Goal: Task Accomplishment & Management: Complete application form

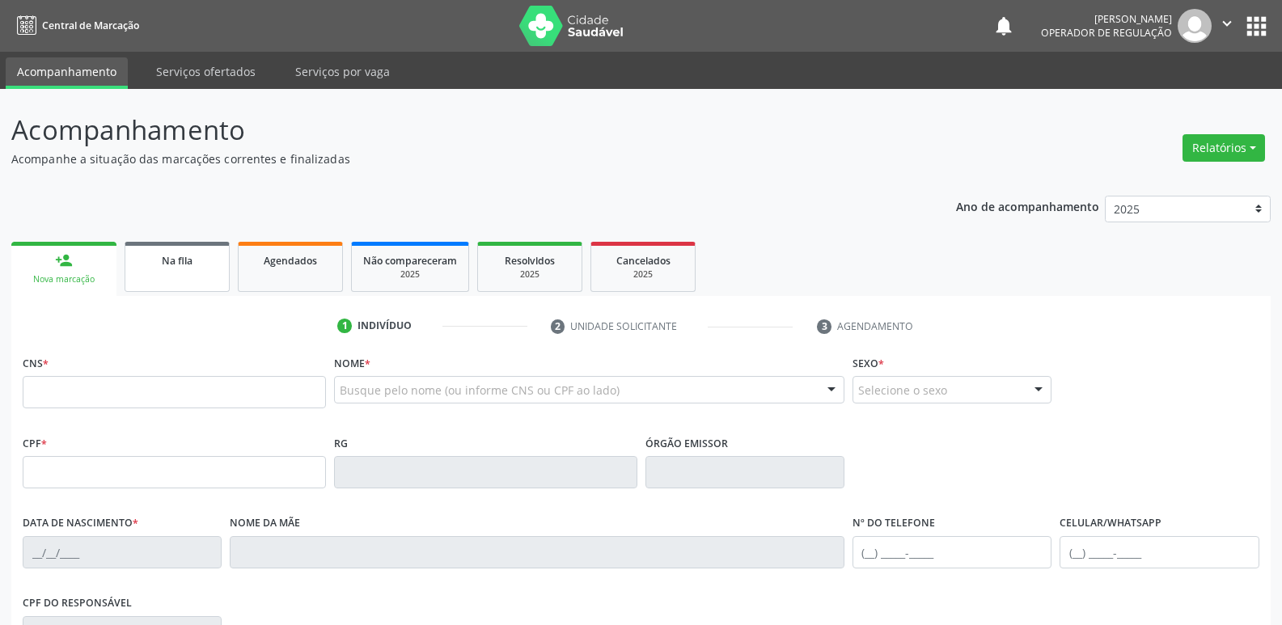
click at [198, 263] on div "Na fila" at bounding box center [177, 260] width 81 height 17
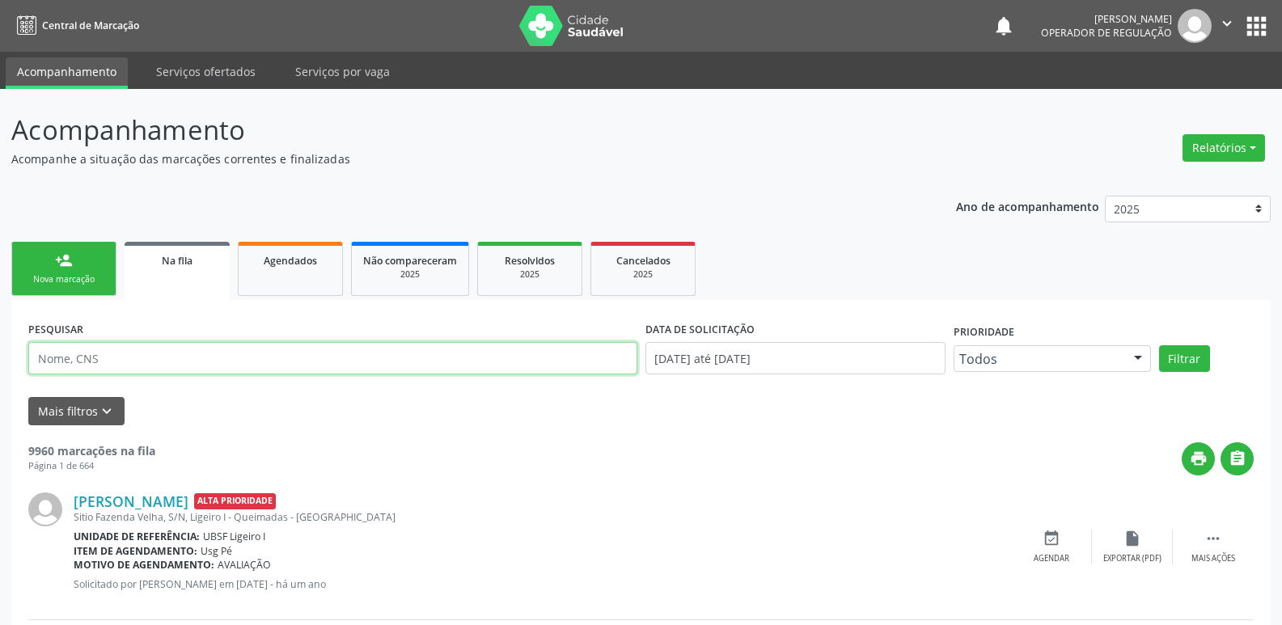
click at [117, 359] on input "text" at bounding box center [332, 358] width 609 height 32
type input "700000897758603"
click at [1159, 345] on button "Filtrar" at bounding box center [1184, 359] width 51 height 28
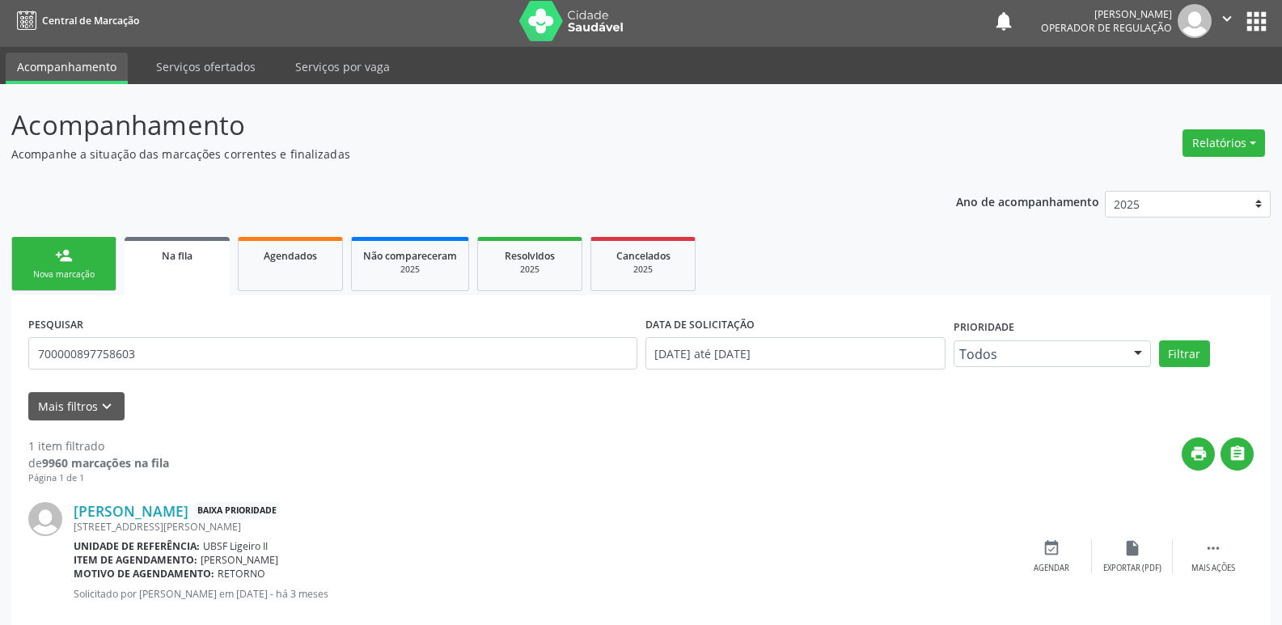
scroll to position [37, 0]
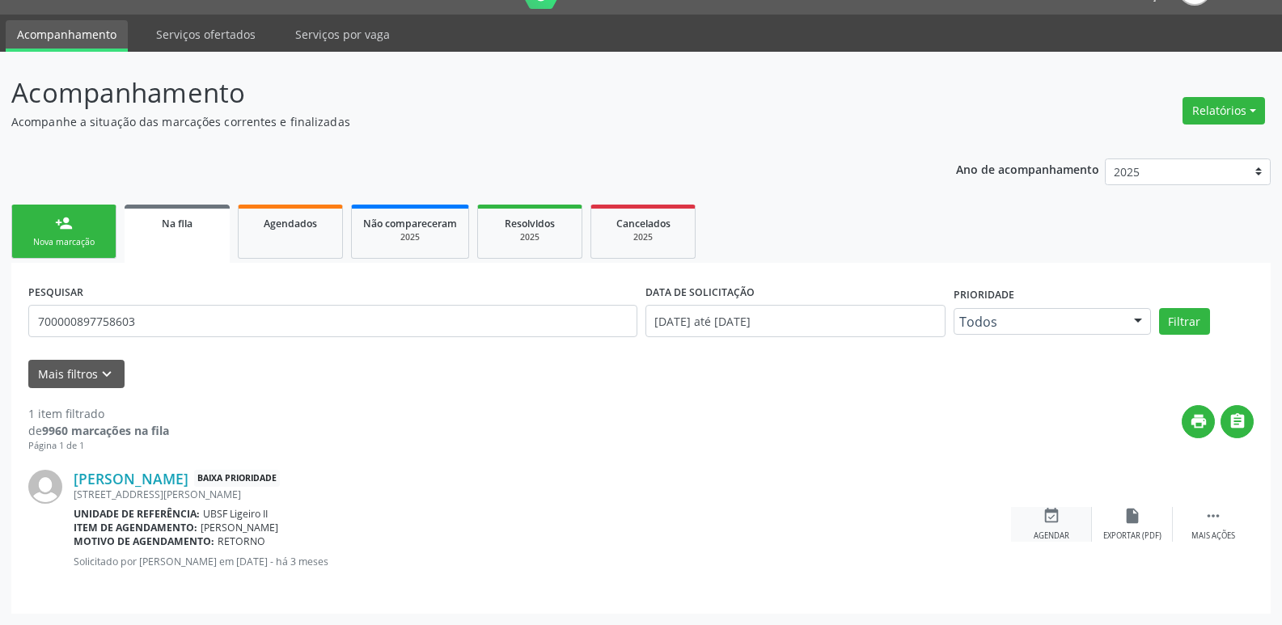
click at [1080, 527] on div "event_available Agendar" at bounding box center [1051, 524] width 81 height 35
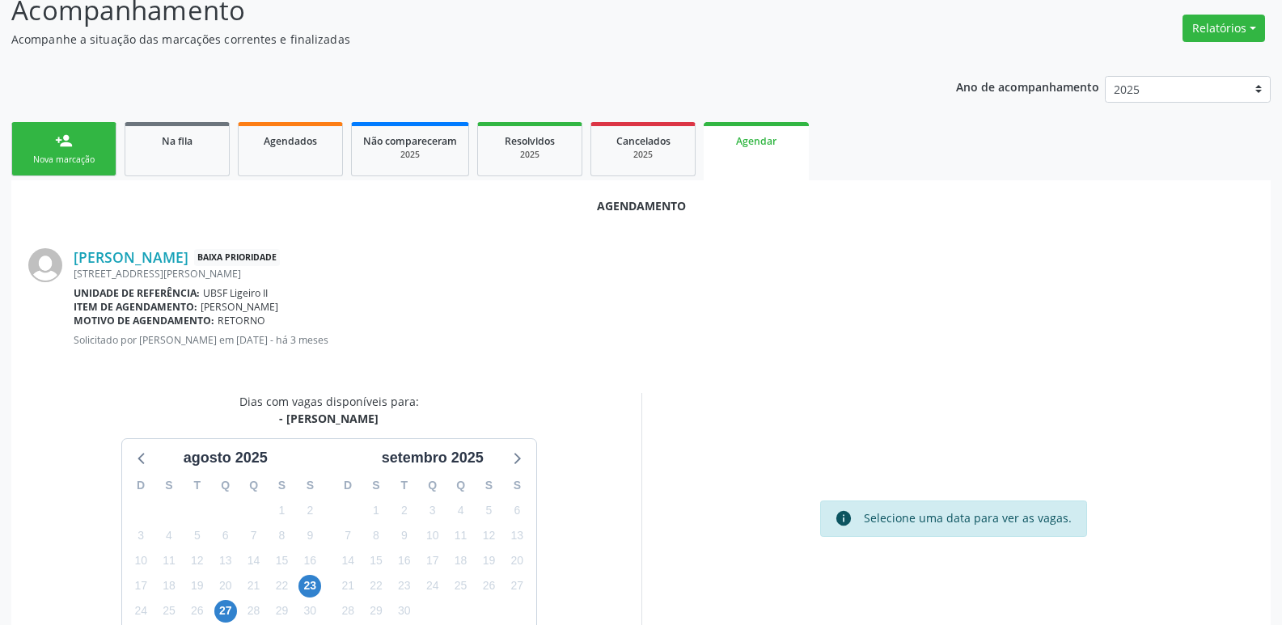
scroll to position [217, 0]
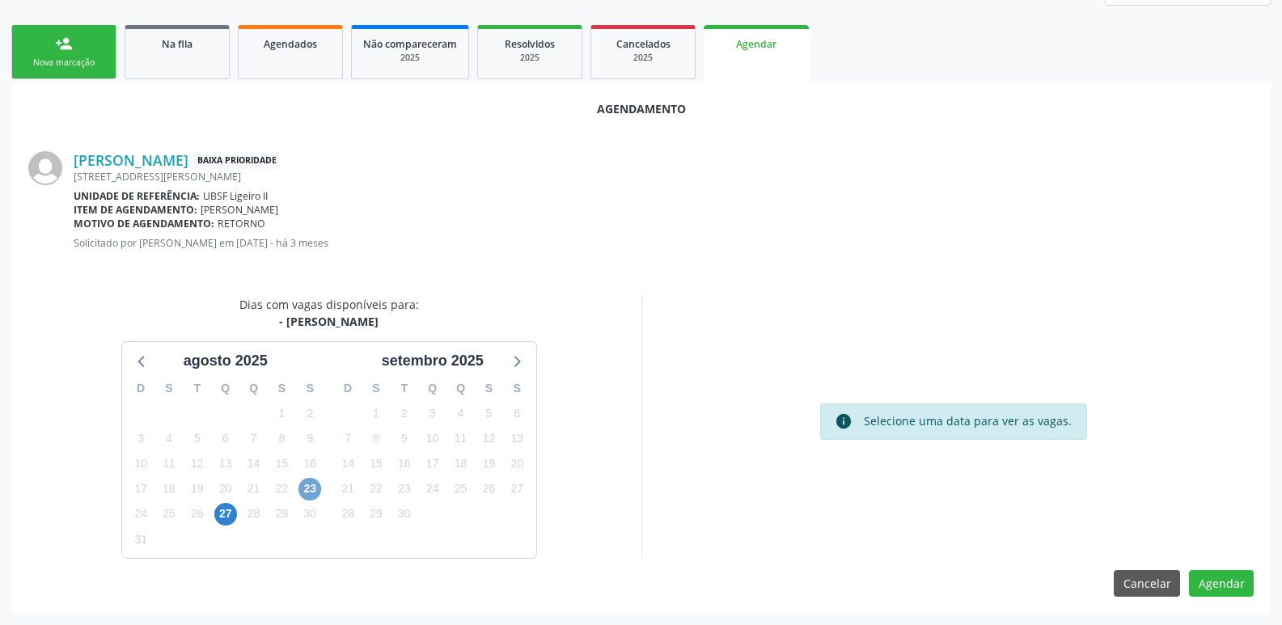
click at [316, 481] on span "23" at bounding box center [310, 489] width 23 height 23
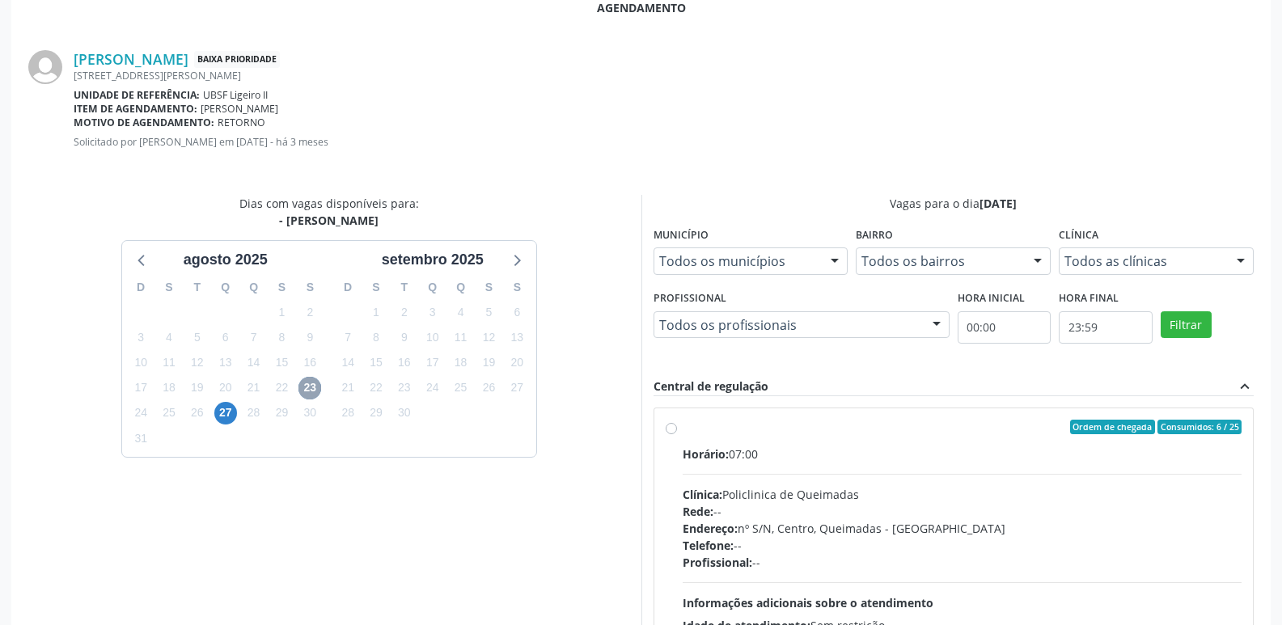
scroll to position [451, 0]
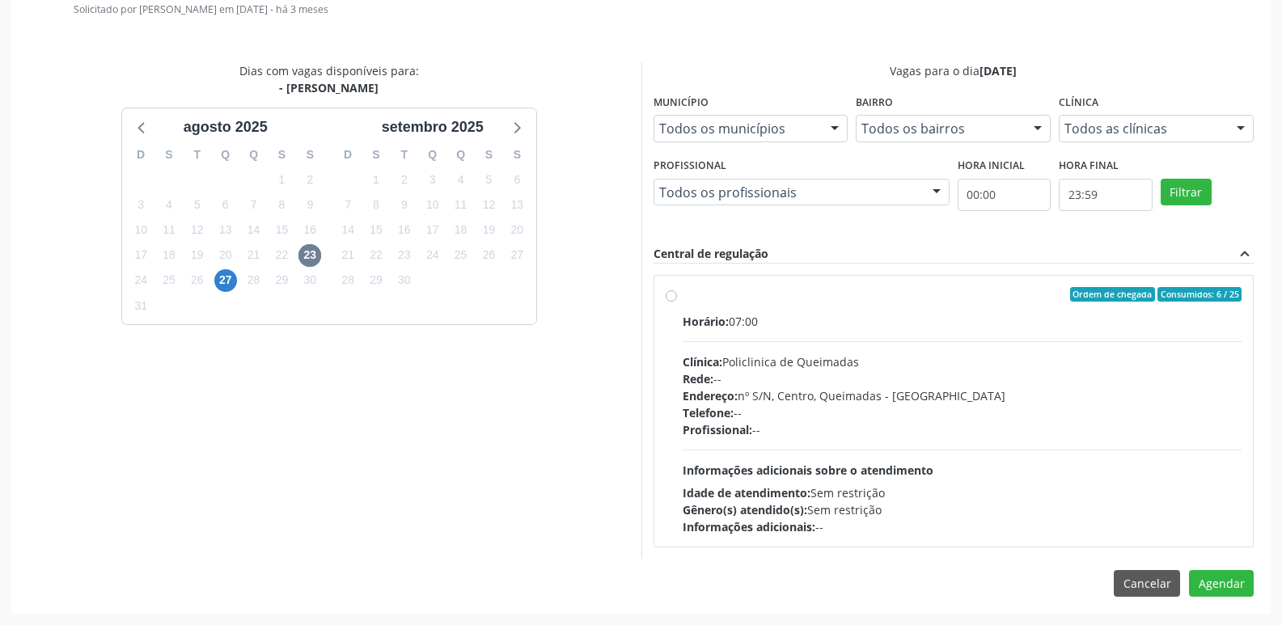
drag, startPoint x: 1179, startPoint y: 443, endPoint x: 1198, endPoint y: 523, distance: 83.2
click at [1178, 443] on div "Horário: 07:00 Clínica: Policlinica de Queimadas Rede: -- Endereço: nº S/N, Cen…" at bounding box center [963, 424] width 560 height 223
click at [677, 302] on input "Ordem de chegada Consumidos: 6 / 25 Horário: 07:00 Clínica: Policlinica de Quei…" at bounding box center [671, 294] width 11 height 15
radio input "true"
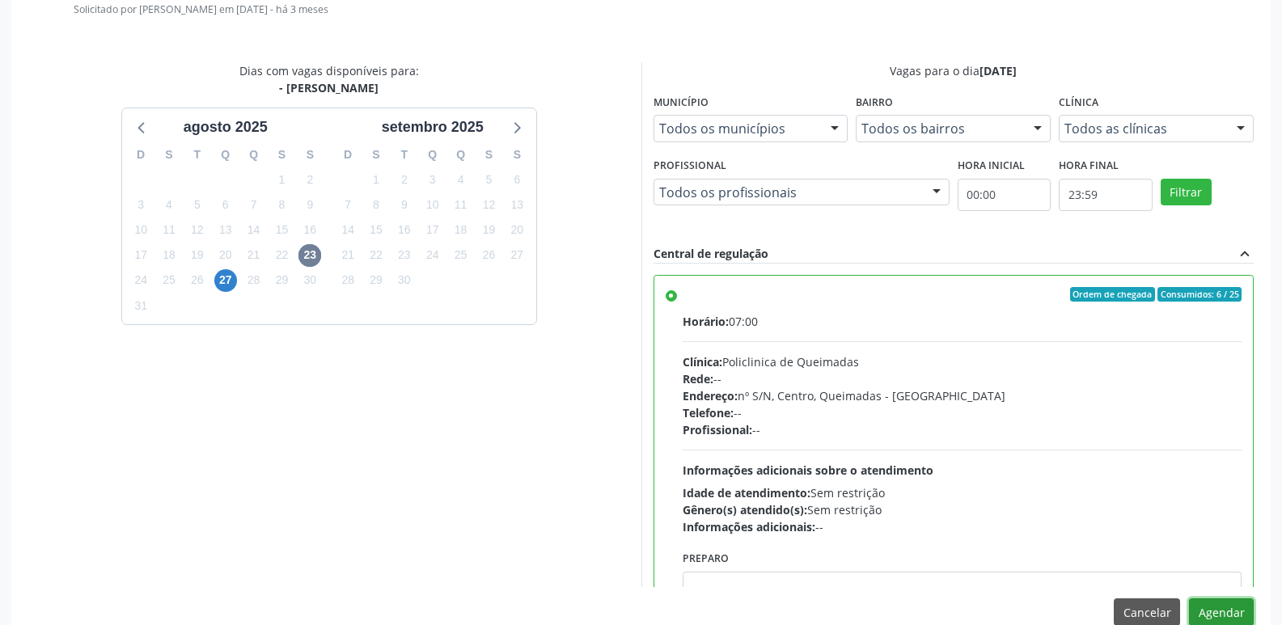
click at [1224, 601] on button "Agendar" at bounding box center [1221, 613] width 65 height 28
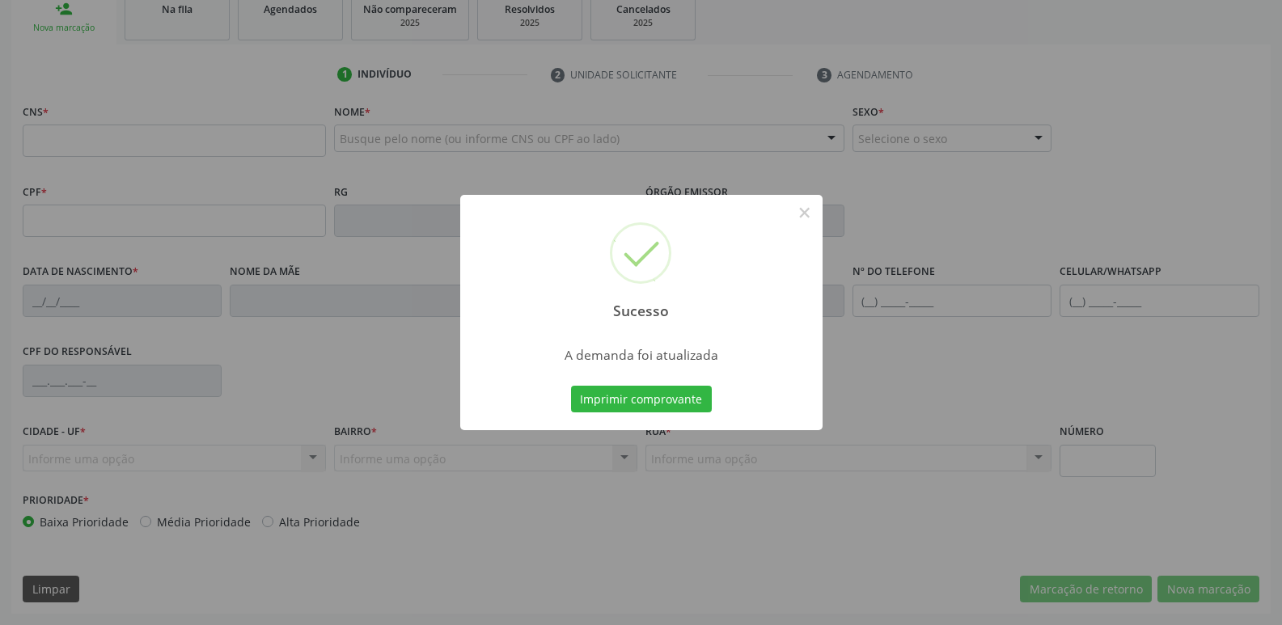
click at [571, 386] on button "Imprimir comprovante" at bounding box center [641, 400] width 141 height 28
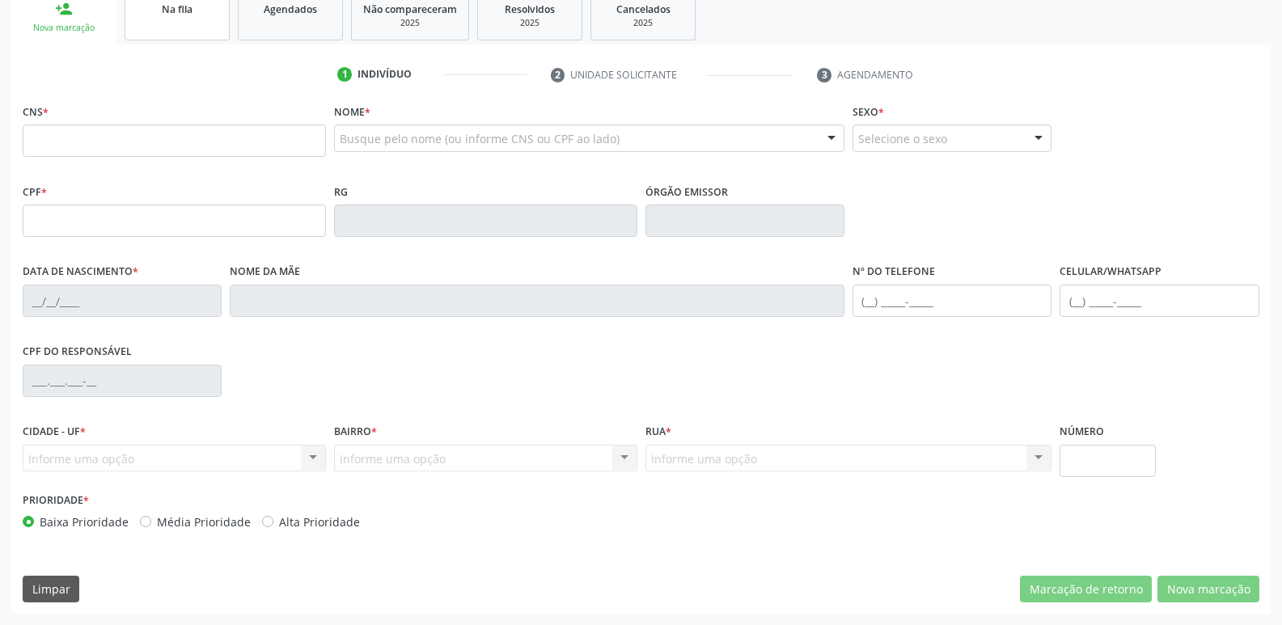
click at [180, 12] on span "Na fila" at bounding box center [177, 9] width 31 height 14
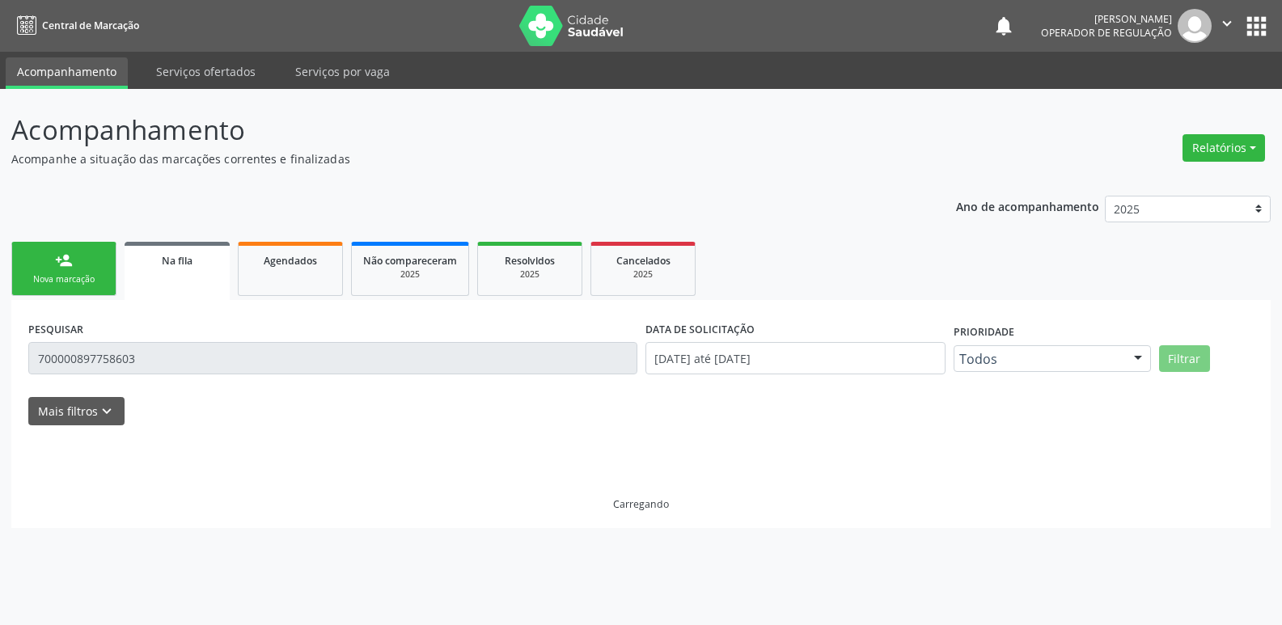
scroll to position [0, 0]
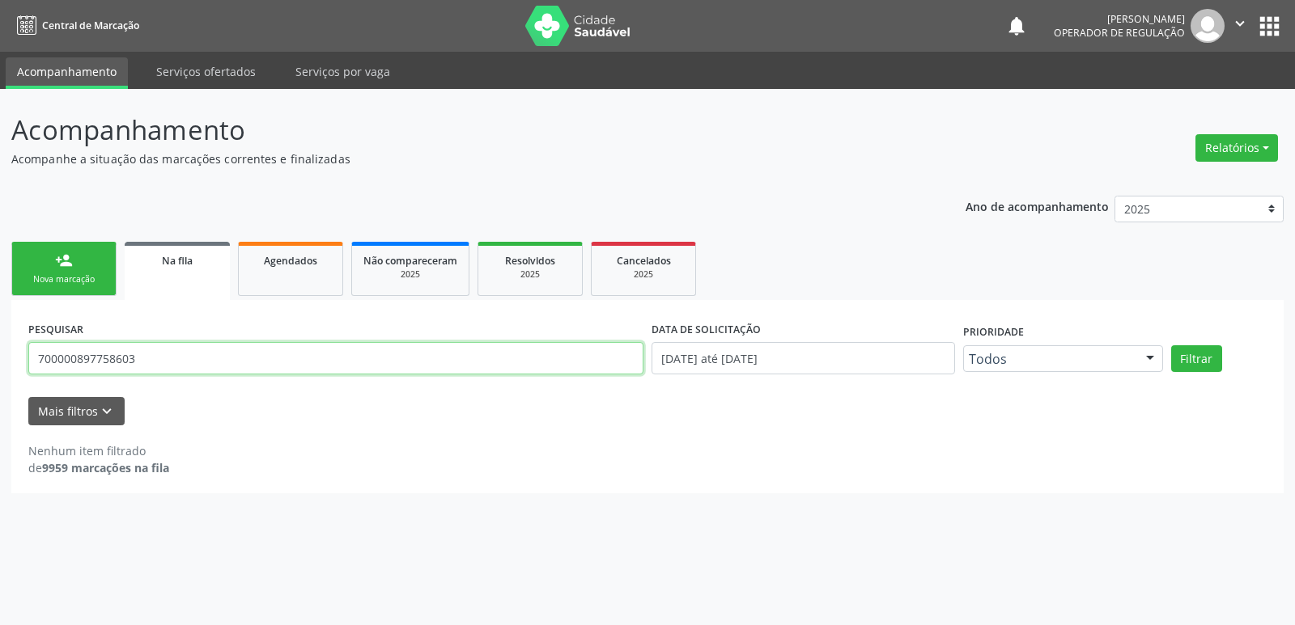
click at [184, 358] on input "700000897758603" at bounding box center [335, 358] width 615 height 32
type input "708608564808980"
click at [1171, 345] on button "Filtrar" at bounding box center [1196, 359] width 51 height 28
click at [83, 354] on input "708608564808980" at bounding box center [335, 358] width 615 height 32
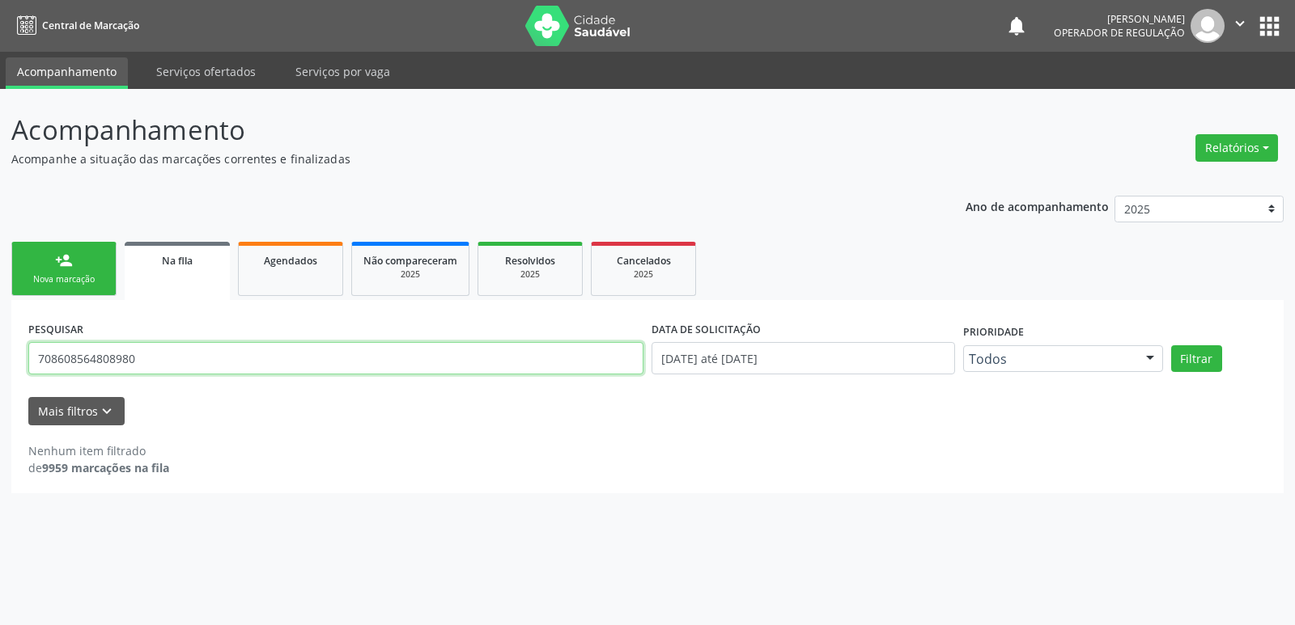
click at [108, 358] on input "708608564808980" at bounding box center [335, 358] width 615 height 32
click at [77, 269] on link "person_add Nova marcação" at bounding box center [63, 269] width 105 height 54
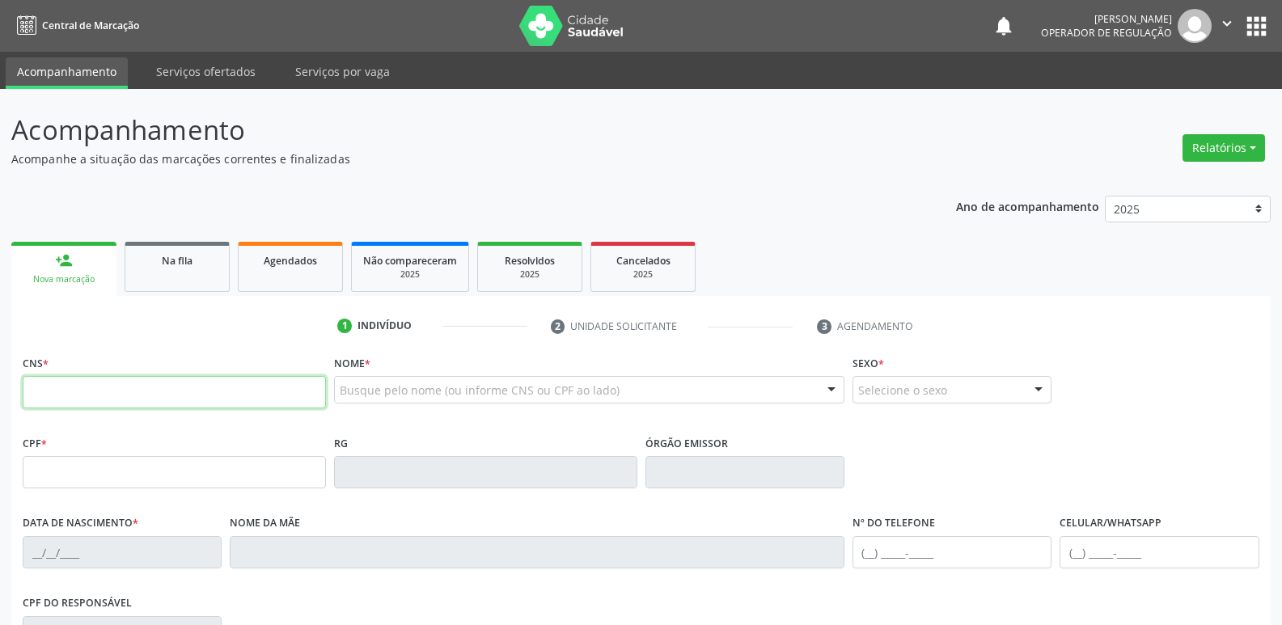
click at [120, 383] on input "text" at bounding box center [174, 392] width 303 height 32
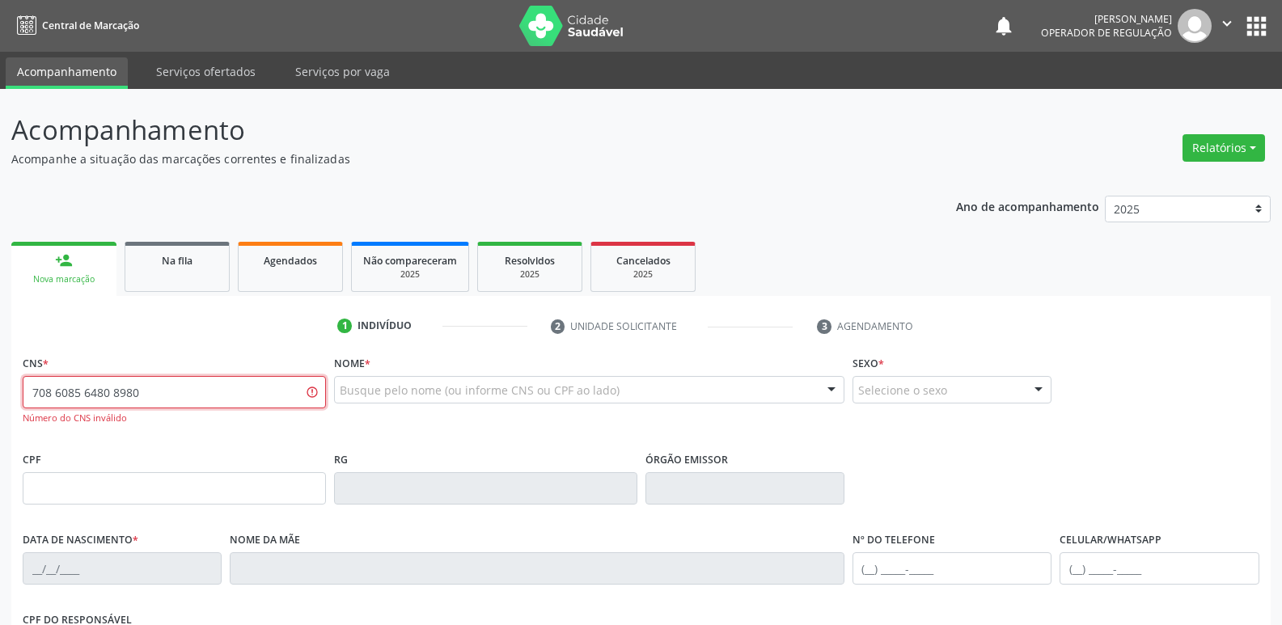
type input "708 6085 6480 8980"
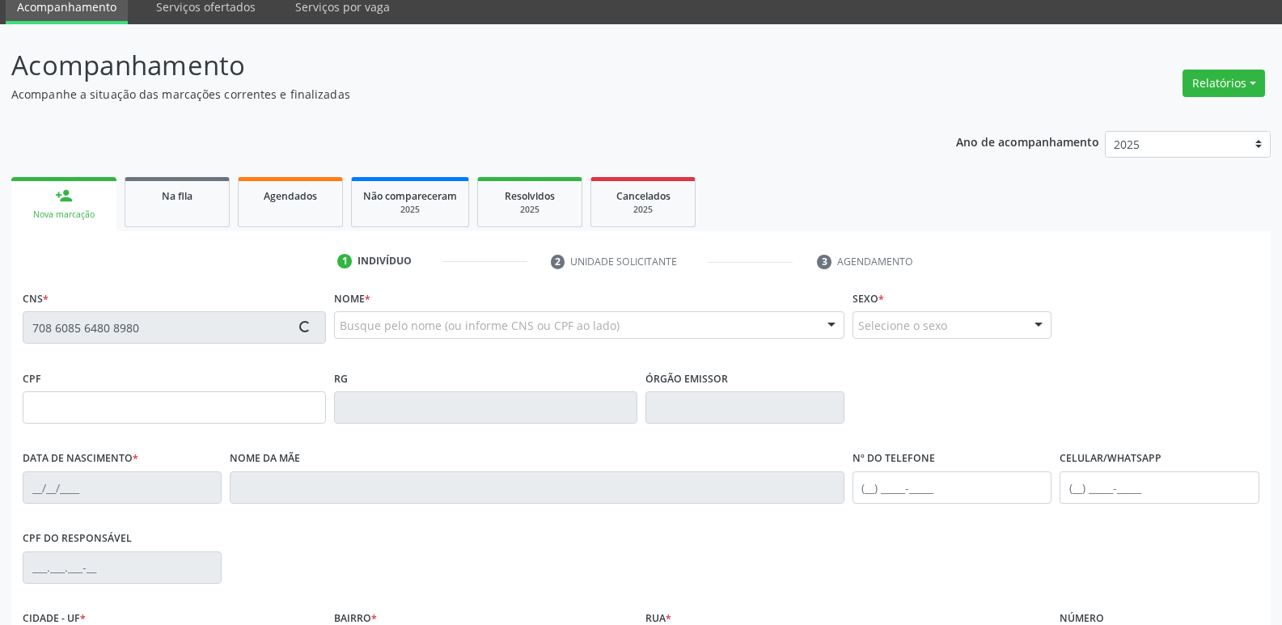
scroll to position [252, 0]
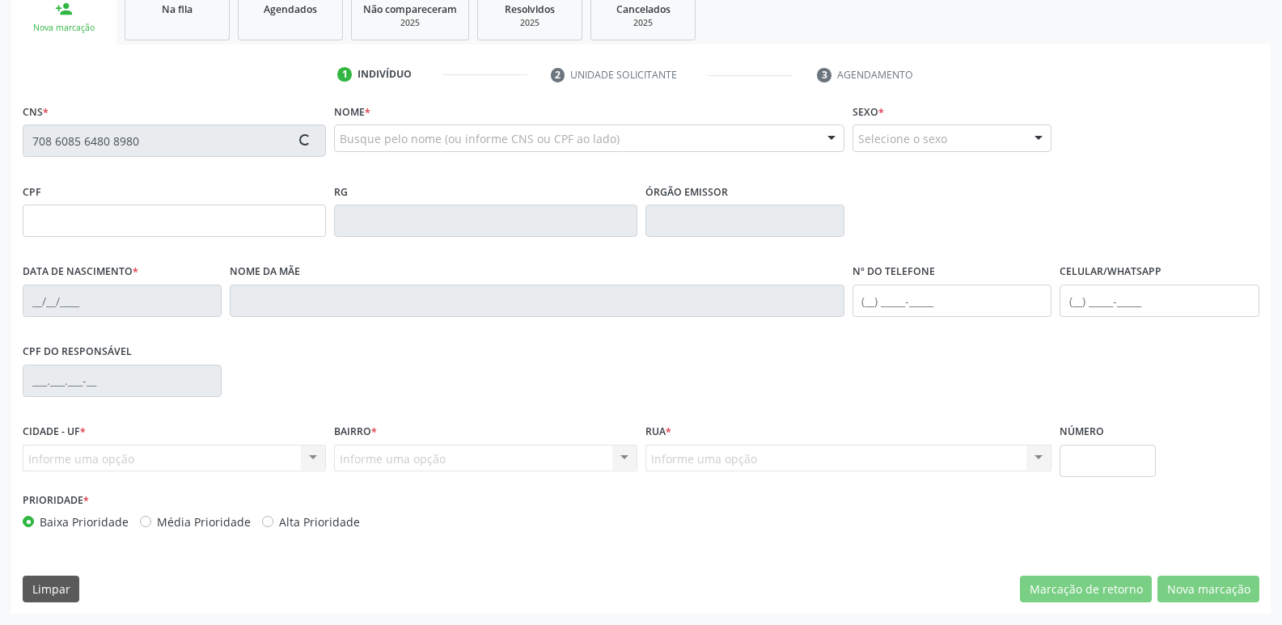
type input "183.776.644-45"
type input "[DATE]"
type input "Valdilene [PERSON_NAME]"
type input "[PHONE_NUMBER]"
type input "700.419.484-16"
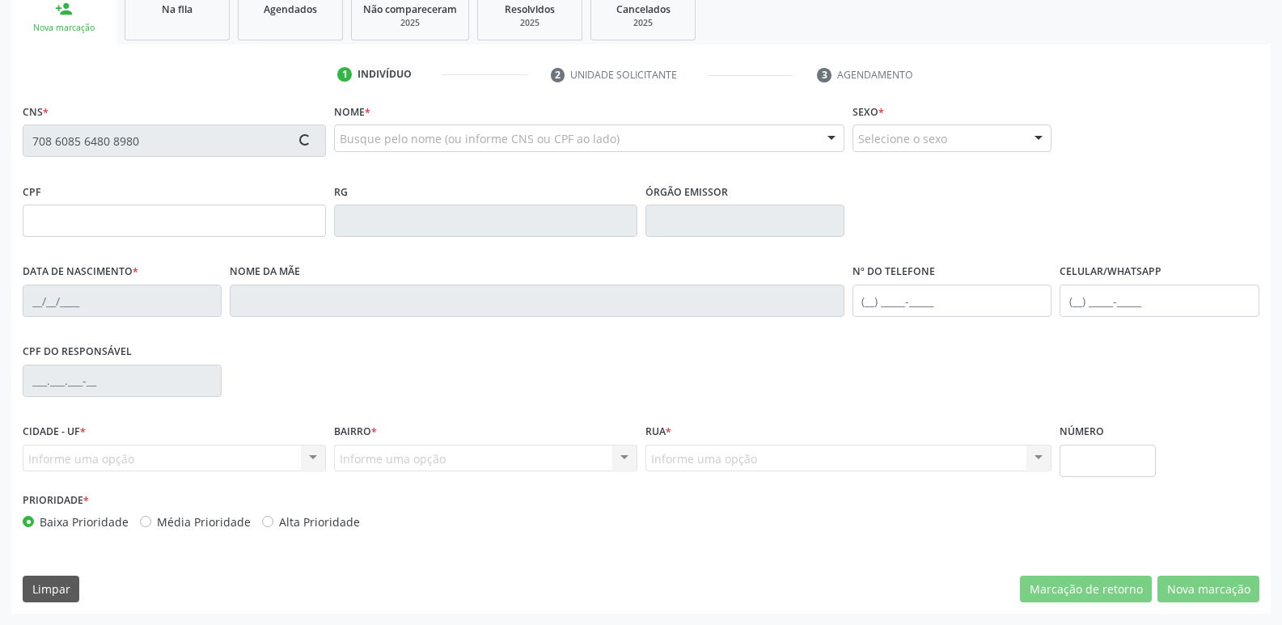
type input "442"
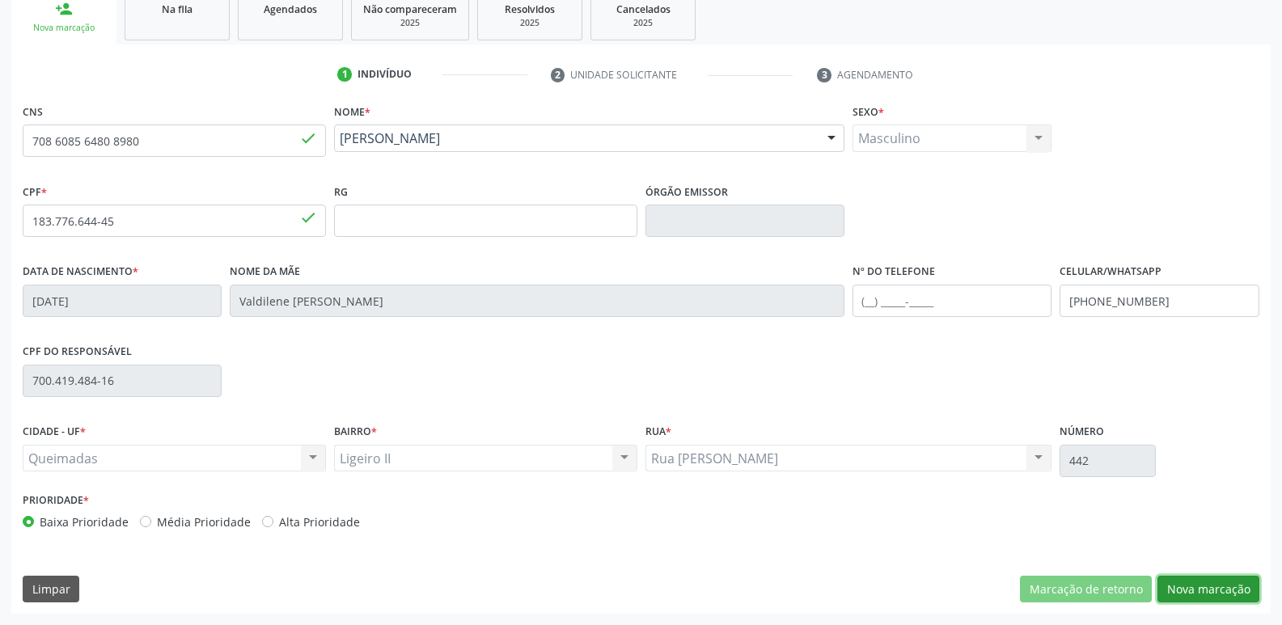
click at [1182, 586] on button "Nova marcação" at bounding box center [1209, 590] width 102 height 28
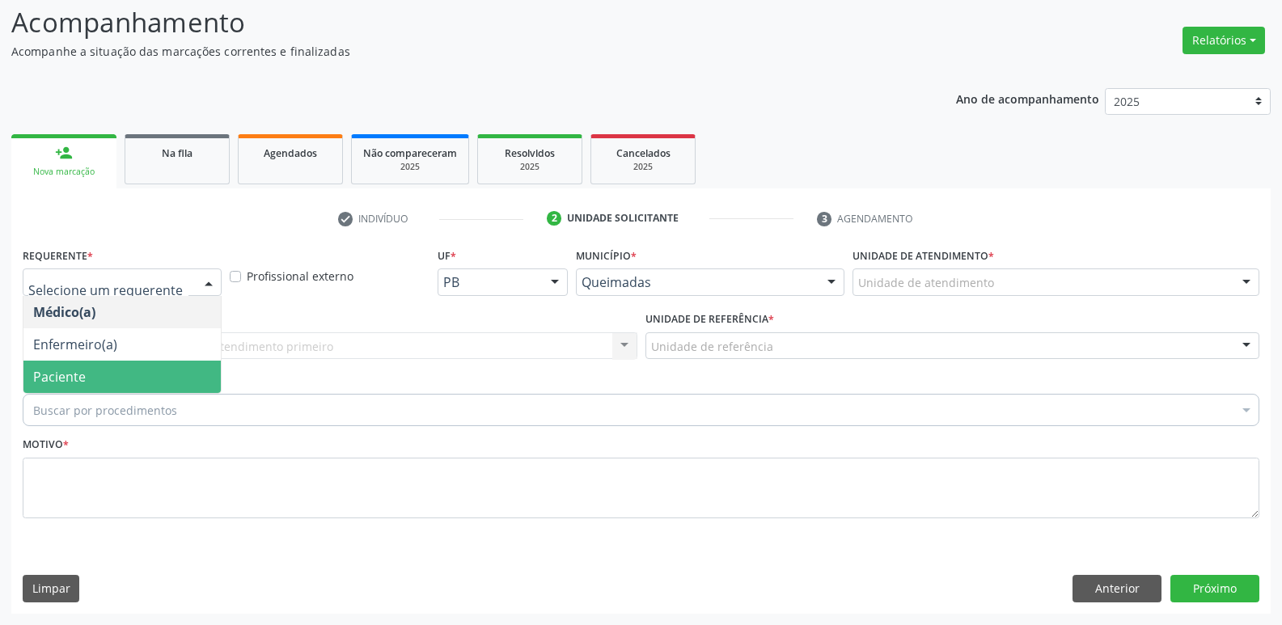
drag, startPoint x: 92, startPoint y: 372, endPoint x: 153, endPoint y: 352, distance: 64.0
click at [91, 373] on span "Paciente" at bounding box center [121, 377] width 197 height 32
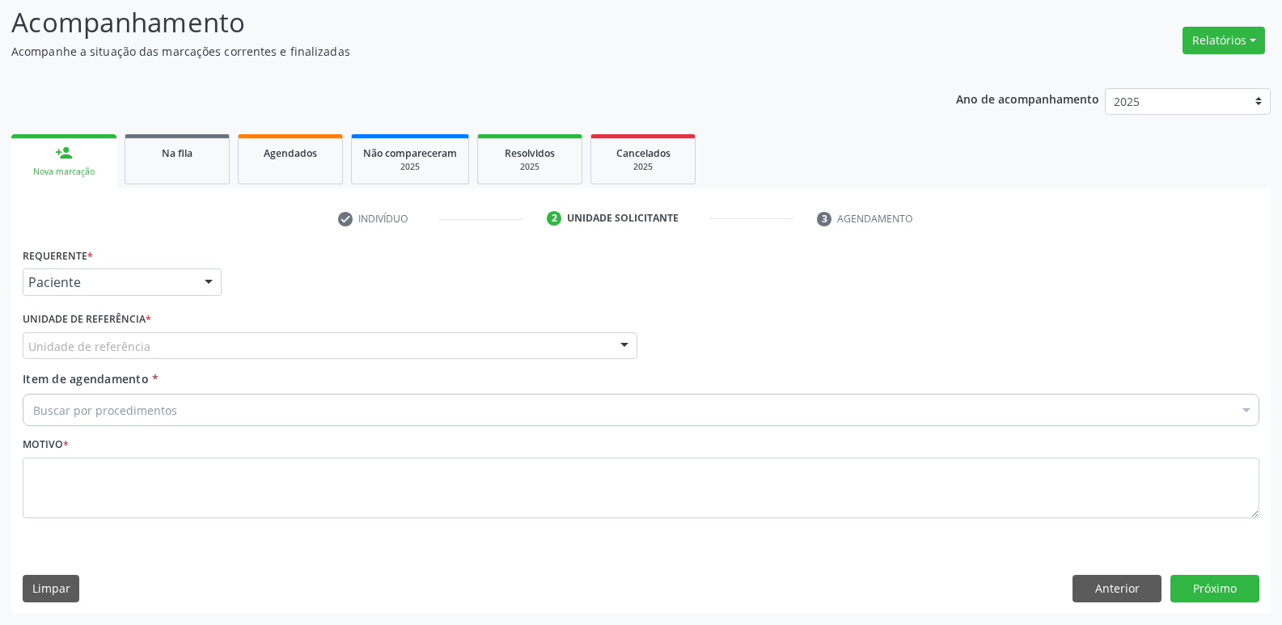
click at [178, 338] on div "Unidade de referência" at bounding box center [330, 347] width 615 height 28
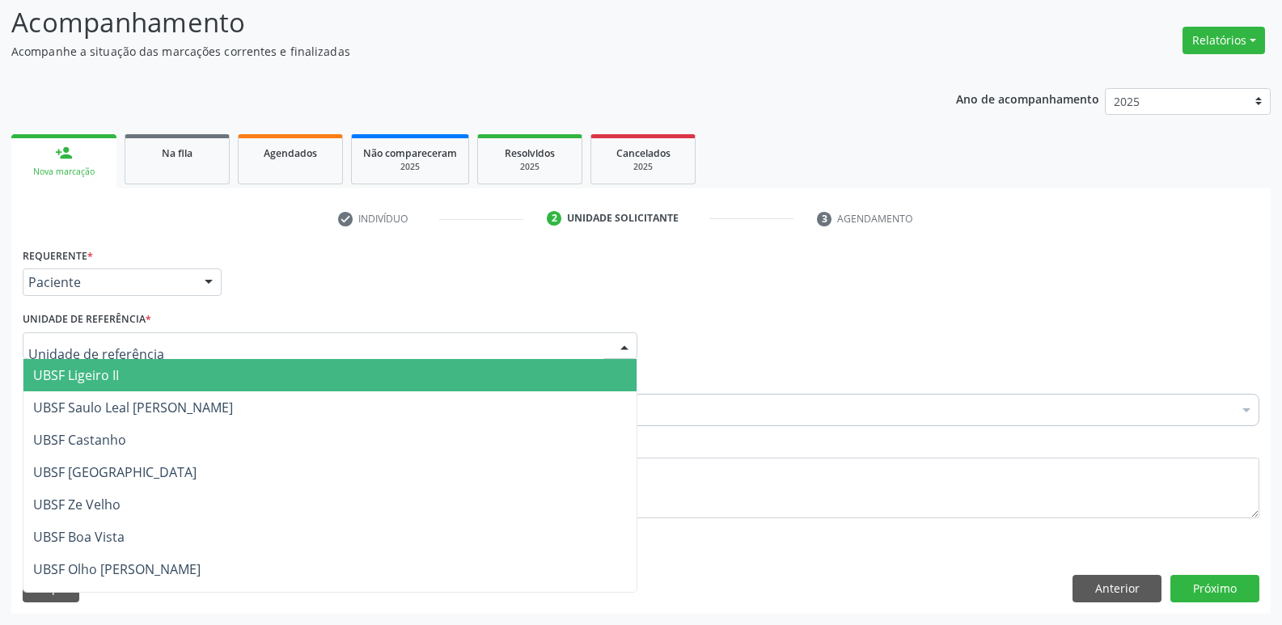
click at [136, 365] on span "UBSF Ligeiro II" at bounding box center [329, 375] width 613 height 32
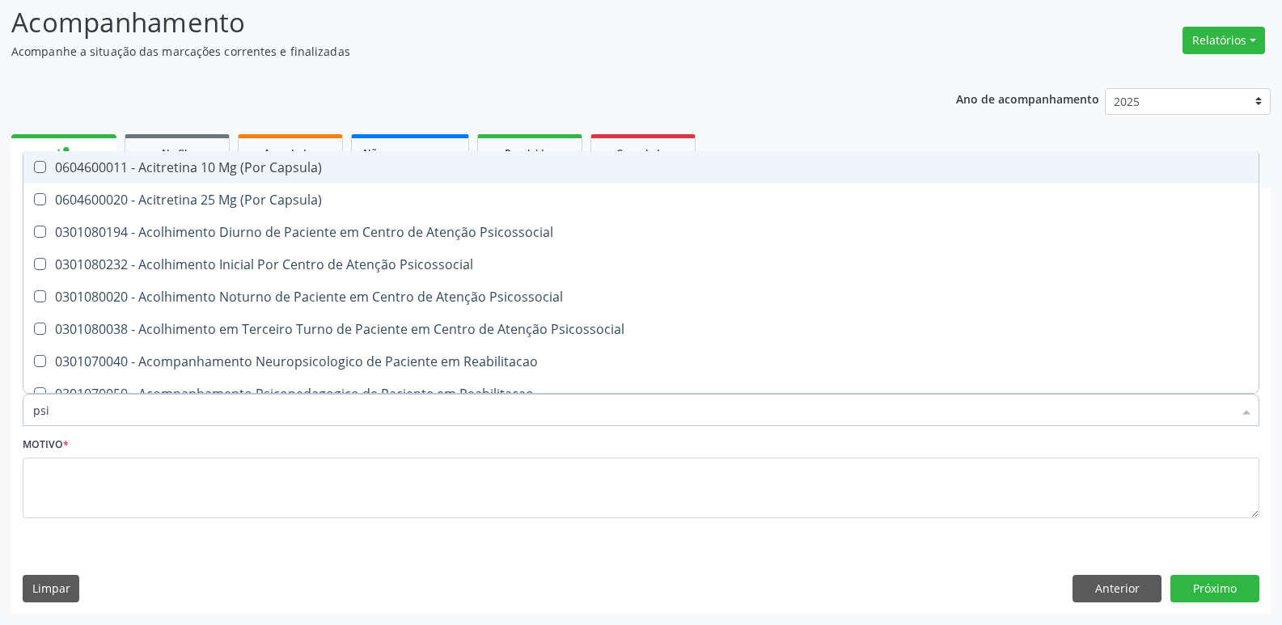
type input "psiq"
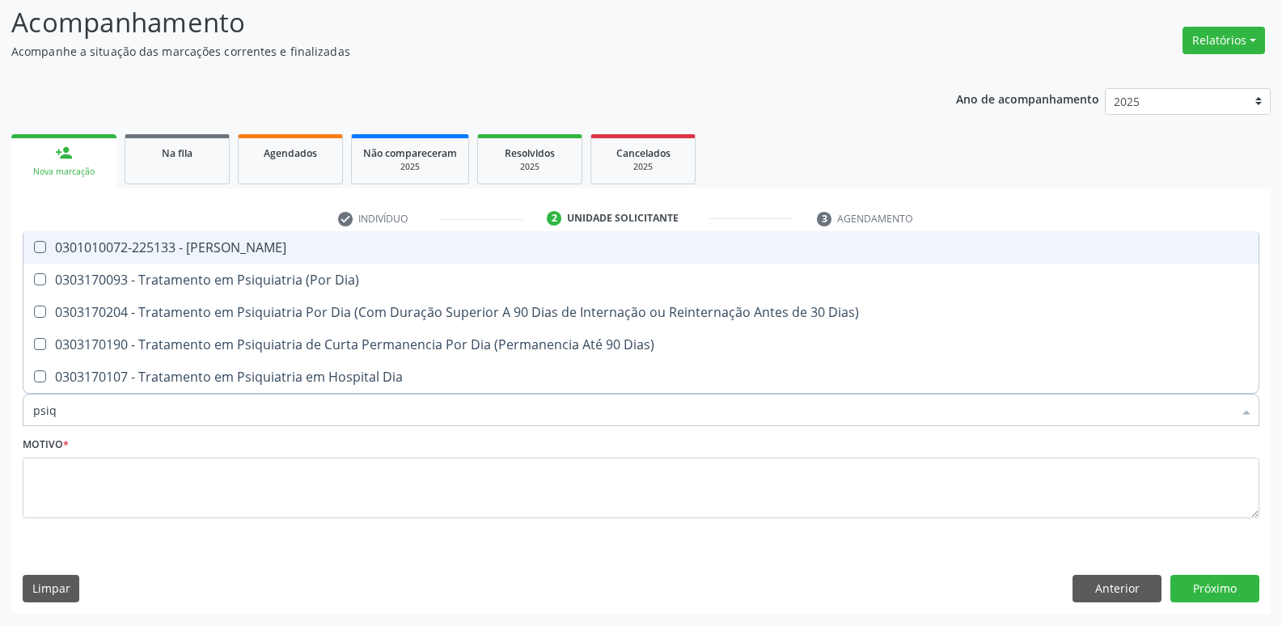
click at [197, 254] on div "0301010072-225133 - [PERSON_NAME]" at bounding box center [641, 247] width 1216 height 13
checkbox Psiquiatra "true"
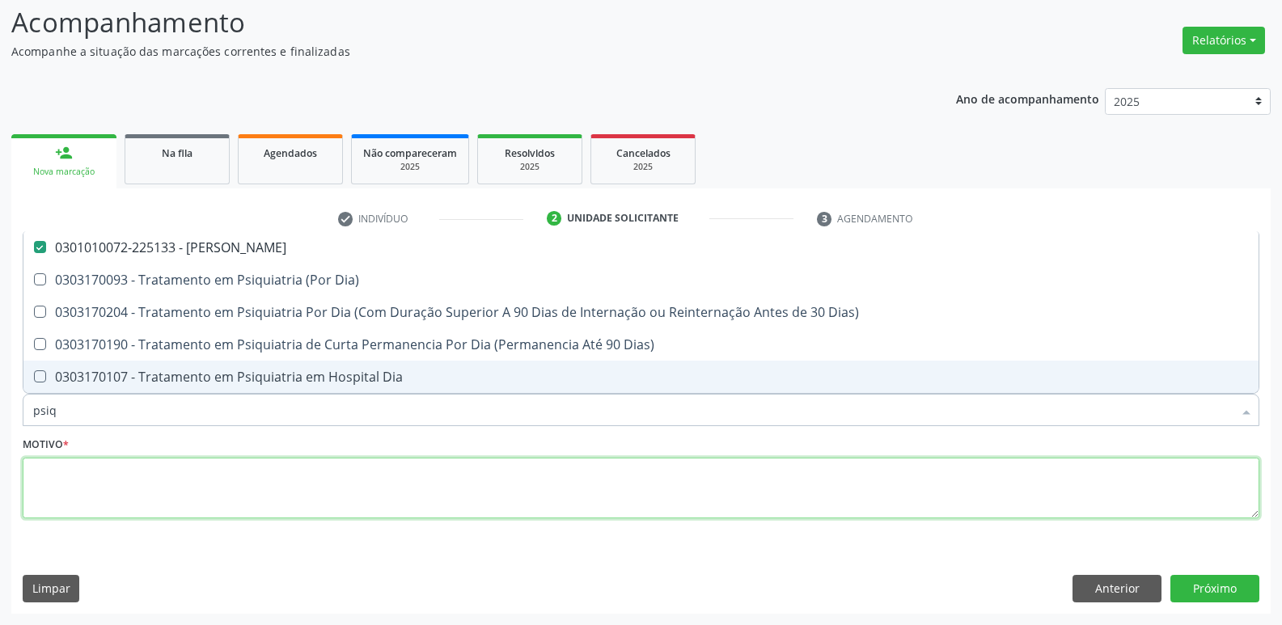
click at [94, 488] on textarea at bounding box center [641, 488] width 1237 height 61
checkbox Dia\) "true"
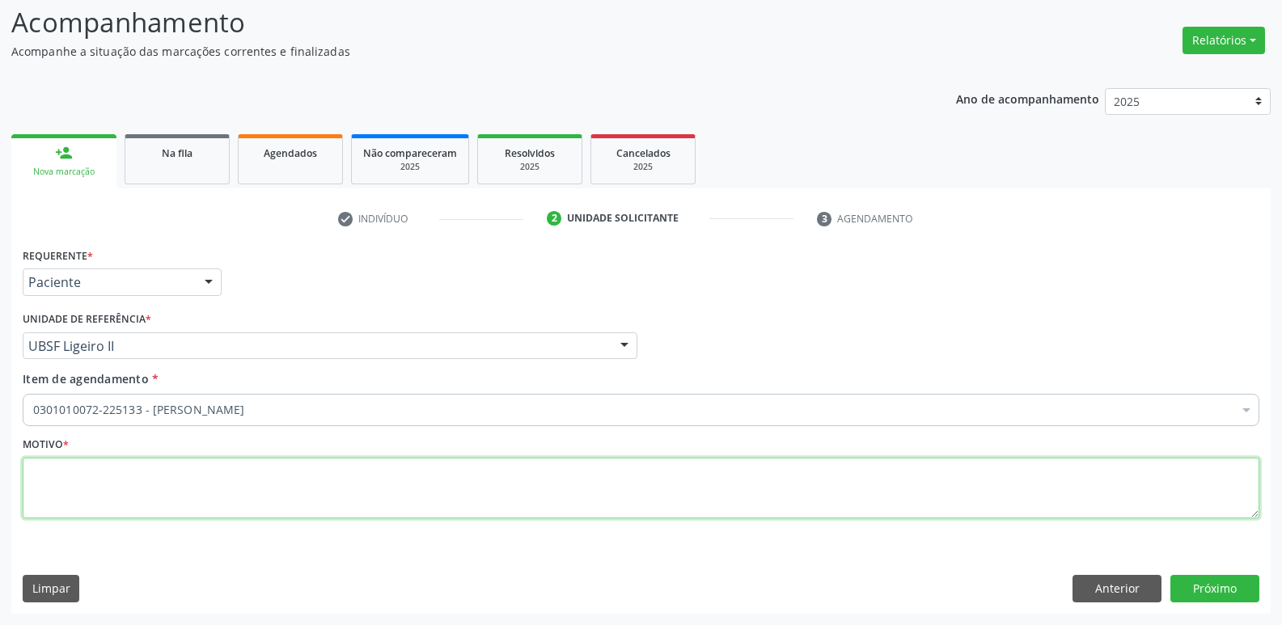
paste textarea "AVALIAÇÃO"
type textarea "AVALIAÇÃO"
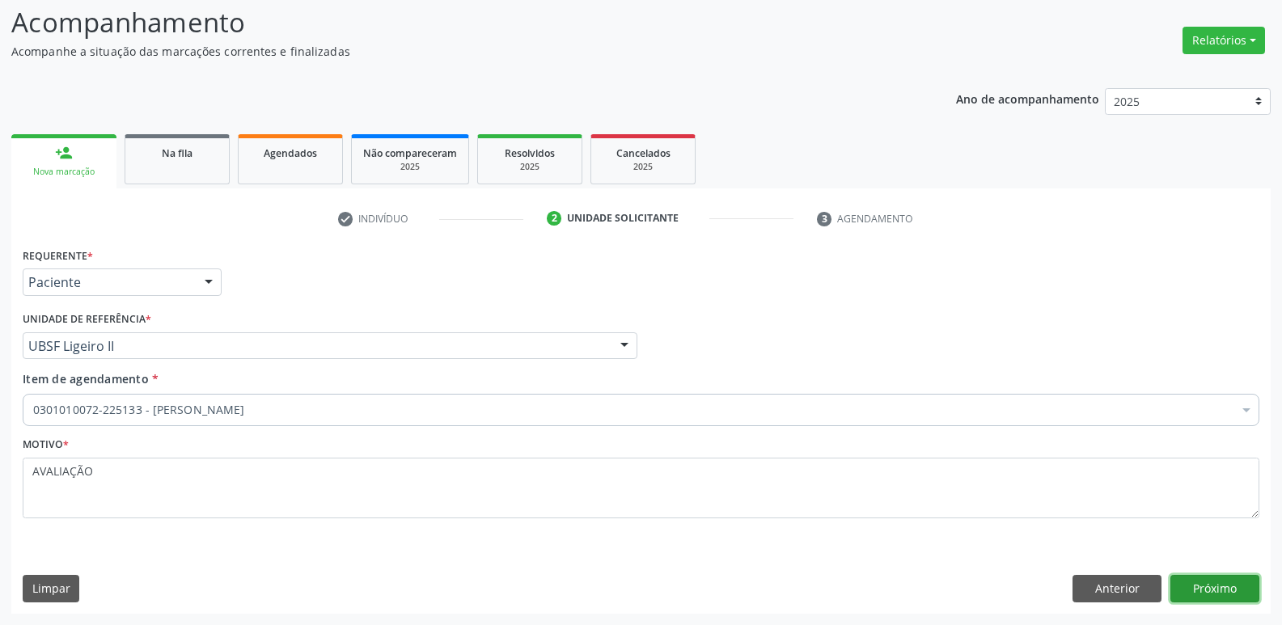
click at [1222, 583] on button "Próximo" at bounding box center [1215, 589] width 89 height 28
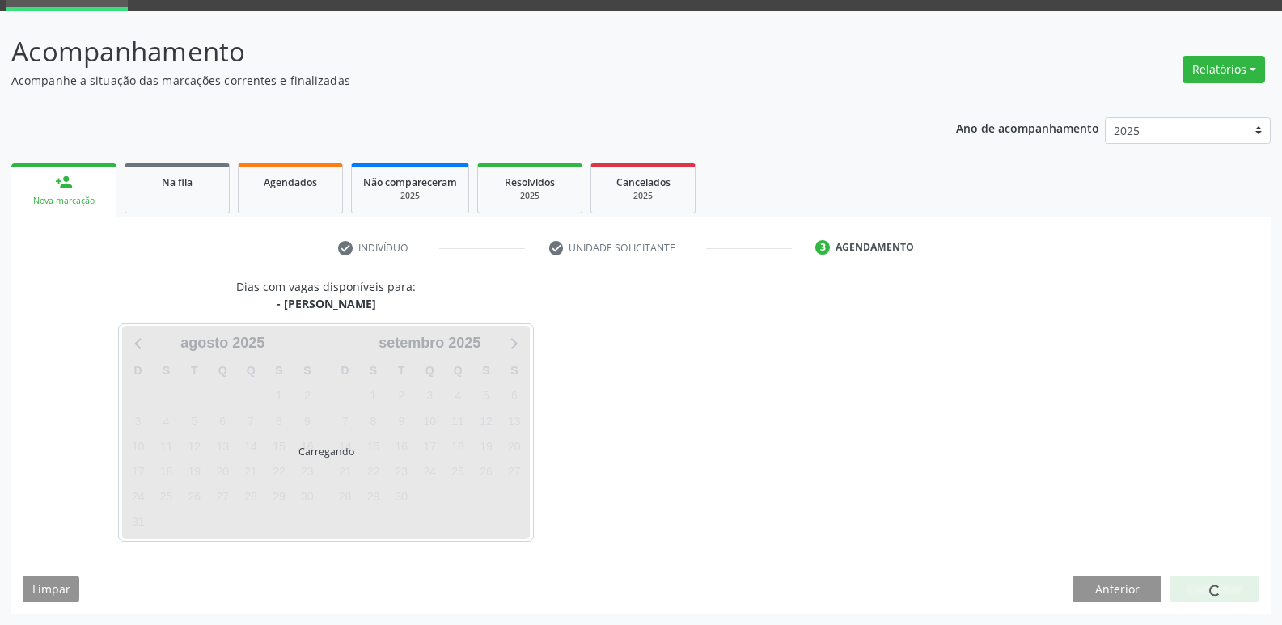
scroll to position [78, 0]
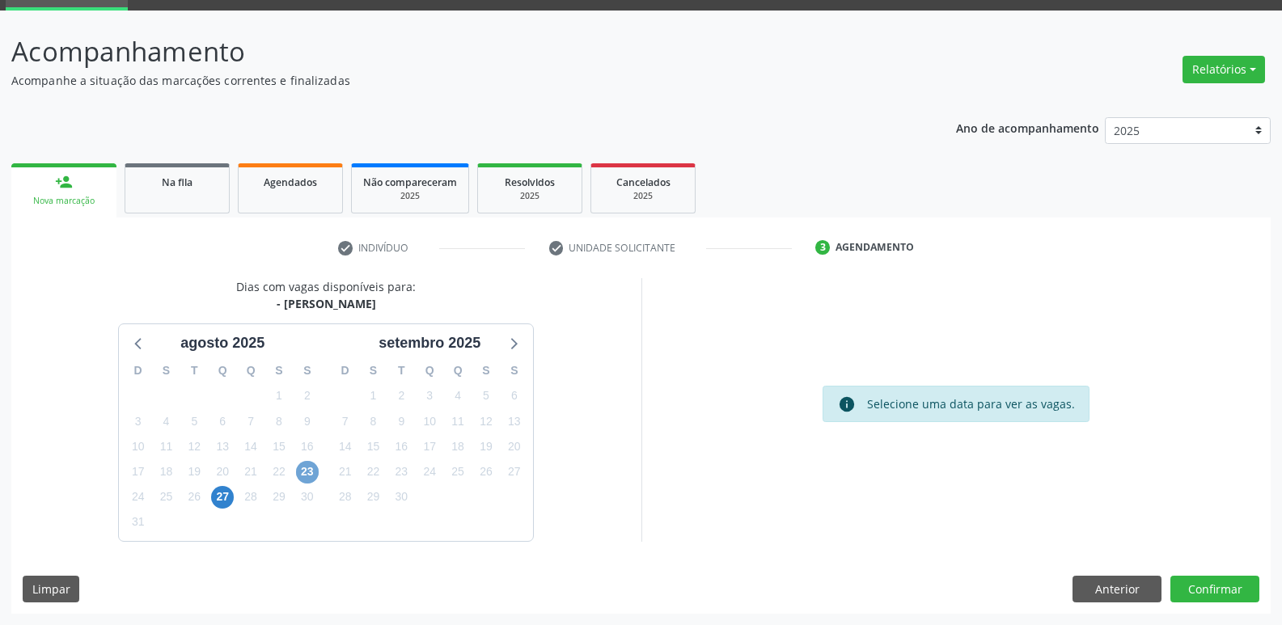
click at [304, 477] on span "23" at bounding box center [307, 472] width 23 height 23
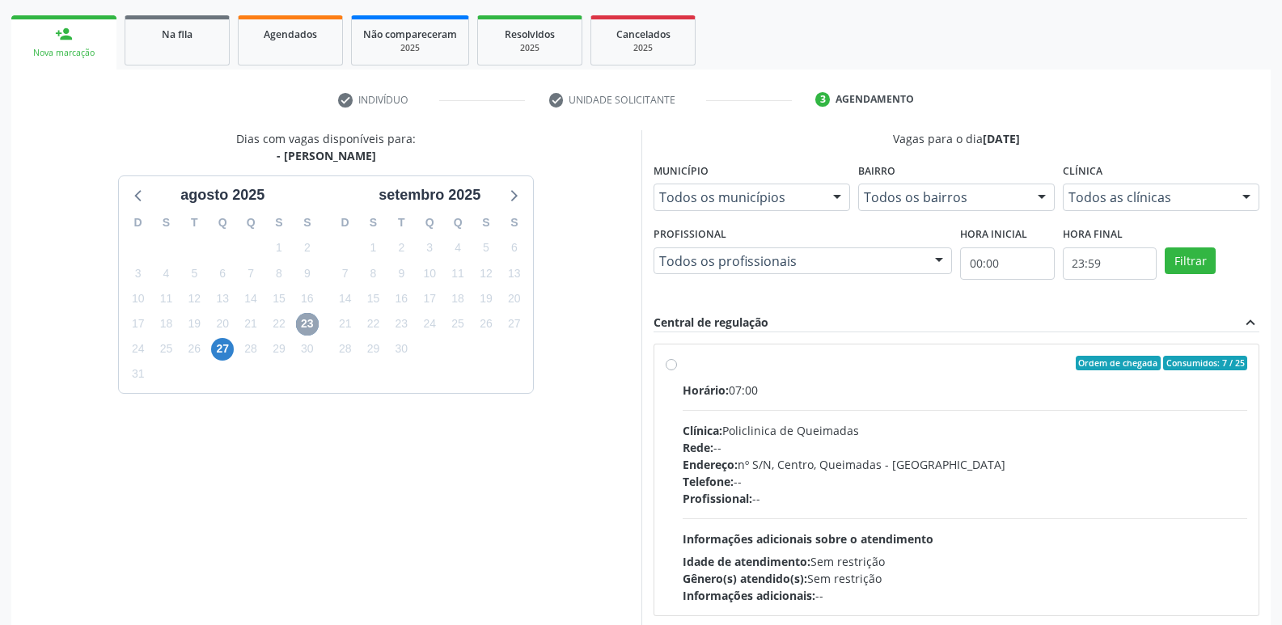
scroll to position [312, 0]
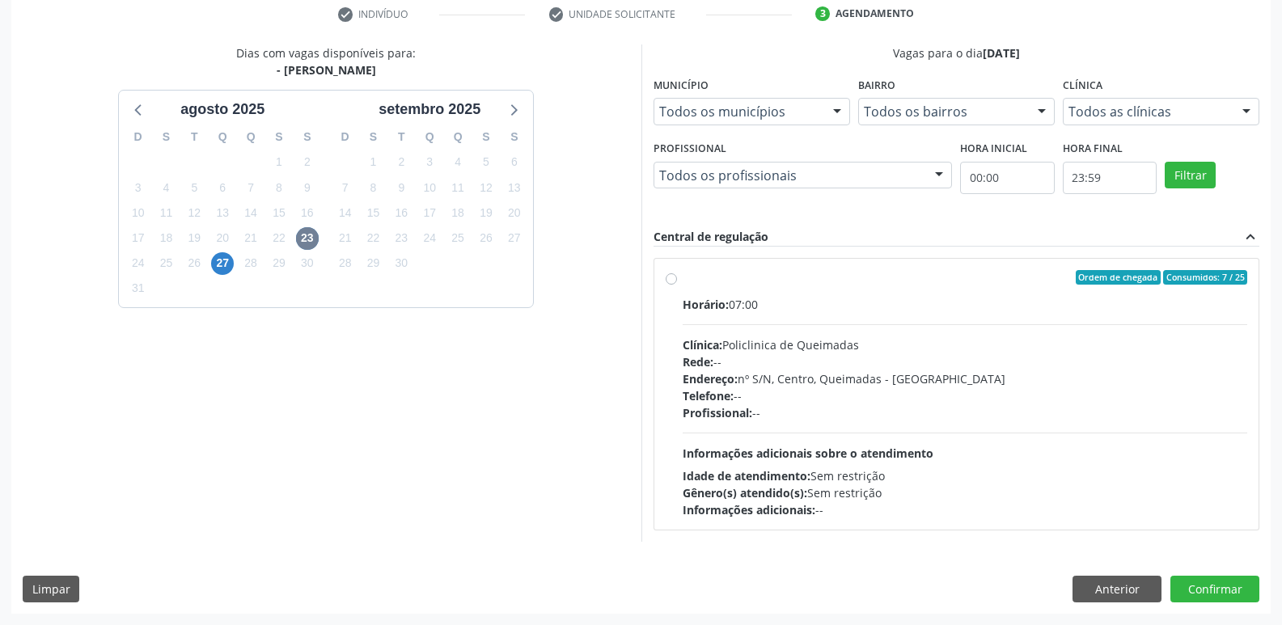
drag, startPoint x: 1048, startPoint y: 460, endPoint x: 1135, endPoint y: 510, distance: 100.8
click at [1051, 461] on div "Horário: 07:00 Clínica: Policlinica de Queimadas Rede: -- Endereço: nº S/N, Cen…" at bounding box center [966, 407] width 566 height 223
click at [677, 285] on input "Ordem de chegada Consumidos: 7 / 25 Horário: 07:00 Clínica: Policlinica de Quei…" at bounding box center [671, 277] width 11 height 15
radio input "true"
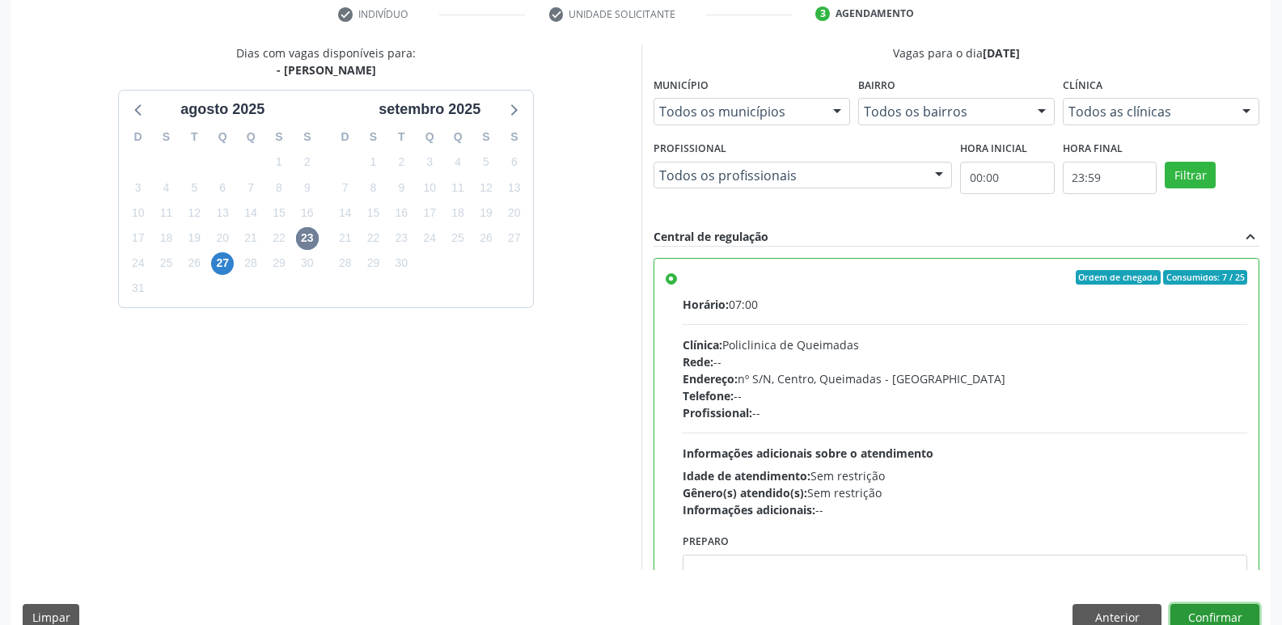
click at [1184, 606] on button "Confirmar" at bounding box center [1215, 618] width 89 height 28
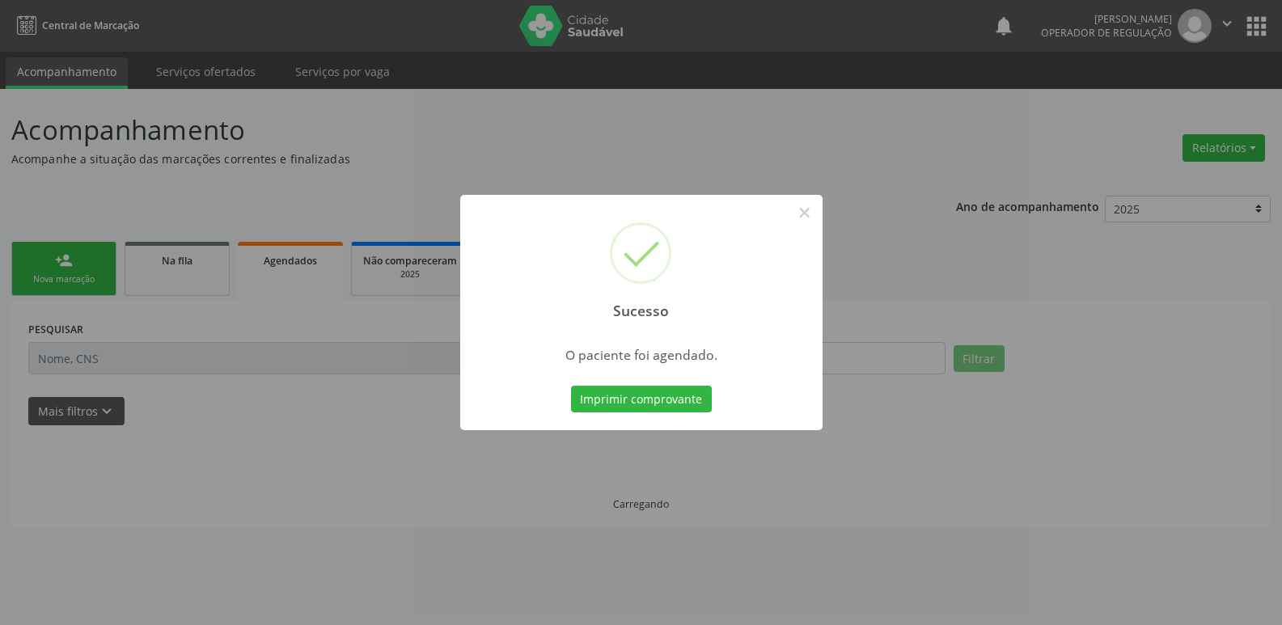
scroll to position [0, 0]
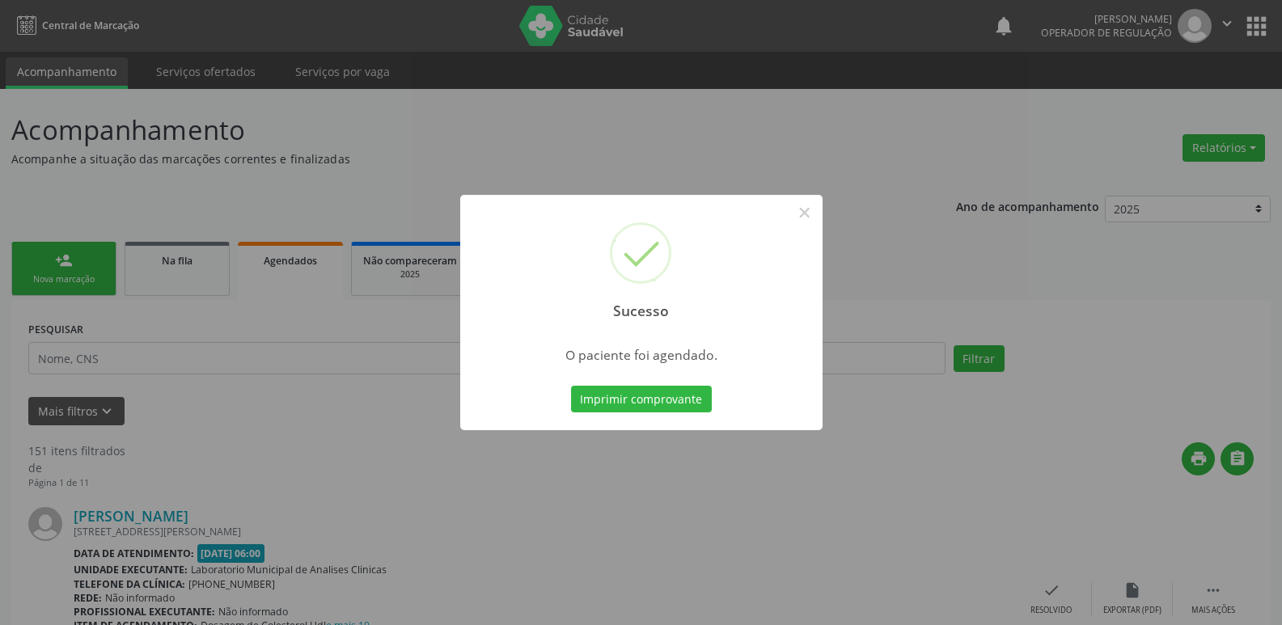
click at [571, 386] on button "Imprimir comprovante" at bounding box center [641, 400] width 141 height 28
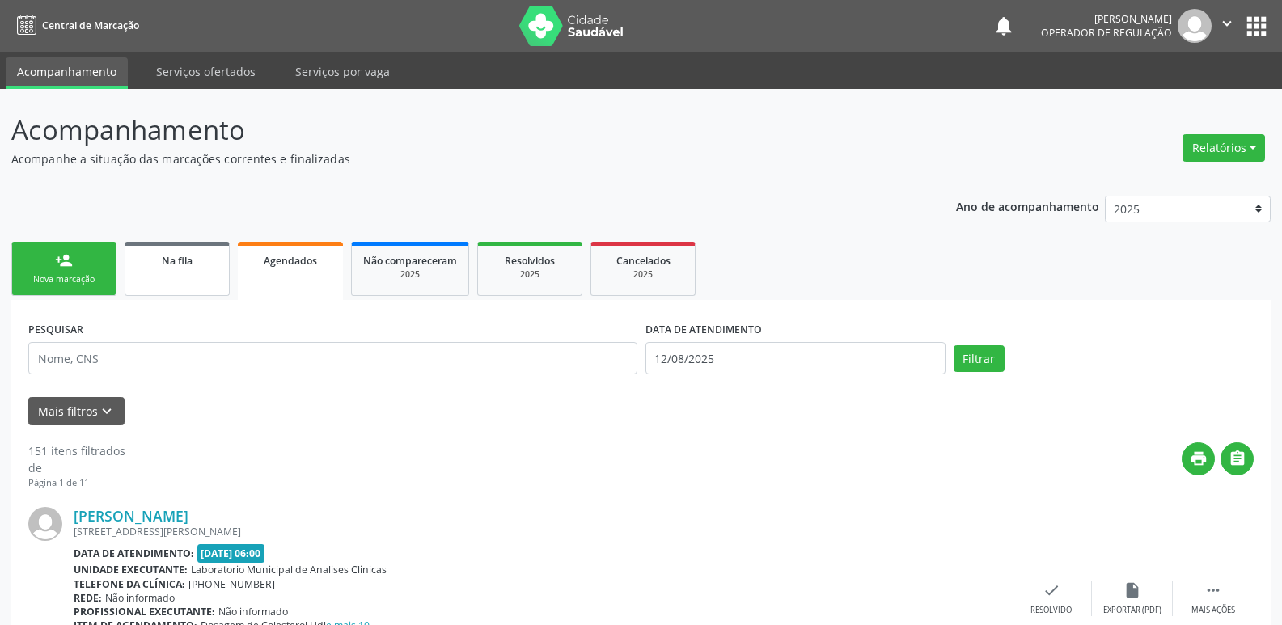
click at [173, 269] on link "Na fila" at bounding box center [177, 269] width 105 height 54
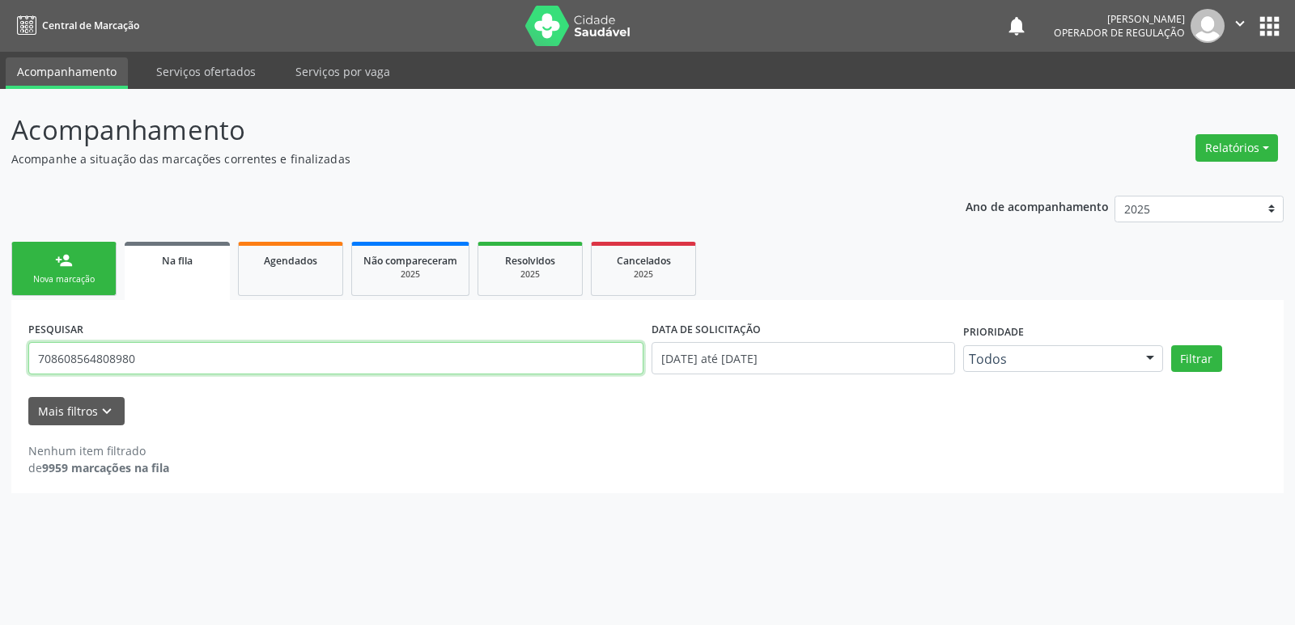
drag, startPoint x: 155, startPoint y: 362, endPoint x: 0, endPoint y: 355, distance: 154.7
click at [0, 355] on div "Acompanhamento Acompanhe a situação das marcações correntes e finalizadas Relat…" at bounding box center [647, 357] width 1295 height 536
type input "700903914904697"
click at [1171, 345] on button "Filtrar" at bounding box center [1196, 359] width 51 height 28
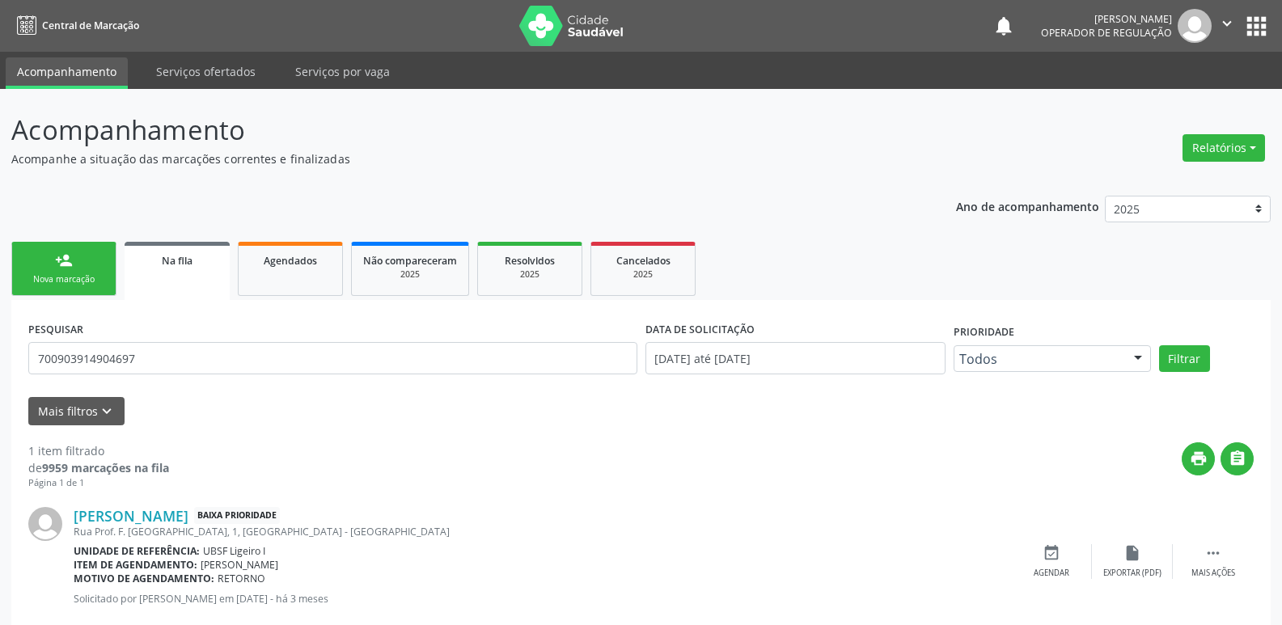
scroll to position [37, 0]
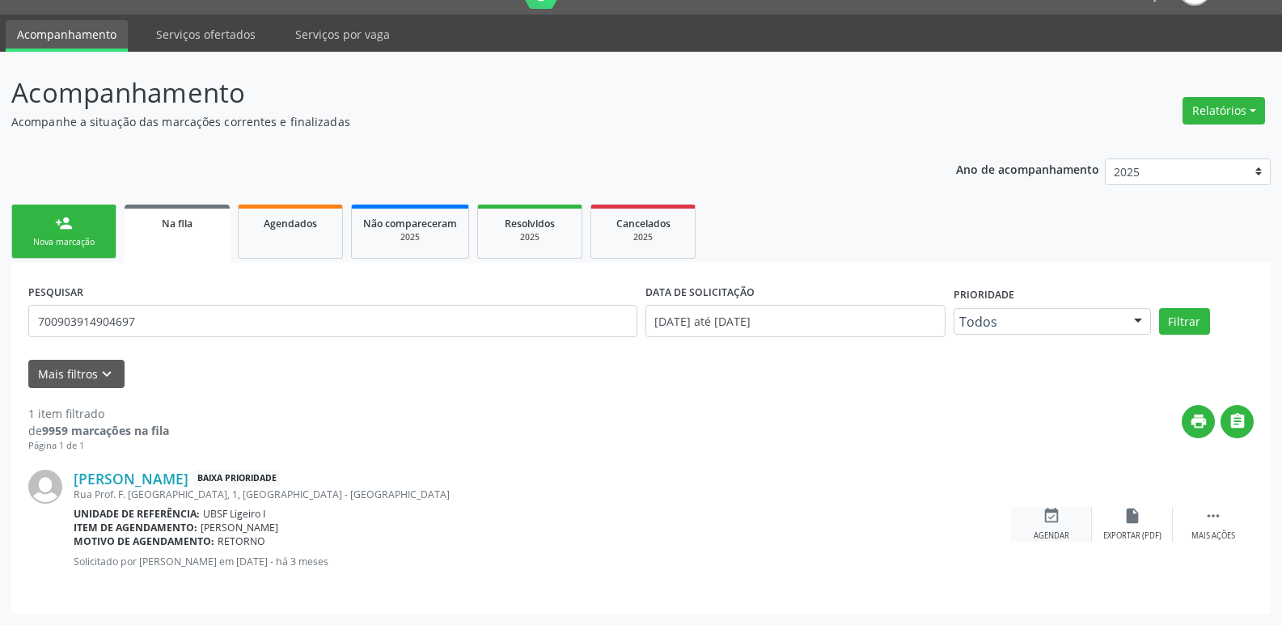
click at [1050, 514] on icon "event_available" at bounding box center [1052, 516] width 18 height 18
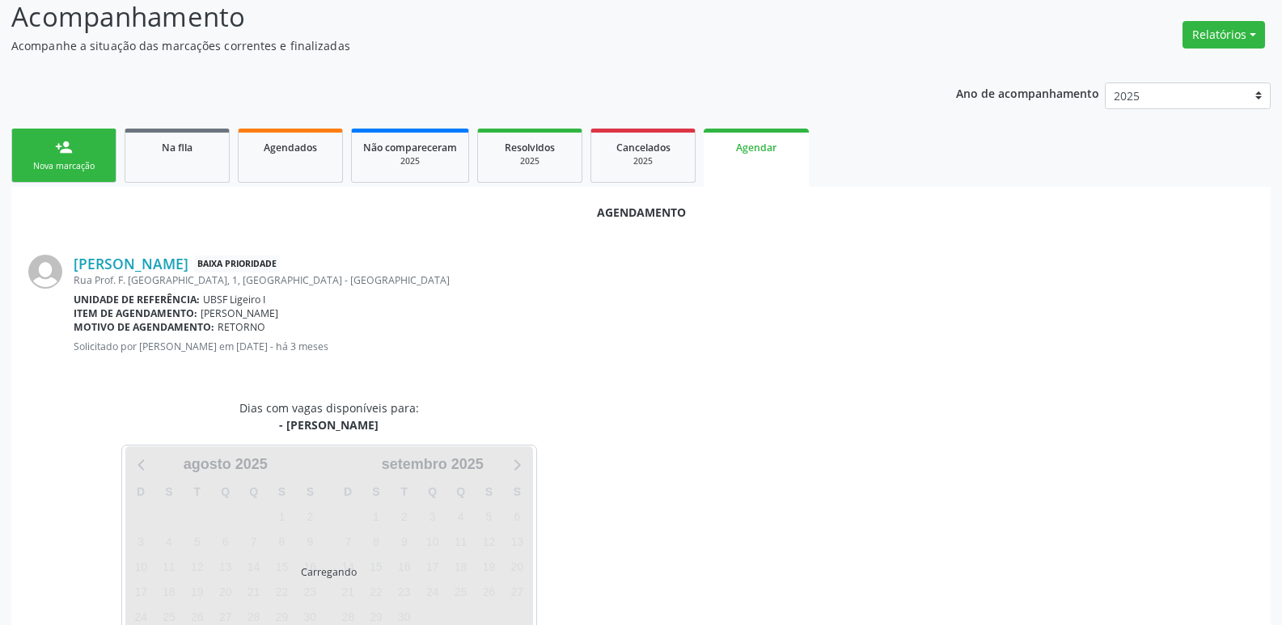
scroll to position [179, 0]
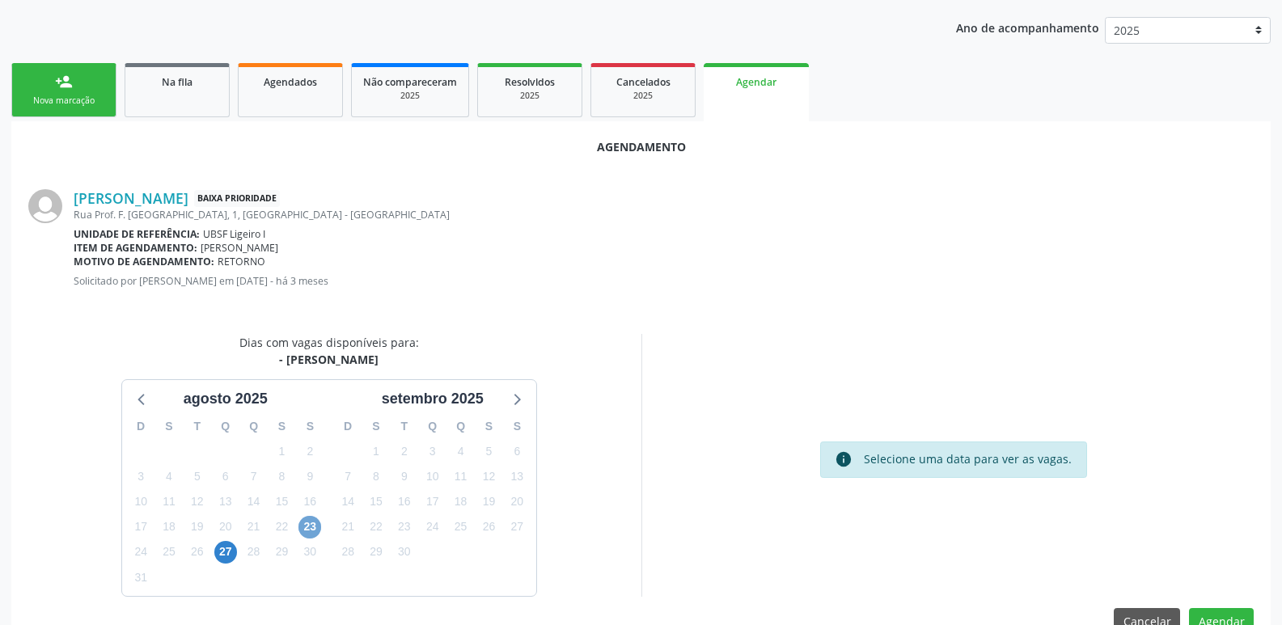
click at [300, 528] on span "23" at bounding box center [310, 527] width 23 height 23
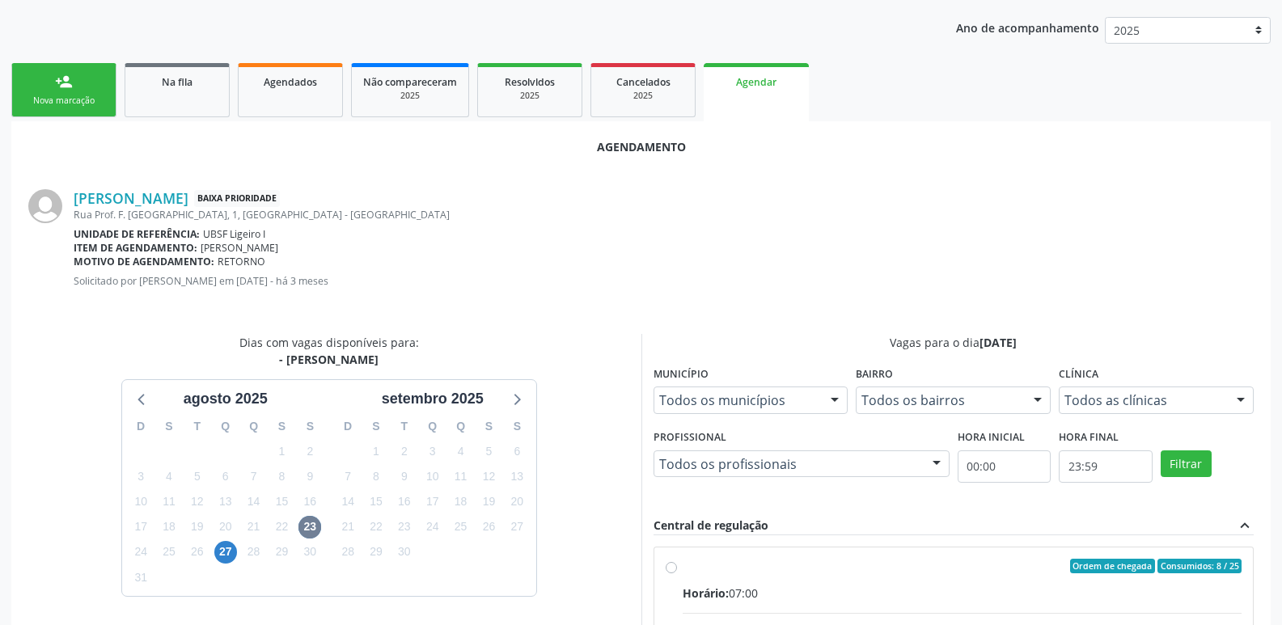
drag, startPoint x: 1064, startPoint y: 574, endPoint x: 1110, endPoint y: 507, distance: 82.1
click at [677, 574] on input "Ordem de chegada Consumidos: 8 / 25 Horário: 07:00 Clínica: Policlinica de Quei…" at bounding box center [671, 566] width 11 height 15
radio input "true"
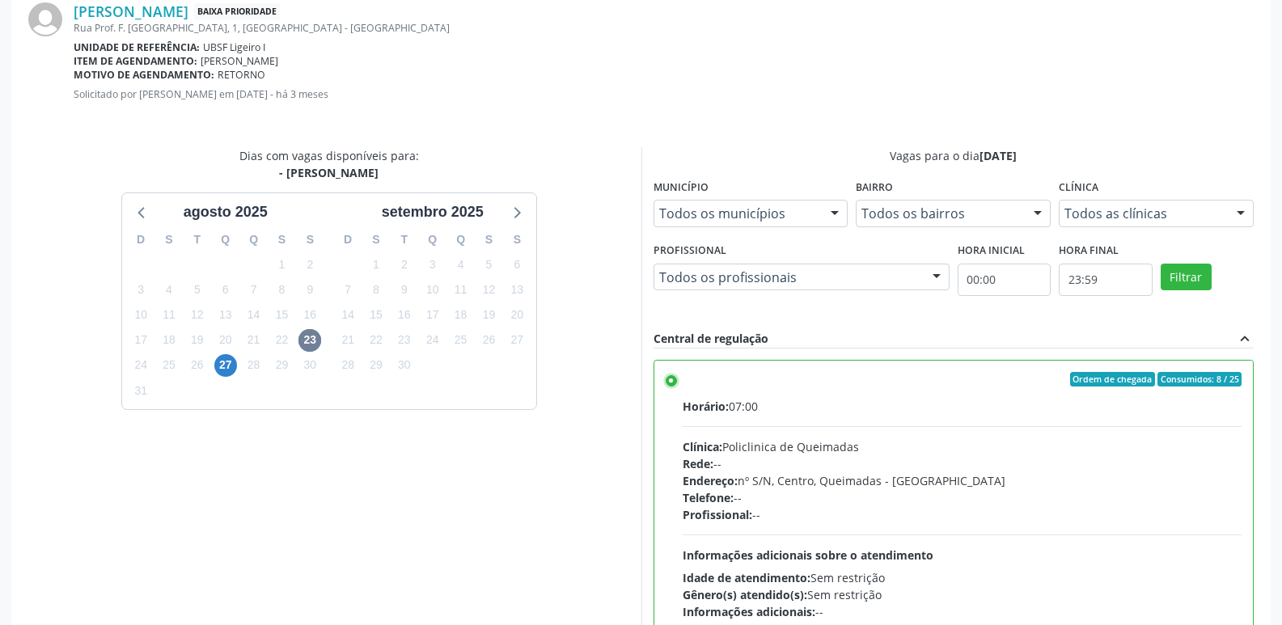
scroll to position [480, 0]
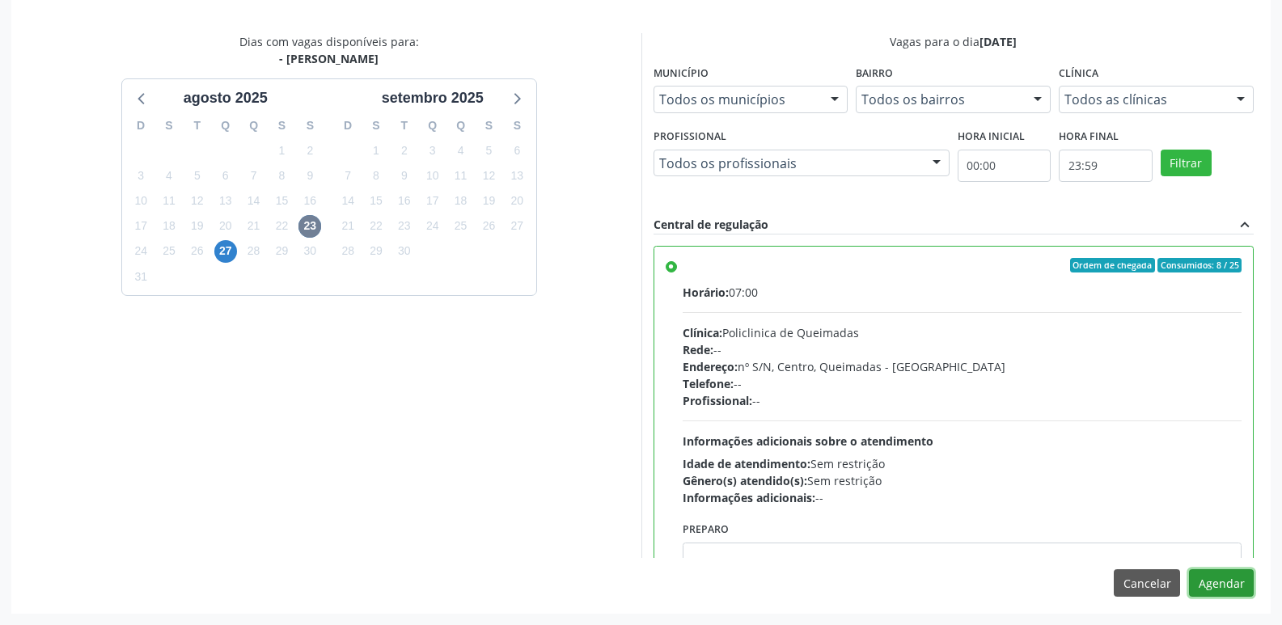
click at [1223, 579] on button "Agendar" at bounding box center [1221, 584] width 65 height 28
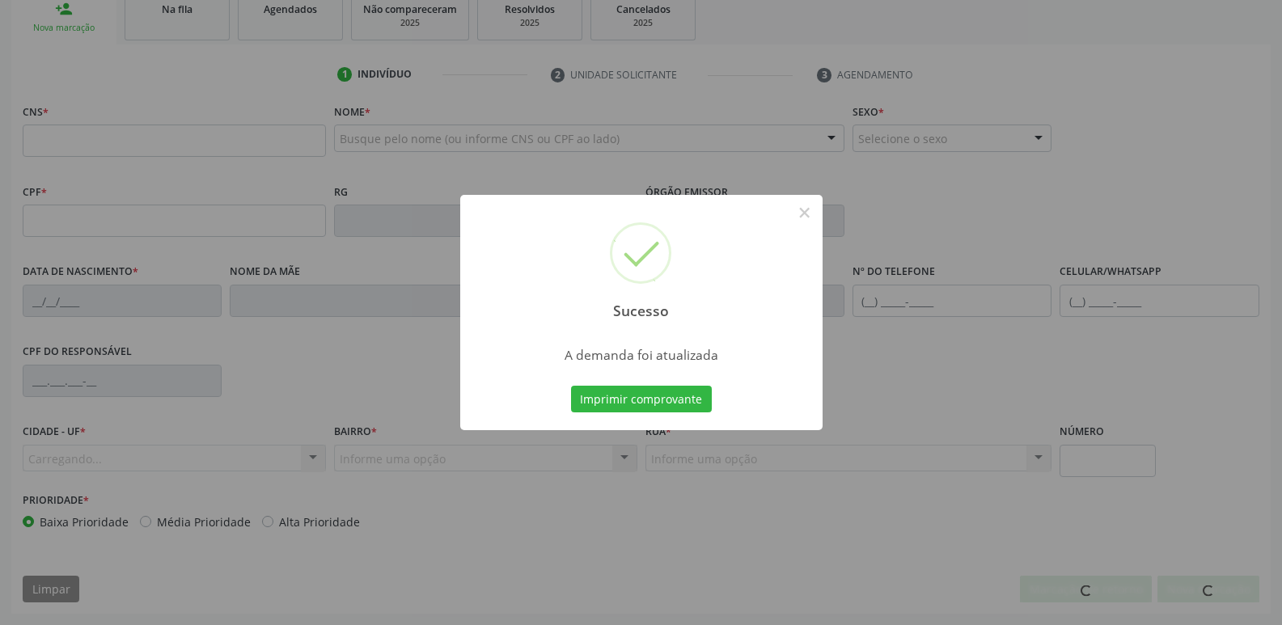
scroll to position [252, 0]
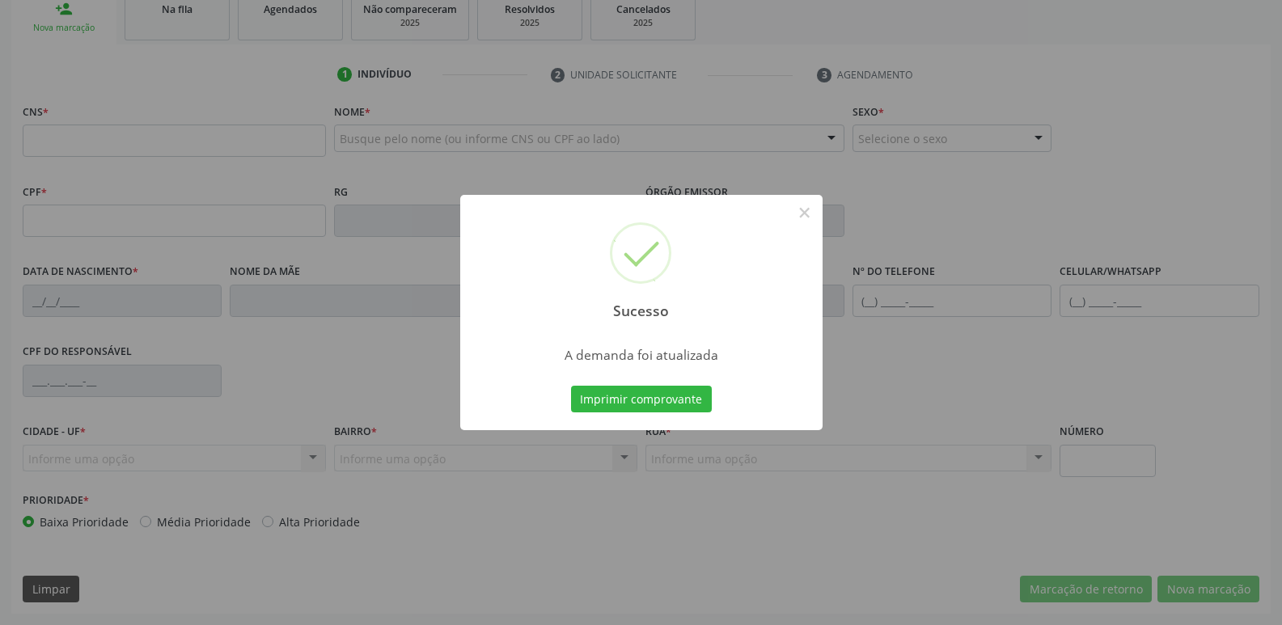
click at [571, 386] on button "Imprimir comprovante" at bounding box center [641, 400] width 141 height 28
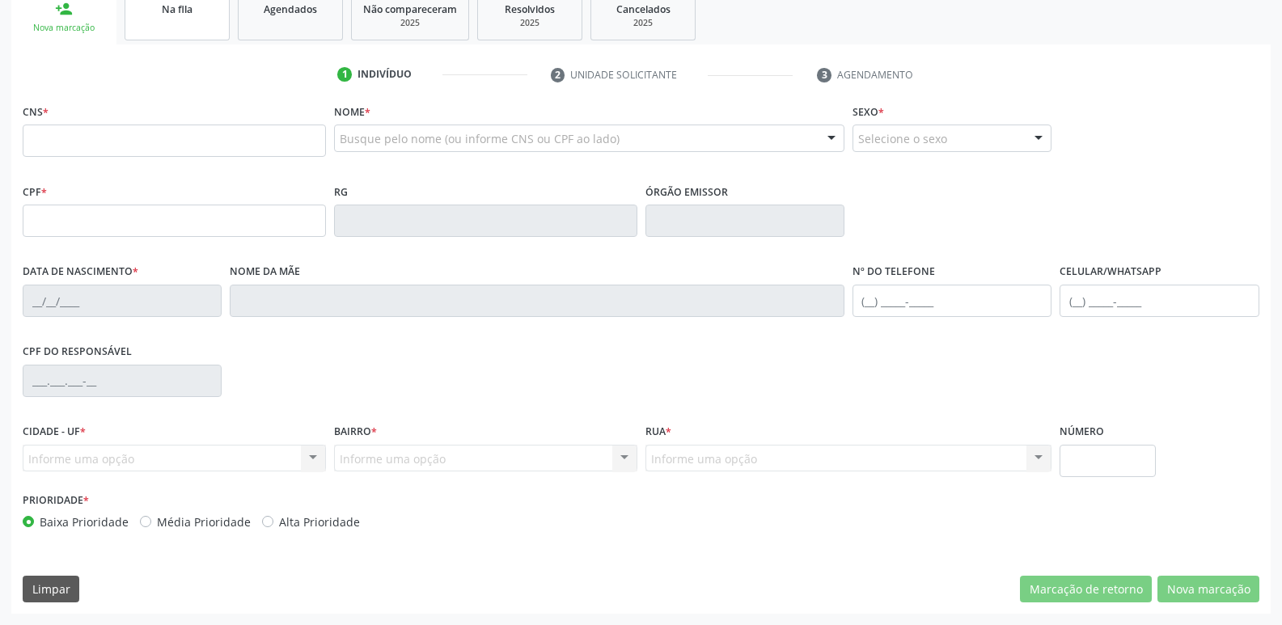
click at [211, 19] on link "Na fila" at bounding box center [177, 15] width 105 height 50
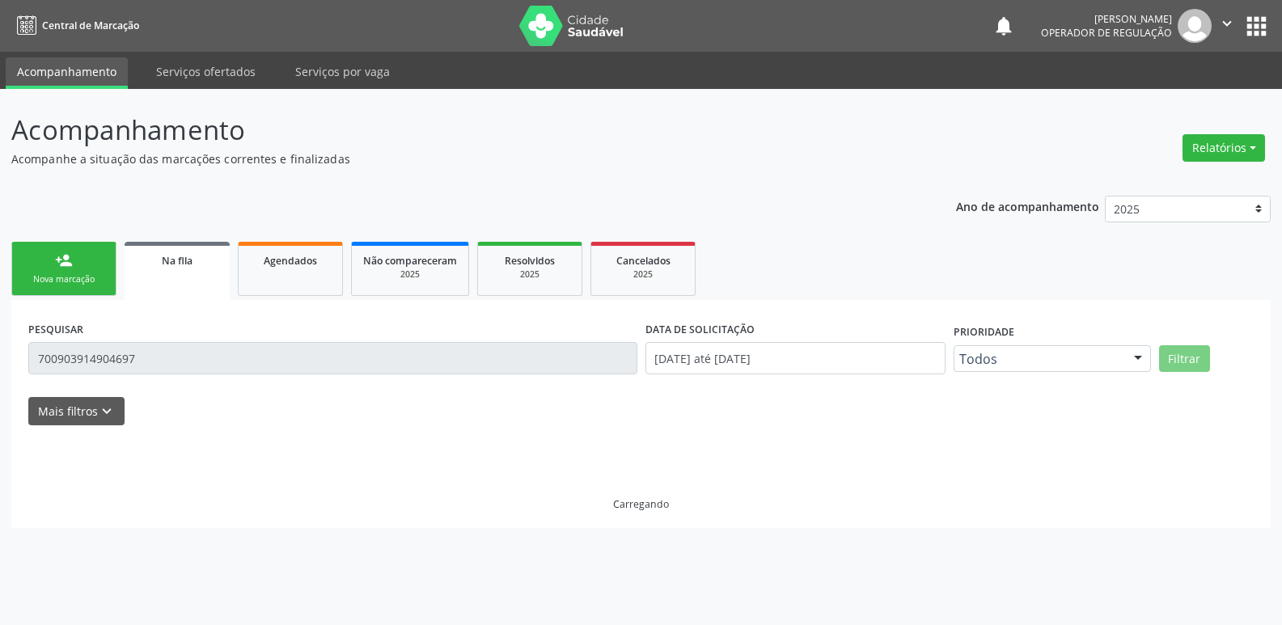
scroll to position [0, 0]
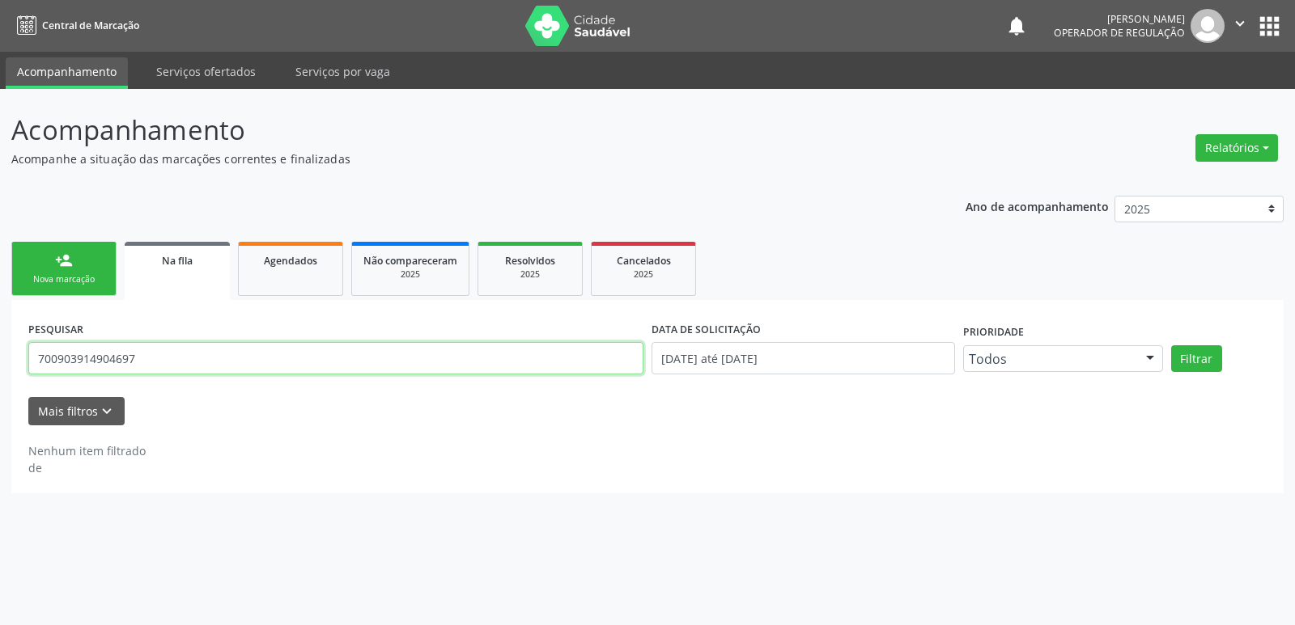
click at [189, 349] on input "700903914904697" at bounding box center [335, 358] width 615 height 32
type input "708603592711789"
click at [1171, 345] on button "Filtrar" at bounding box center [1196, 359] width 51 height 28
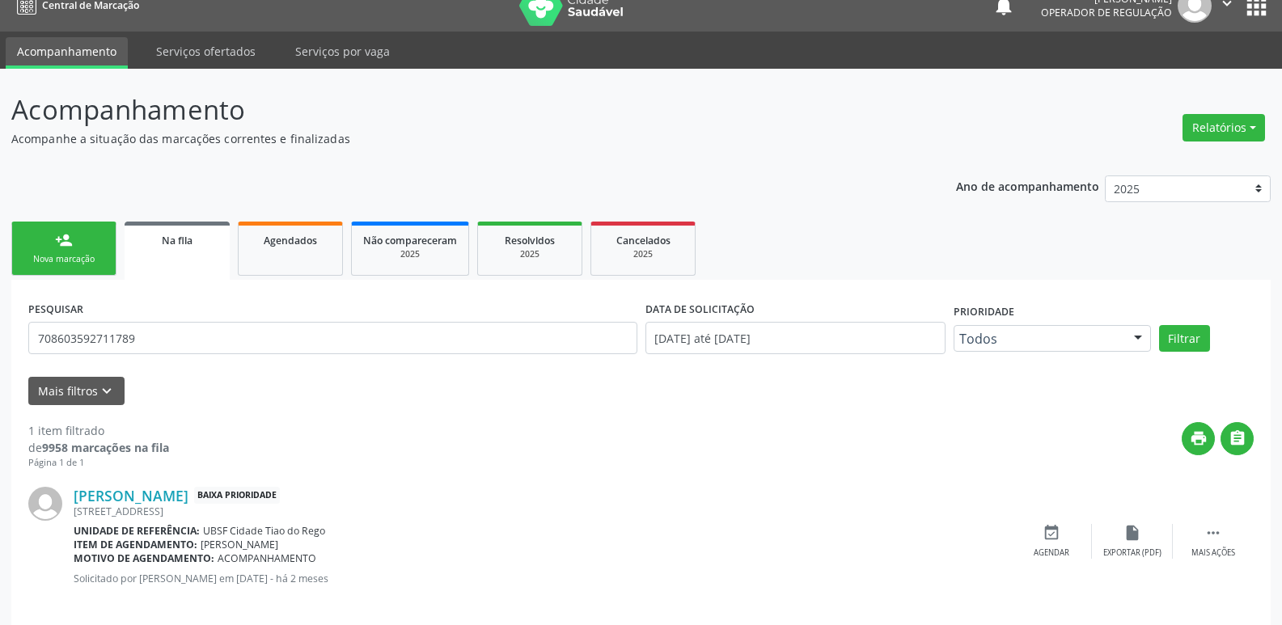
scroll to position [37, 0]
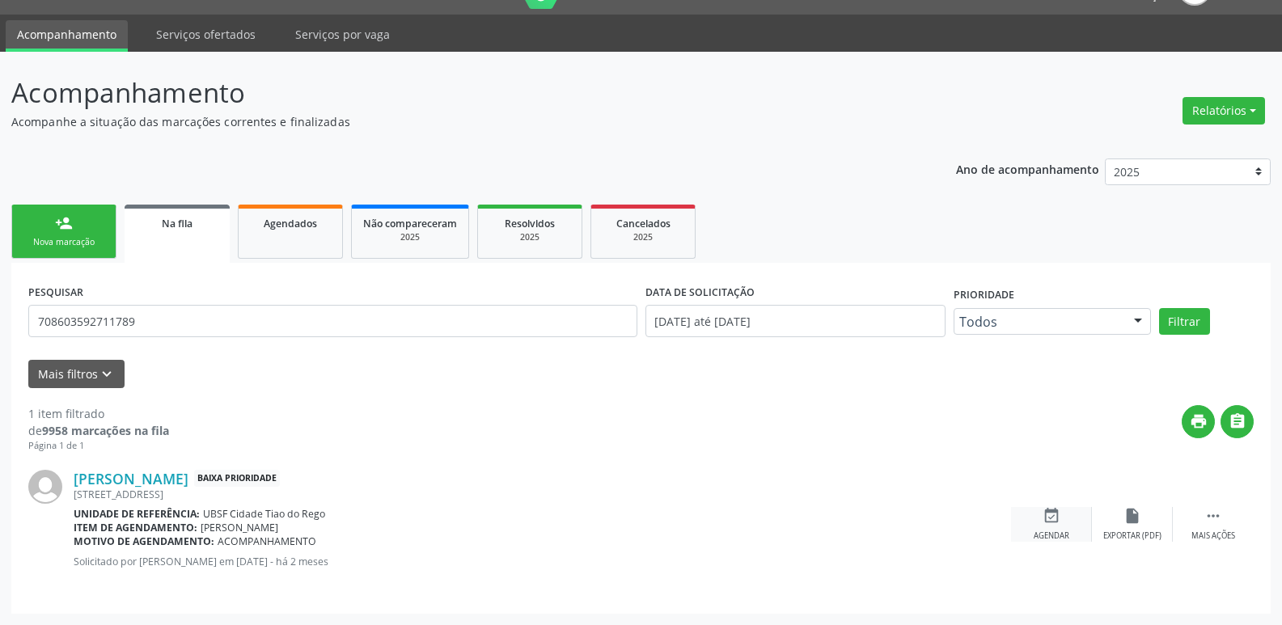
click at [1053, 516] on icon "event_available" at bounding box center [1052, 516] width 18 height 18
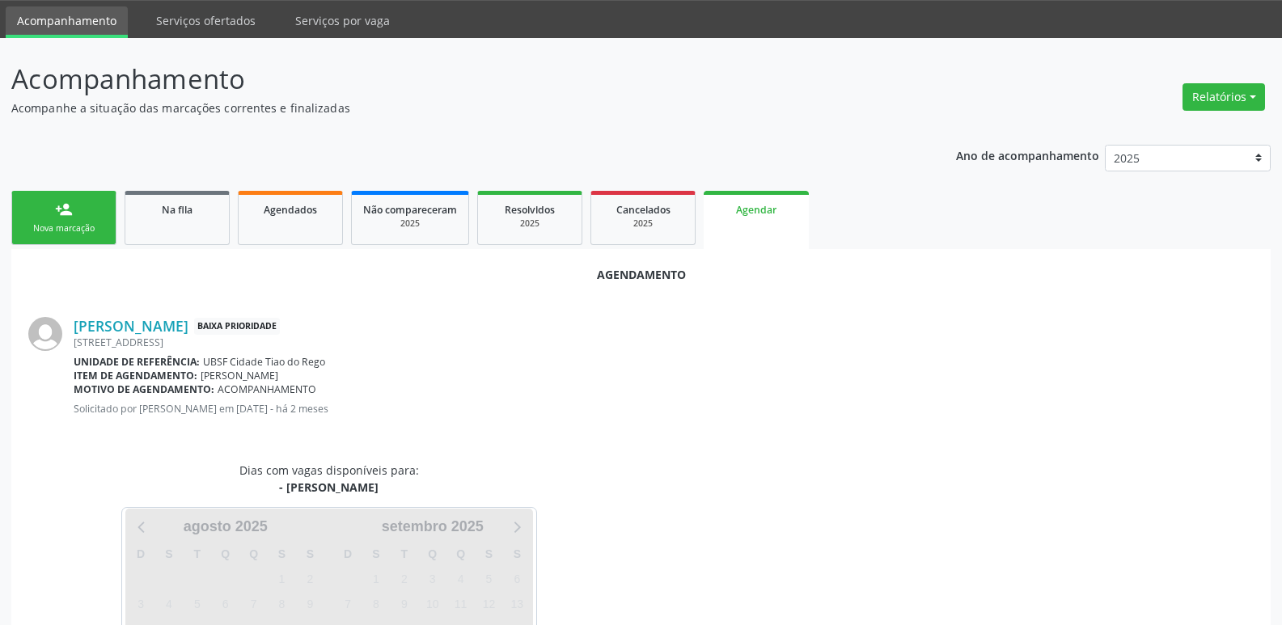
scroll to position [179, 0]
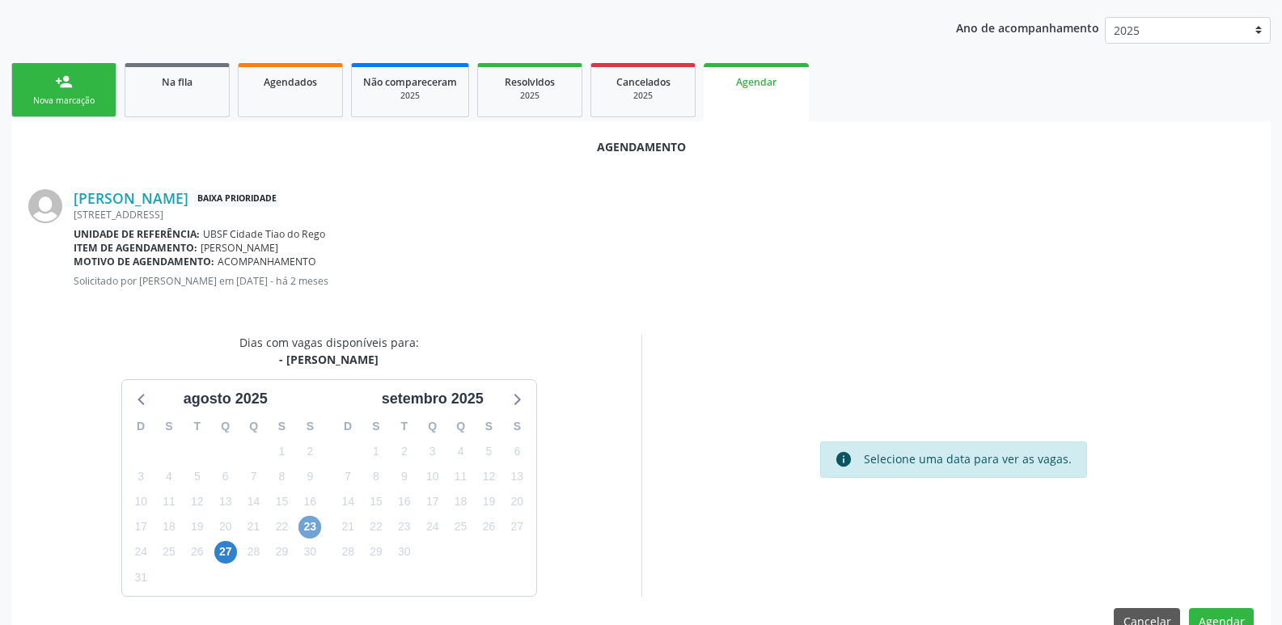
click at [316, 520] on span "23" at bounding box center [310, 527] width 23 height 23
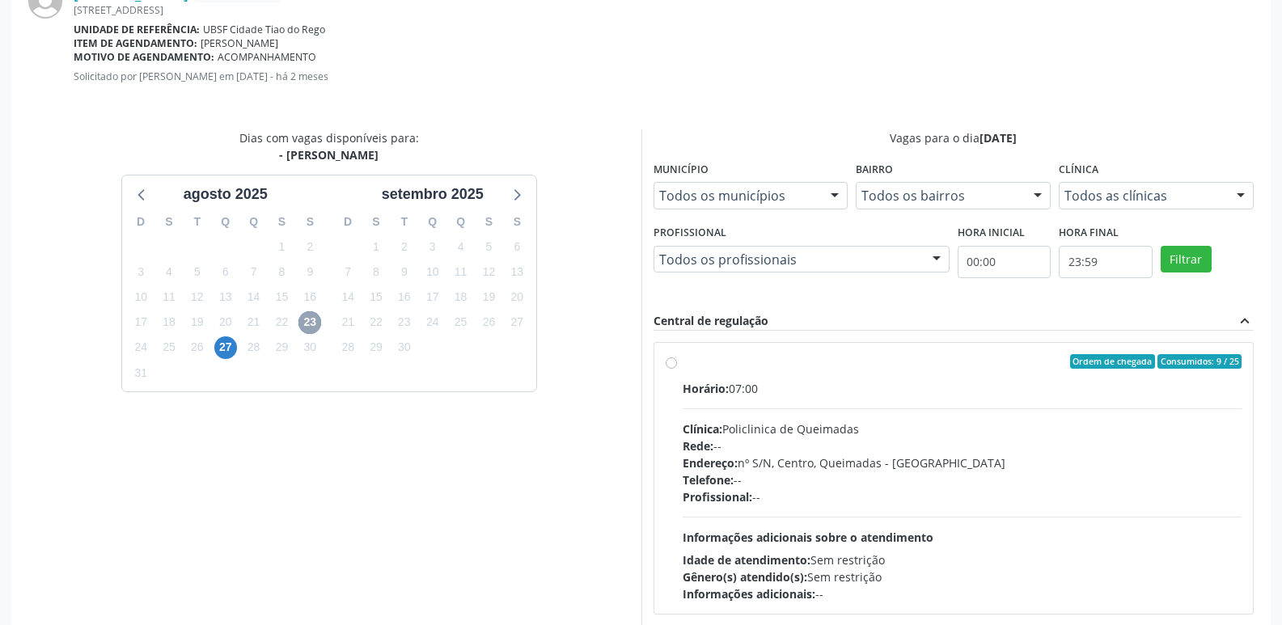
scroll to position [451, 0]
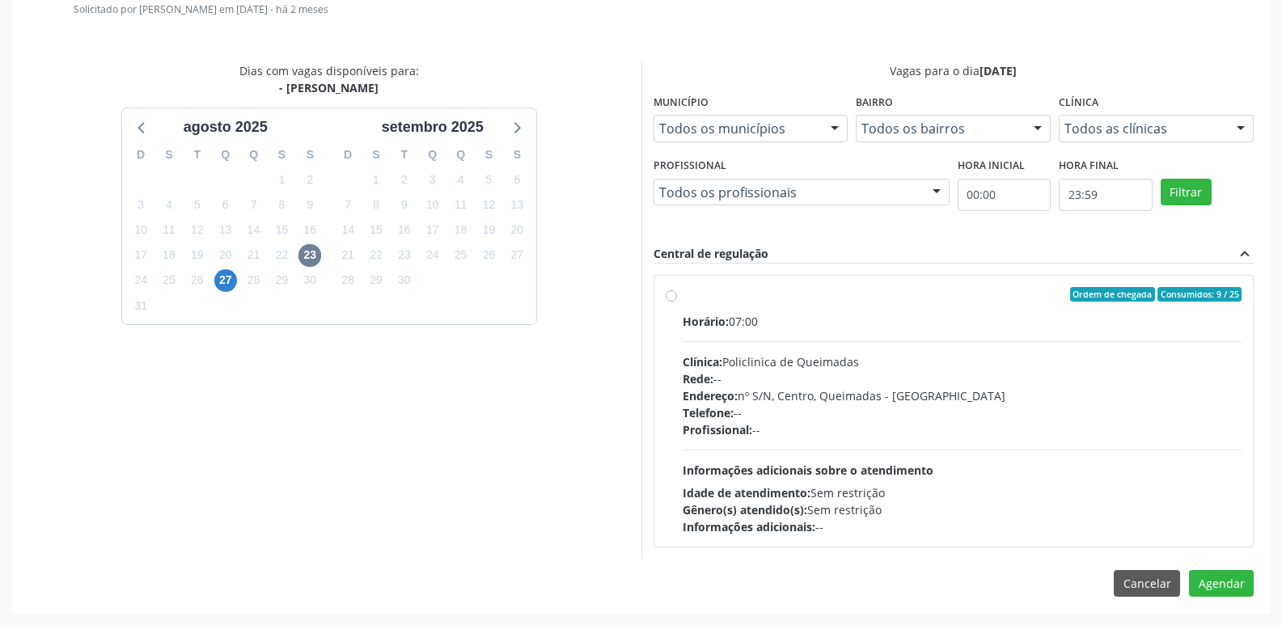
click at [1074, 417] on div "Telefone: --" at bounding box center [963, 413] width 560 height 17
click at [677, 302] on input "Ordem de chegada Consumidos: 9 / 25 Horário: 07:00 Clínica: Policlinica de Quei…" at bounding box center [671, 294] width 11 height 15
radio input "true"
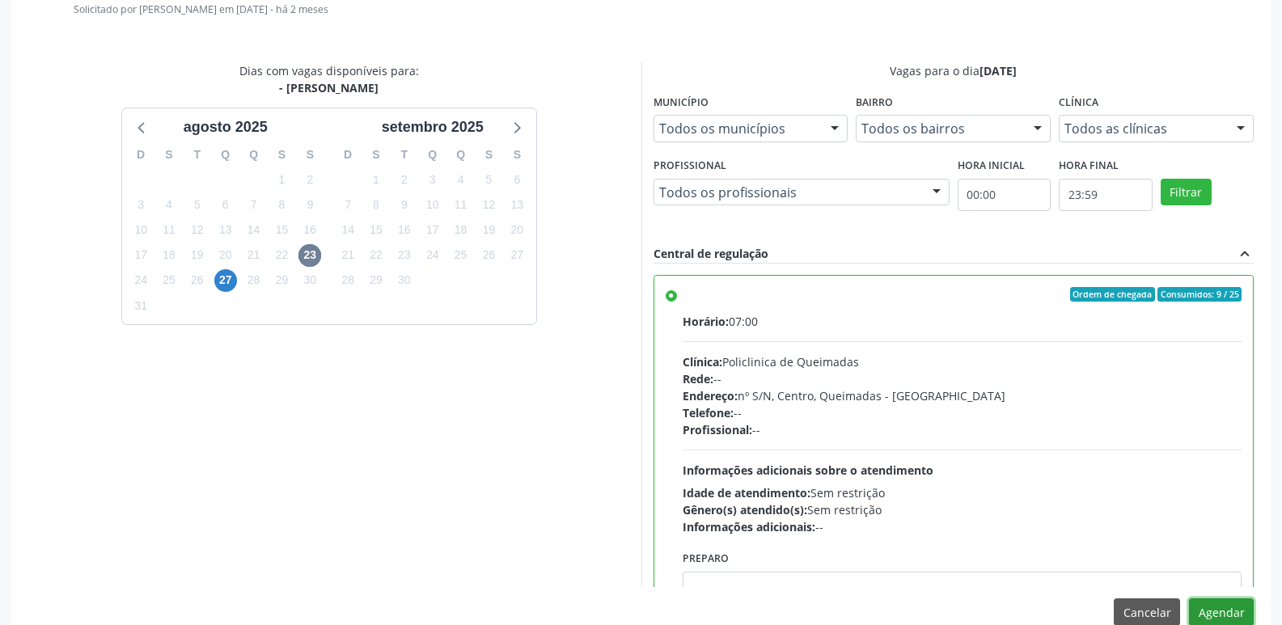
click at [1230, 616] on button "Agendar" at bounding box center [1221, 613] width 65 height 28
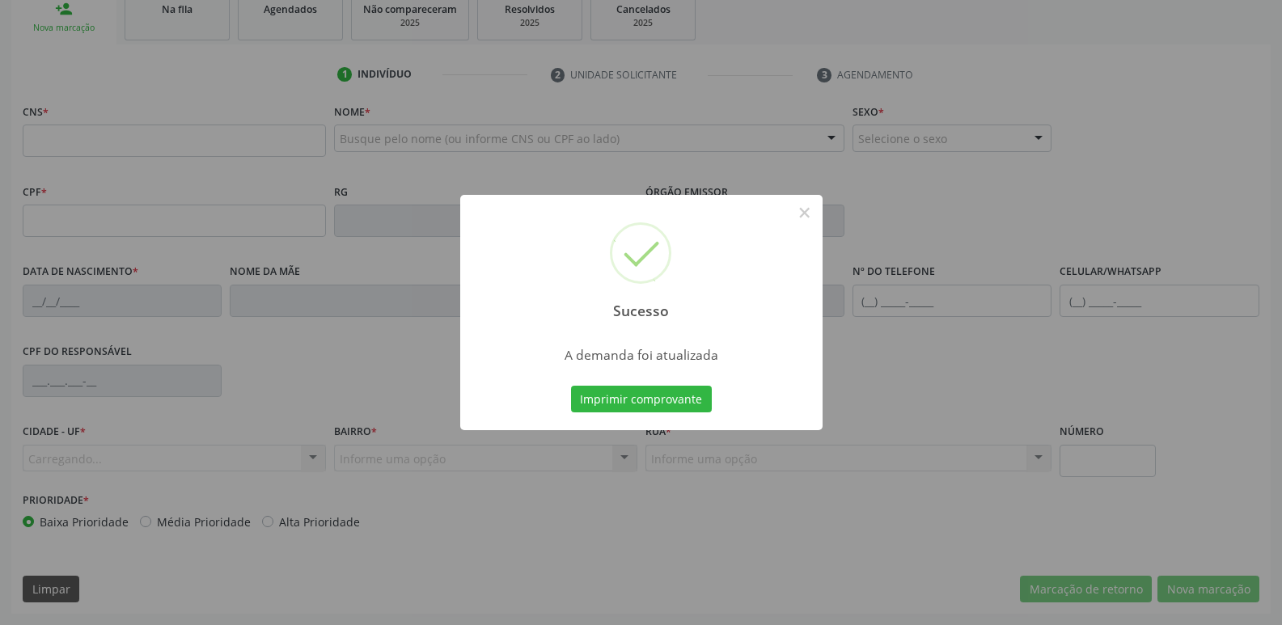
click at [634, 381] on div "Sucesso × A demanda foi atualizada Imprimir comprovante Cancel" at bounding box center [641, 313] width 362 height 236
click at [641, 389] on button "Imprimir comprovante" at bounding box center [641, 400] width 141 height 28
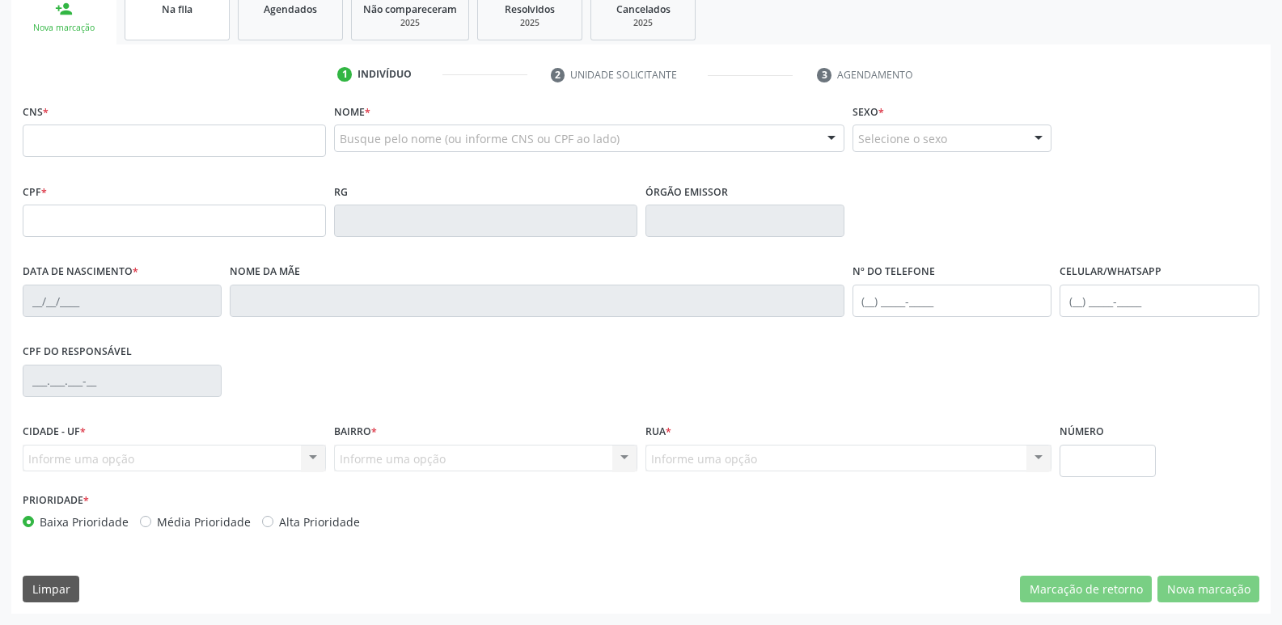
click at [192, 27] on link "Na fila" at bounding box center [177, 15] width 105 height 50
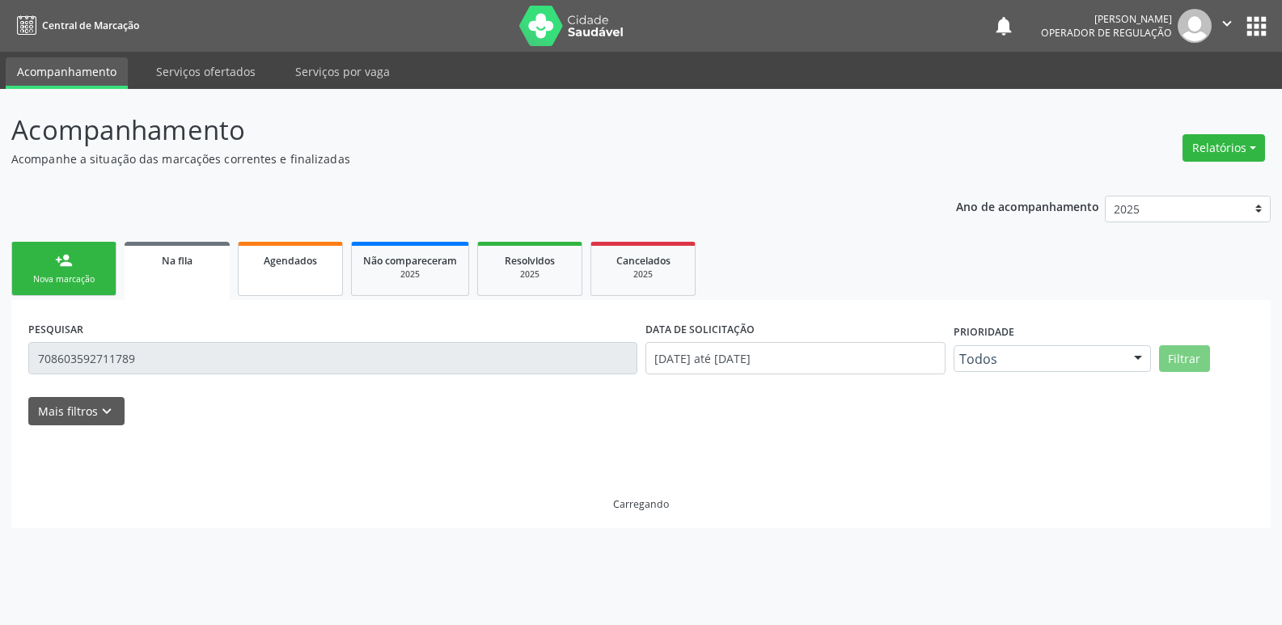
scroll to position [0, 0]
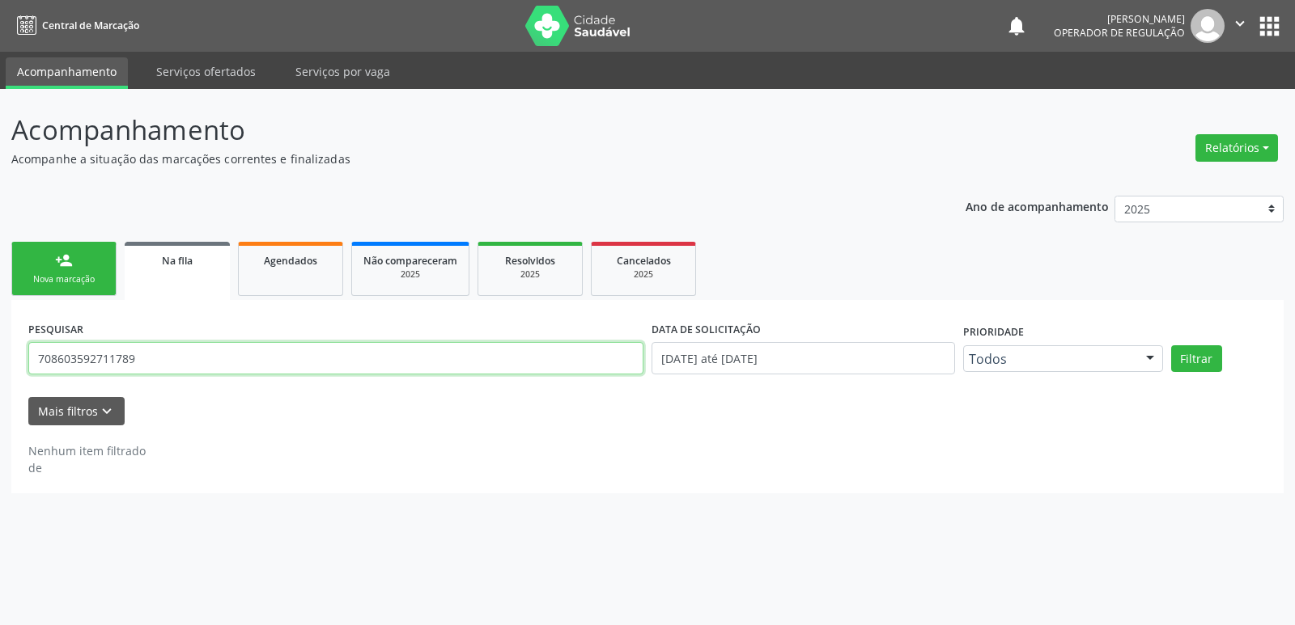
click at [225, 370] on input "708603592711789" at bounding box center [335, 358] width 615 height 32
click at [219, 369] on input "708603592711789" at bounding box center [335, 358] width 615 height 32
type input "7"
type input "700503412976660"
click at [1171, 345] on button "Filtrar" at bounding box center [1196, 359] width 51 height 28
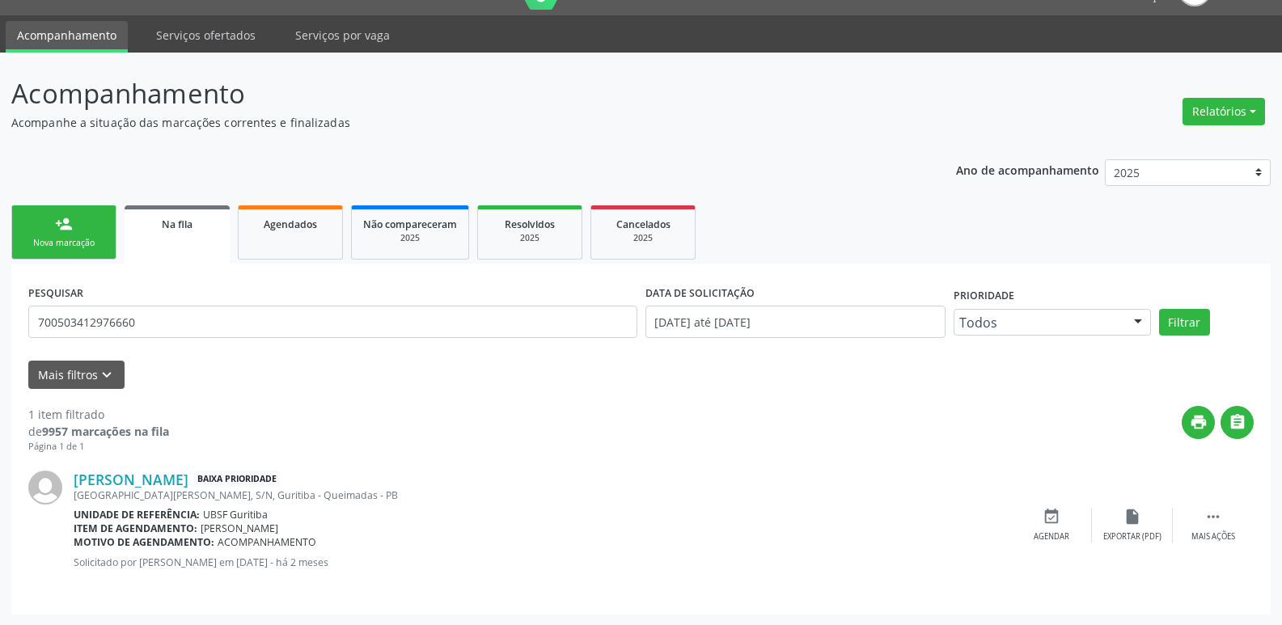
scroll to position [37, 0]
click at [1059, 522] on icon "event_available" at bounding box center [1052, 516] width 18 height 18
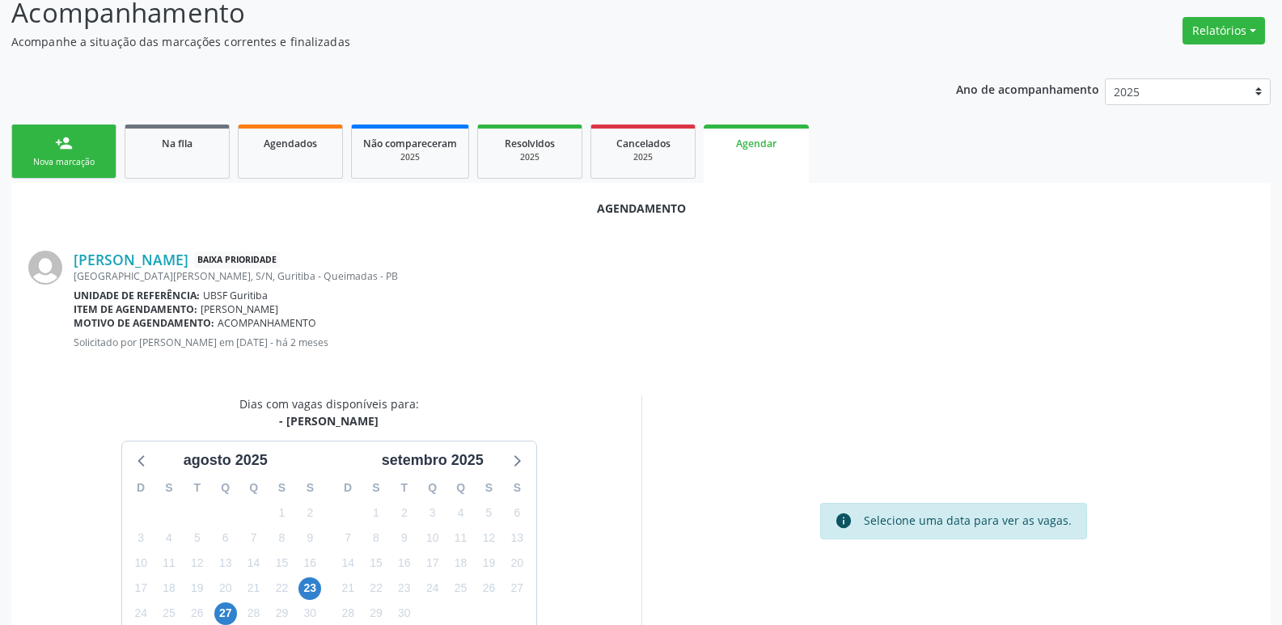
scroll to position [217, 0]
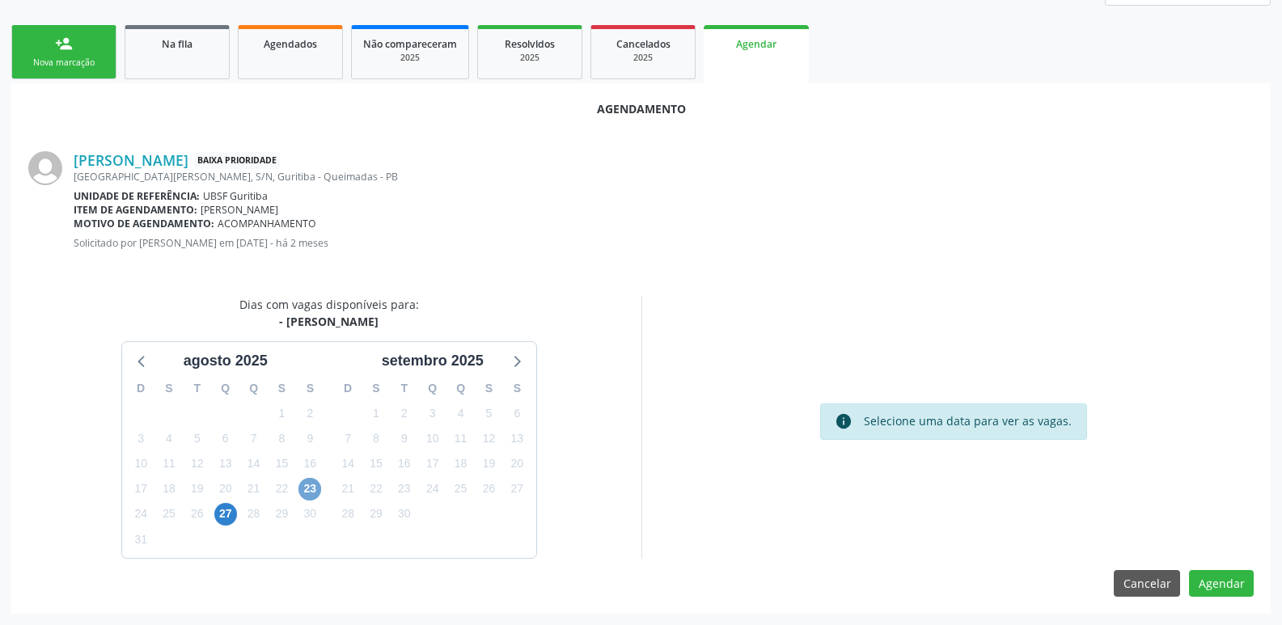
click at [310, 485] on span "23" at bounding box center [310, 489] width 23 height 23
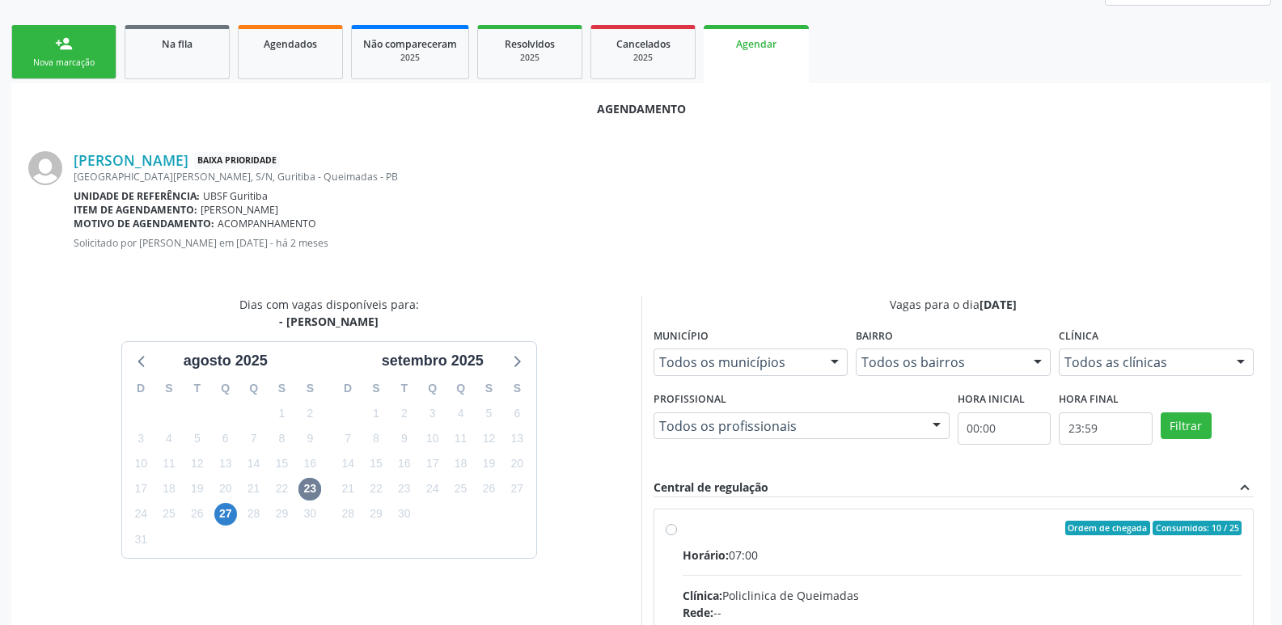
click at [677, 536] on input "Ordem de chegada Consumidos: 10 / 25 Horário: 07:00 Clínica: Policlinica de Que…" at bounding box center [671, 528] width 11 height 15
radio input "true"
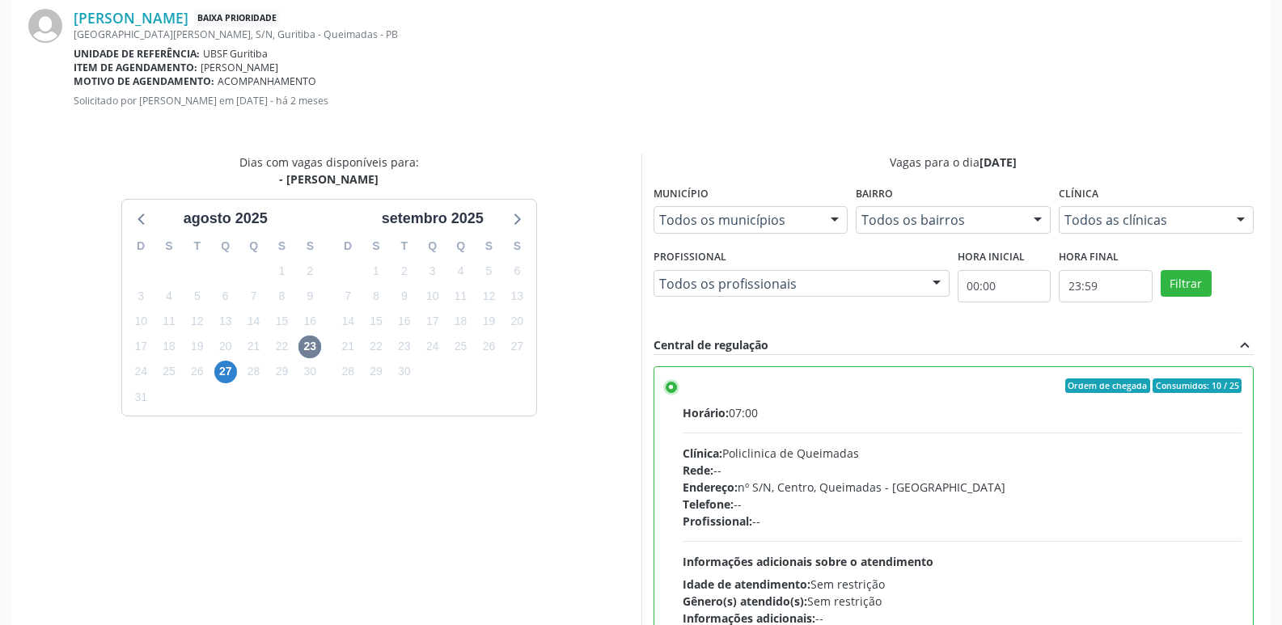
scroll to position [480, 0]
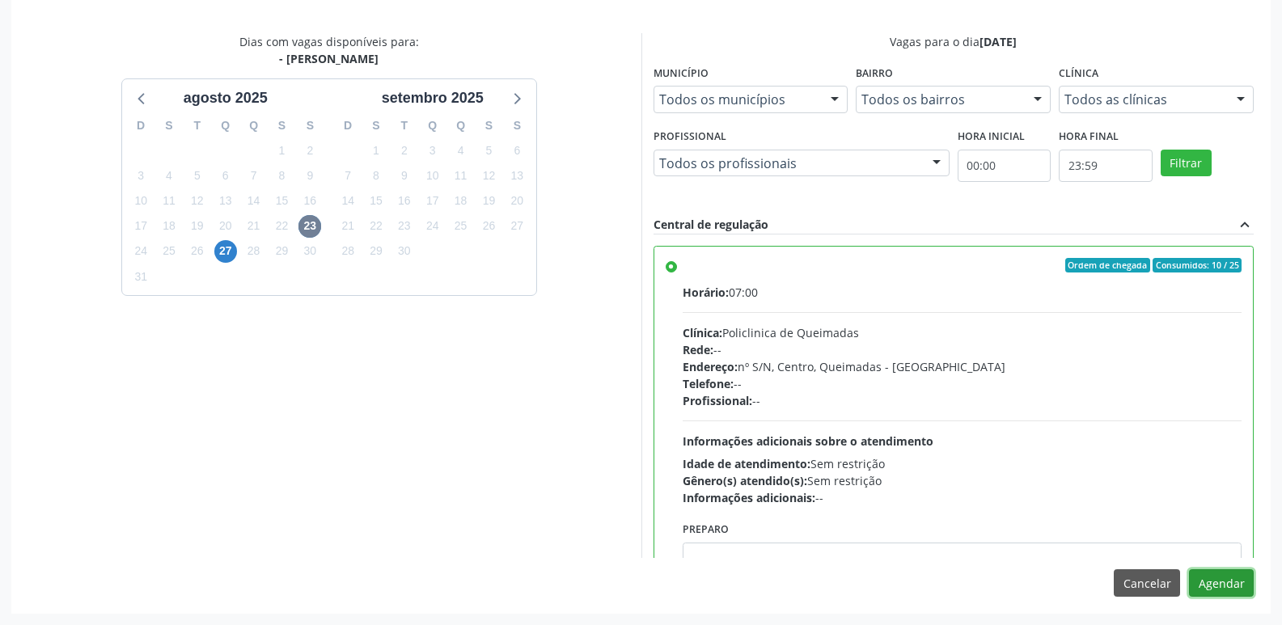
click at [1245, 572] on button "Agendar" at bounding box center [1221, 584] width 65 height 28
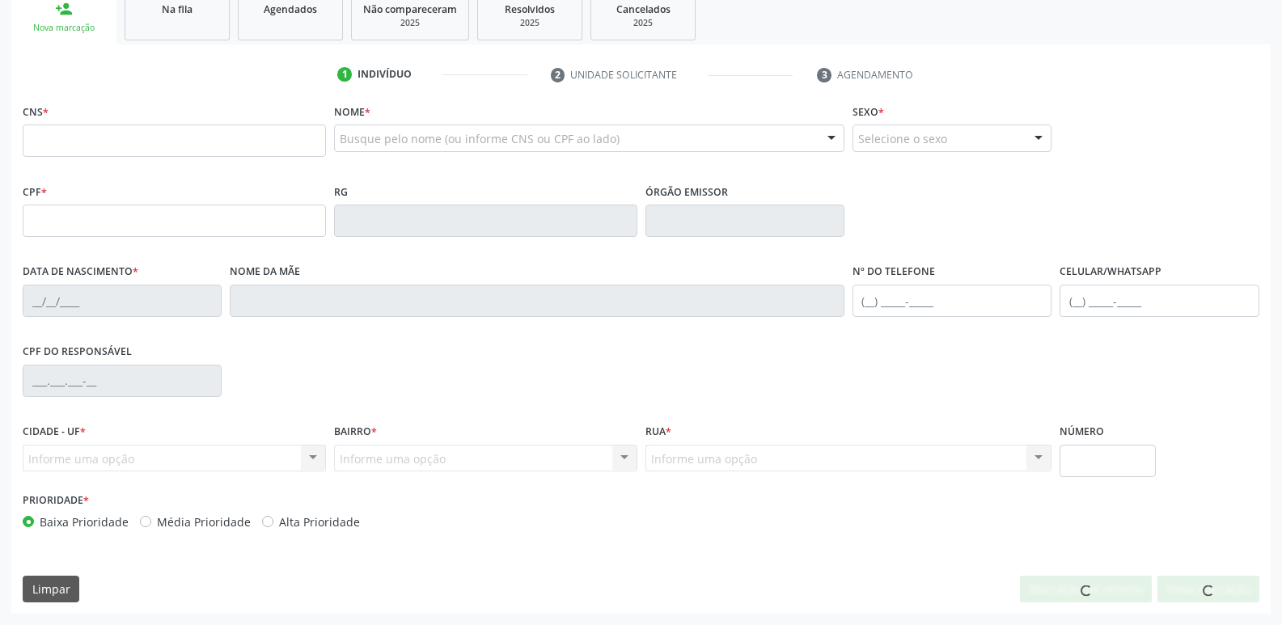
scroll to position [252, 0]
drag, startPoint x: 182, startPoint y: 15, endPoint x: 172, endPoint y: 15, distance: 10.5
click at [181, 15] on span "Na fila" at bounding box center [177, 9] width 31 height 14
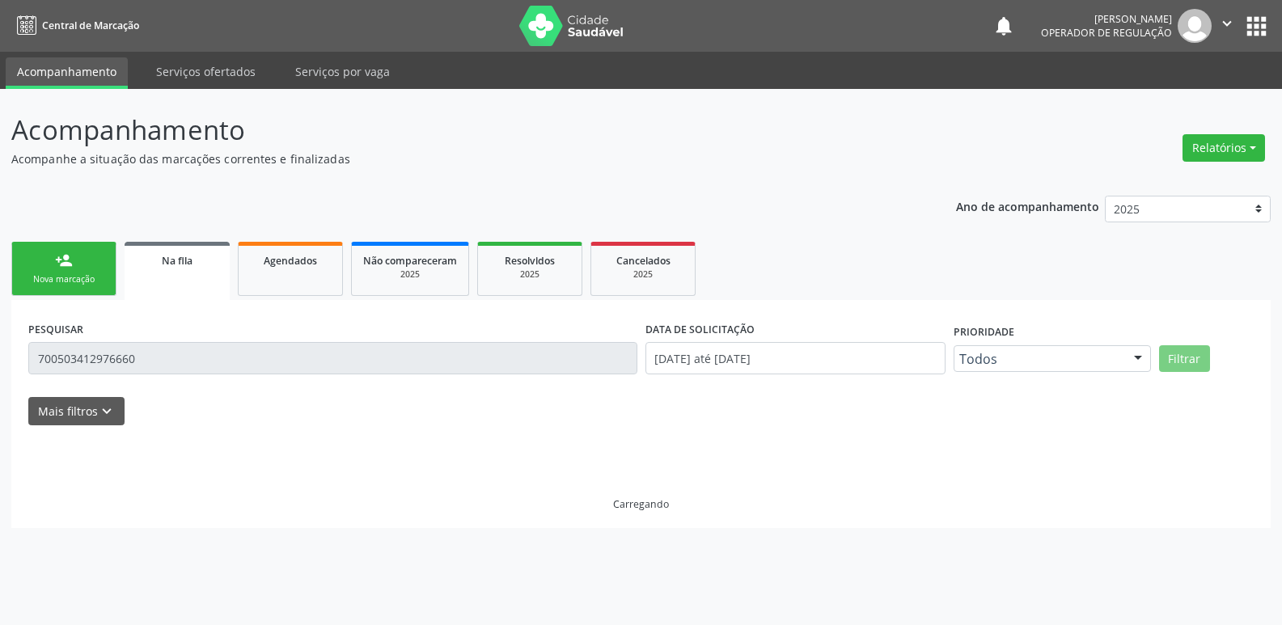
scroll to position [0, 0]
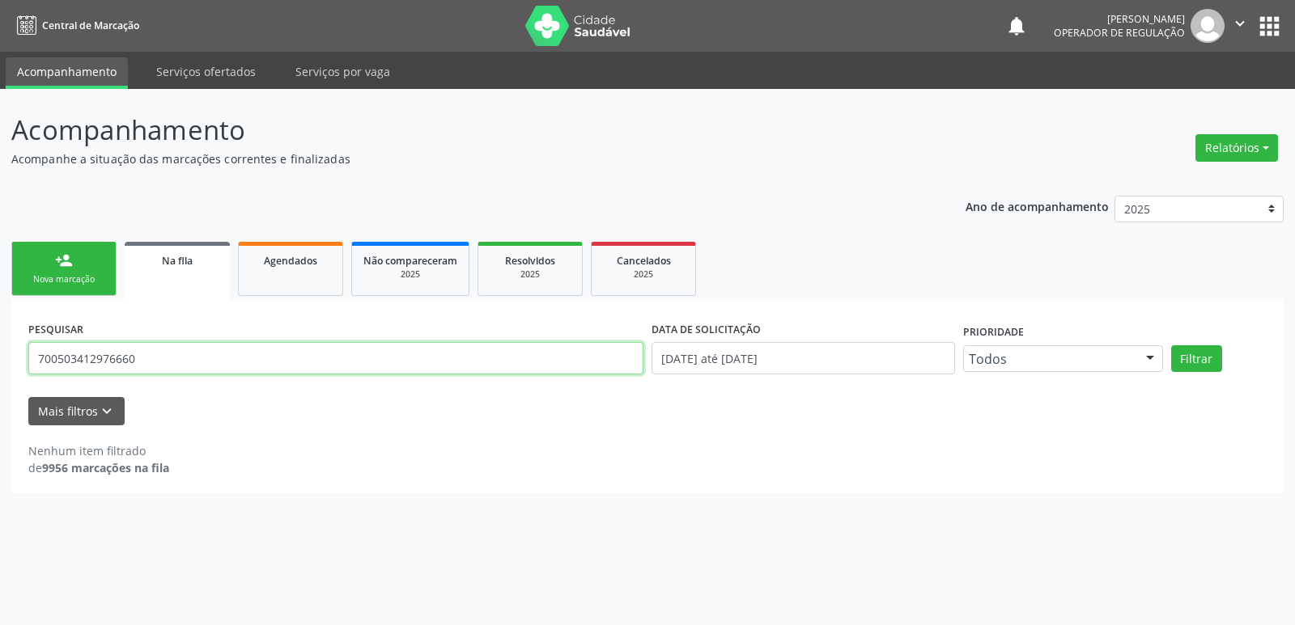
click at [150, 367] on input "700503412976660" at bounding box center [335, 358] width 615 height 32
type input "706404657397982"
click at [1171, 345] on button "Filtrar" at bounding box center [1196, 359] width 51 height 28
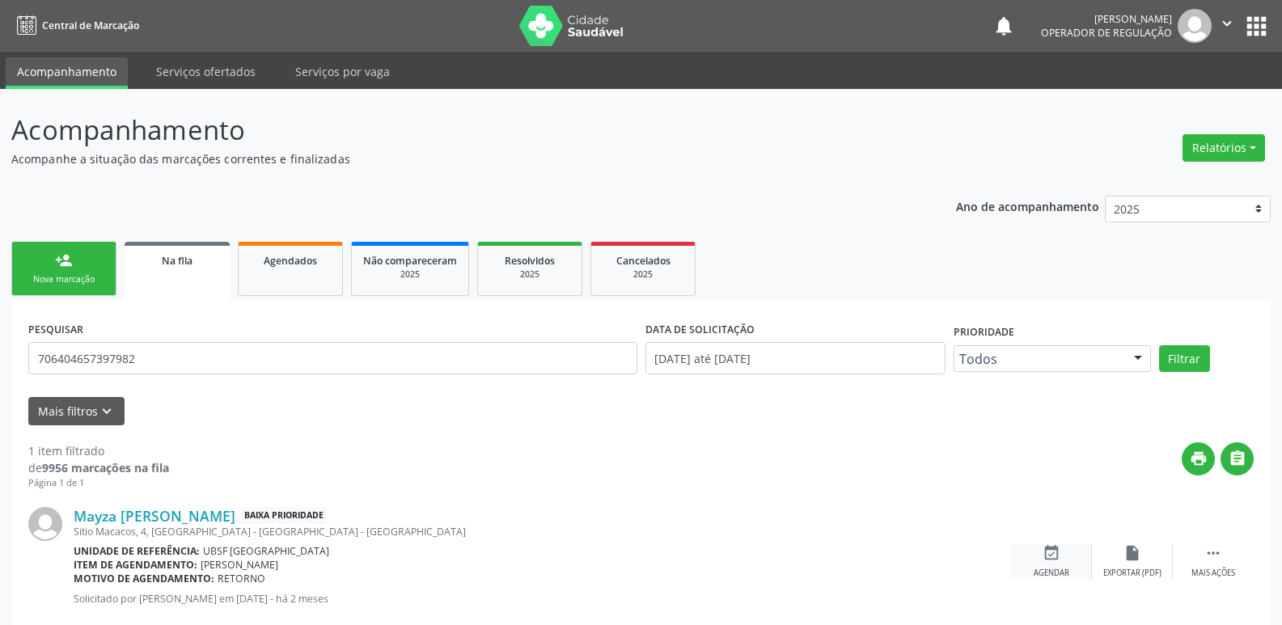
click at [1039, 552] on div "event_available Agendar" at bounding box center [1051, 562] width 81 height 35
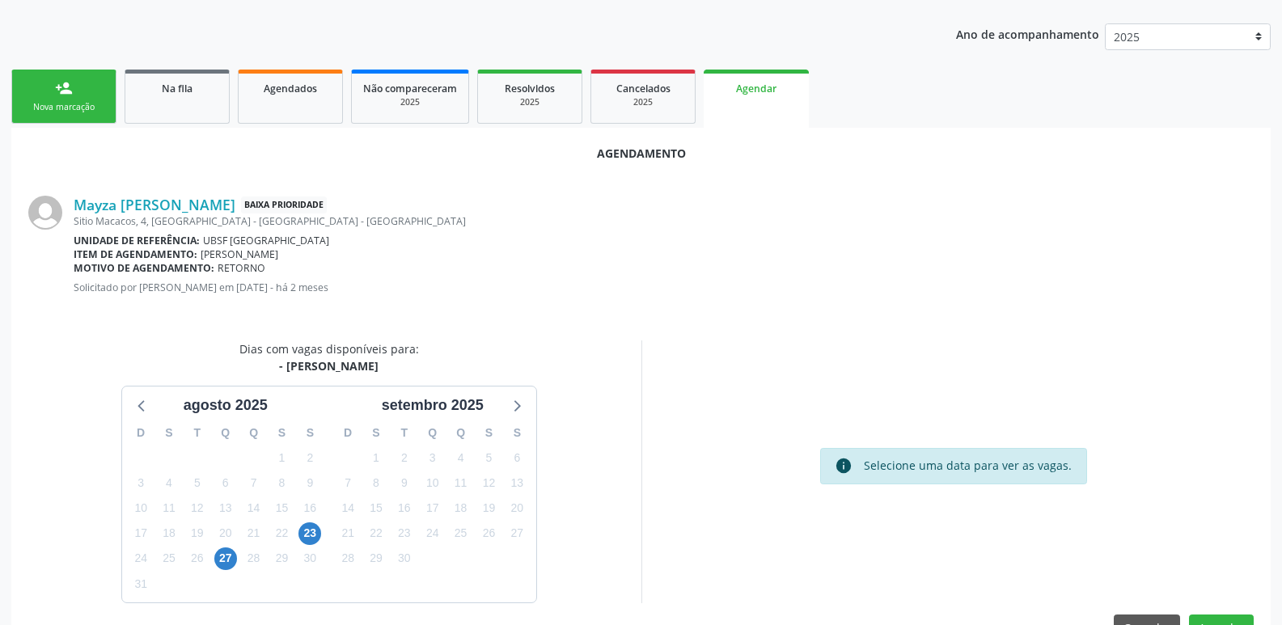
scroll to position [217, 0]
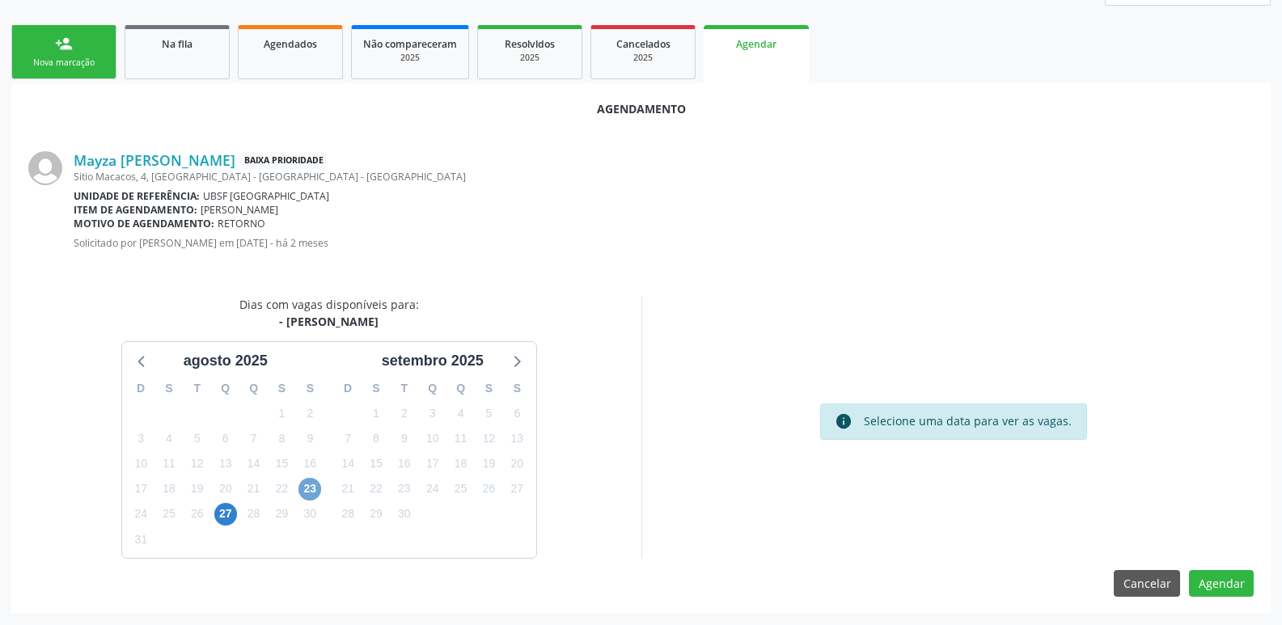
click at [316, 487] on span "23" at bounding box center [310, 489] width 23 height 23
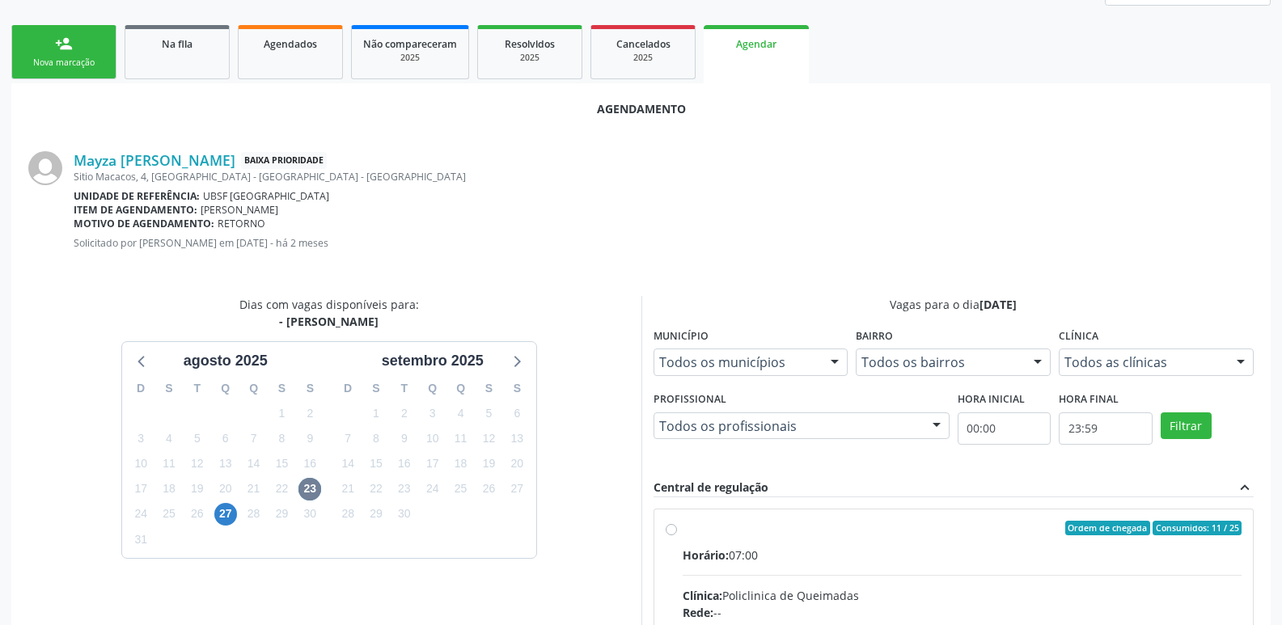
click at [1147, 555] on div "Horário: 07:00" at bounding box center [963, 555] width 560 height 17
click at [677, 536] on input "Ordem de chegada Consumidos: 11 / 25 Horário: 07:00 Clínica: Policlinica de Que…" at bounding box center [671, 528] width 11 height 15
radio input "true"
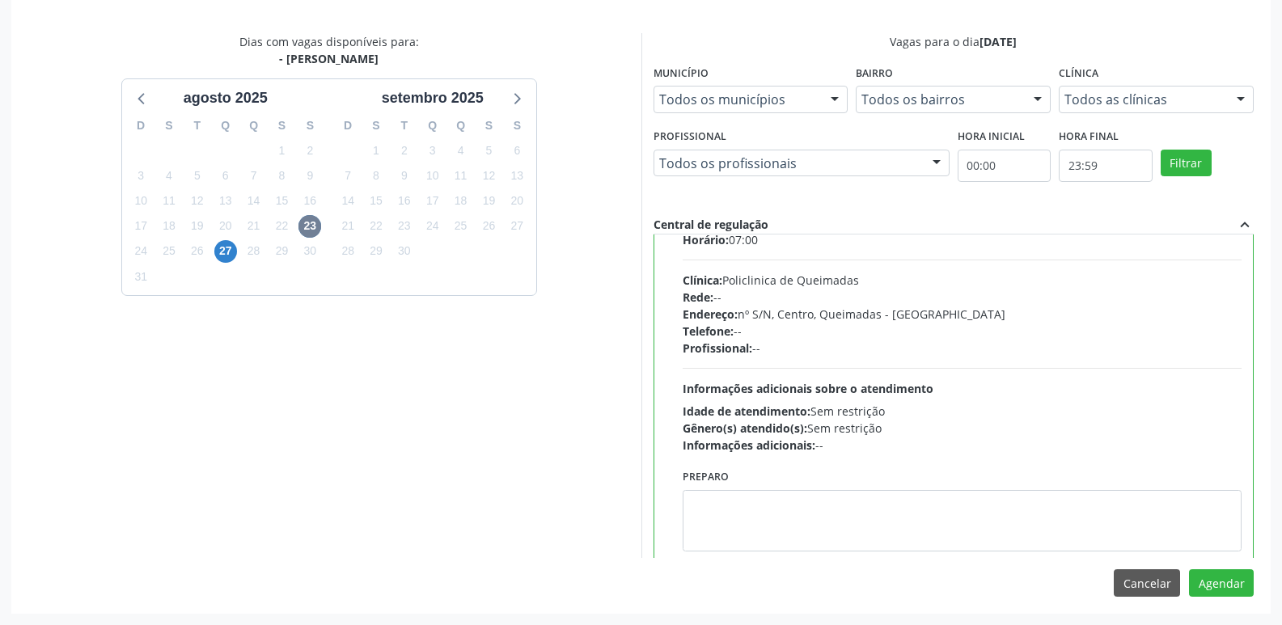
scroll to position [80, 0]
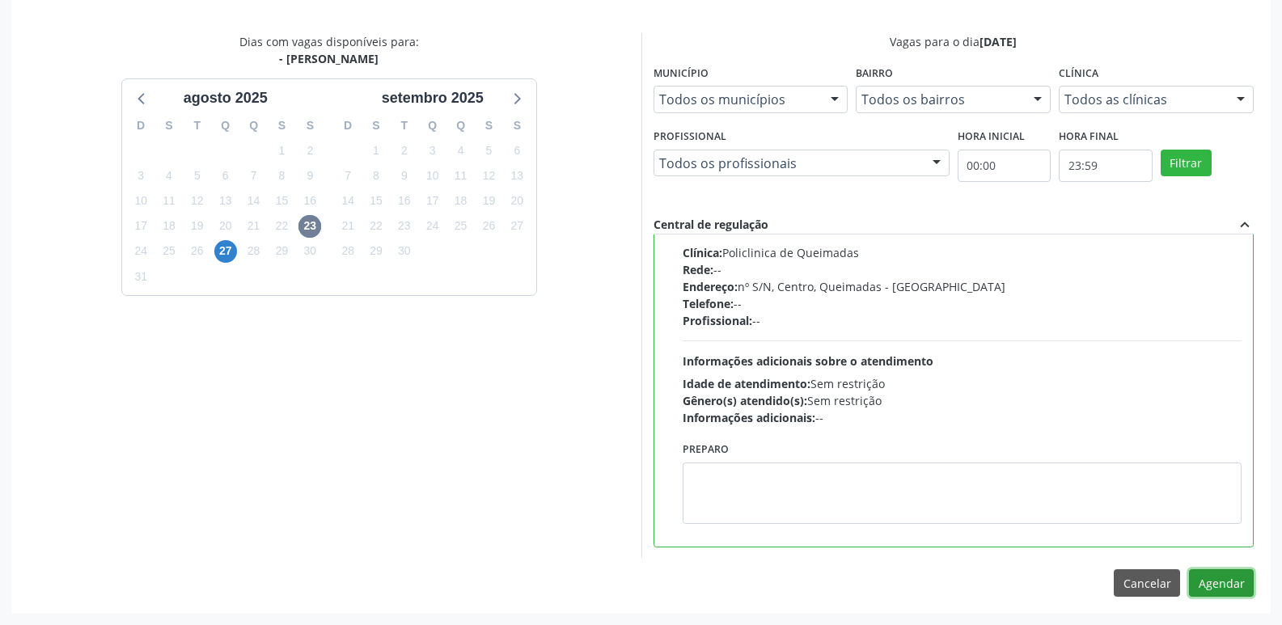
click at [1220, 580] on button "Agendar" at bounding box center [1221, 584] width 65 height 28
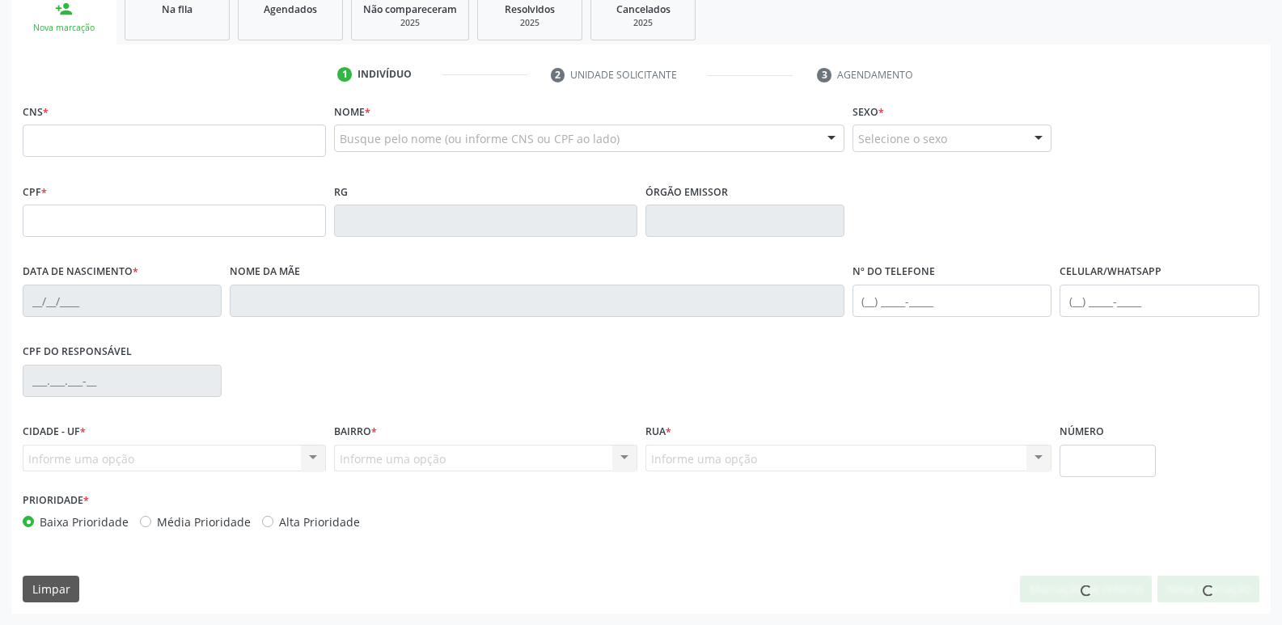
scroll to position [252, 0]
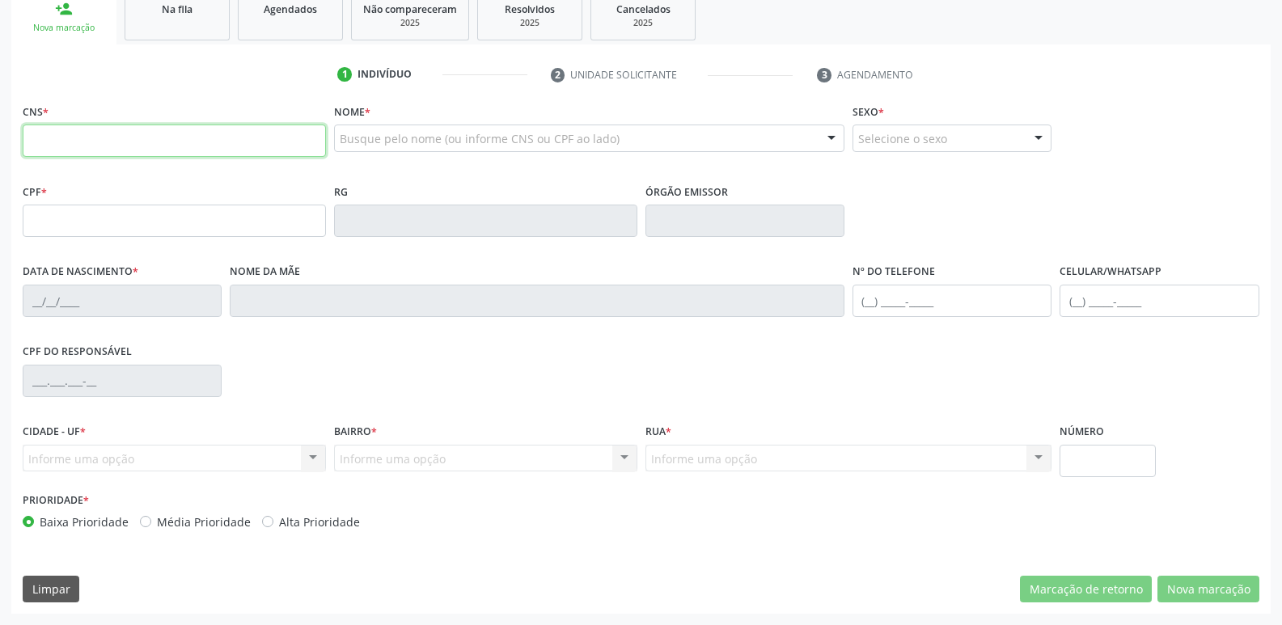
click at [126, 137] on input "text" at bounding box center [174, 141] width 303 height 32
click at [163, 19] on link "Na fila" at bounding box center [177, 15] width 105 height 50
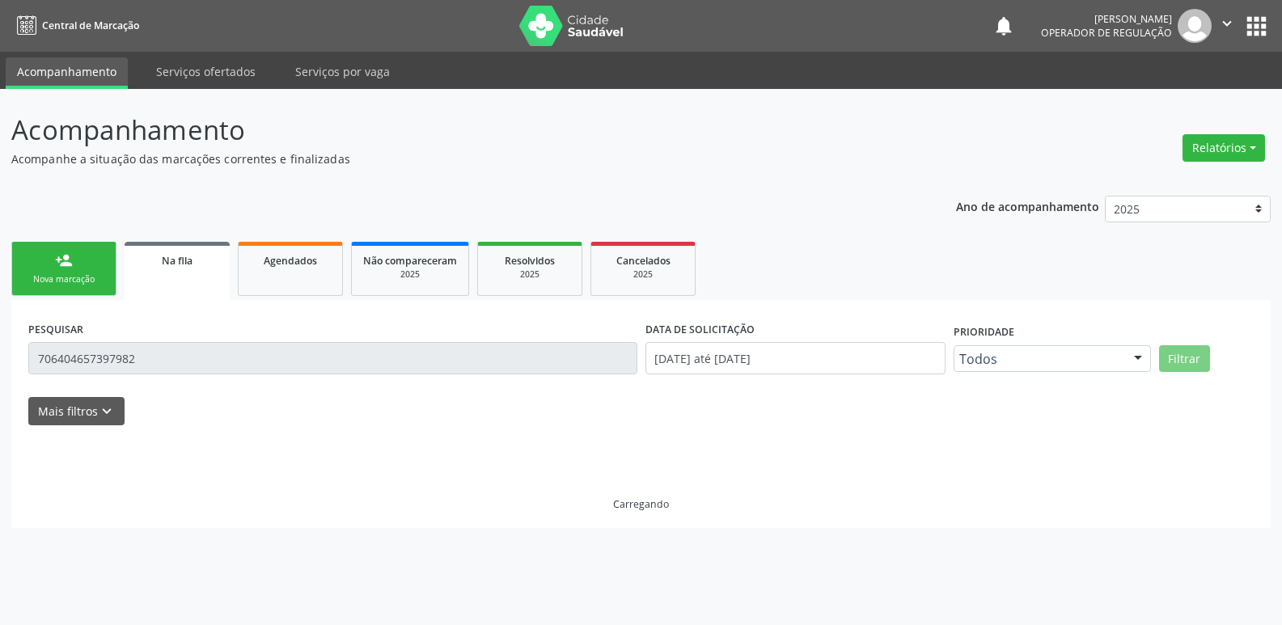
scroll to position [0, 0]
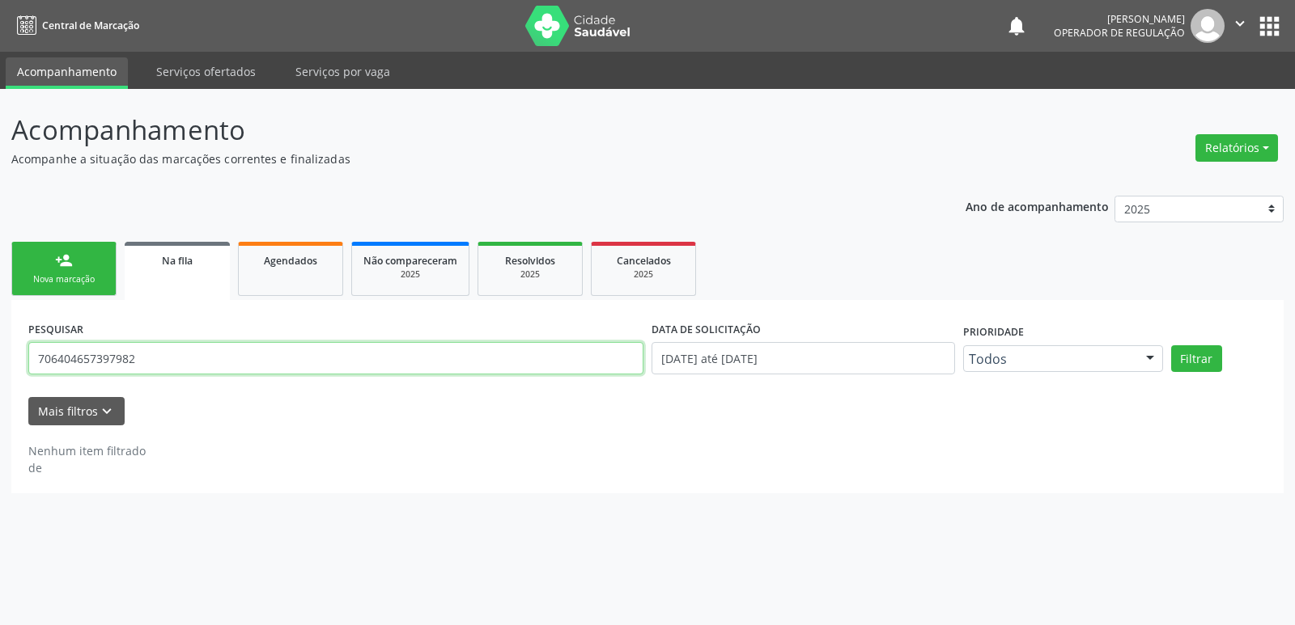
click at [172, 362] on input "706404657397982" at bounding box center [335, 358] width 615 height 32
type input "705809455831536"
click at [1171, 345] on button "Filtrar" at bounding box center [1196, 359] width 51 height 28
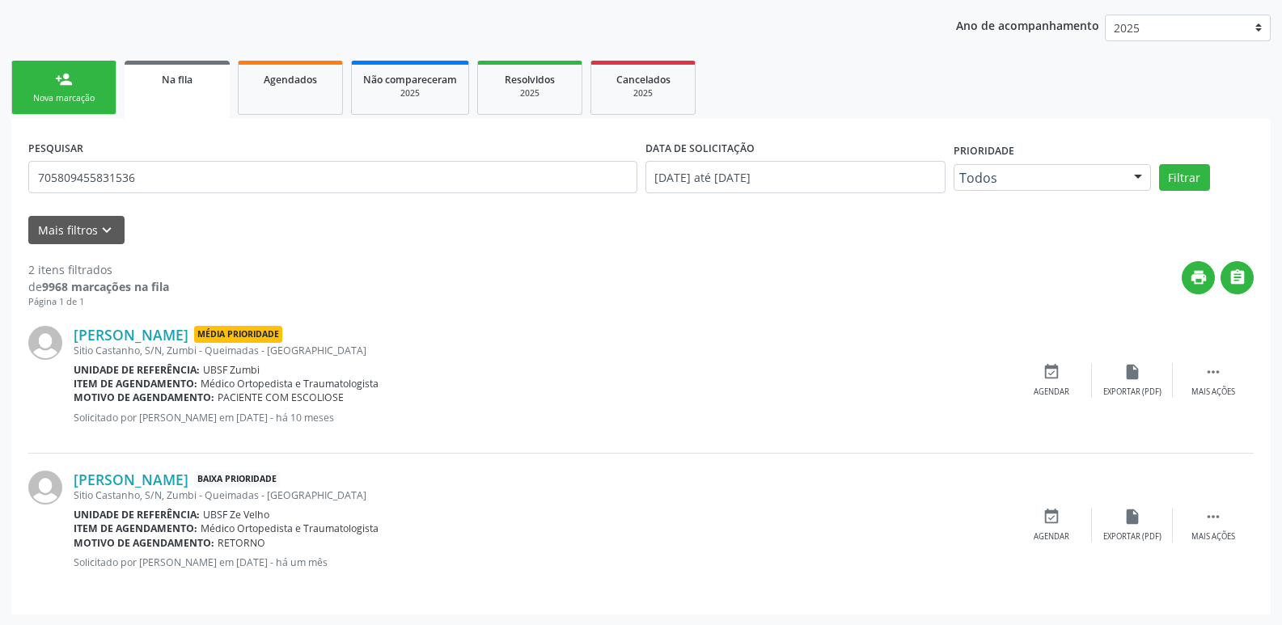
scroll to position [182, 0]
click at [1057, 533] on div "Agendar" at bounding box center [1052, 536] width 36 height 11
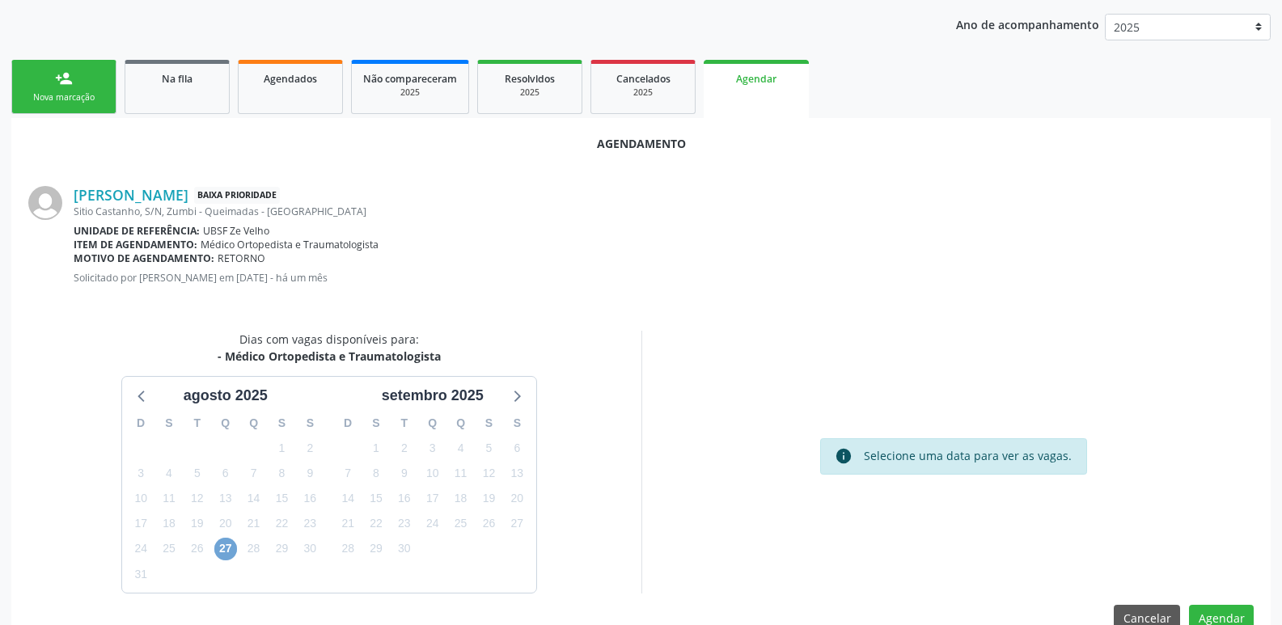
click at [219, 553] on span "27" at bounding box center [225, 549] width 23 height 23
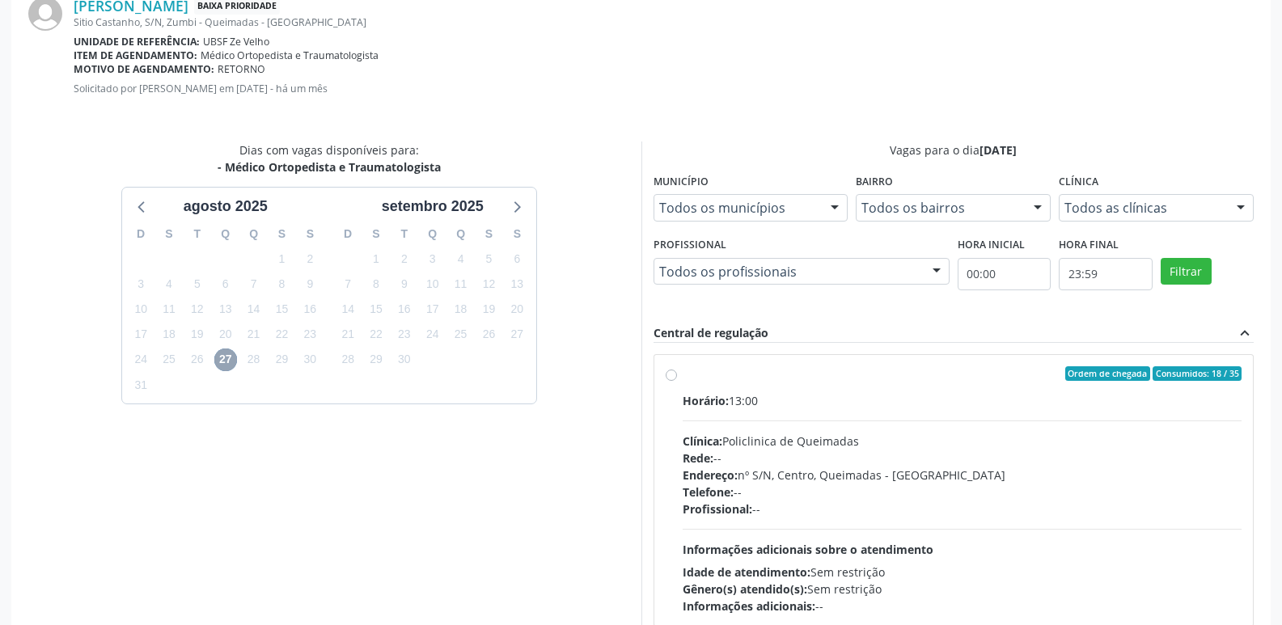
scroll to position [451, 0]
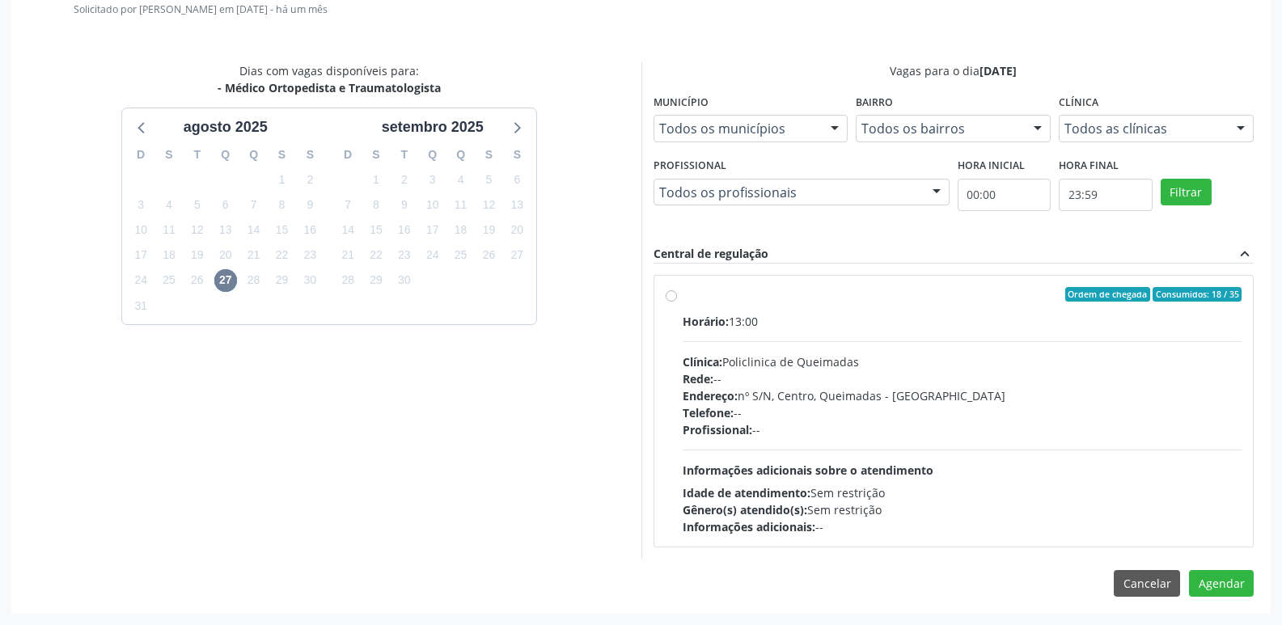
click at [964, 459] on div "Horário: 13:00 Clínica: Policlinica de Queimadas Rede: -- Endereço: nº S/N, Cen…" at bounding box center [963, 424] width 560 height 223
click at [677, 302] on input "Ordem de chegada Consumidos: 18 / 35 Horário: 13:00 Clínica: Policlinica de Que…" at bounding box center [671, 294] width 11 height 15
radio input "true"
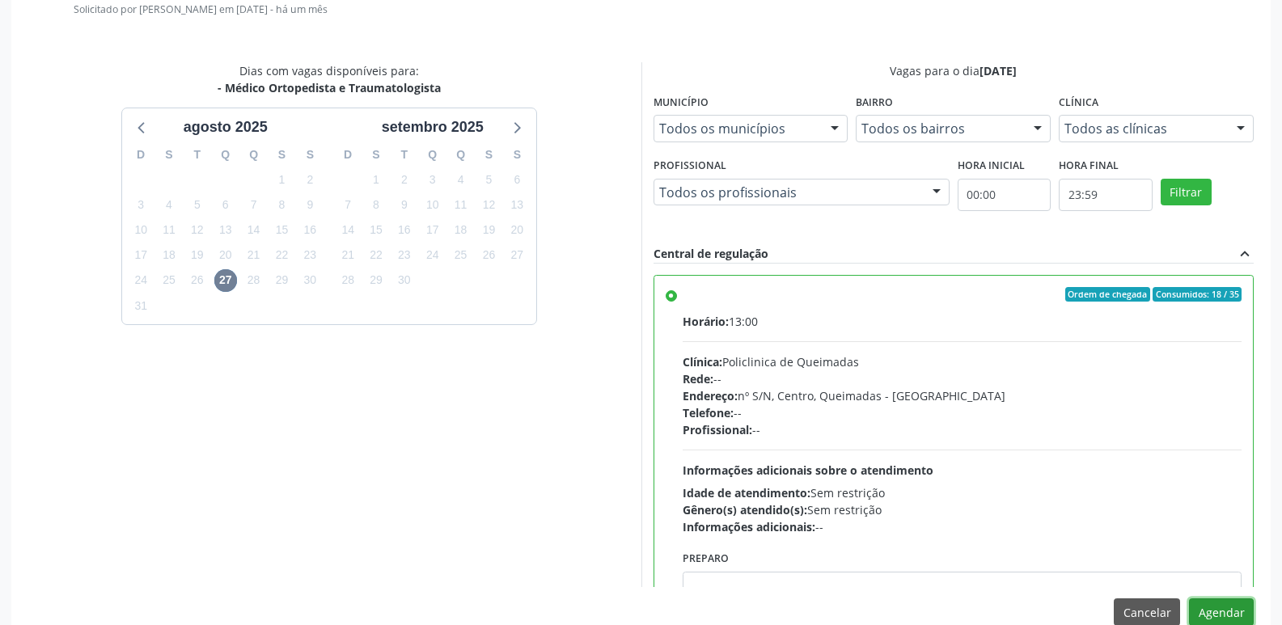
click at [1204, 608] on button "Agendar" at bounding box center [1221, 613] width 65 height 28
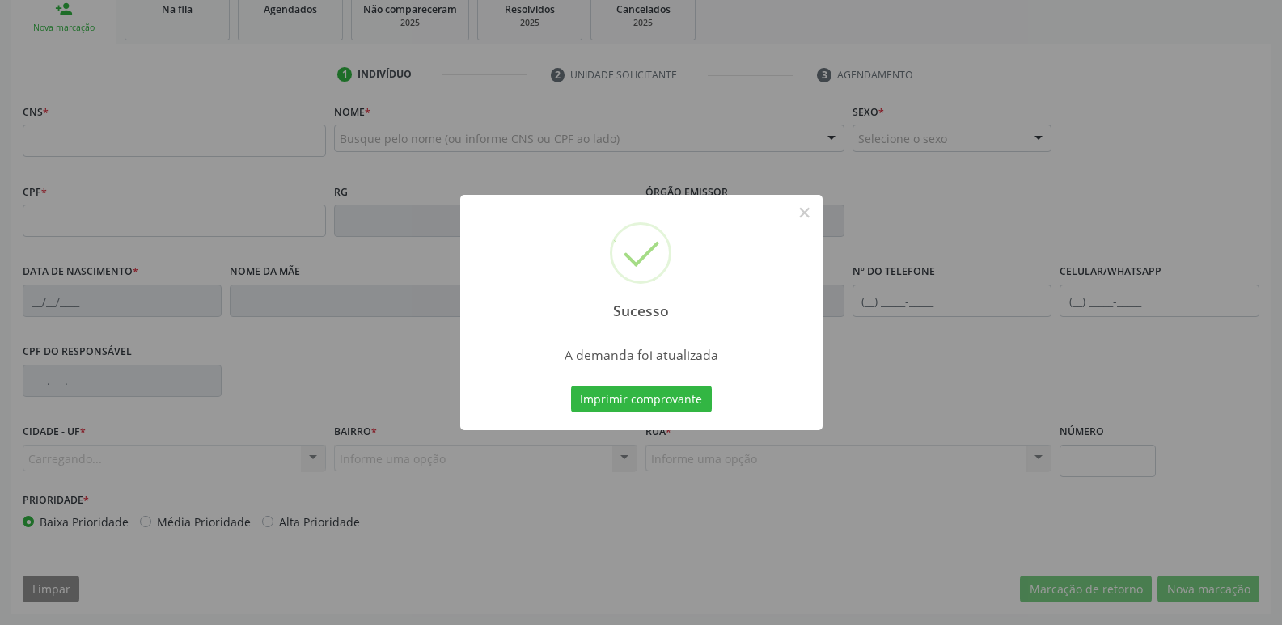
scroll to position [252, 0]
click at [571, 386] on button "Imprimir comprovante" at bounding box center [641, 400] width 141 height 28
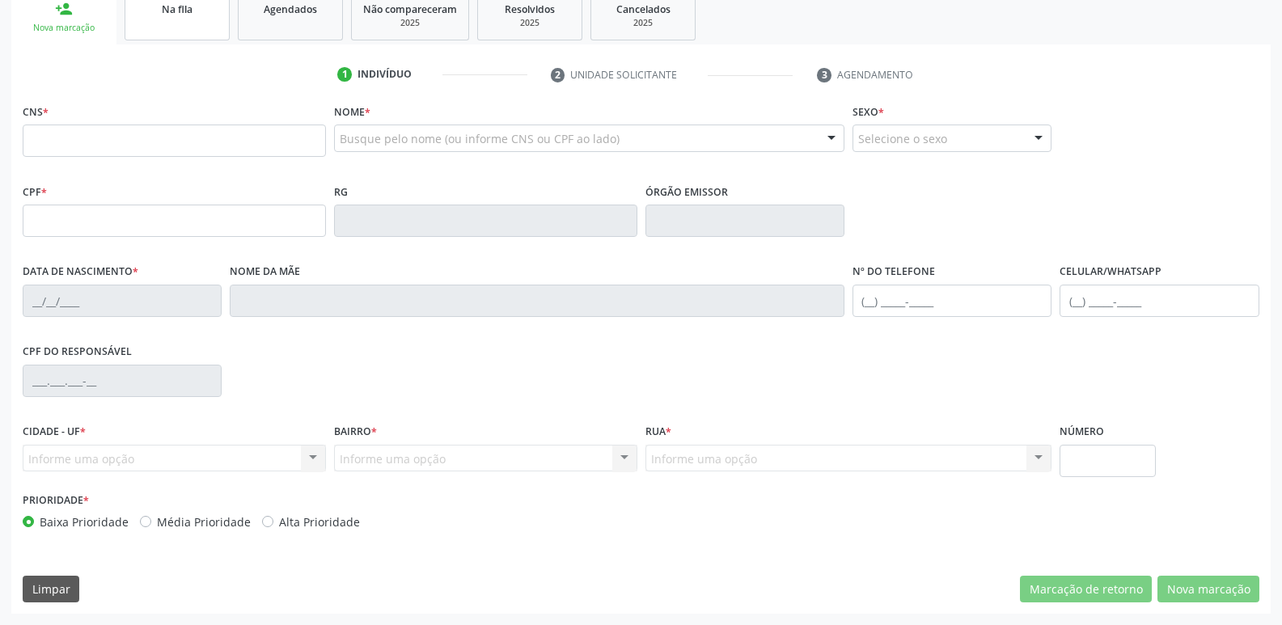
click at [197, 26] on link "Na fila" at bounding box center [177, 15] width 105 height 50
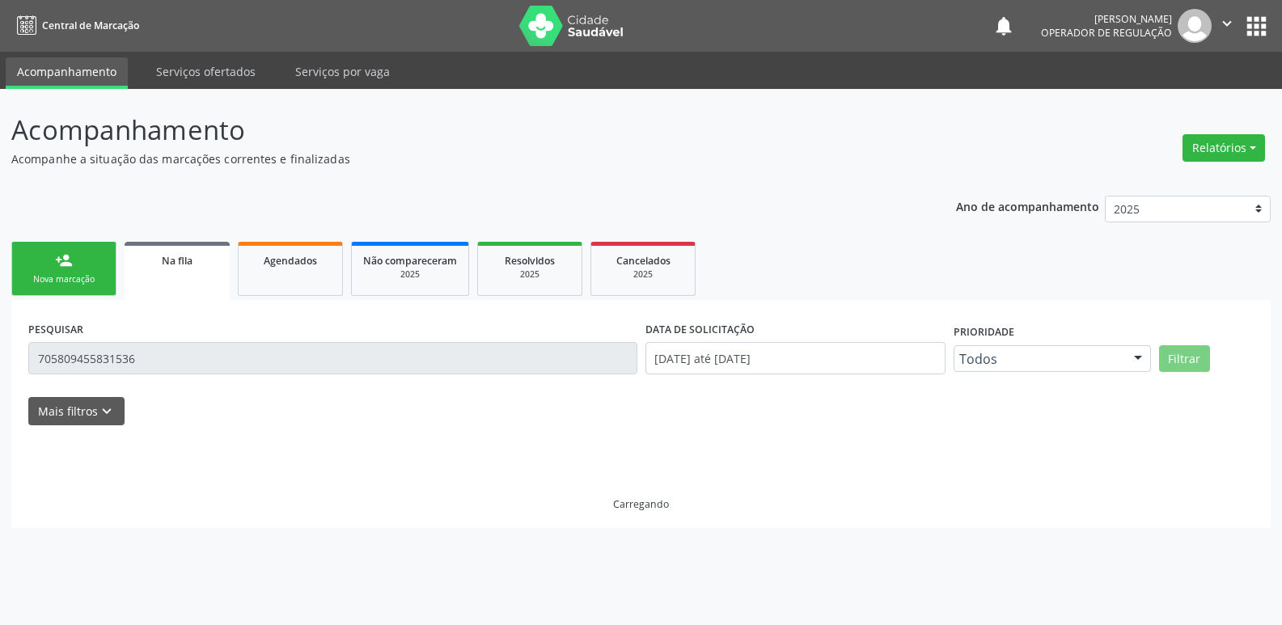
scroll to position [0, 0]
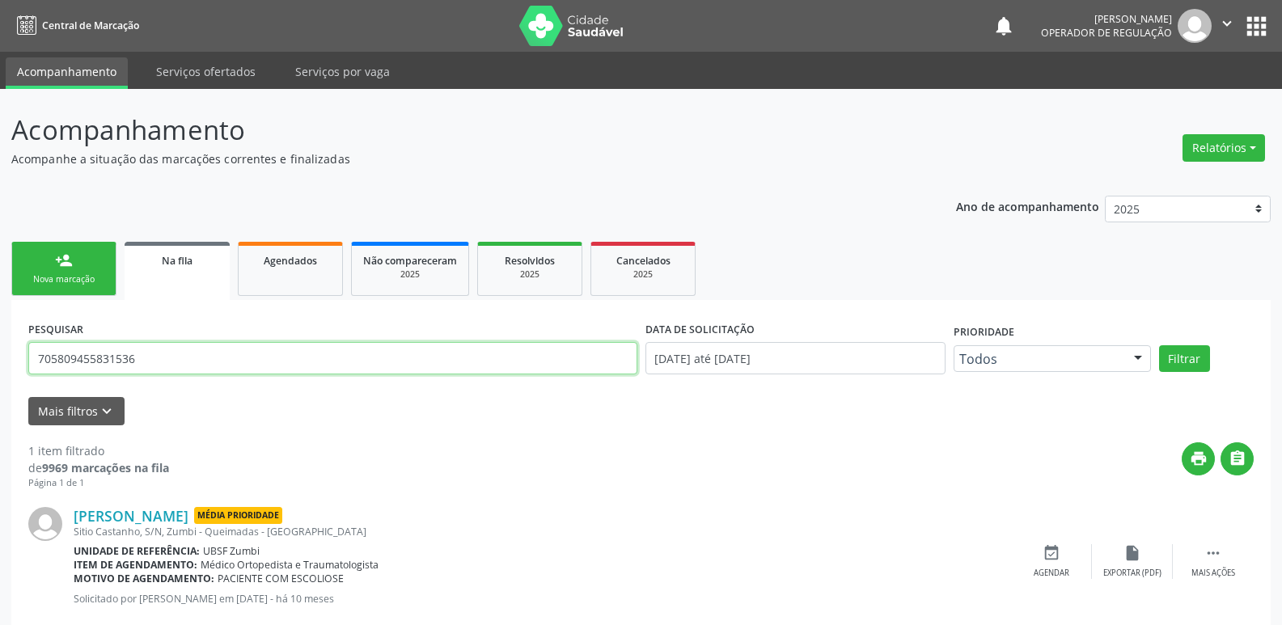
drag, startPoint x: 176, startPoint y: 356, endPoint x: 0, endPoint y: 362, distance: 175.7
click at [0, 362] on div "Acompanhamento Acompanhe a situação das marcações correntes e finalizadas Relat…" at bounding box center [641, 376] width 1282 height 574
type input "700900966875695"
click at [1159, 345] on button "Filtrar" at bounding box center [1184, 359] width 51 height 28
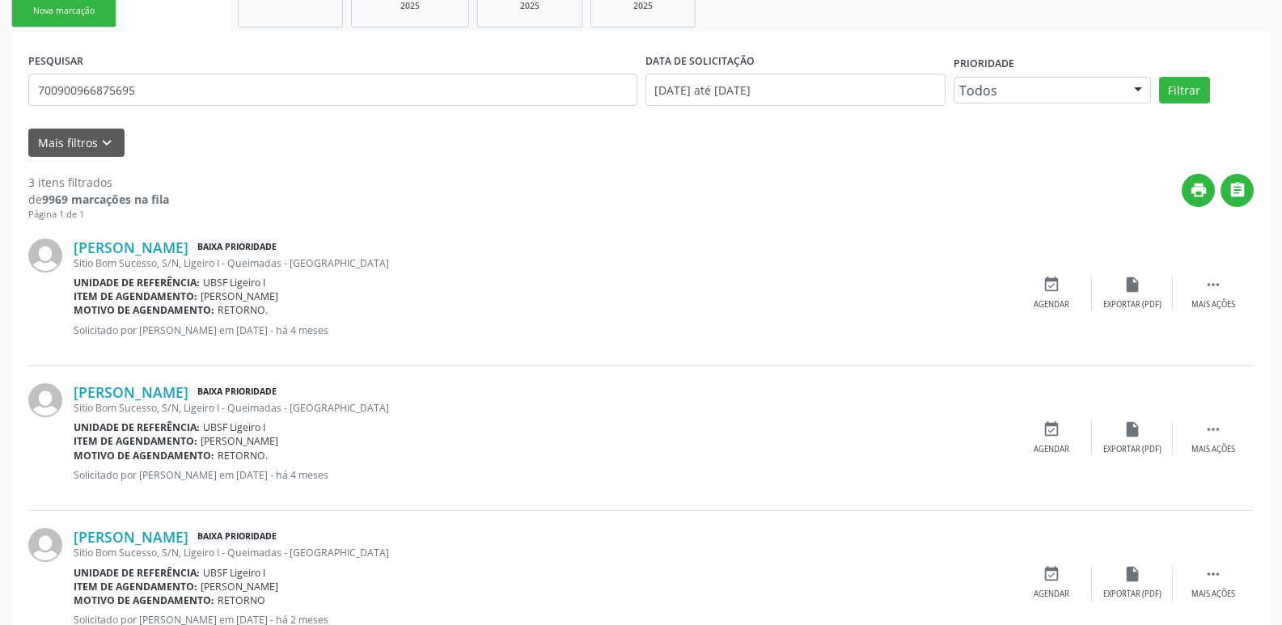
scroll to position [324, 0]
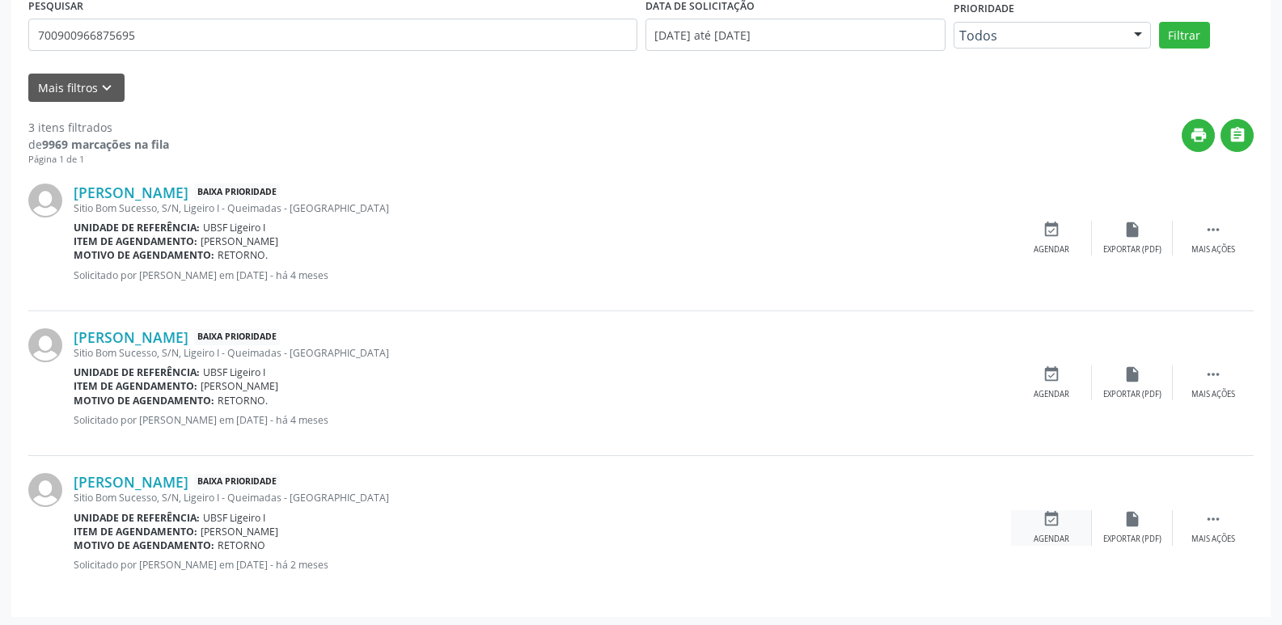
click at [1054, 517] on icon "event_available" at bounding box center [1052, 520] width 18 height 18
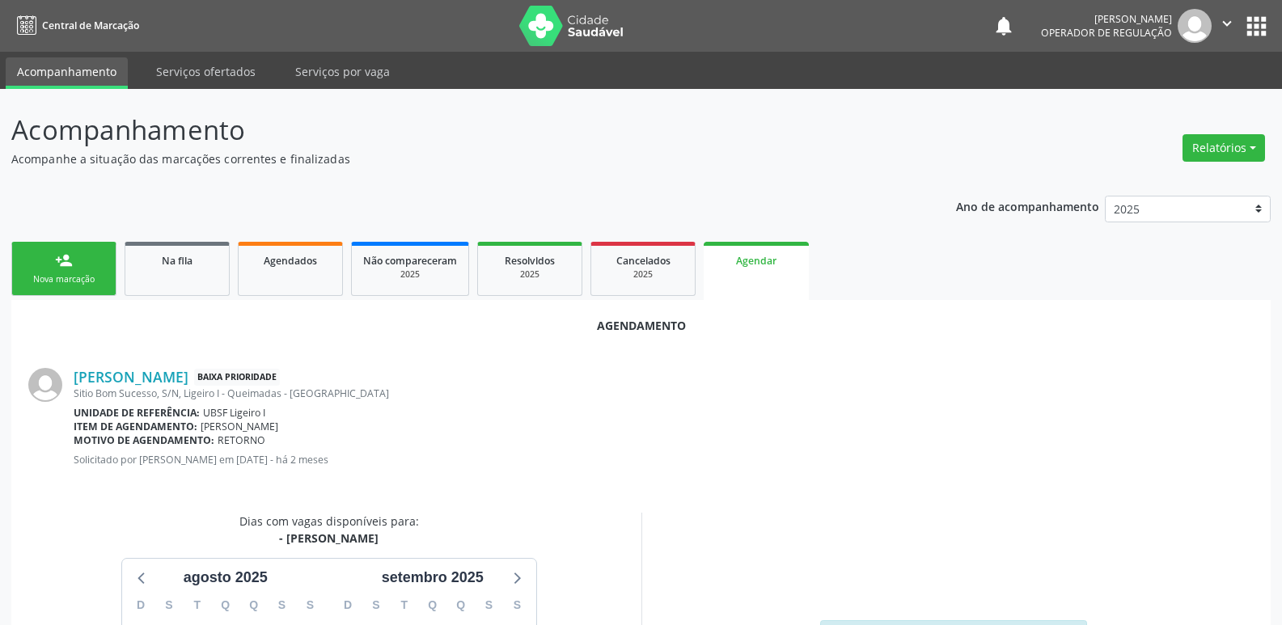
scroll to position [217, 0]
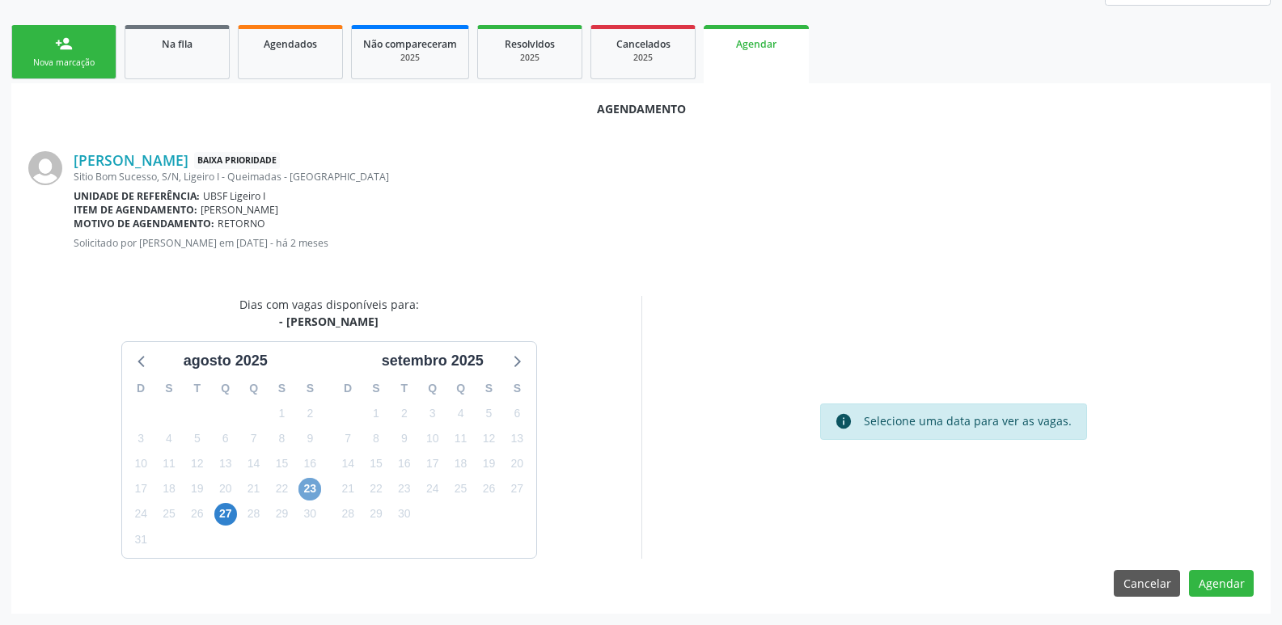
click at [308, 485] on span "23" at bounding box center [310, 489] width 23 height 23
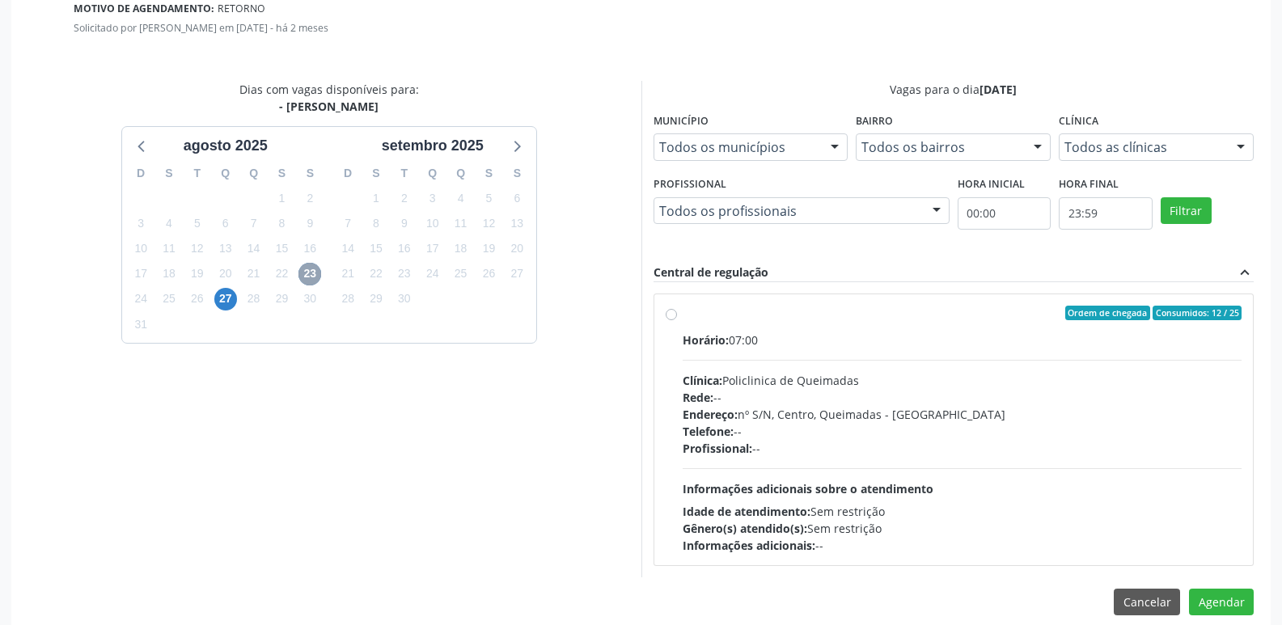
scroll to position [451, 0]
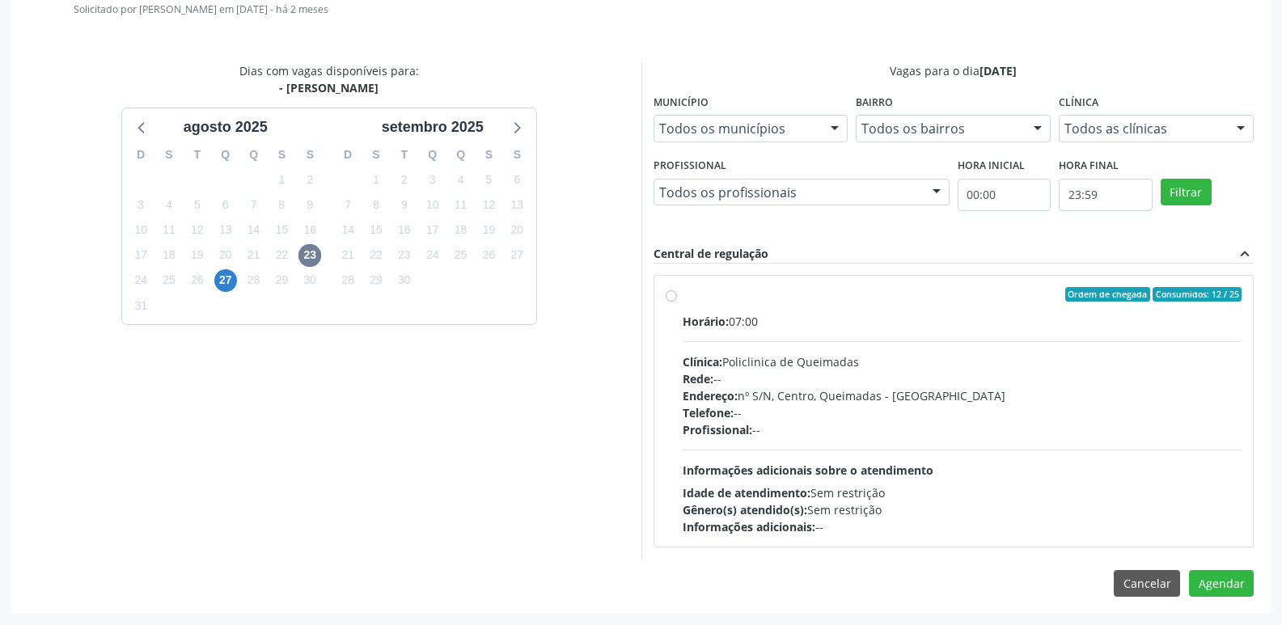
click at [1053, 477] on div "Horário: 07:00 Clínica: Policlinica de Queimadas Rede: -- Endereço: nº S/N, Cen…" at bounding box center [963, 424] width 560 height 223
click at [677, 302] on input "Ordem de chegada Consumidos: 12 / 25 Horário: 07:00 Clínica: Policlinica de Que…" at bounding box center [671, 294] width 11 height 15
radio input "true"
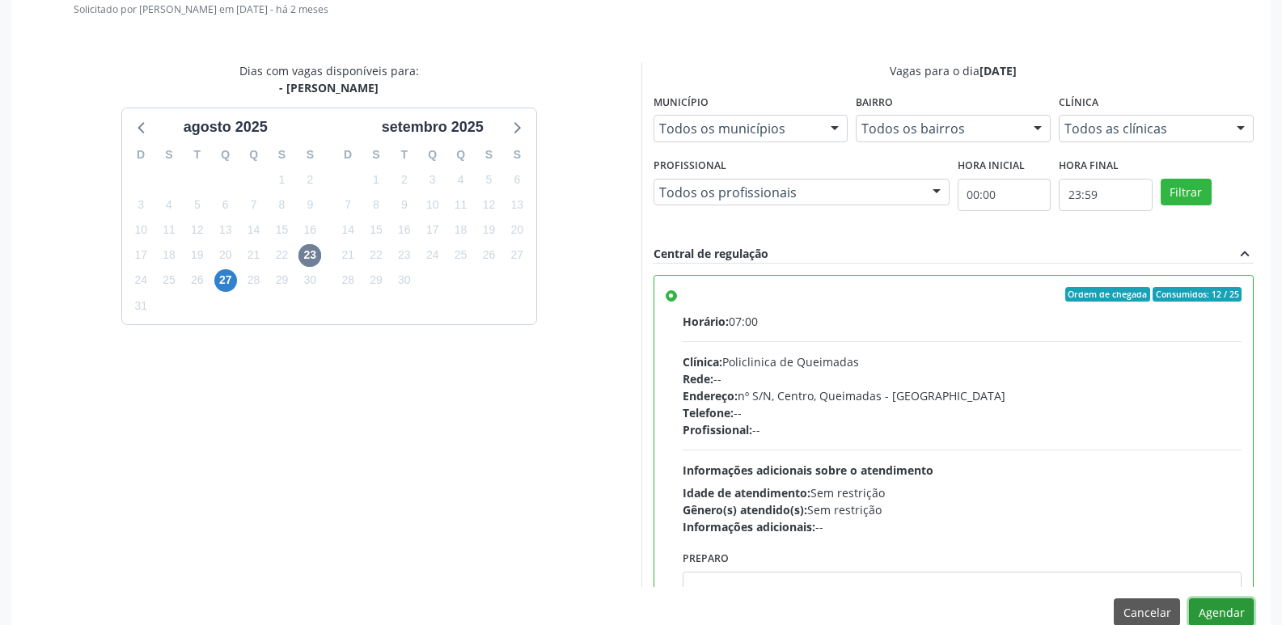
click at [1241, 611] on button "Agendar" at bounding box center [1221, 613] width 65 height 28
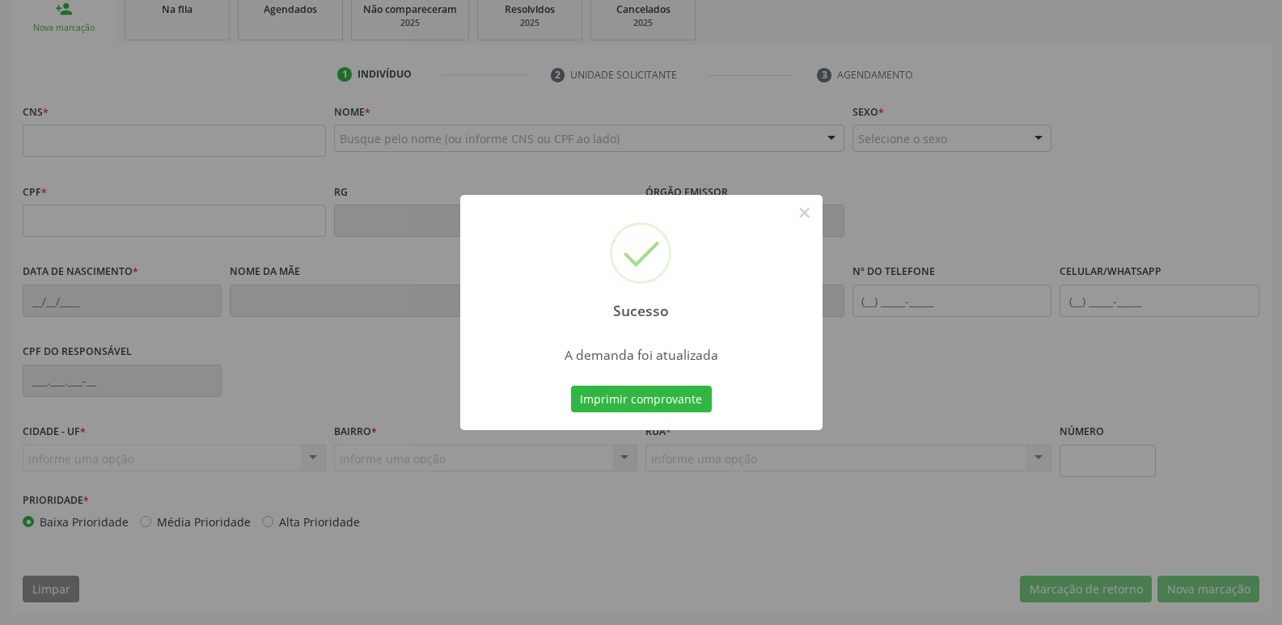
scroll to position [252, 0]
click at [571, 386] on button "Imprimir comprovante" at bounding box center [641, 400] width 141 height 28
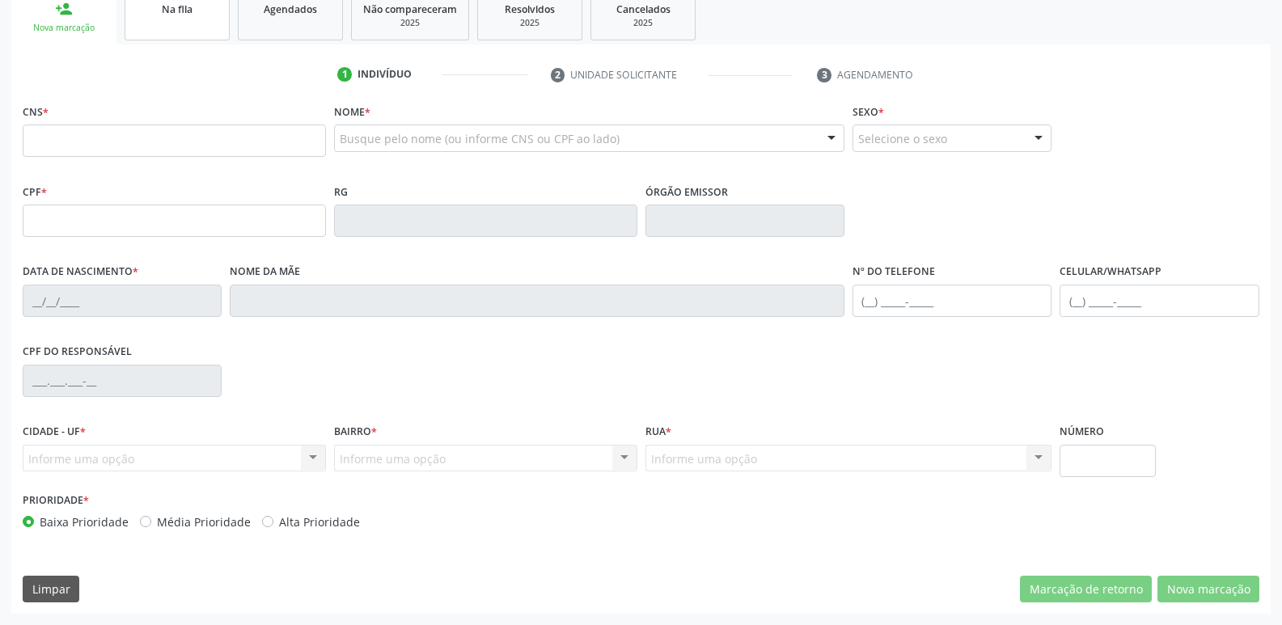
click at [183, 23] on link "Na fila" at bounding box center [177, 15] width 105 height 50
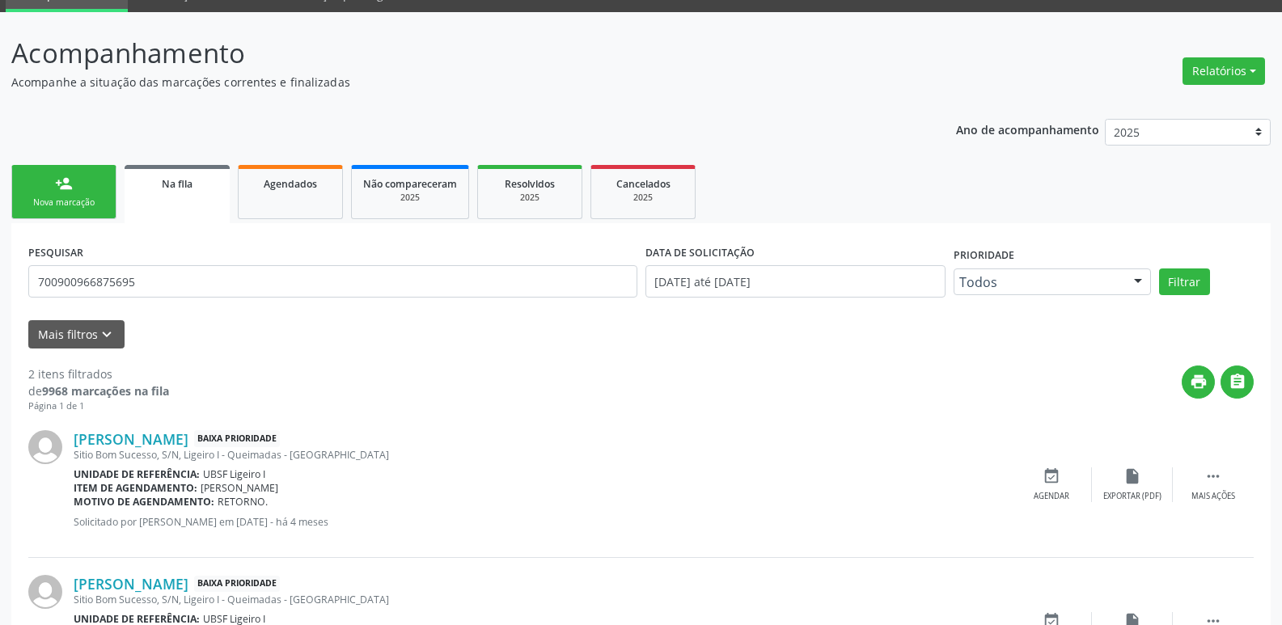
scroll to position [182, 0]
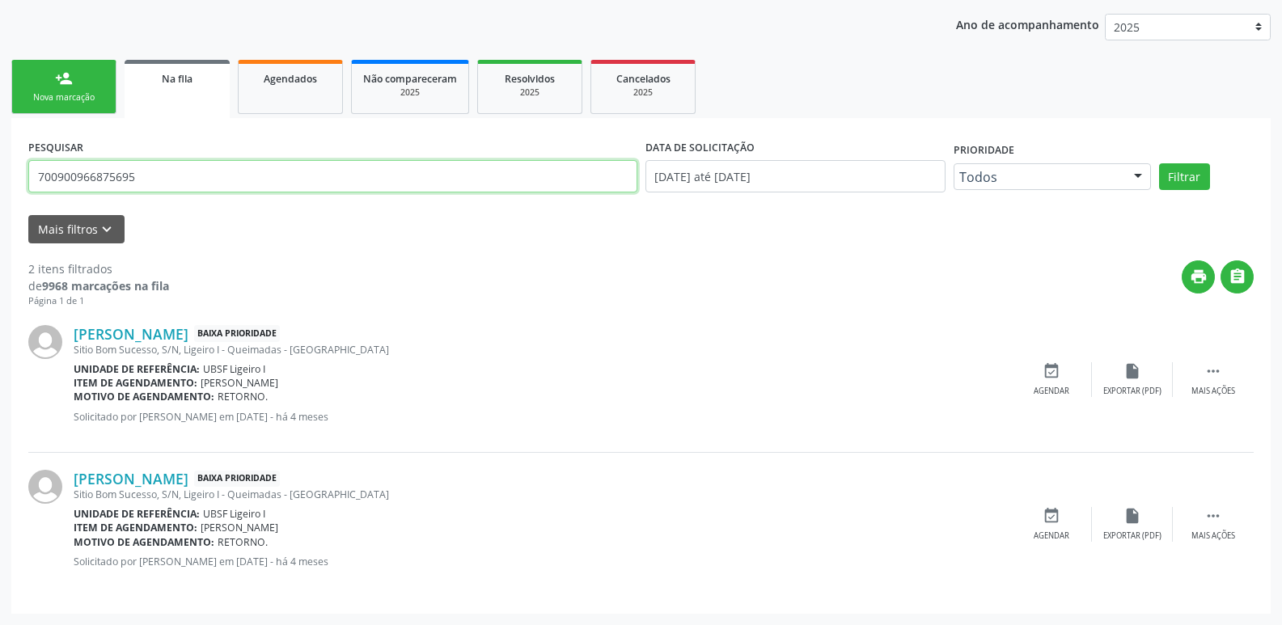
drag, startPoint x: 168, startPoint y: 163, endPoint x: 0, endPoint y: 210, distance: 174.7
click at [0, 210] on div "Acompanhamento Acompanhe a situação das marcações correntes e finalizadas Relat…" at bounding box center [641, 266] width 1282 height 718
type input "705007273021453"
click at [1159, 163] on button "Filtrar" at bounding box center [1184, 177] width 51 height 28
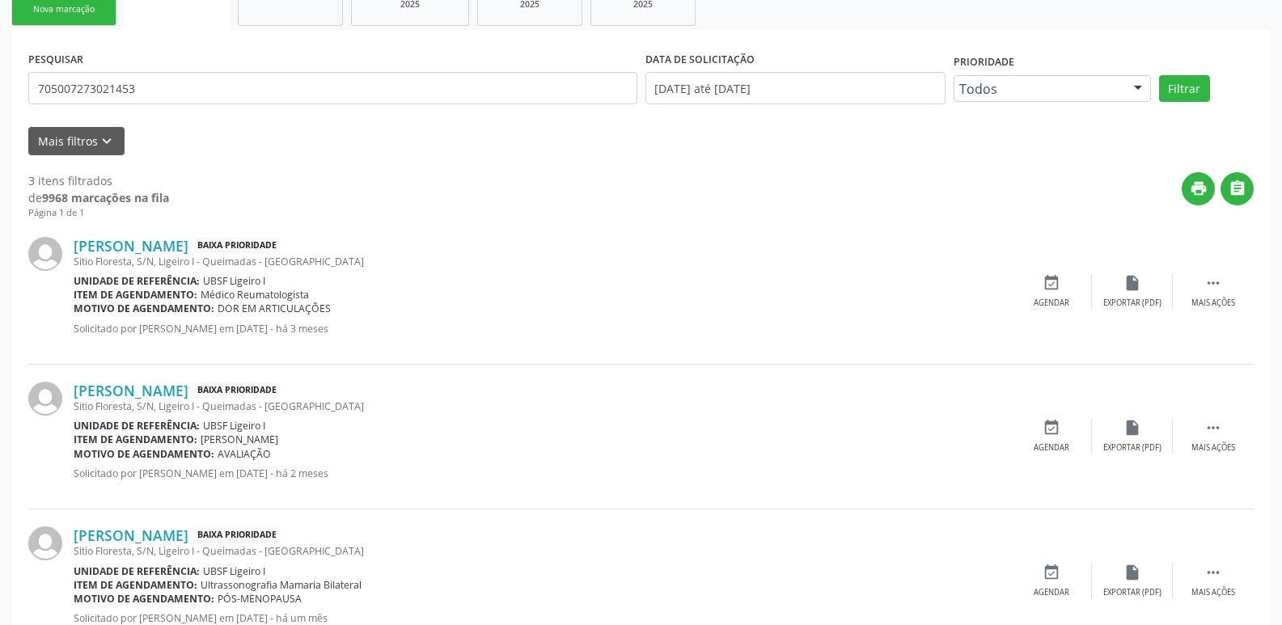
scroll to position [324, 0]
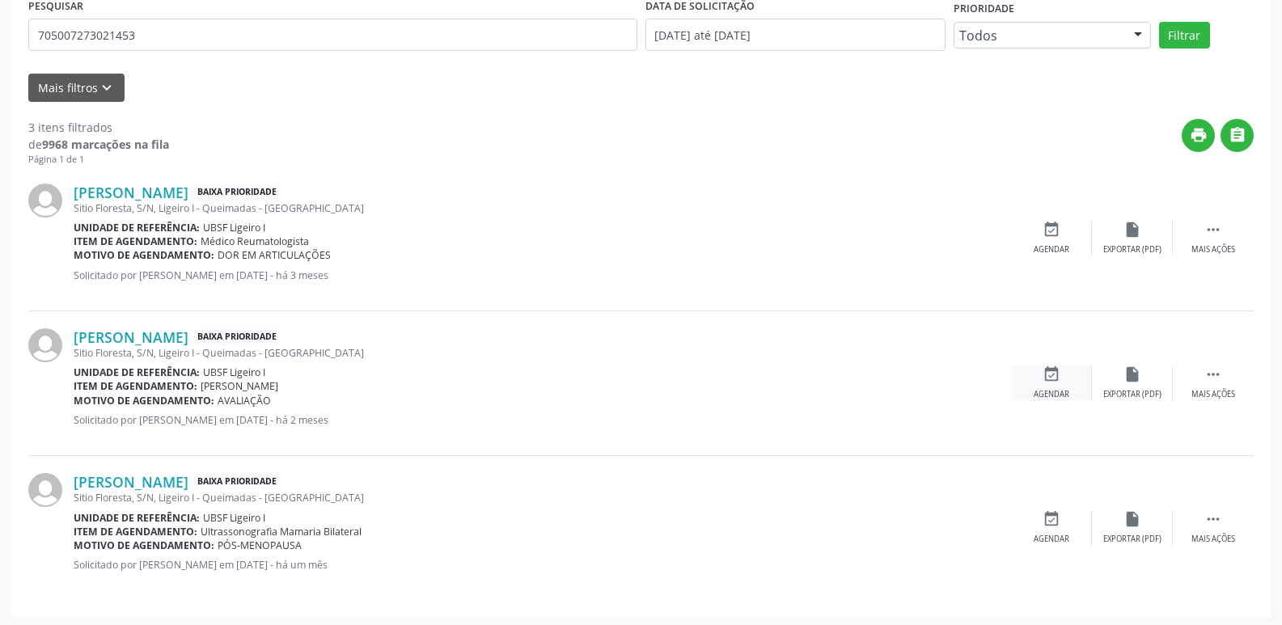
click at [1058, 375] on icon "event_available" at bounding box center [1052, 375] width 18 height 18
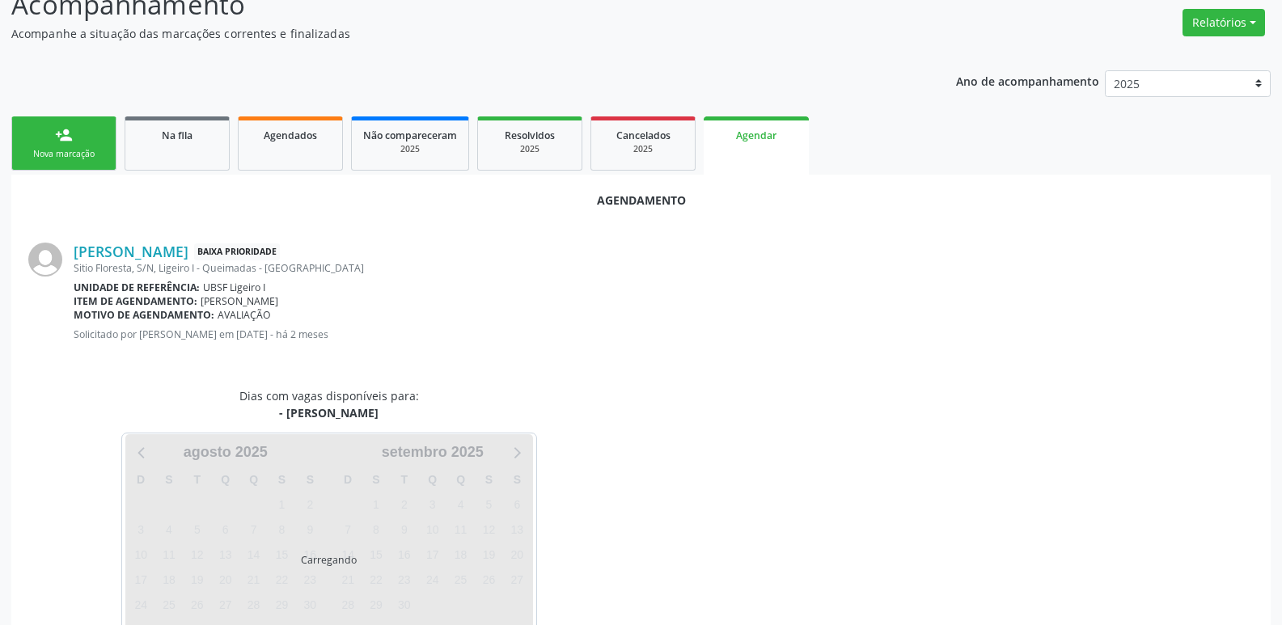
scroll to position [179, 0]
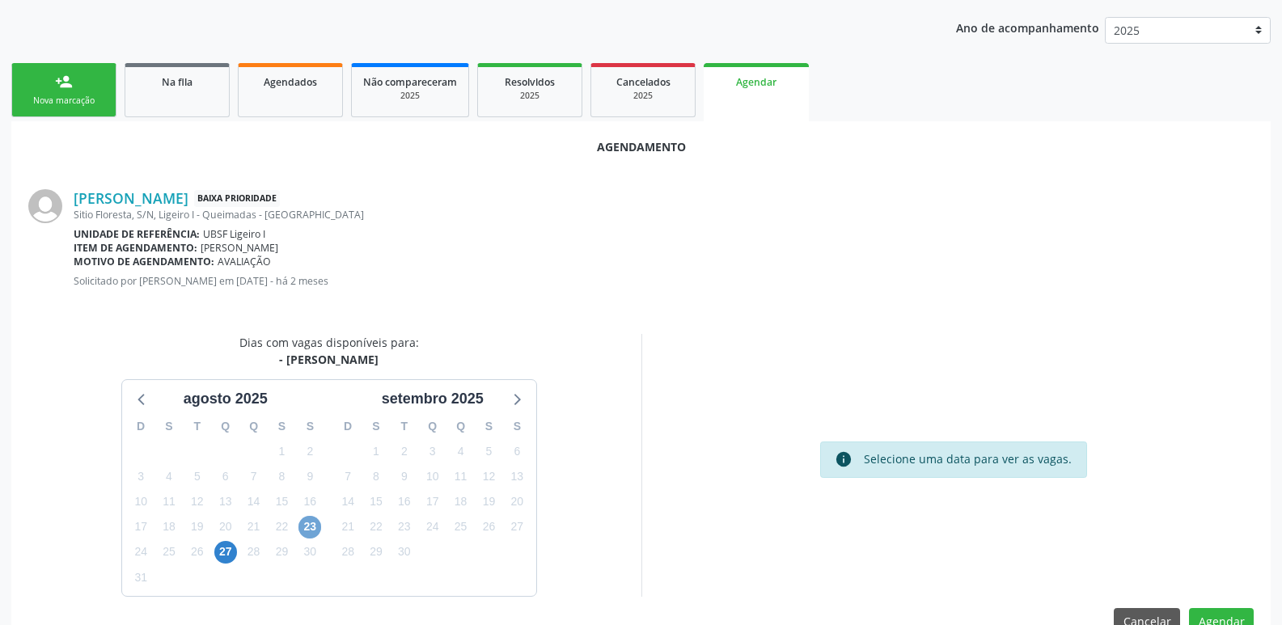
click at [318, 528] on span "23" at bounding box center [310, 527] width 23 height 23
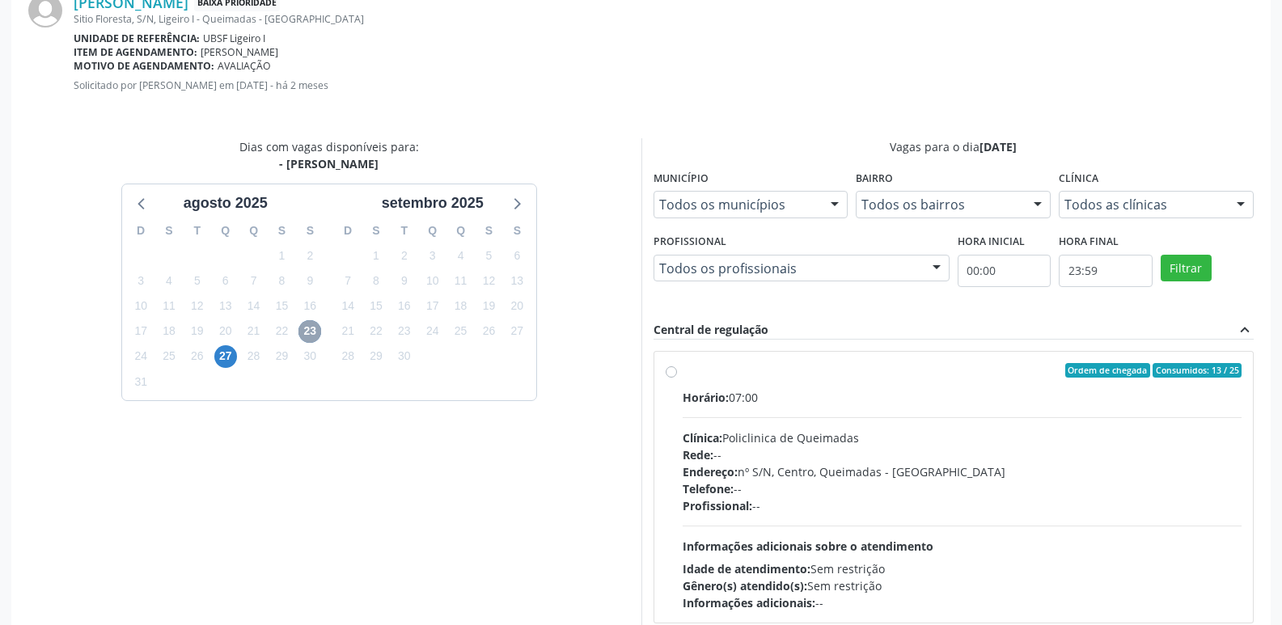
scroll to position [451, 0]
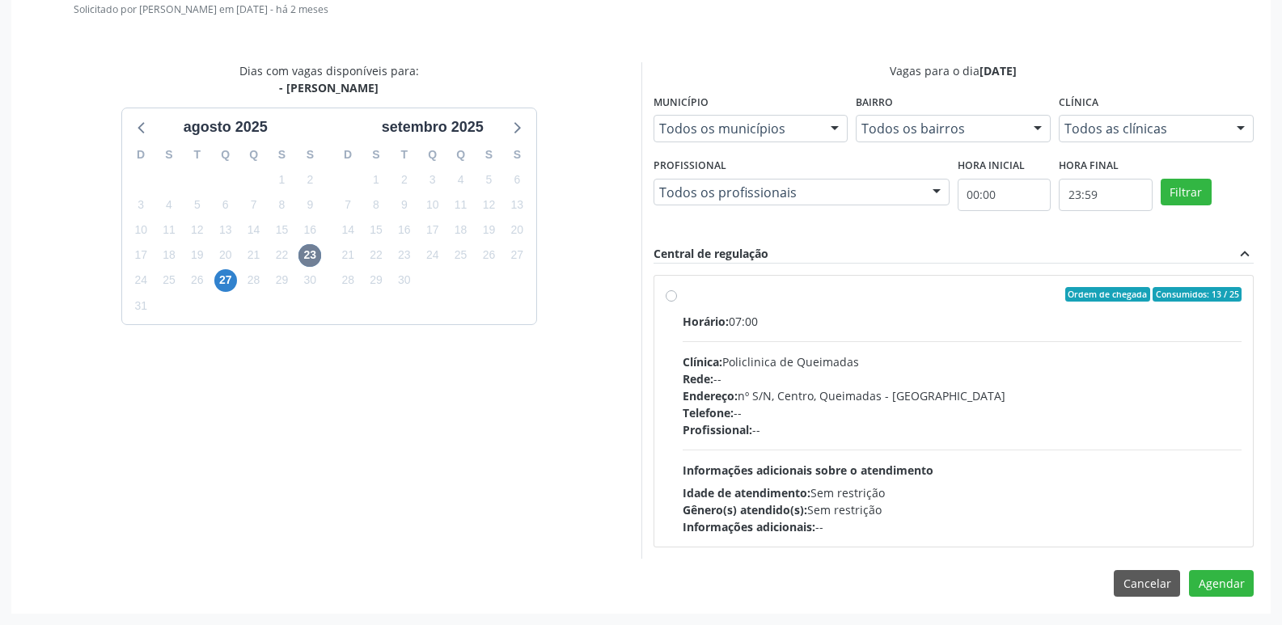
click at [1092, 391] on div "Endereço: nº S/N, Centro, Queimadas - [GEOGRAPHIC_DATA]" at bounding box center [963, 396] width 560 height 17
click at [677, 302] on input "Ordem de chegada Consumidos: 13 / 25 Horário: 07:00 Clínica: Policlinica de Que…" at bounding box center [671, 294] width 11 height 15
radio input "true"
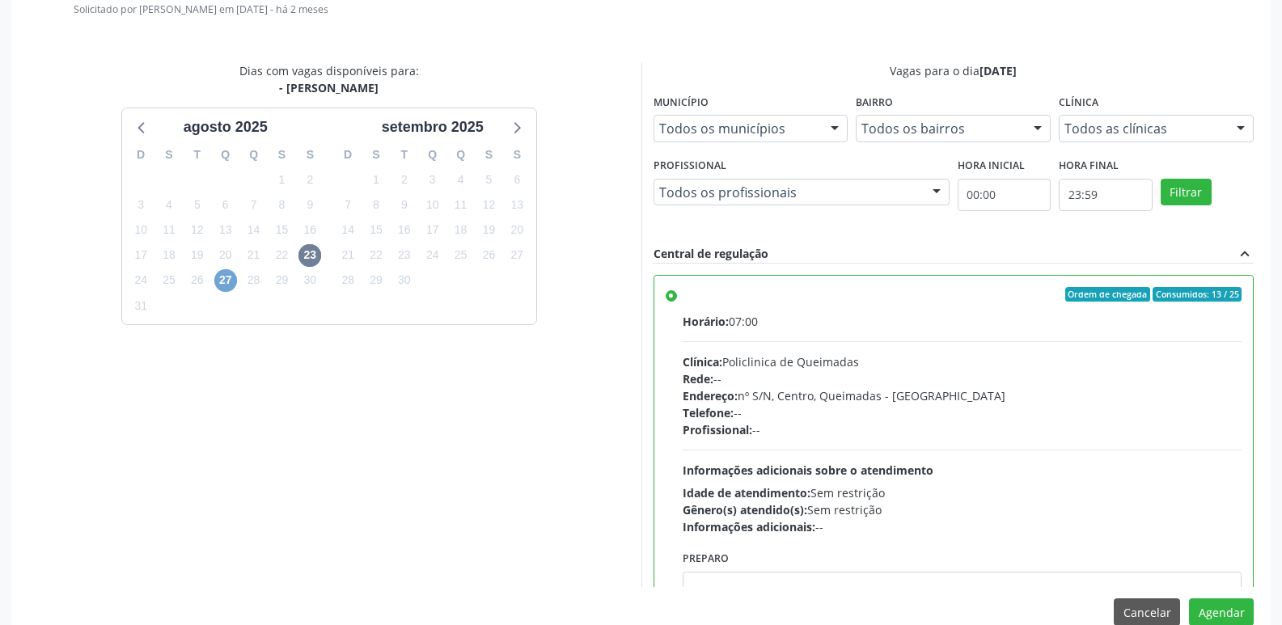
click at [231, 283] on span "27" at bounding box center [225, 280] width 23 height 23
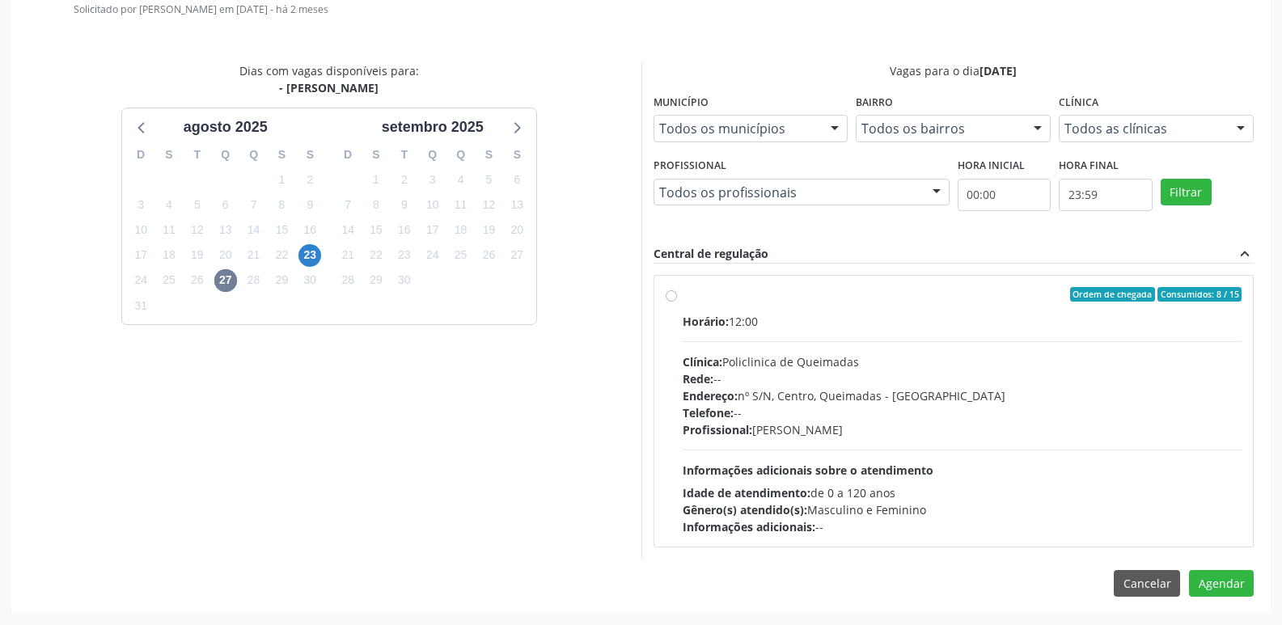
drag, startPoint x: 1115, startPoint y: 490, endPoint x: 1173, endPoint y: 530, distance: 70.9
click at [1124, 481] on div "Horário: 12:00 Clínica: Policlinica de Queimadas Rede: -- Endereço: nº S/N, Cen…" at bounding box center [963, 424] width 560 height 223
click at [677, 302] on input "Ordem de chegada Consumidos: 8 / 15 Horário: 12:00 Clínica: Policlinica de Quei…" at bounding box center [671, 294] width 11 height 15
radio input "true"
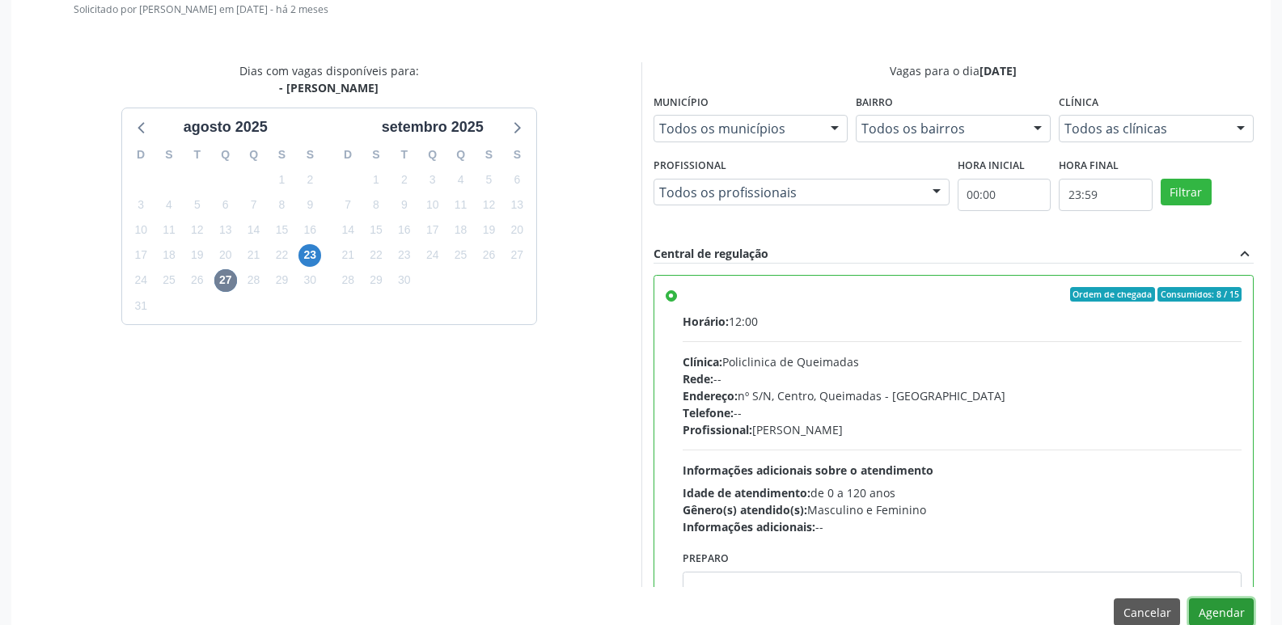
click at [1217, 602] on button "Agendar" at bounding box center [1221, 613] width 65 height 28
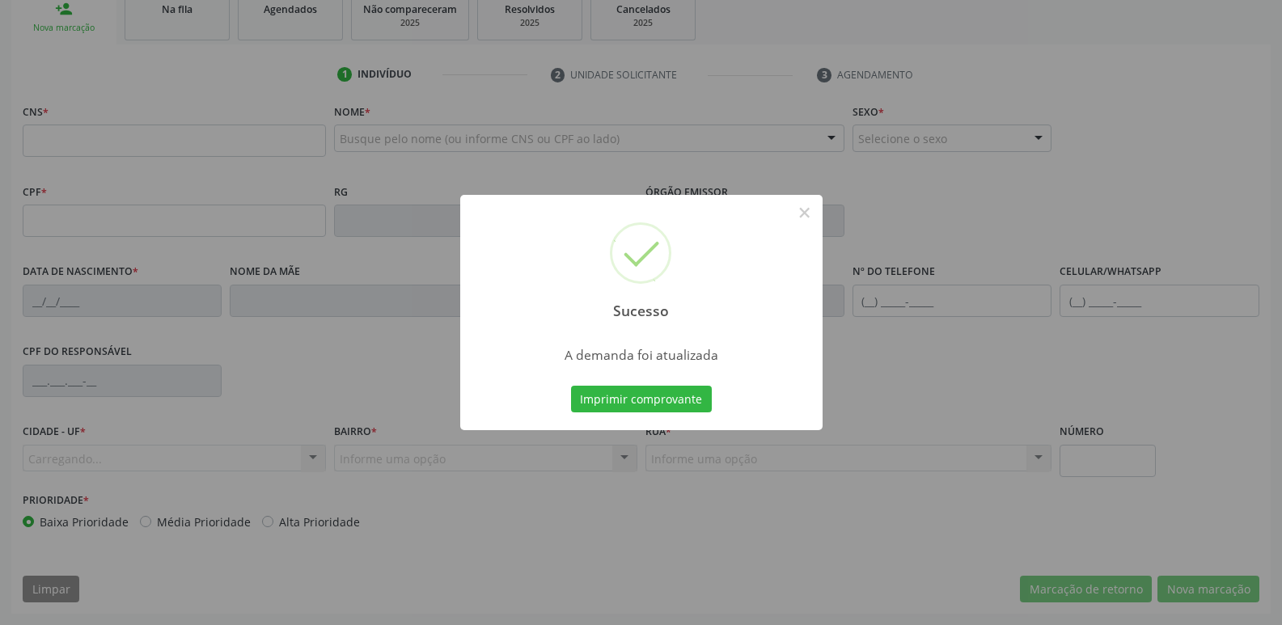
scroll to position [252, 0]
click at [571, 386] on button "Imprimir comprovante" at bounding box center [641, 400] width 141 height 28
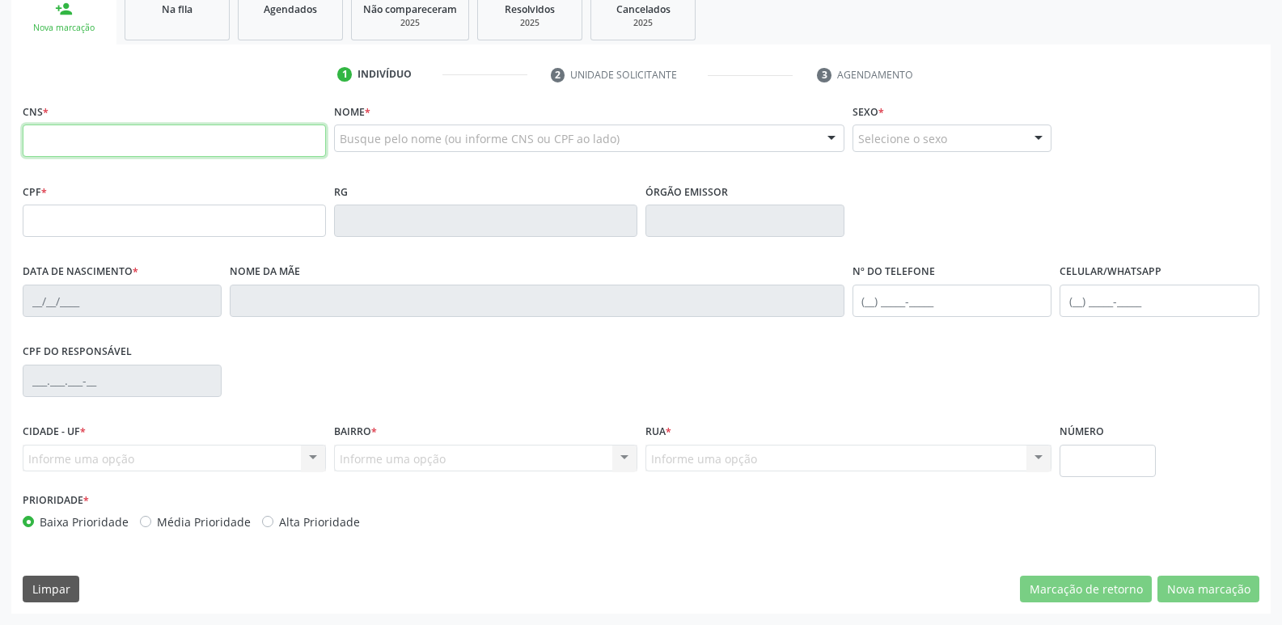
click at [155, 150] on input "text" at bounding box center [174, 141] width 303 height 32
type input "898 0062 2638 5687"
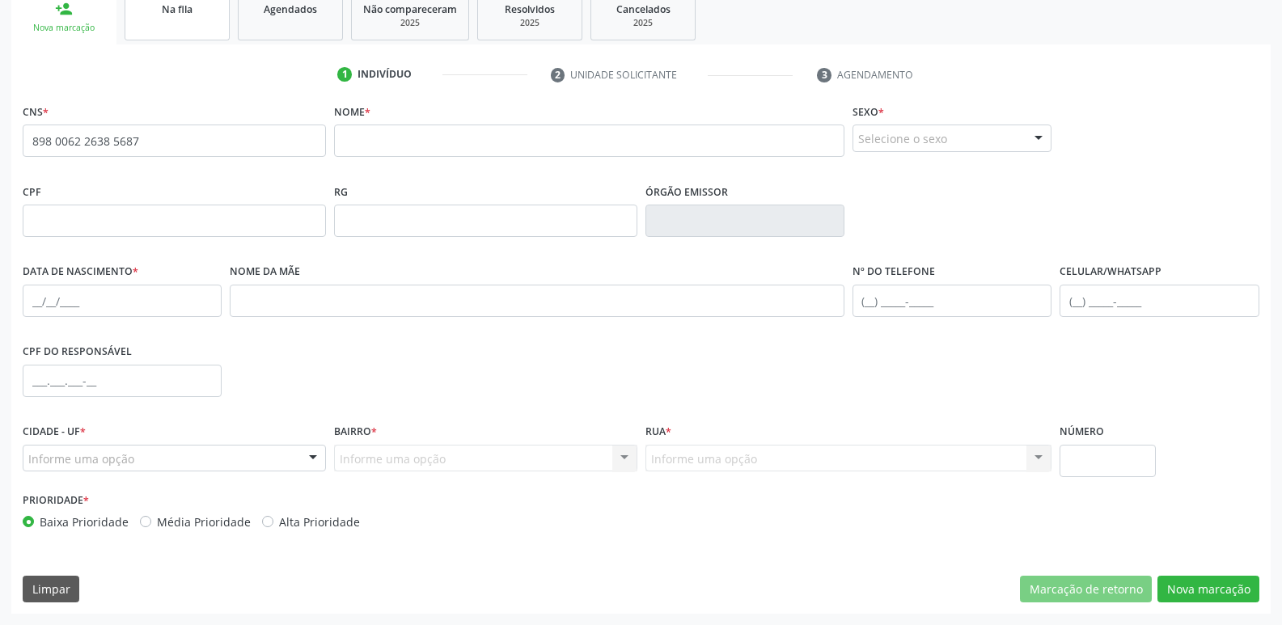
click at [189, 25] on link "Na fila" at bounding box center [177, 15] width 105 height 50
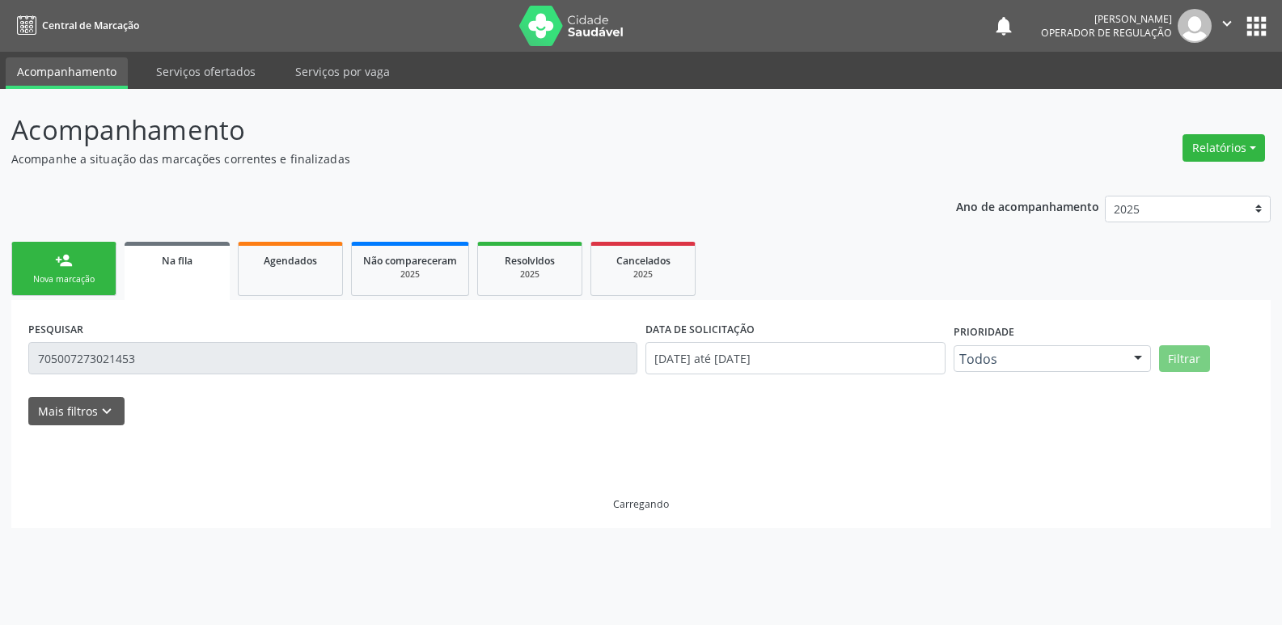
scroll to position [0, 0]
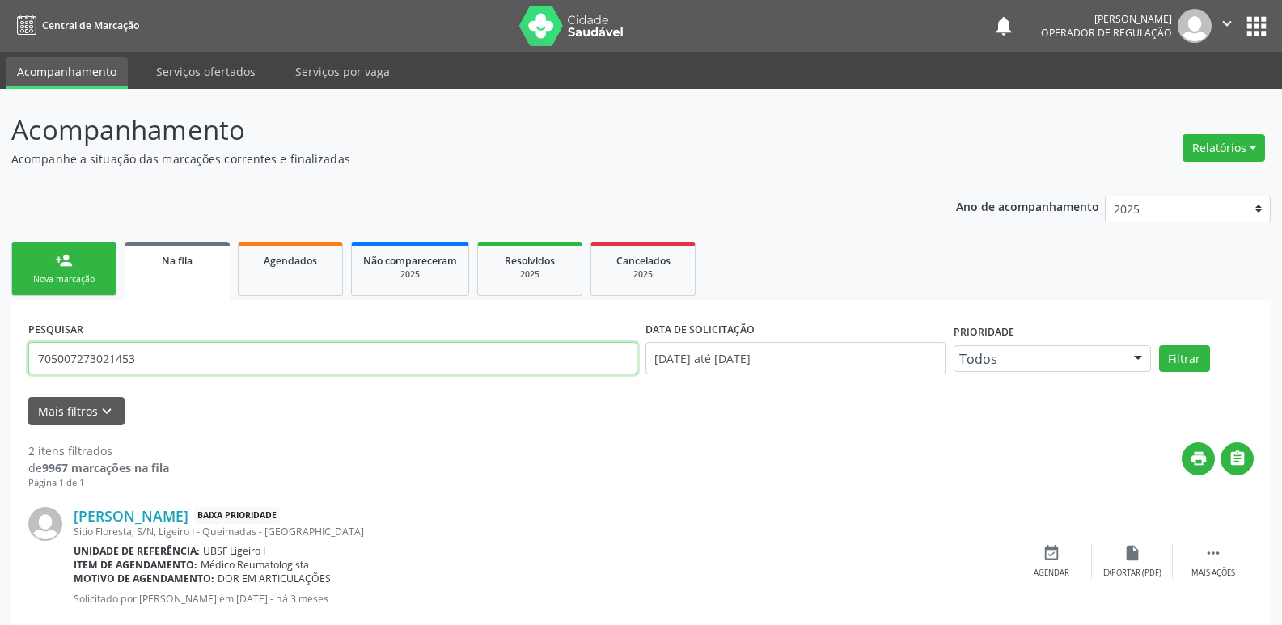
click at [163, 358] on input "705007273021453" at bounding box center [332, 358] width 609 height 32
drag, startPoint x: 163, startPoint y: 358, endPoint x: 0, endPoint y: 355, distance: 163.5
click at [0, 355] on div "Acompanhamento Acompanhe a situação das marcações correntes e finalizadas Relat…" at bounding box center [641, 448] width 1282 height 718
type input "[PERSON_NAME]"
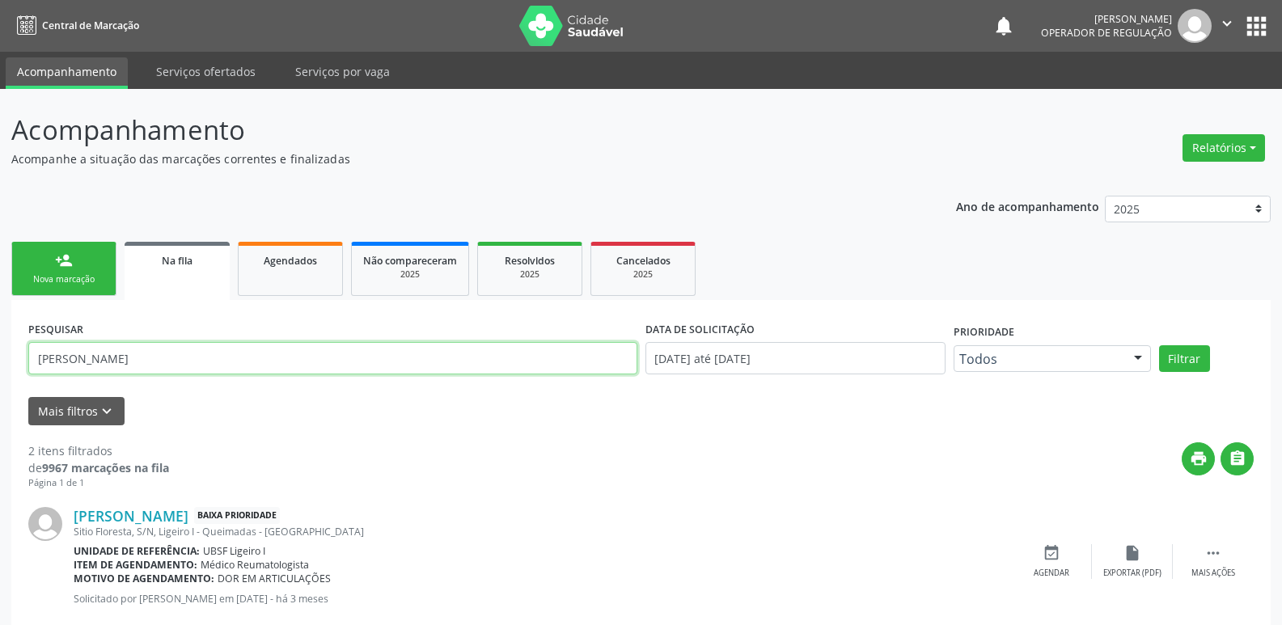
click at [1159, 345] on button "Filtrar" at bounding box center [1184, 359] width 51 height 28
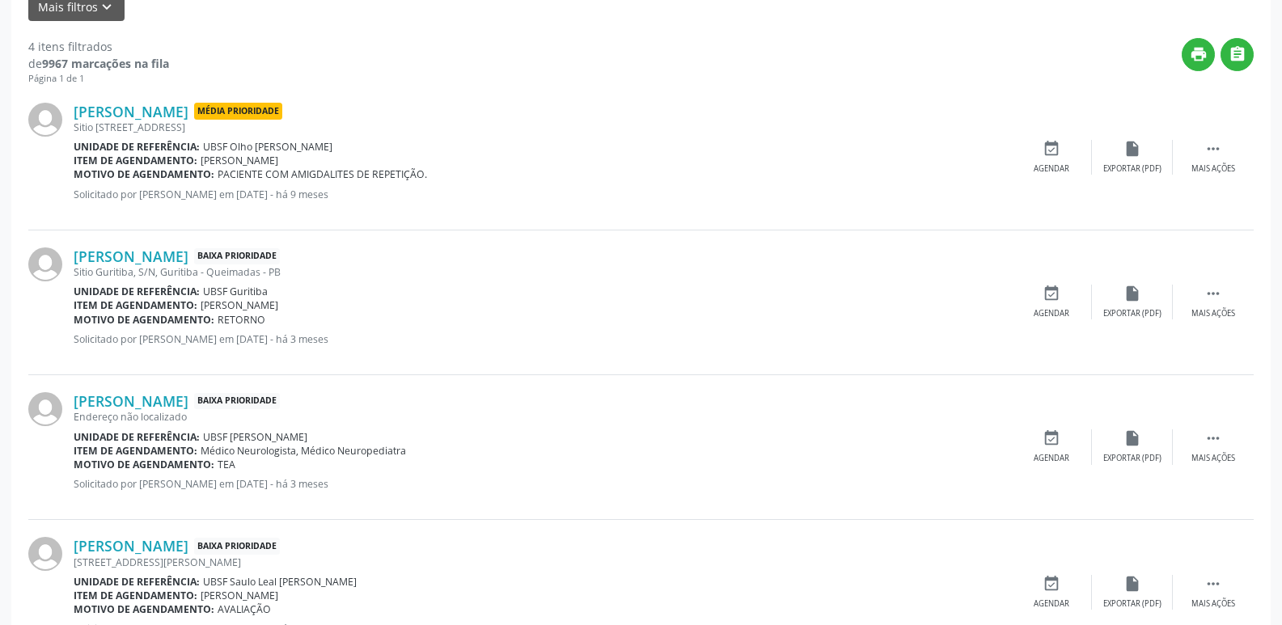
scroll to position [472, 0]
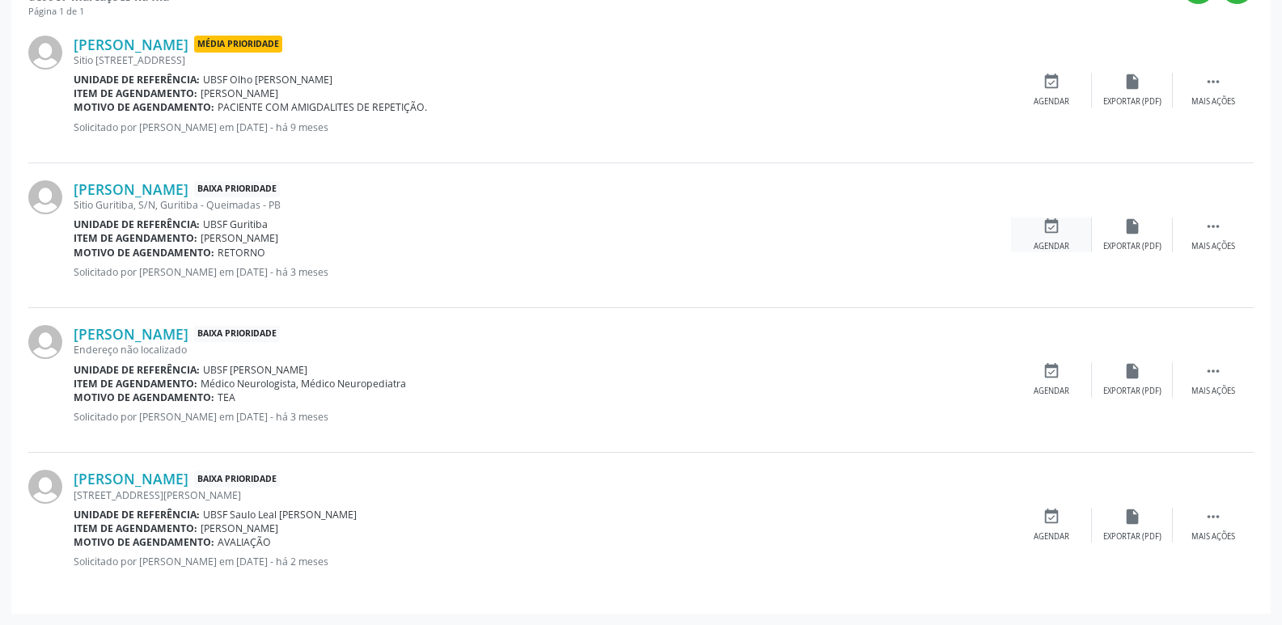
click at [1052, 232] on icon "event_available" at bounding box center [1052, 227] width 18 height 18
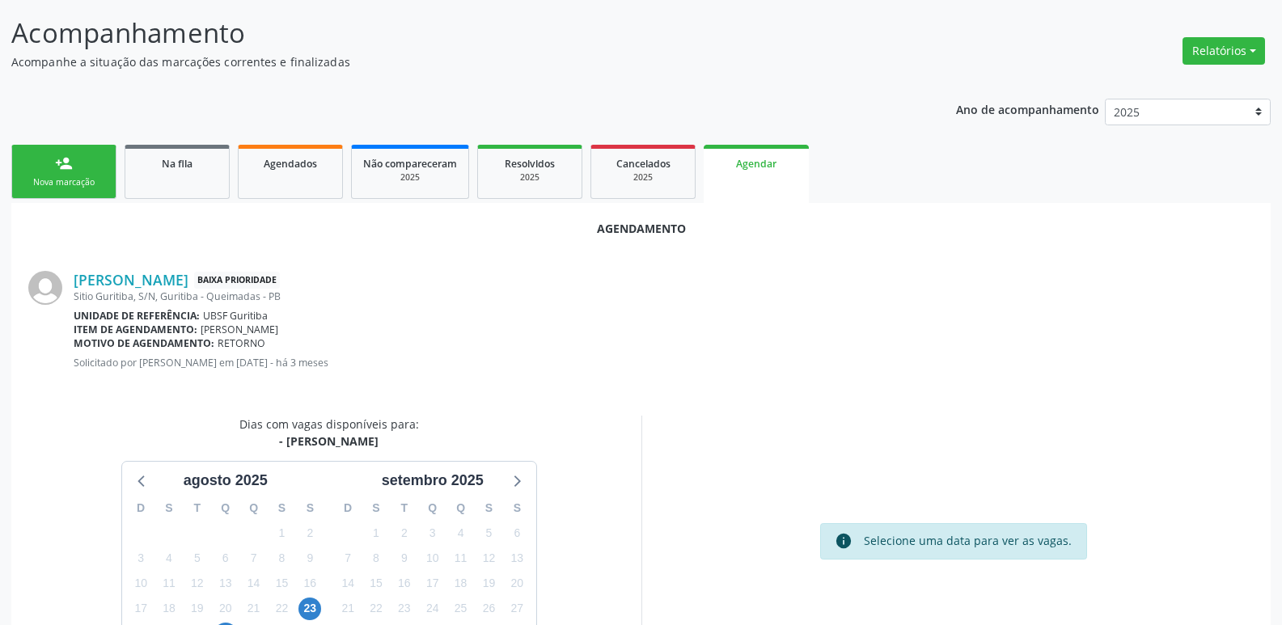
scroll to position [179, 0]
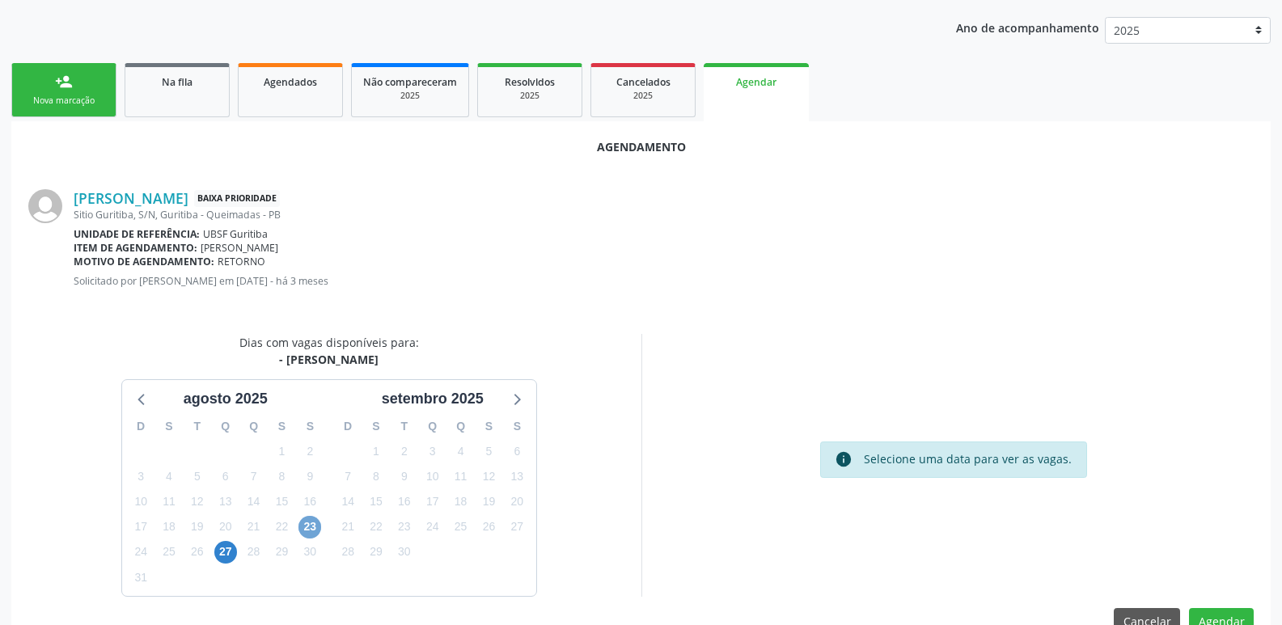
click at [312, 532] on span "23" at bounding box center [310, 527] width 23 height 23
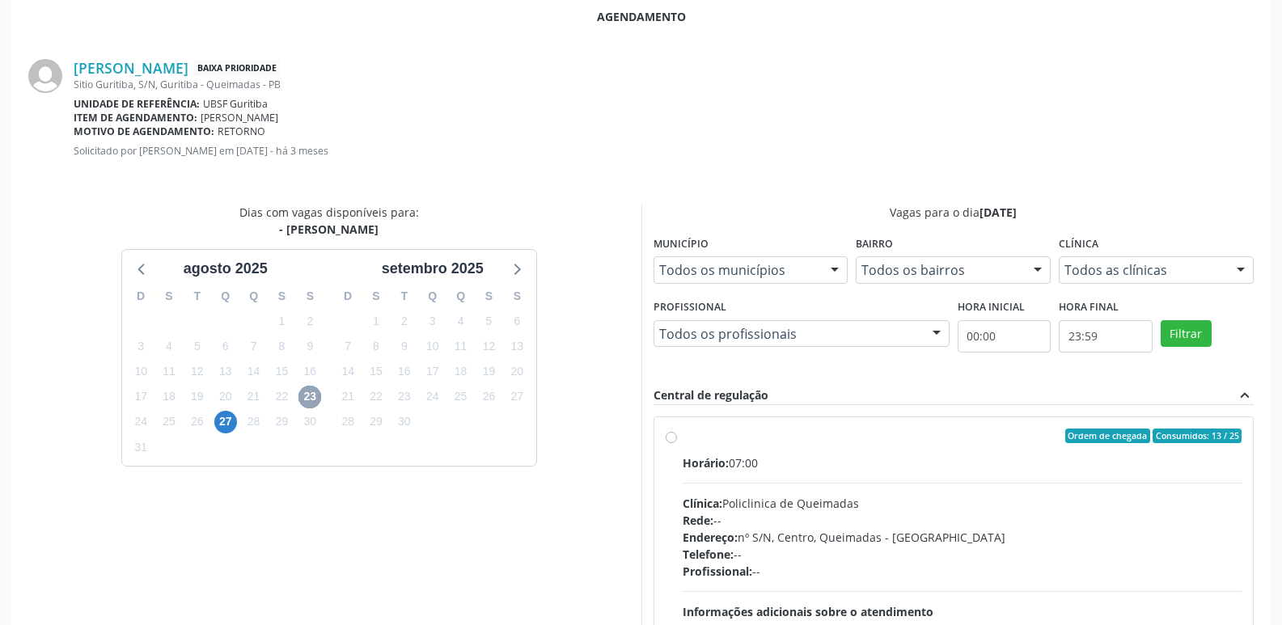
scroll to position [451, 0]
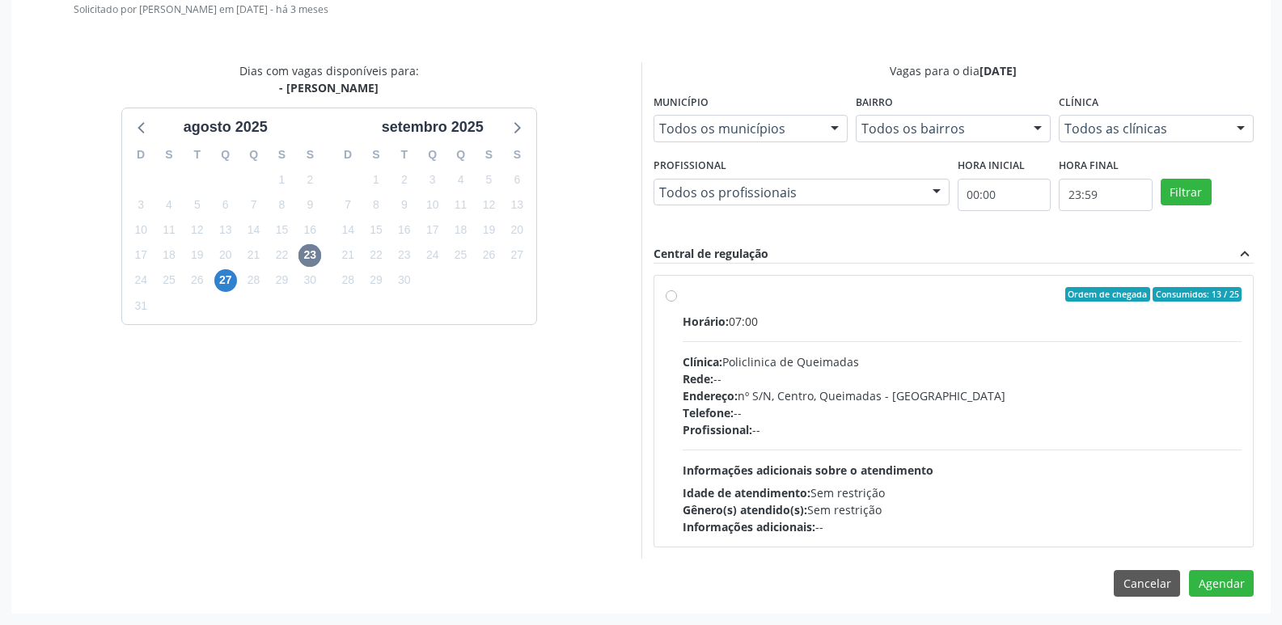
click at [973, 436] on div "Profissional: --" at bounding box center [963, 430] width 560 height 17
click at [677, 302] on input "Ordem de chegada Consumidos: 13 / 25 Horário: 07:00 Clínica: Policlinica de Que…" at bounding box center [671, 294] width 11 height 15
radio input "true"
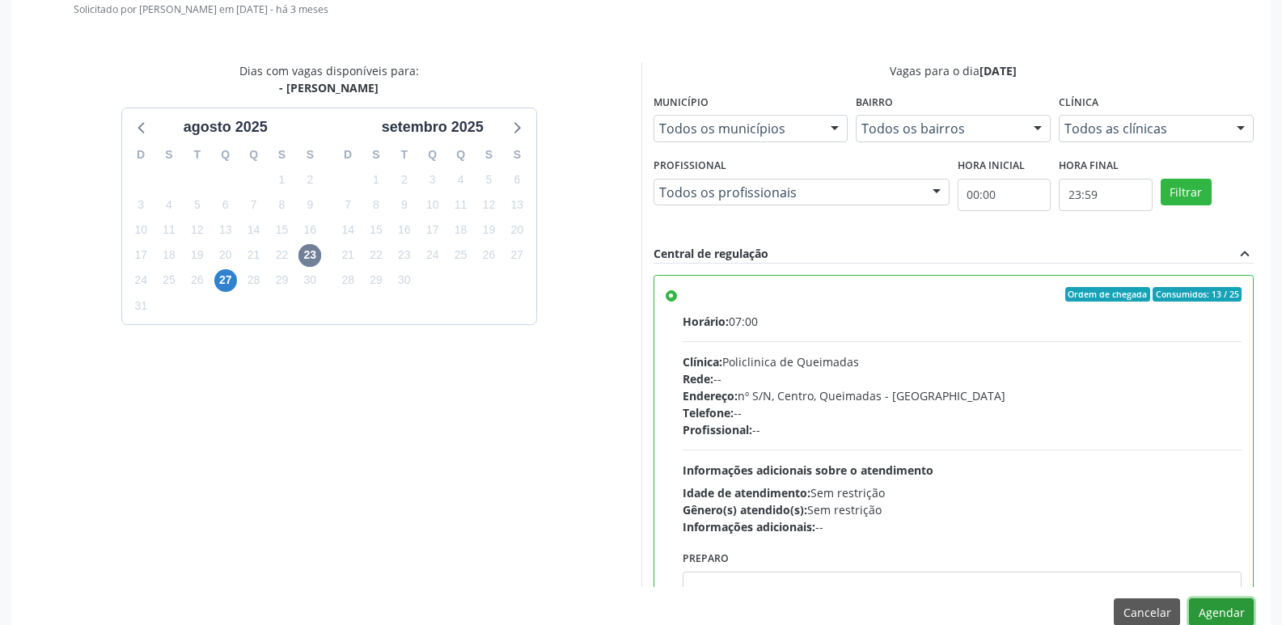
click at [1222, 608] on button "Agendar" at bounding box center [1221, 613] width 65 height 28
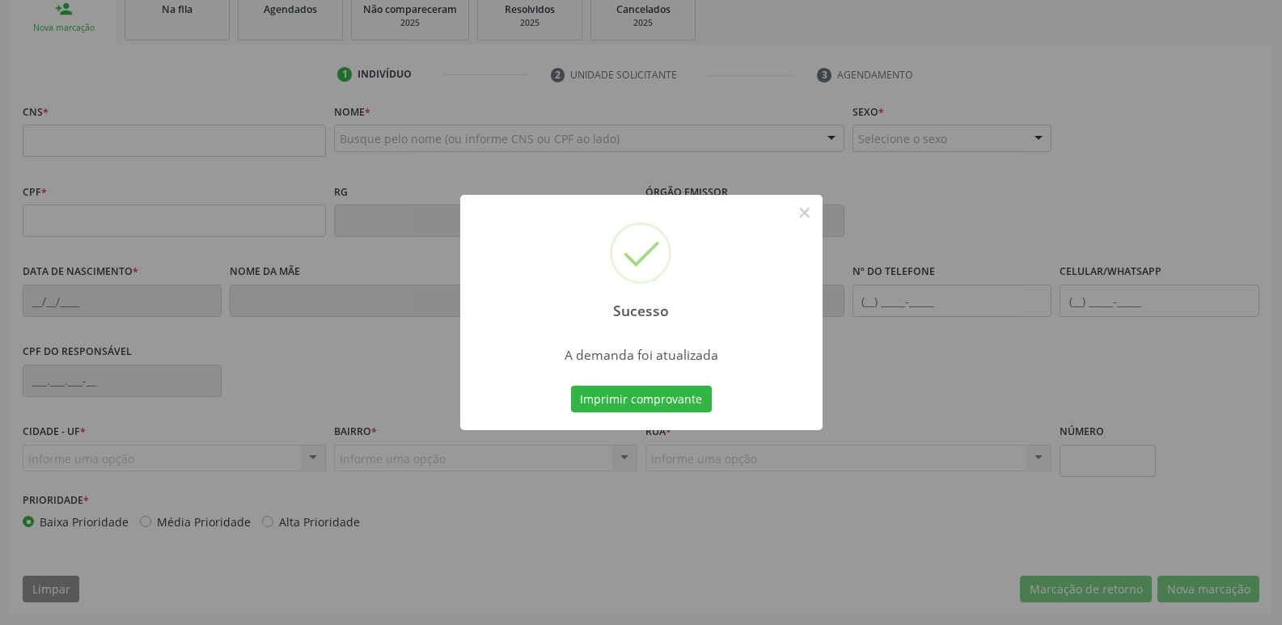
scroll to position [252, 0]
click at [571, 386] on button "Imprimir comprovante" at bounding box center [641, 400] width 141 height 28
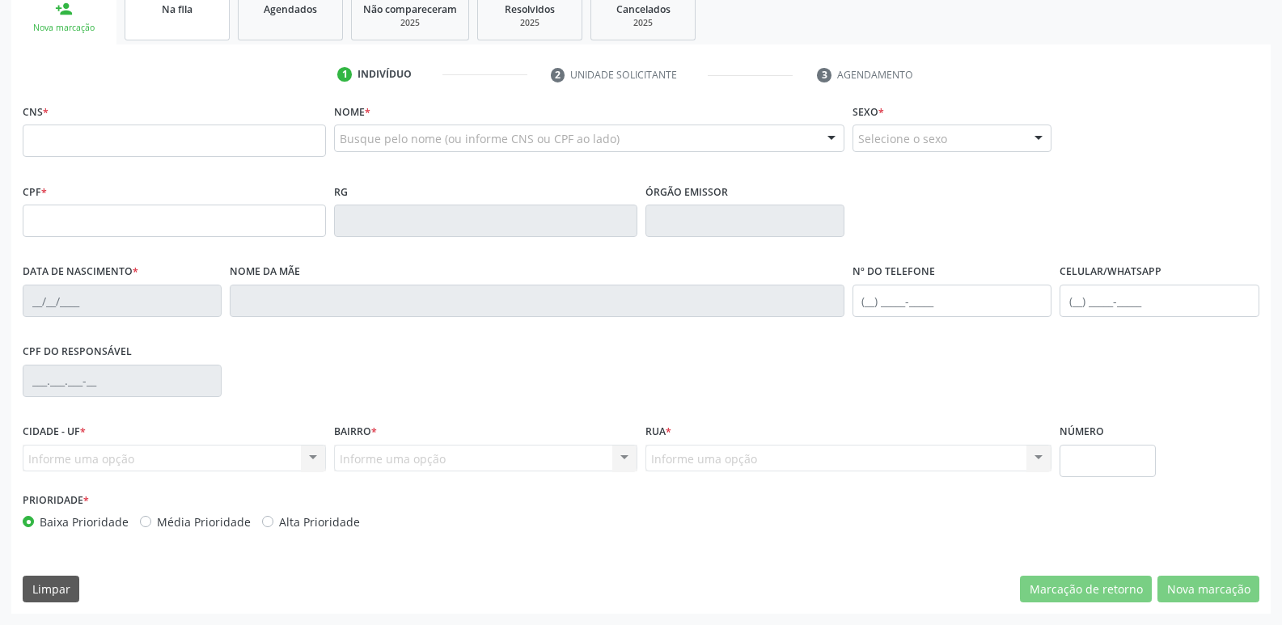
click at [160, 11] on div "Na fila" at bounding box center [177, 8] width 81 height 17
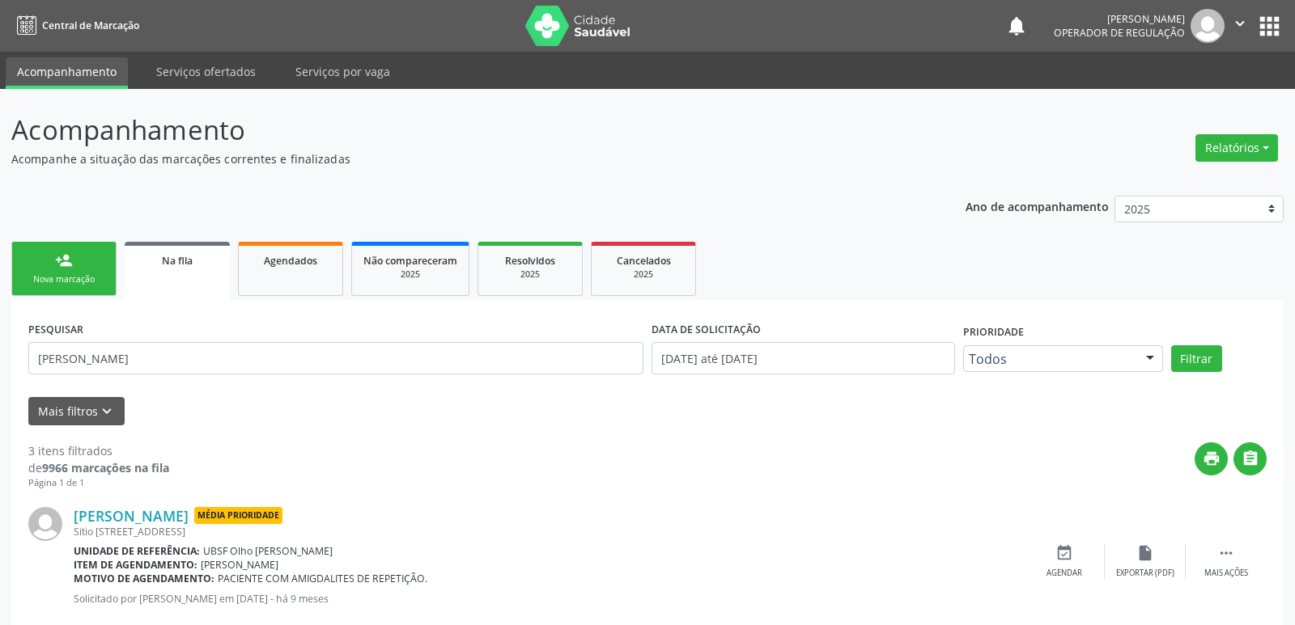
click at [101, 364] on input "[PERSON_NAME]" at bounding box center [335, 358] width 615 height 32
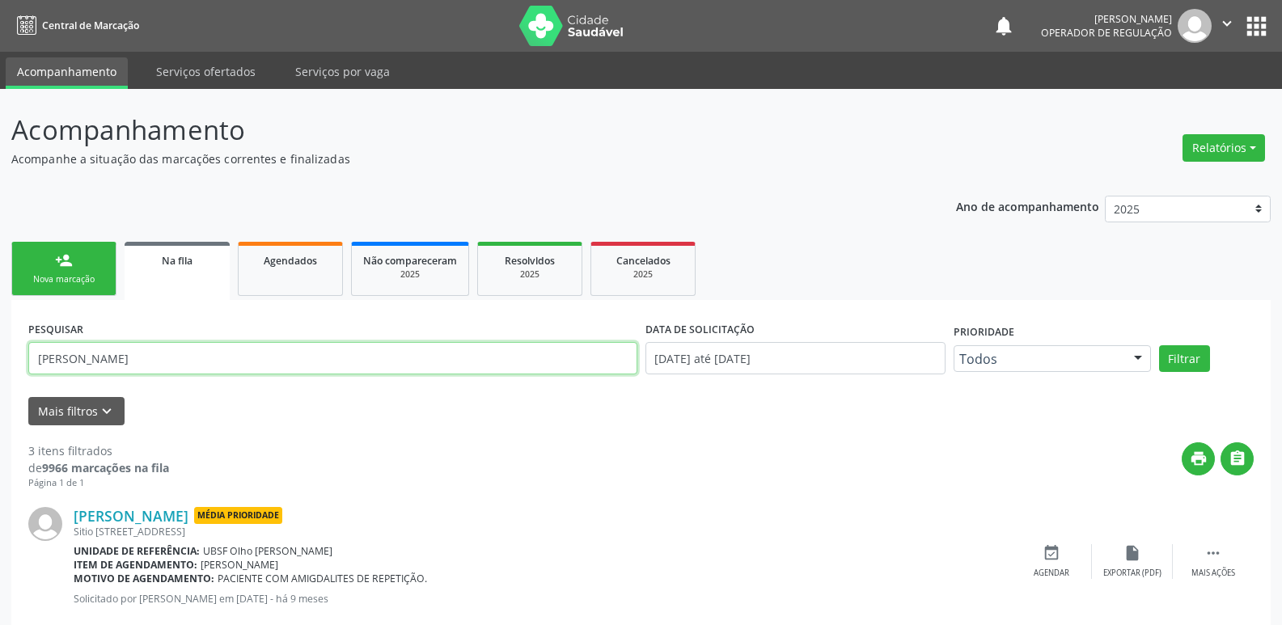
click at [101, 364] on input "[PERSON_NAME]" at bounding box center [332, 358] width 609 height 32
click at [1159, 345] on button "Filtrar" at bounding box center [1184, 359] width 51 height 28
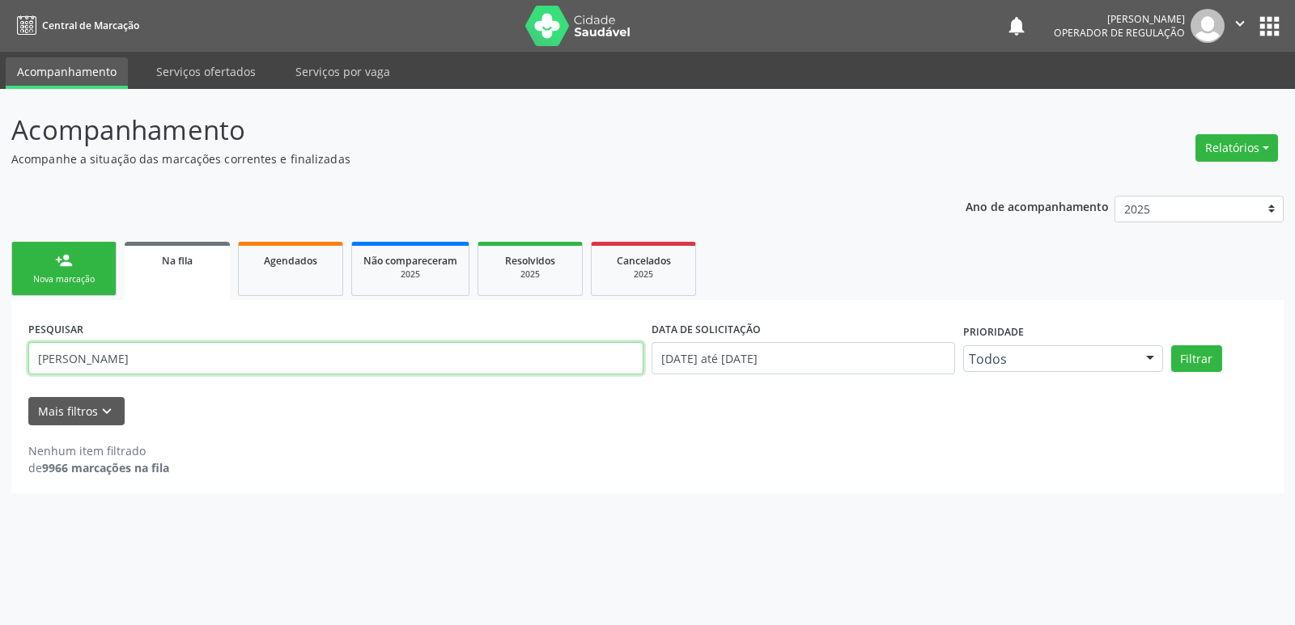
click at [142, 359] on input "[PERSON_NAME]" at bounding box center [335, 358] width 615 height 32
type input "[PERSON_NAME]"
click at [1171, 345] on button "Filtrar" at bounding box center [1196, 359] width 51 height 28
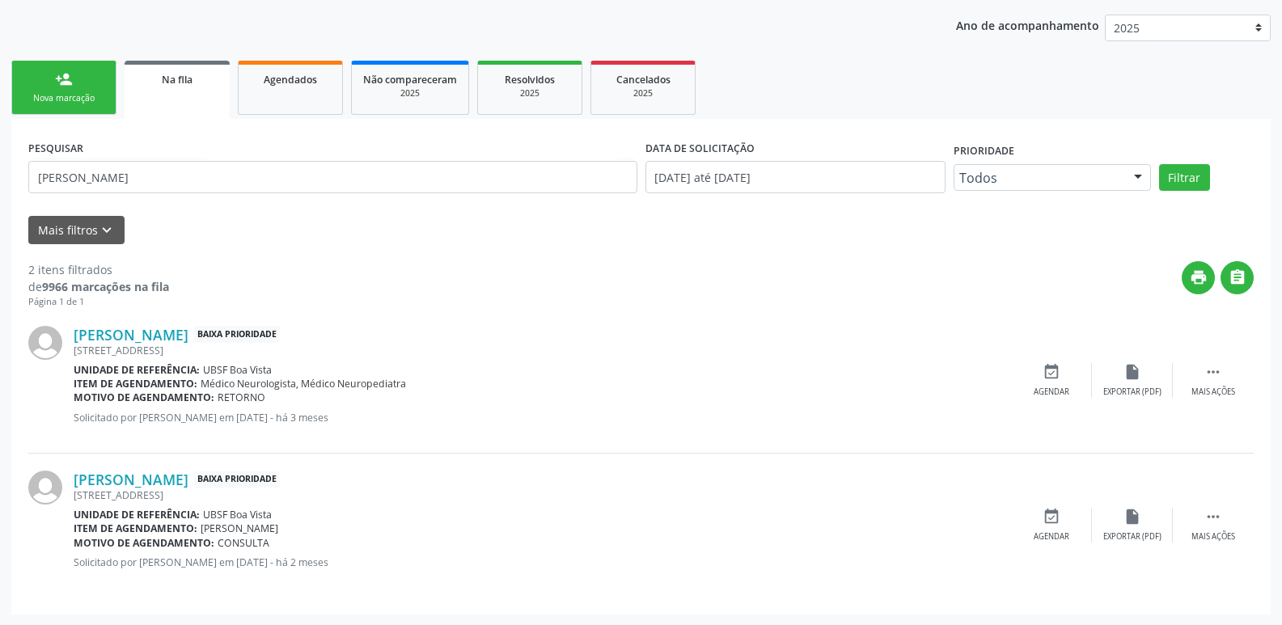
scroll to position [182, 0]
click at [1058, 524] on icon "event_available" at bounding box center [1052, 516] width 18 height 18
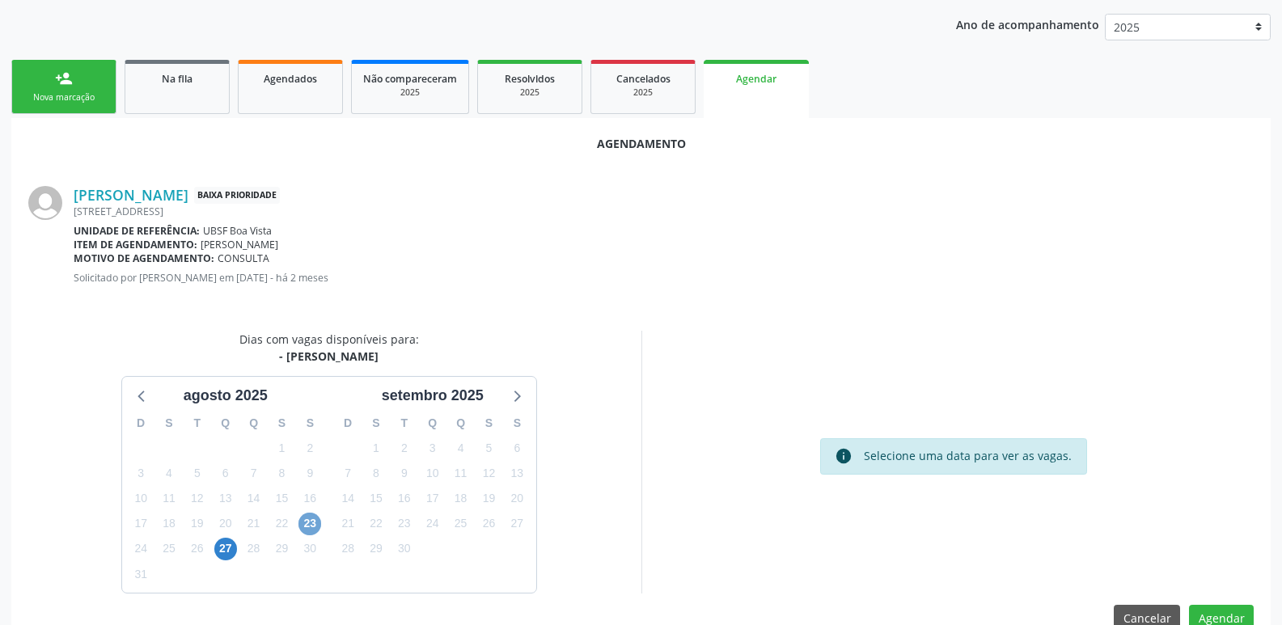
click at [315, 526] on span "23" at bounding box center [310, 524] width 23 height 23
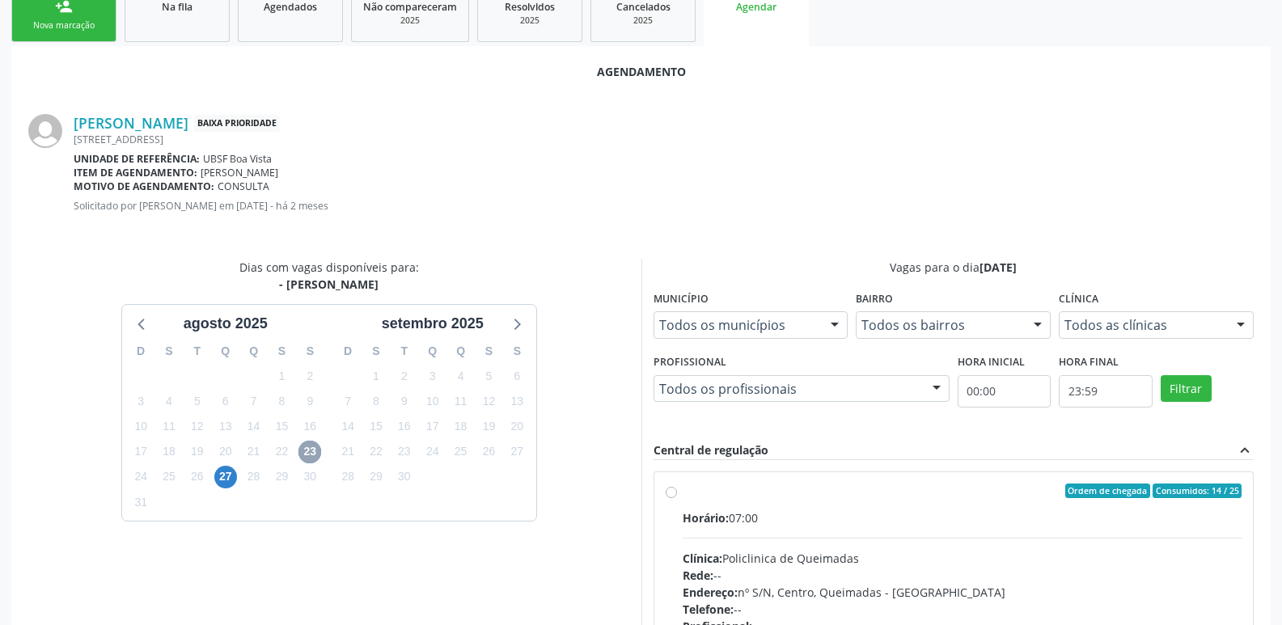
scroll to position [451, 0]
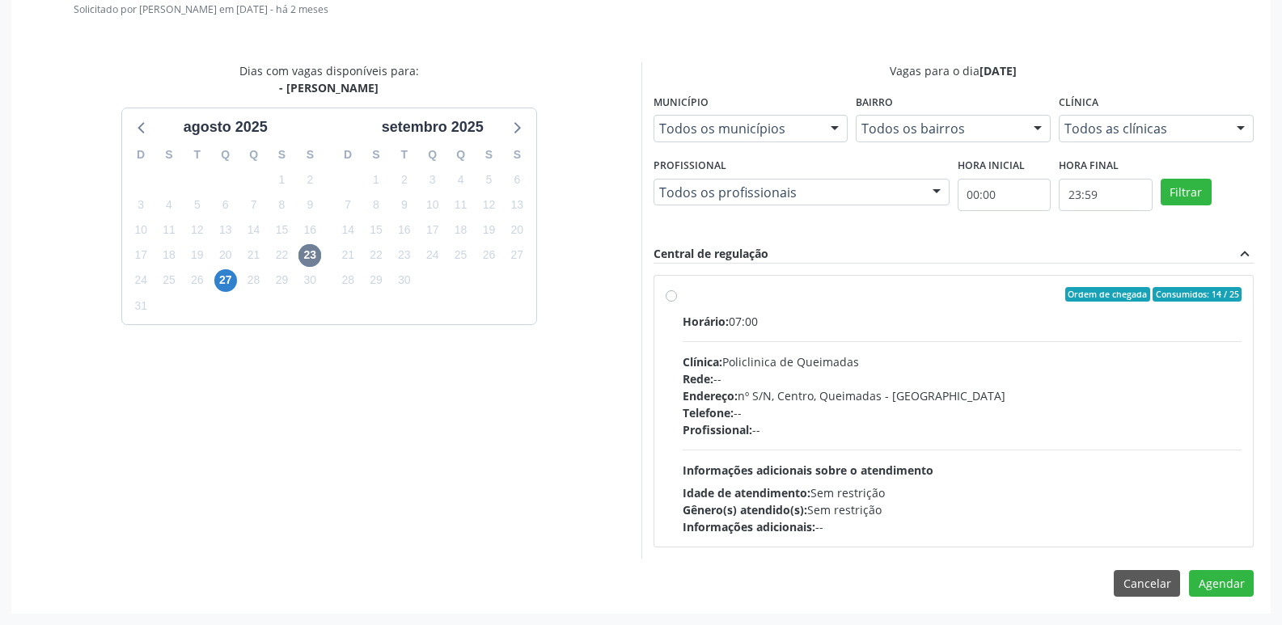
drag, startPoint x: 1098, startPoint y: 458, endPoint x: 1130, endPoint y: 490, distance: 45.2
click at [1105, 463] on div "Horário: 07:00 Clínica: Policlinica de Queimadas Rede: -- Endereço: nº S/N, Cen…" at bounding box center [963, 424] width 560 height 223
click at [677, 302] on input "Ordem de chegada Consumidos: 14 / 25 Horário: 07:00 Clínica: Policlinica de Que…" at bounding box center [671, 294] width 11 height 15
radio input "true"
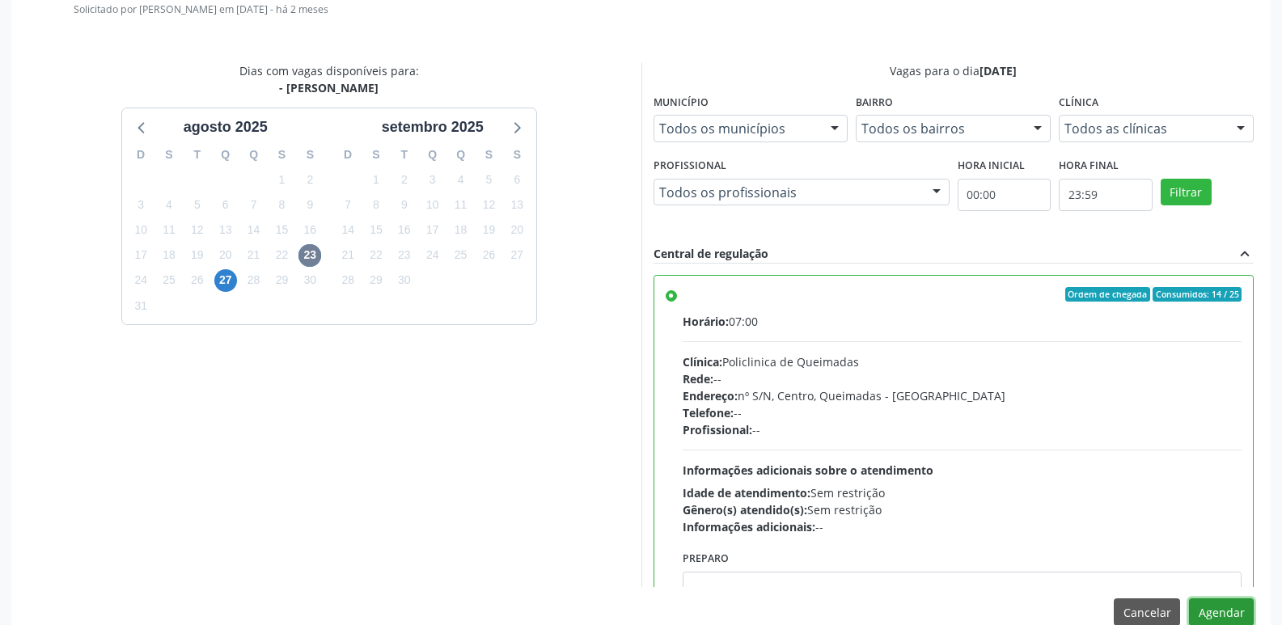
click at [1219, 616] on button "Agendar" at bounding box center [1221, 613] width 65 height 28
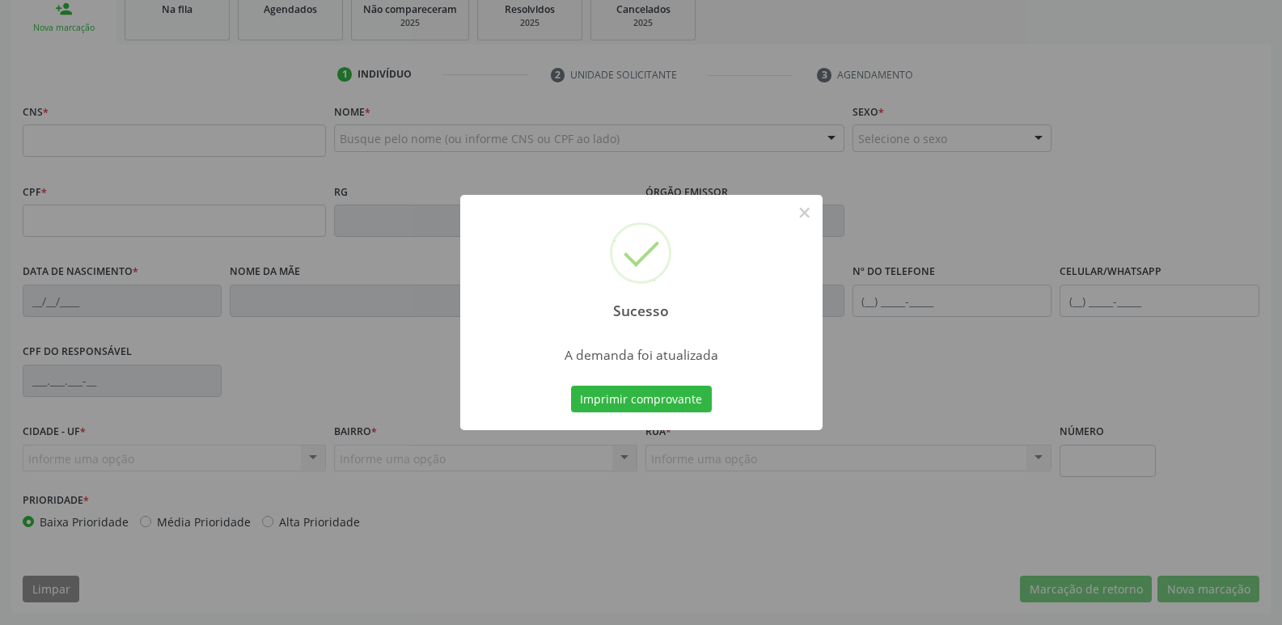
scroll to position [252, 0]
click at [571, 386] on button "Imprimir comprovante" at bounding box center [641, 400] width 141 height 28
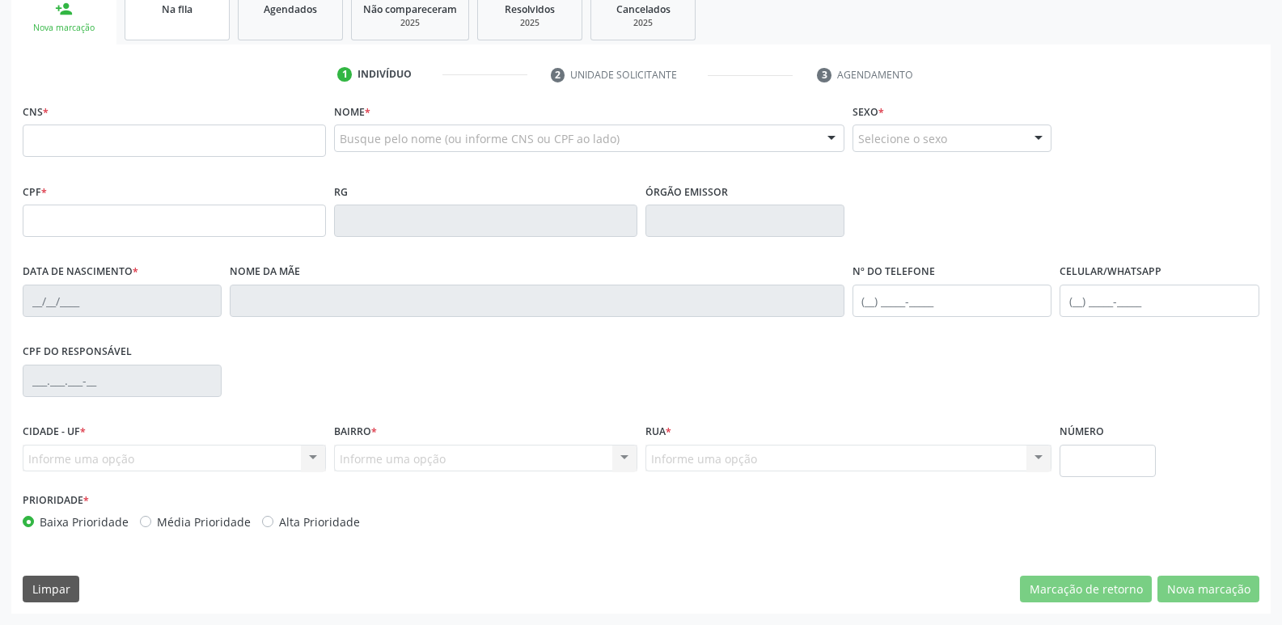
click at [189, 33] on link "Na fila" at bounding box center [177, 15] width 105 height 50
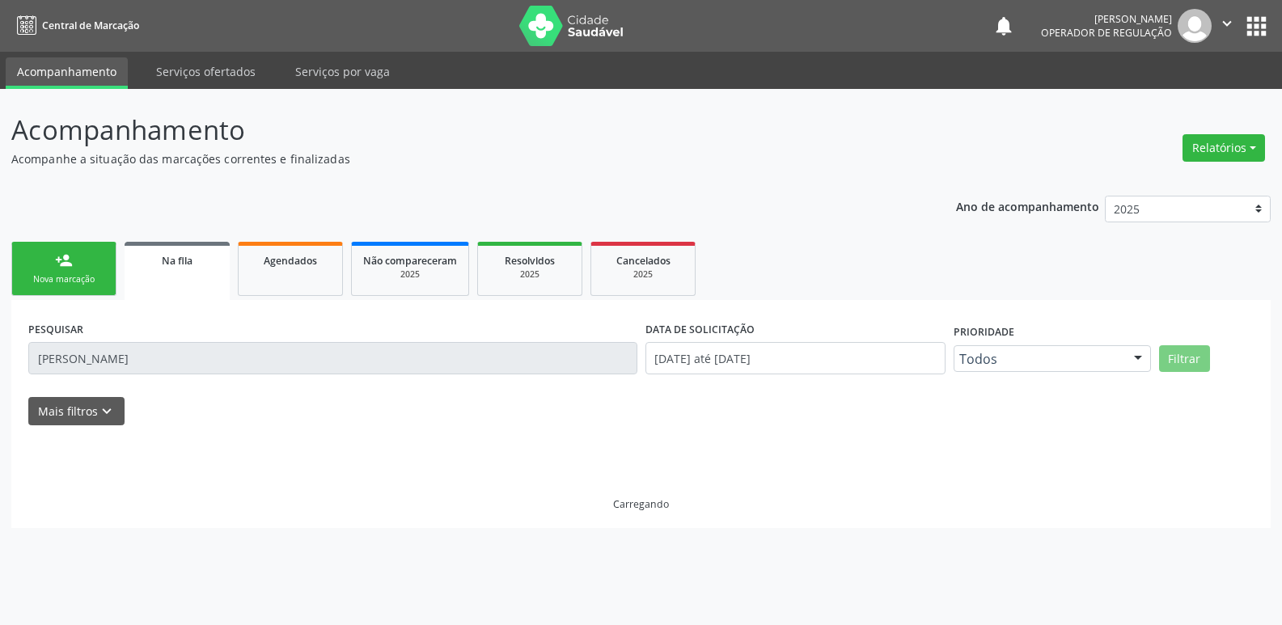
scroll to position [0, 0]
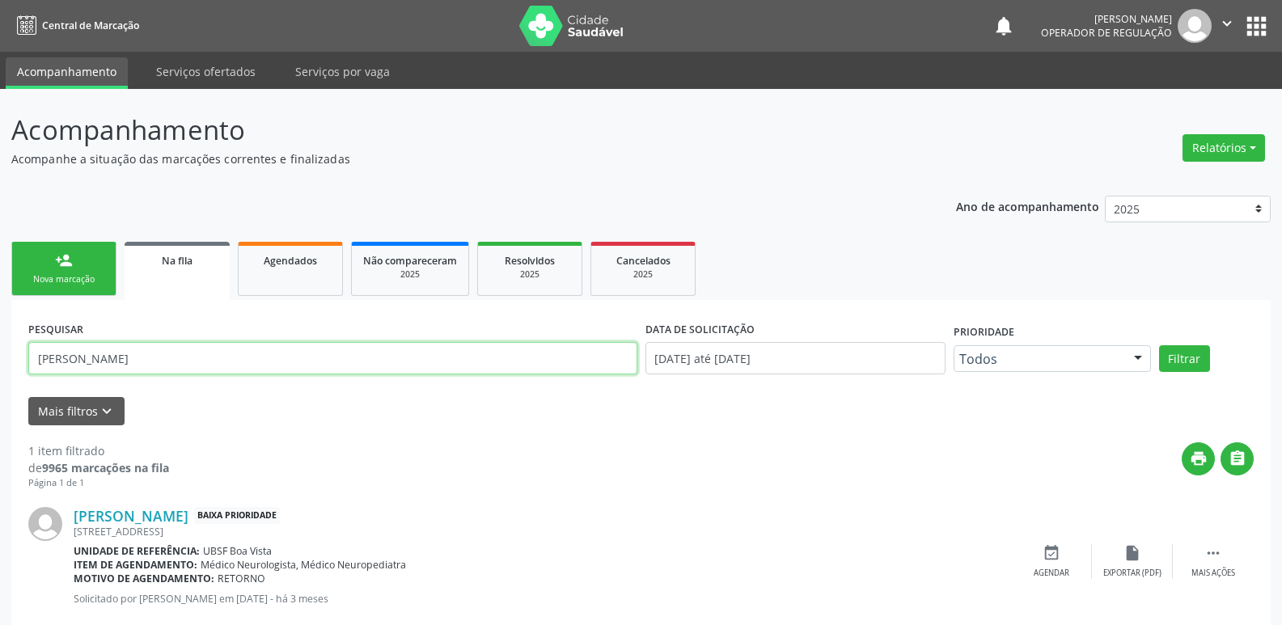
click at [133, 357] on input "[PERSON_NAME]" at bounding box center [332, 358] width 609 height 32
type input "j"
click at [1159, 345] on button "Filtrar" at bounding box center [1184, 359] width 51 height 28
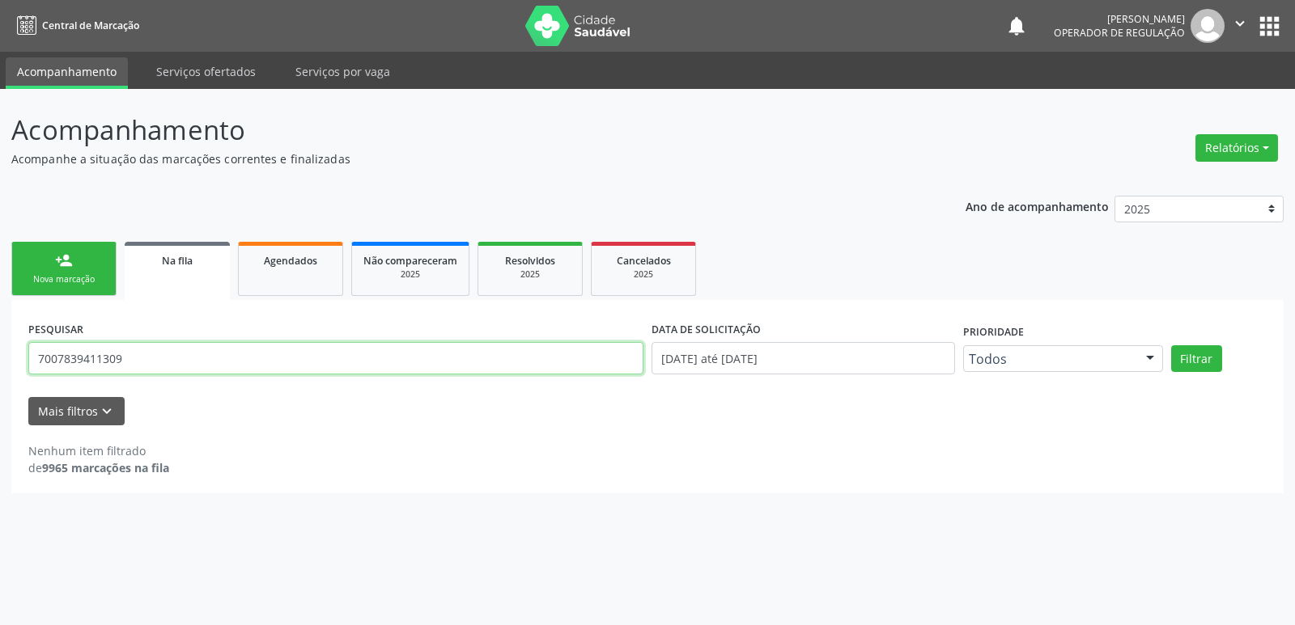
click at [59, 358] on input "7007839411309" at bounding box center [335, 358] width 615 height 32
type input "700007839411309"
click at [1171, 345] on button "Filtrar" at bounding box center [1196, 359] width 51 height 28
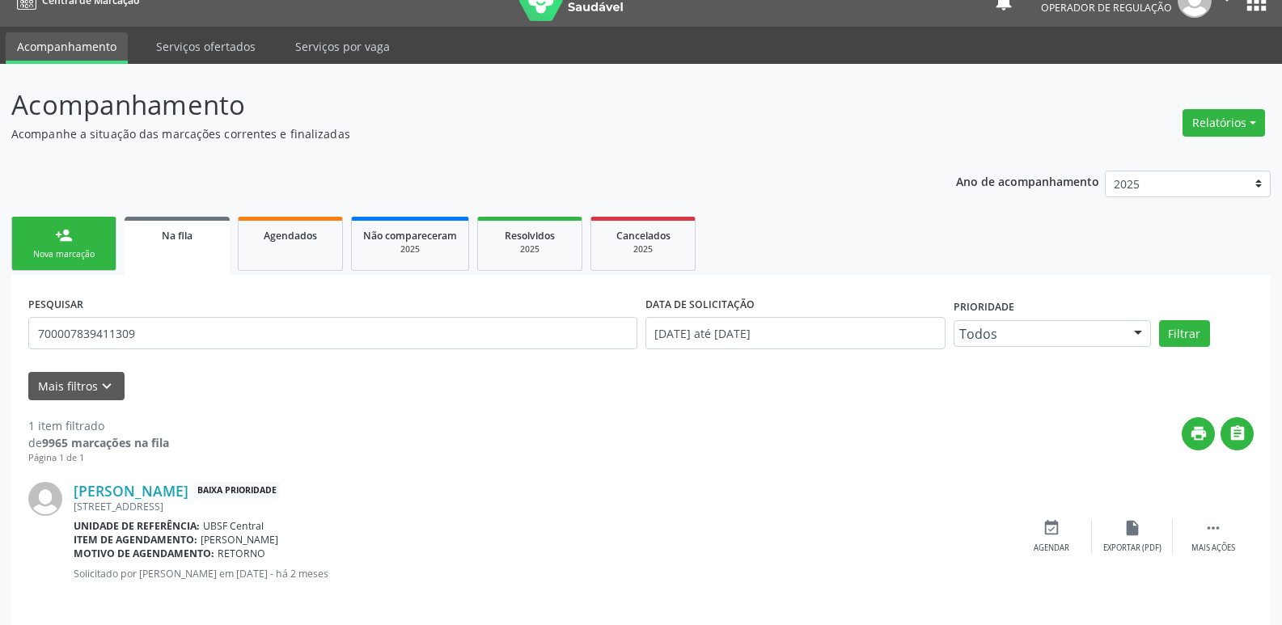
scroll to position [37, 0]
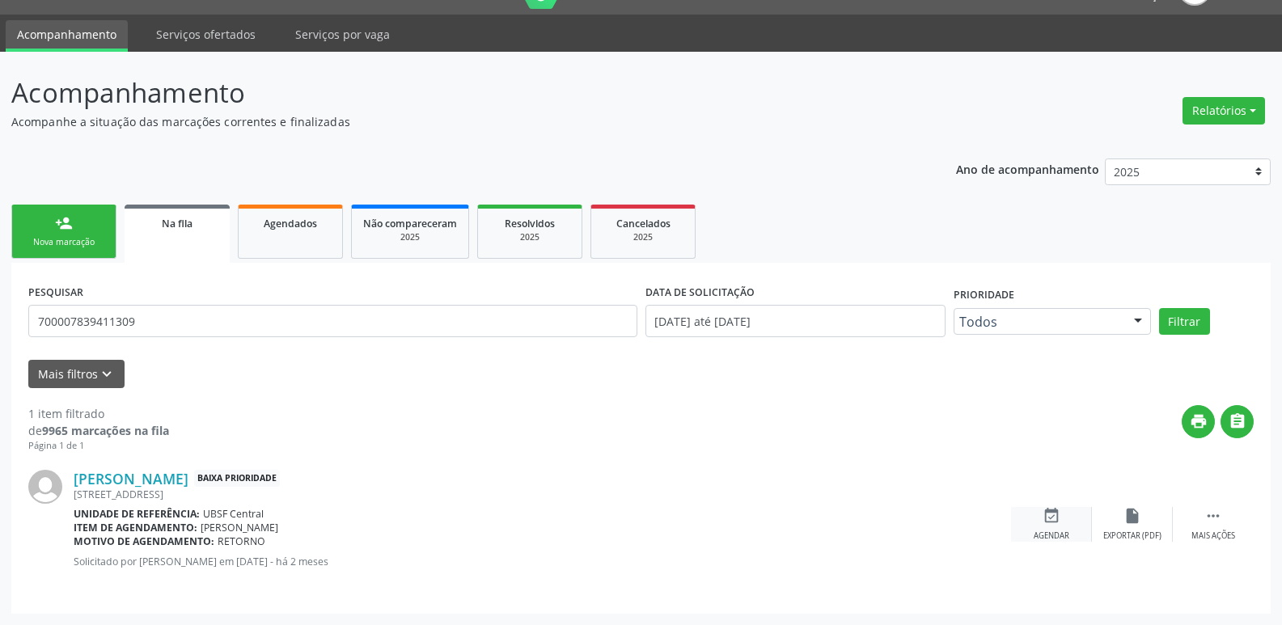
click at [1067, 515] on div "event_available Agendar" at bounding box center [1051, 524] width 81 height 35
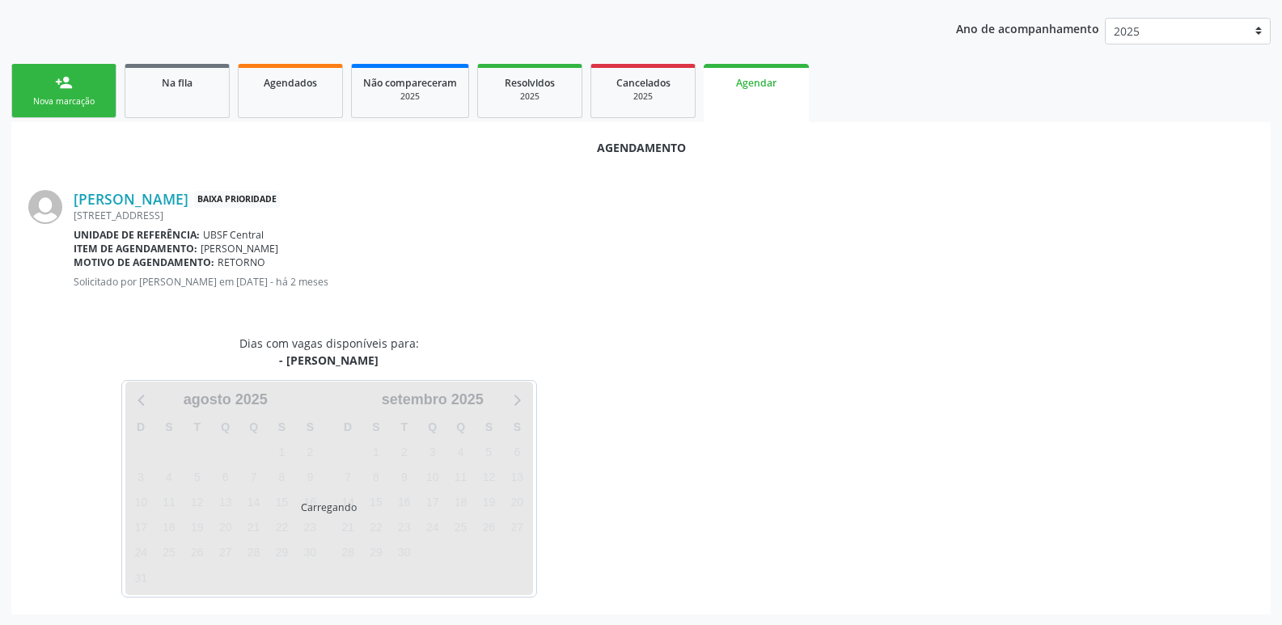
scroll to position [179, 0]
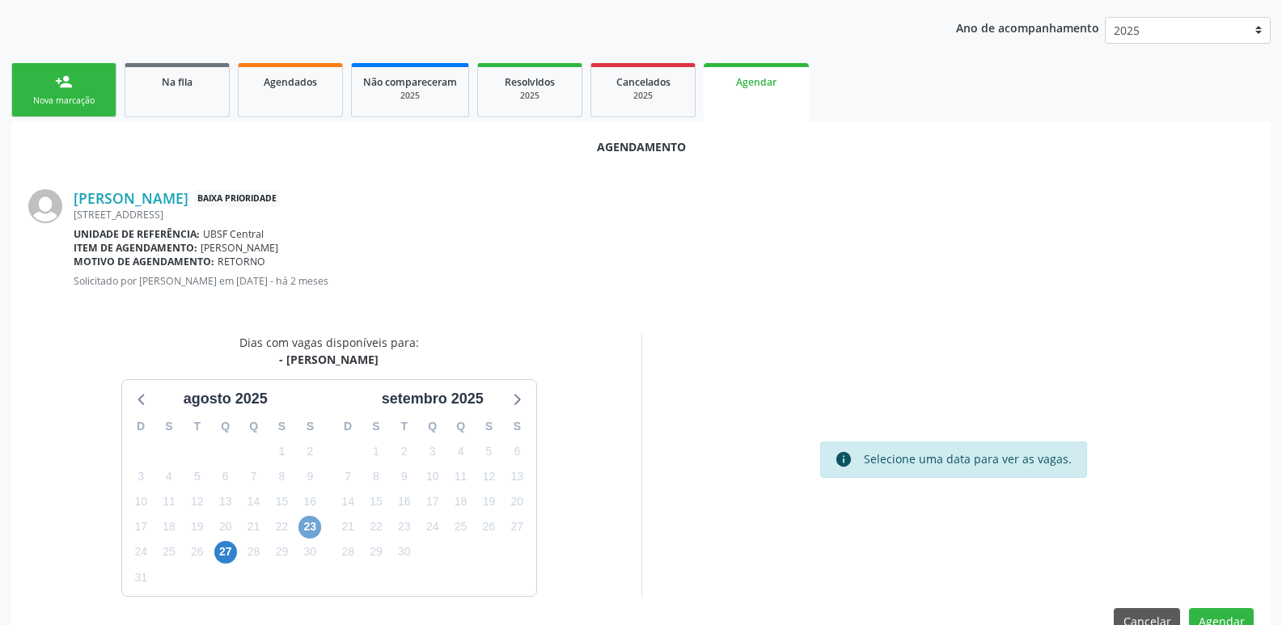
click at [303, 517] on span "23" at bounding box center [310, 527] width 23 height 23
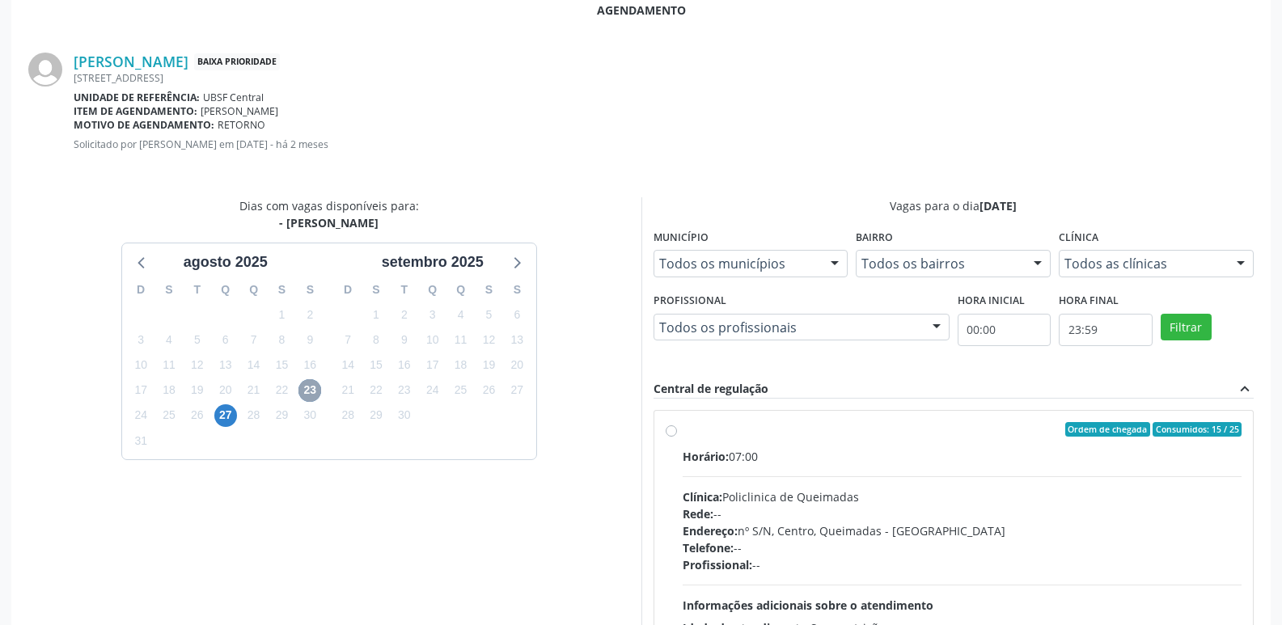
scroll to position [451, 0]
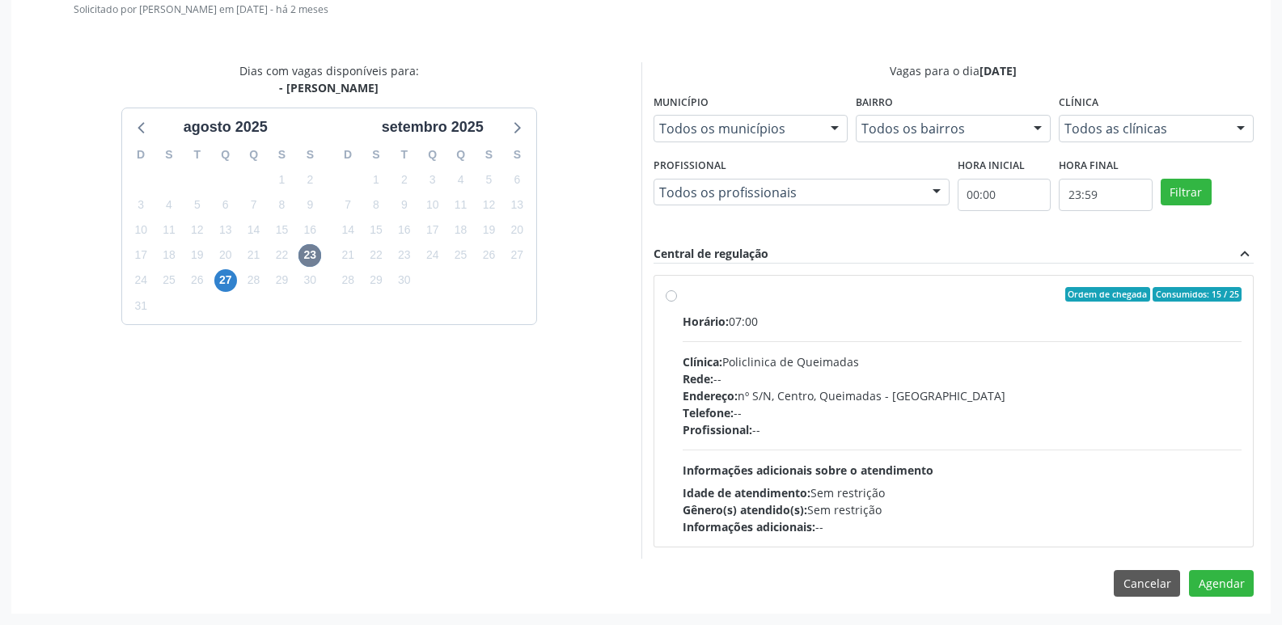
click at [1183, 550] on div "Ordem de chegada Consumidos: 15 / 25 Horário: 07:00 Clínica: Policlinica de Que…" at bounding box center [954, 411] width 601 height 295
click at [1183, 507] on div "Gênero(s) atendido(s): Sem restrição" at bounding box center [963, 510] width 560 height 17
click at [677, 302] on input "Ordem de chegada Consumidos: 15 / 25 Horário: 07:00 Clínica: Policlinica de Que…" at bounding box center [671, 294] width 11 height 15
radio input "true"
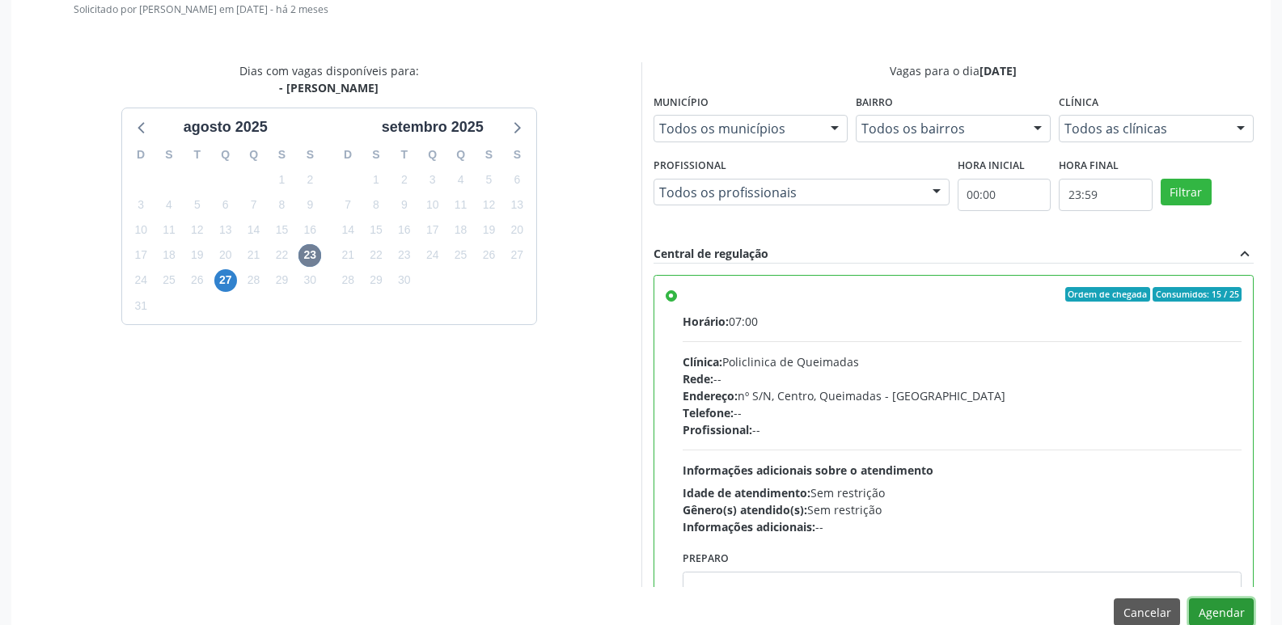
click at [1204, 612] on button "Agendar" at bounding box center [1221, 613] width 65 height 28
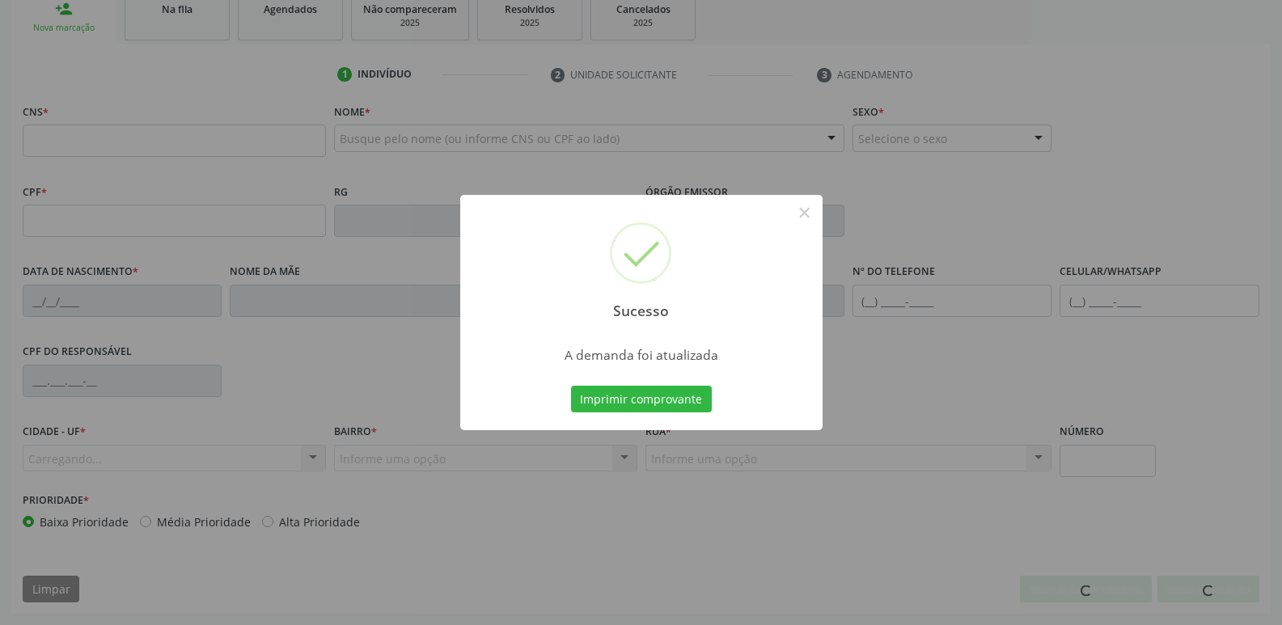
click at [571, 386] on button "Imprimir comprovante" at bounding box center [641, 400] width 141 height 28
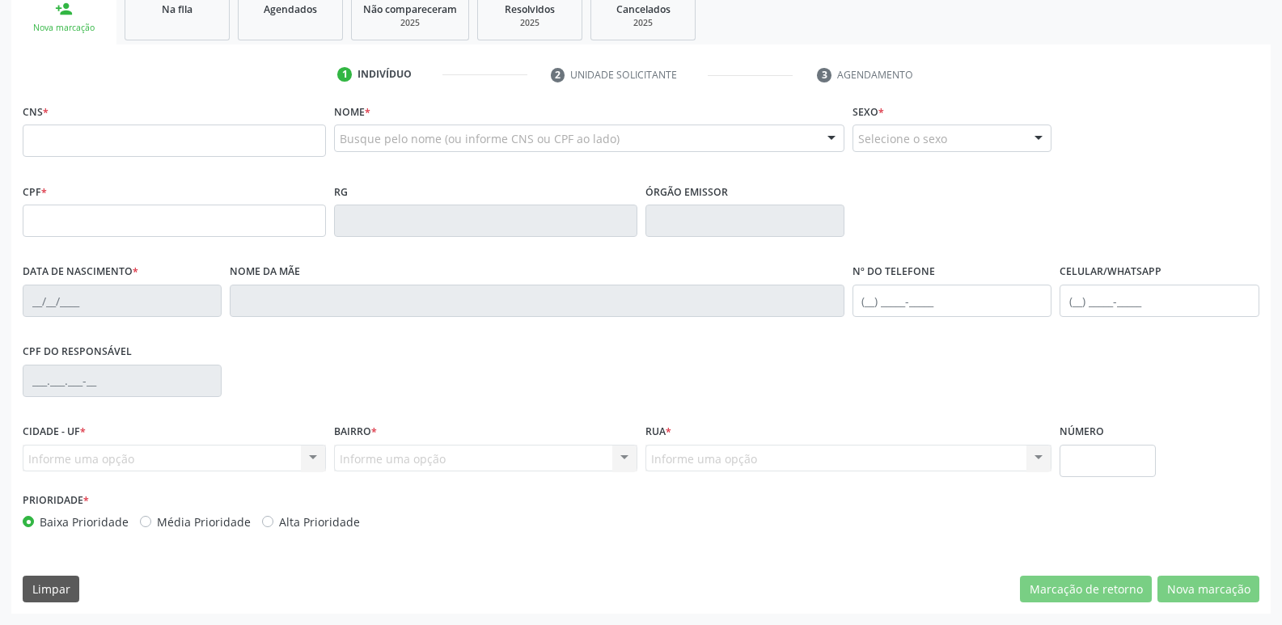
drag, startPoint x: 177, startPoint y: 32, endPoint x: 163, endPoint y: 190, distance: 159.3
click at [176, 31] on link "Na fila" at bounding box center [177, 15] width 105 height 50
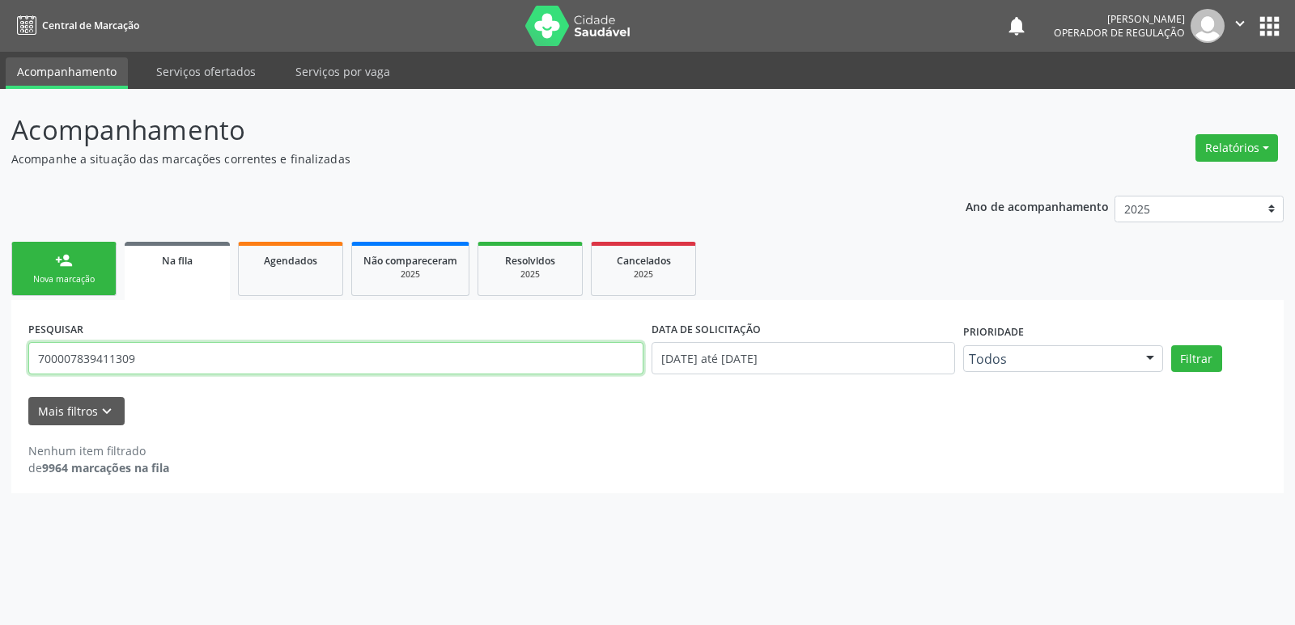
drag, startPoint x: 164, startPoint y: 355, endPoint x: 0, endPoint y: 246, distance: 197.3
click at [0, 246] on div "Acompanhamento Acompanhe a situação das marcações correntes e finalizadas Relat…" at bounding box center [647, 357] width 1295 height 536
type input "706209043254365"
click at [1171, 345] on button "Filtrar" at bounding box center [1196, 359] width 51 height 28
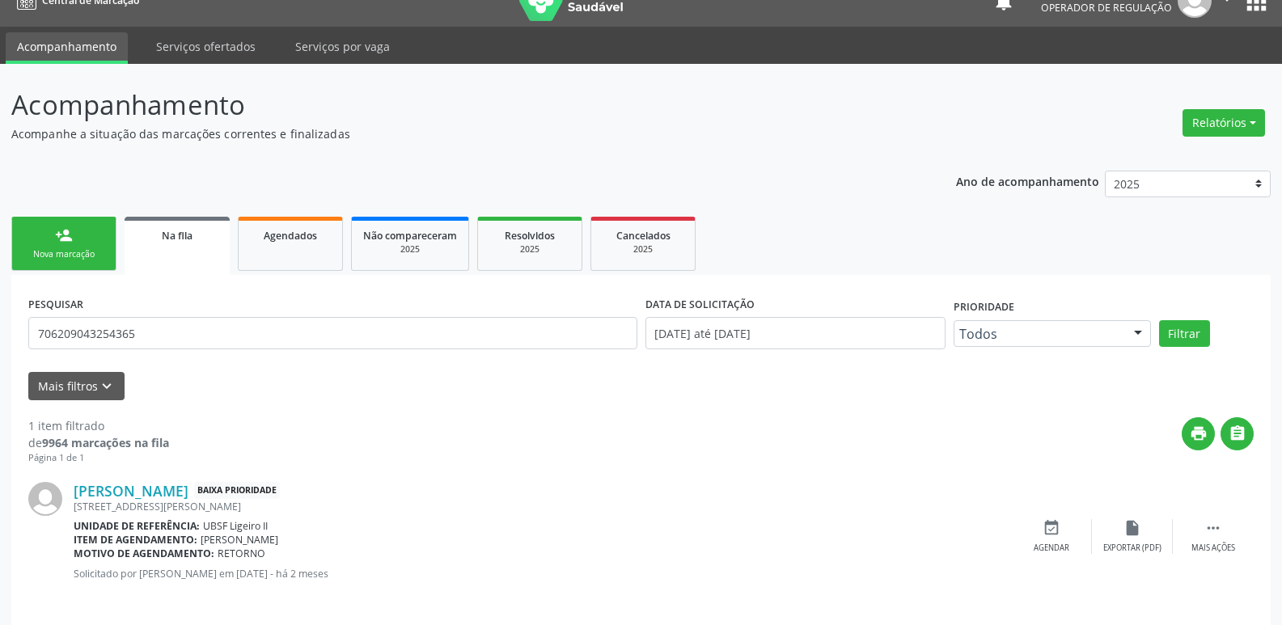
scroll to position [37, 0]
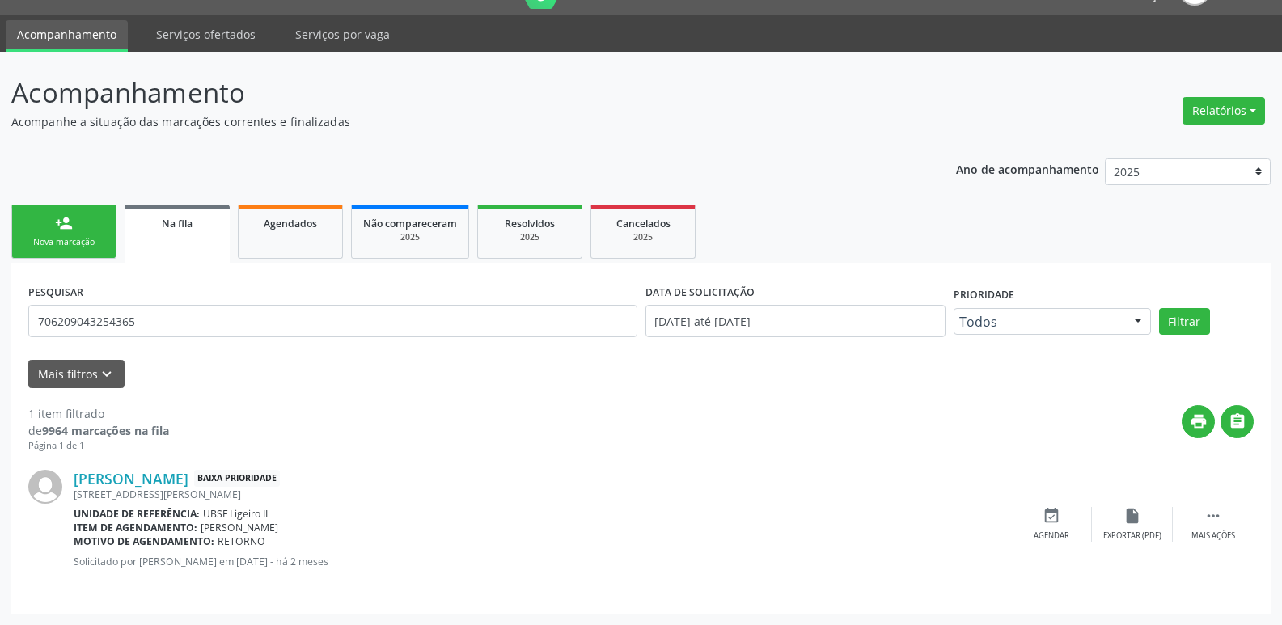
click at [1056, 507] on div "[PERSON_NAME] Baixa Prioridade [STREET_ADDRESS][PERSON_NAME] Unidade de referên…" at bounding box center [641, 525] width 1226 height 144
click at [1049, 521] on icon "event_available" at bounding box center [1052, 516] width 18 height 18
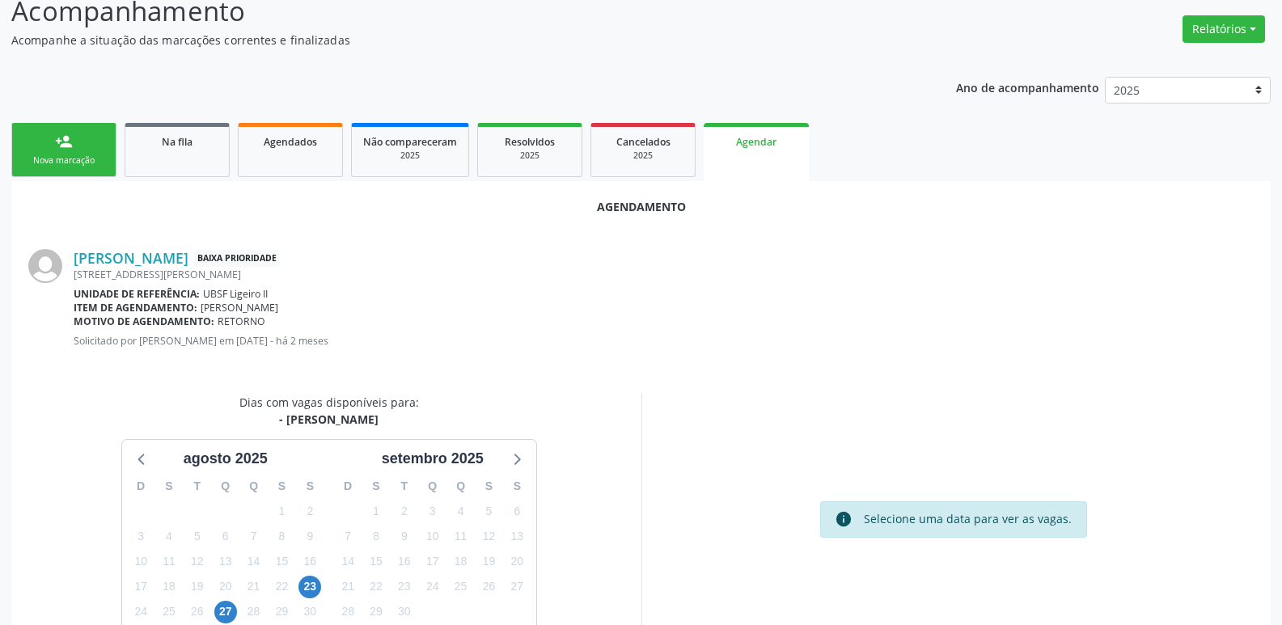
scroll to position [217, 0]
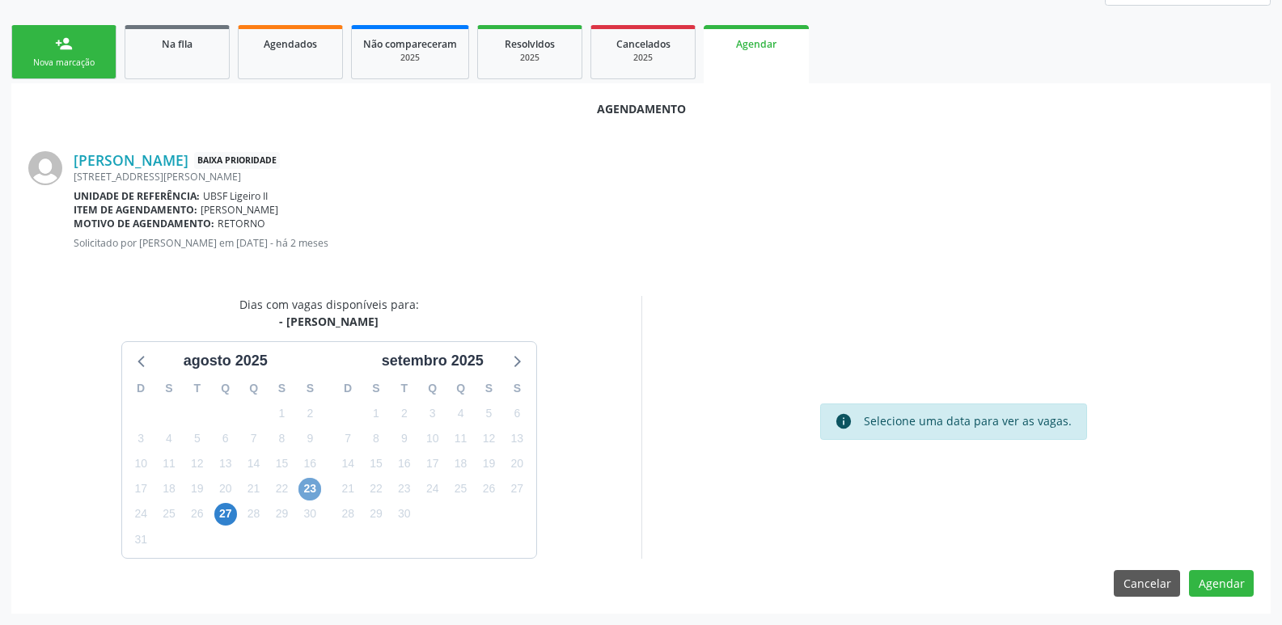
drag, startPoint x: 305, startPoint y: 486, endPoint x: 851, endPoint y: 481, distance: 546.2
click at [311, 486] on span "23" at bounding box center [310, 489] width 23 height 23
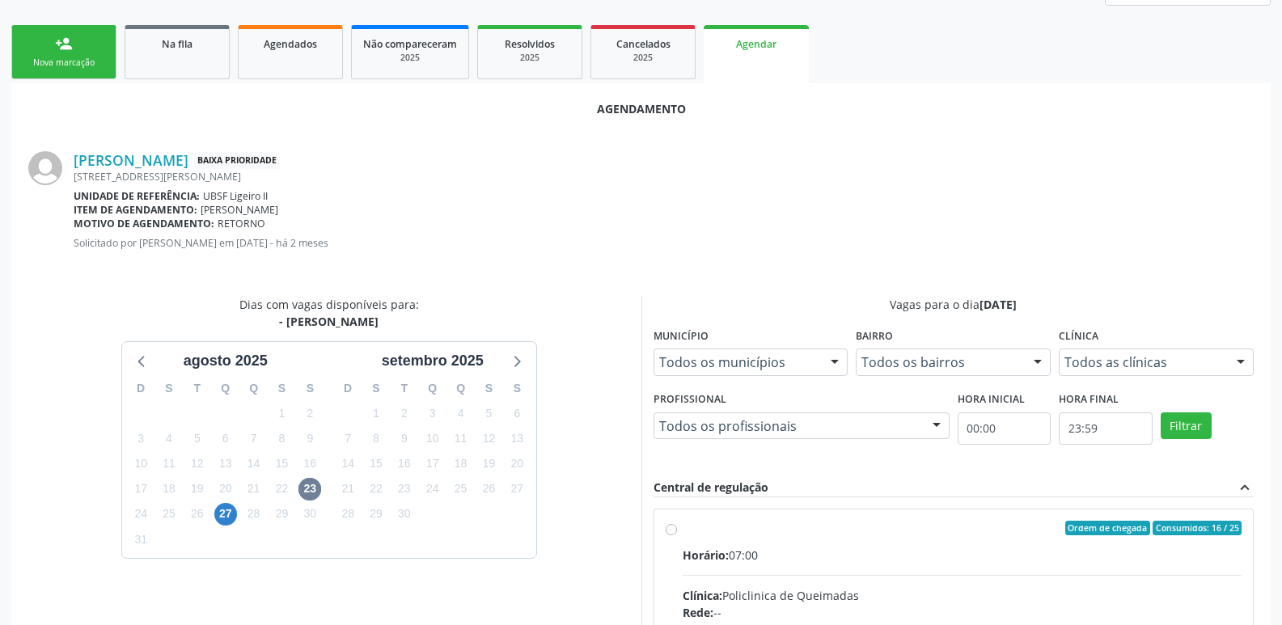
drag, startPoint x: 1127, startPoint y: 560, endPoint x: 1129, endPoint y: 545, distance: 14.7
click at [1127, 552] on div "Horário: 07:00" at bounding box center [963, 555] width 560 height 17
click at [677, 536] on input "Ordem de chegada Consumidos: 16 / 25 Horário: 07:00 Clínica: Policlinica de Que…" at bounding box center [671, 528] width 11 height 15
radio input "true"
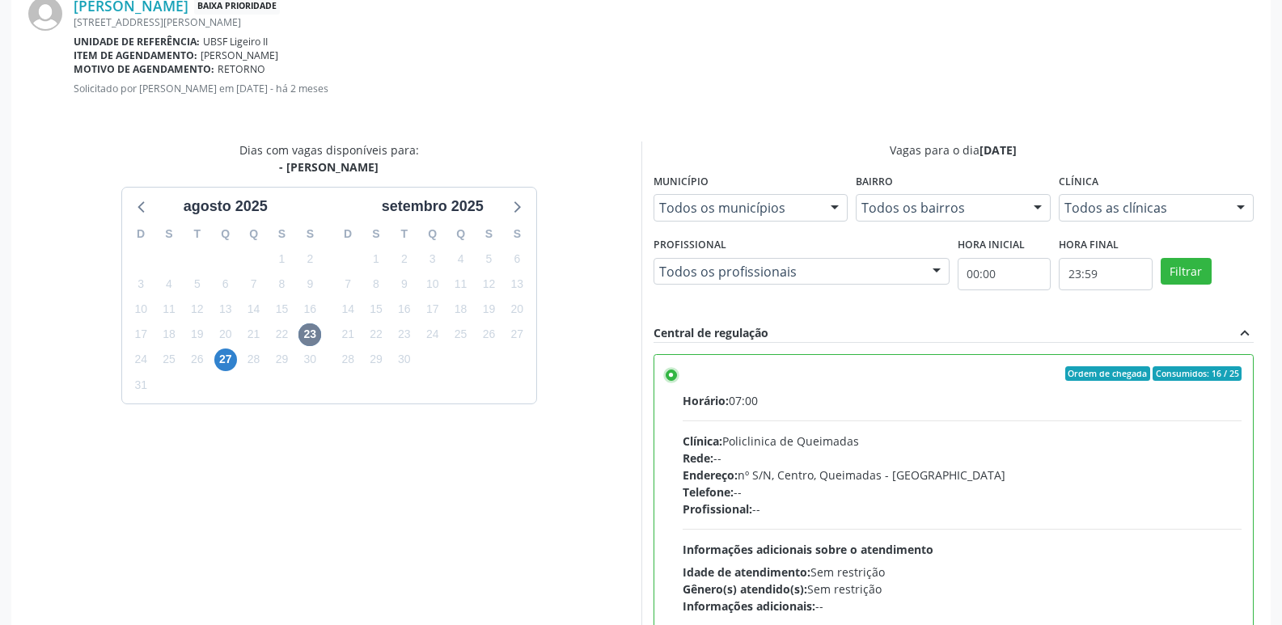
scroll to position [480, 0]
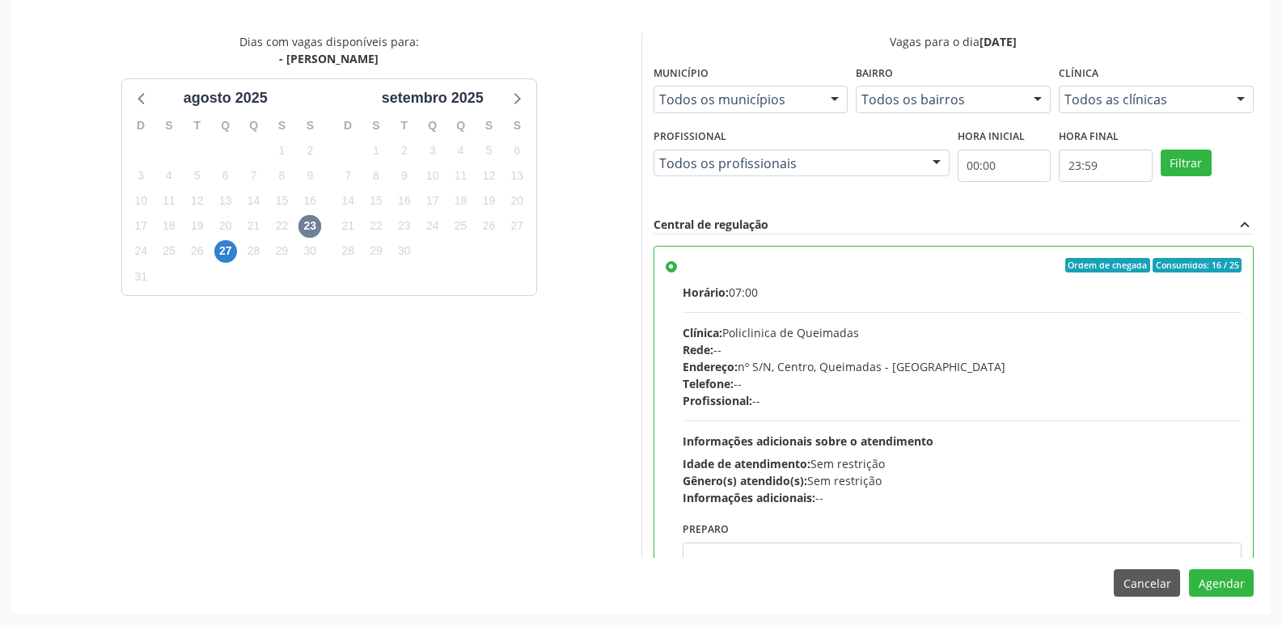
click at [1222, 566] on div "Agendamento [PERSON_NAME] Baixa Prioridade [STREET_ADDRESS][PERSON_NAME] Unidad…" at bounding box center [641, 216] width 1260 height 793
click at [1221, 570] on button "Agendar" at bounding box center [1221, 584] width 65 height 28
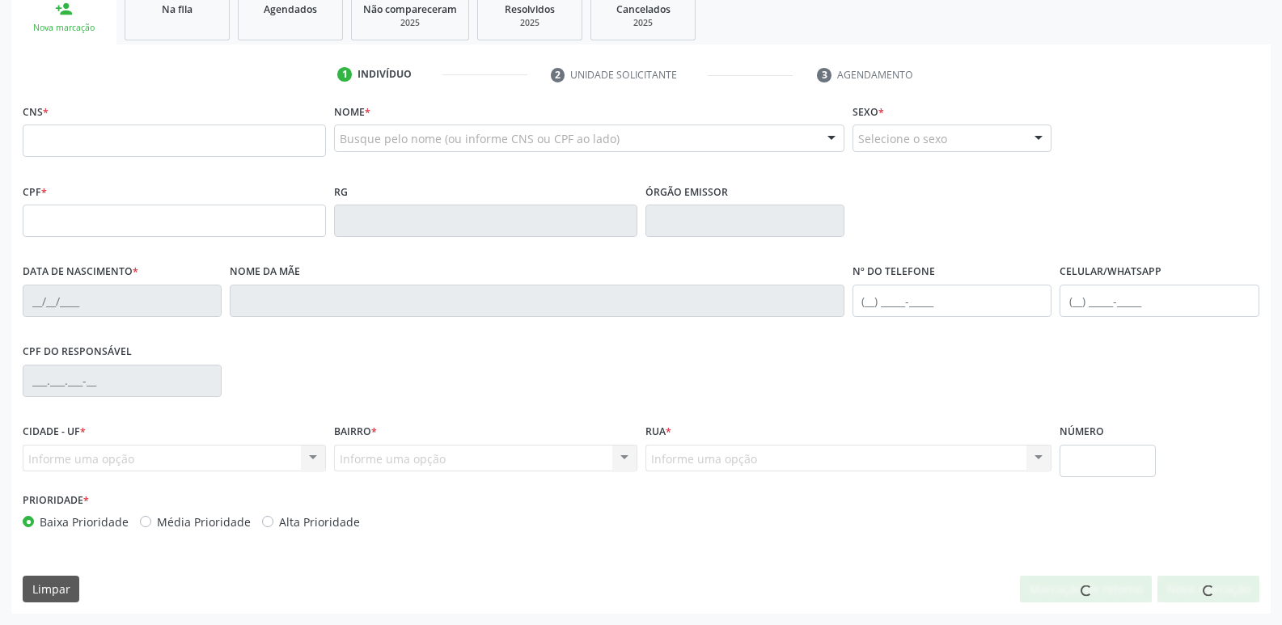
scroll to position [252, 0]
click at [194, 14] on div "Na fila" at bounding box center [177, 8] width 81 height 17
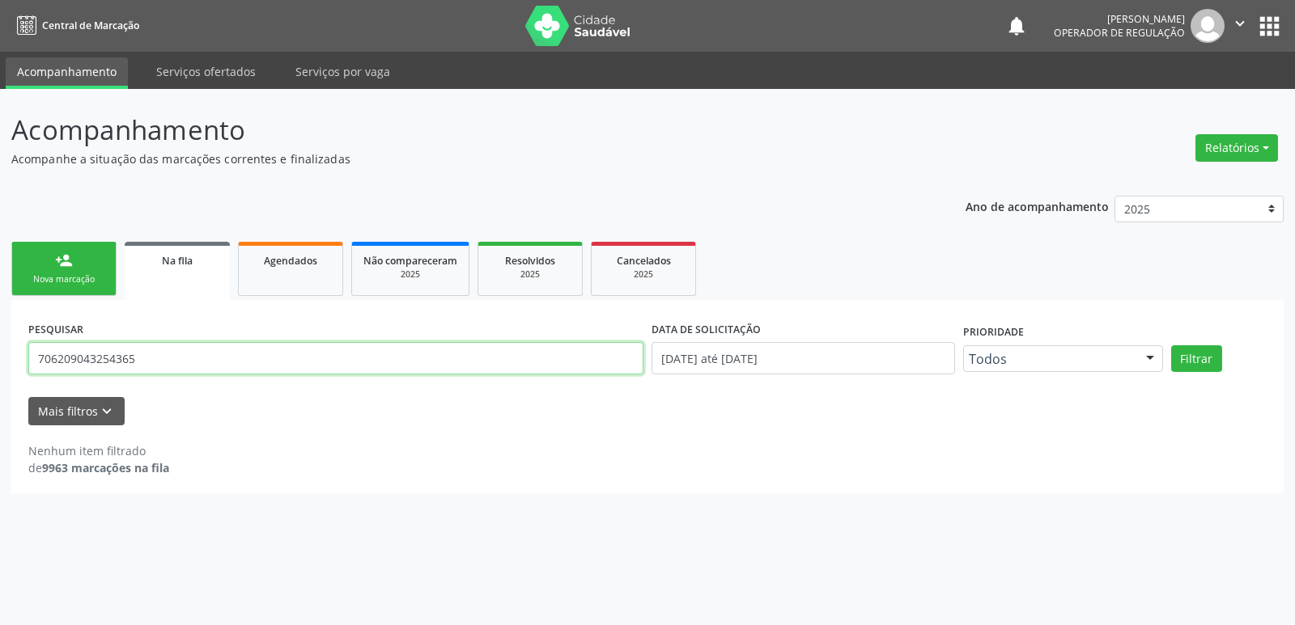
drag, startPoint x: 156, startPoint y: 357, endPoint x: 0, endPoint y: 350, distance: 156.3
click at [0, 350] on div "Acompanhamento Acompanhe a situação das marcações correntes e finalizadas Relat…" at bounding box center [647, 357] width 1295 height 536
type input "700406488074548"
click at [1171, 345] on button "Filtrar" at bounding box center [1196, 359] width 51 height 28
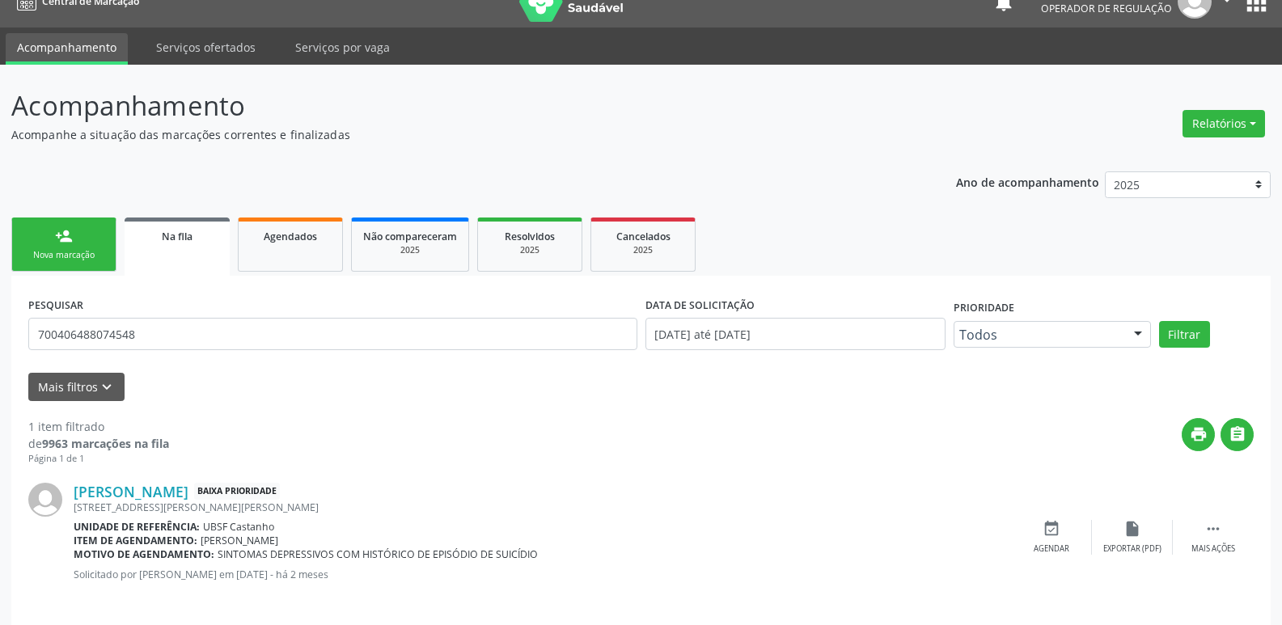
scroll to position [37, 0]
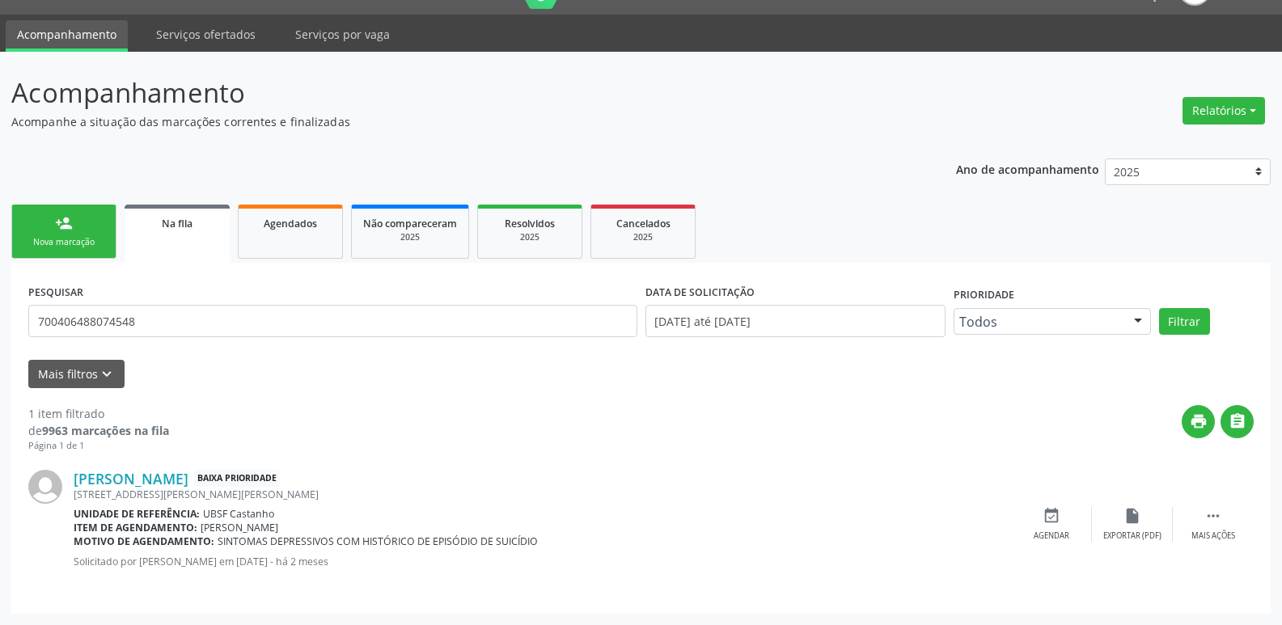
click at [57, 209] on link "person_add Nova marcação" at bounding box center [63, 232] width 105 height 54
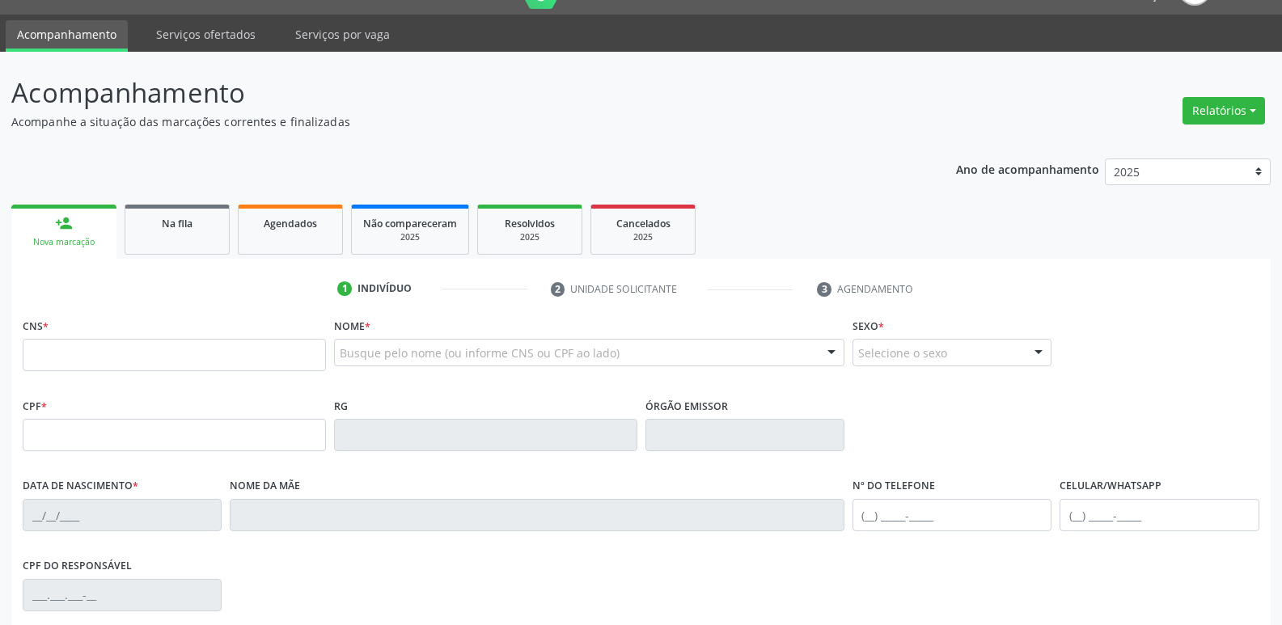
drag, startPoint x: 154, startPoint y: 375, endPoint x: 163, endPoint y: 365, distance: 13.2
click at [156, 372] on fieldset "CNS *" at bounding box center [174, 348] width 303 height 69
click at [176, 355] on input "text" at bounding box center [174, 355] width 303 height 32
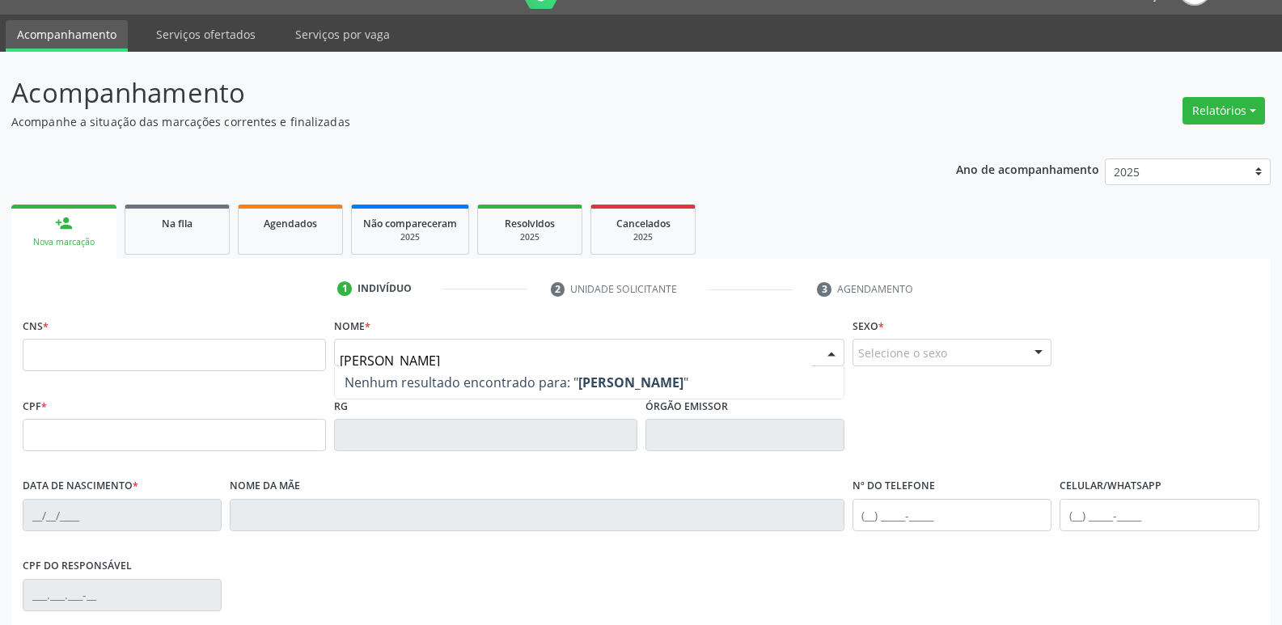
type input "[PERSON_NAME]"
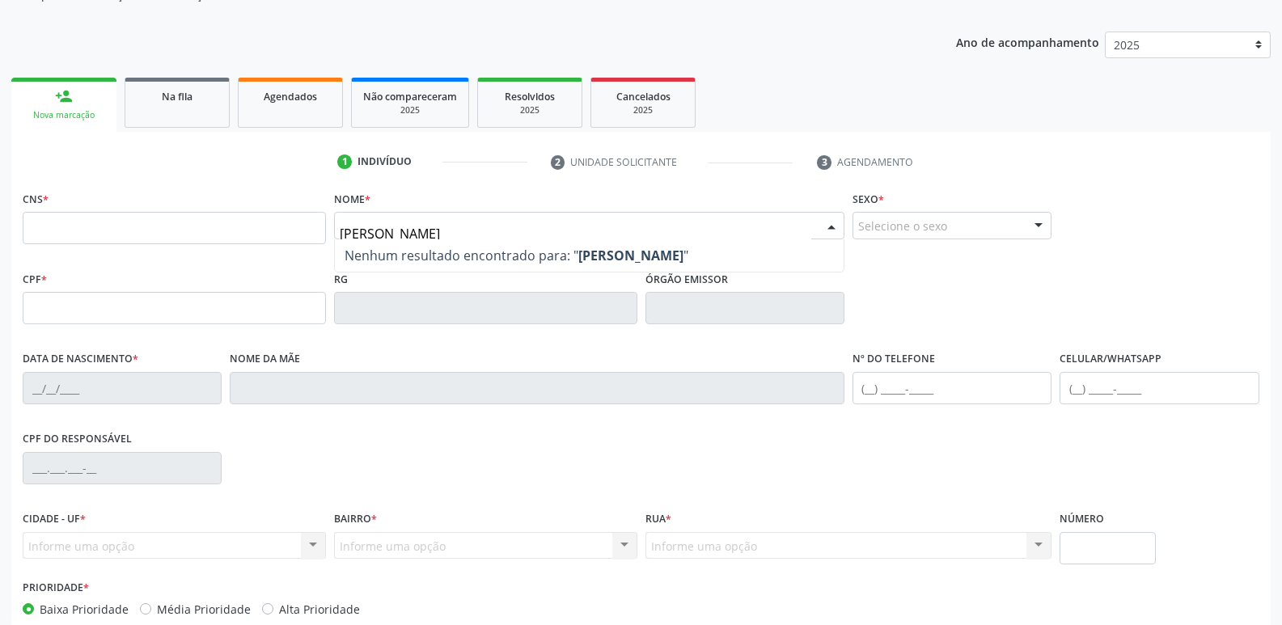
scroll to position [252, 0]
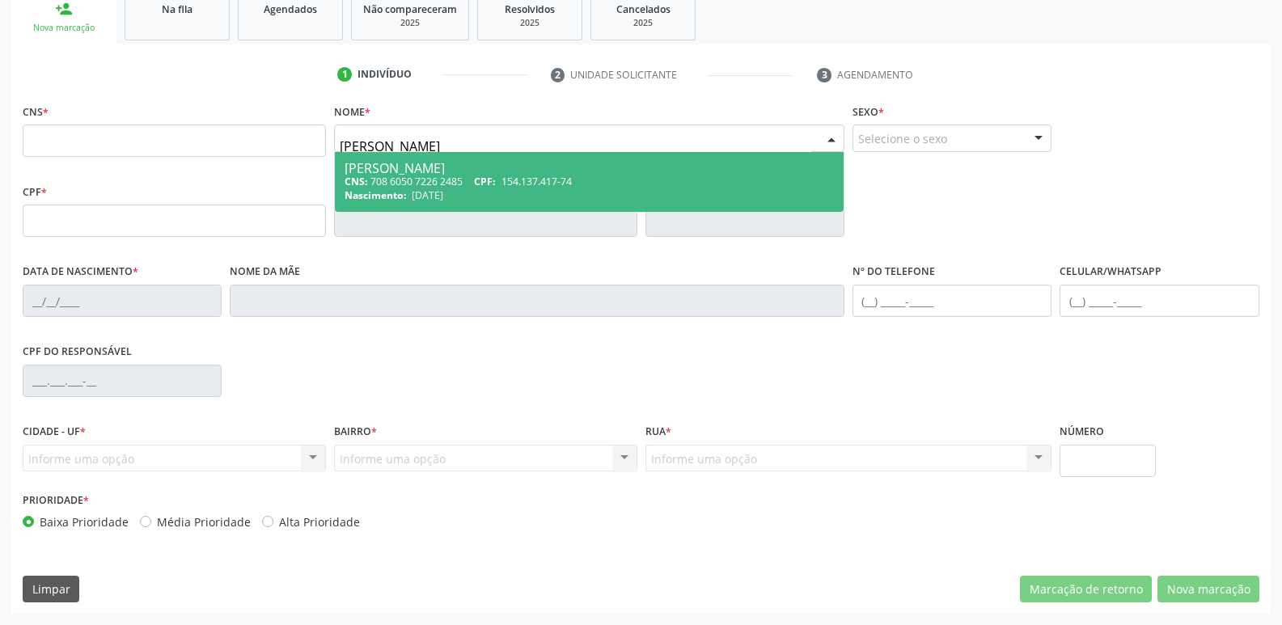
click at [540, 172] on div "[PERSON_NAME]" at bounding box center [590, 168] width 490 height 13
type input "708 6050 7226 2485"
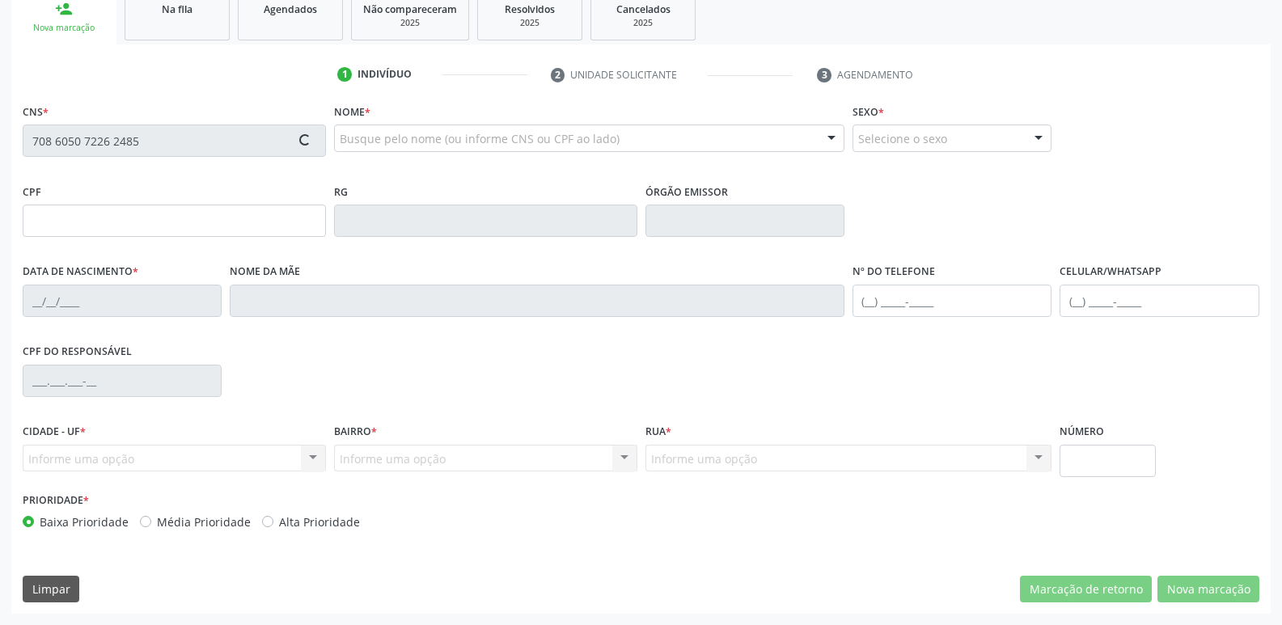
type input "154.137.417-74"
type input "[DATE]"
type input "[PERSON_NAME]"
type input "[PHONE_NUMBER]"
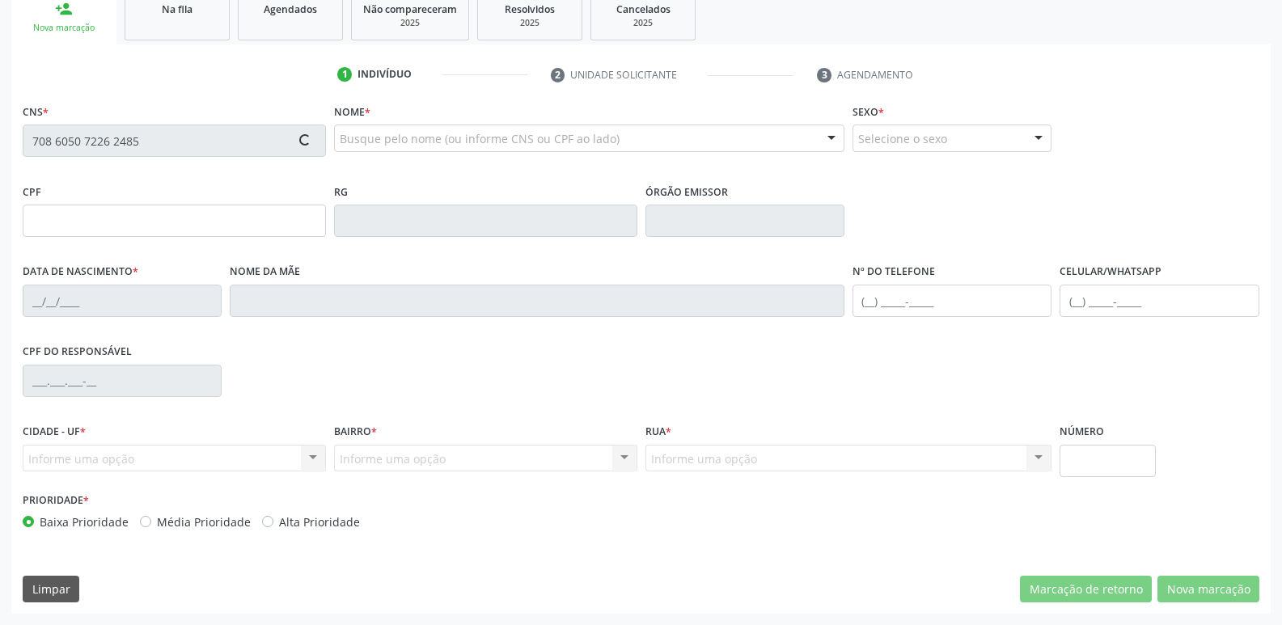
type input "860.269.337-00"
type input "70"
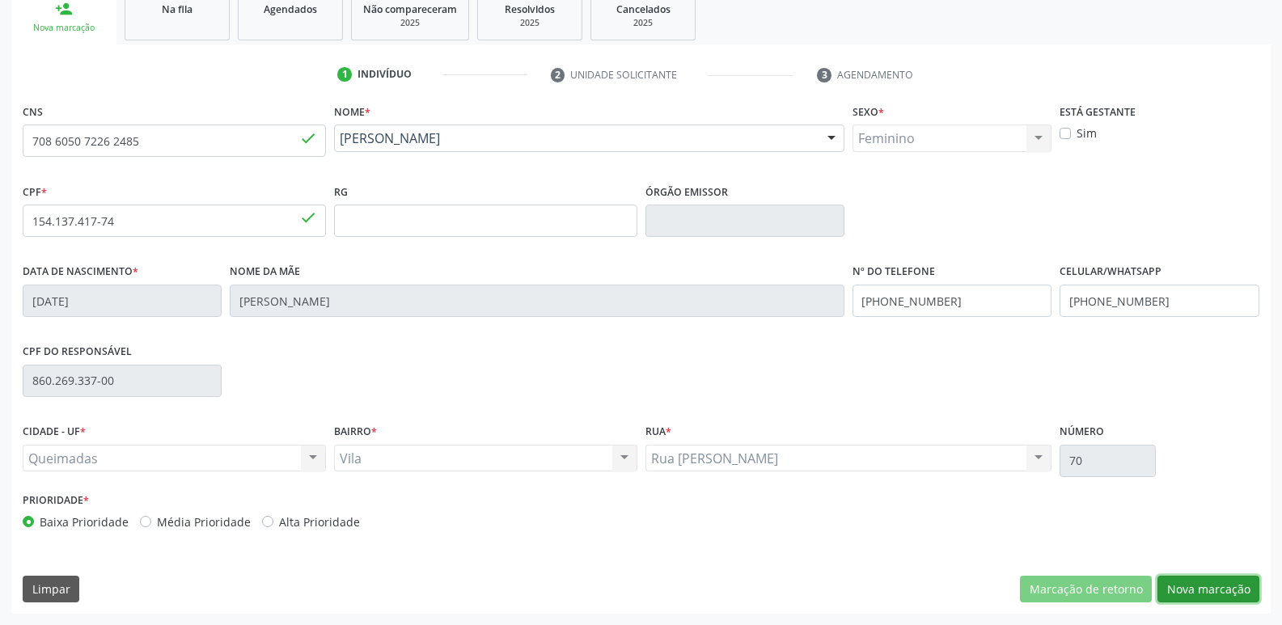
click at [1206, 579] on button "Nova marcação" at bounding box center [1209, 590] width 102 height 28
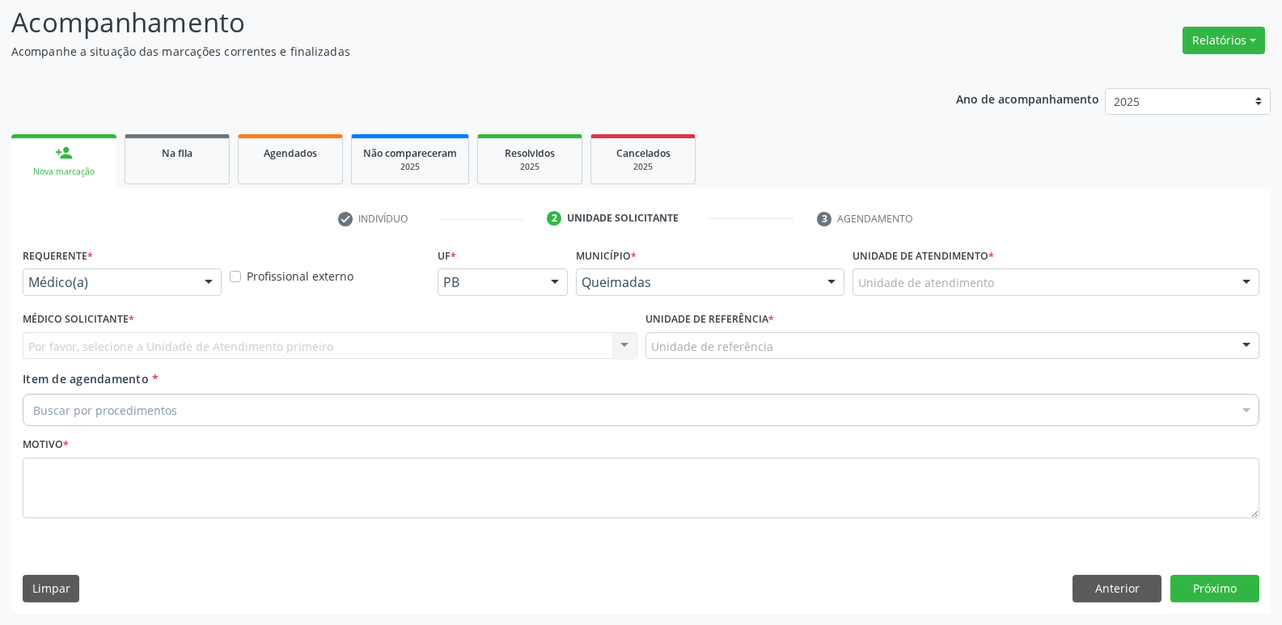
scroll to position [108, 0]
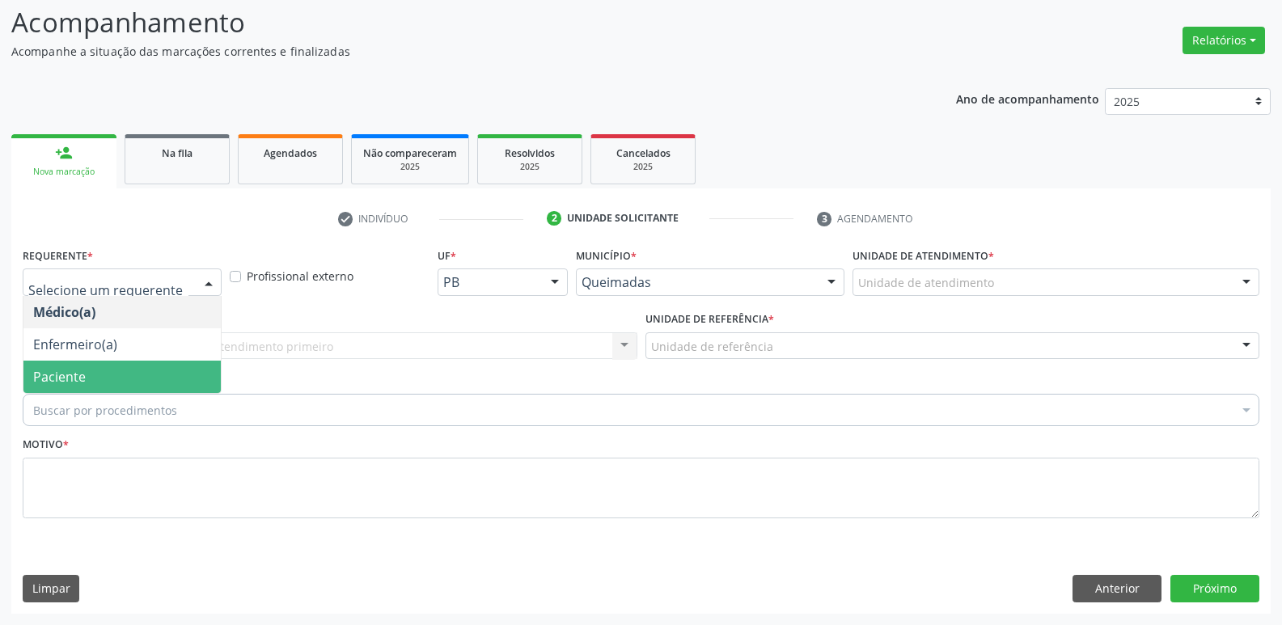
drag, startPoint x: 100, startPoint y: 371, endPoint x: 147, endPoint y: 345, distance: 54.7
click at [102, 369] on span "Paciente" at bounding box center [121, 377] width 197 height 32
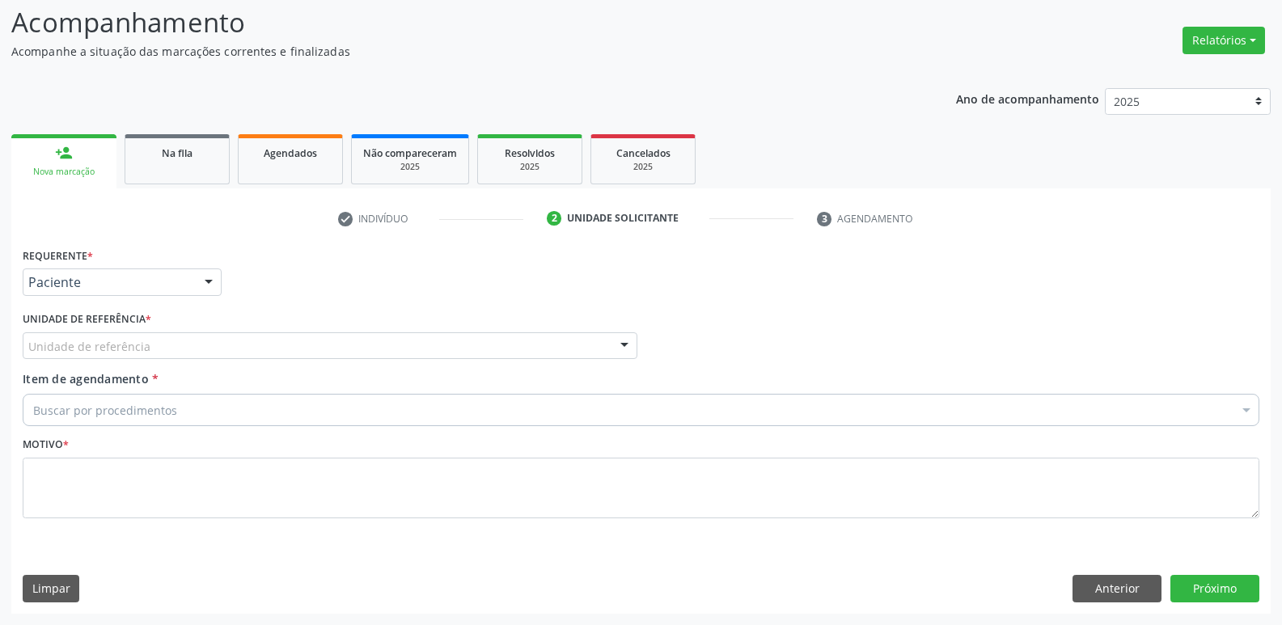
click at [150, 344] on div "Unidade de referência" at bounding box center [330, 347] width 615 height 28
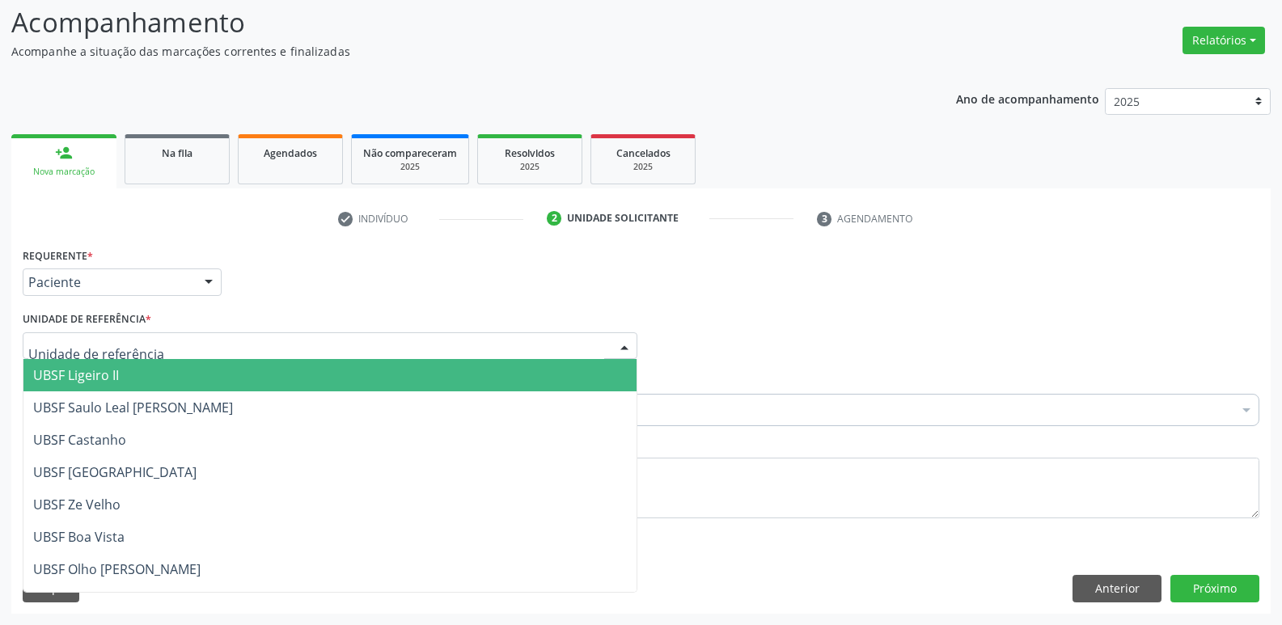
click at [144, 375] on span "UBSF Ligeiro II" at bounding box center [329, 375] width 613 height 32
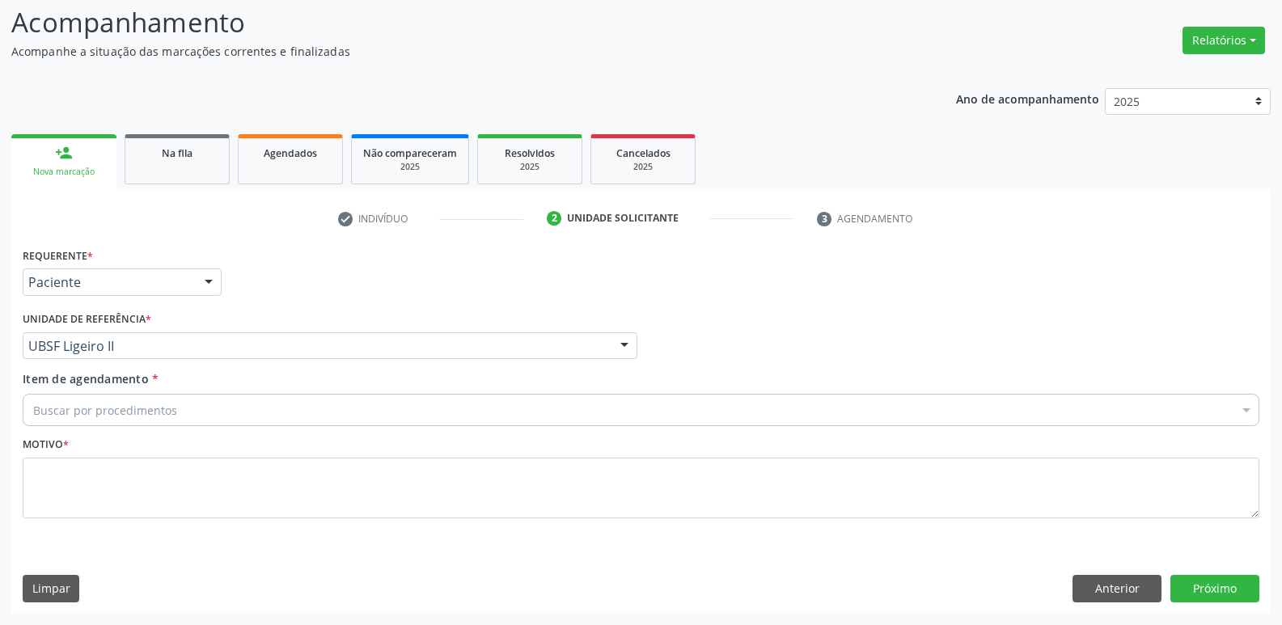
click at [140, 400] on div "Buscar por procedimentos" at bounding box center [641, 410] width 1237 height 32
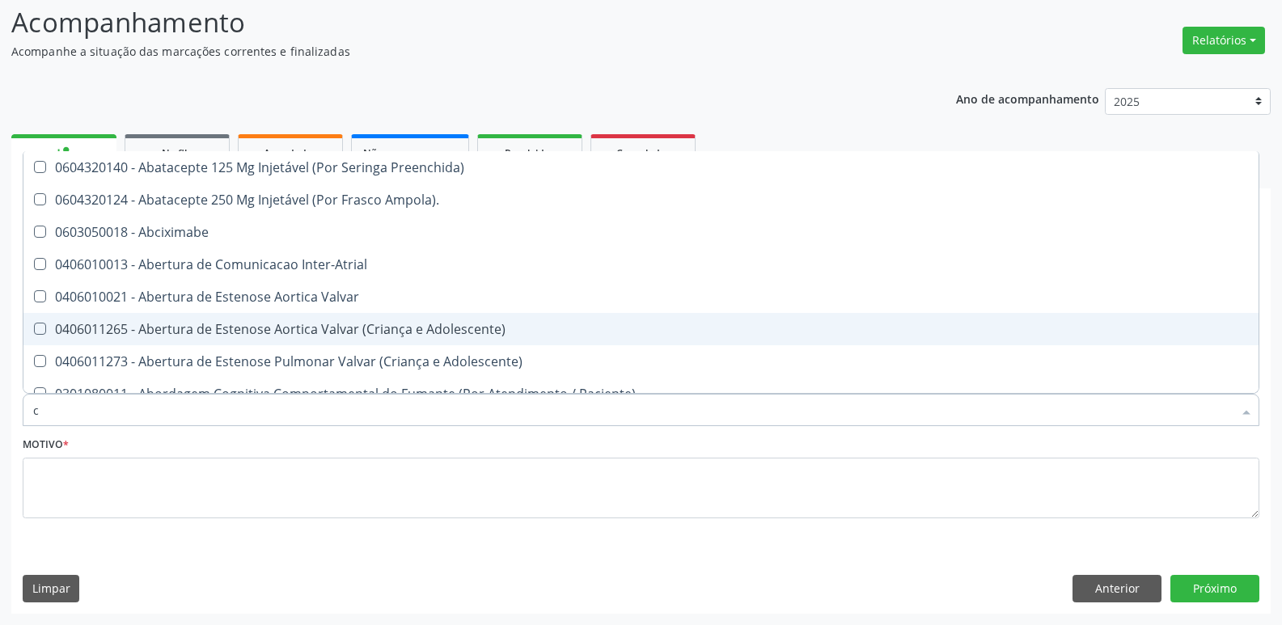
type input "co"
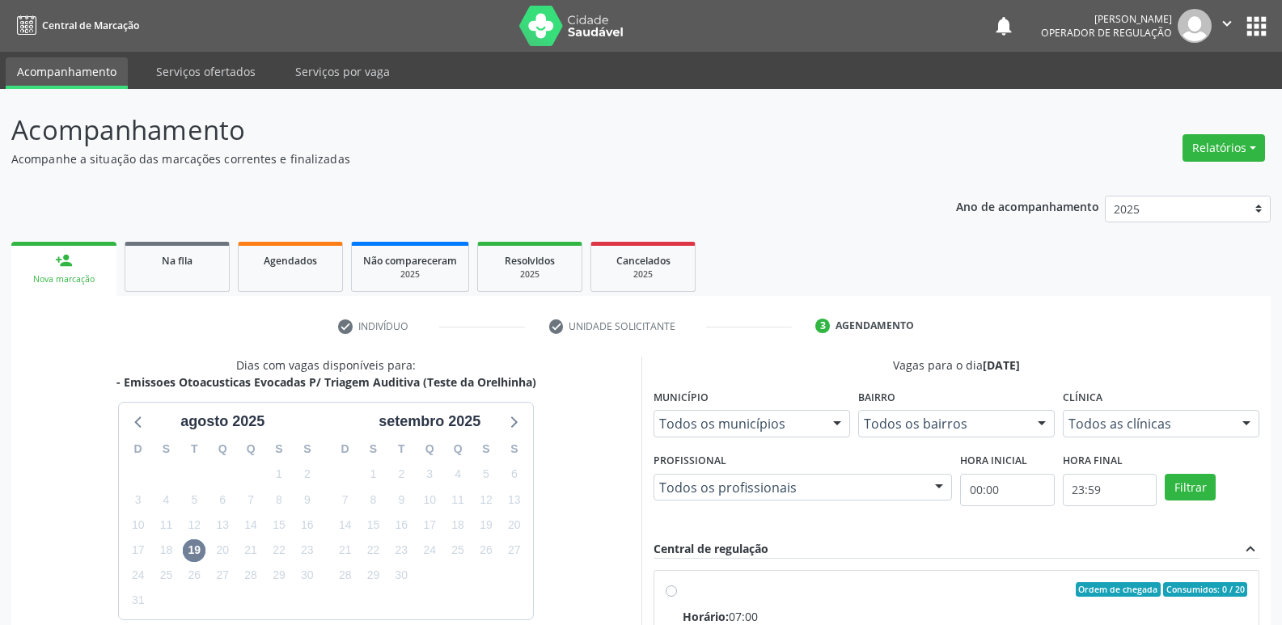
scroll to position [312, 0]
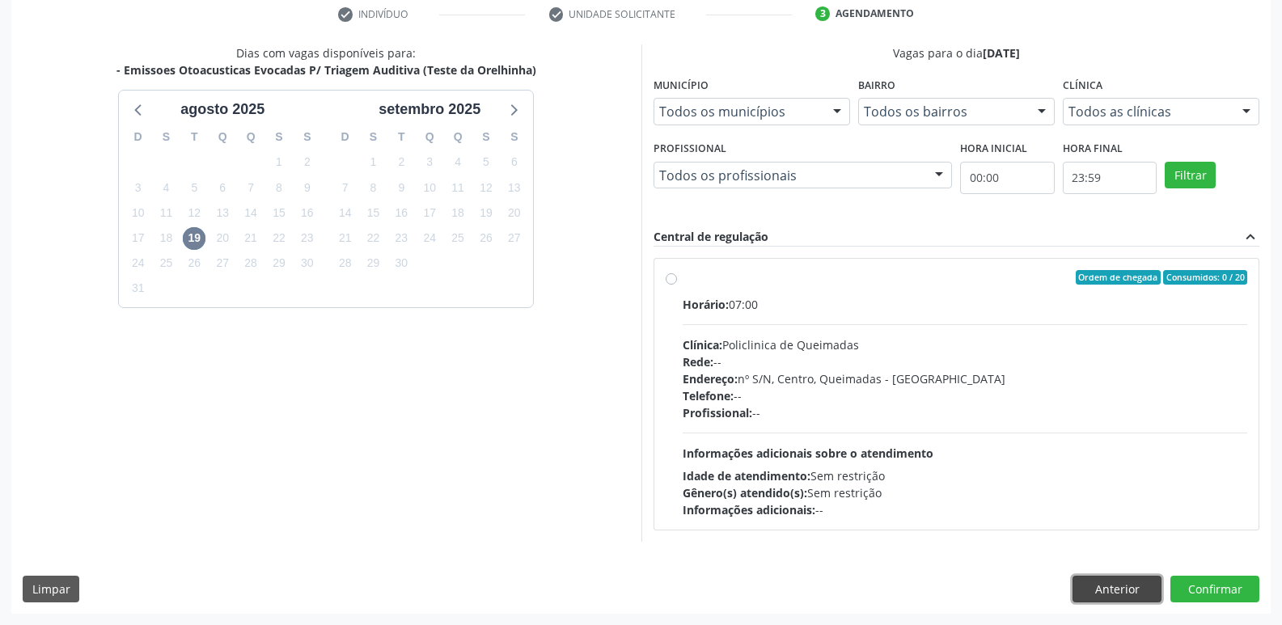
click at [1085, 592] on button "Anterior" at bounding box center [1117, 590] width 89 height 28
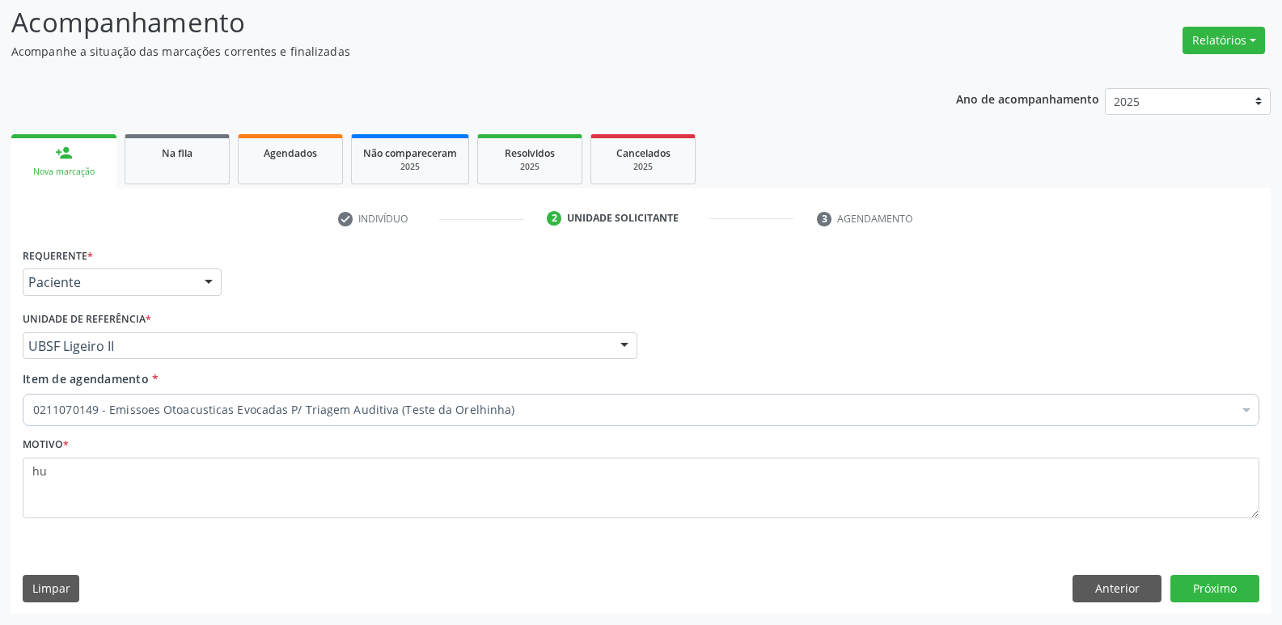
scroll to position [108, 0]
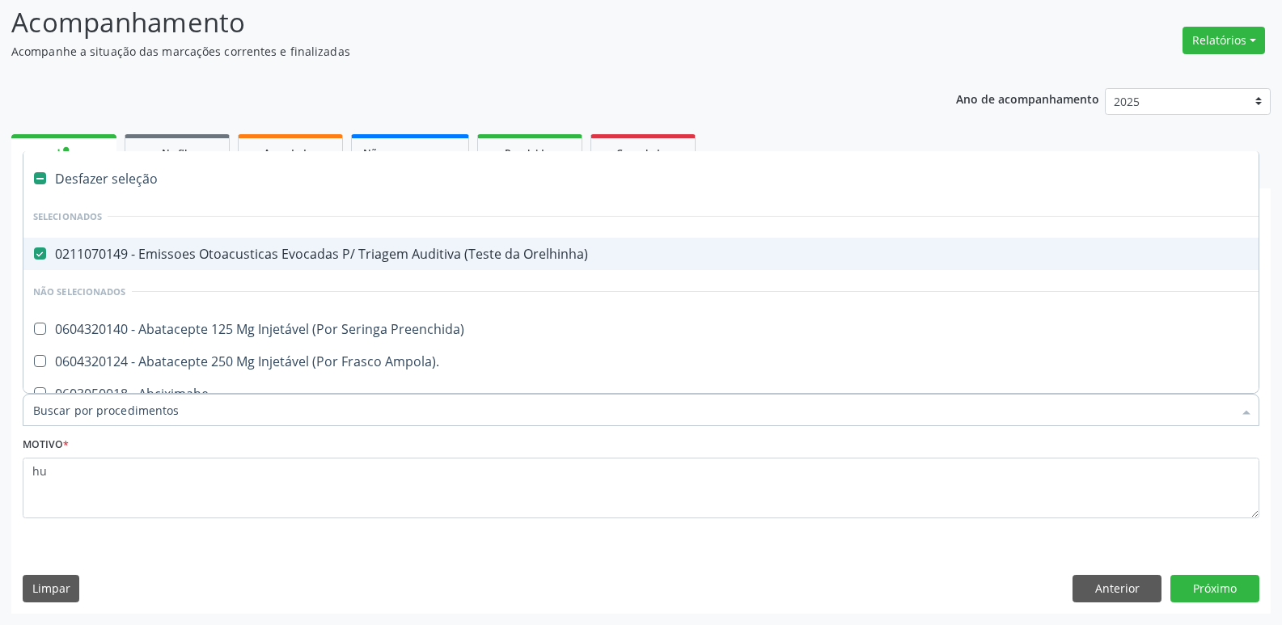
click at [303, 266] on span "0211070149 - Emissoes Otoacusticas Evocadas P/ Triagem Auditiva (Teste da Orelh…" at bounding box center [662, 254] width 1279 height 32
checkbox Orelhinha\) "false"
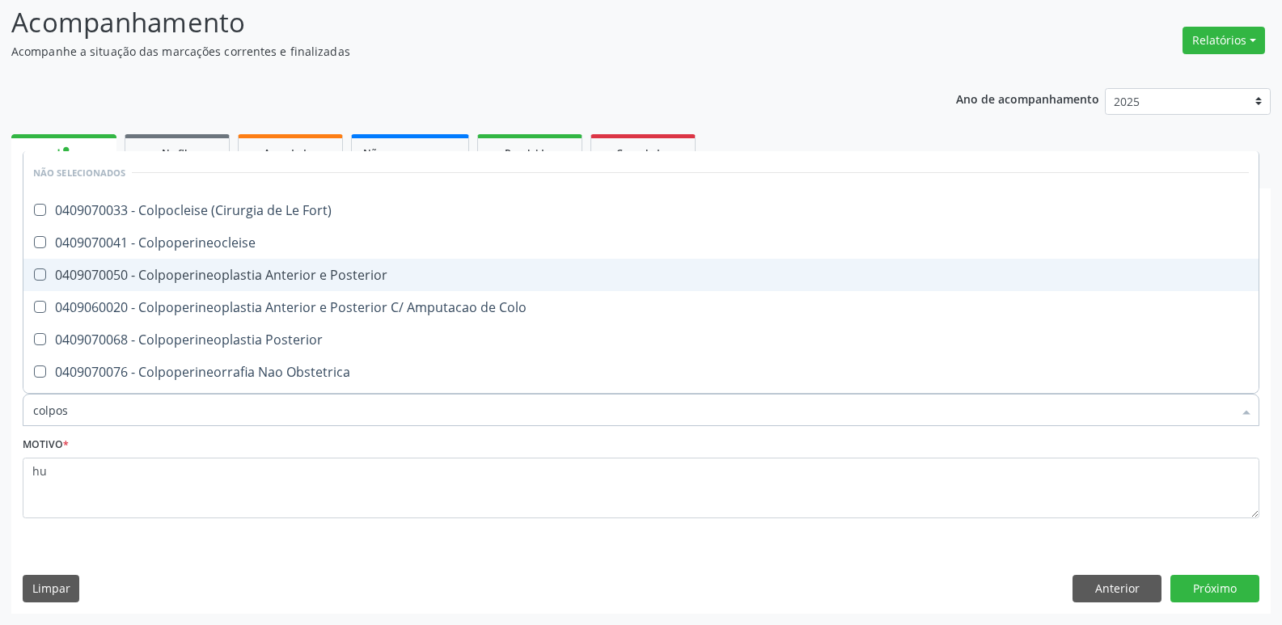
type input "colposc"
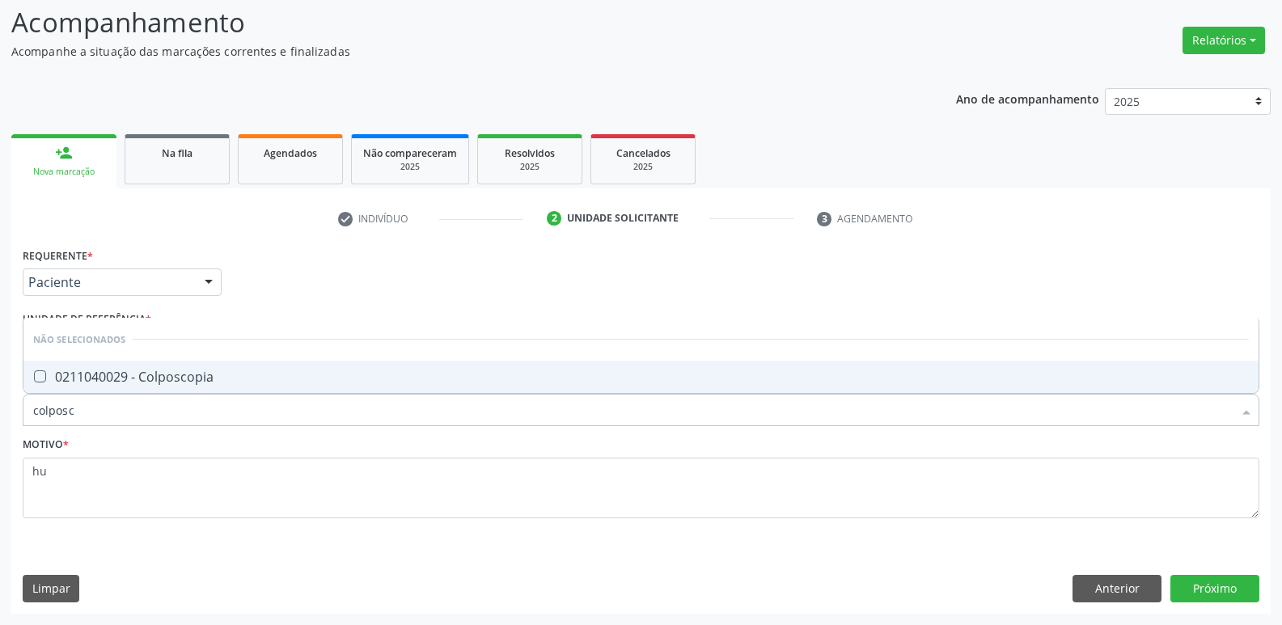
drag, startPoint x: 337, startPoint y: 377, endPoint x: 725, endPoint y: 367, distance: 387.7
click at [339, 378] on div "0211040029 - Colposcopia" at bounding box center [641, 377] width 1216 height 13
checkbox Colposcopia "true"
click at [1185, 591] on button "Próximo" at bounding box center [1215, 589] width 89 height 28
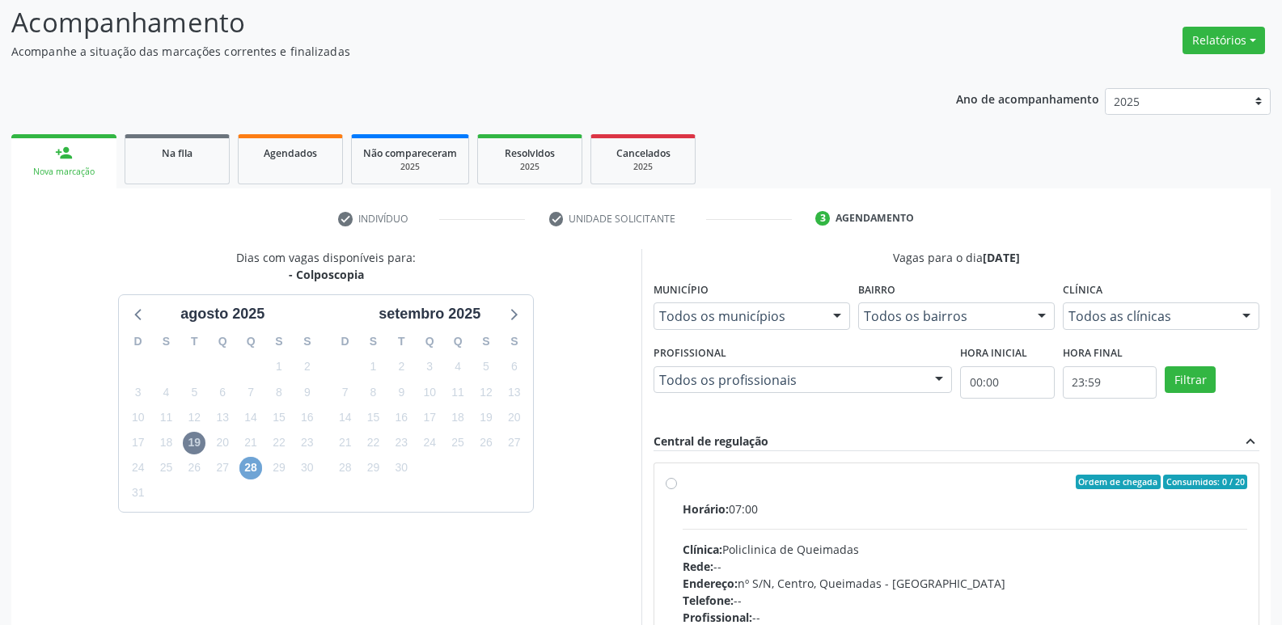
click at [251, 468] on span "28" at bounding box center [250, 468] width 23 height 23
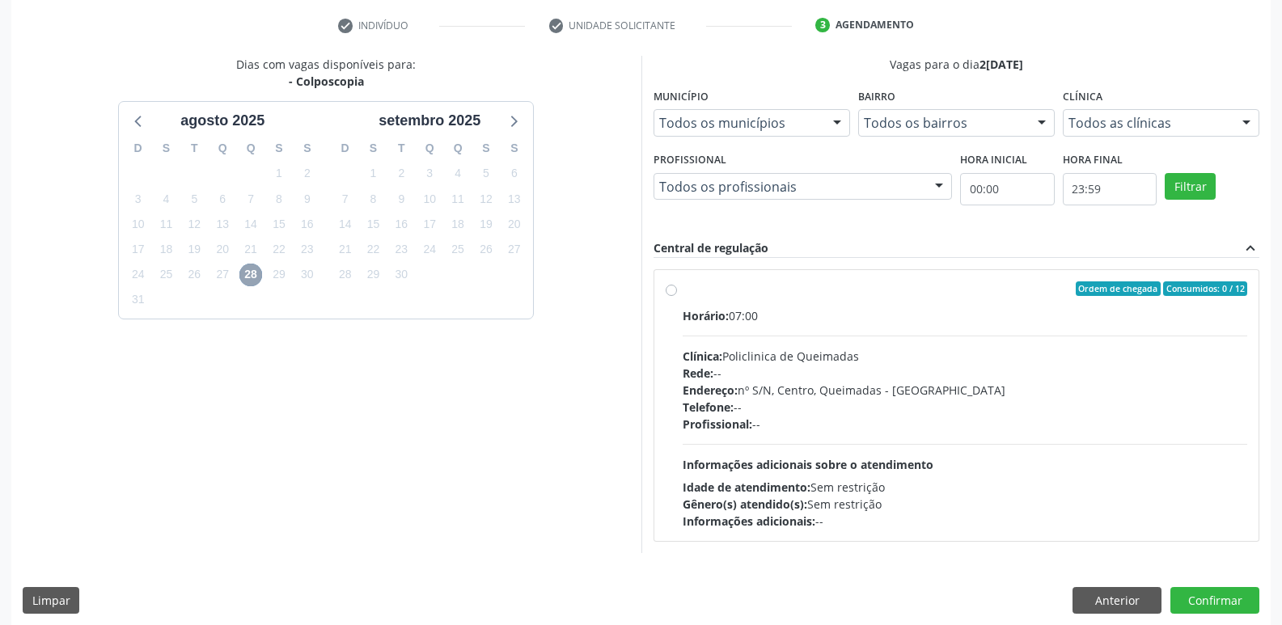
scroll to position [312, 0]
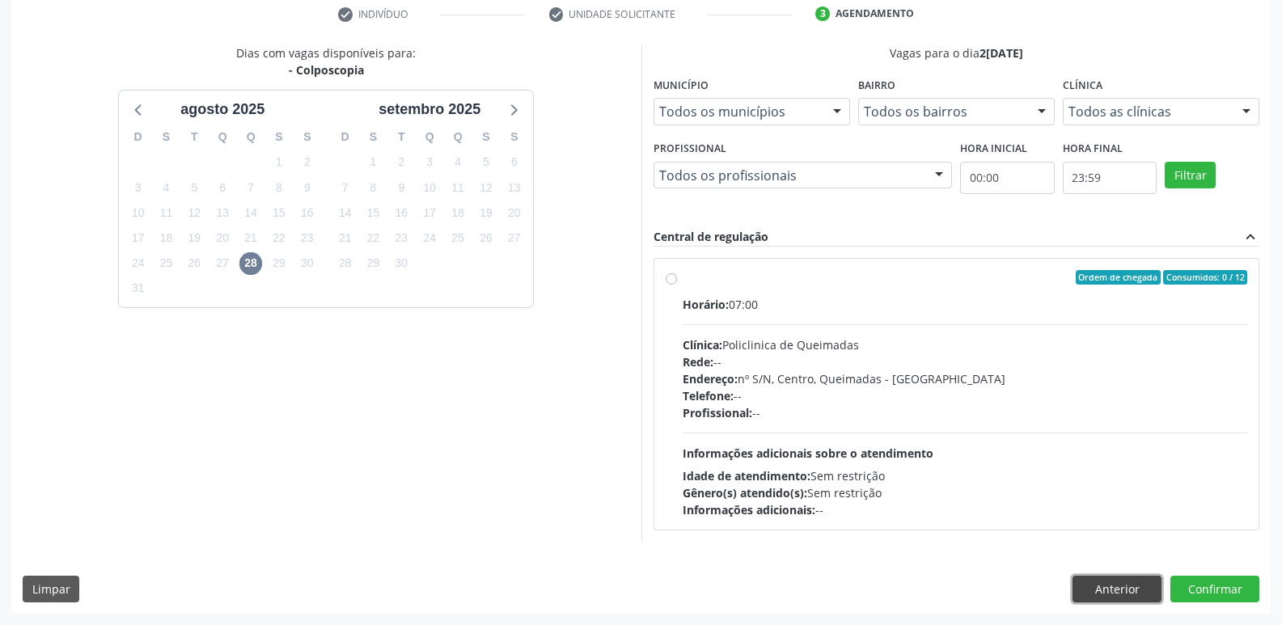
drag, startPoint x: 1090, startPoint y: 591, endPoint x: 1071, endPoint y: 591, distance: 18.6
click at [1089, 591] on button "Anterior" at bounding box center [1117, 590] width 89 height 28
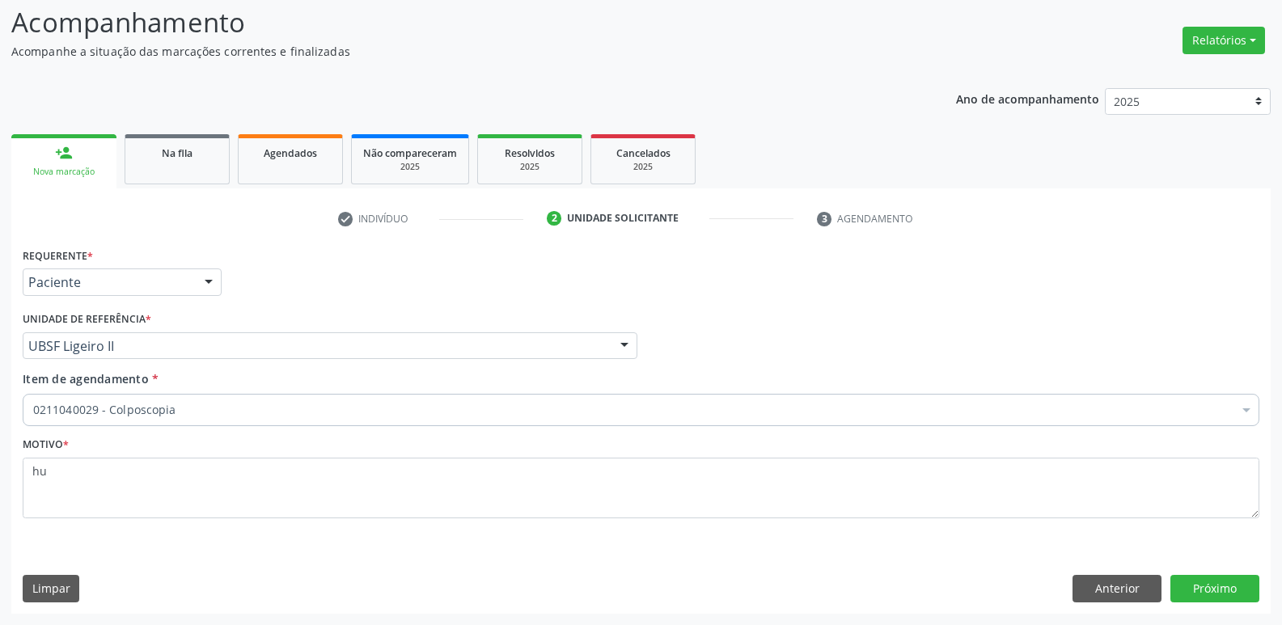
scroll to position [108, 0]
click at [1089, 598] on button "Anterior" at bounding box center [1117, 589] width 89 height 28
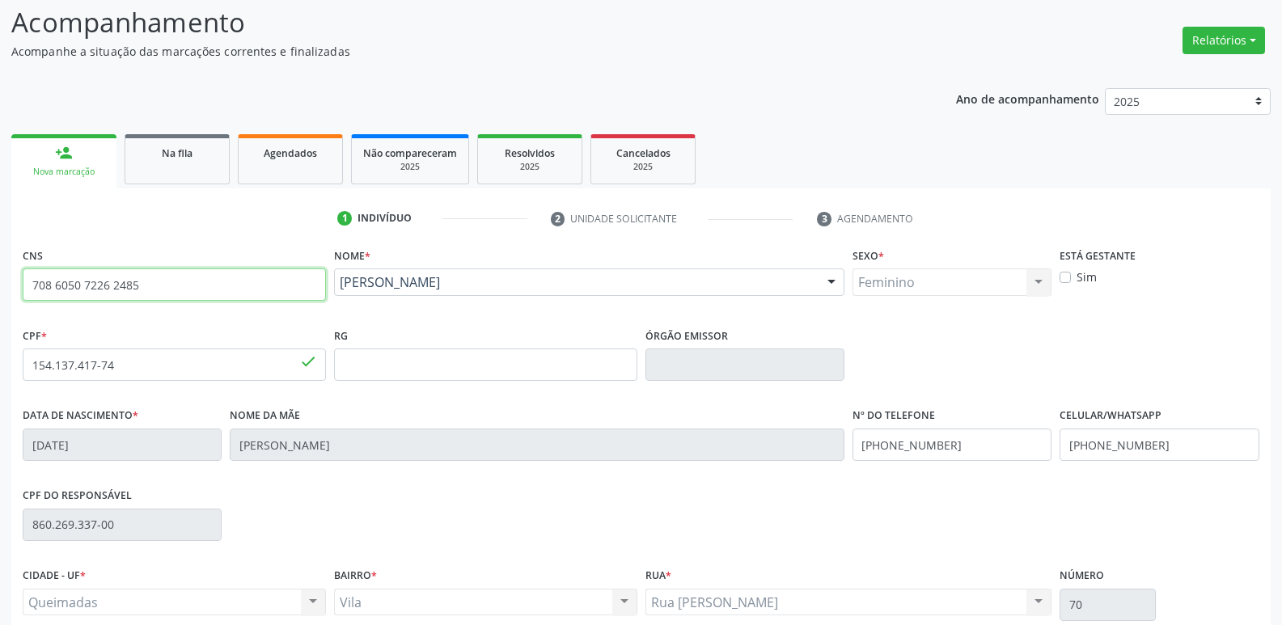
drag, startPoint x: 225, startPoint y: 279, endPoint x: 0, endPoint y: 284, distance: 225.0
click at [0, 284] on div "Acompanhamento Acompanhe a situação das marcações correntes e finalizadas Relat…" at bounding box center [641, 375] width 1282 height 788
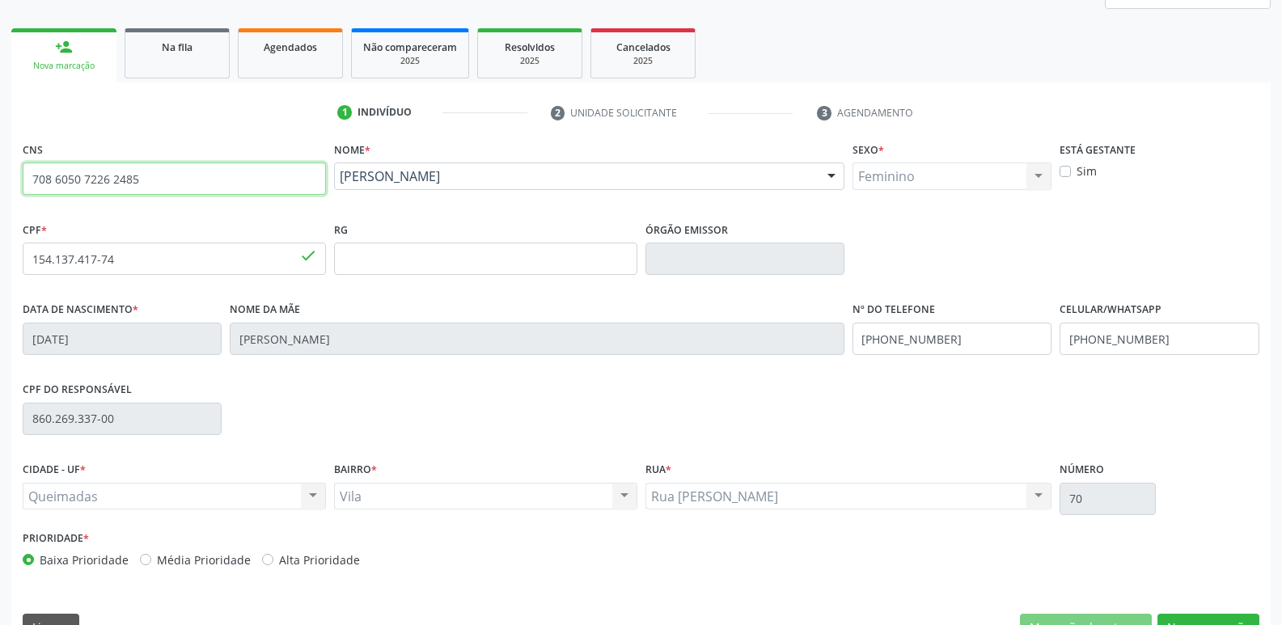
scroll to position [252, 0]
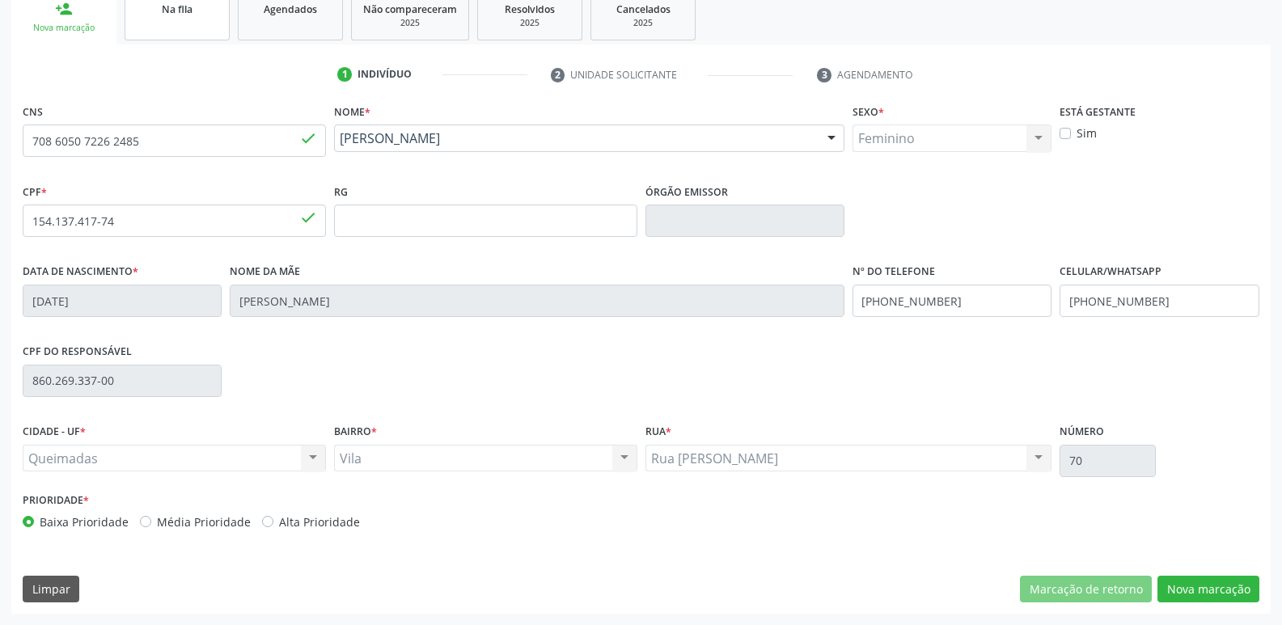
click at [162, 9] on span "Na fila" at bounding box center [177, 9] width 31 height 14
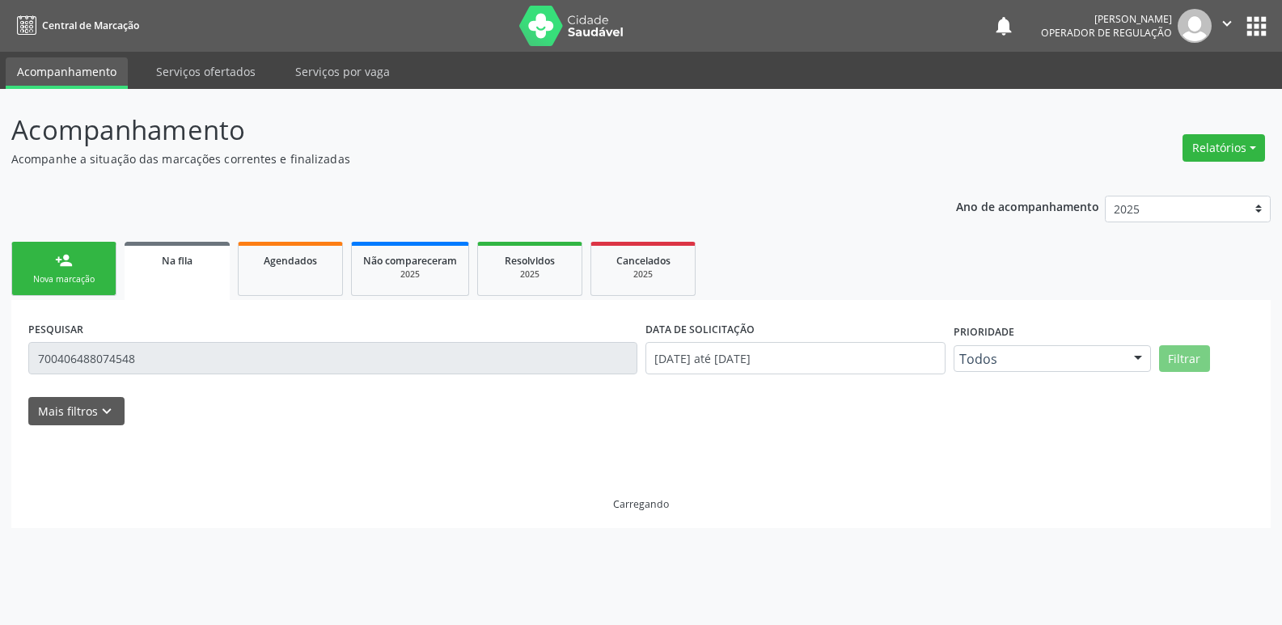
scroll to position [0, 0]
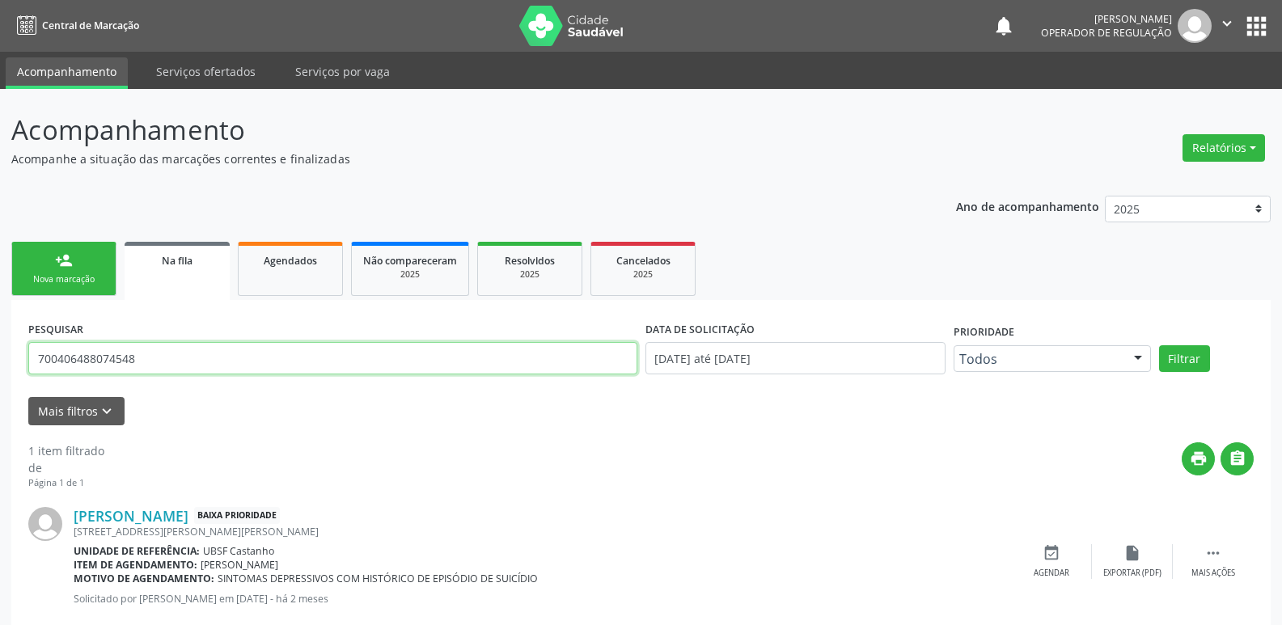
click at [160, 354] on input "700406488074548" at bounding box center [332, 358] width 609 height 32
click at [155, 362] on input "700406488074548" at bounding box center [332, 358] width 609 height 32
type input "706808240168120"
click at [1159, 345] on button "Filtrar" at bounding box center [1184, 359] width 51 height 28
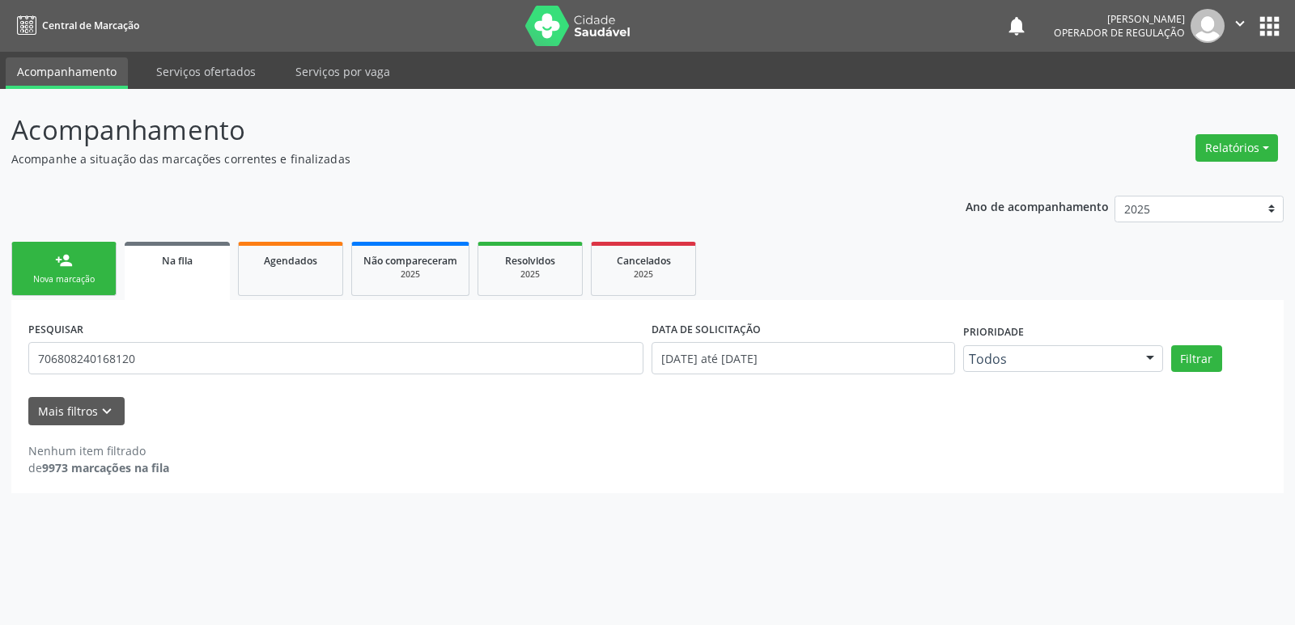
click at [76, 287] on link "person_add Nova marcação" at bounding box center [63, 269] width 105 height 54
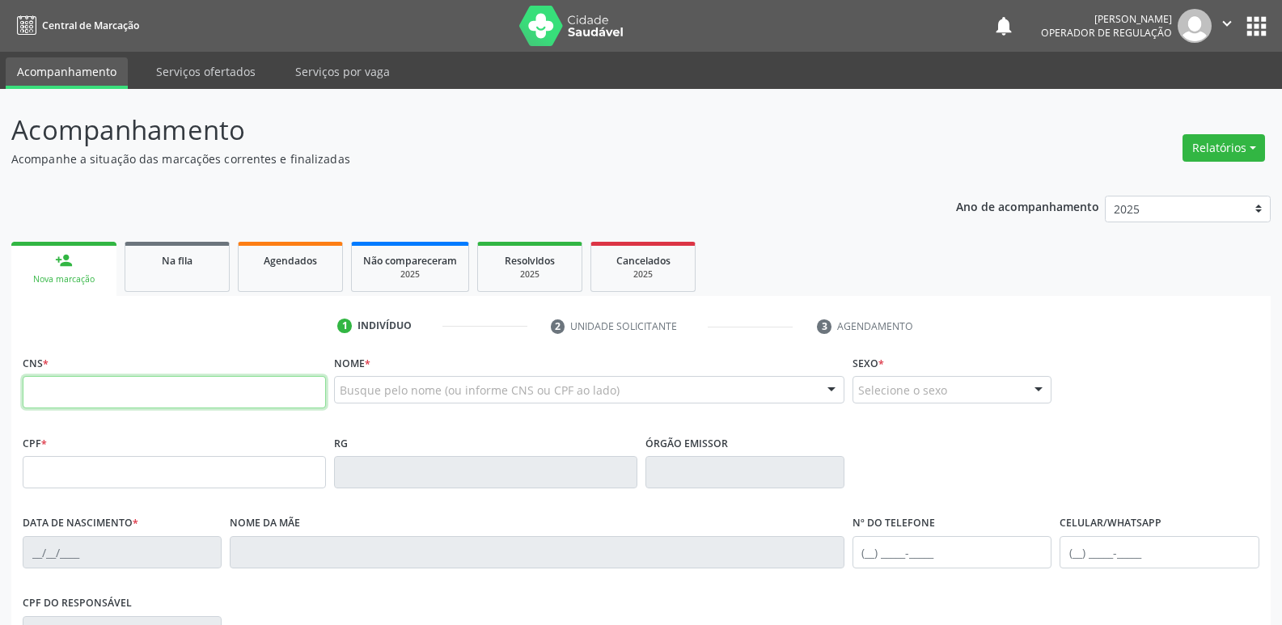
click at [58, 392] on input "text" at bounding box center [174, 392] width 303 height 32
type input "706 8082 4016 8120"
type input "129.906.967-33"
type input "01/04/1995"
type input "Marcilene Correia Ramalho"
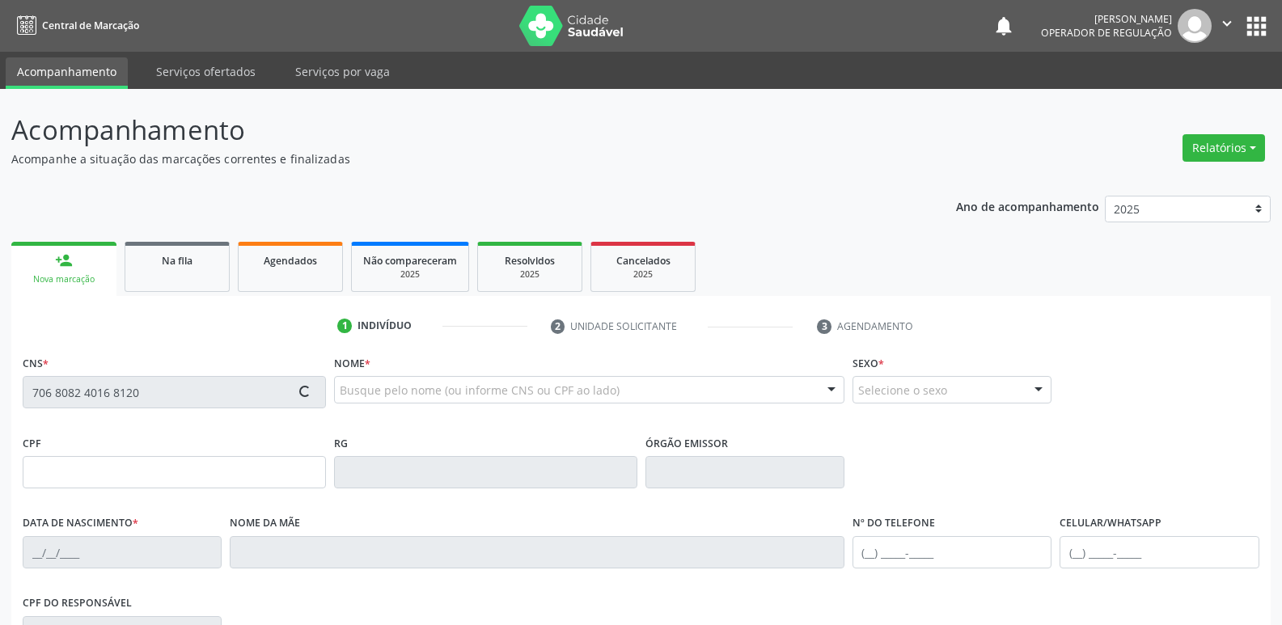
type input "(83) 99155-2880"
type input "172"
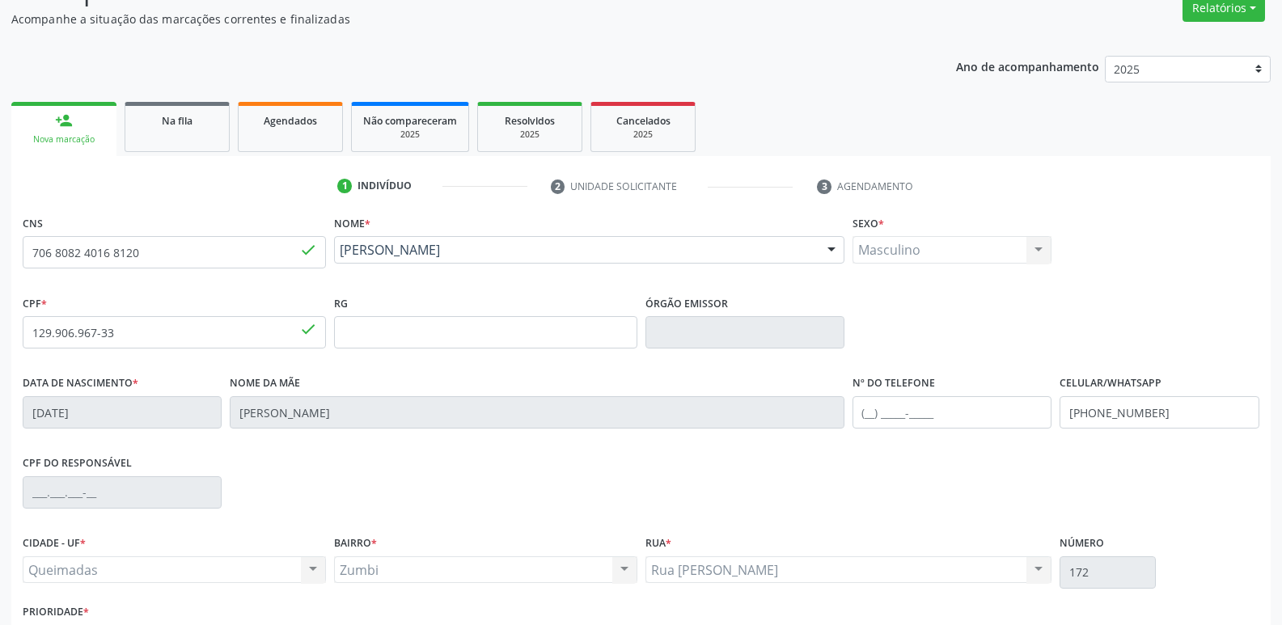
scroll to position [252, 0]
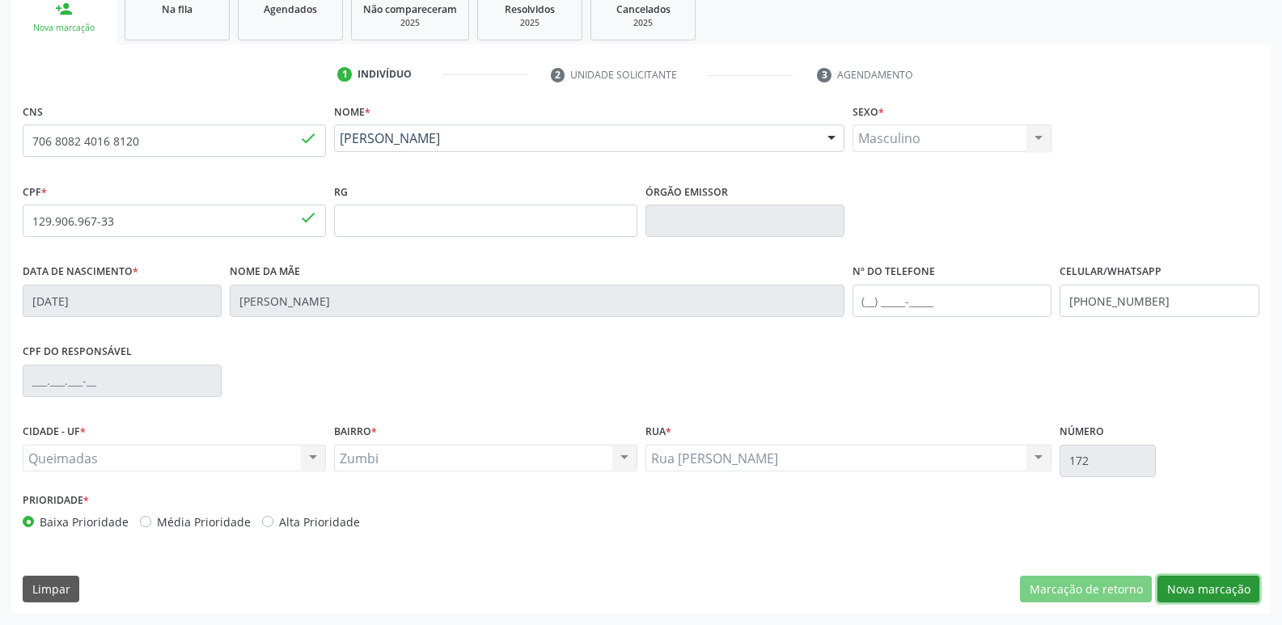
click at [1196, 586] on button "Nova marcação" at bounding box center [1209, 590] width 102 height 28
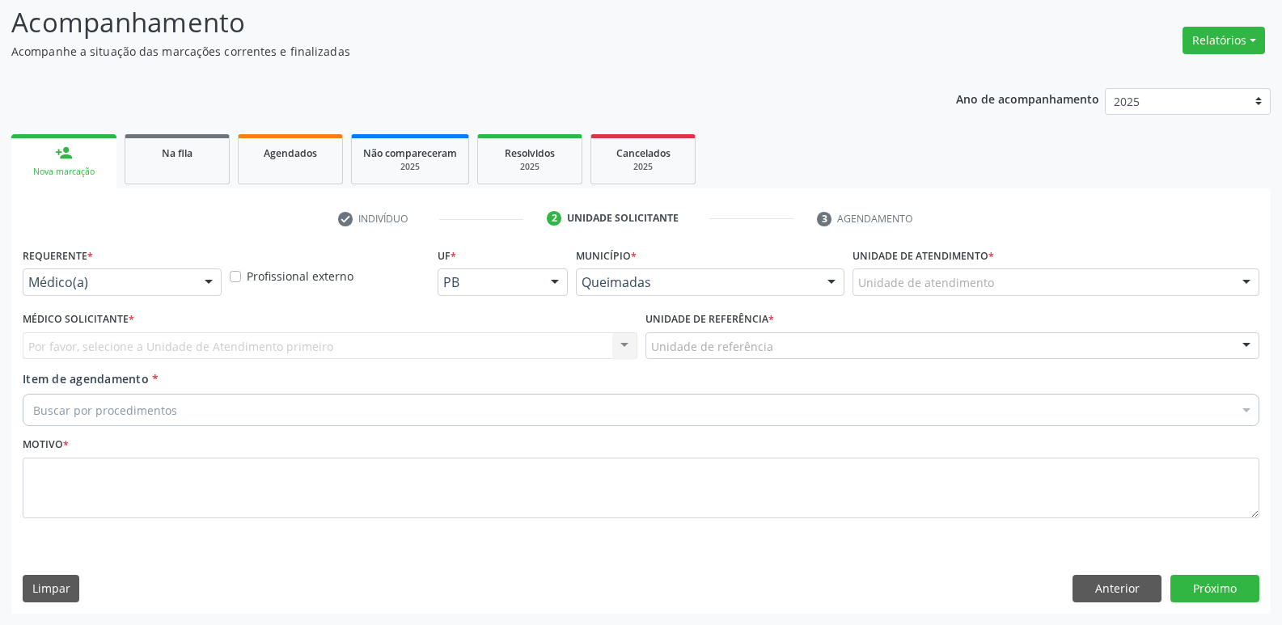
drag, startPoint x: 103, startPoint y: 277, endPoint x: 87, endPoint y: 324, distance: 49.4
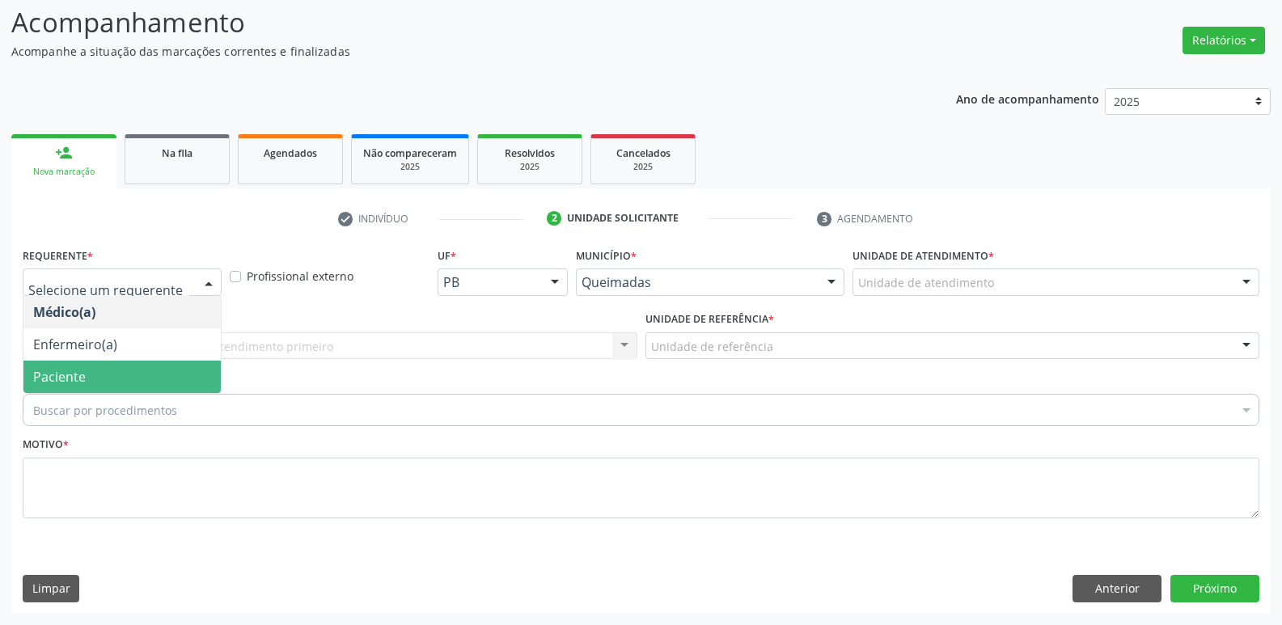
click at [68, 383] on span "Paciente" at bounding box center [59, 377] width 53 height 18
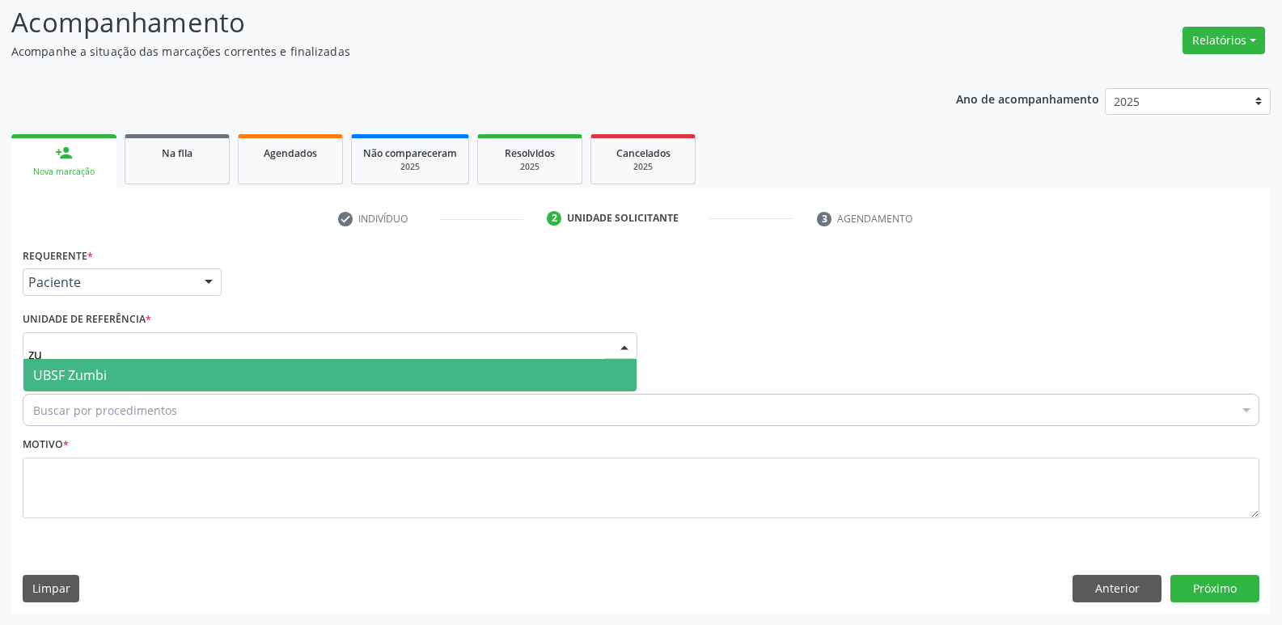
type input "zum"
click at [74, 376] on span "UBSF Zumbi" at bounding box center [70, 376] width 74 height 18
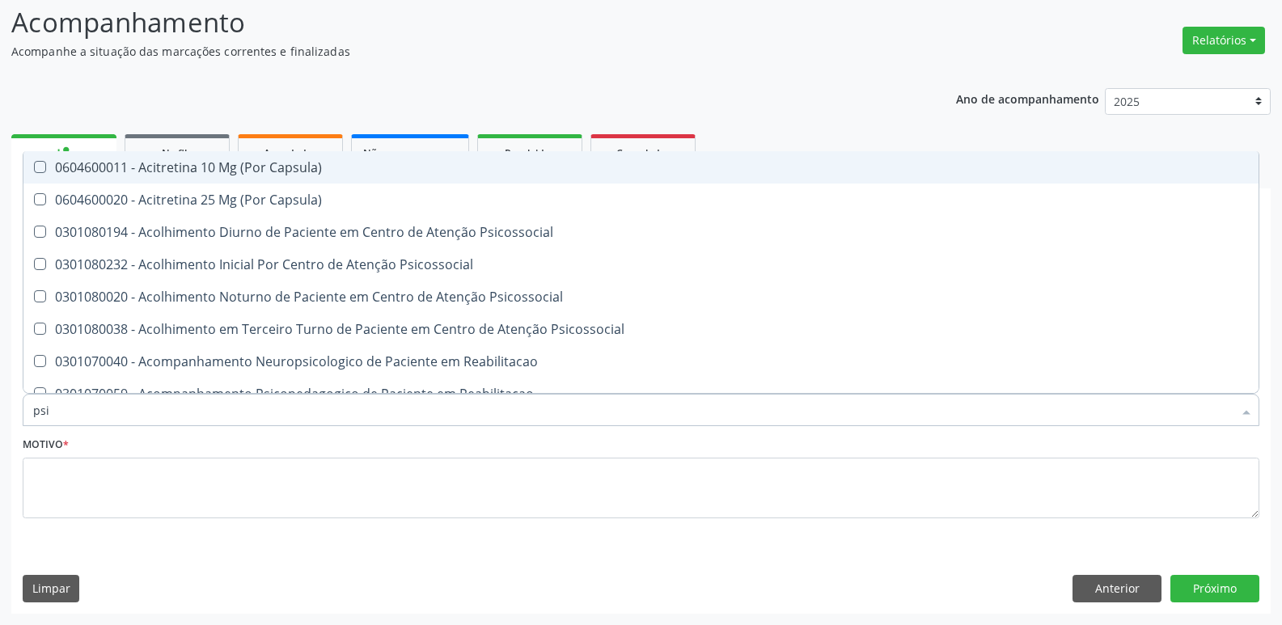
type input "psiq"
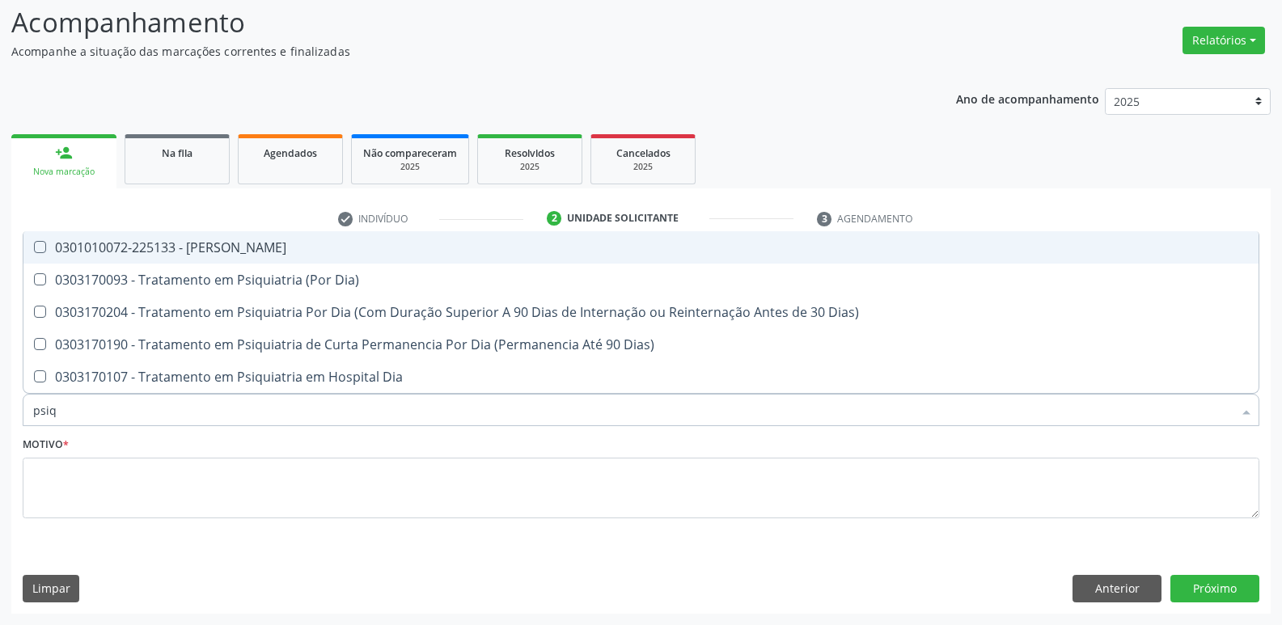
click at [239, 244] on div "0301010072-225133 - [PERSON_NAME]" at bounding box center [641, 247] width 1216 height 13
checkbox Psiquiatra "true"
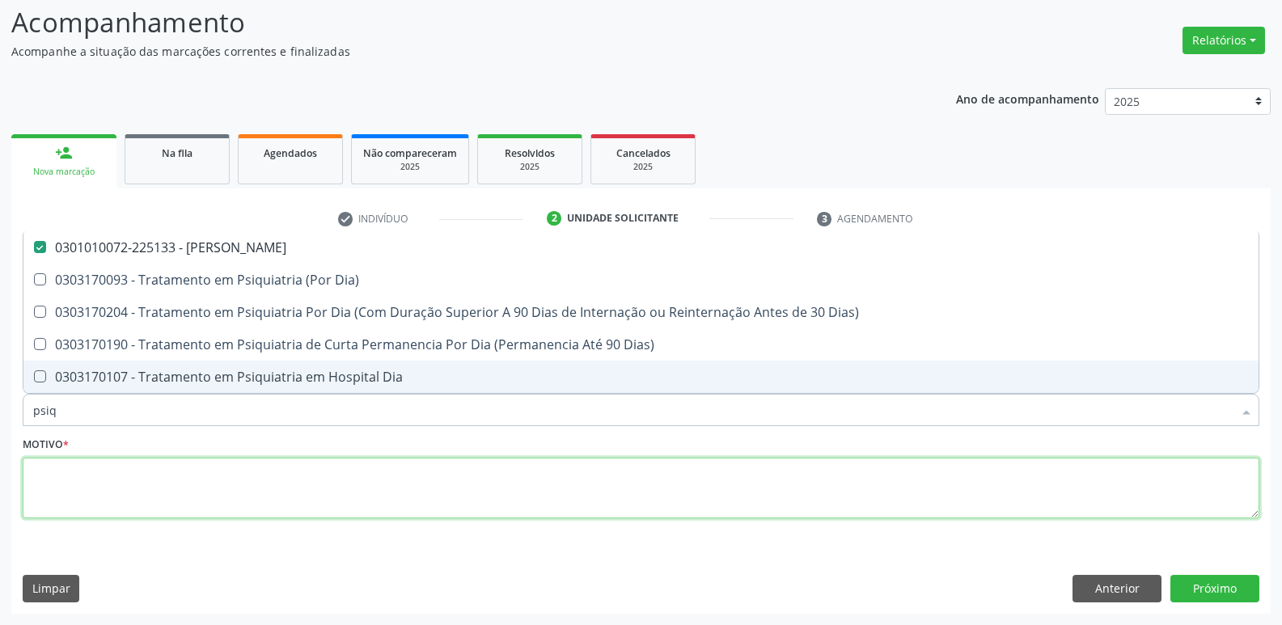
drag, startPoint x: 146, startPoint y: 484, endPoint x: 142, endPoint y: 465, distance: 19.2
click at [146, 483] on textarea at bounding box center [641, 488] width 1237 height 61
checkbox Dia\) "true"
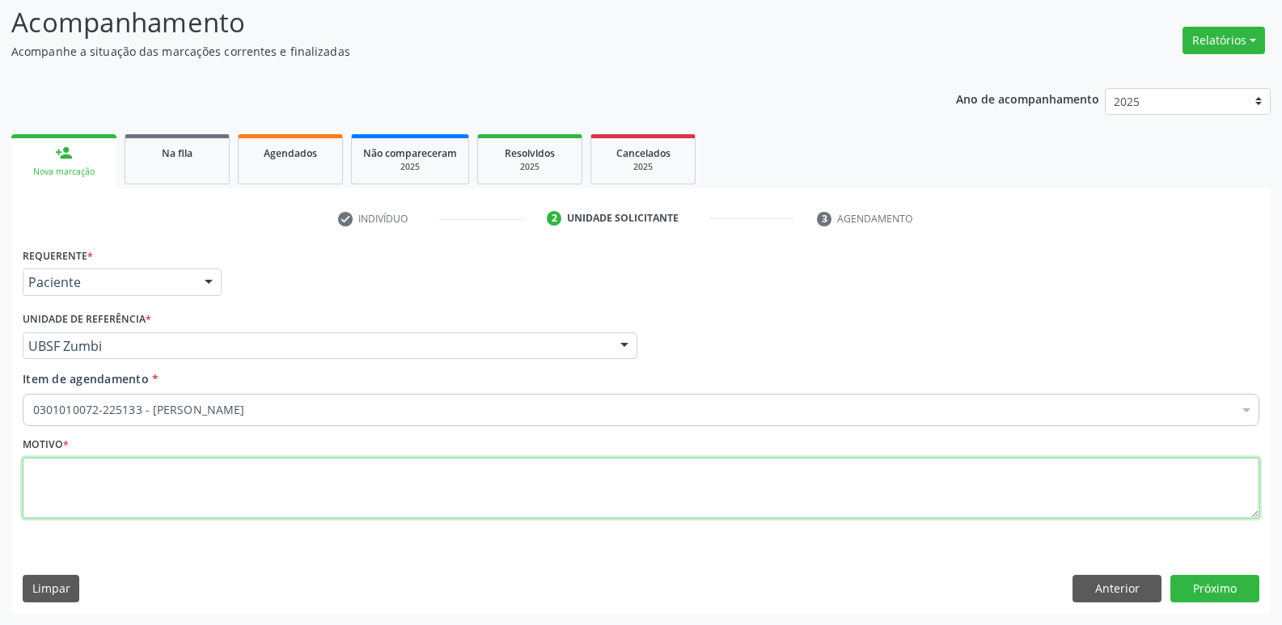
type textarea "v"
paste textarea "AVALIAÇÃO"
type textarea "AVALIAÇÃO"
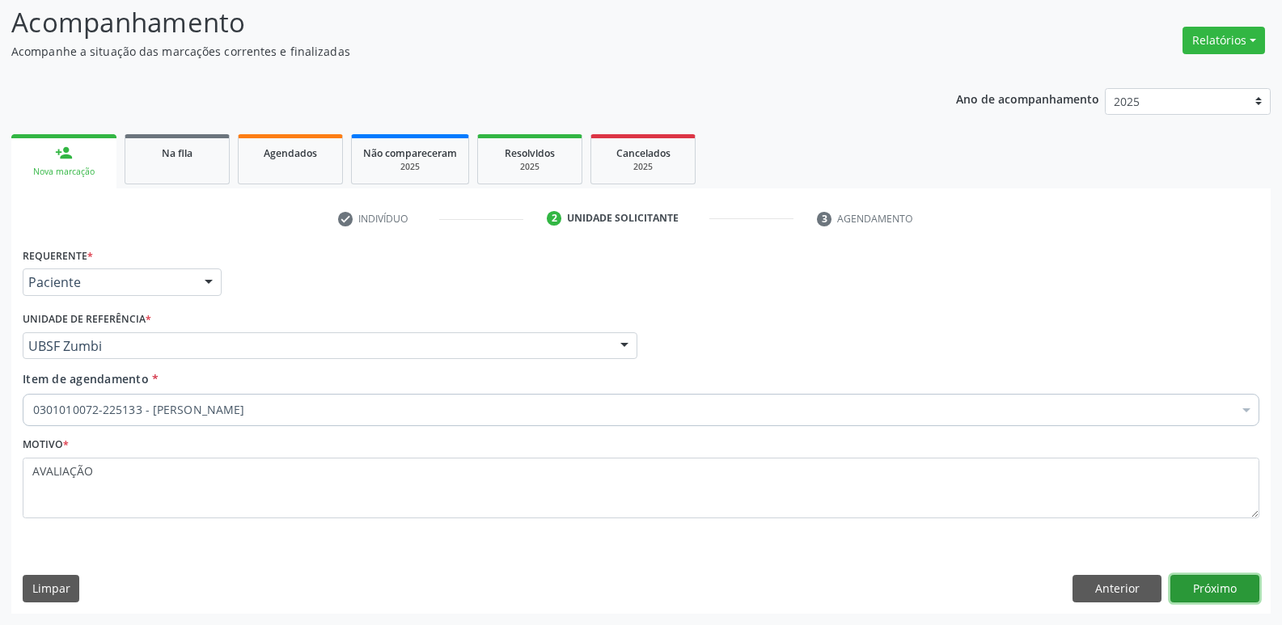
click at [1231, 589] on button "Próximo" at bounding box center [1215, 589] width 89 height 28
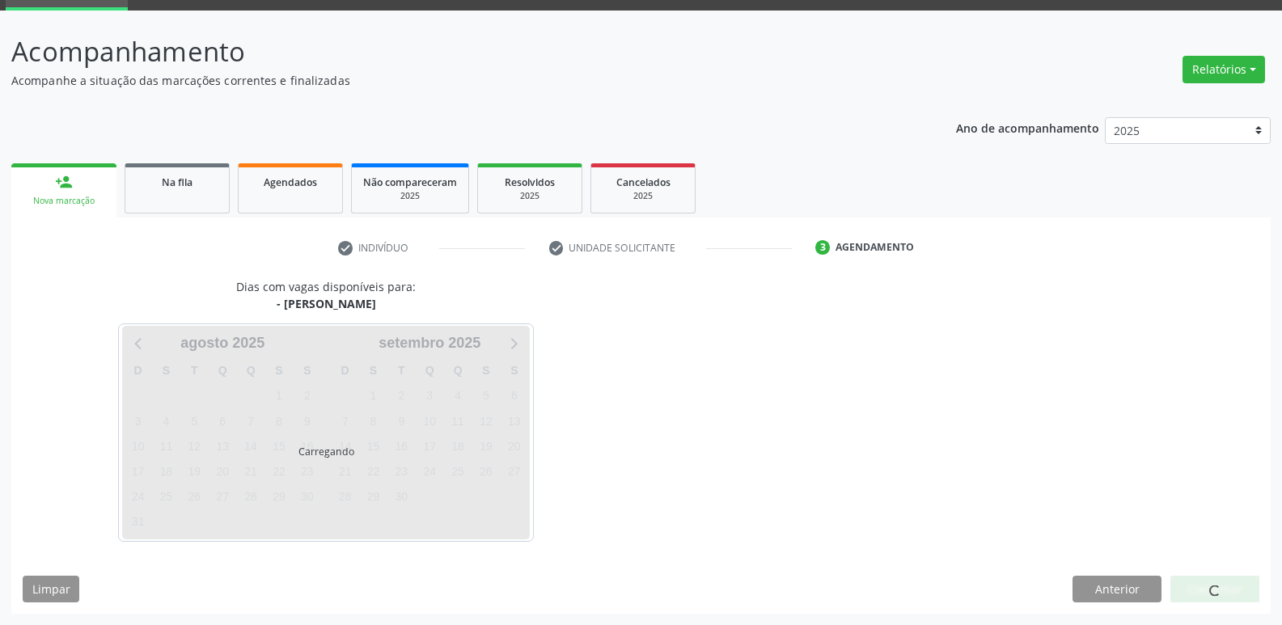
scroll to position [78, 0]
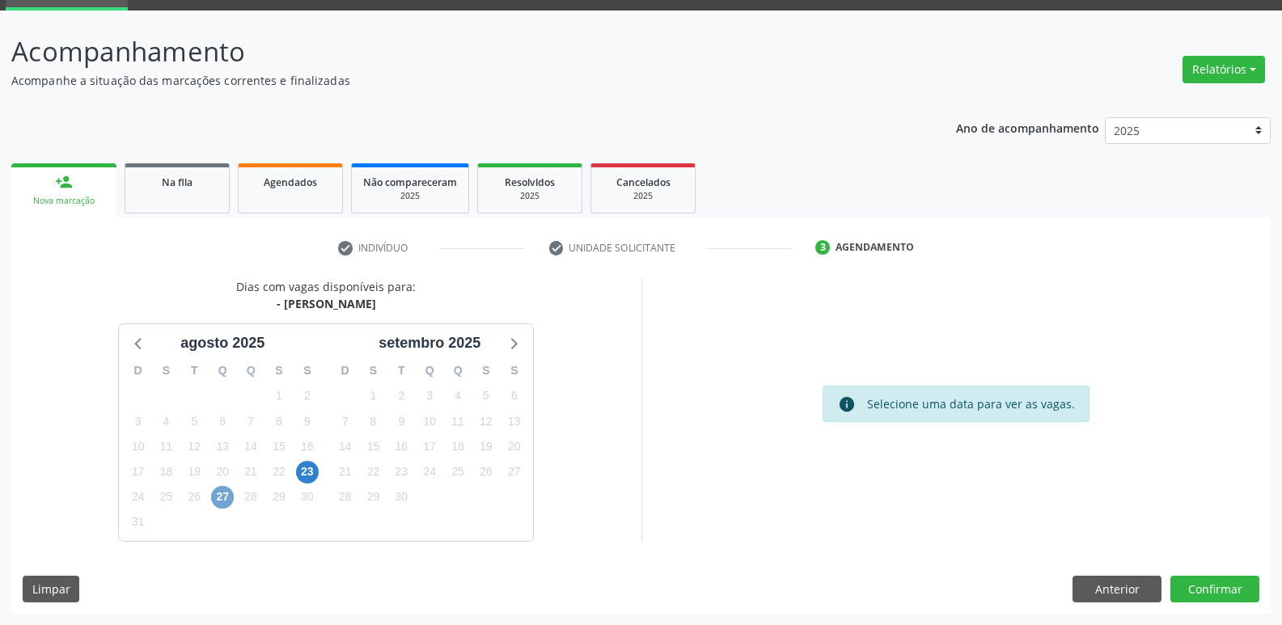
click at [221, 498] on span "27" at bounding box center [222, 497] width 23 height 23
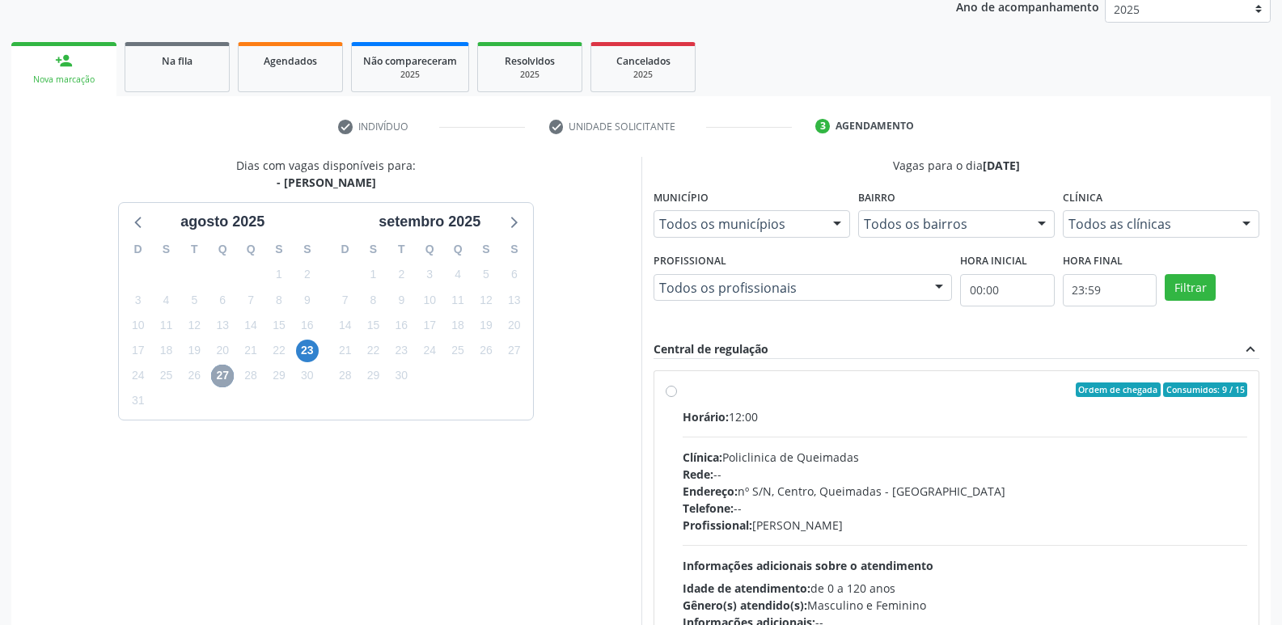
scroll to position [312, 0]
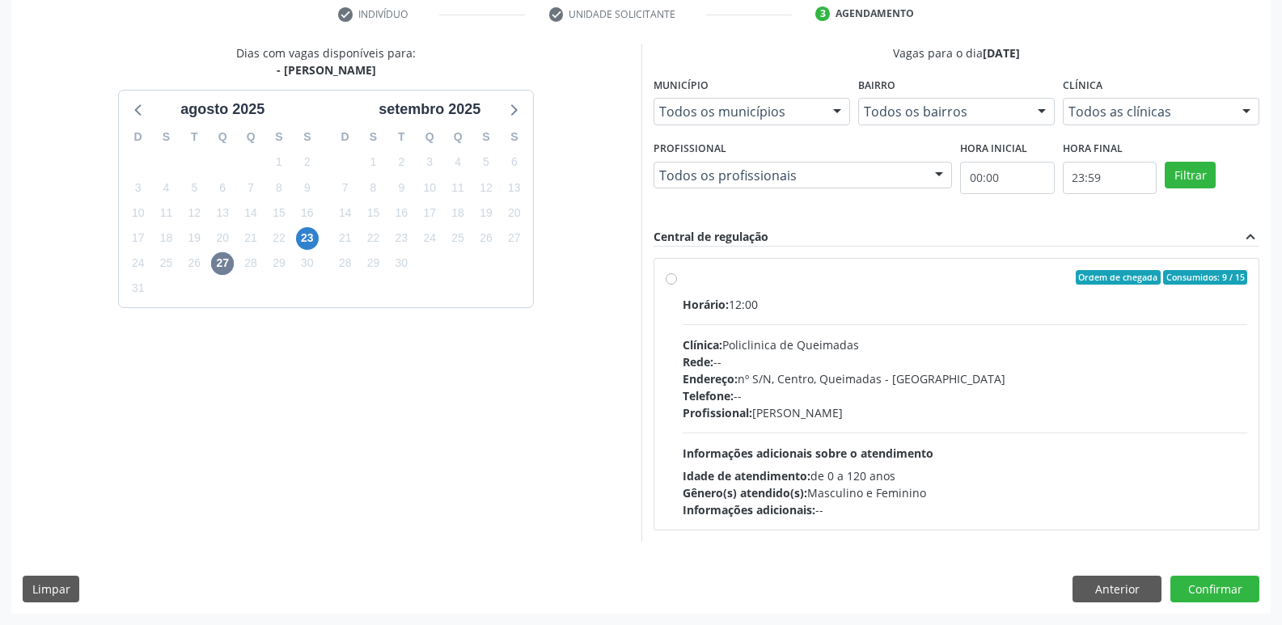
click at [1091, 488] on div "Gênero(s) atendido(s): Masculino e Feminino" at bounding box center [966, 493] width 566 height 17
click at [677, 285] on input "Ordem de chegada Consumidos: 9 / 15 Horário: 12:00 Clínica: Policlinica de Quei…" at bounding box center [671, 277] width 11 height 15
radio input "true"
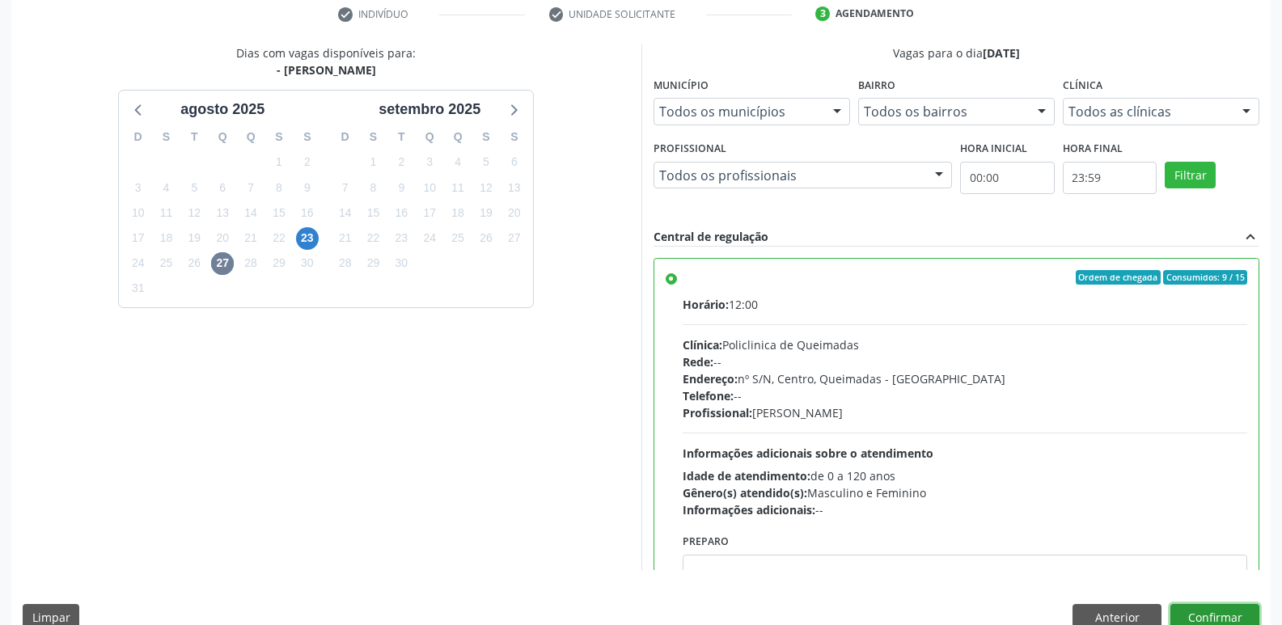
click at [1230, 614] on button "Confirmar" at bounding box center [1215, 618] width 89 height 28
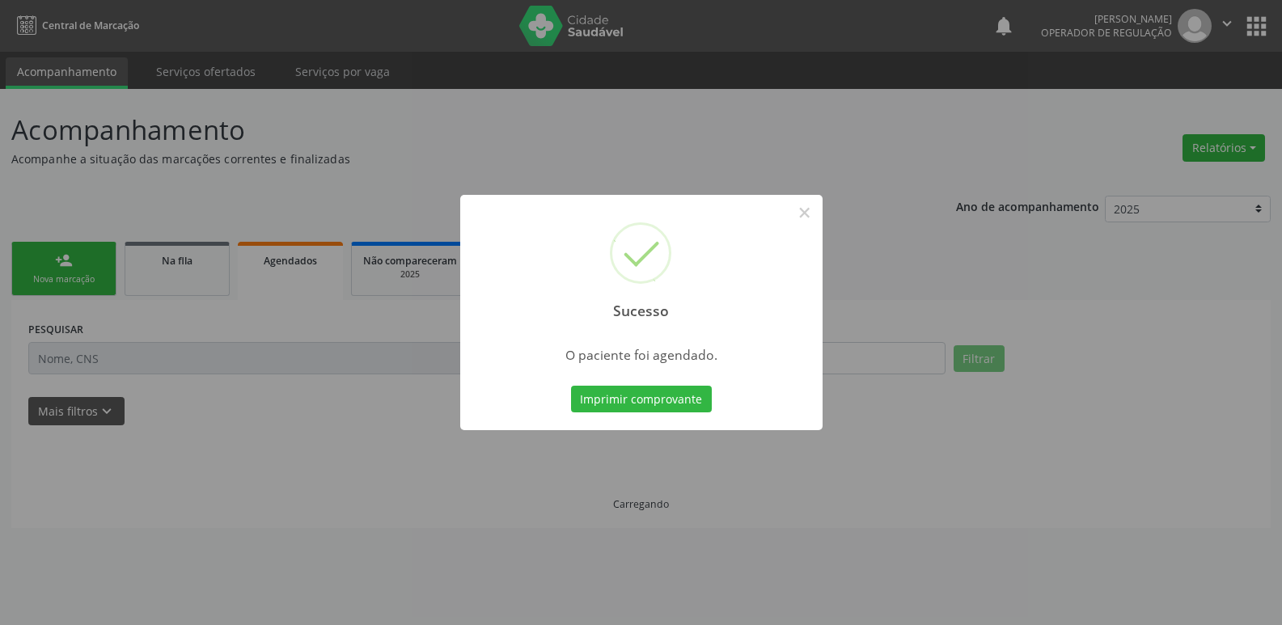
scroll to position [0, 0]
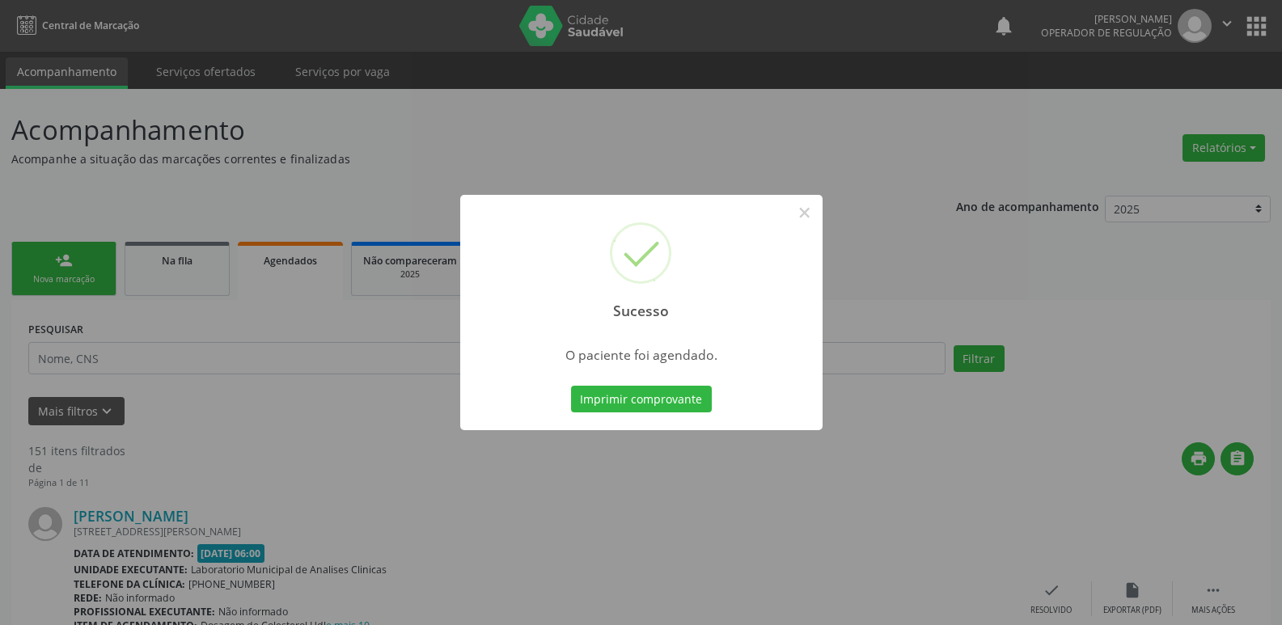
click at [571, 386] on button "Imprimir comprovante" at bounding box center [641, 400] width 141 height 28
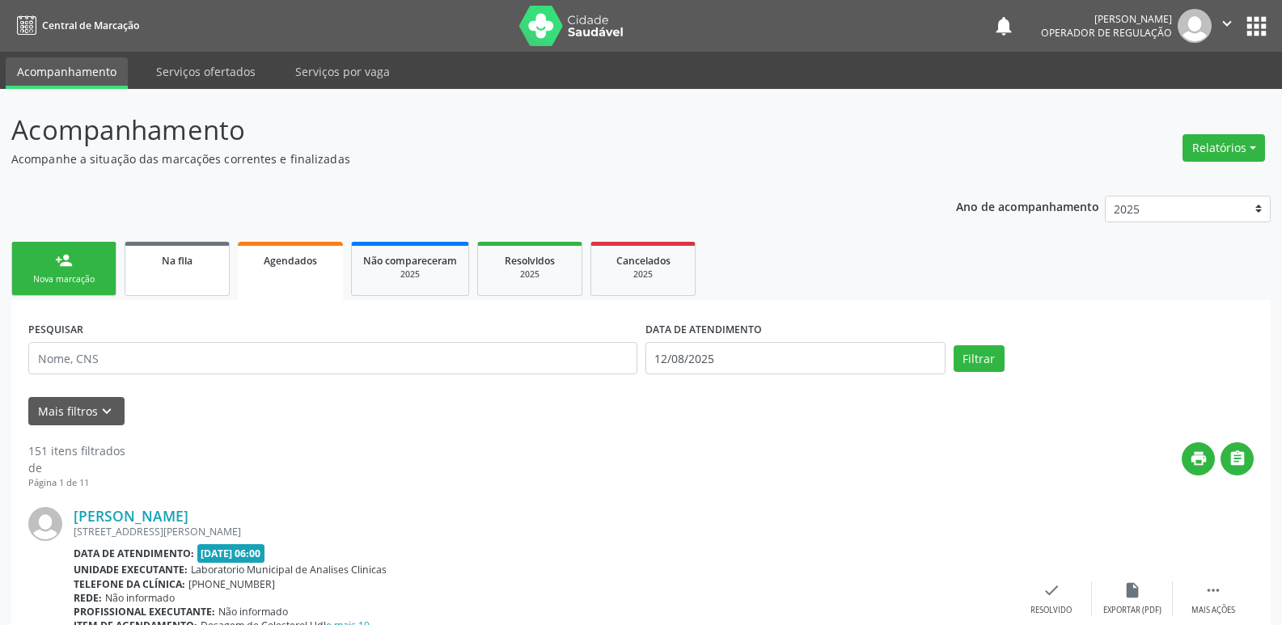
click at [172, 271] on link "Na fila" at bounding box center [177, 269] width 105 height 54
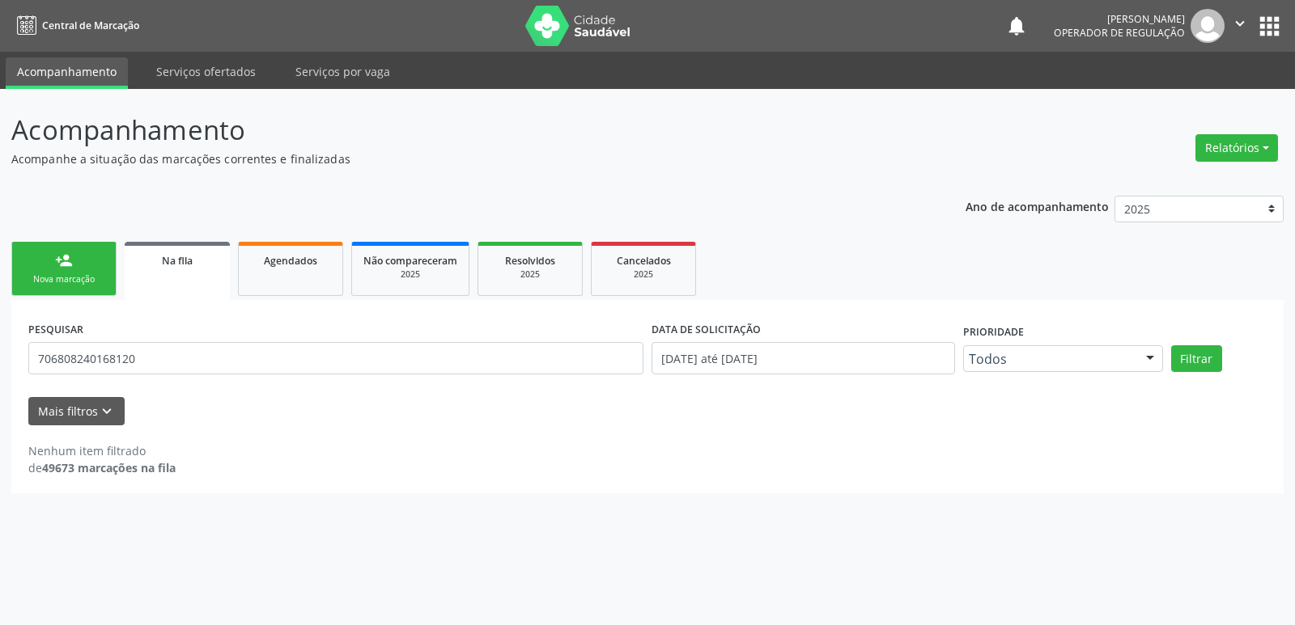
click at [125, 242] on link "Na fila" at bounding box center [177, 271] width 105 height 58
drag, startPoint x: 152, startPoint y: 357, endPoint x: 0, endPoint y: 290, distance: 166.0
click at [0, 290] on div "Acompanhamento Acompanhe a situação das marcações correntes e finalizadas Relat…" at bounding box center [647, 357] width 1295 height 536
click at [74, 267] on link "person_add Nova marcação" at bounding box center [63, 269] width 105 height 54
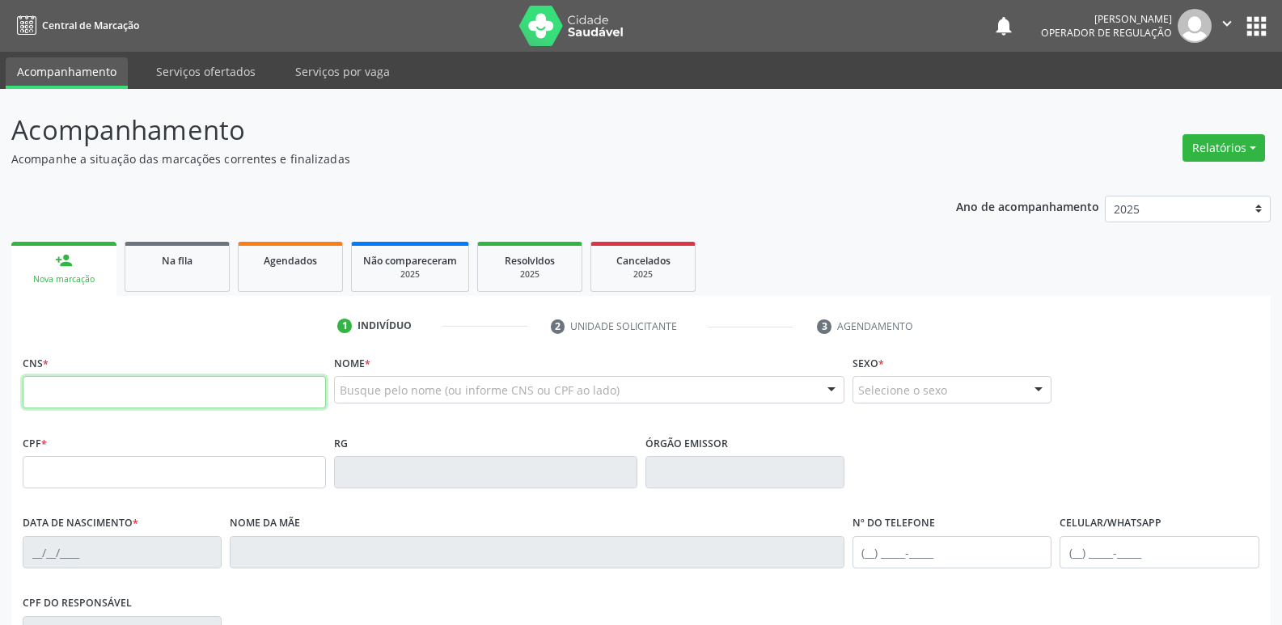
click at [201, 397] on input "text" at bounding box center [174, 392] width 303 height 32
type input "706 4051 6076 0989"
type input "044.230.904-06"
type input "12/10/1978"
type input "Angelita Tavares do Nascimento"
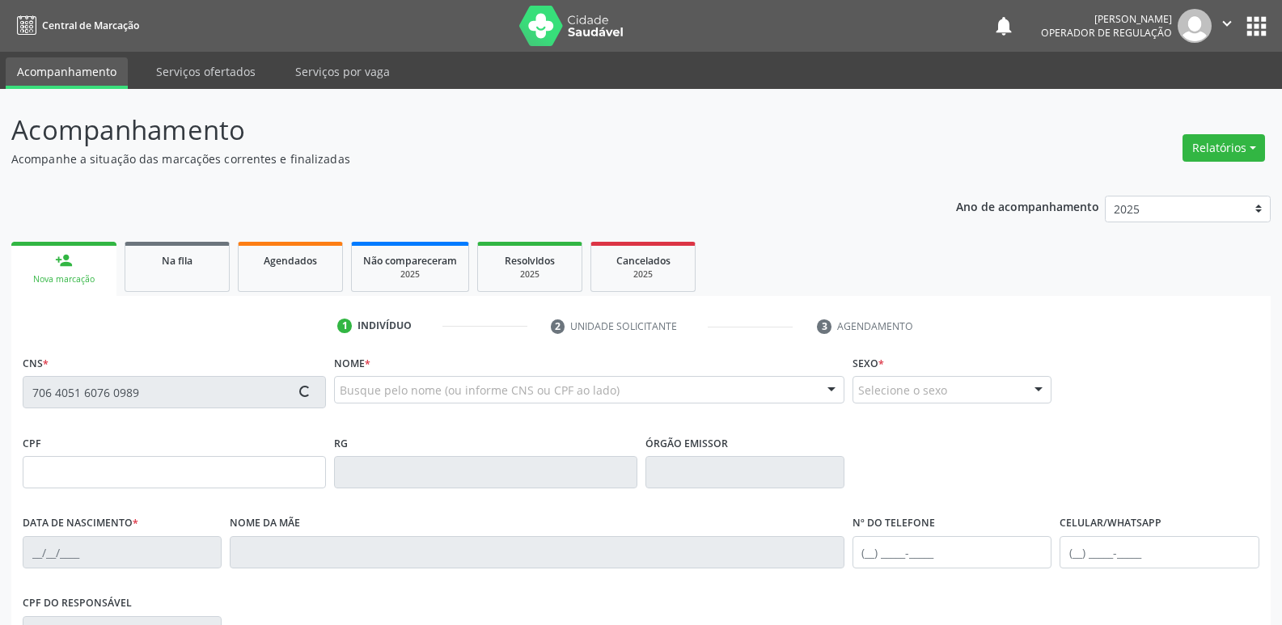
type input "(83) 99324-9011"
type input "33"
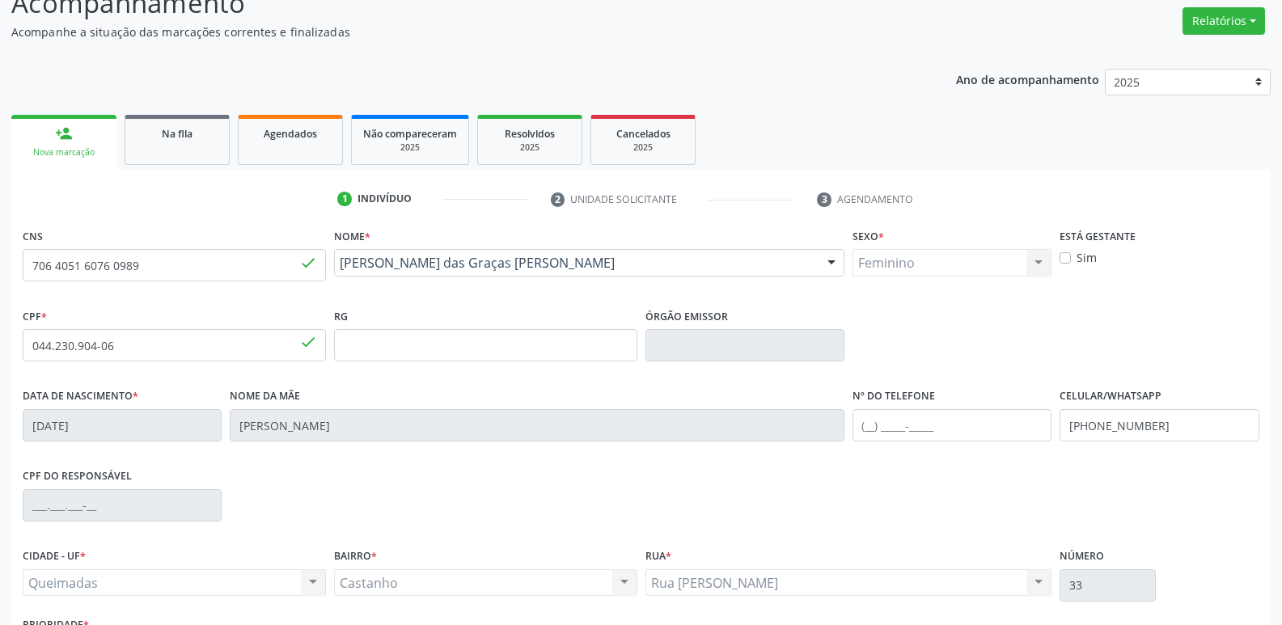
scroll to position [252, 0]
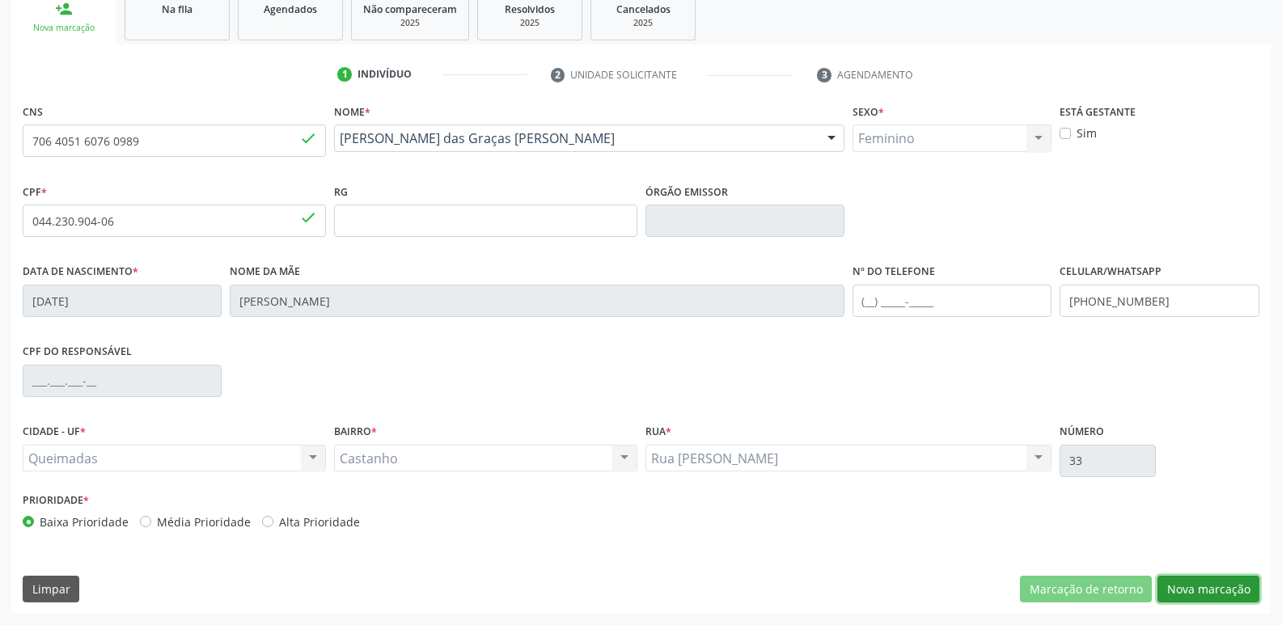
click at [1209, 600] on button "Nova marcação" at bounding box center [1209, 590] width 102 height 28
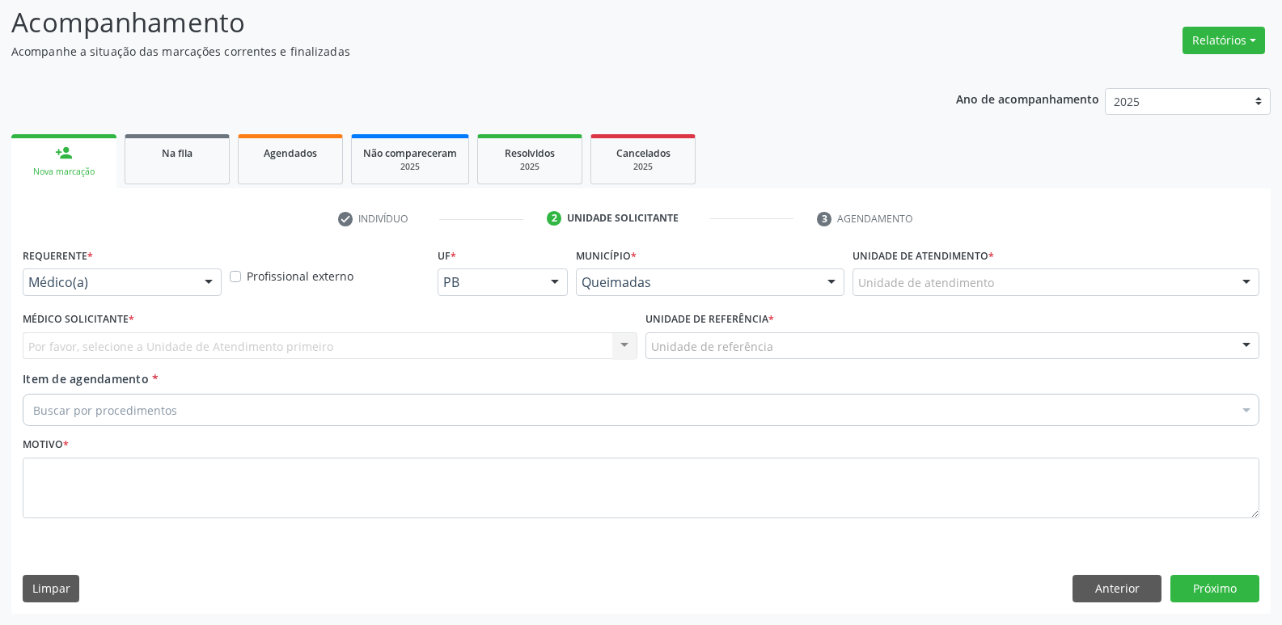
scroll to position [108, 0]
drag, startPoint x: 114, startPoint y: 282, endPoint x: 69, endPoint y: 305, distance: 50.7
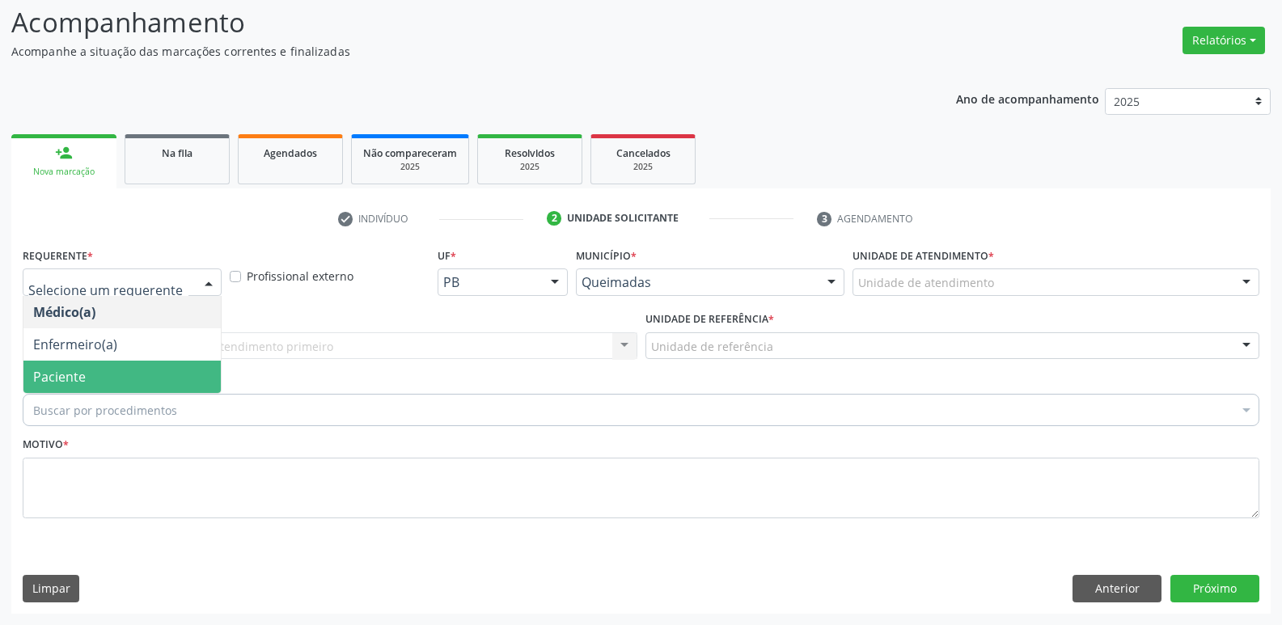
click at [62, 381] on span "Paciente" at bounding box center [59, 377] width 53 height 18
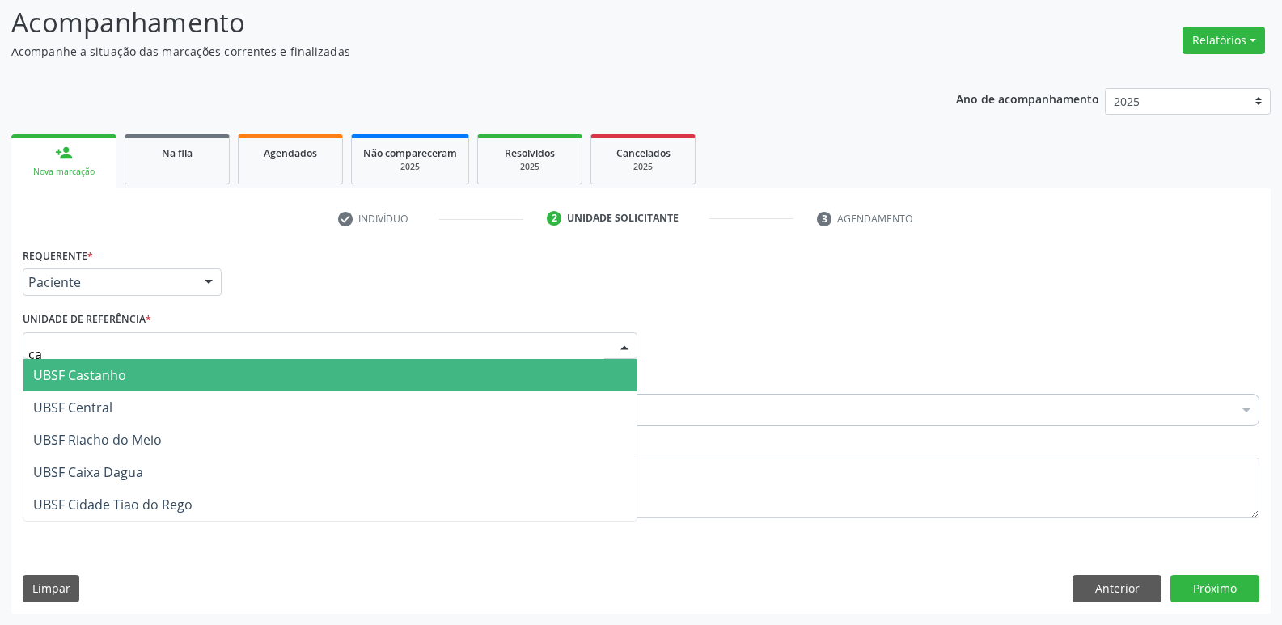
type input "cas"
drag, startPoint x: 83, startPoint y: 378, endPoint x: 89, endPoint y: 388, distance: 11.2
click at [83, 379] on span "UBSF Castanho" at bounding box center [79, 376] width 93 height 18
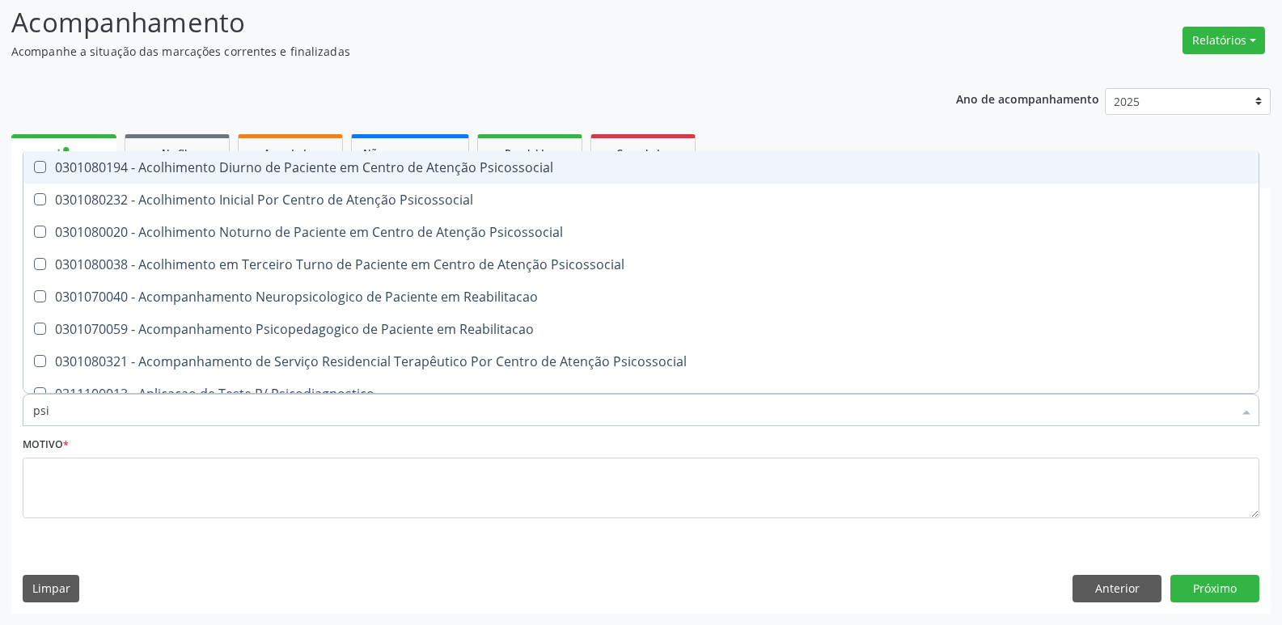
type input "psiq"
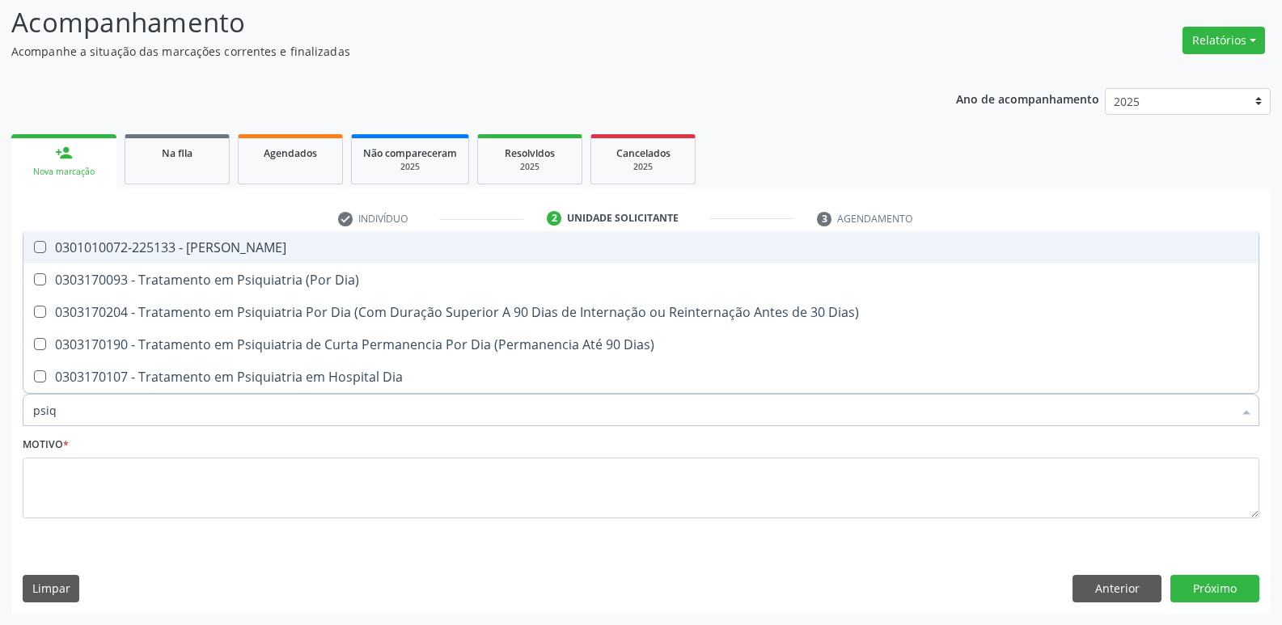
click at [186, 244] on div "0301010072-225133 - [PERSON_NAME]" at bounding box center [641, 247] width 1216 height 13
checkbox Psiquiatra "true"
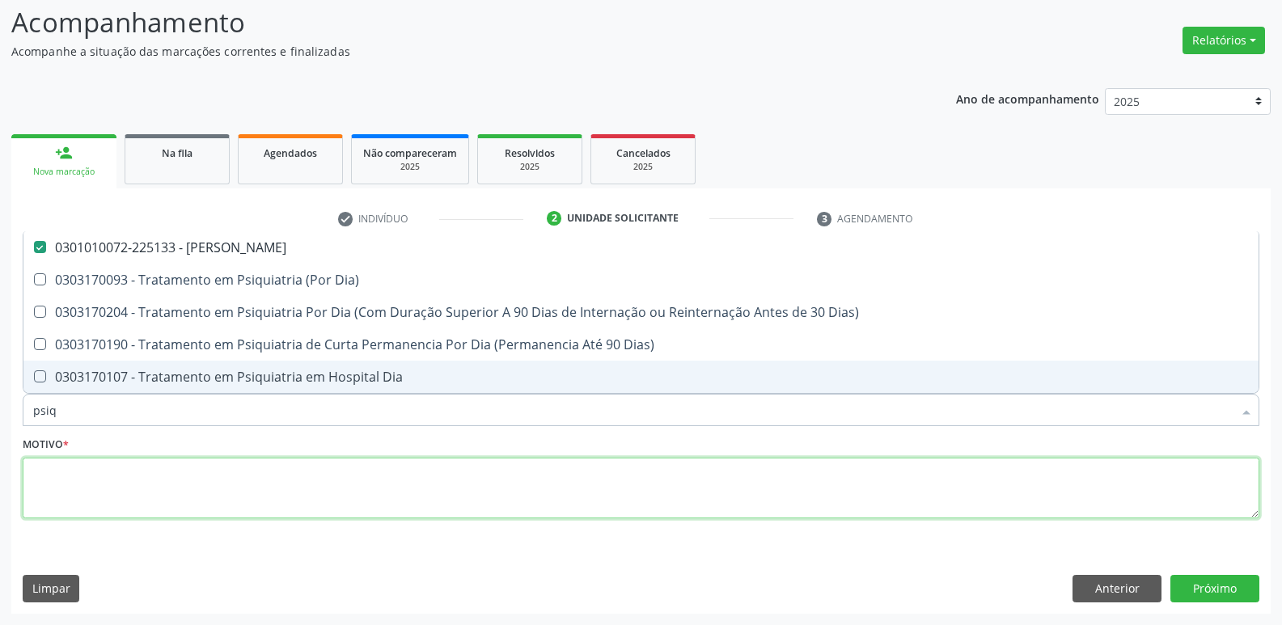
click at [129, 477] on textarea at bounding box center [641, 488] width 1237 height 61
checkbox Dia\) "true"
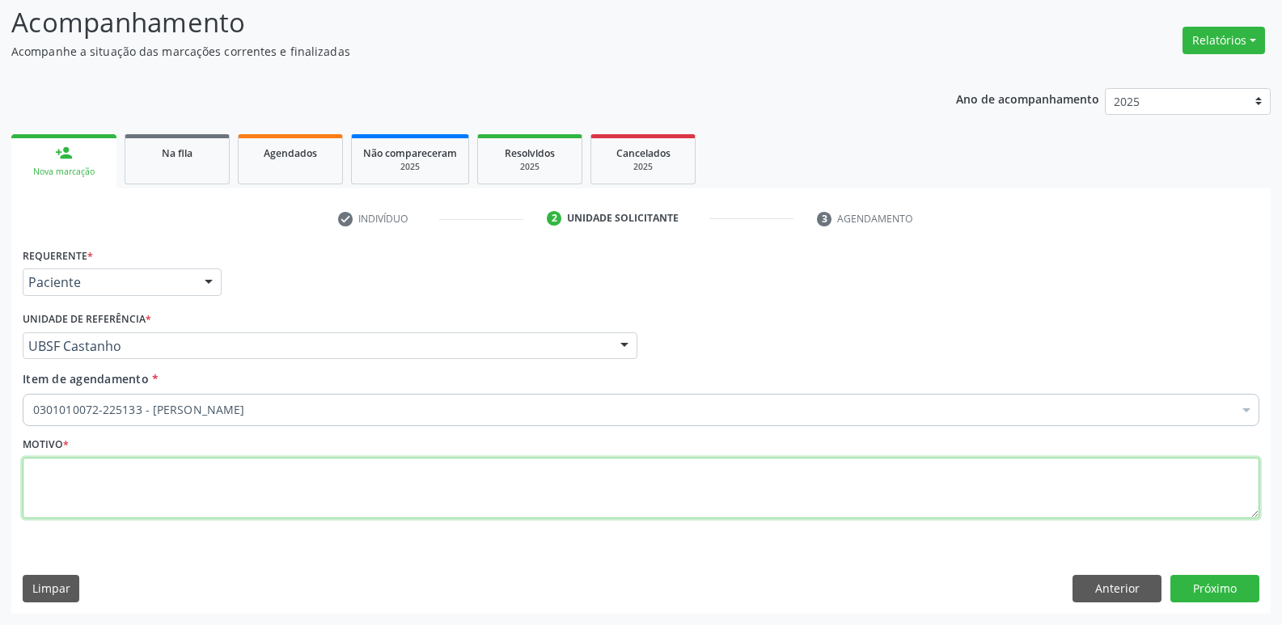
paste textarea "AVALIAÇÃO"
type textarea "AVALIAÇÃO"
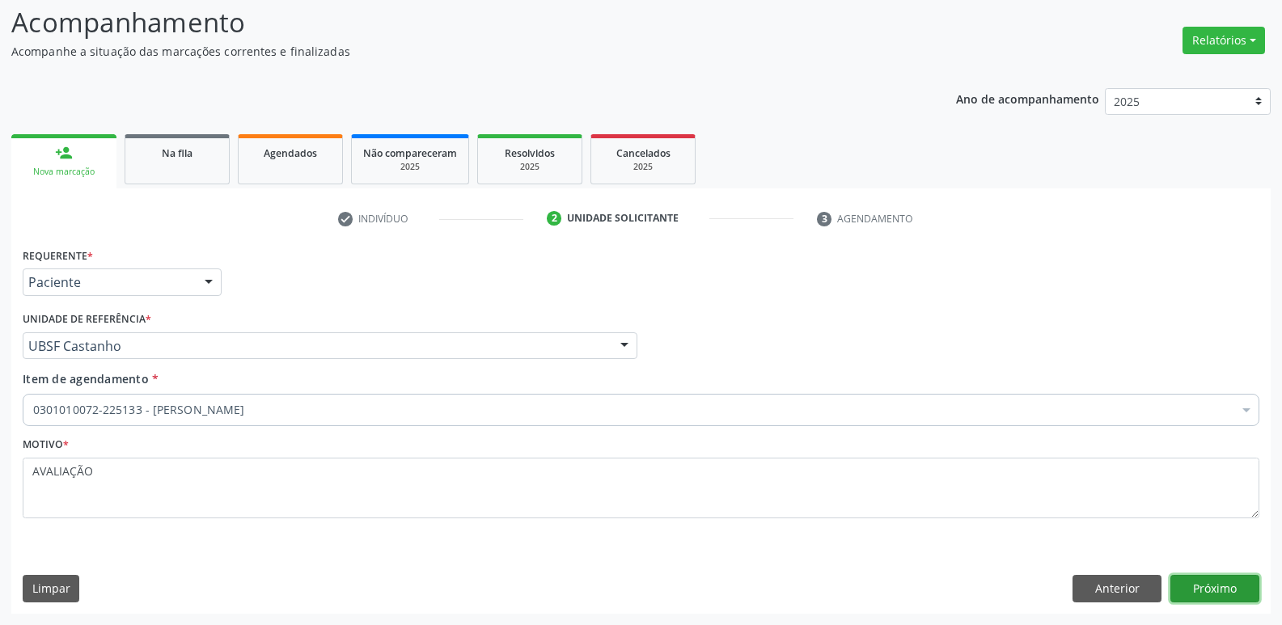
click at [1206, 586] on button "Próximo" at bounding box center [1215, 589] width 89 height 28
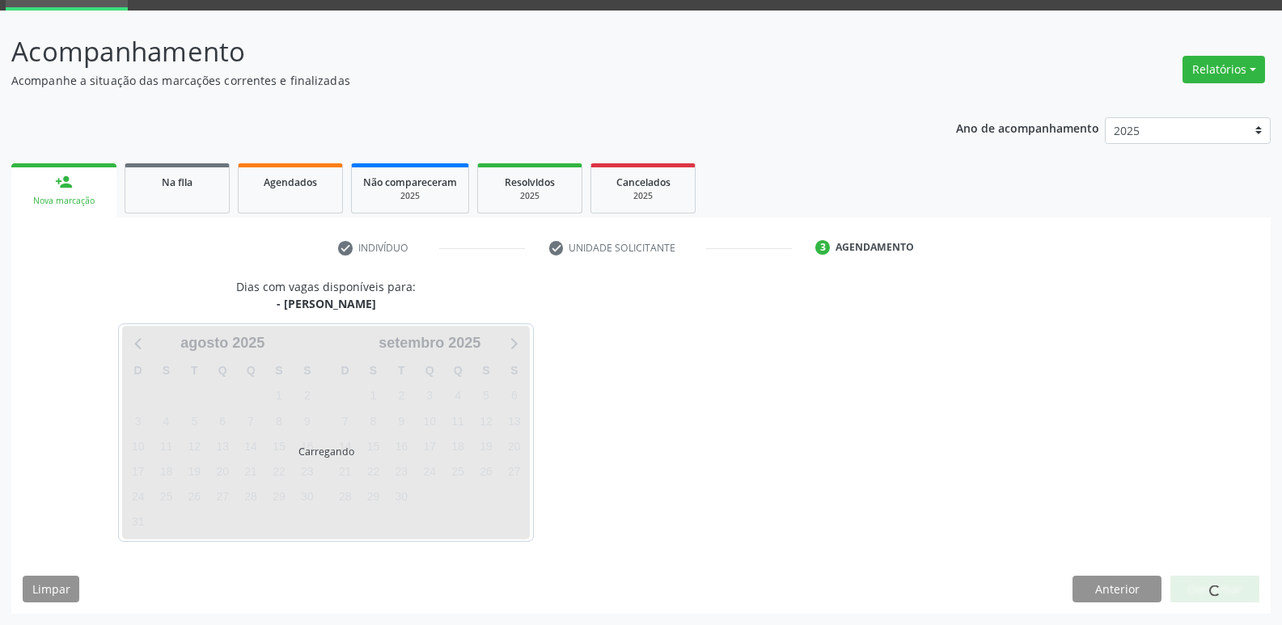
scroll to position [78, 0]
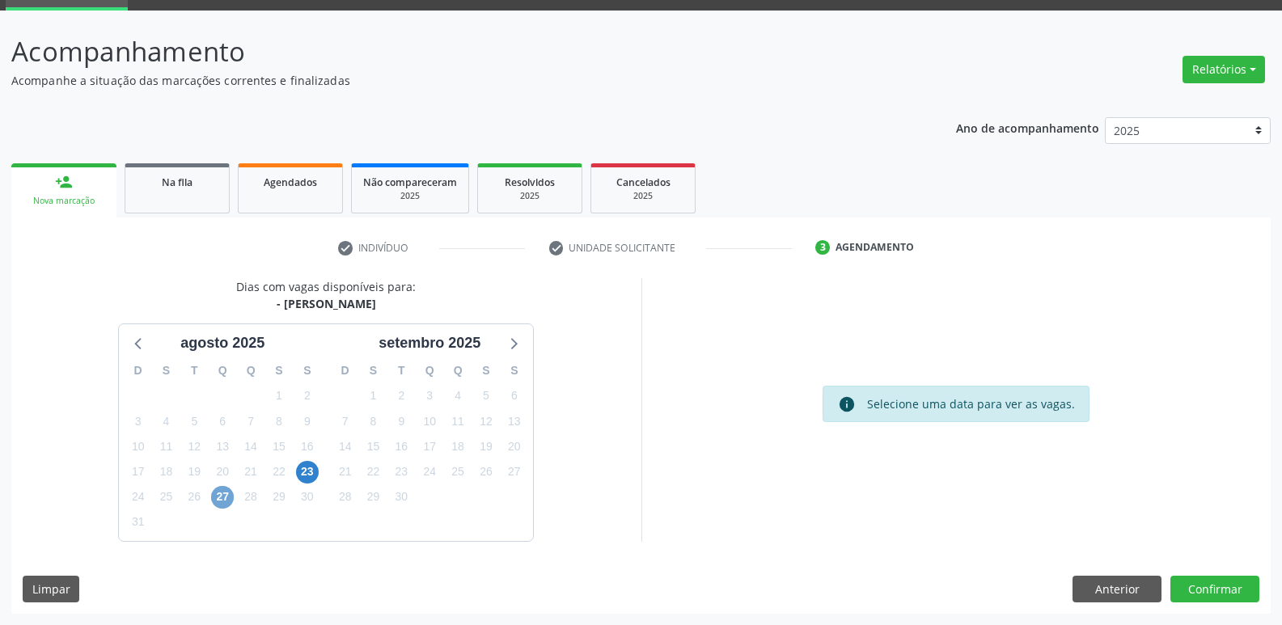
click at [225, 503] on span "27" at bounding box center [222, 497] width 23 height 23
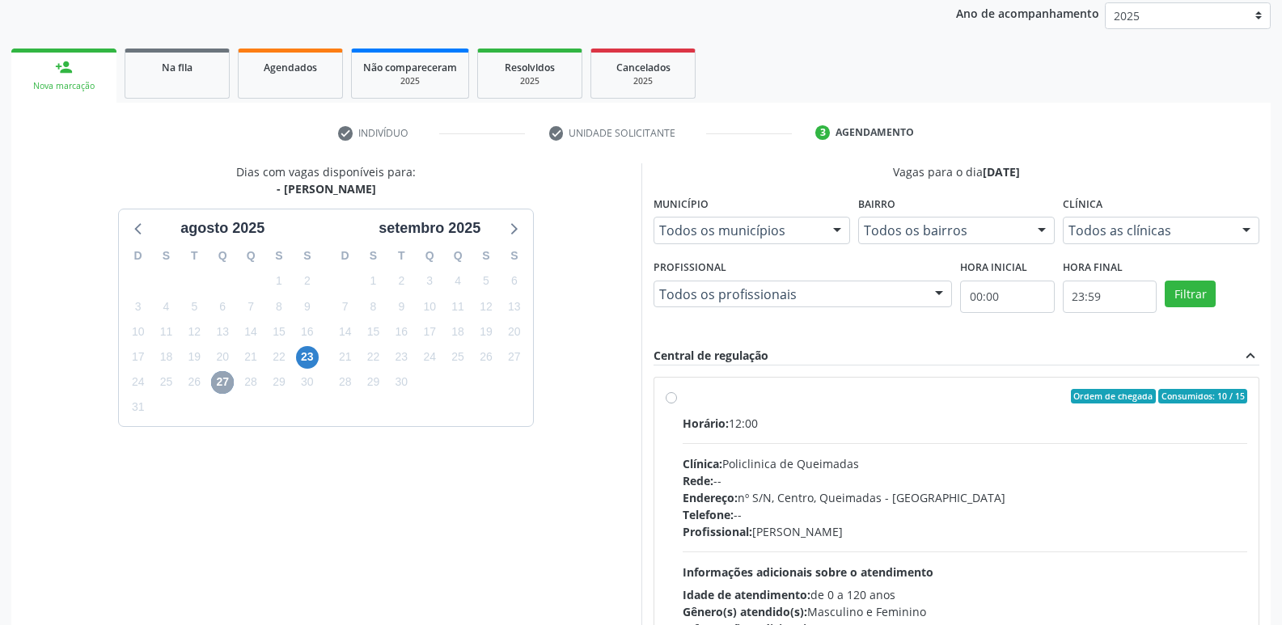
scroll to position [312, 0]
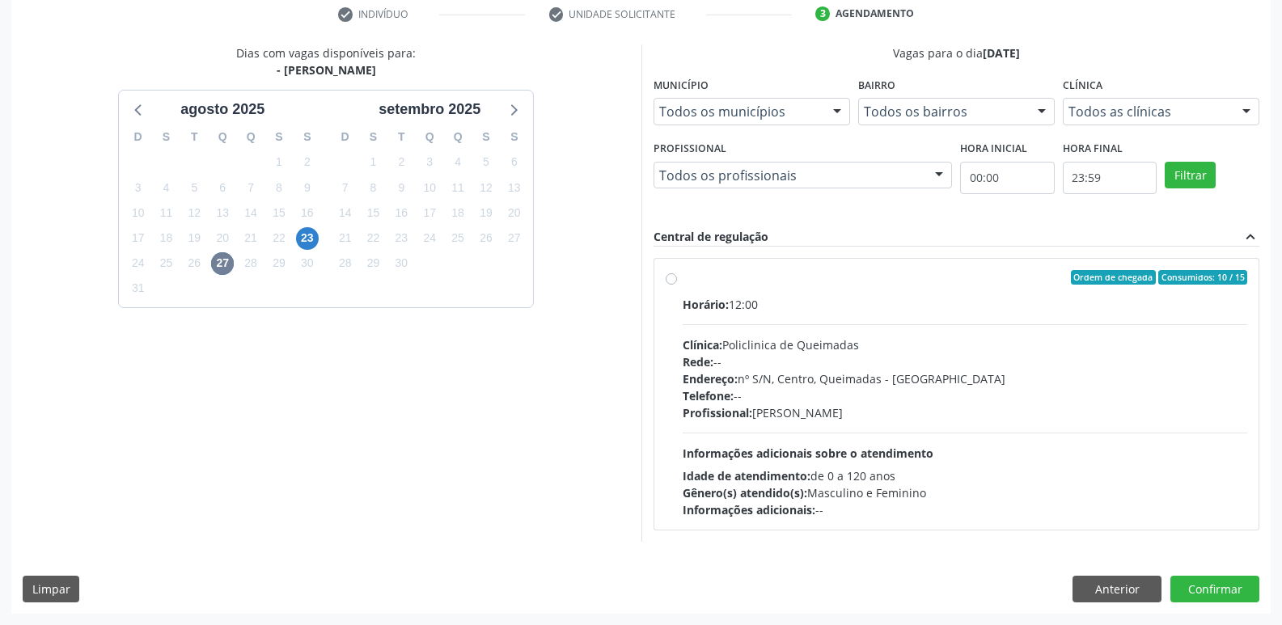
click at [1130, 468] on div "Horário: 12:00 Clínica: Policlinica de Queimadas Rede: -- Endereço: nº S/N, Cen…" at bounding box center [966, 407] width 566 height 223
radio input "true"
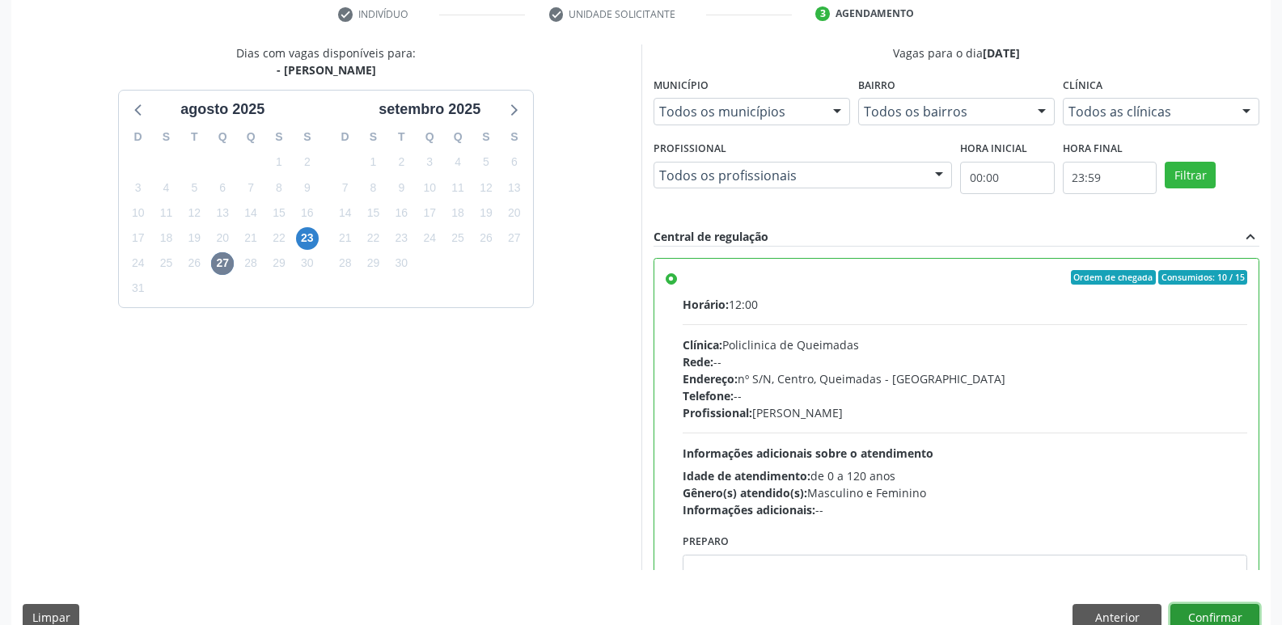
click at [1202, 619] on button "Confirmar" at bounding box center [1215, 618] width 89 height 28
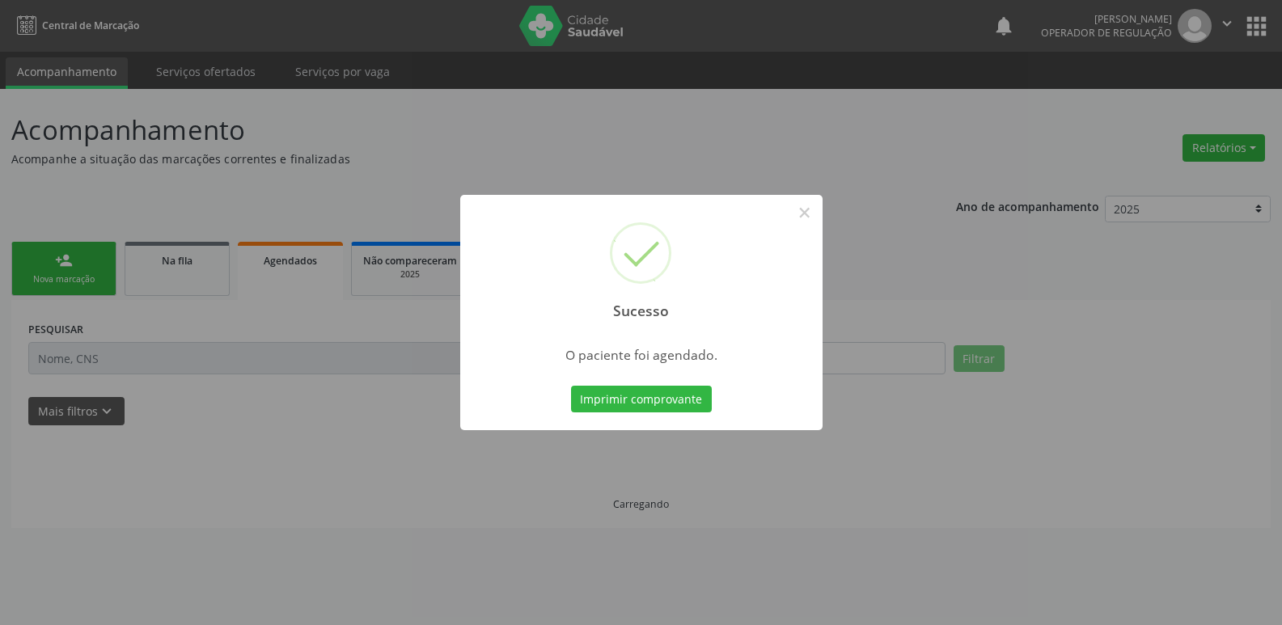
scroll to position [0, 0]
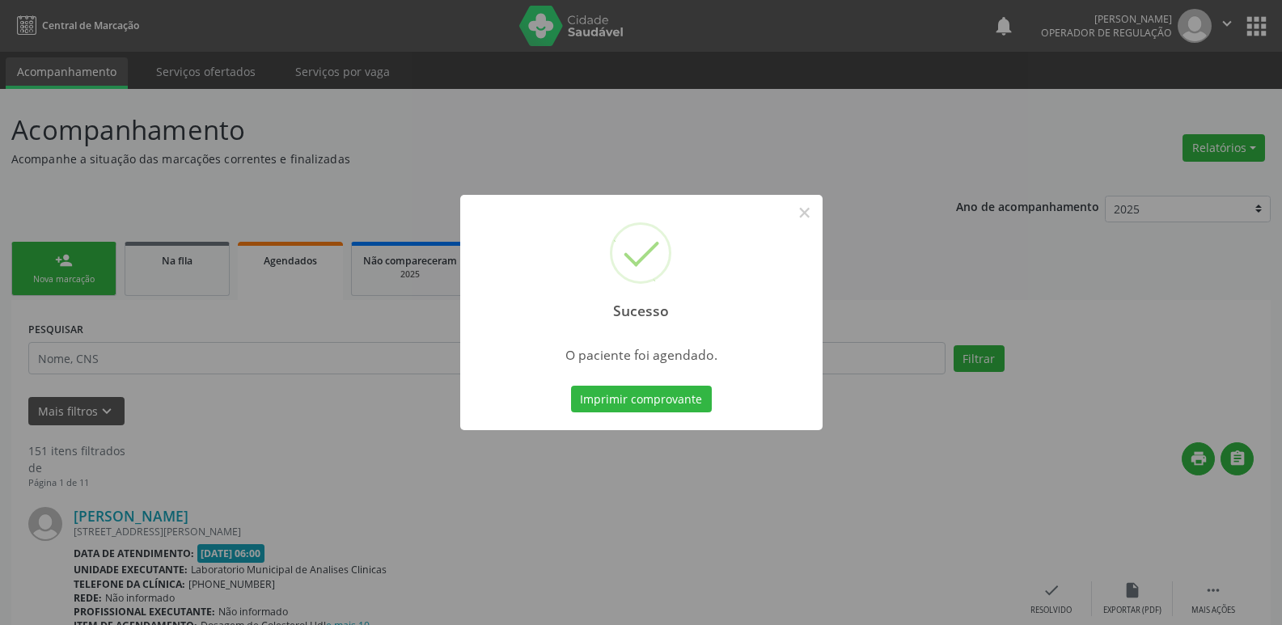
click at [571, 386] on button "Imprimir comprovante" at bounding box center [641, 400] width 141 height 28
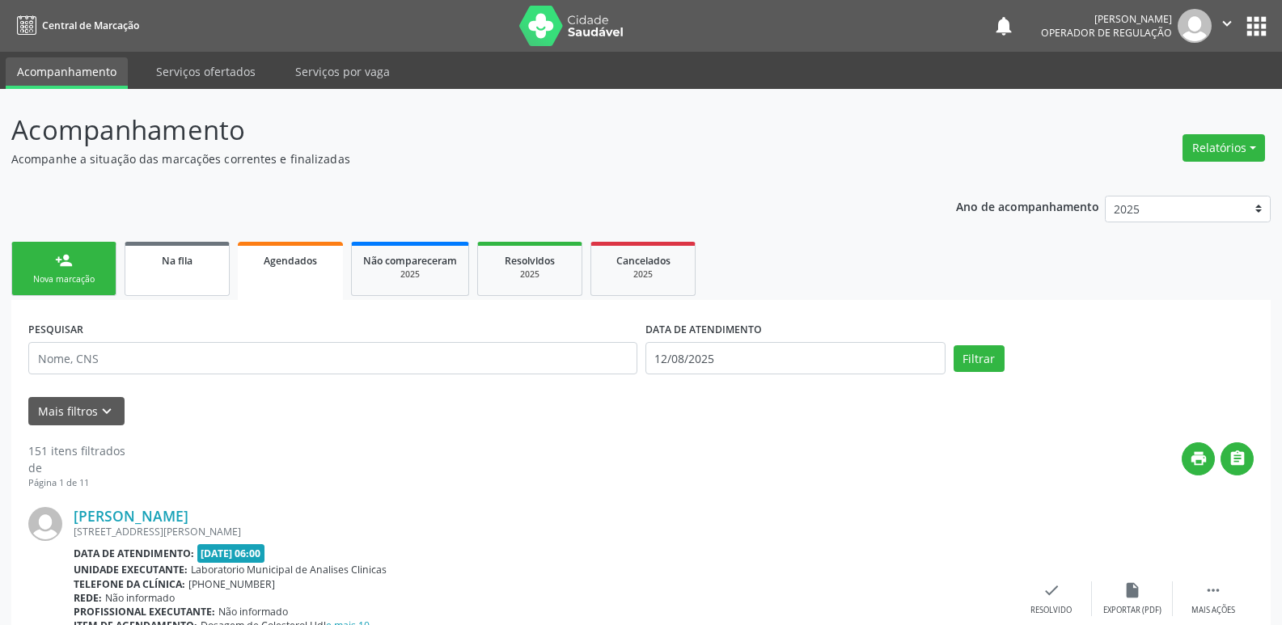
click at [190, 256] on span "Na fila" at bounding box center [177, 261] width 31 height 14
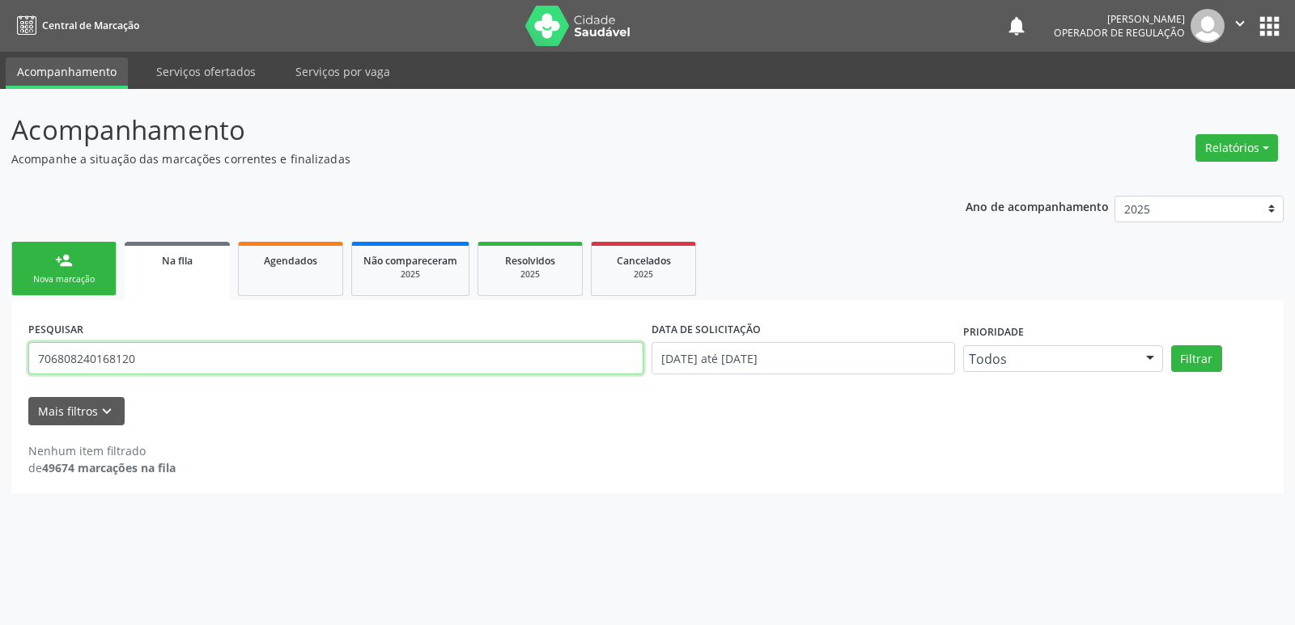
drag, startPoint x: 208, startPoint y: 361, endPoint x: 0, endPoint y: 362, distance: 207.9
click at [0, 362] on div "Acompanhamento Acompanhe a situação das marcações correntes e finalizadas Relat…" at bounding box center [647, 357] width 1295 height 536
type input "700703994004274"
click at [1171, 345] on button "Filtrar" at bounding box center [1196, 359] width 51 height 28
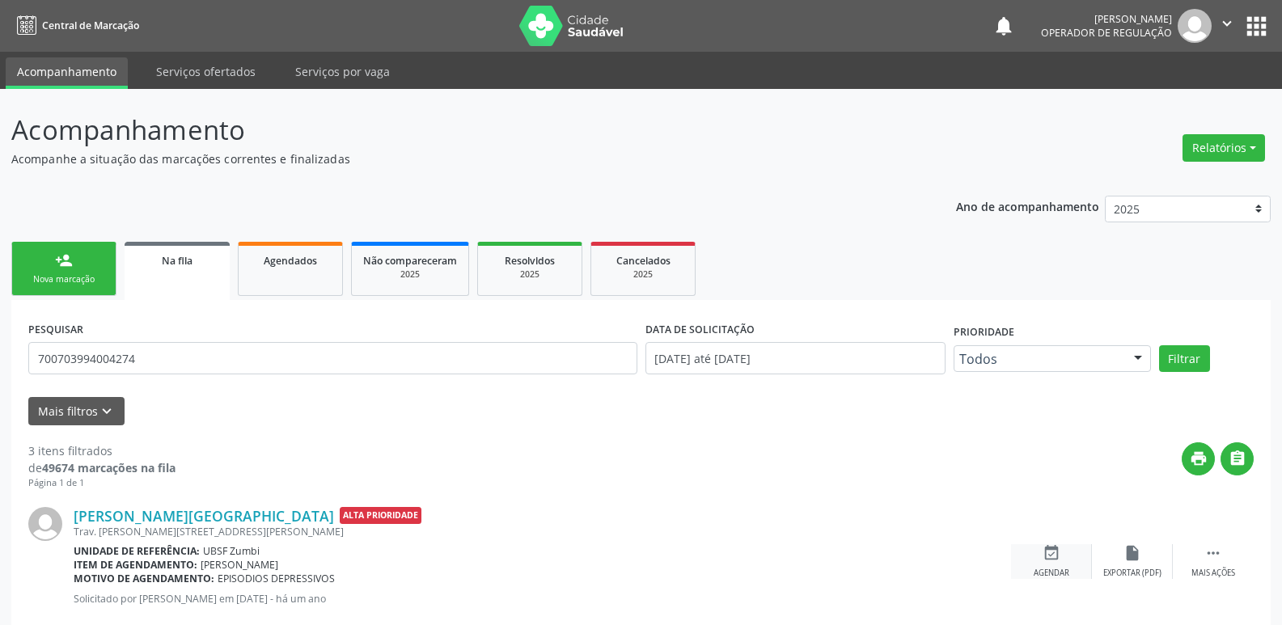
click at [1018, 567] on div "event_available Agendar" at bounding box center [1051, 562] width 81 height 35
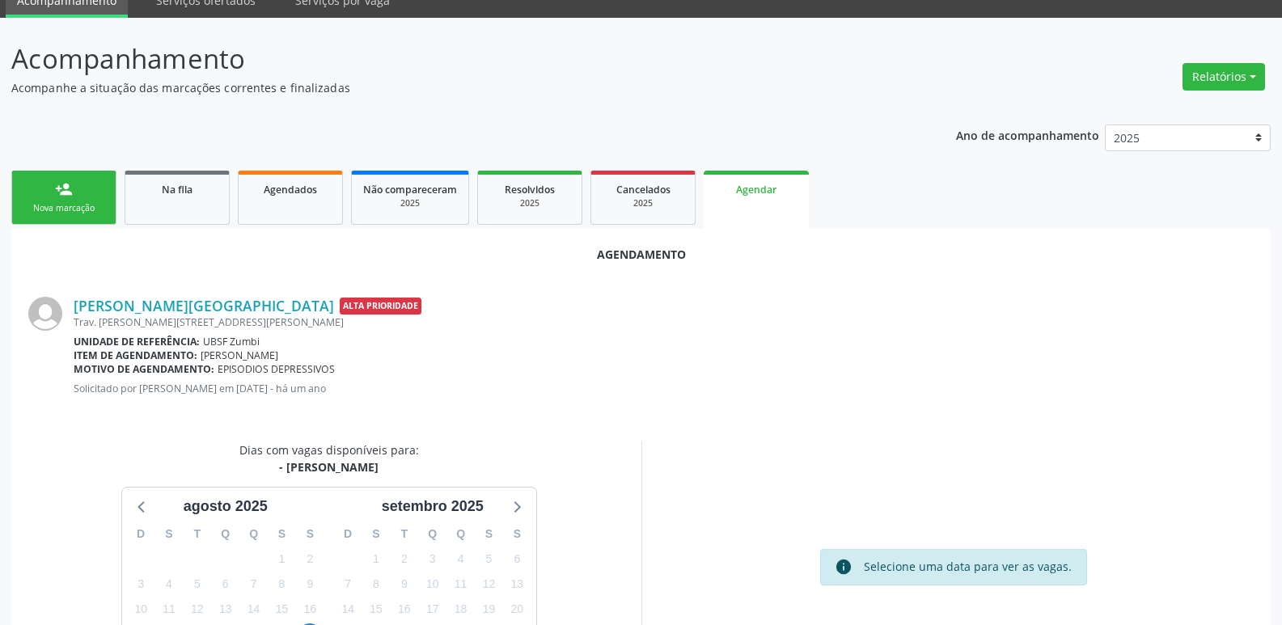
scroll to position [217, 0]
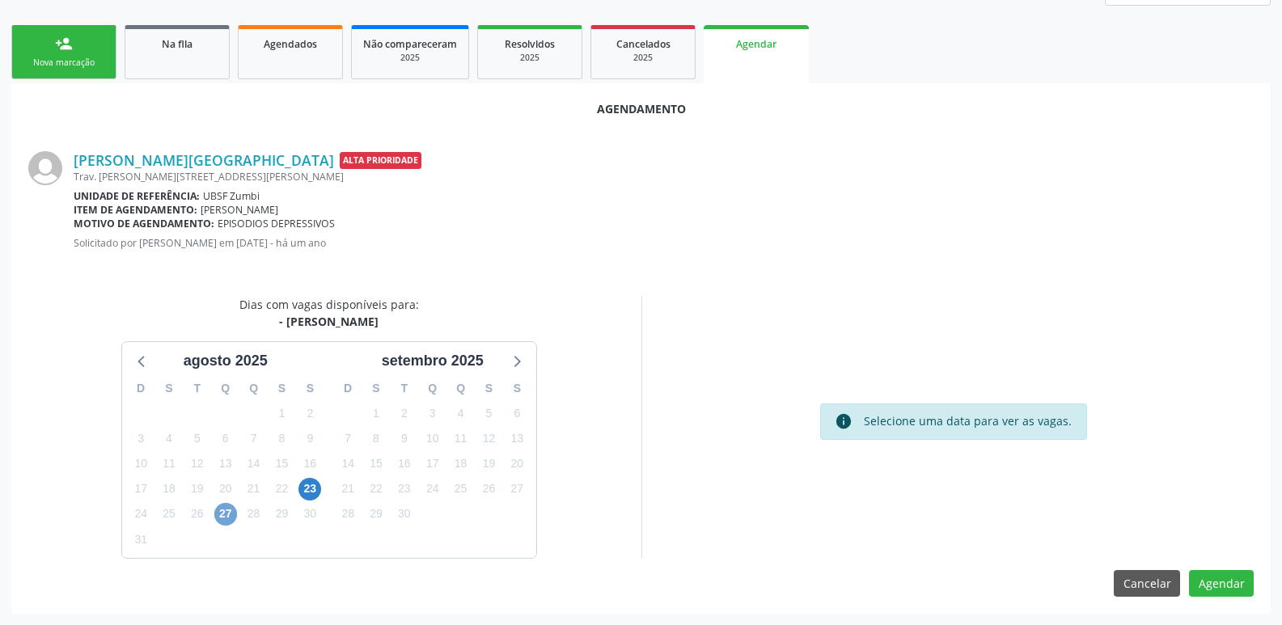
click at [230, 513] on span "27" at bounding box center [225, 514] width 23 height 23
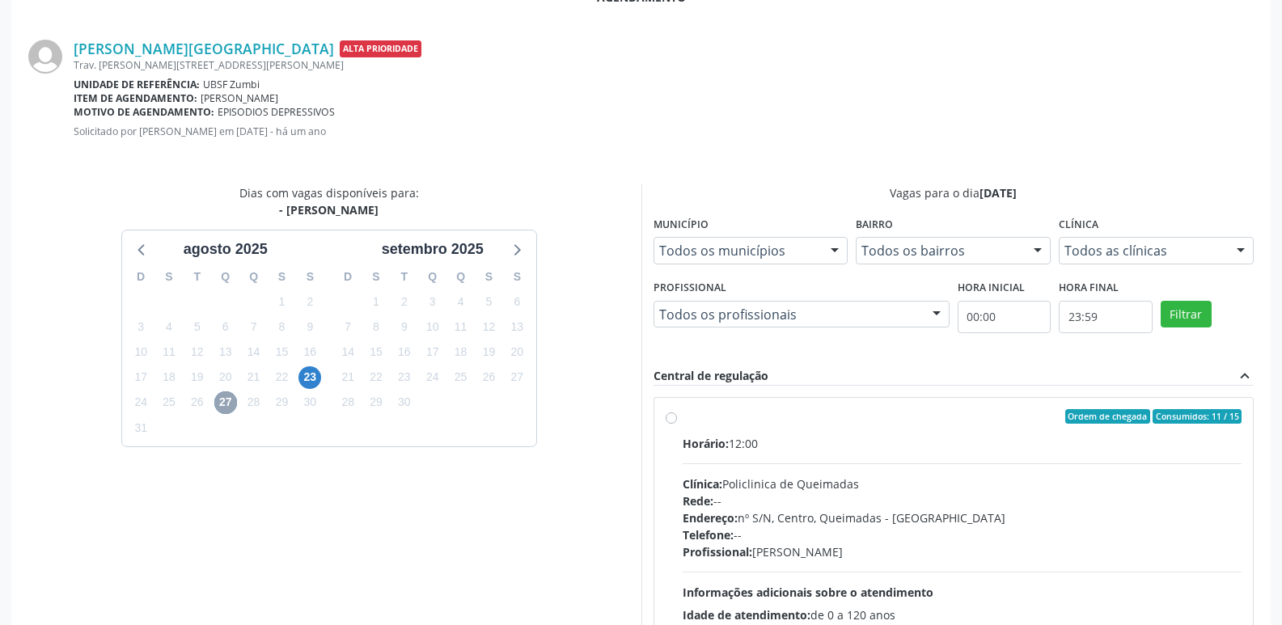
scroll to position [451, 0]
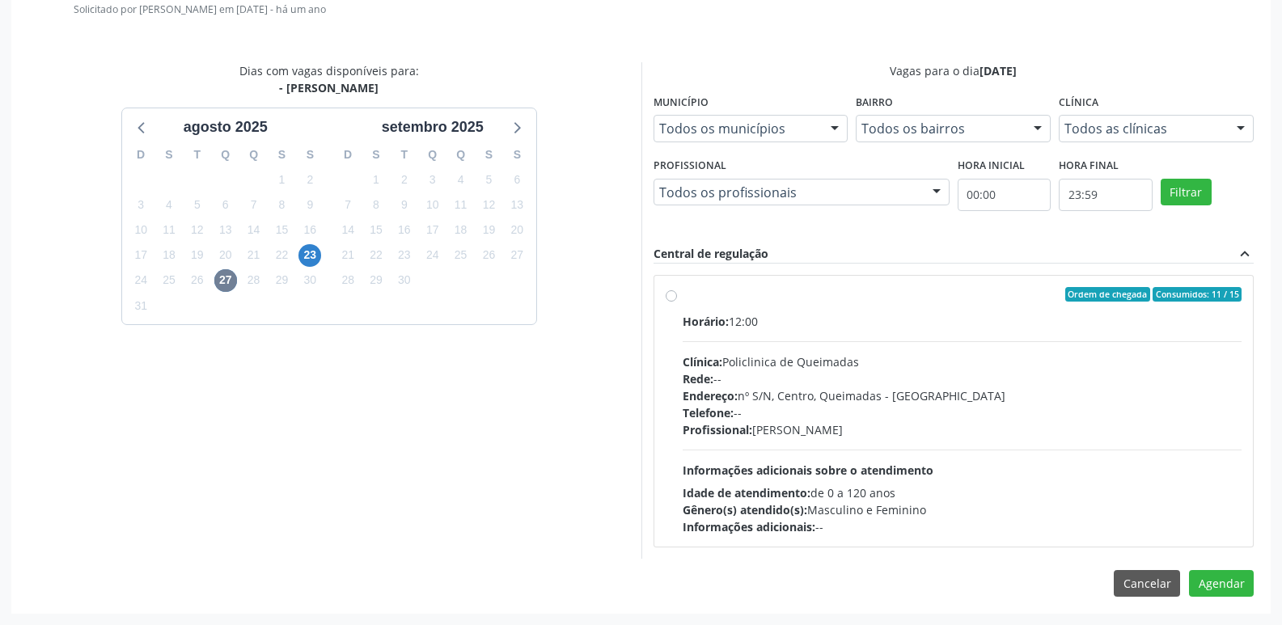
click at [1087, 448] on div "Horário: 12:00 Clínica: Policlinica de Queimadas Rede: -- Endereço: nº S/N, Cen…" at bounding box center [963, 424] width 560 height 223
click at [677, 302] on input "Ordem de chegada Consumidos: 11 / 15 Horário: 12:00 Clínica: Policlinica de Que…" at bounding box center [671, 294] width 11 height 15
radio input "true"
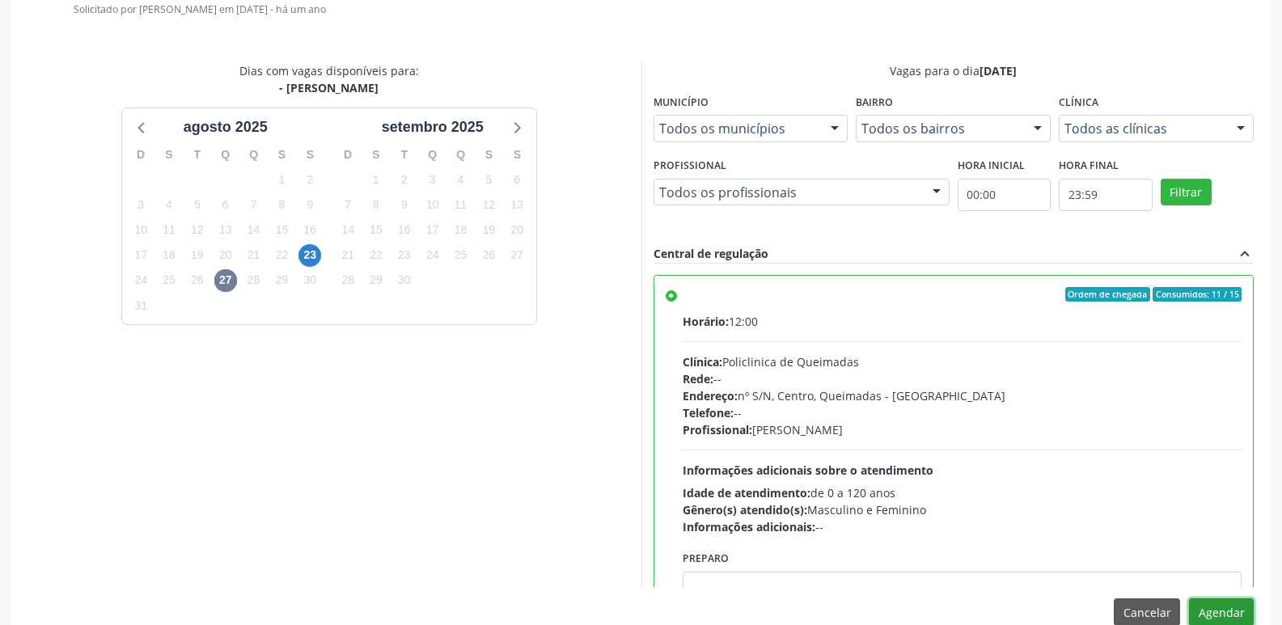
click at [1242, 617] on button "Agendar" at bounding box center [1221, 613] width 65 height 28
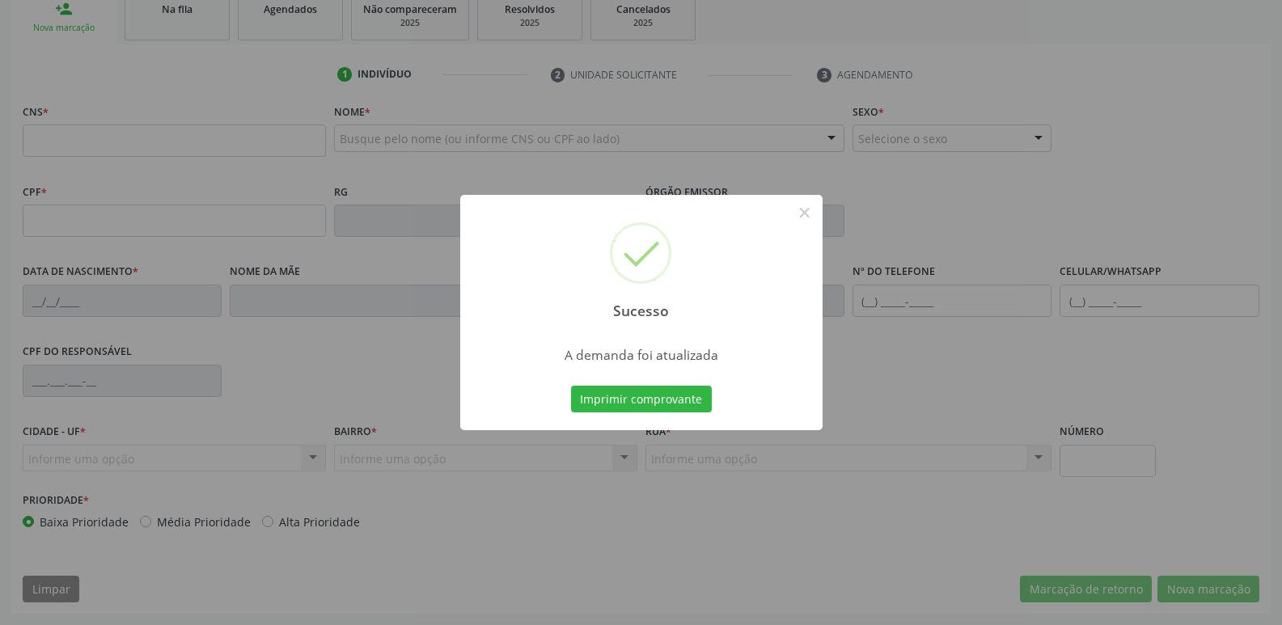
click at [571, 386] on button "Imprimir comprovante" at bounding box center [641, 400] width 141 height 28
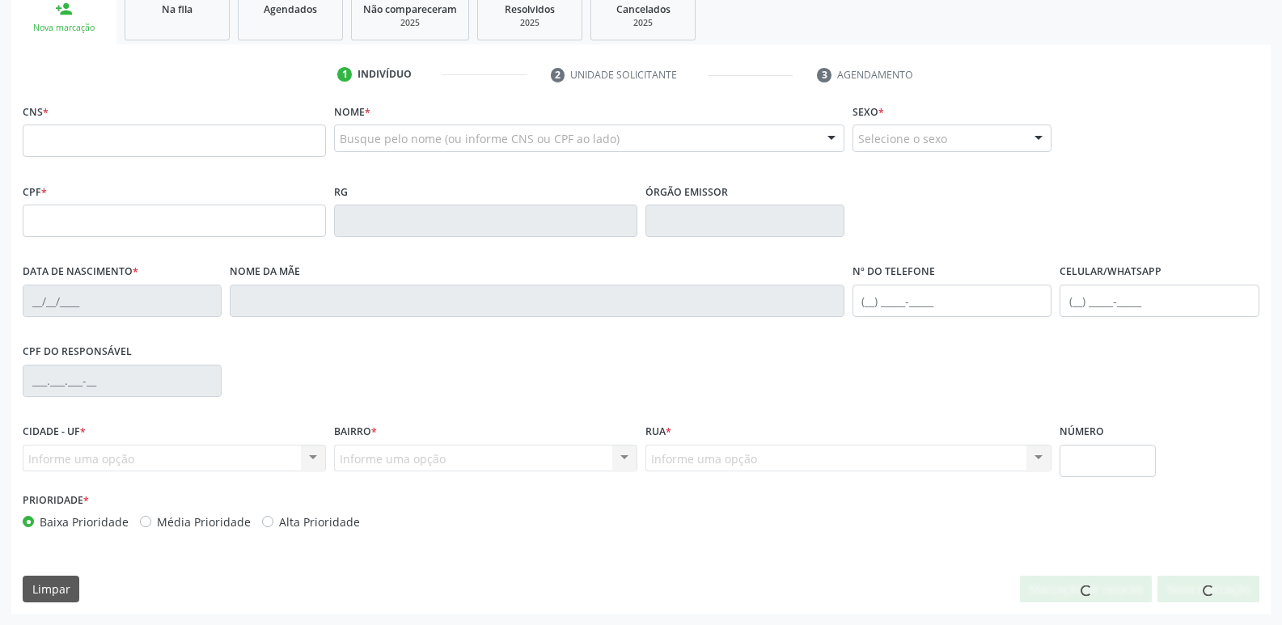
scroll to position [252, 0]
click at [159, 24] on link "Na fila" at bounding box center [177, 15] width 105 height 50
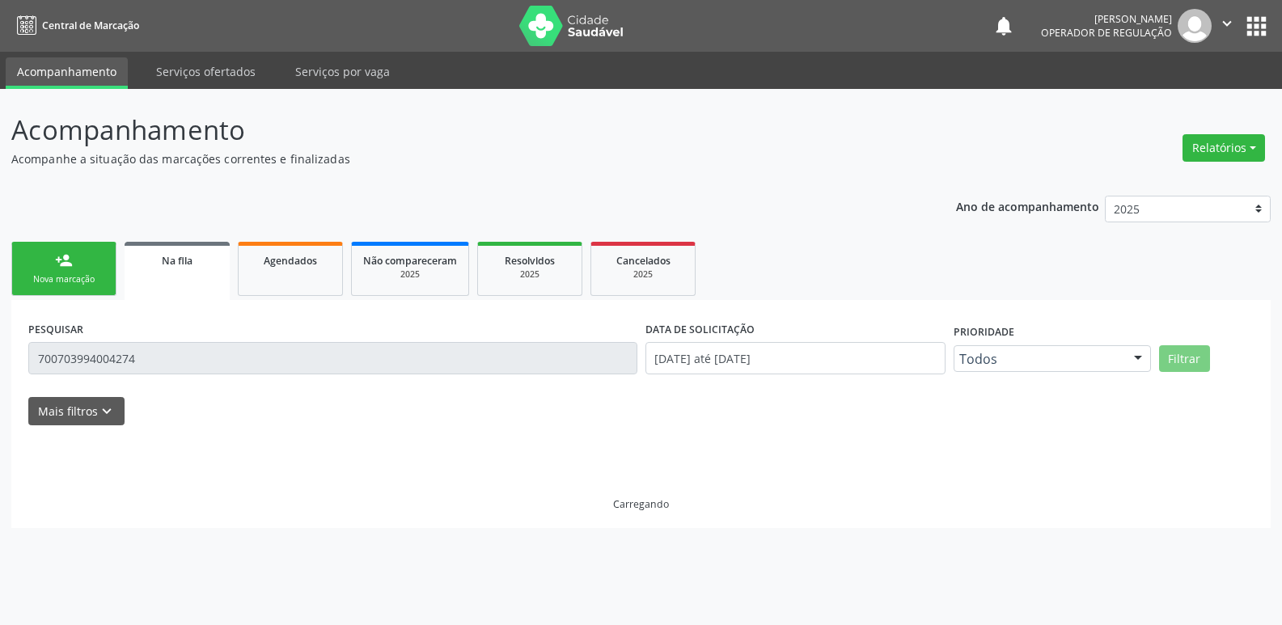
scroll to position [0, 0]
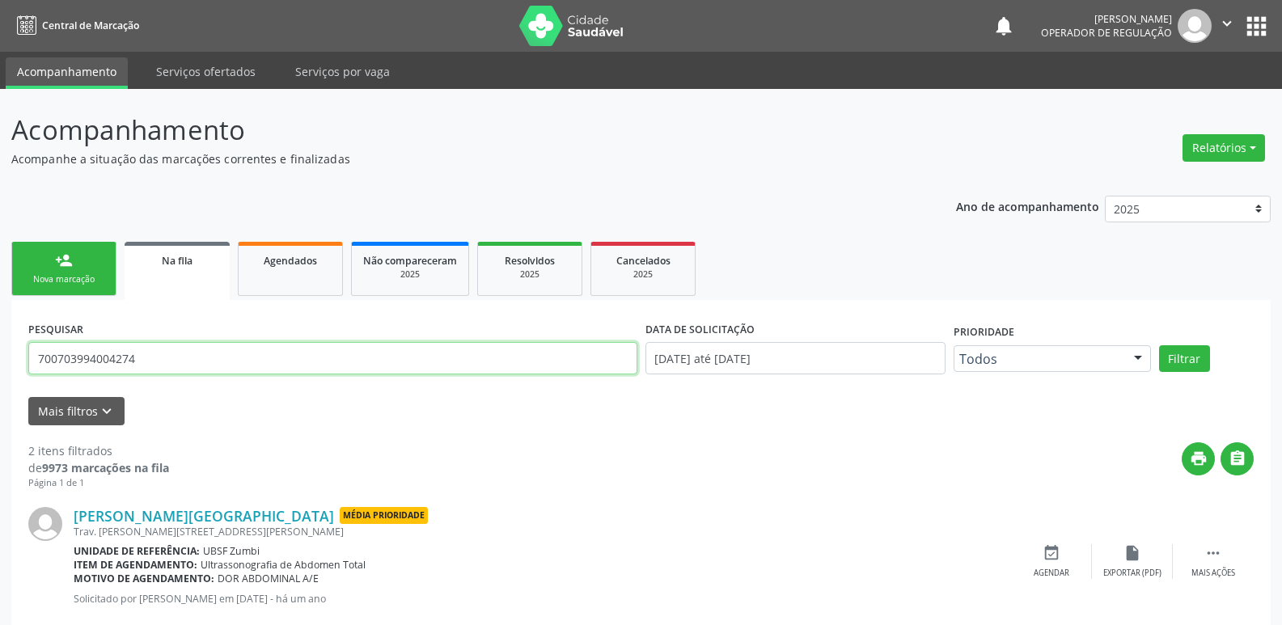
drag, startPoint x: 163, startPoint y: 361, endPoint x: 0, endPoint y: 318, distance: 168.2
click at [0, 324] on div "Acompanhamento Acompanhe a situação das marcações correntes e finalizadas Relat…" at bounding box center [641, 448] width 1282 height 718
type input "700503129783059"
click at [1159, 345] on button "Filtrar" at bounding box center [1184, 359] width 51 height 28
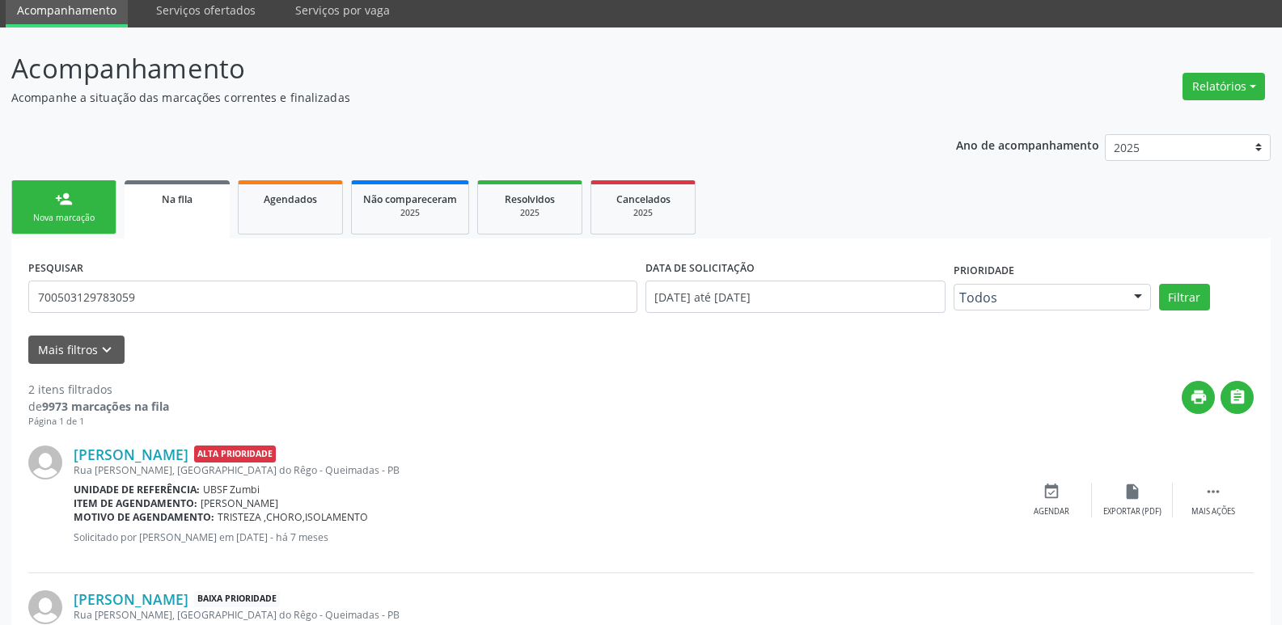
scroll to position [162, 0]
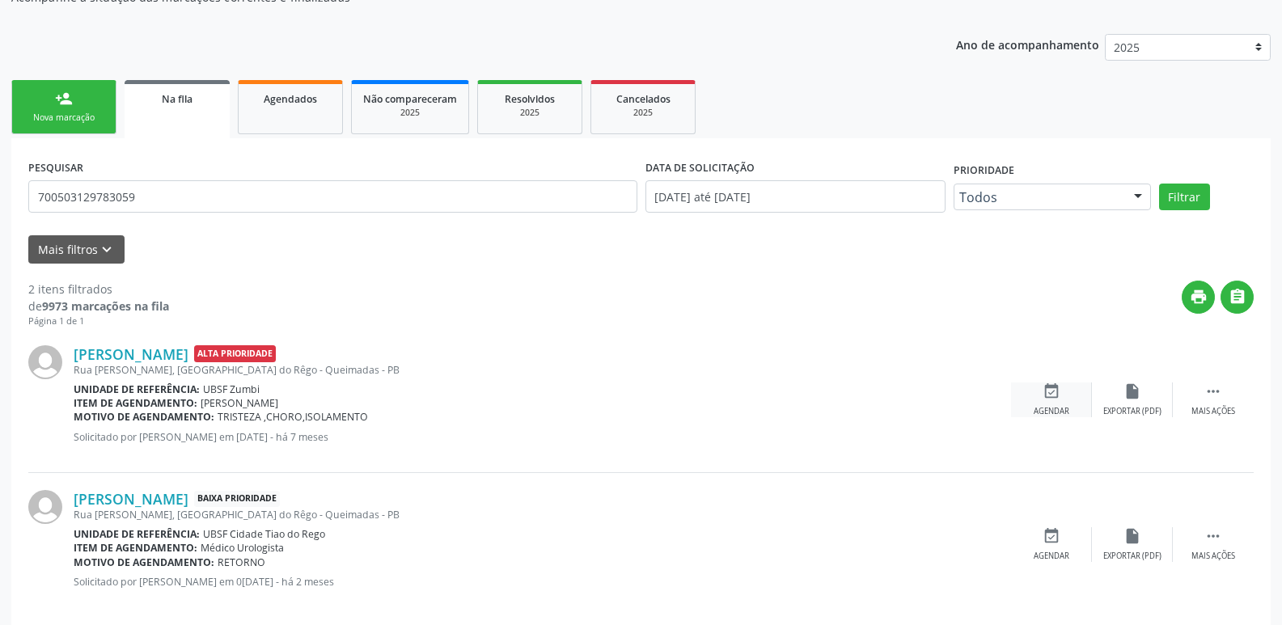
click at [1048, 397] on icon "event_available" at bounding box center [1052, 392] width 18 height 18
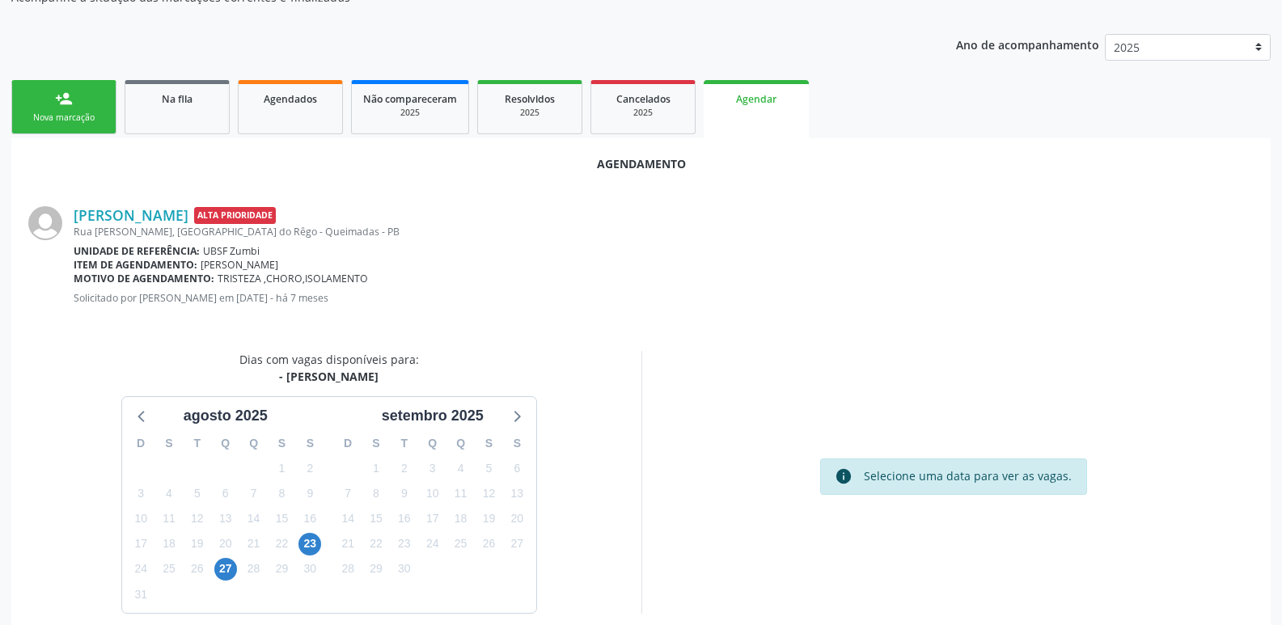
click at [239, 563] on div "27" at bounding box center [225, 569] width 28 height 25
click at [230, 566] on span "27" at bounding box center [225, 569] width 23 height 23
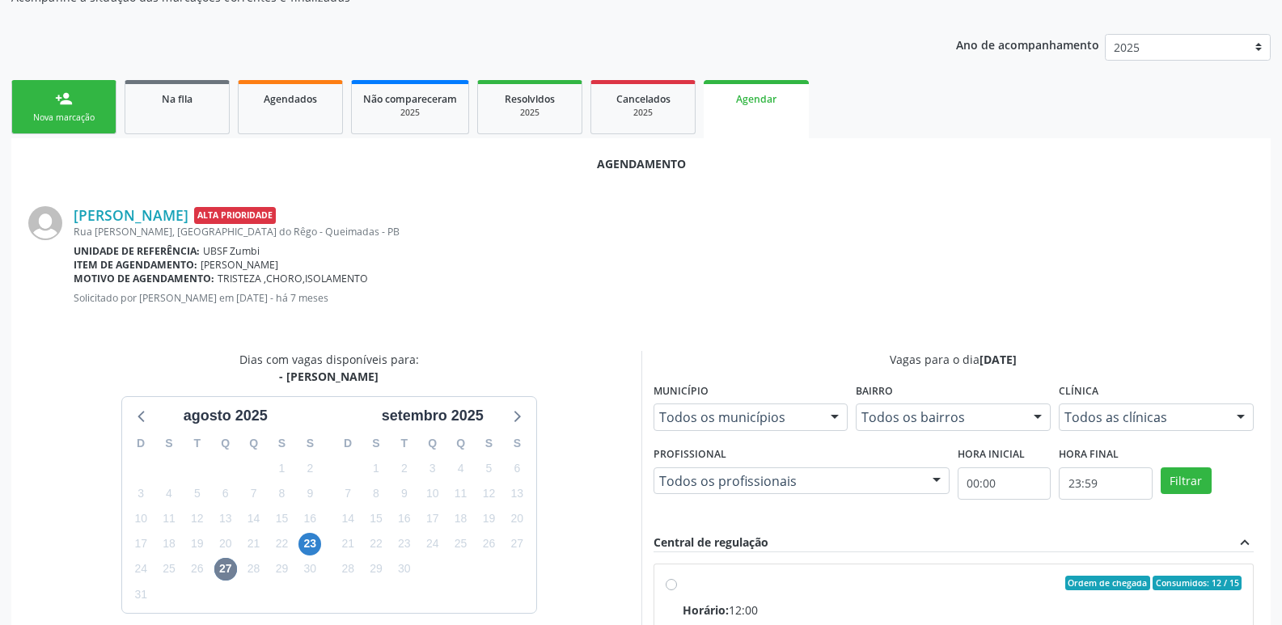
drag, startPoint x: 1155, startPoint y: 583, endPoint x: 1159, endPoint y: 576, distance: 8.3
click at [1156, 583] on span "Consumidos: 12 / 15" at bounding box center [1197, 583] width 89 height 15
click at [677, 583] on input "Ordem de chegada Consumidos: 12 / 15 Horário: 12:00 Clínica: Policlinica de Que…" at bounding box center [671, 583] width 11 height 15
radio input "true"
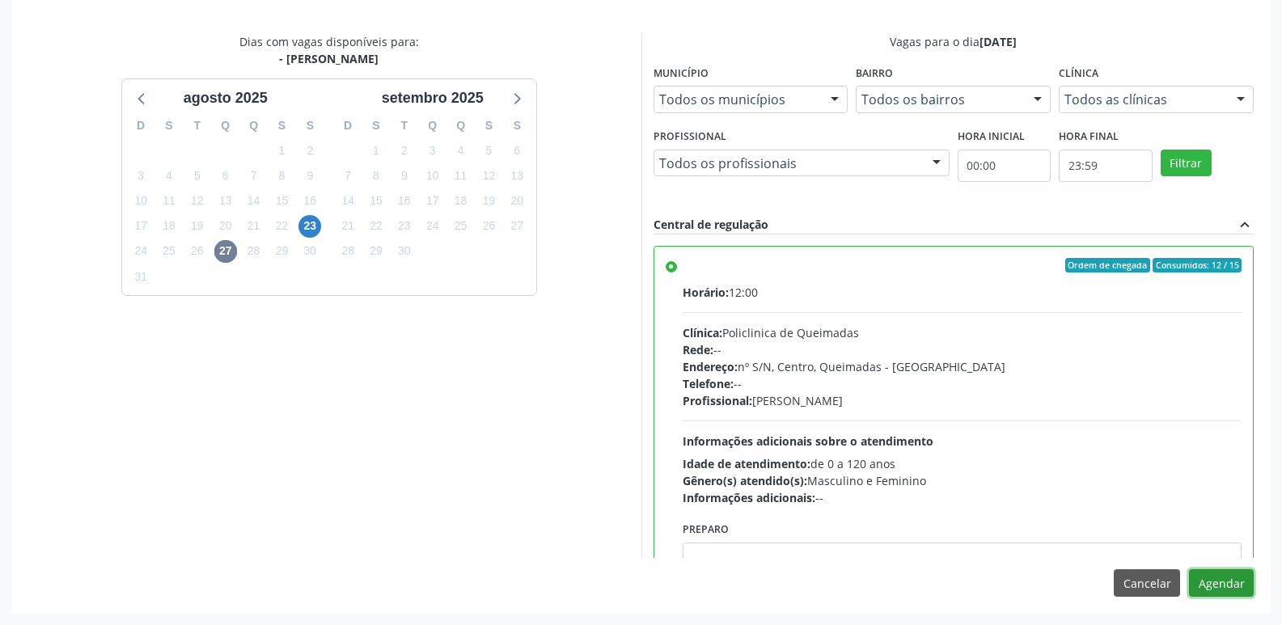
click at [1207, 583] on button "Agendar" at bounding box center [1221, 584] width 65 height 28
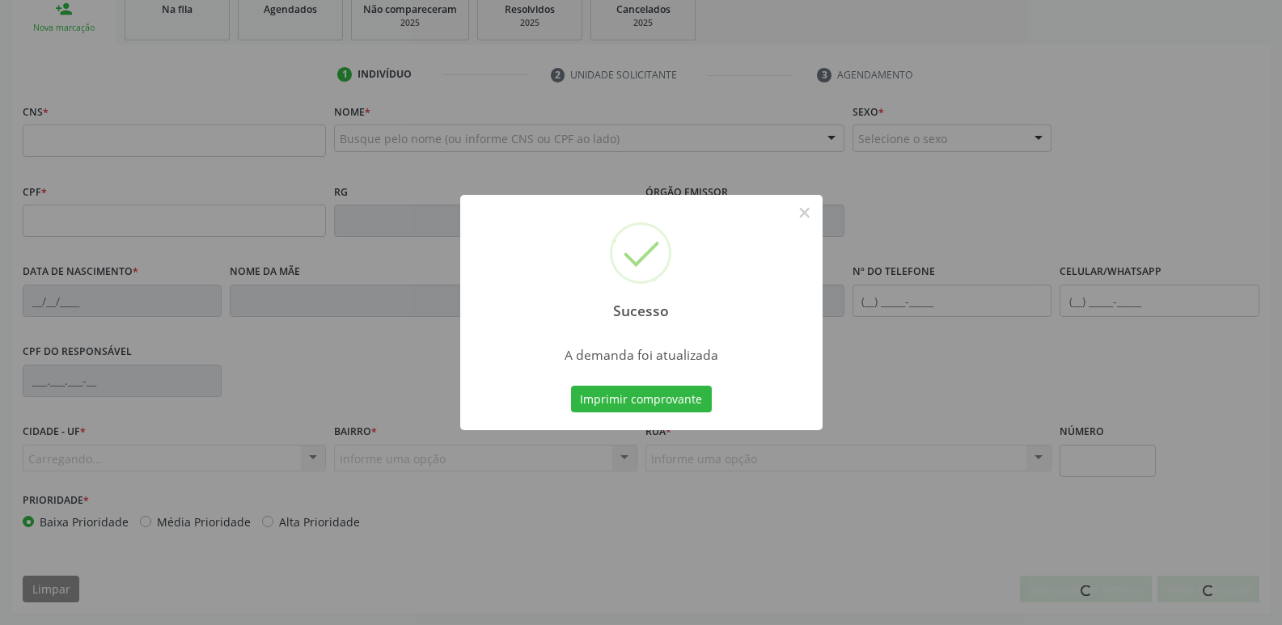
scroll to position [252, 0]
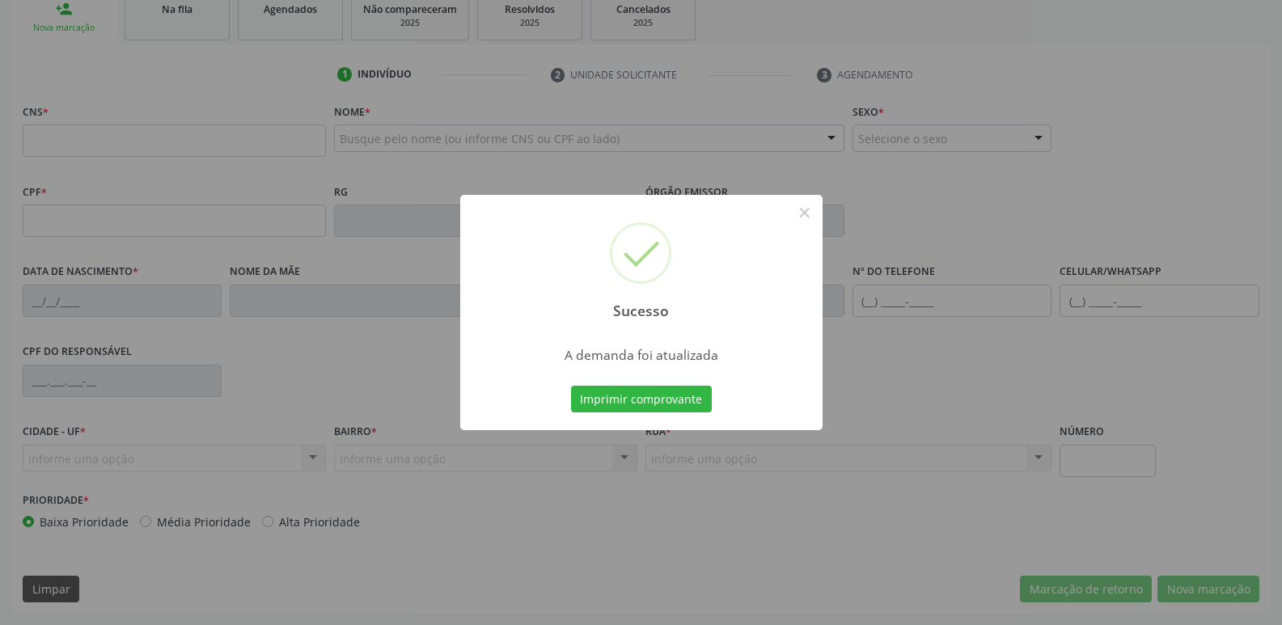
click at [571, 386] on button "Imprimir comprovante" at bounding box center [641, 400] width 141 height 28
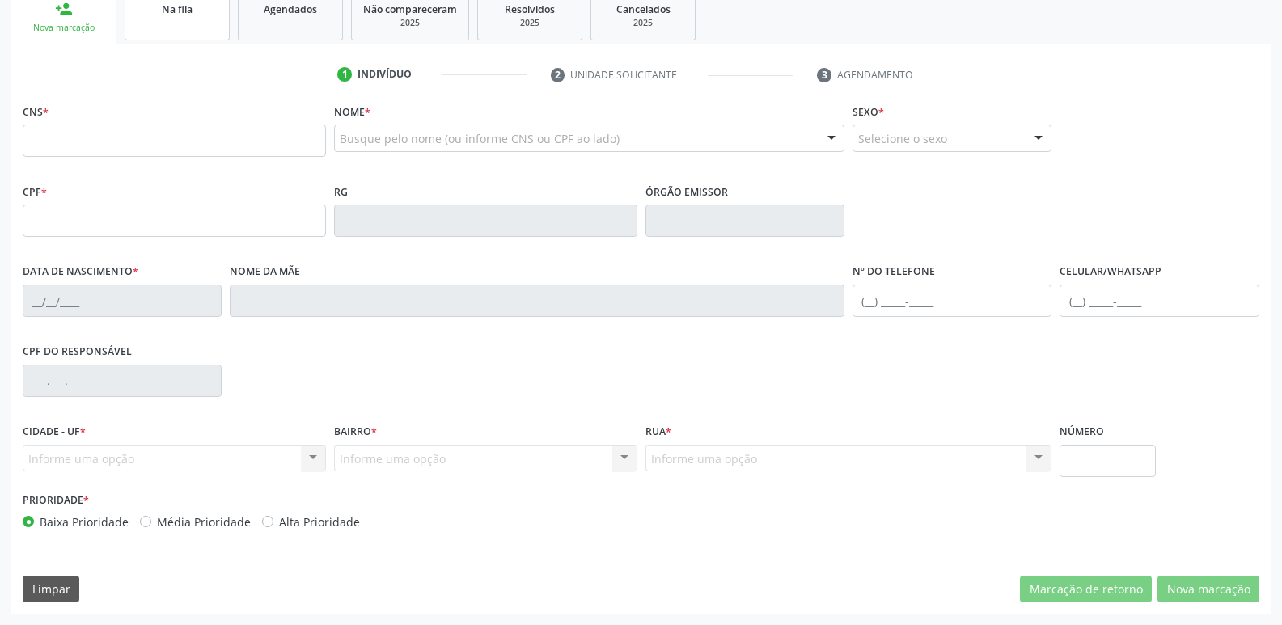
click at [203, 36] on link "Na fila" at bounding box center [177, 15] width 105 height 50
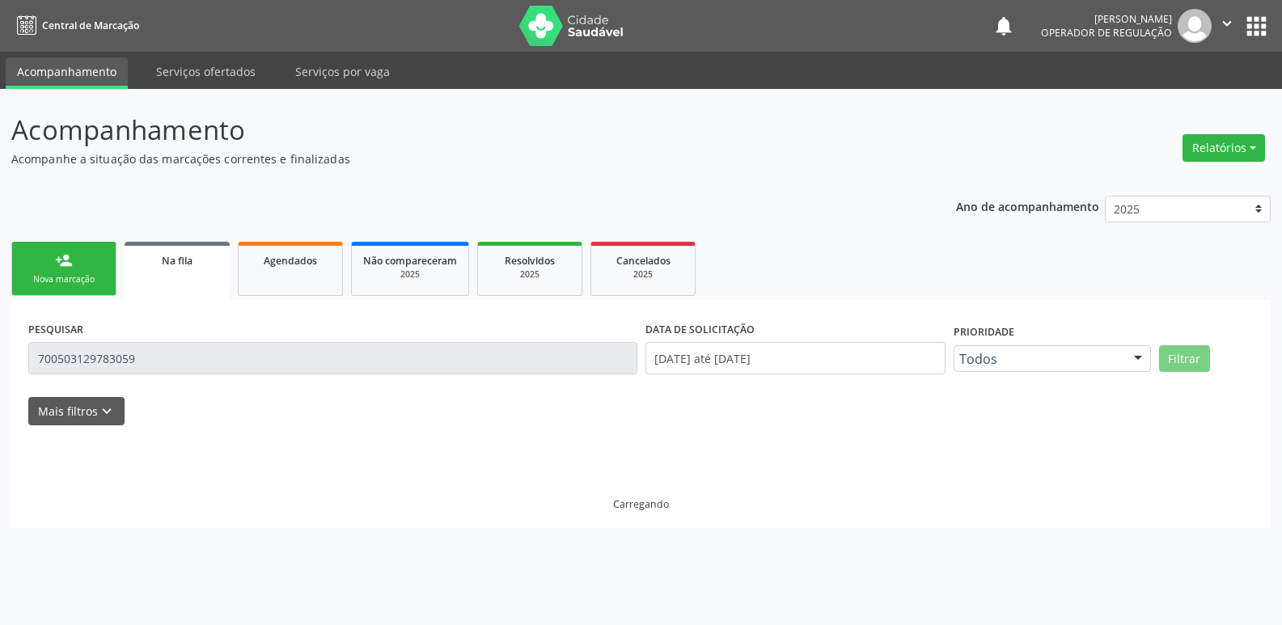
scroll to position [0, 0]
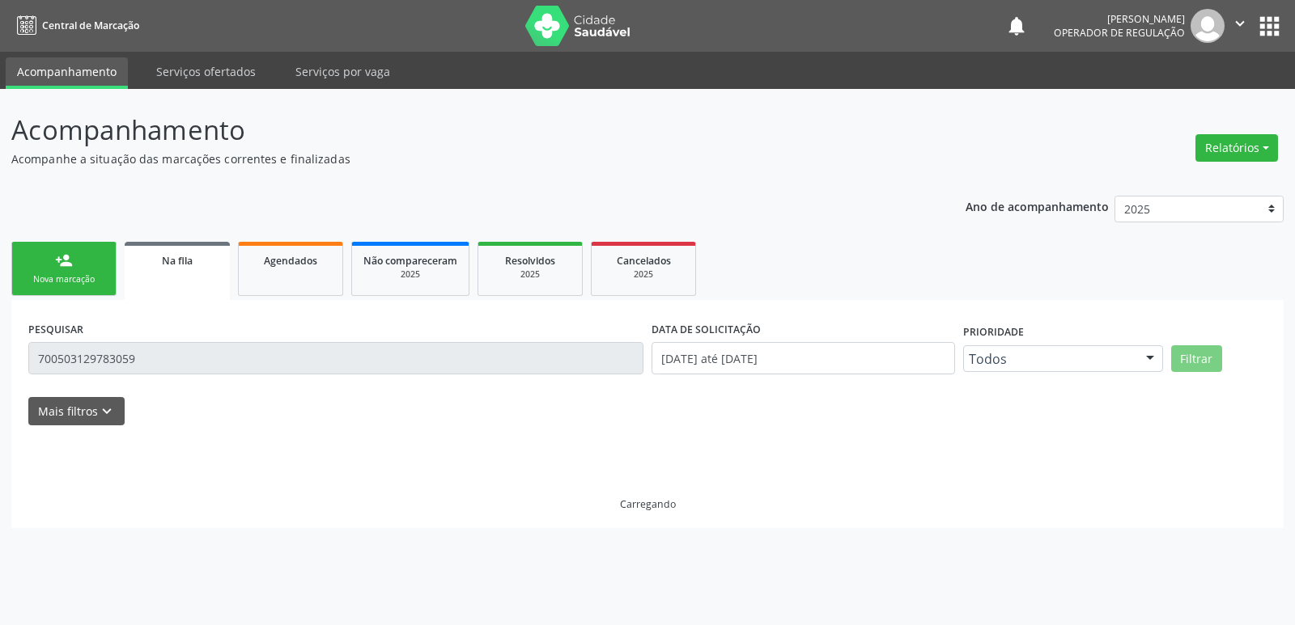
click at [195, 18] on nav "Central de Marcação notifications Elaine Machado da Silva Operador de regulação…" at bounding box center [647, 26] width 1295 height 52
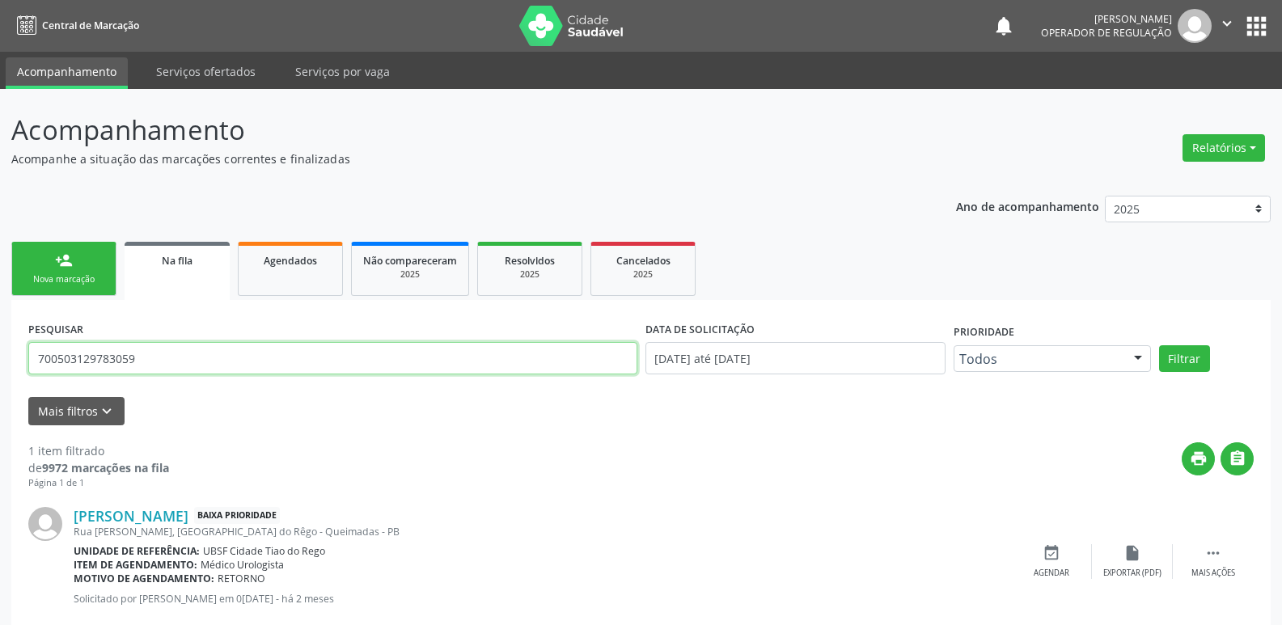
click at [0, 368] on div "Acompanhamento Acompanhe a situação das marcações correntes e finalizadas Relat…" at bounding box center [641, 376] width 1282 height 574
type input "708003321583623"
click at [1159, 345] on button "Filtrar" at bounding box center [1184, 359] width 51 height 28
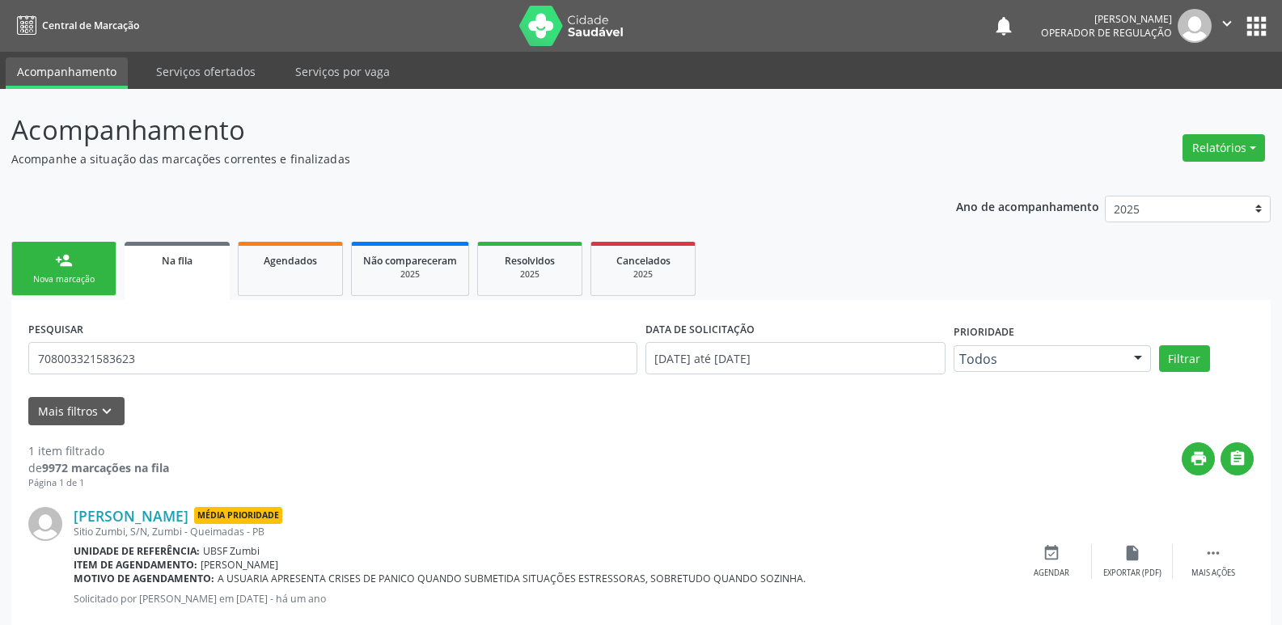
scroll to position [37, 0]
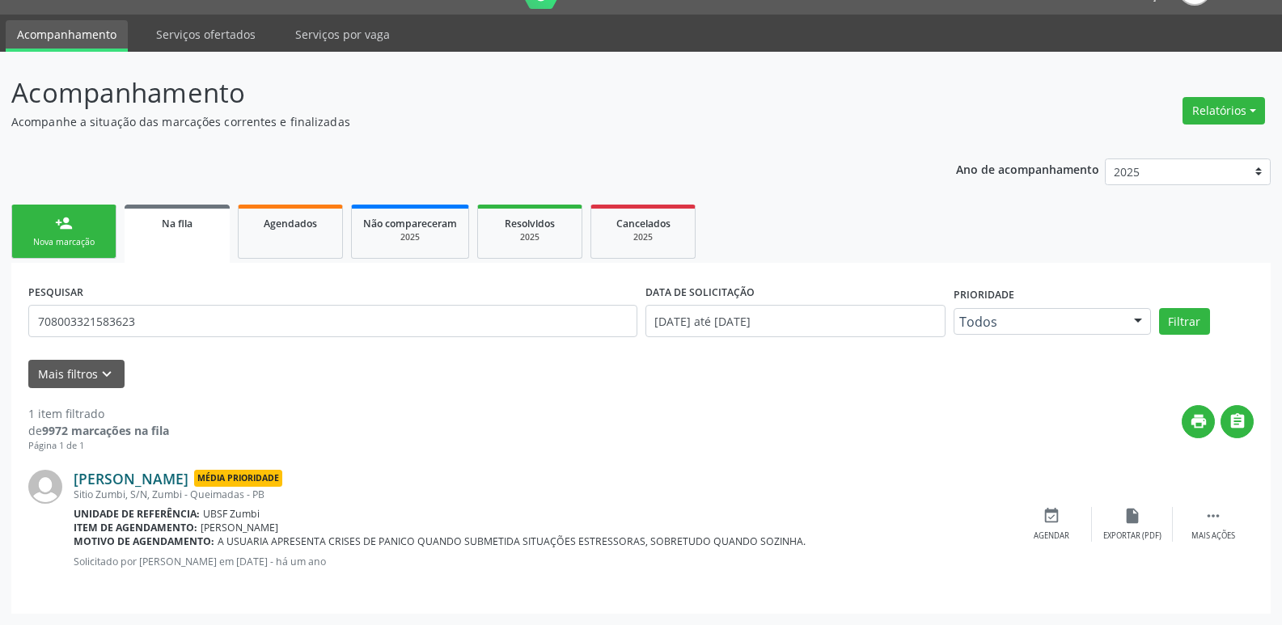
click at [189, 475] on link "Maria Clara da Silva Nunes" at bounding box center [131, 479] width 115 height 18
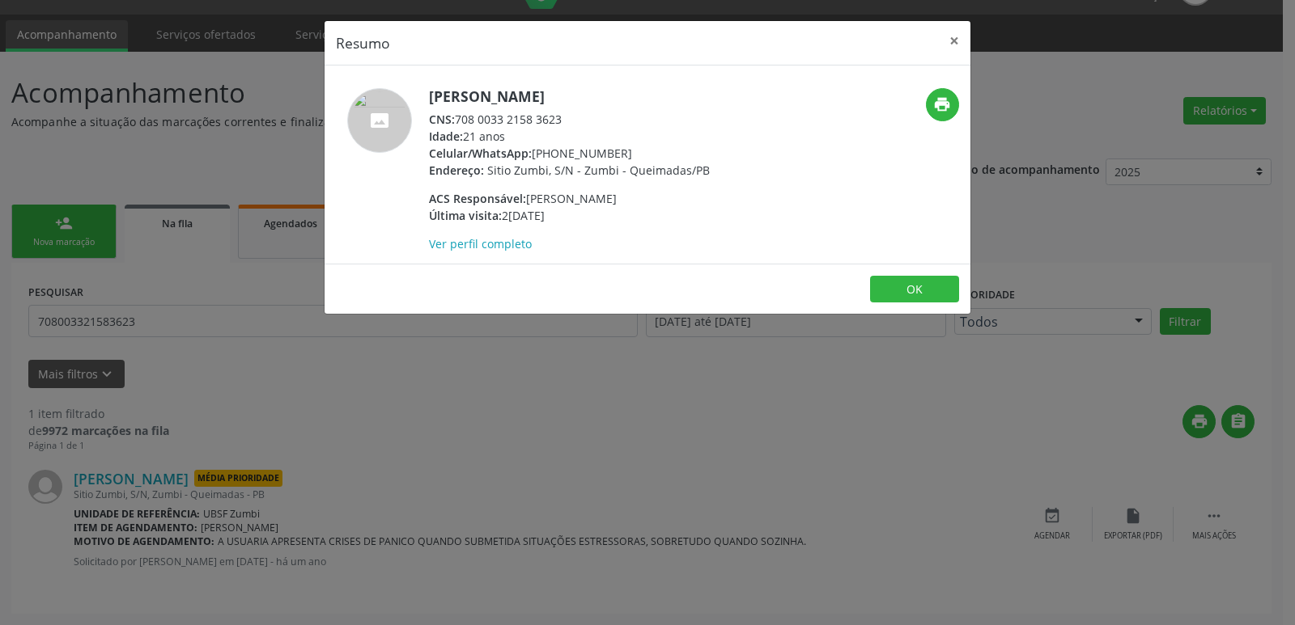
drag, startPoint x: 668, startPoint y: 373, endPoint x: 684, endPoint y: 375, distance: 16.3
click at [668, 373] on div "Resumo × Maria Clara da Silva Nunes CNS: 708 0033 2158 3623 Idade: 21 anos Celu…" at bounding box center [647, 312] width 1295 height 625
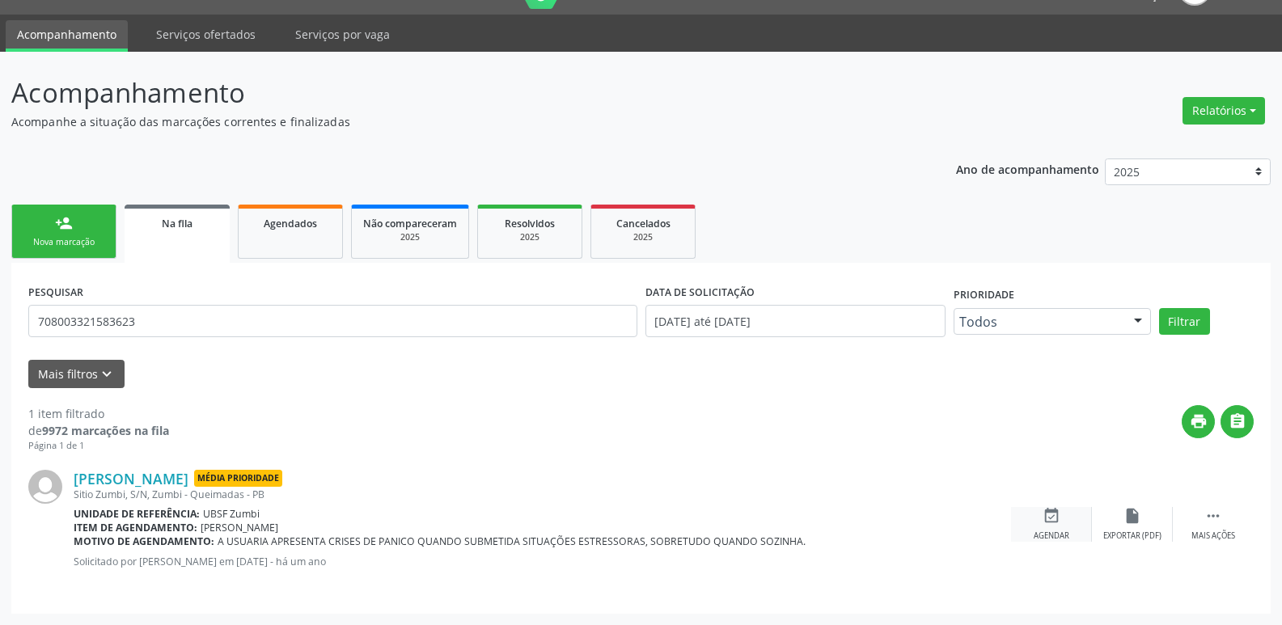
click at [1044, 520] on icon "event_available" at bounding box center [1052, 516] width 18 height 18
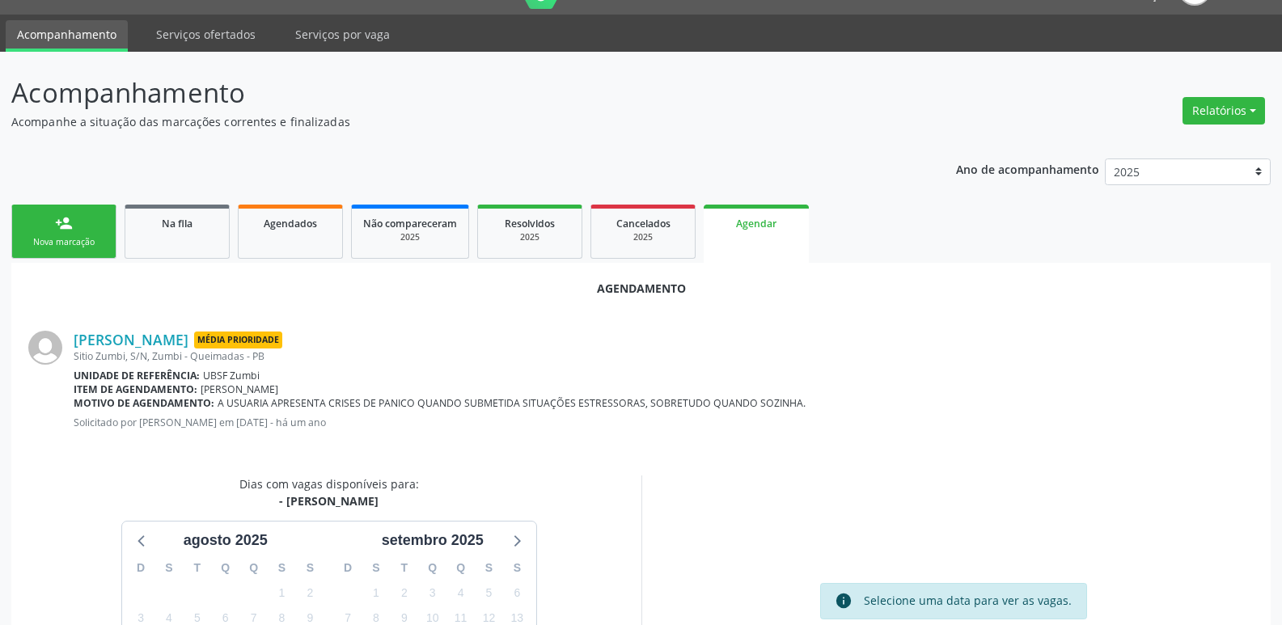
scroll to position [217, 0]
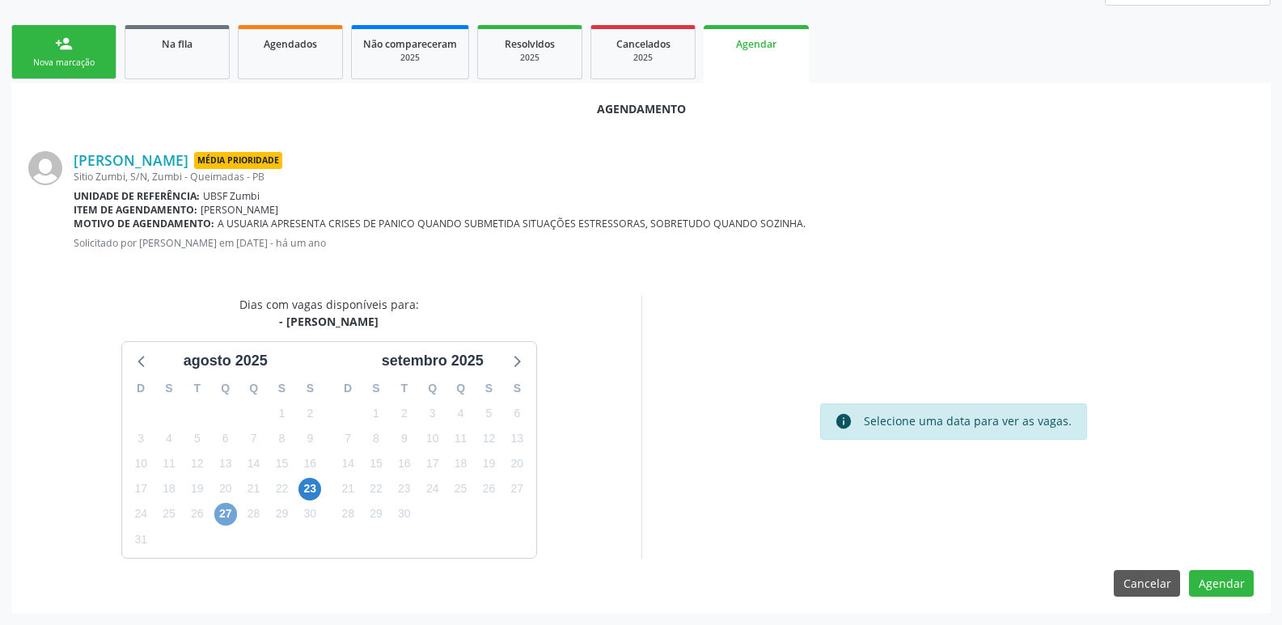
click at [227, 514] on span "27" at bounding box center [225, 514] width 23 height 23
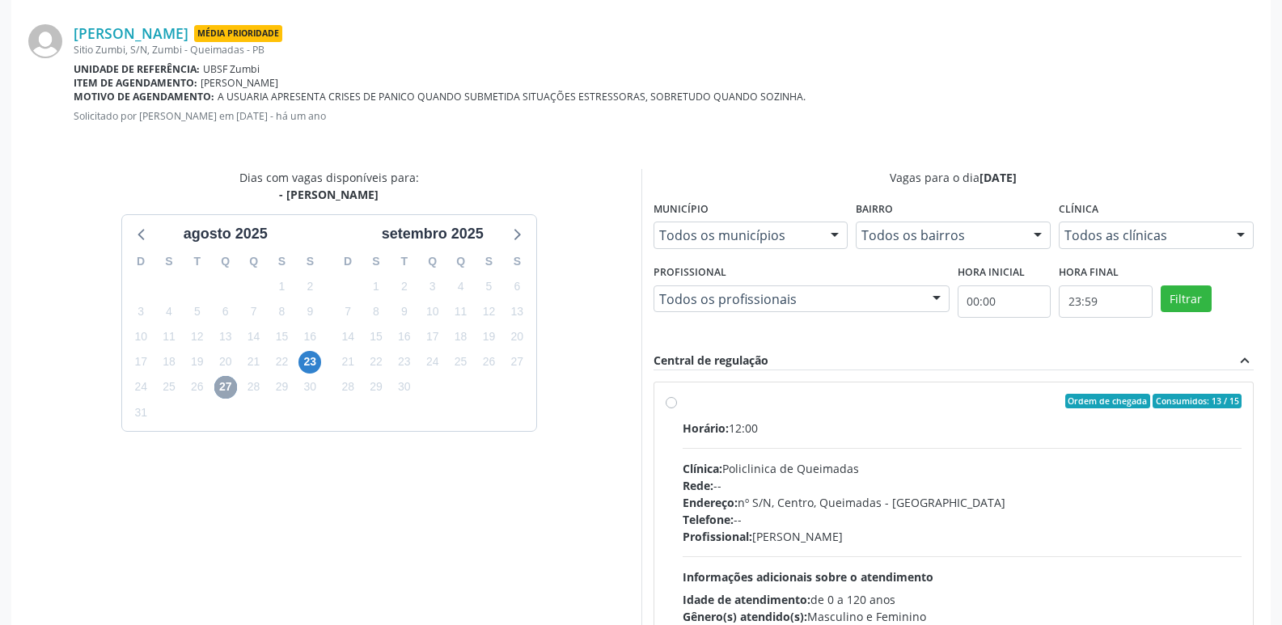
scroll to position [451, 0]
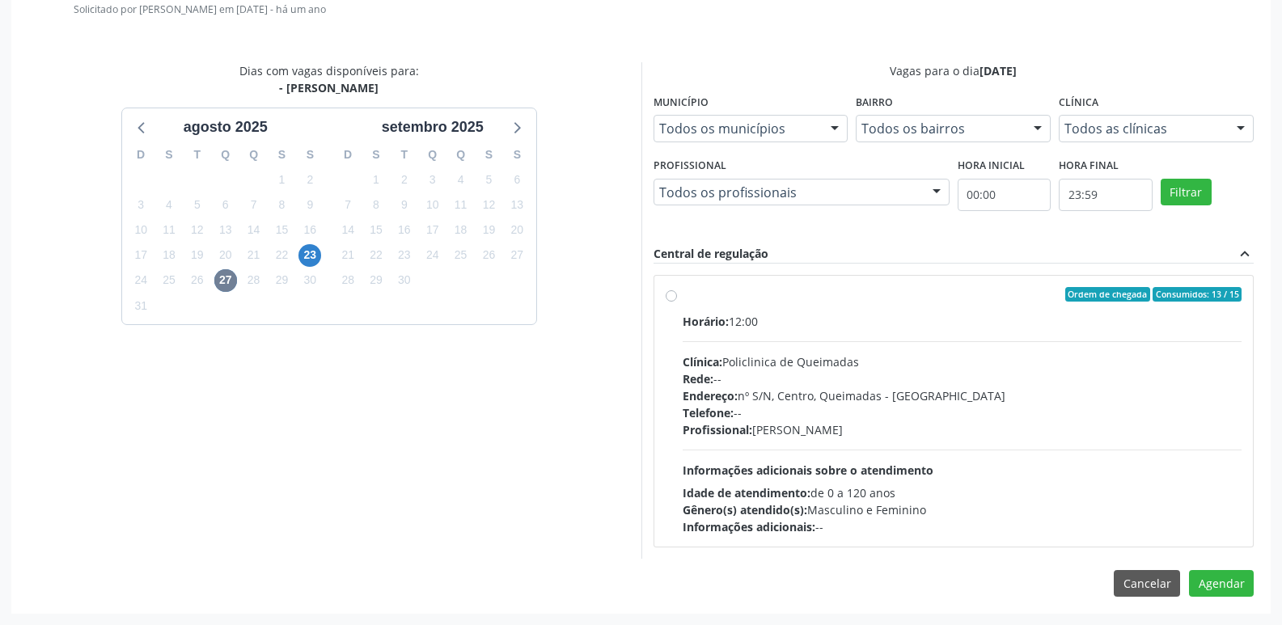
click at [1012, 409] on div "Telefone: --" at bounding box center [963, 413] width 560 height 17
click at [677, 302] on input "Ordem de chegada Consumidos: 13 / 15 Horário: 12:00 Clínica: Policlinica de Que…" at bounding box center [671, 294] width 11 height 15
radio input "true"
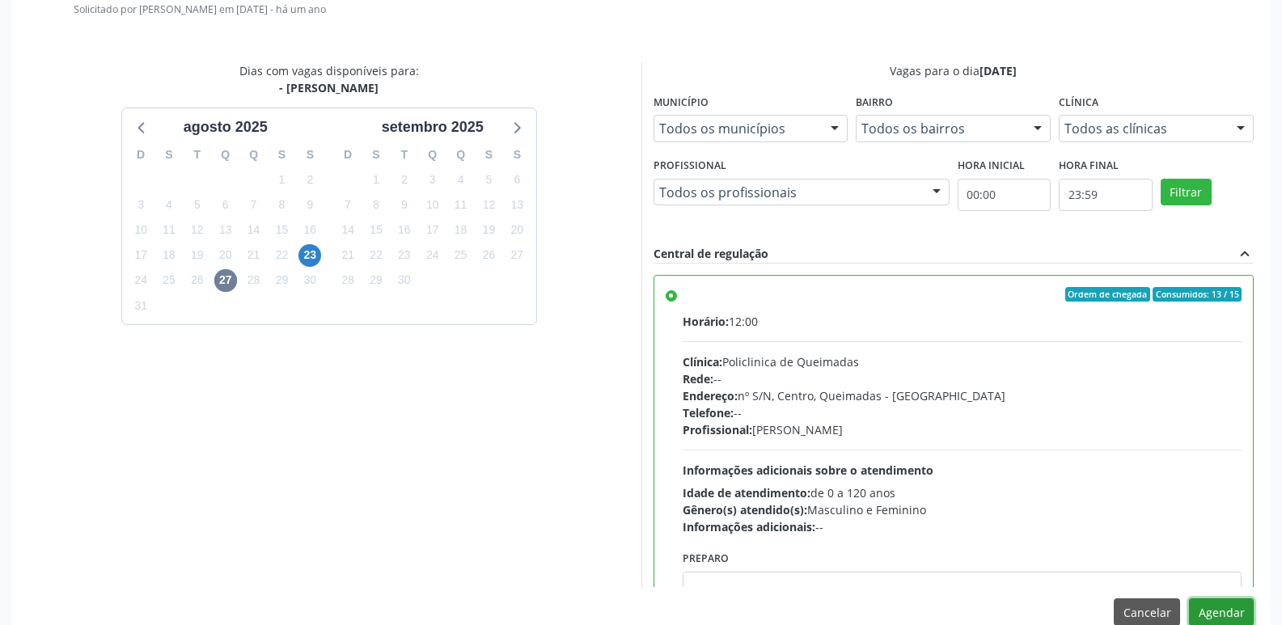
click at [1219, 601] on button "Agendar" at bounding box center [1221, 613] width 65 height 28
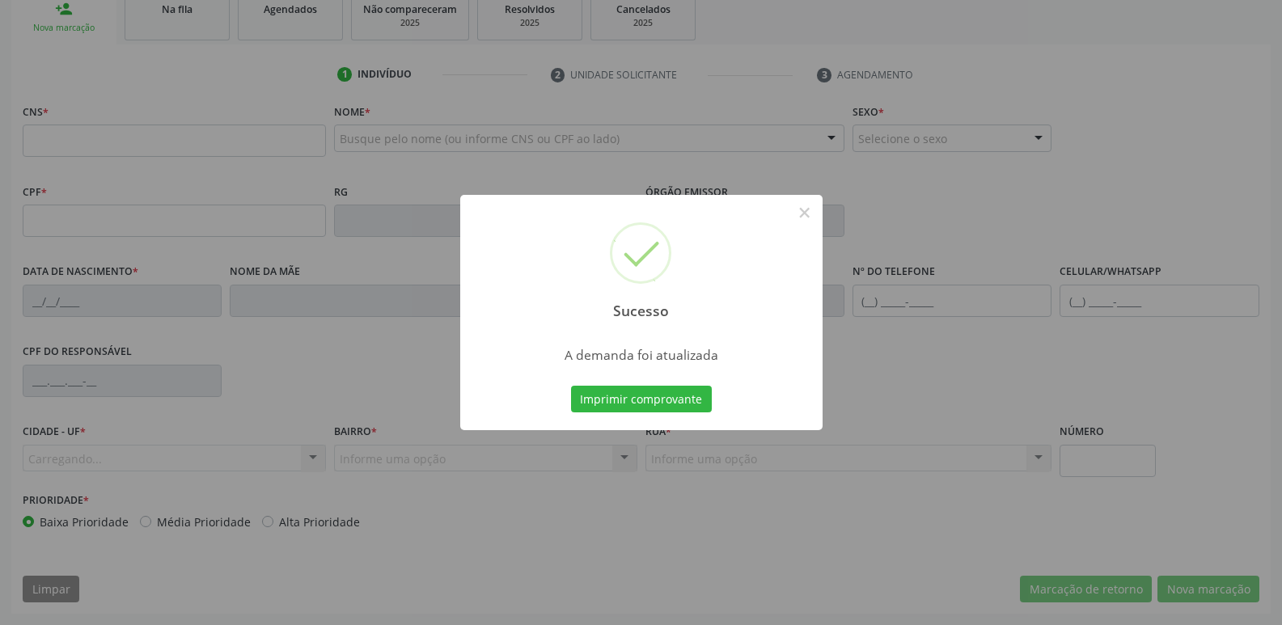
scroll to position [252, 0]
click at [571, 386] on button "Imprimir comprovante" at bounding box center [641, 400] width 141 height 28
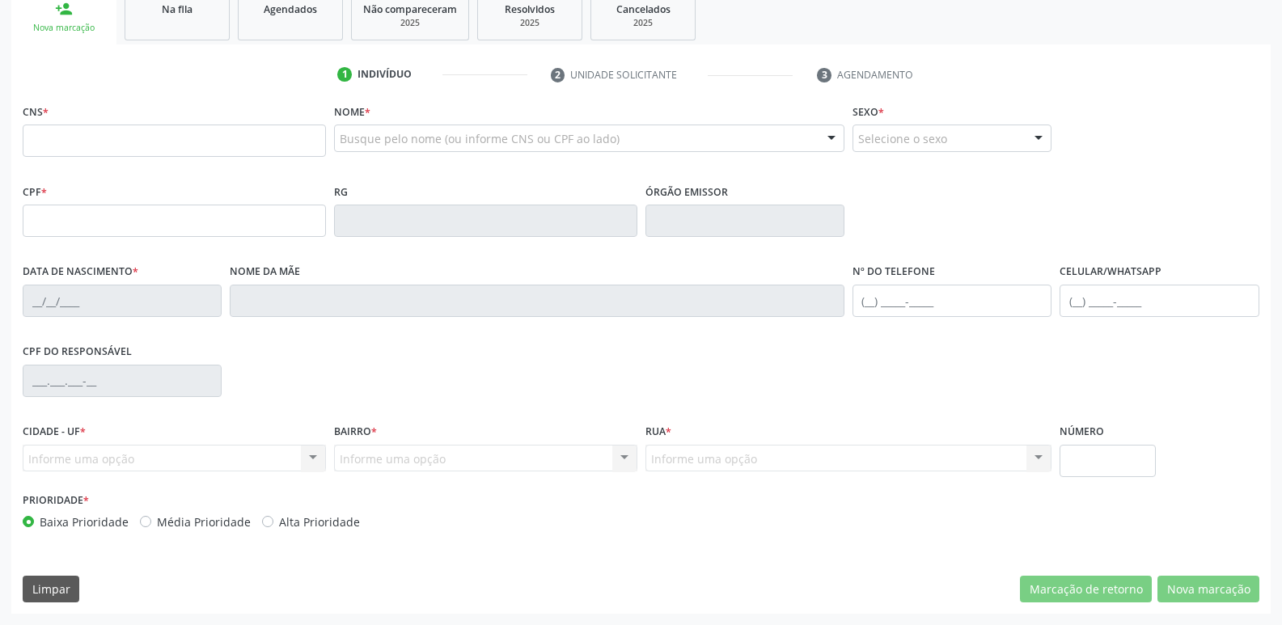
drag, startPoint x: 173, startPoint y: 32, endPoint x: 167, endPoint y: 21, distance: 11.9
click at [172, 32] on link "Na fila" at bounding box center [177, 15] width 105 height 50
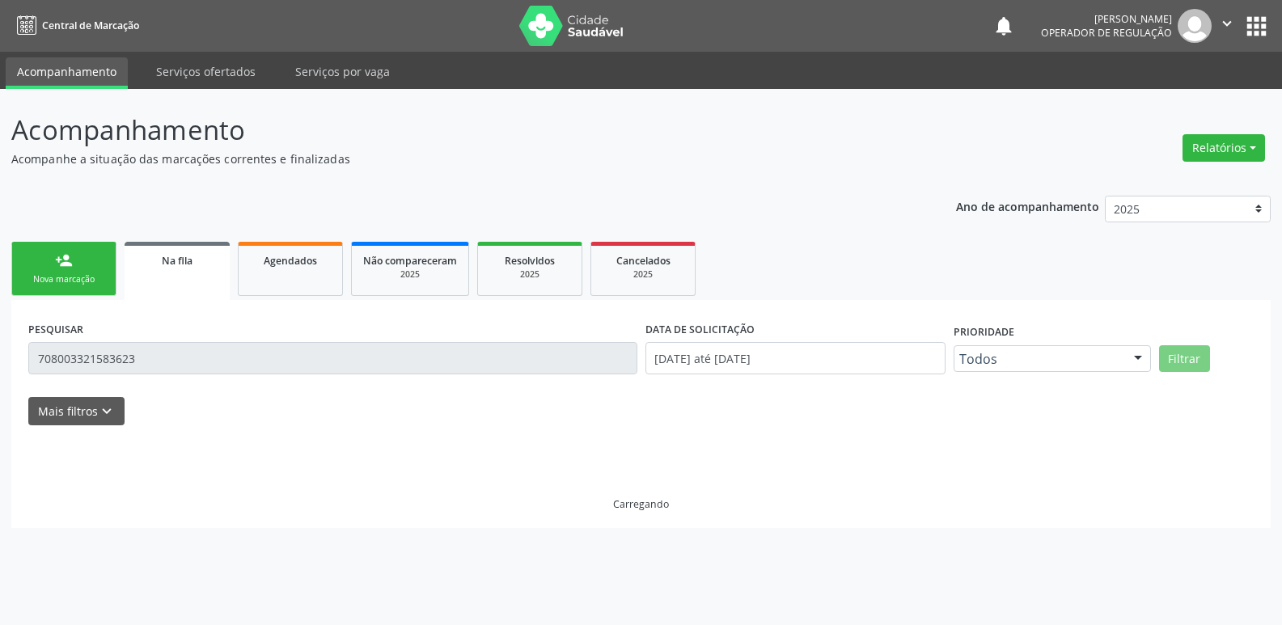
scroll to position [0, 0]
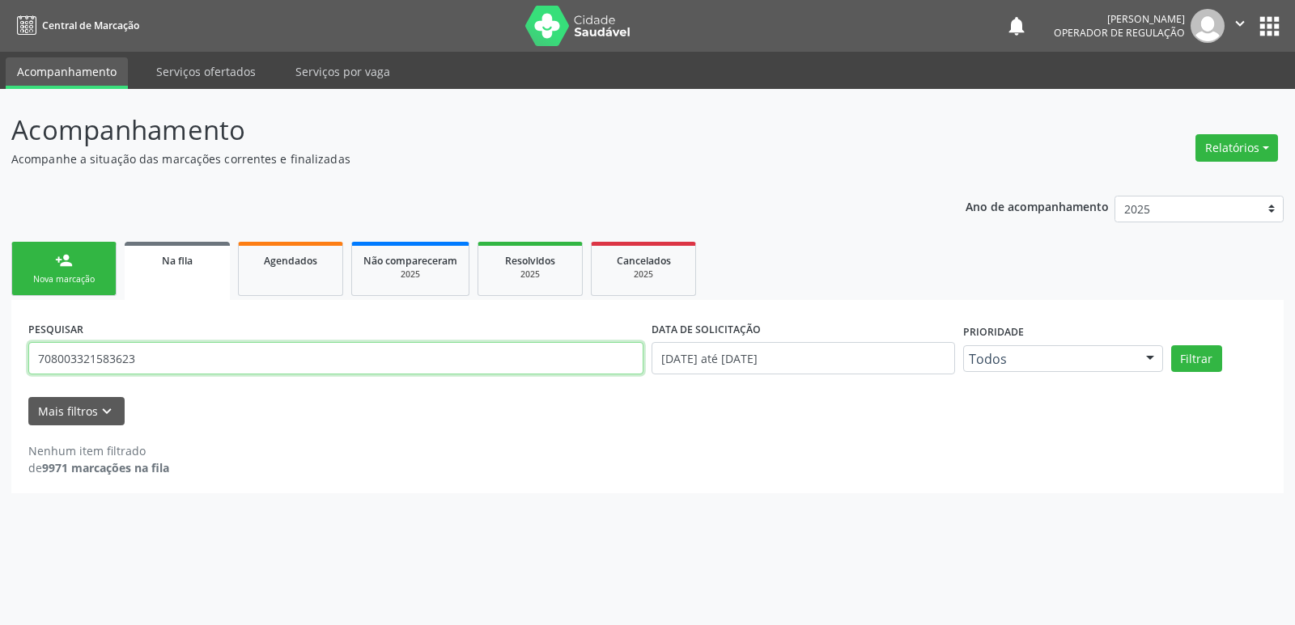
drag, startPoint x: 0, startPoint y: 316, endPoint x: 14, endPoint y: 319, distance: 14.0
click at [11, 318] on div "PESQUISAR 708003321583623 DATA DE SOLICITAÇÃO 01/01/2021 até 12/08/2025 Priorid…" at bounding box center [647, 396] width 1272 height 193
type input "706902170900336"
click at [1171, 345] on button "Filtrar" at bounding box center [1196, 359] width 51 height 28
click at [50, 263] on link "person_add Nova marcação" at bounding box center [63, 269] width 105 height 54
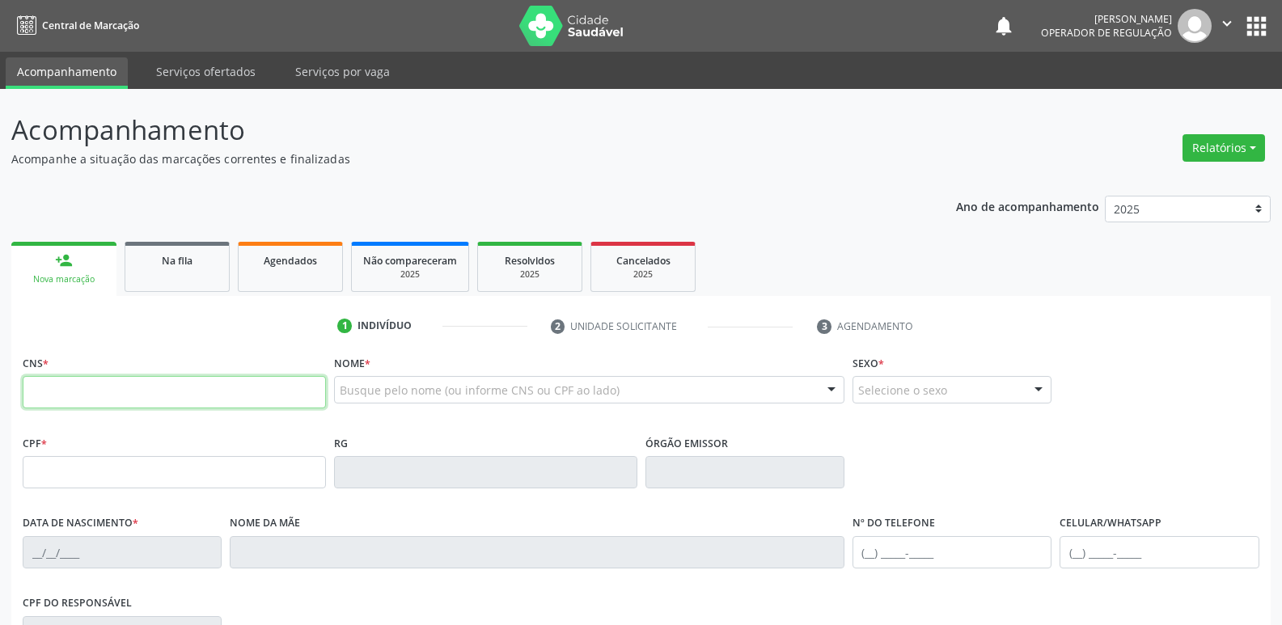
click at [147, 396] on input "text" at bounding box center [174, 392] width 303 height 32
type input "706 9021 7090 0336"
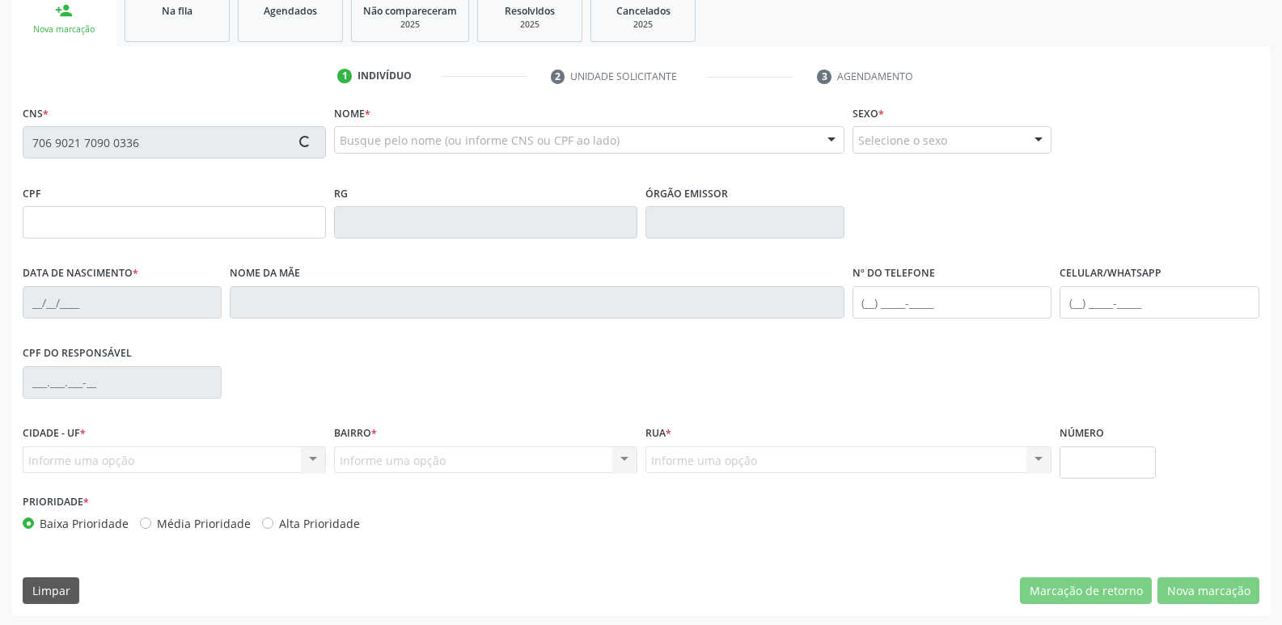
scroll to position [252, 0]
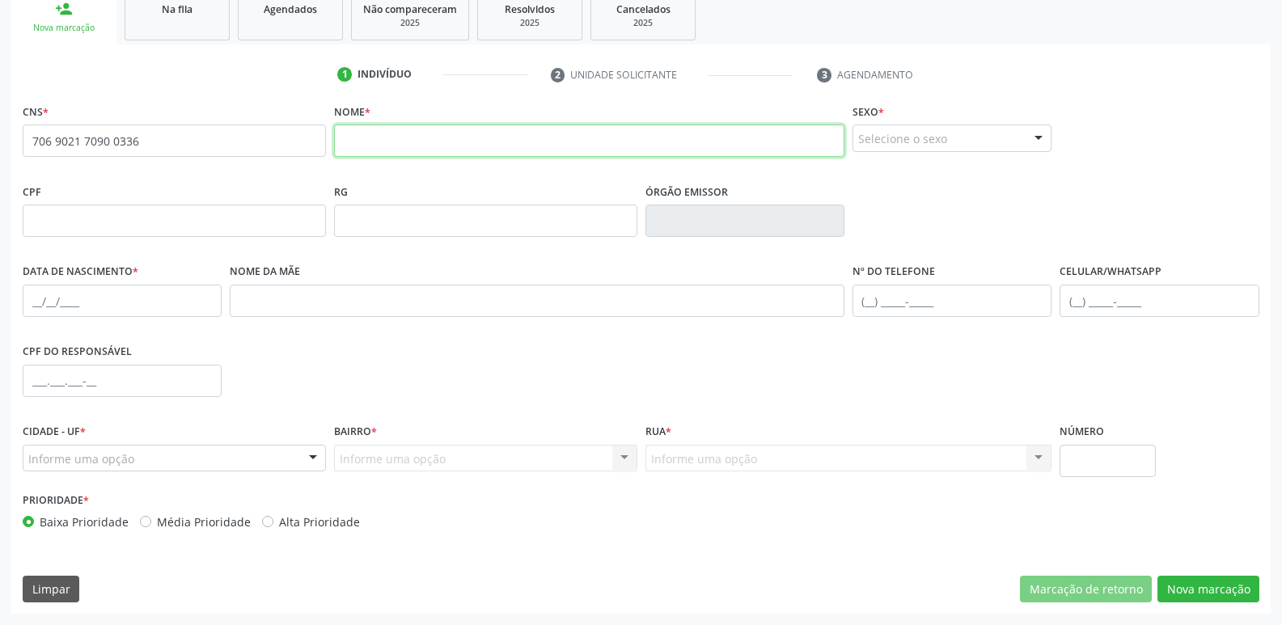
click at [382, 138] on input "text" at bounding box center [589, 141] width 511 height 32
type input "j"
type input "JOSE MIGUEL CLEMENTE ANDRADE PADOAN"
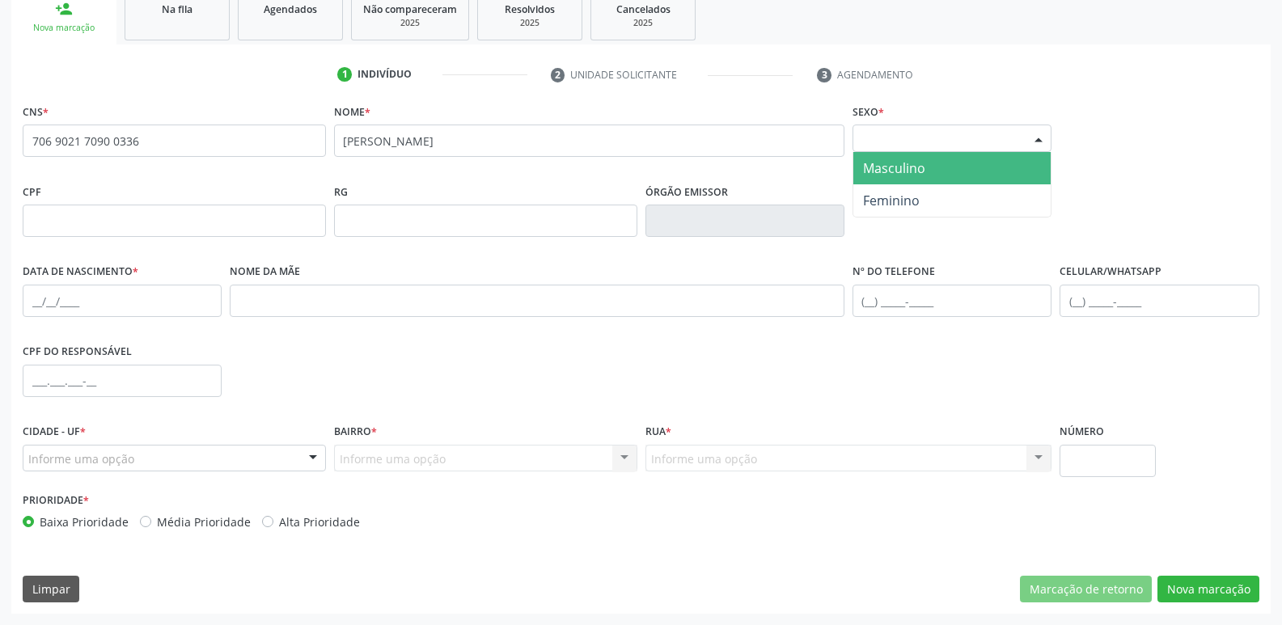
click at [905, 146] on div "Selecione o sexo" at bounding box center [952, 139] width 199 height 28
click at [894, 167] on span "Masculino" at bounding box center [894, 168] width 62 height 18
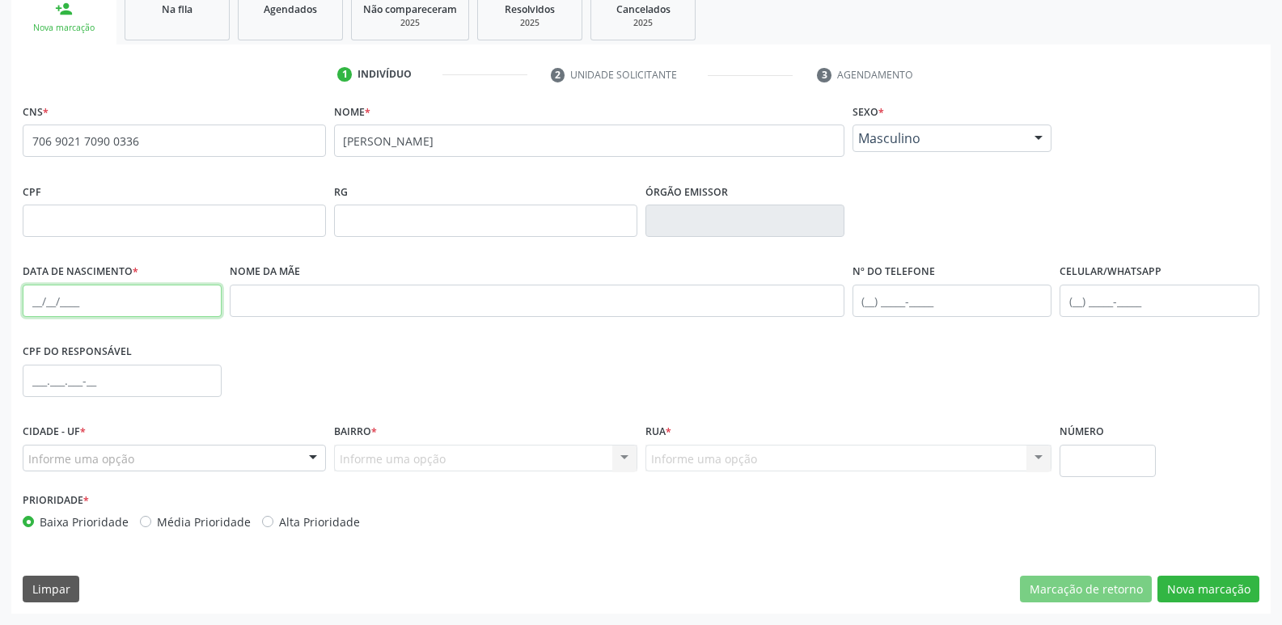
click at [24, 299] on input "text" at bounding box center [122, 301] width 199 height 32
type input "30/06/2025"
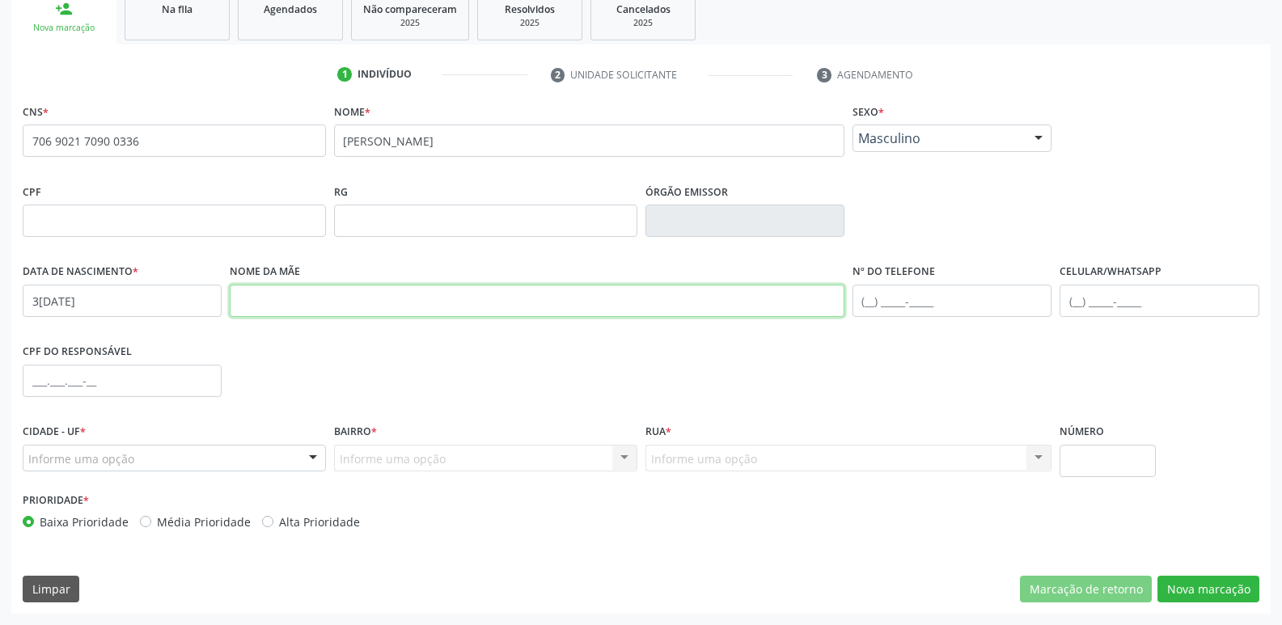
click at [295, 299] on input "text" at bounding box center [537, 301] width 615 height 32
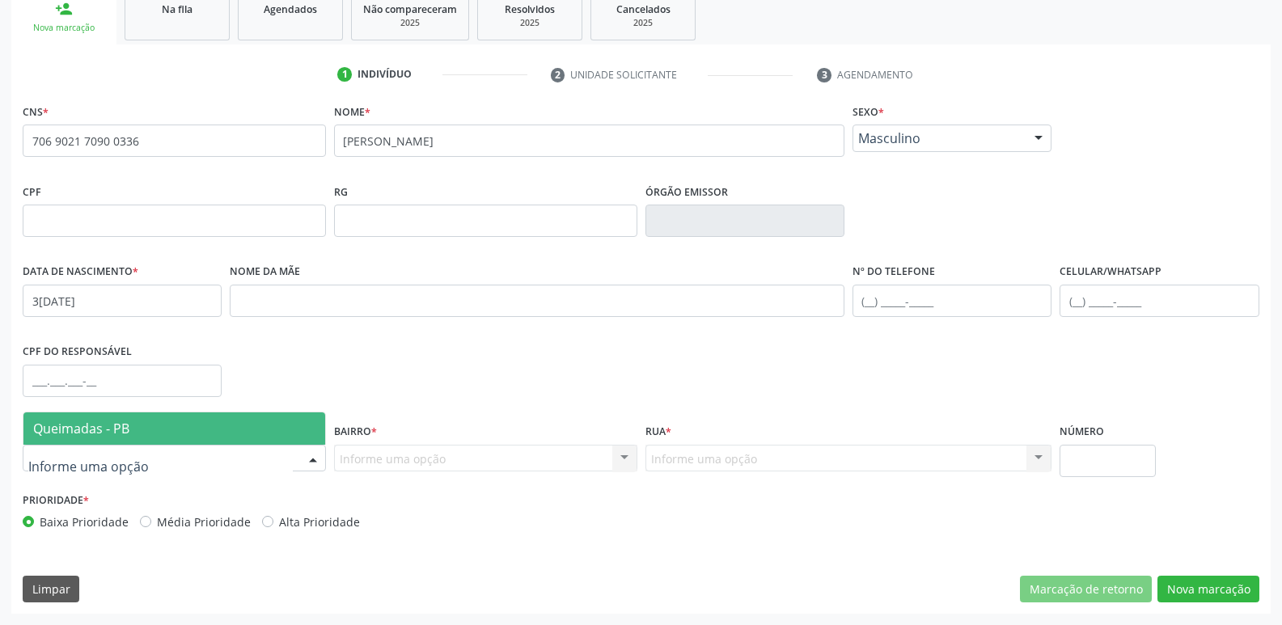
click at [106, 431] on span "Queimadas - PB" at bounding box center [81, 429] width 96 height 18
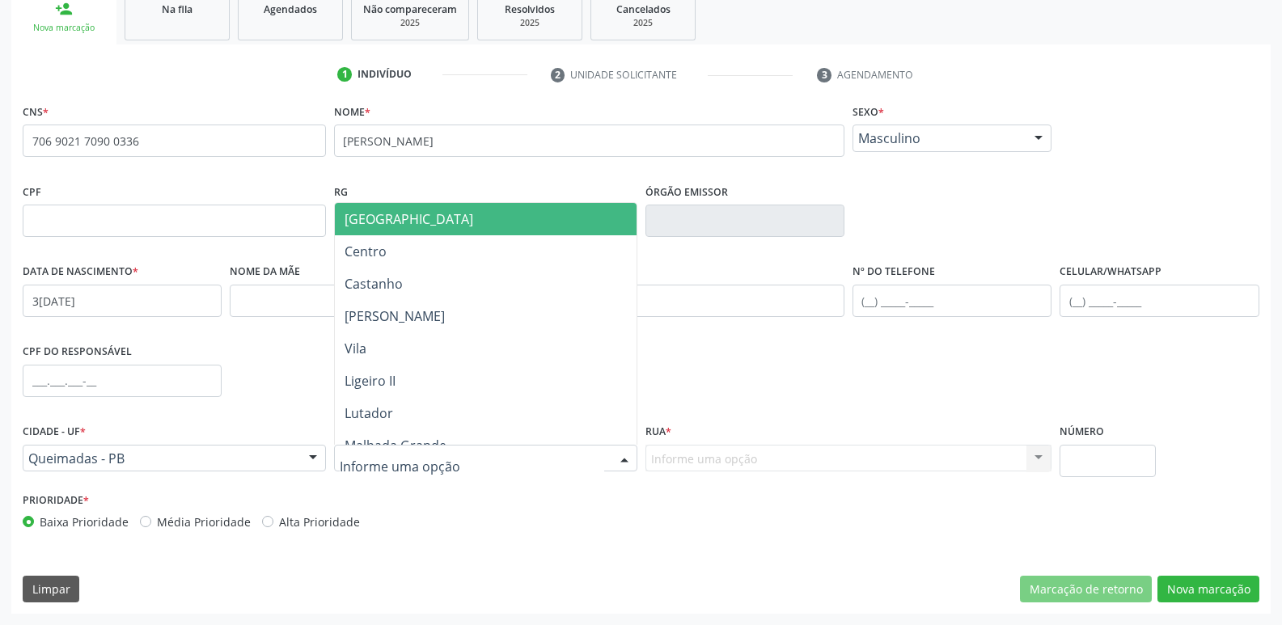
click at [445, 456] on div at bounding box center [485, 459] width 303 height 28
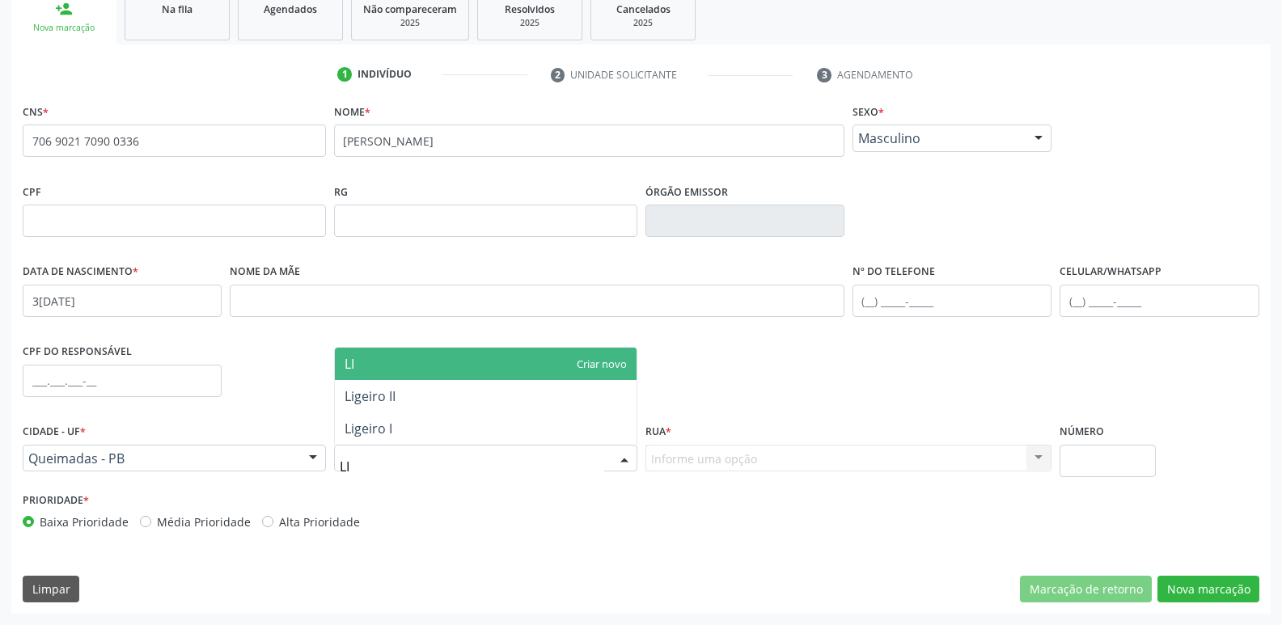
type input "LIG"
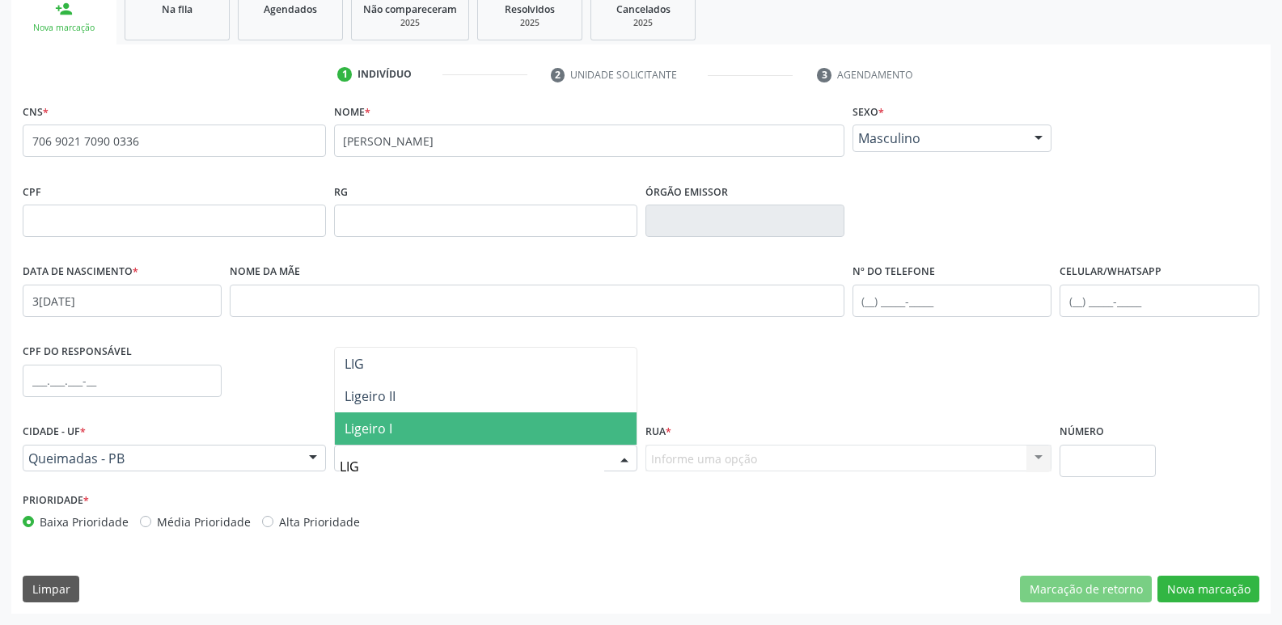
click at [586, 428] on span "Ligeiro I" at bounding box center [486, 429] width 302 height 32
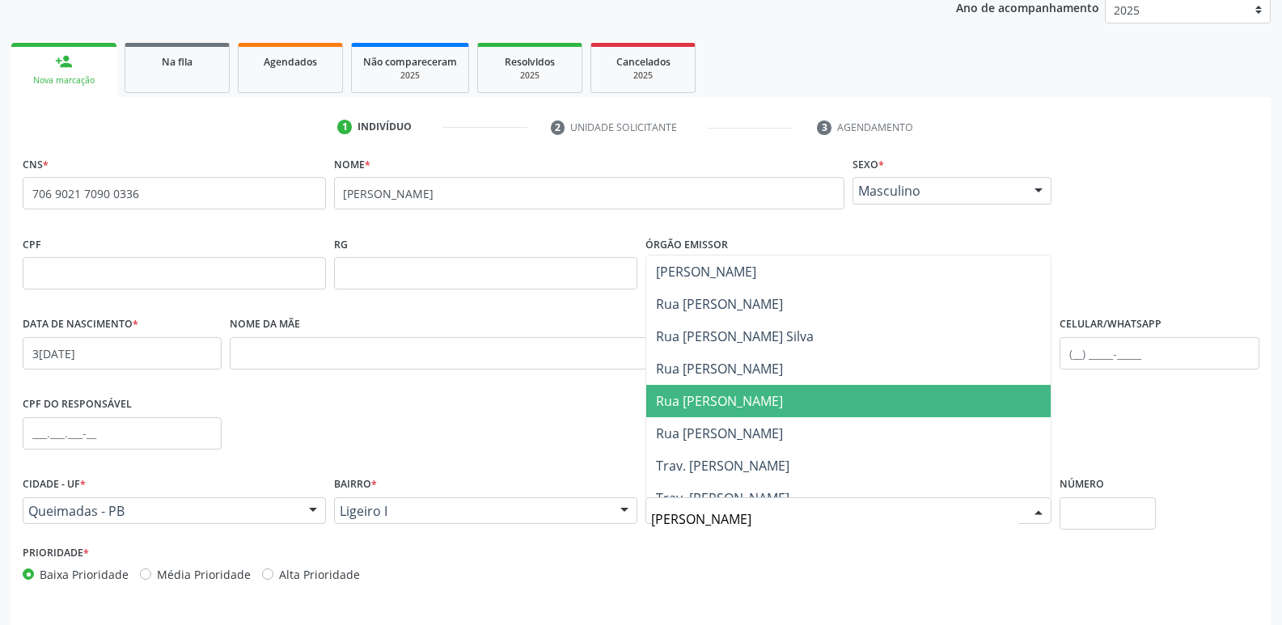
scroll to position [171, 0]
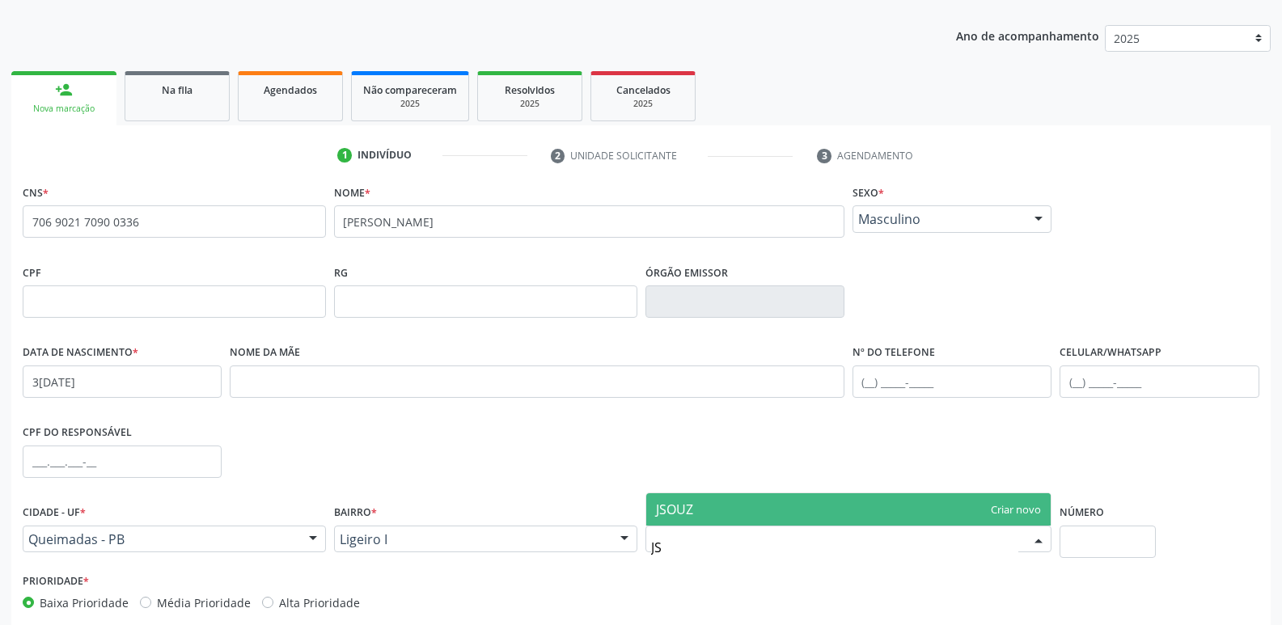
type input "J"
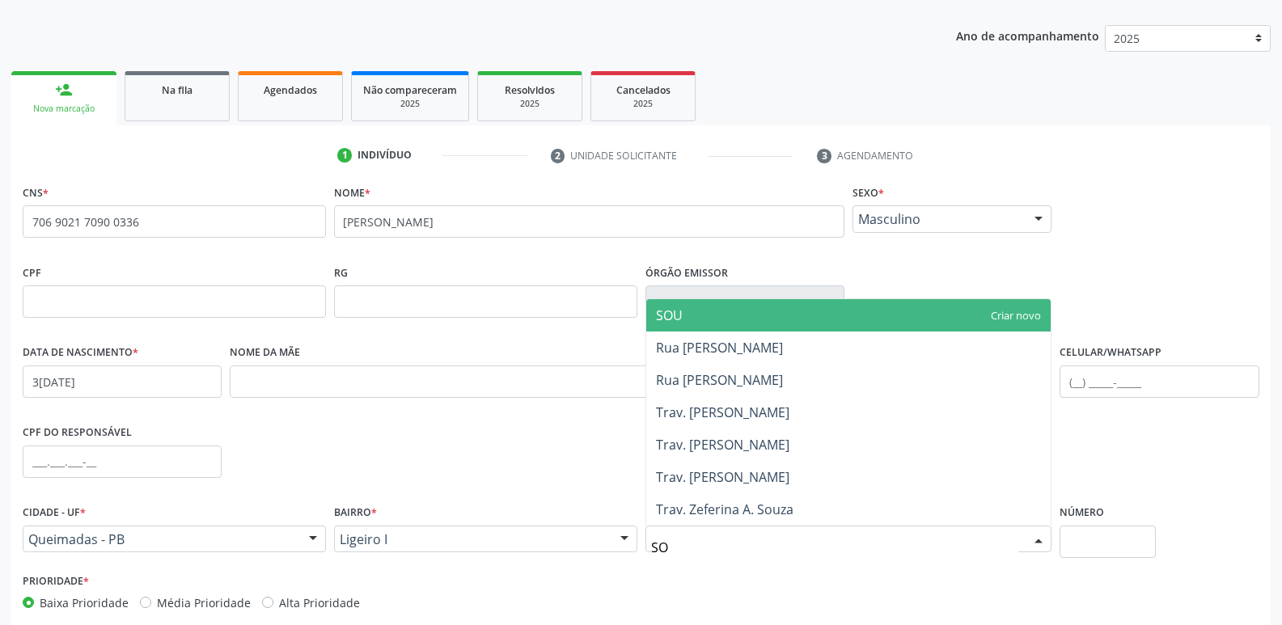
type input "S"
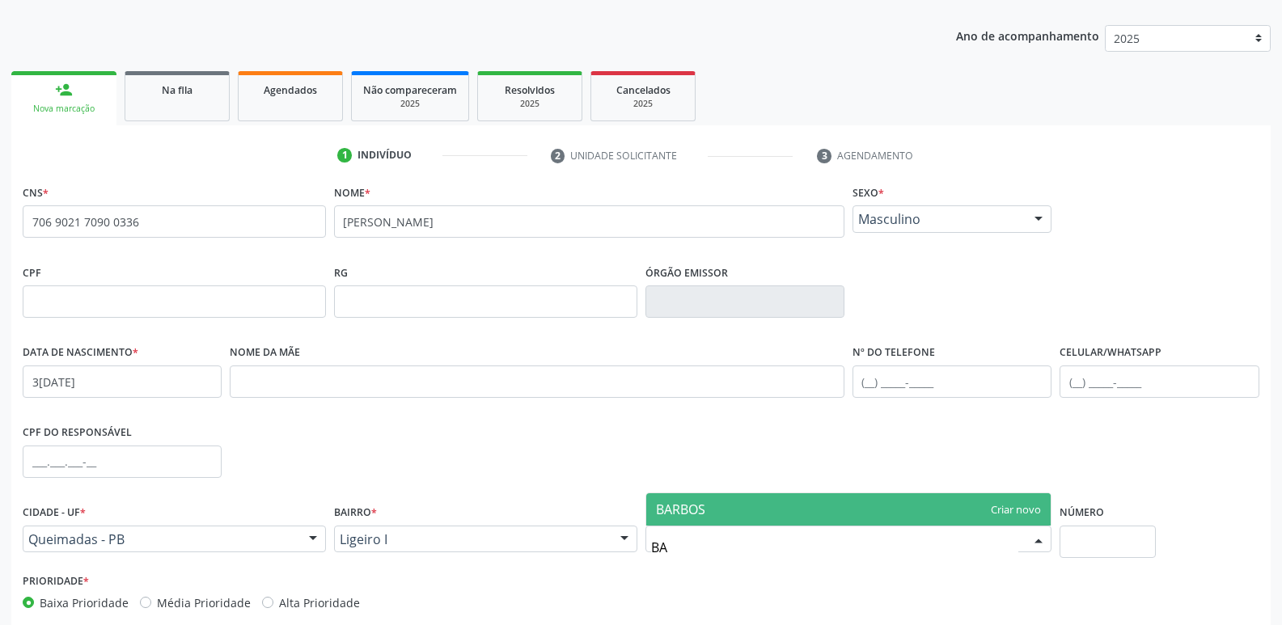
type input "B"
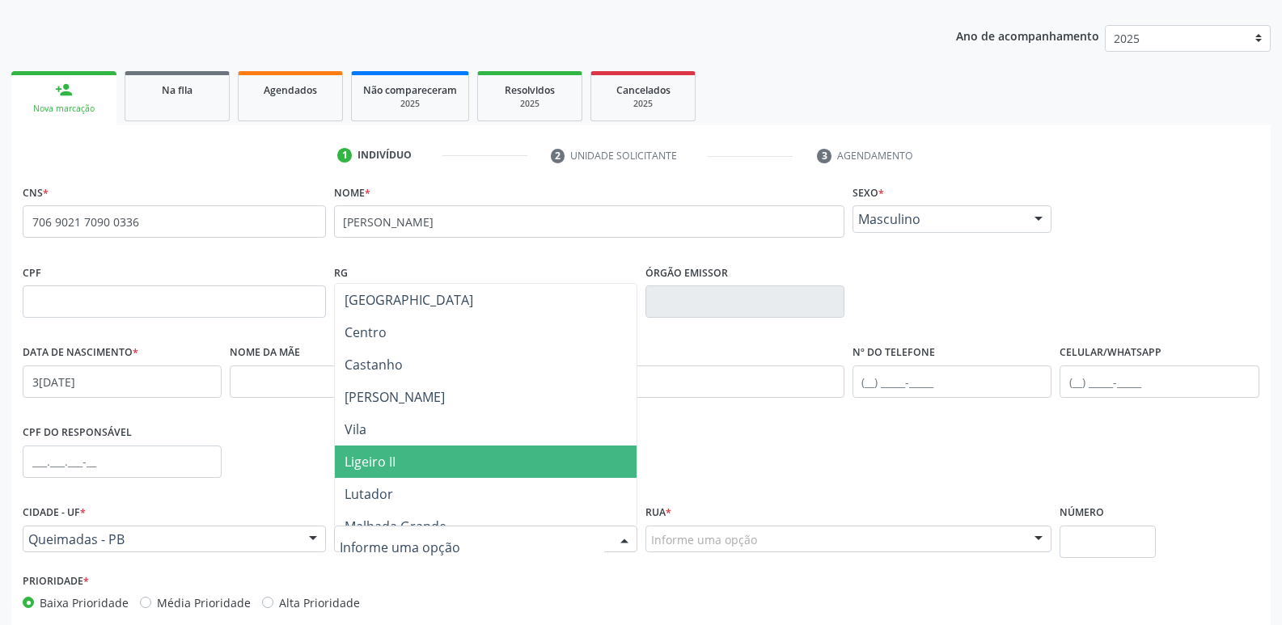
click at [417, 457] on span "Ligeiro II" at bounding box center [486, 462] width 302 height 32
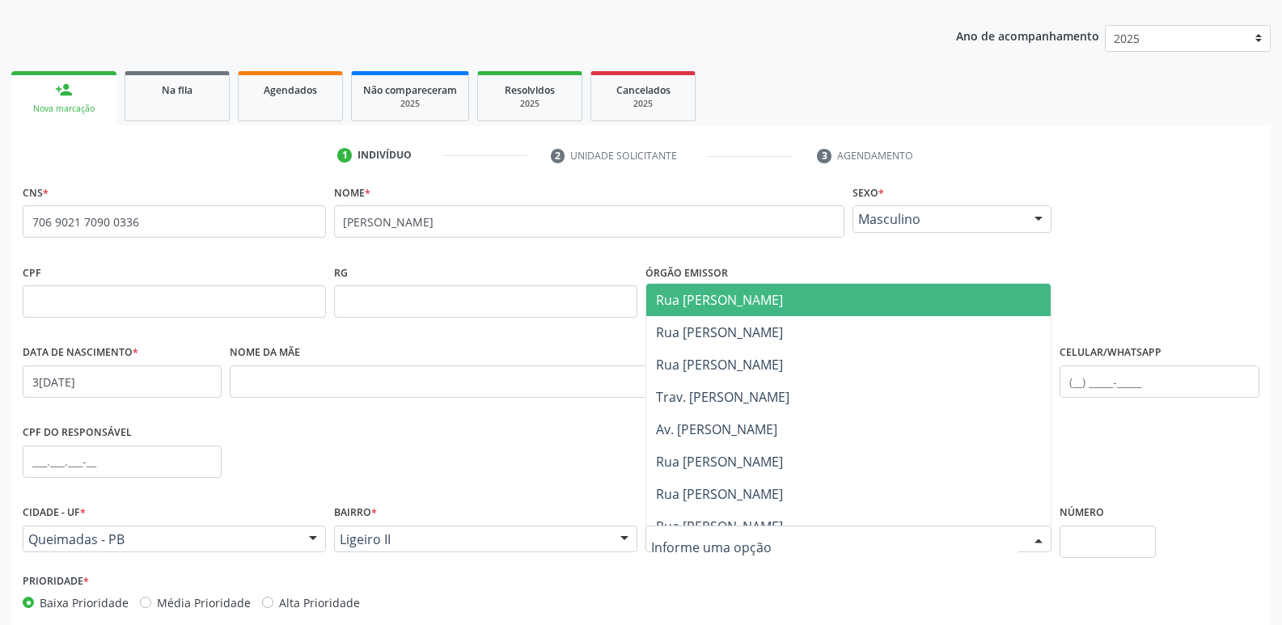
drag, startPoint x: 693, startPoint y: 545, endPoint x: 672, endPoint y: 540, distance: 21.6
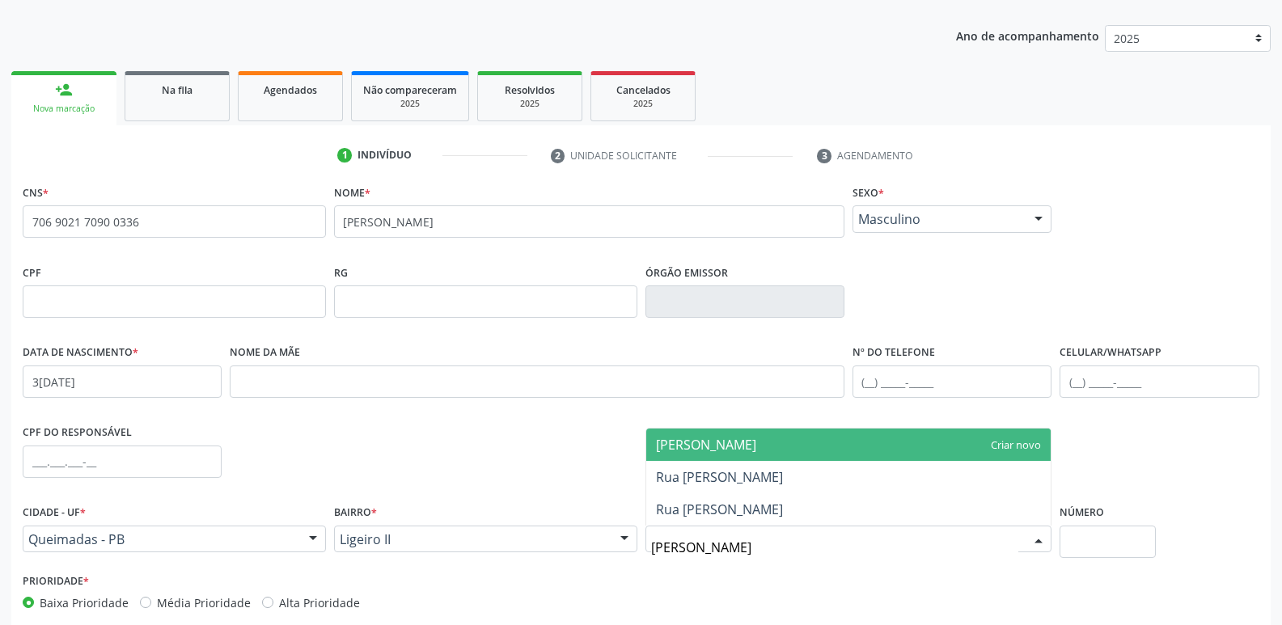
type input "JOSE DE"
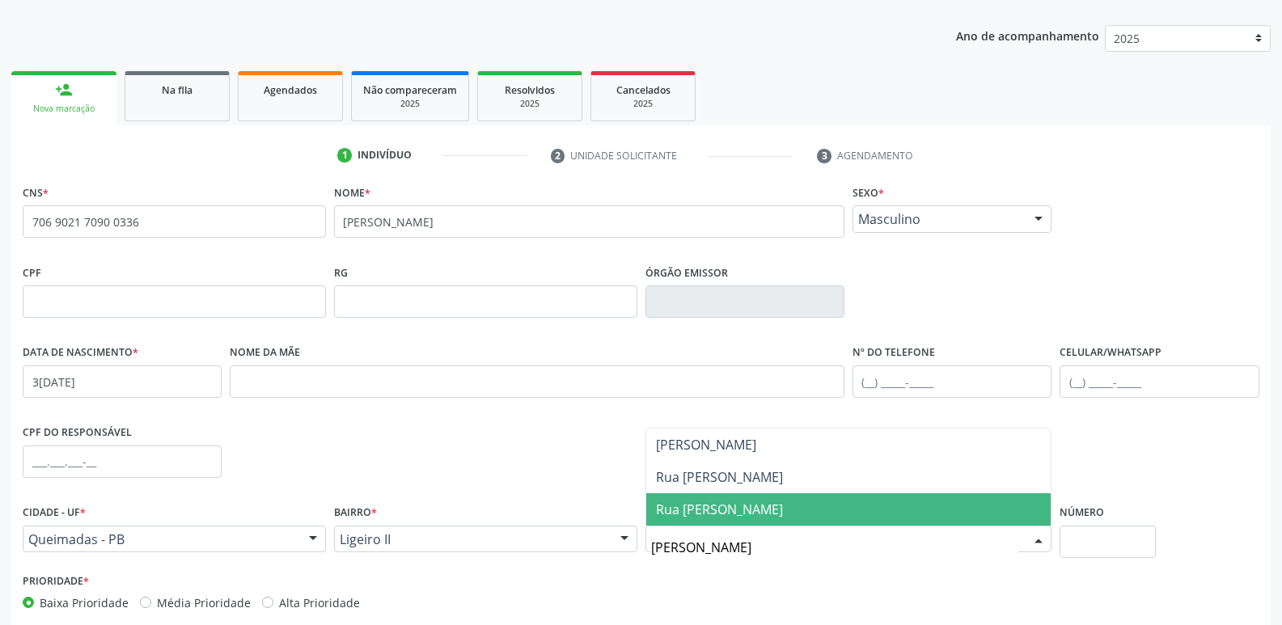
click at [711, 501] on span "Rua Jose de Souza Barbosa" at bounding box center [719, 510] width 127 height 18
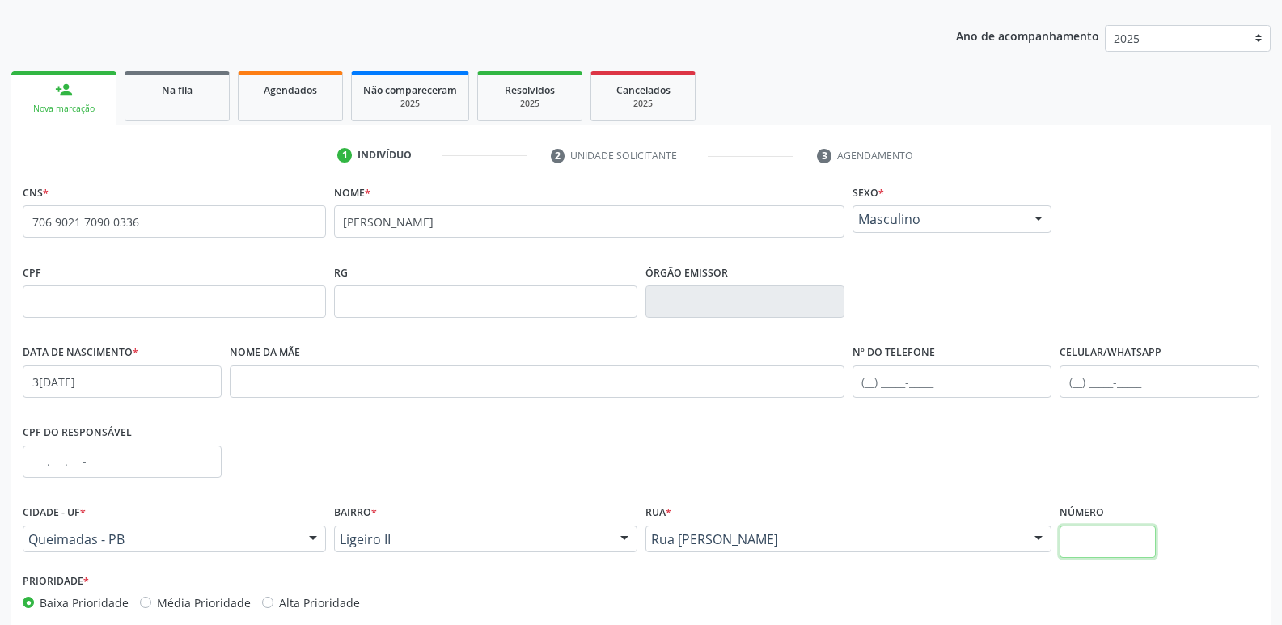
click at [1108, 536] on input "text" at bounding box center [1107, 542] width 95 height 32
type input "54"
click at [31, 464] on input "text" at bounding box center [122, 462] width 199 height 32
click at [236, 384] on input "text" at bounding box center [537, 382] width 615 height 32
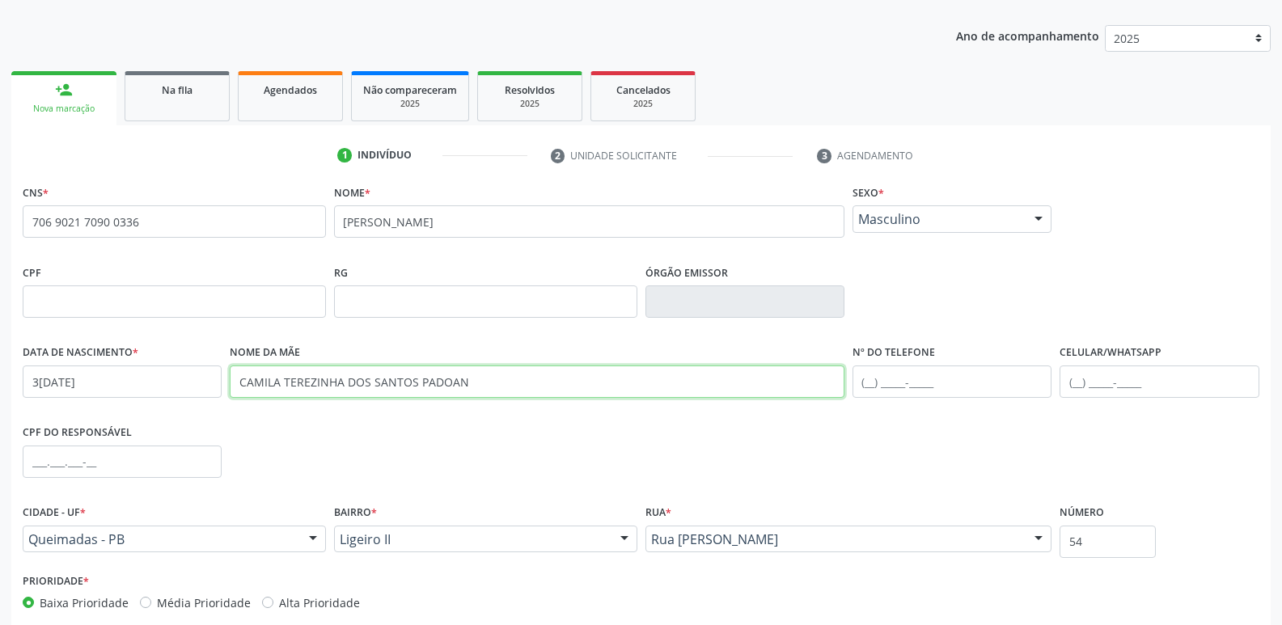
type input "CAMILA TEREZINHA DOS SANTOS PADOAN"
click at [856, 384] on input "text" at bounding box center [952, 382] width 199 height 32
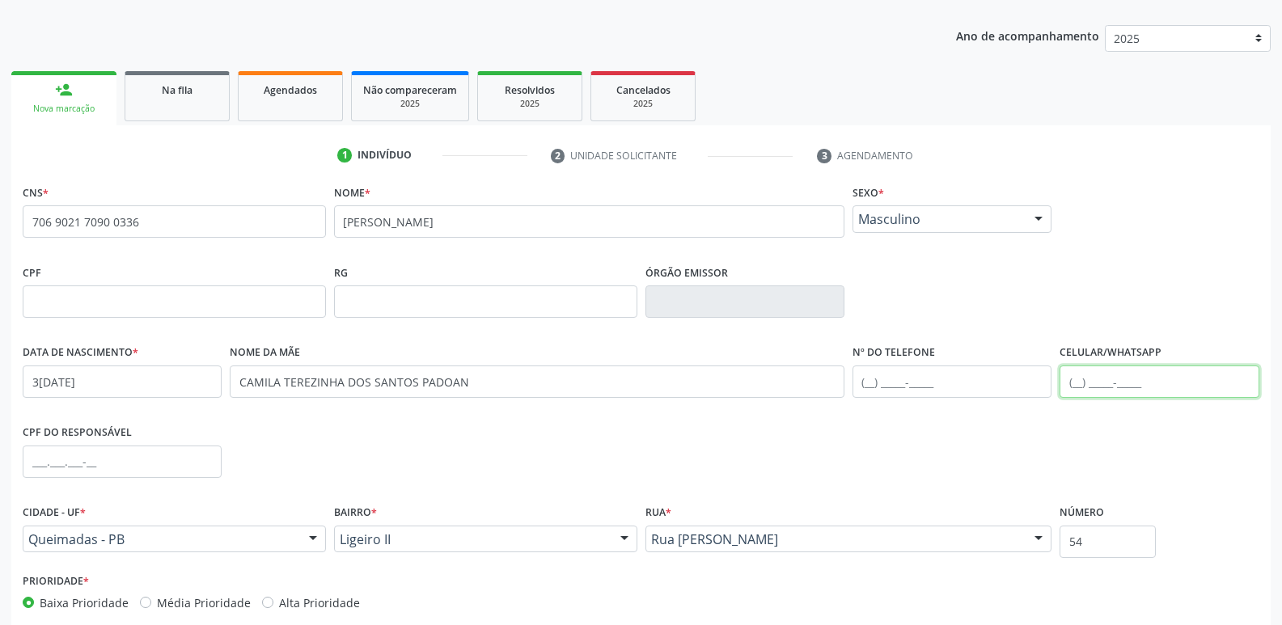
click at [1078, 384] on input "text" at bounding box center [1159, 382] width 199 height 32
type input "(83) 99374-6308"
click at [231, 296] on input "text" at bounding box center [174, 302] width 303 height 32
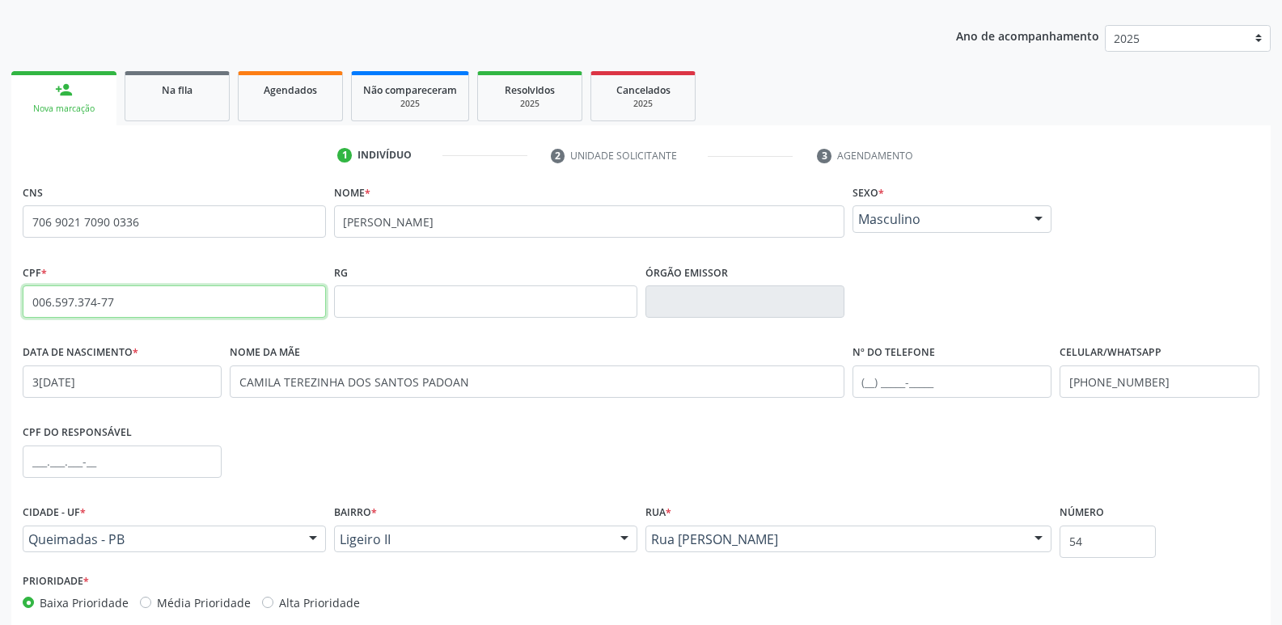
type input "006.597.374-77"
click at [470, 295] on input "text" at bounding box center [485, 302] width 303 height 32
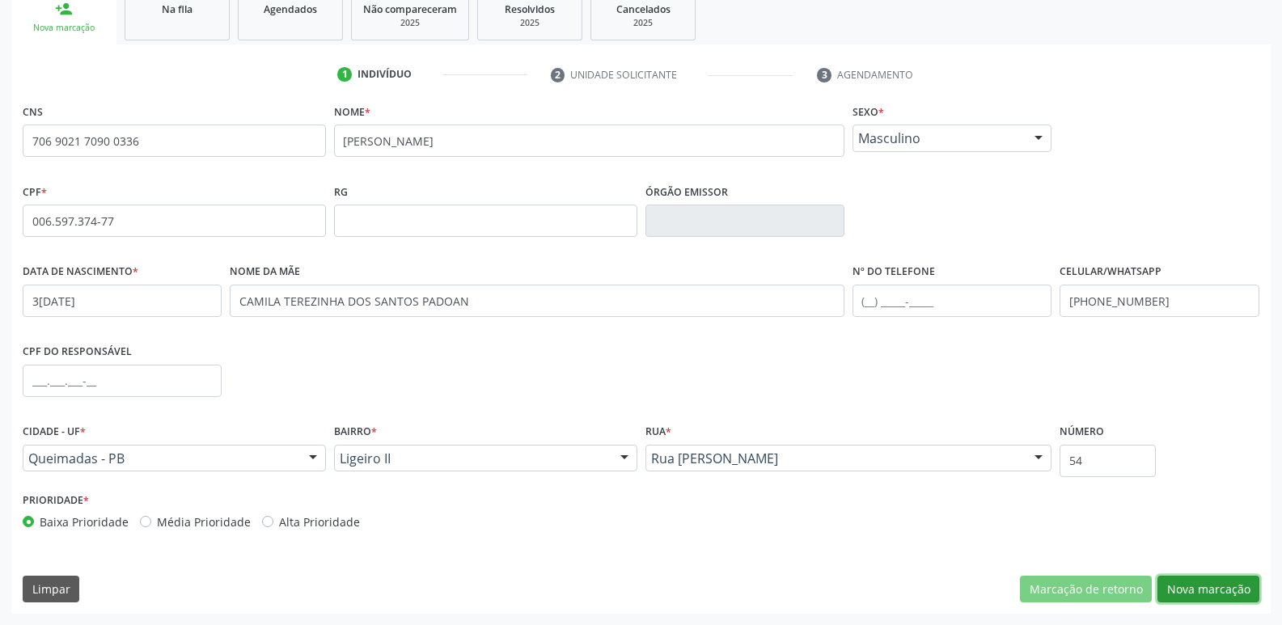
click at [1213, 590] on button "Nova marcação" at bounding box center [1209, 590] width 102 height 28
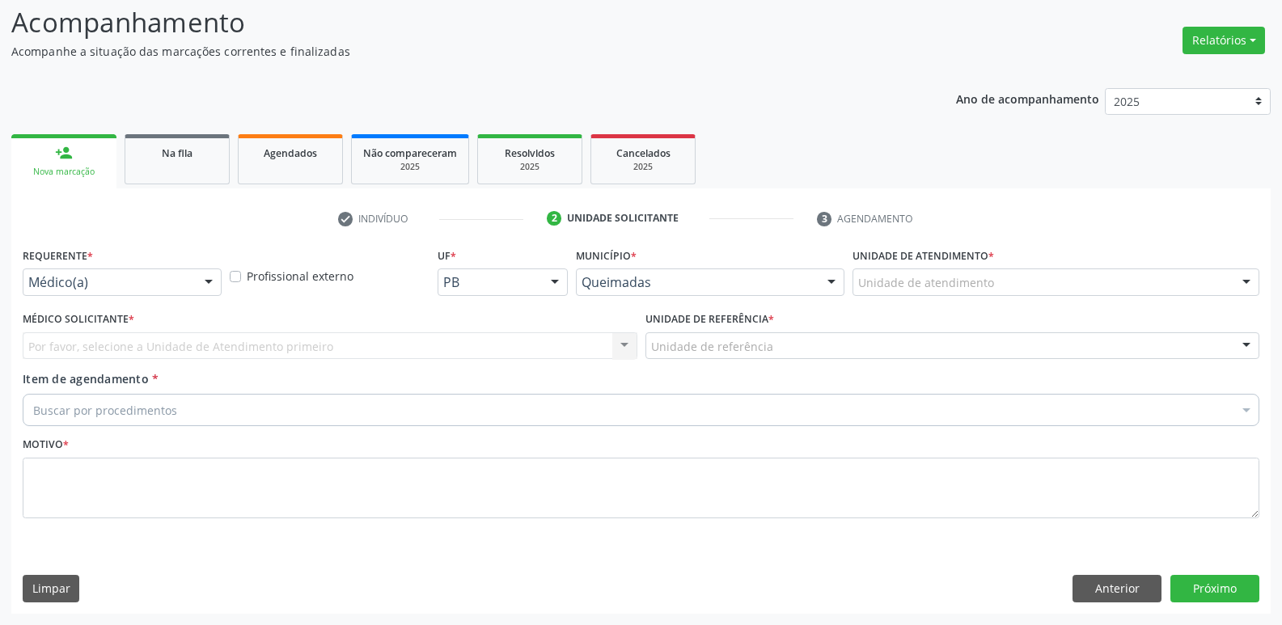
drag, startPoint x: 155, startPoint y: 276, endPoint x: 113, endPoint y: 336, distance: 73.2
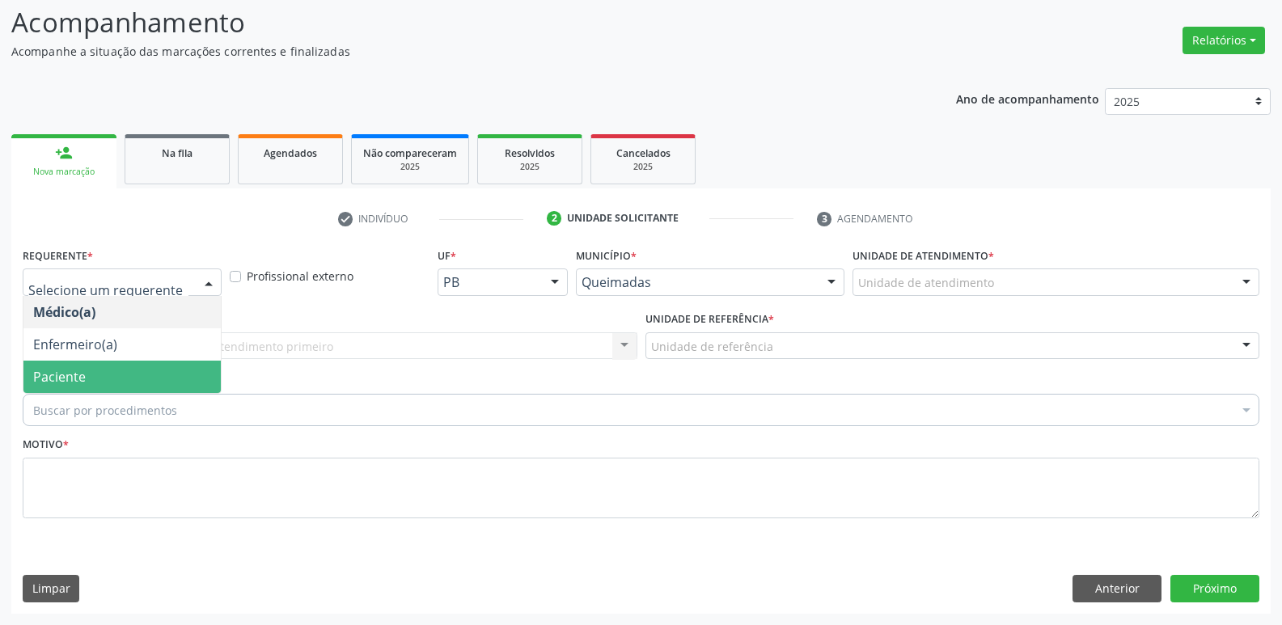
click at [94, 369] on span "Paciente" at bounding box center [121, 377] width 197 height 32
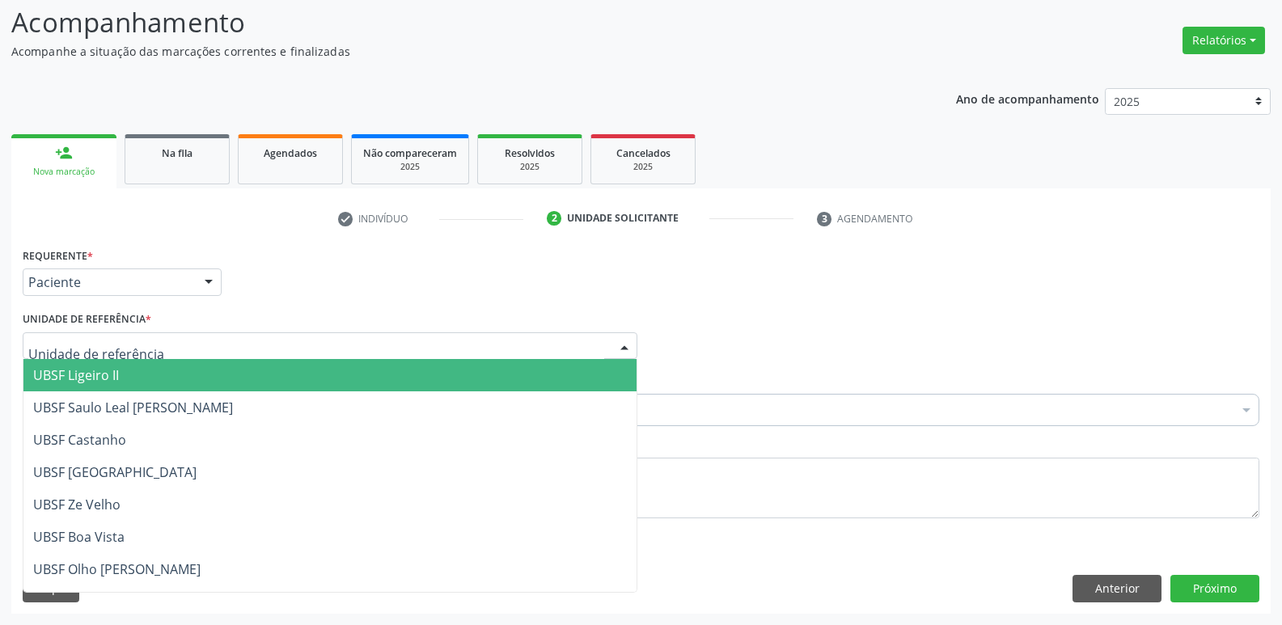
click at [120, 373] on span "UBSF Ligeiro II" at bounding box center [329, 375] width 613 height 32
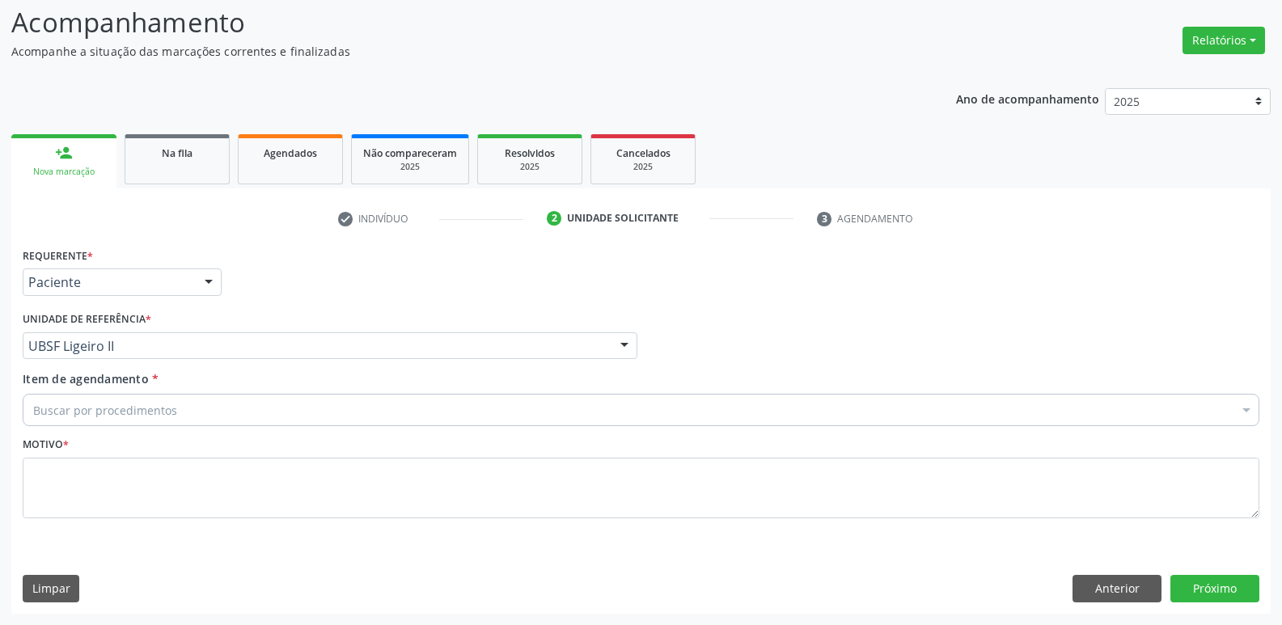
click at [123, 392] on div "Item de agendamento * Buscar por procedimentos Selecionar todos 0604320140 - Ab…" at bounding box center [641, 396] width 1237 height 51
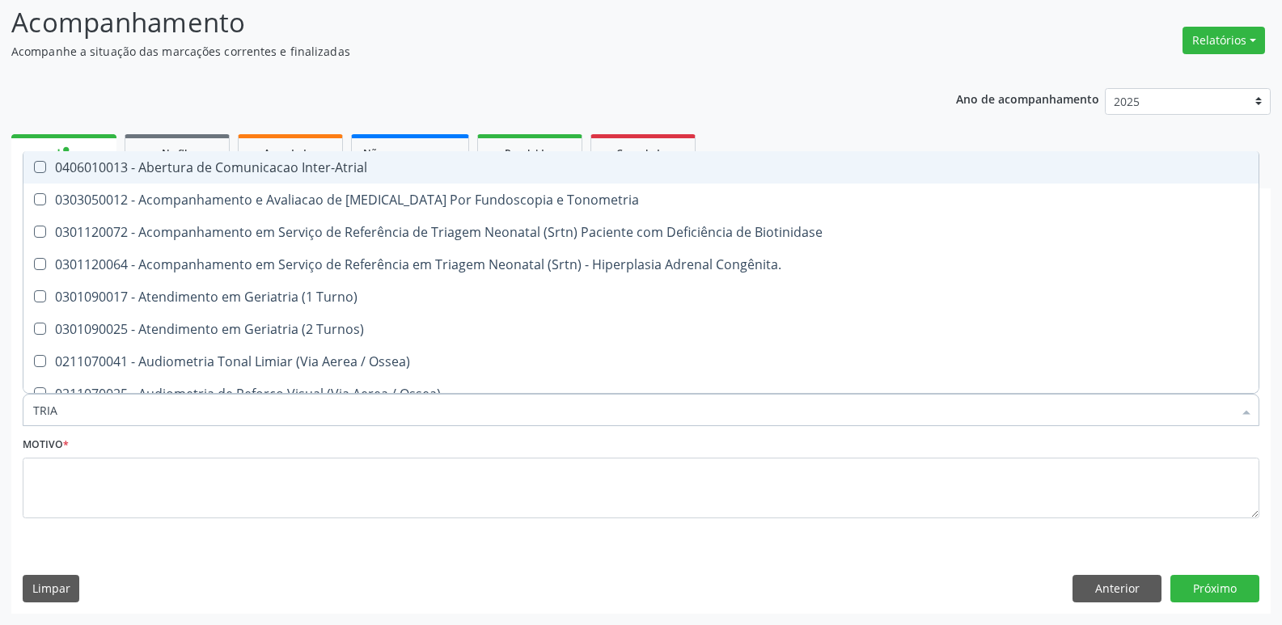
type input "TRIAG"
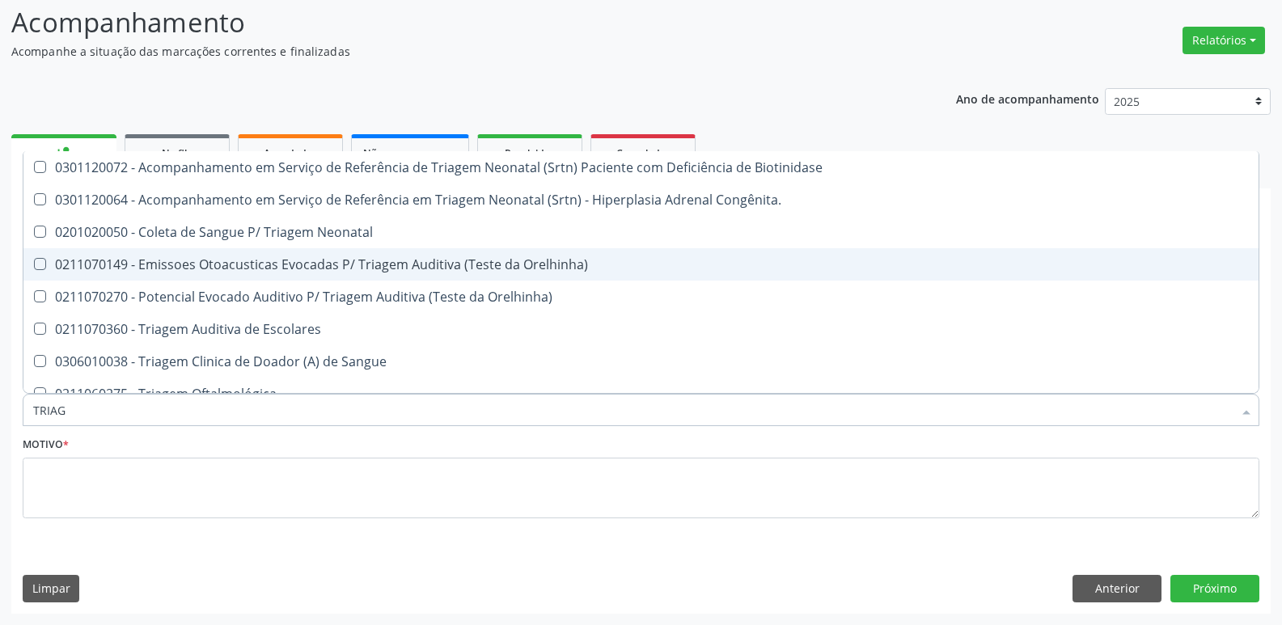
drag, startPoint x: 336, startPoint y: 272, endPoint x: 274, endPoint y: 343, distance: 94.1
click at [336, 271] on div "0211070149 - Emissoes Otoacusticas Evocadas P/ Triagem Auditiva (Teste da Orelh…" at bounding box center [641, 264] width 1216 height 13
checkbox Orelhinha\) "true"
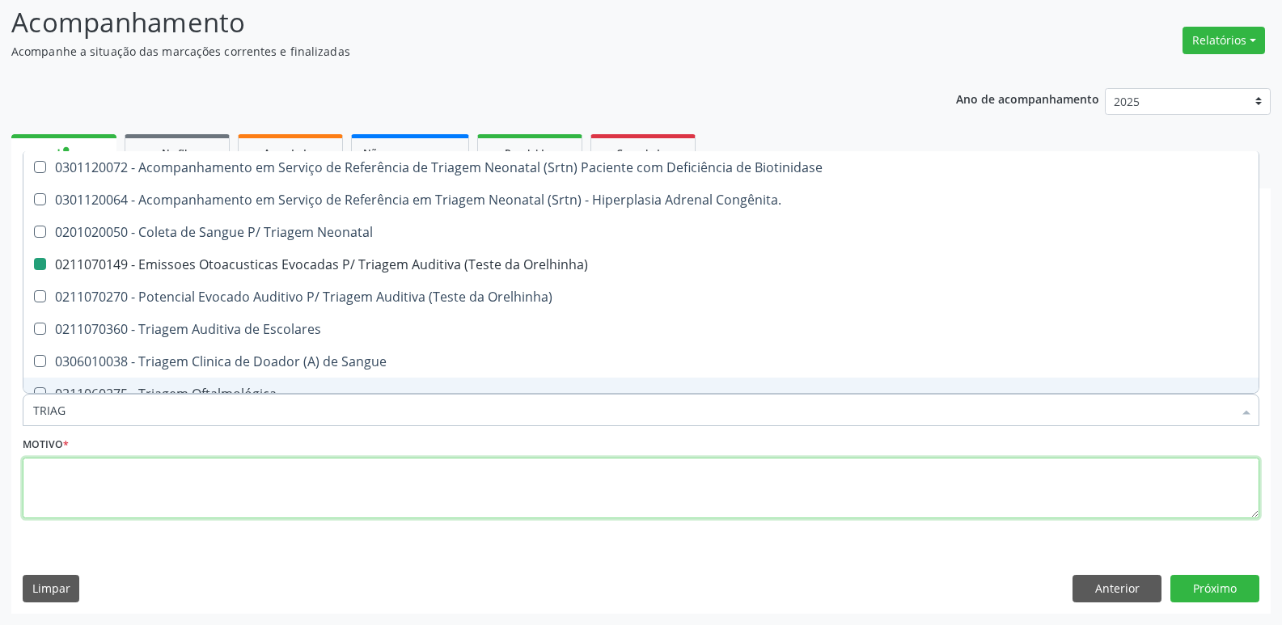
click at [195, 474] on textarea at bounding box center [641, 488] width 1237 height 61
paste textarea "AVALIAÇÃO"
checkbox Congênita\ "true"
checkbox Orelhinha\) "false"
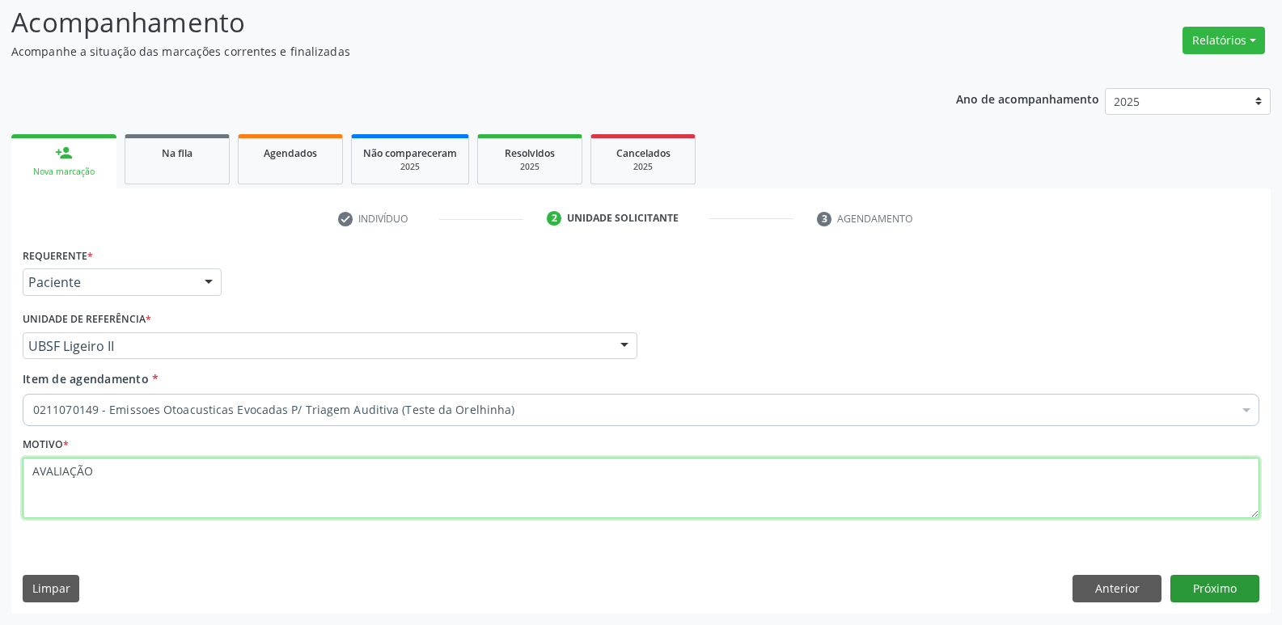
type textarea "AVALIAÇÃO"
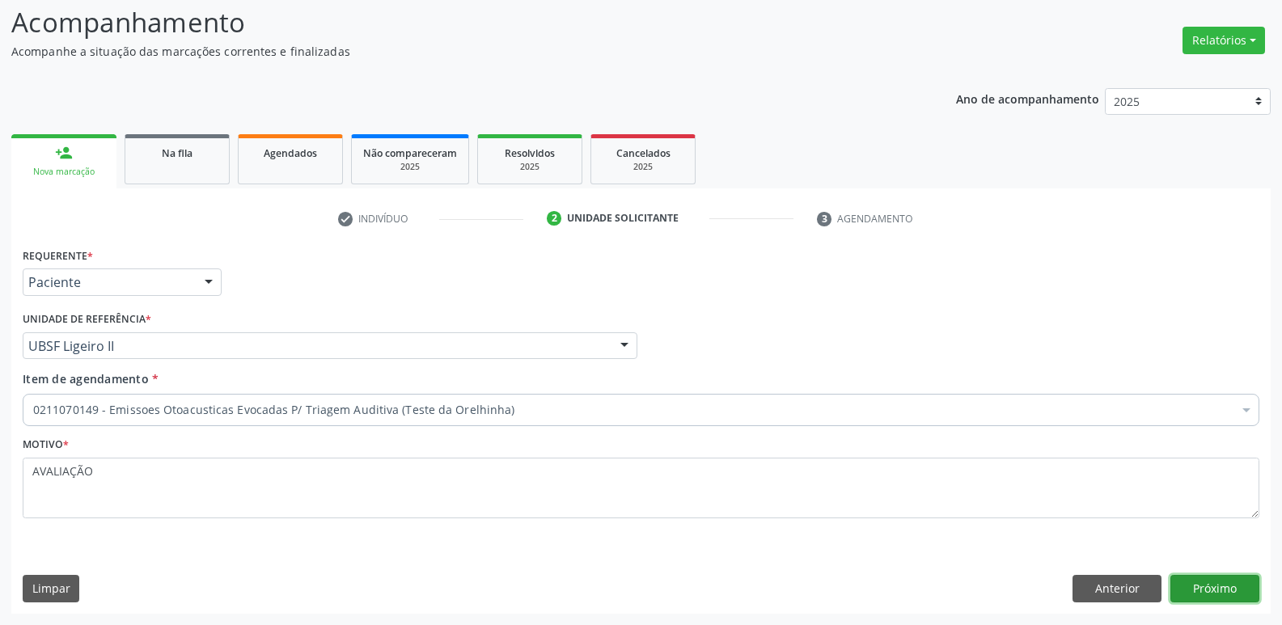
click at [1212, 582] on button "Próximo" at bounding box center [1215, 589] width 89 height 28
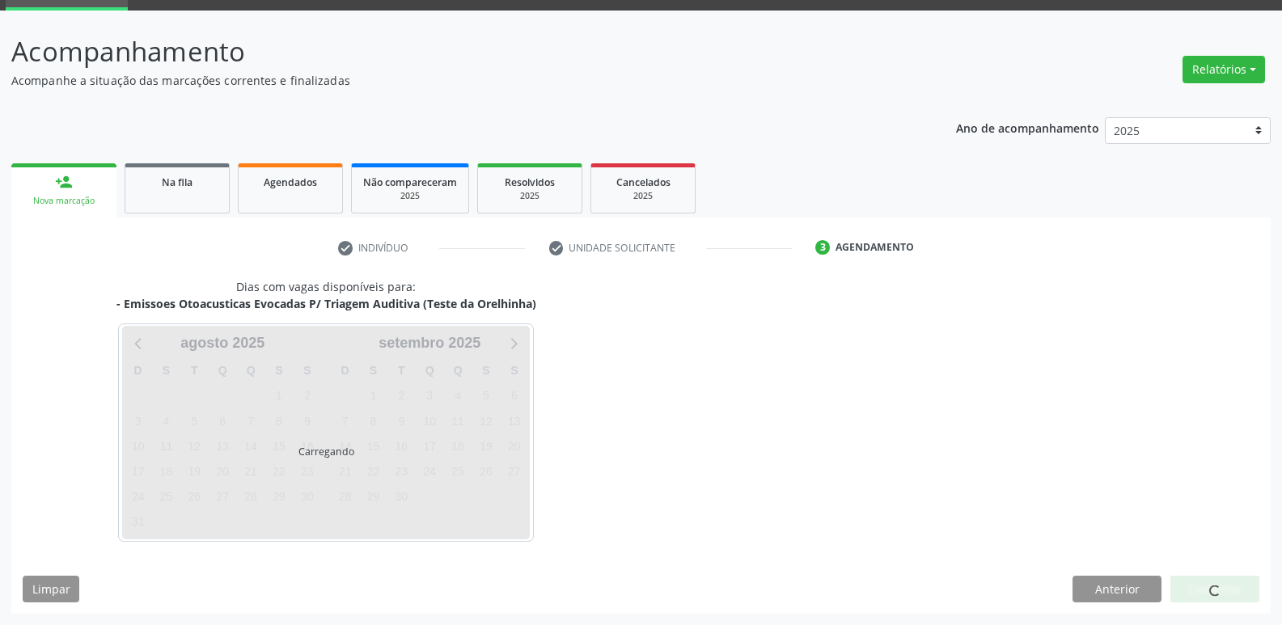
scroll to position [78, 0]
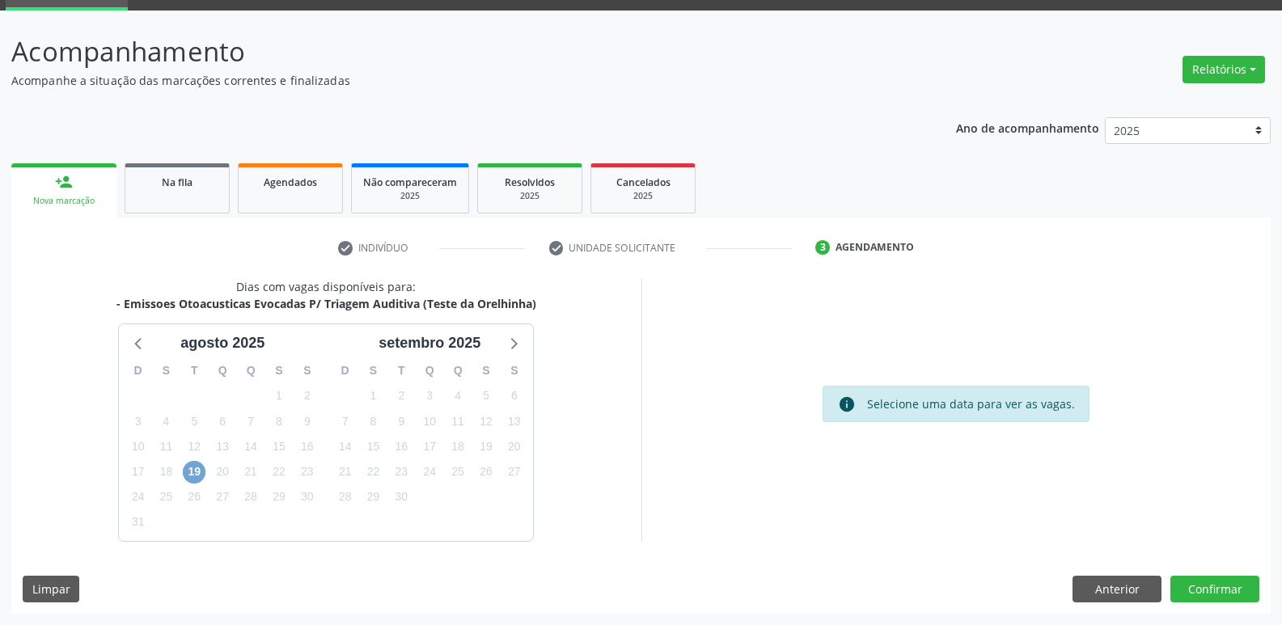
click at [189, 474] on span "19" at bounding box center [194, 472] width 23 height 23
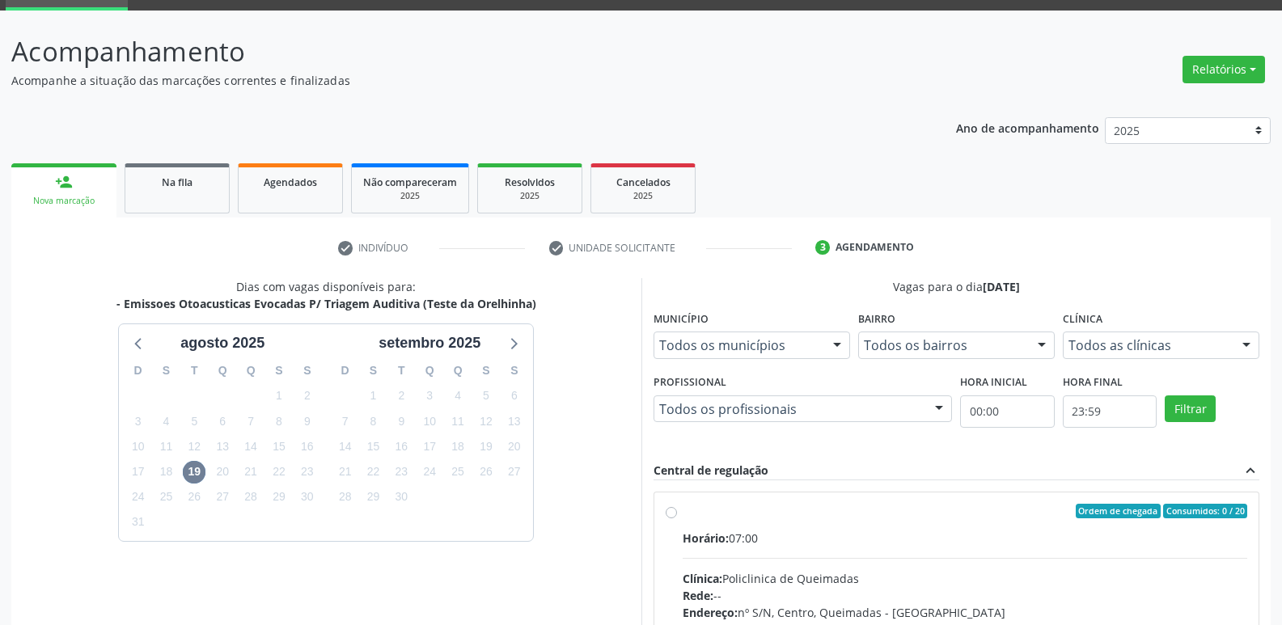
drag, startPoint x: 1032, startPoint y: 565, endPoint x: 1055, endPoint y: 522, distance: 48.5
radio input "true"
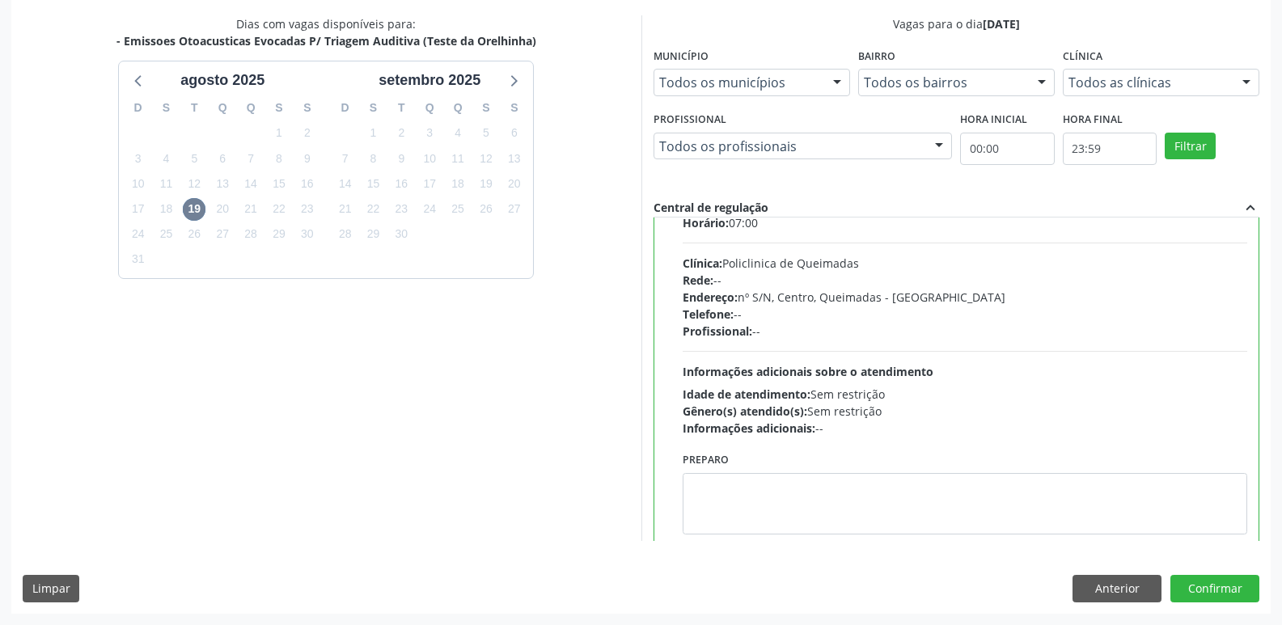
scroll to position [80, 0]
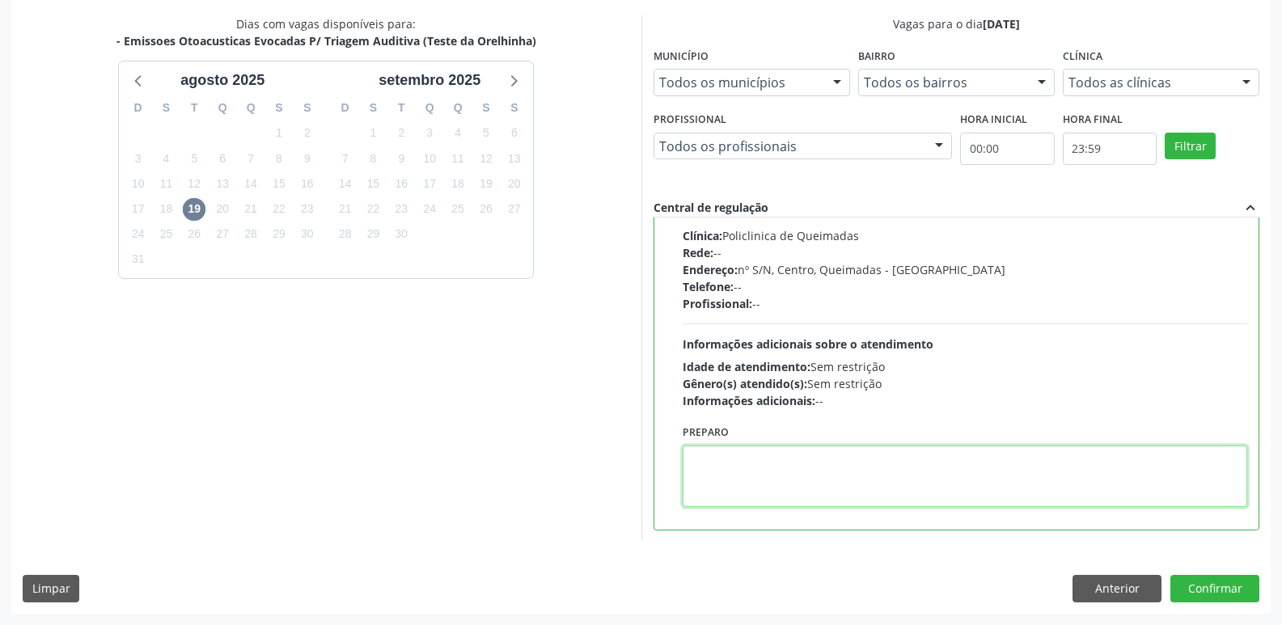
drag, startPoint x: 818, startPoint y: 464, endPoint x: 795, endPoint y: 356, distance: 110.9
click at [805, 441] on div "Preparo" at bounding box center [966, 464] width 566 height 87
click at [936, 458] on textarea "LEVAR CADERNETA DE VACINAÇÃO DA CRIANCÇA" at bounding box center [966, 476] width 566 height 61
click at [994, 462] on textarea "LEVAR CADERNETA DE VACINAÇÃO DA CRIANÇA" at bounding box center [966, 476] width 566 height 61
drag, startPoint x: 1003, startPoint y: 456, endPoint x: 482, endPoint y: 459, distance: 521.1
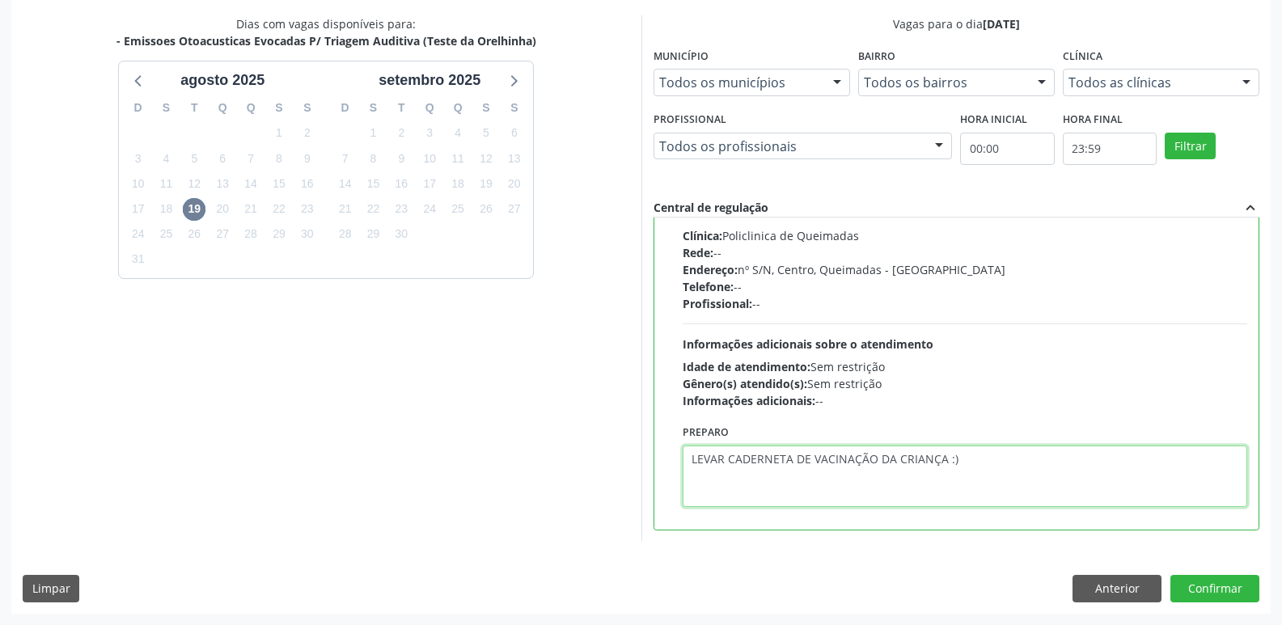
click at [482, 459] on div "Dias com vagas disponíveis para: - Emissoes Otoacusticas Evocadas P/ Triagem Au…" at bounding box center [641, 278] width 1260 height 526
type textarea "LEVAR CADERNETA DE VACINAÇÃO DA CRIANÇA :)"
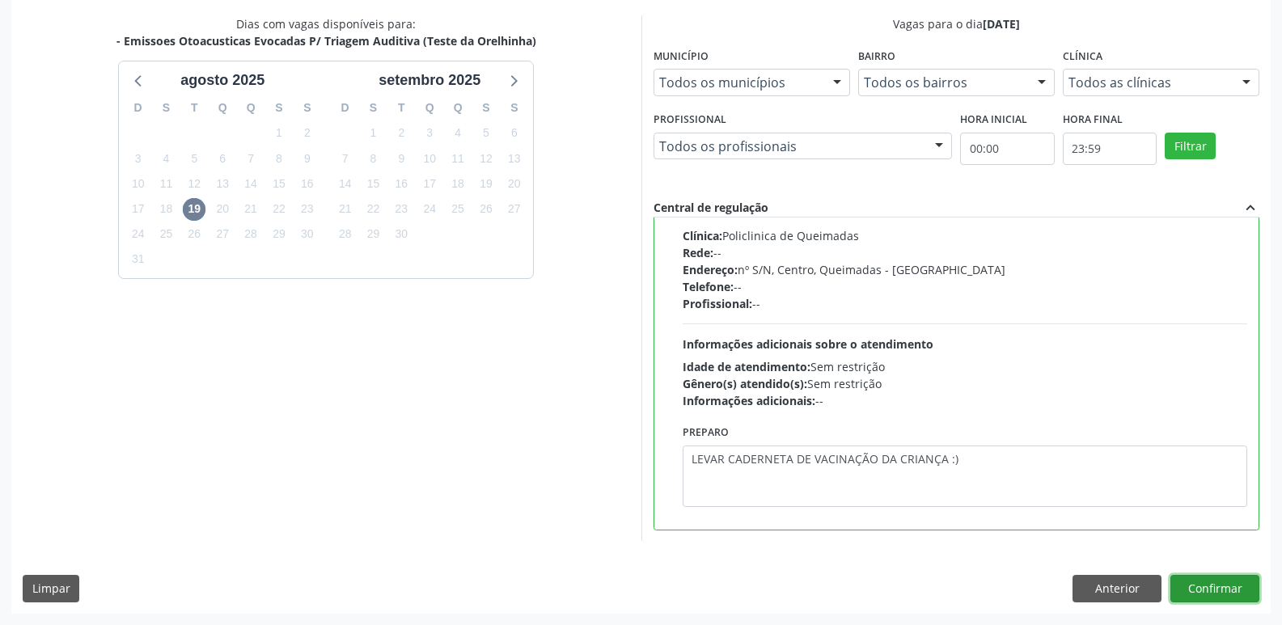
click at [1197, 589] on button "Confirmar" at bounding box center [1215, 589] width 89 height 28
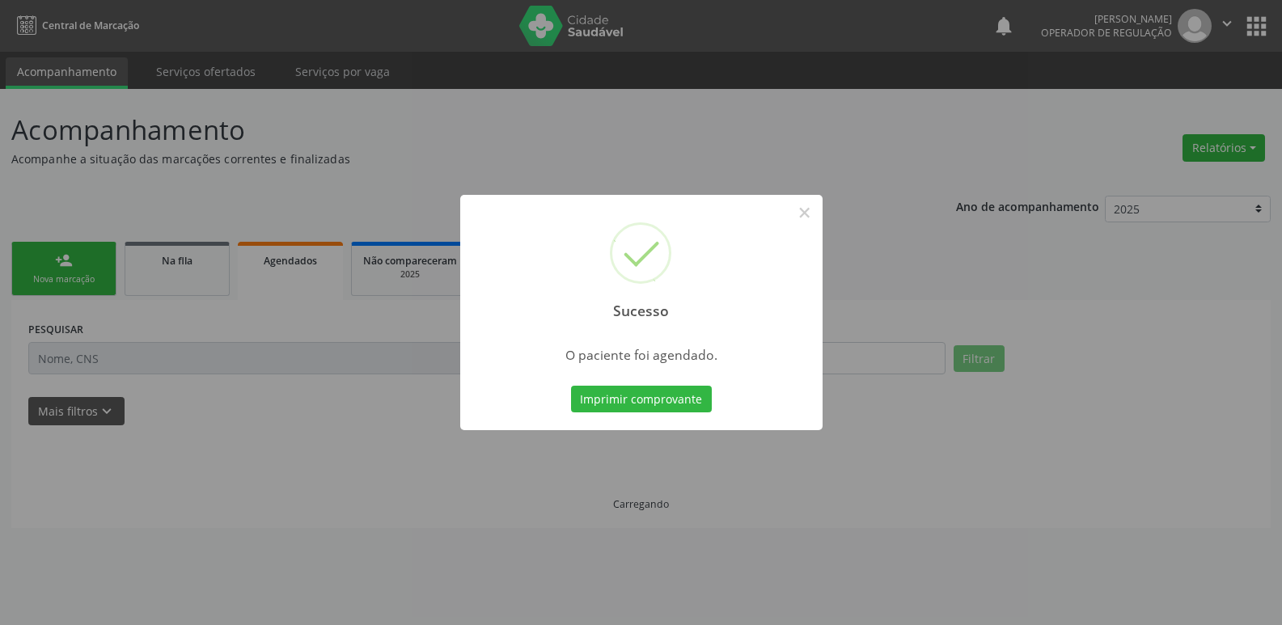
scroll to position [0, 0]
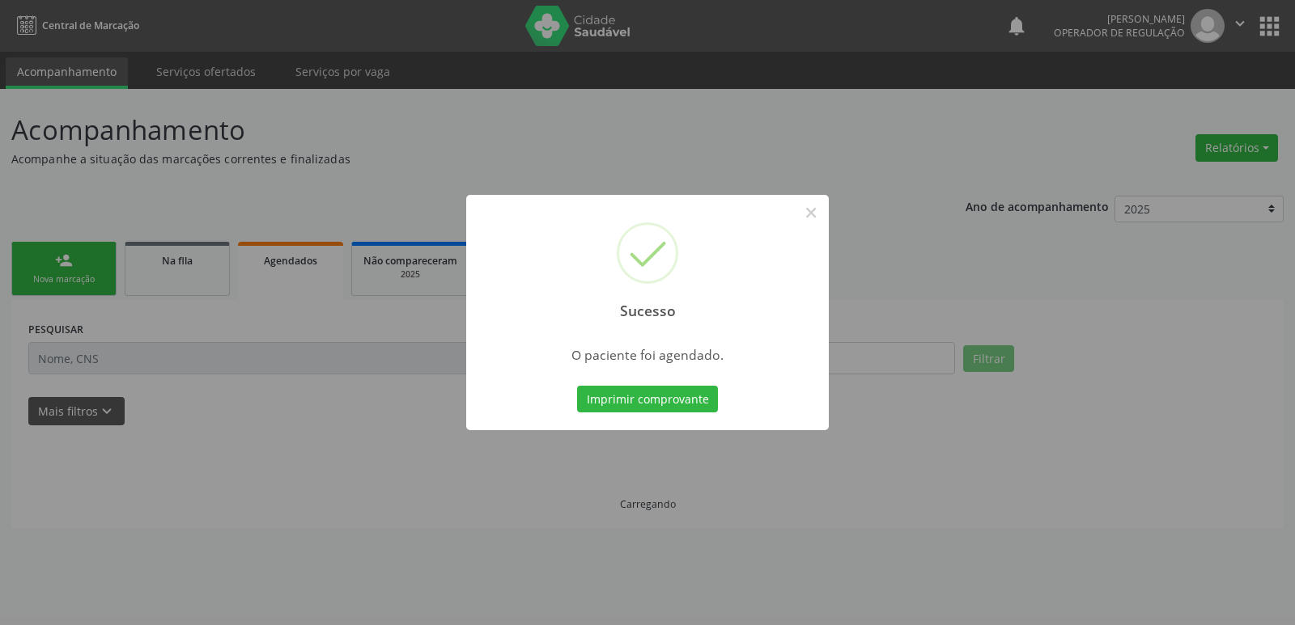
click at [577, 386] on button "Imprimir comprovante" at bounding box center [647, 400] width 141 height 28
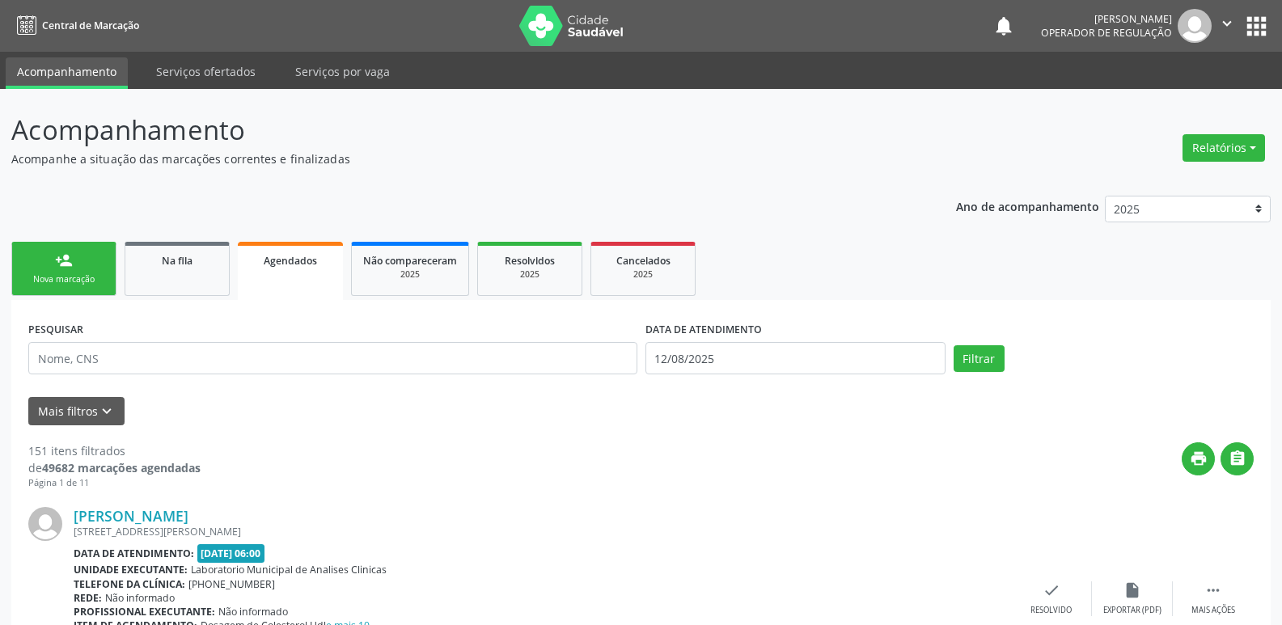
drag, startPoint x: 66, startPoint y: 294, endPoint x: 70, endPoint y: 286, distance: 9.0
click at [66, 293] on link "person_add Nova marcação" at bounding box center [63, 269] width 105 height 54
click at [70, 286] on div "Nova marcação" at bounding box center [63, 279] width 81 height 12
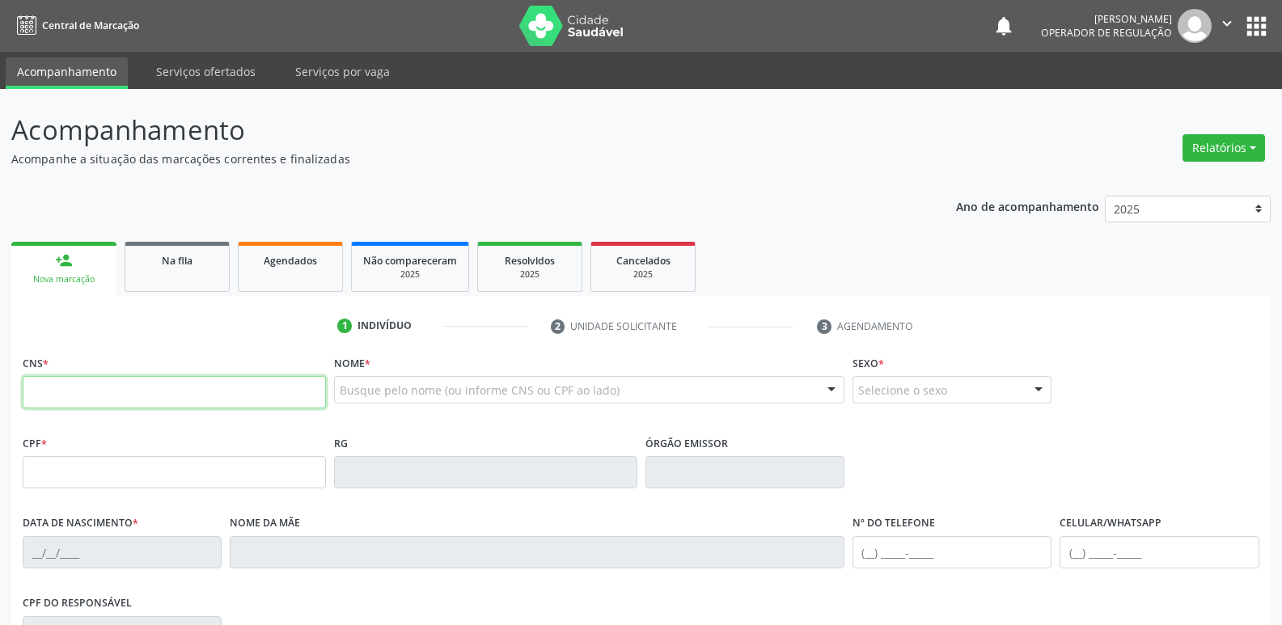
click at [116, 382] on input "text" at bounding box center [174, 392] width 303 height 32
type input "898 0064 0887 4179"
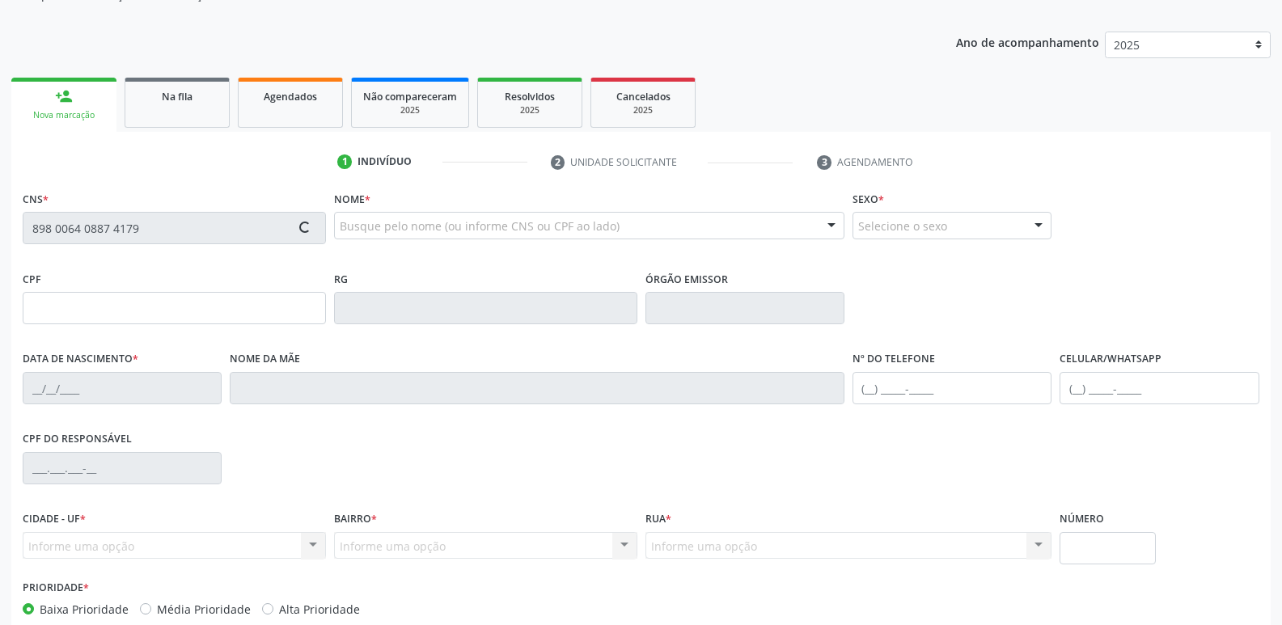
scroll to position [252, 0]
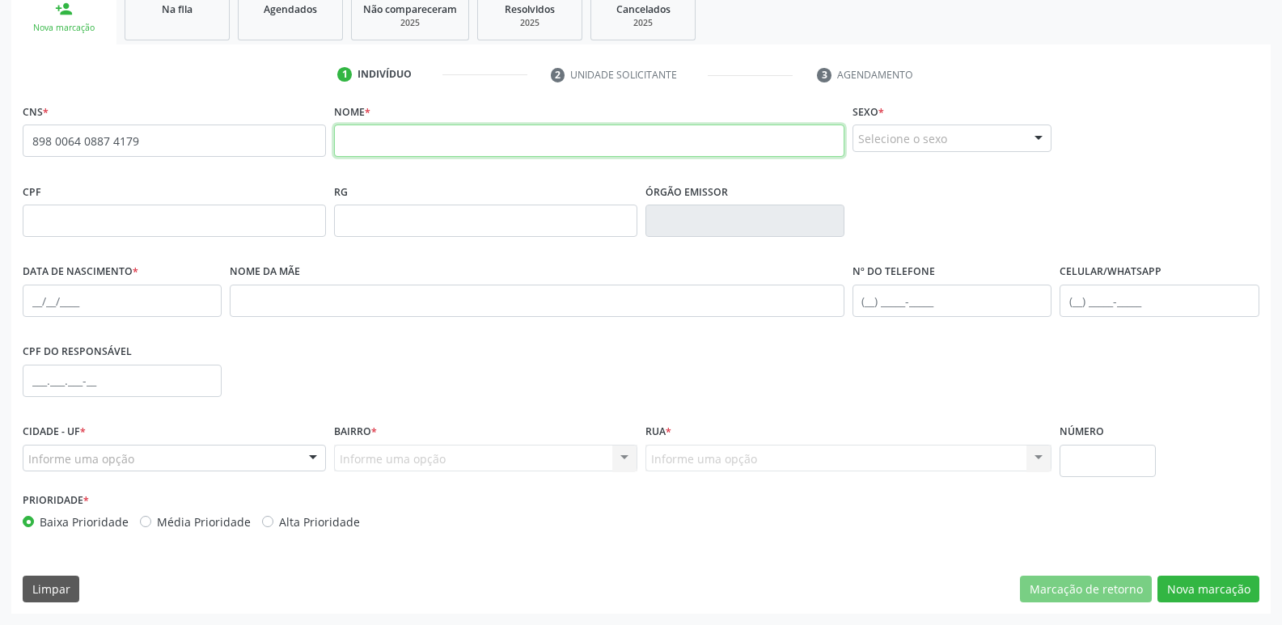
drag, startPoint x: 391, startPoint y: 144, endPoint x: 404, endPoint y: 138, distance: 14.1
click at [395, 138] on input "text" at bounding box center [589, 141] width 511 height 32
type input "J"
type input "HEITOR PESSOA DOS SANTOS"
click at [881, 127] on div "Selecione o sexo" at bounding box center [952, 139] width 199 height 28
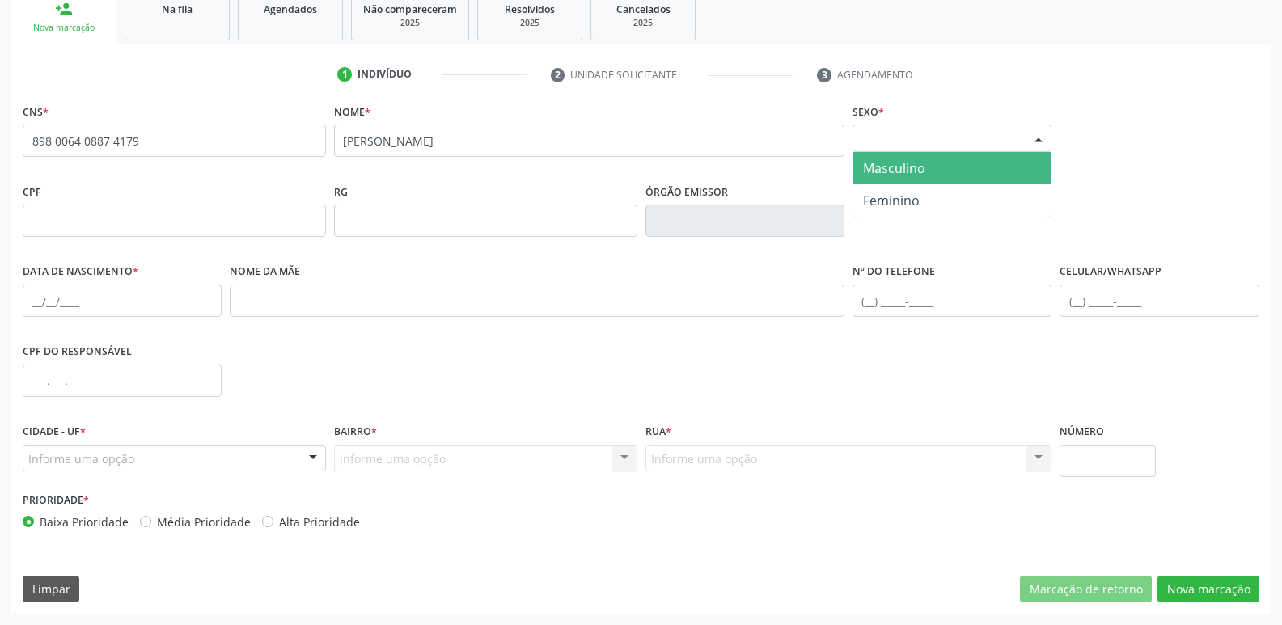
click at [872, 167] on span "Masculino" at bounding box center [894, 168] width 62 height 18
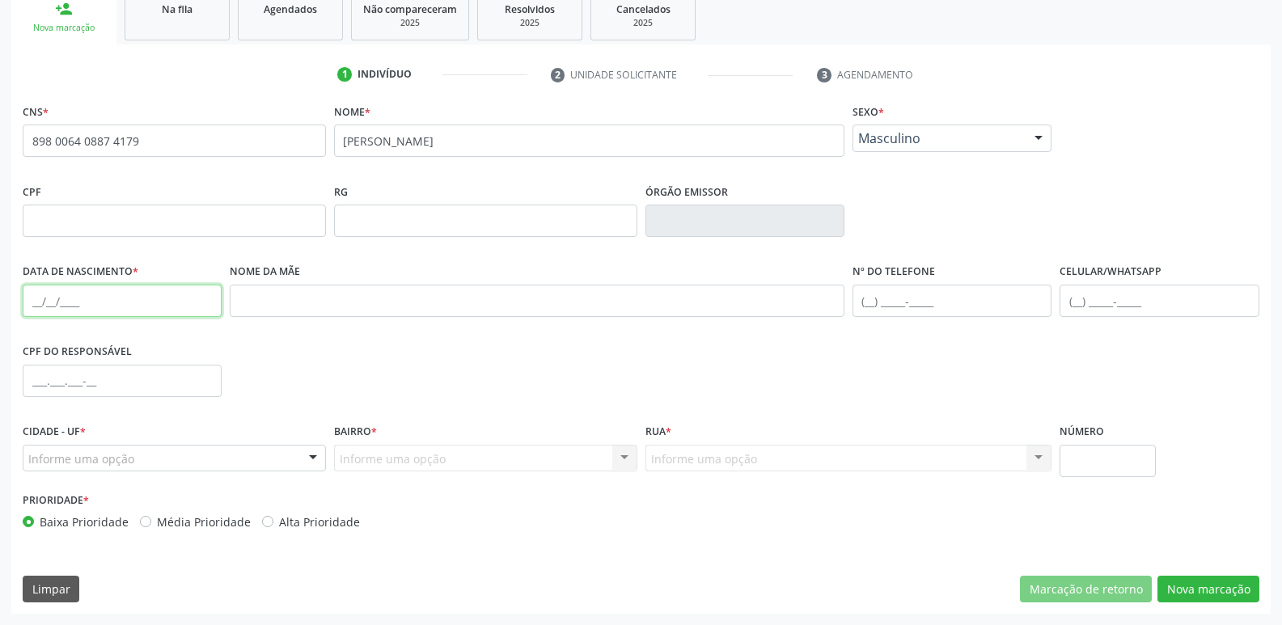
click at [33, 298] on input "text" at bounding box center [122, 301] width 199 height 32
type input "13/06/2025"
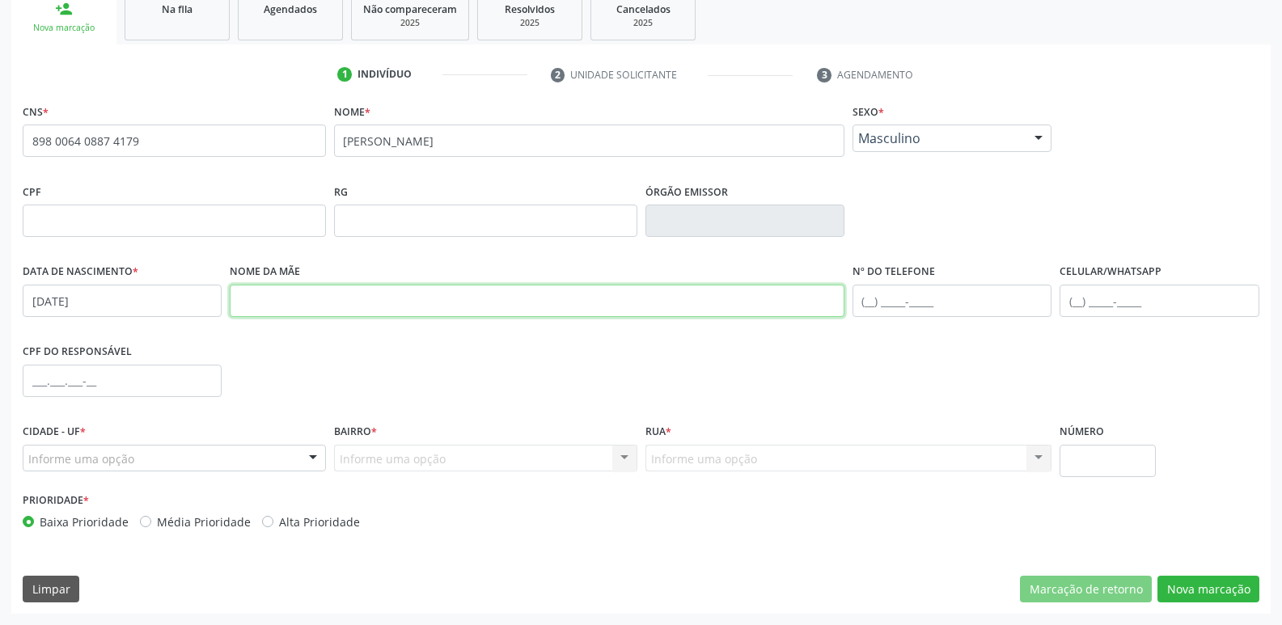
click at [350, 309] on input "text" at bounding box center [537, 301] width 615 height 32
type input "MARIA RAFAELA PESSOA COSTA SILVA"
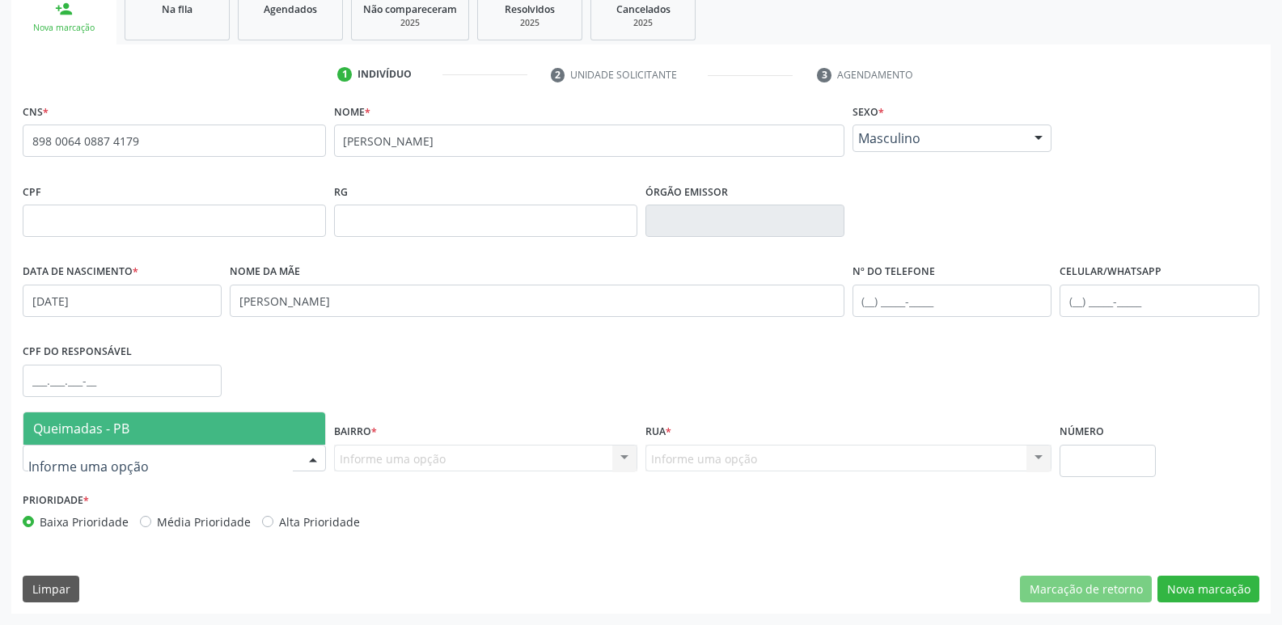
click at [193, 447] on div at bounding box center [174, 459] width 303 height 28
drag, startPoint x: 198, startPoint y: 417, endPoint x: 258, endPoint y: 422, distance: 60.0
click at [199, 417] on span "Queimadas - PB" at bounding box center [174, 429] width 302 height 32
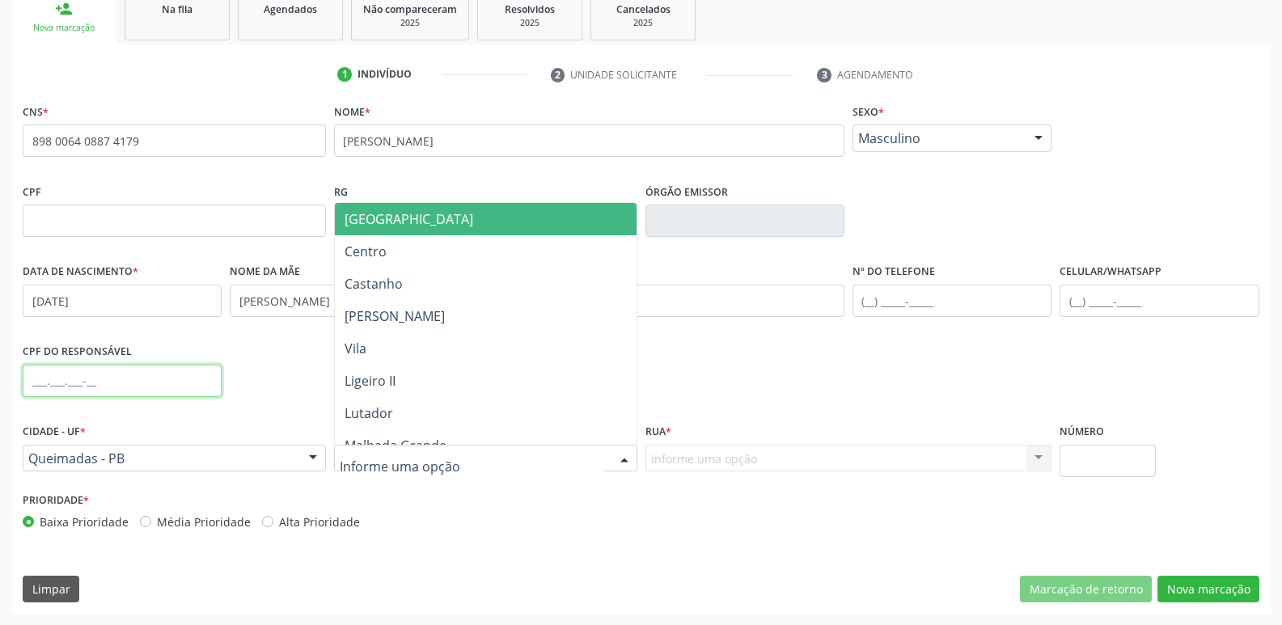
click at [38, 380] on input "text" at bounding box center [122, 381] width 199 height 32
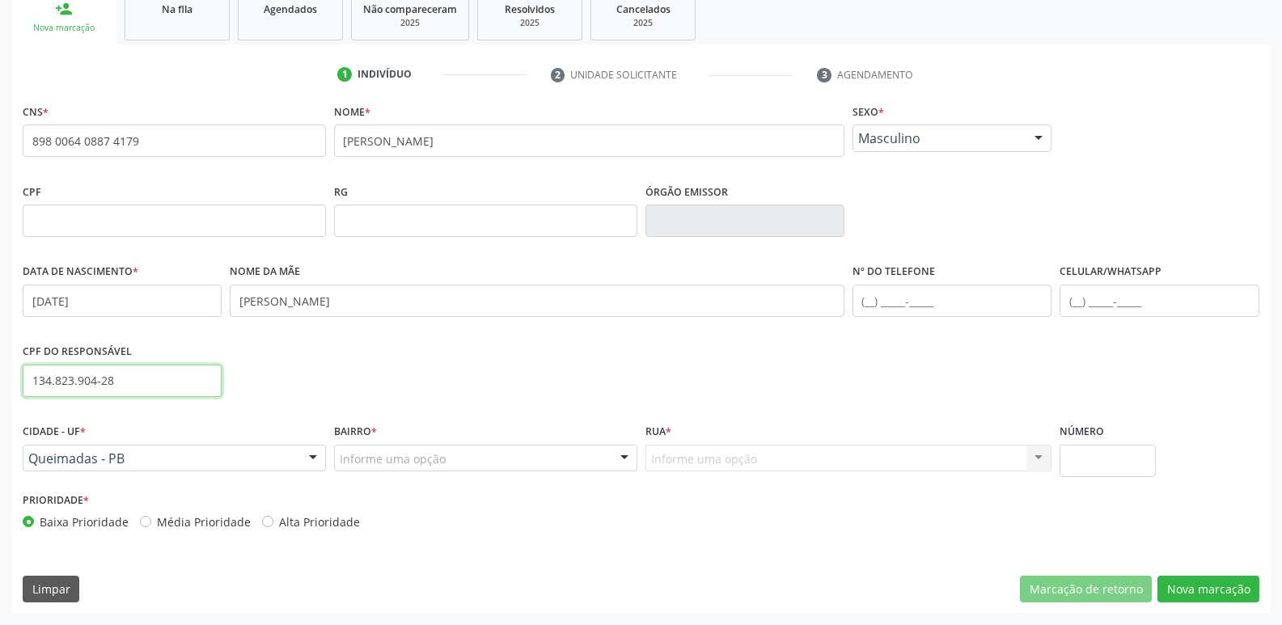
type input "134.823.904-28"
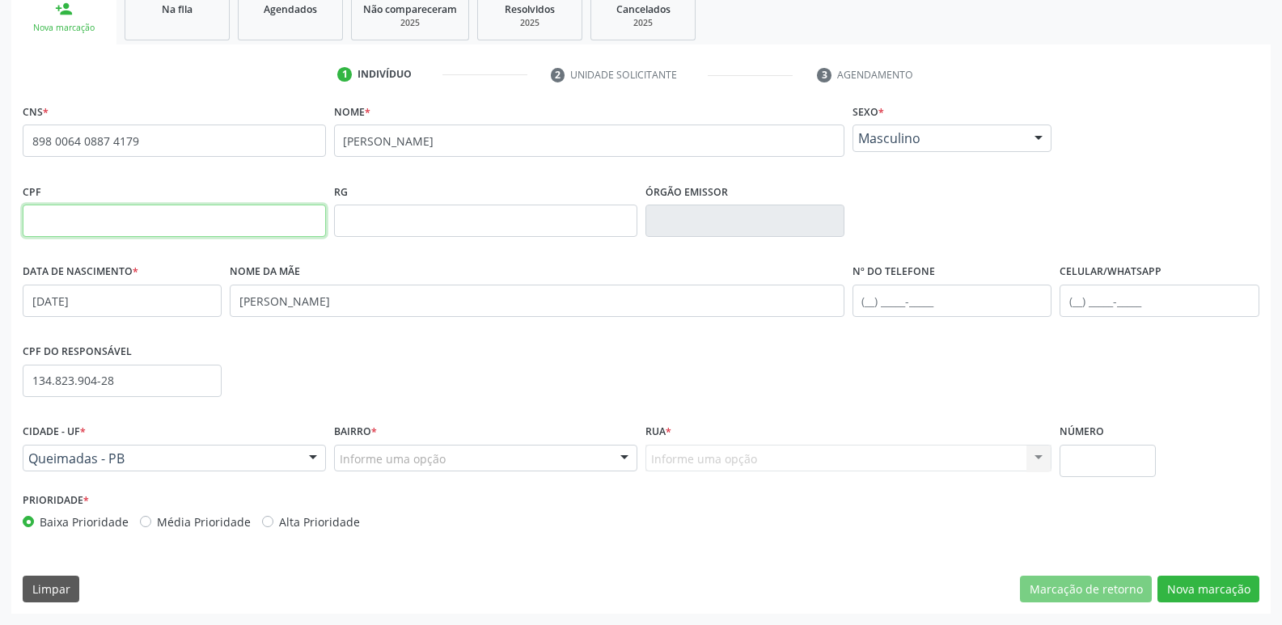
click at [71, 226] on input "text" at bounding box center [174, 221] width 303 height 32
type input "006.560.014-29"
click at [467, 456] on div "Informe uma opção" at bounding box center [485, 459] width 303 height 28
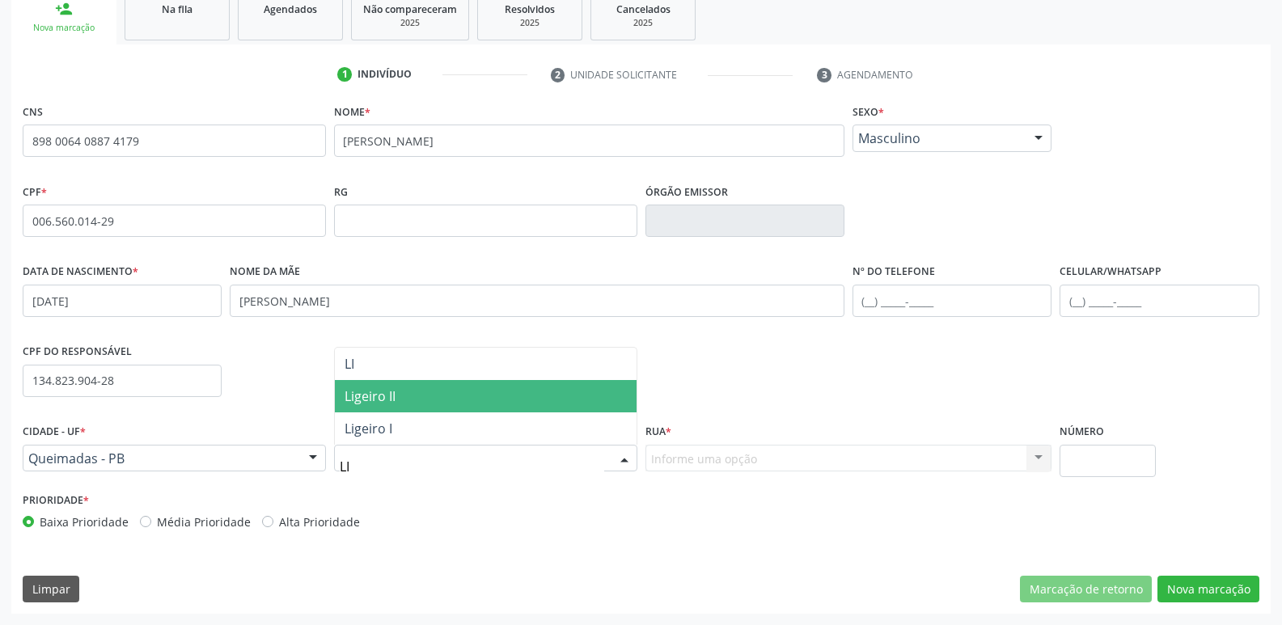
type input "LIG"
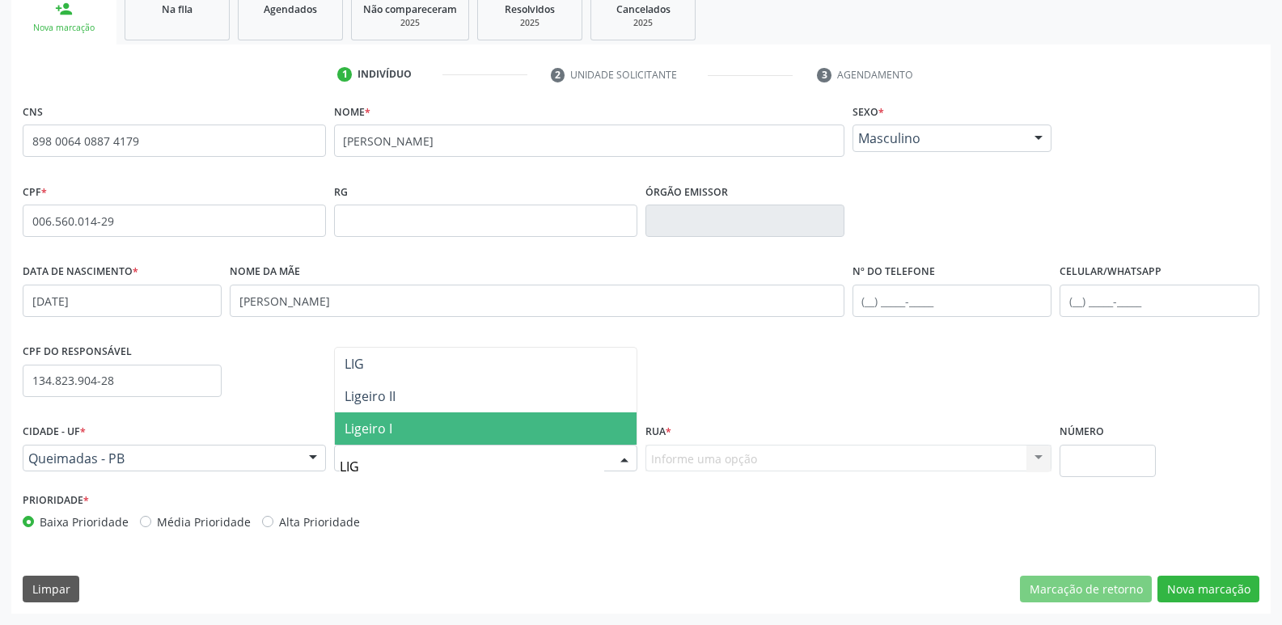
click at [449, 417] on span "Ligeiro I" at bounding box center [486, 429] width 302 height 32
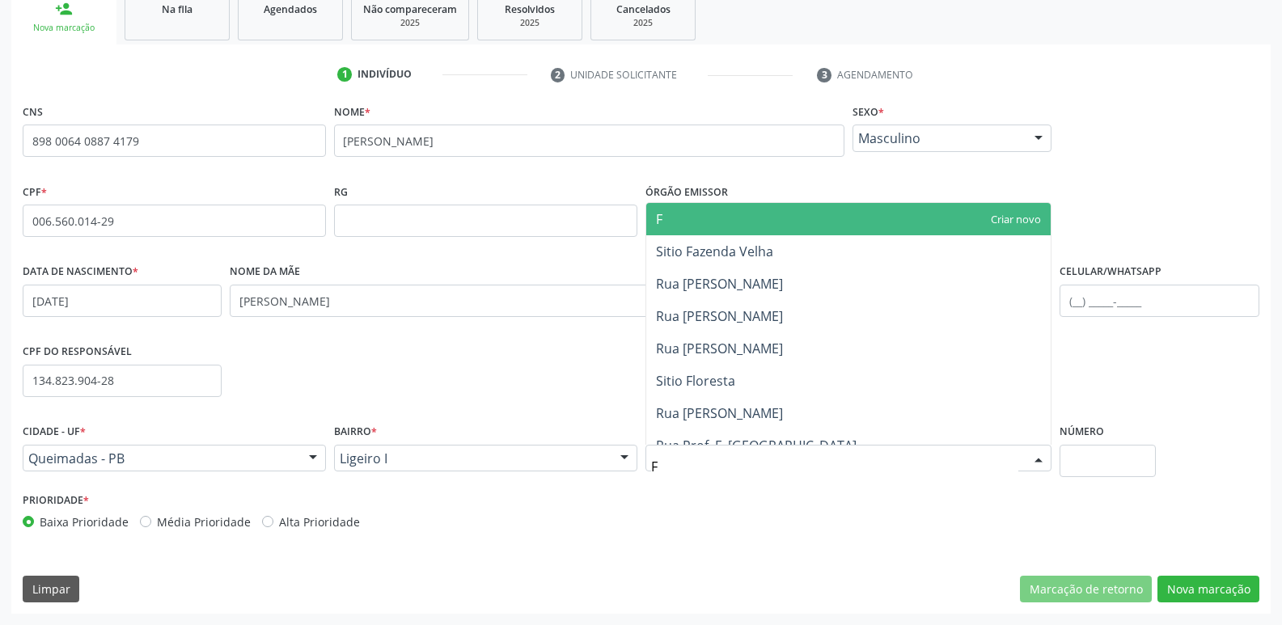
type input "FA"
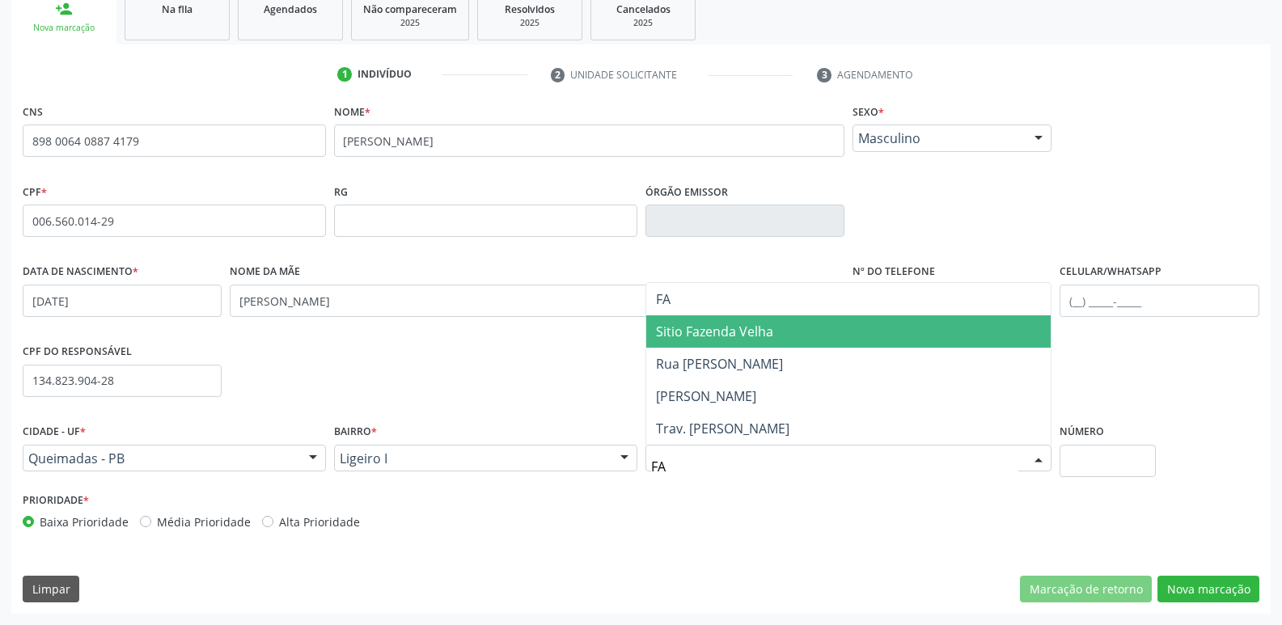
click at [727, 331] on span "Sitio Fazenda Velha" at bounding box center [714, 332] width 117 height 18
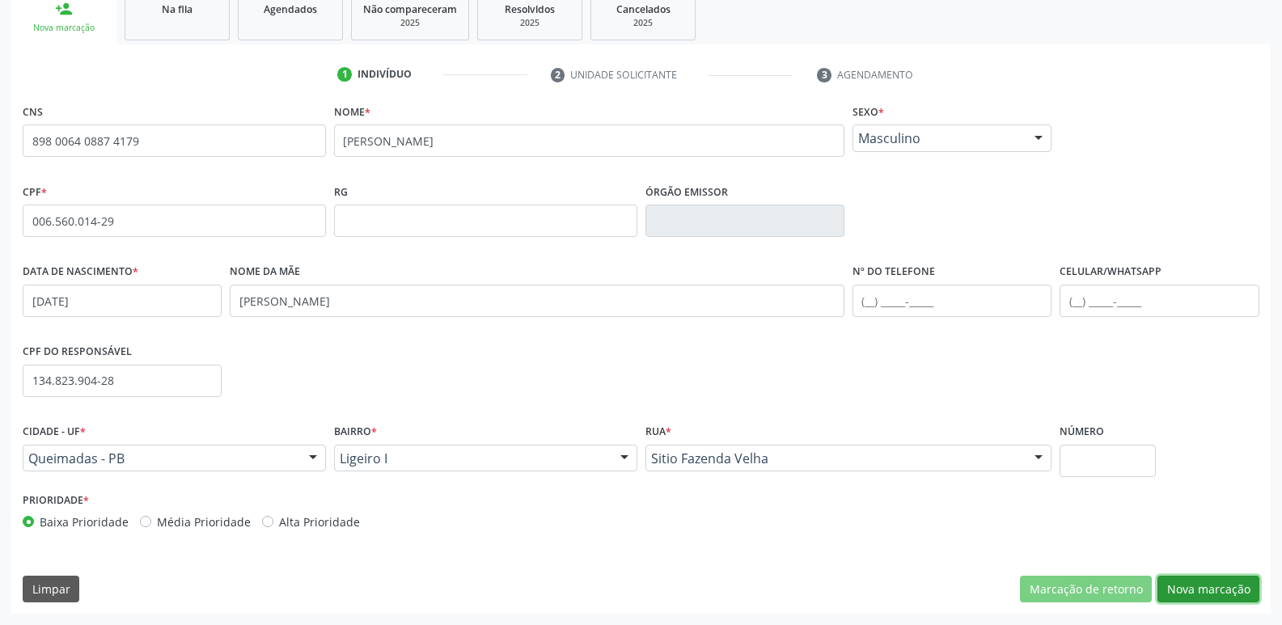
click at [1238, 591] on button "Nova marcação" at bounding box center [1209, 590] width 102 height 28
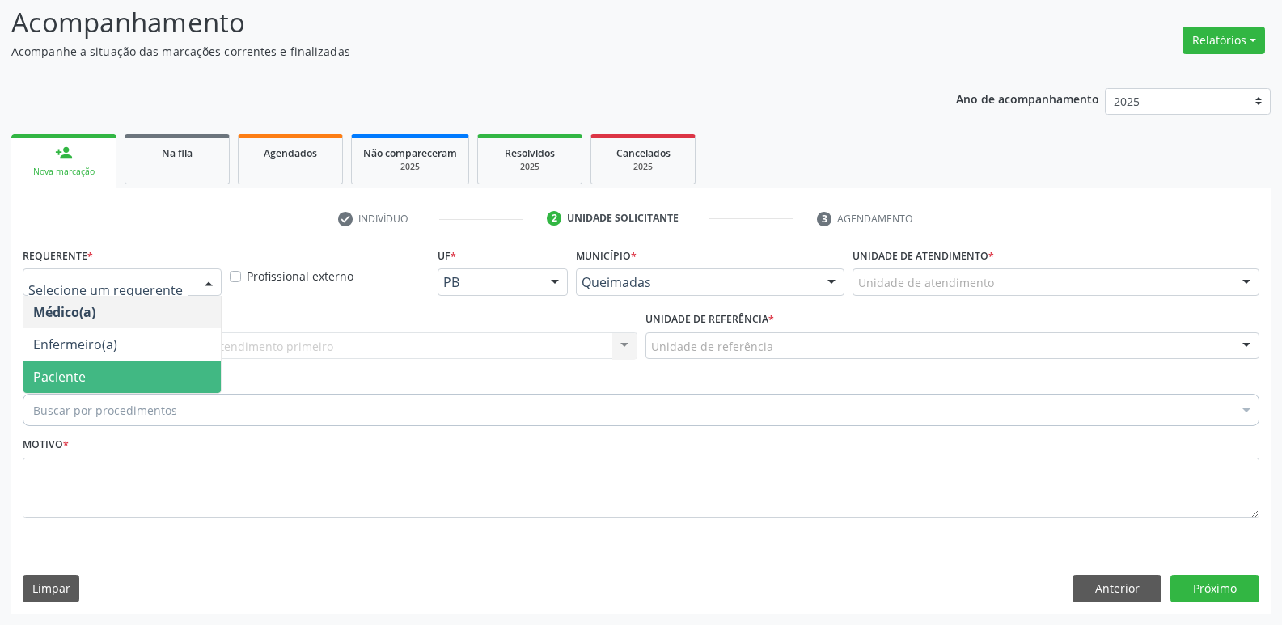
drag, startPoint x: 80, startPoint y: 365, endPoint x: 87, endPoint y: 353, distance: 14.2
click at [79, 365] on span "Paciente" at bounding box center [121, 377] width 197 height 32
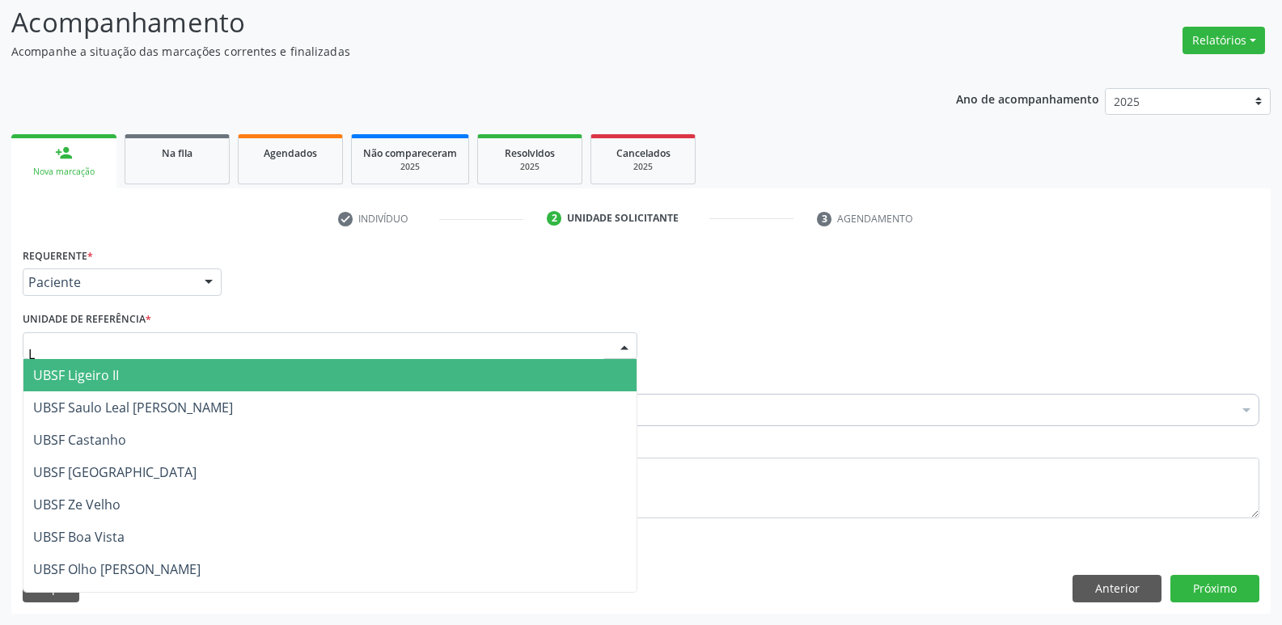
type input "LI"
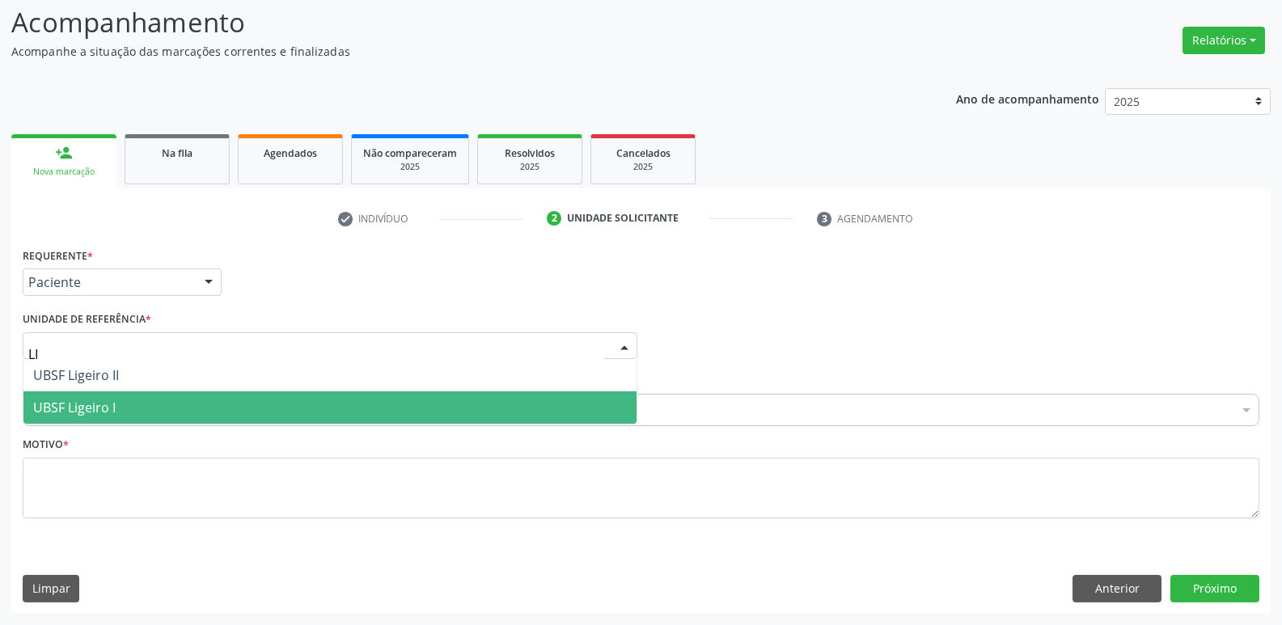
click at [78, 405] on span "UBSF Ligeiro I" at bounding box center [74, 408] width 83 height 18
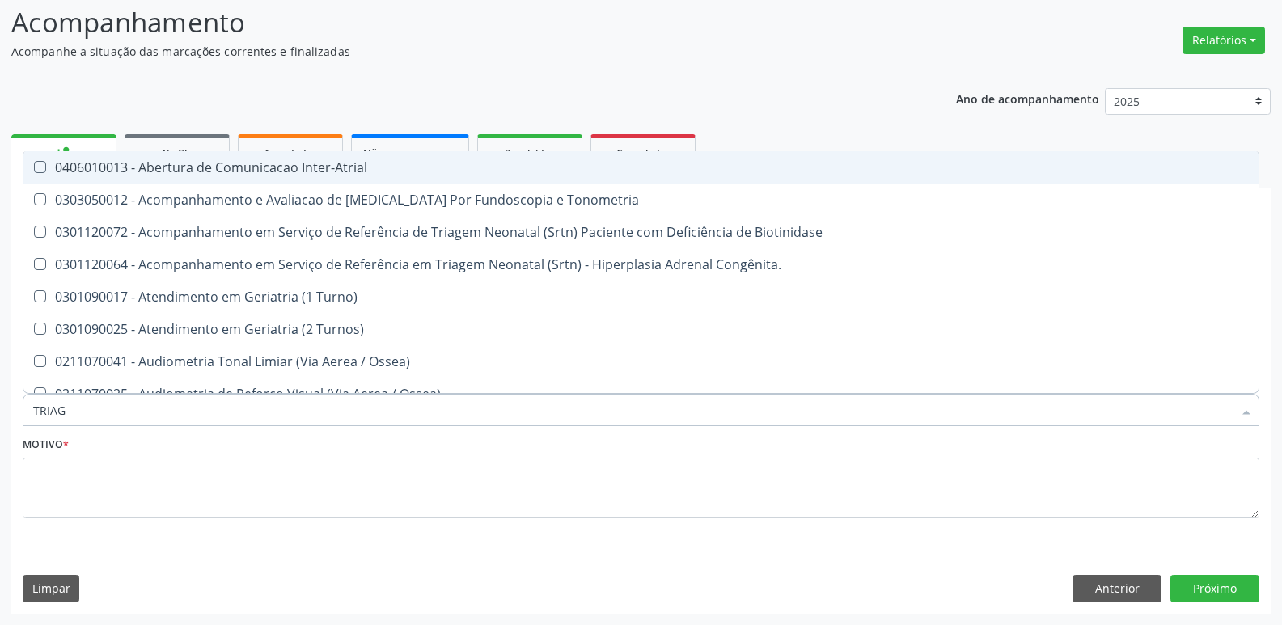
type input "TRIAGE"
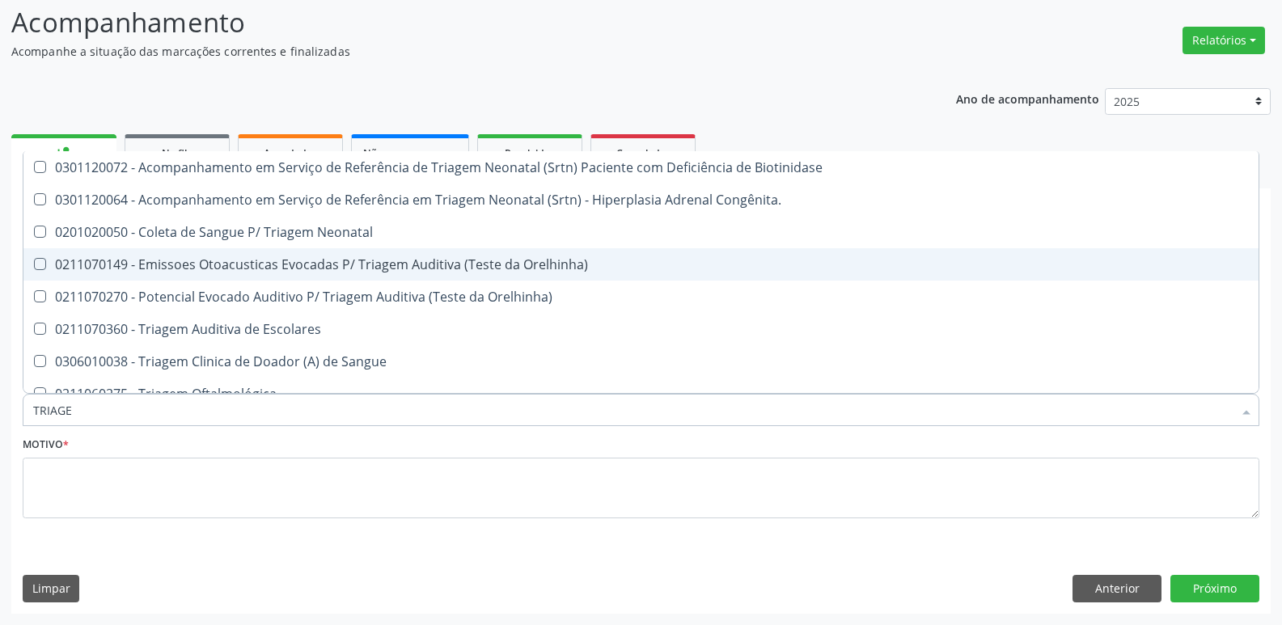
click at [292, 265] on div "0211070149 - Emissoes Otoacusticas Evocadas P/ Triagem Auditiva (Teste da Orelh…" at bounding box center [641, 264] width 1216 height 13
checkbox Orelhinha\) "true"
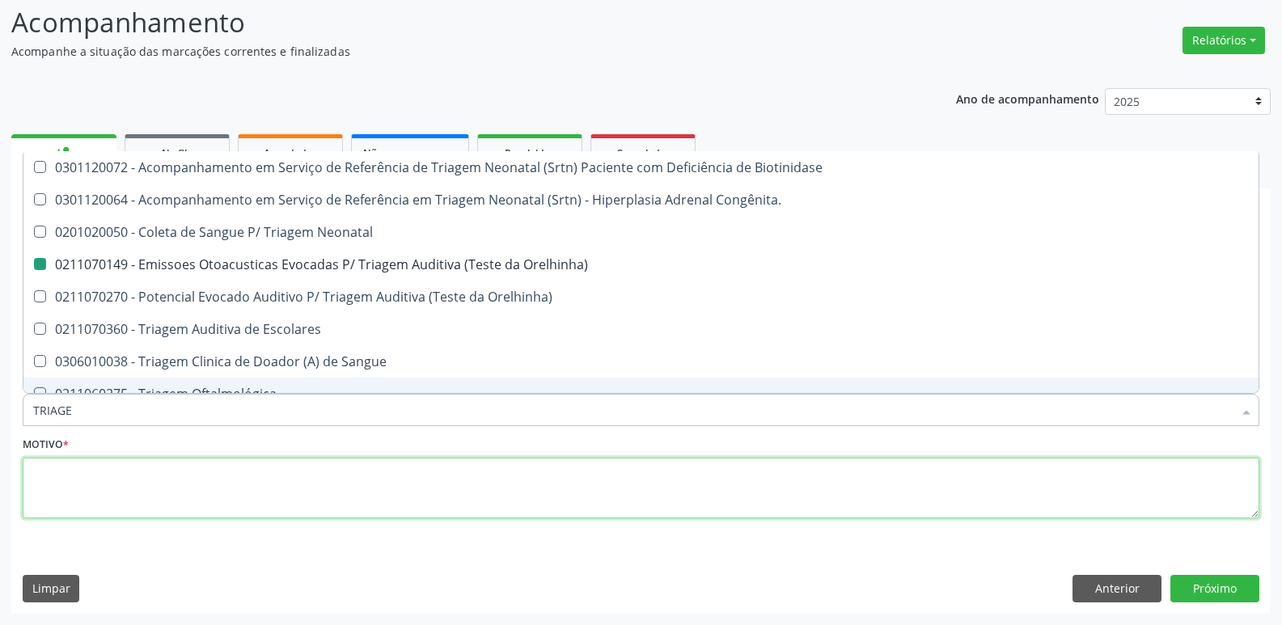
click at [239, 485] on textarea at bounding box center [641, 488] width 1237 height 61
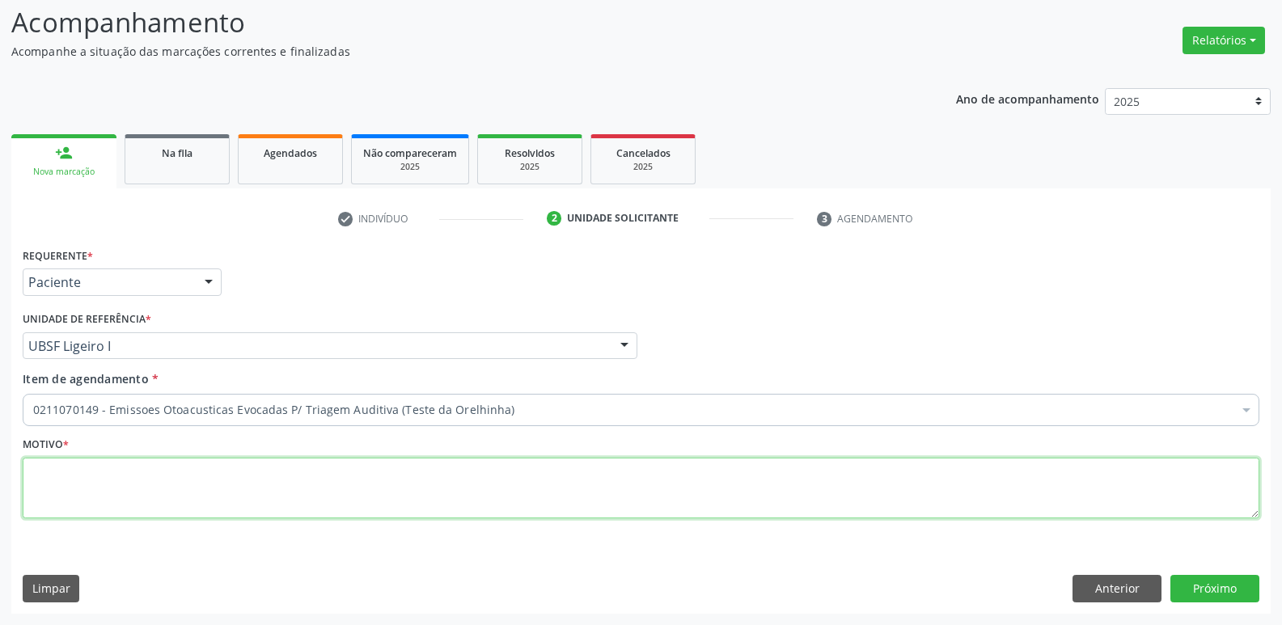
paste textarea "LEVAR CADERNETA DE VACINAÇÃO DA CRIANÇA :)"
click at [0, 485] on div "Acompanhamento Acompanhe a situação das marcações correntes e finalizadas Relat…" at bounding box center [641, 303] width 1282 height 644
type textarea "AVALIAÇÃO"
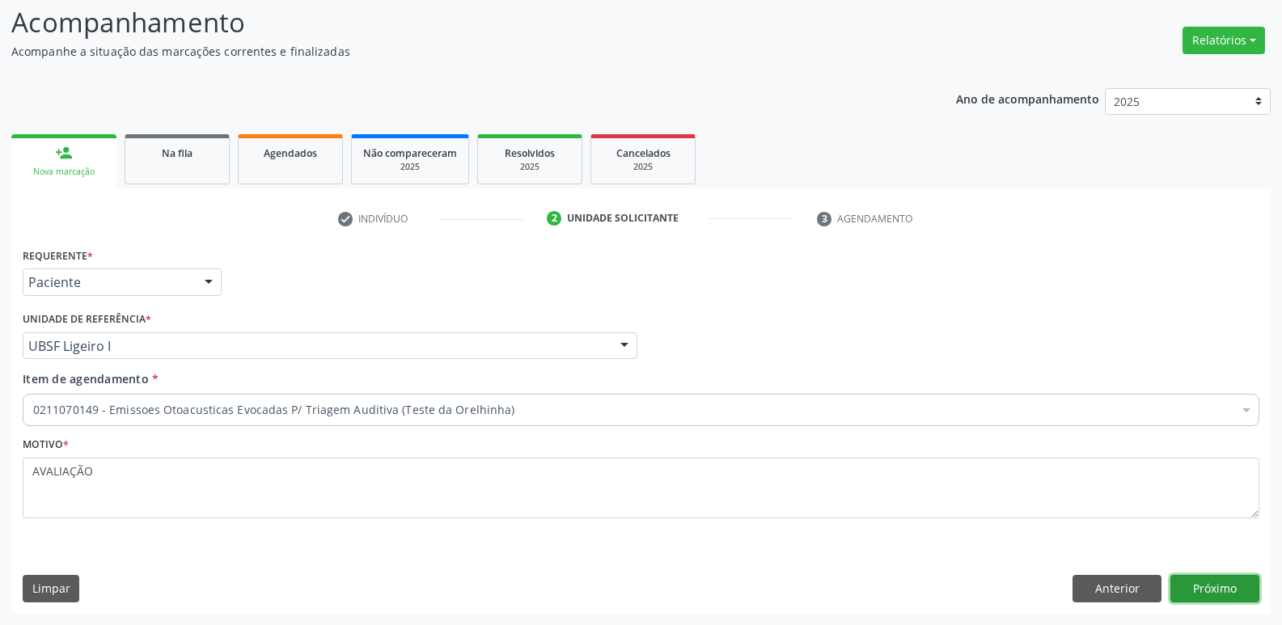
click at [1200, 588] on button "Próximo" at bounding box center [1215, 589] width 89 height 28
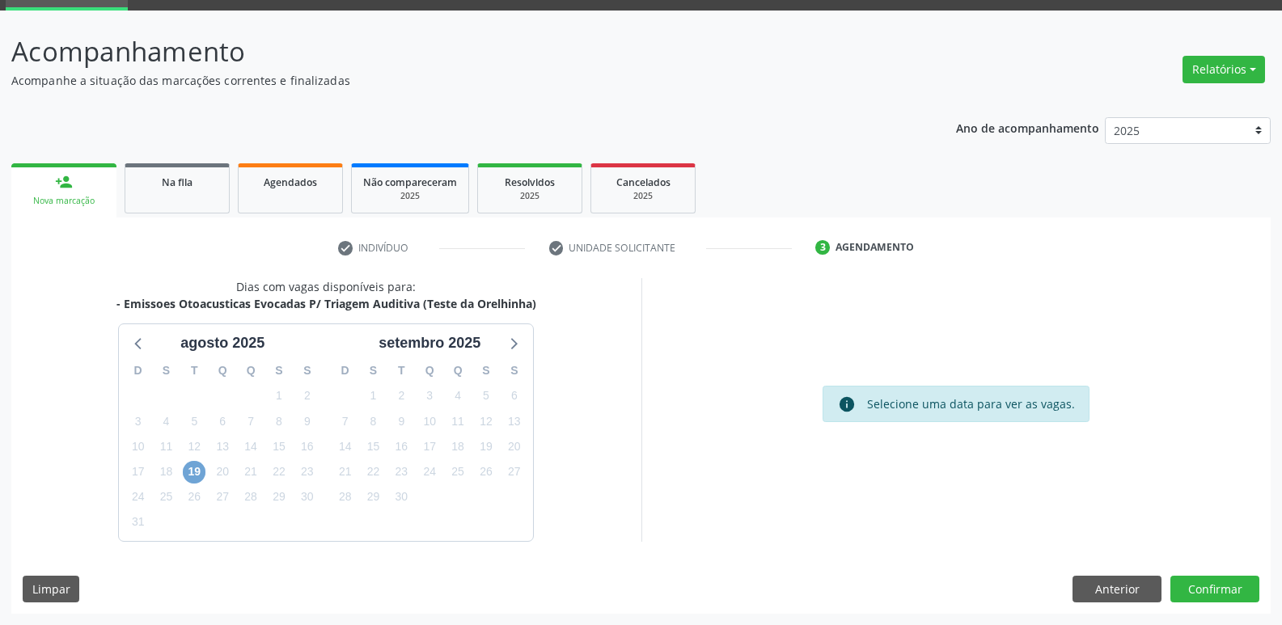
click at [192, 477] on span "19" at bounding box center [194, 472] width 23 height 23
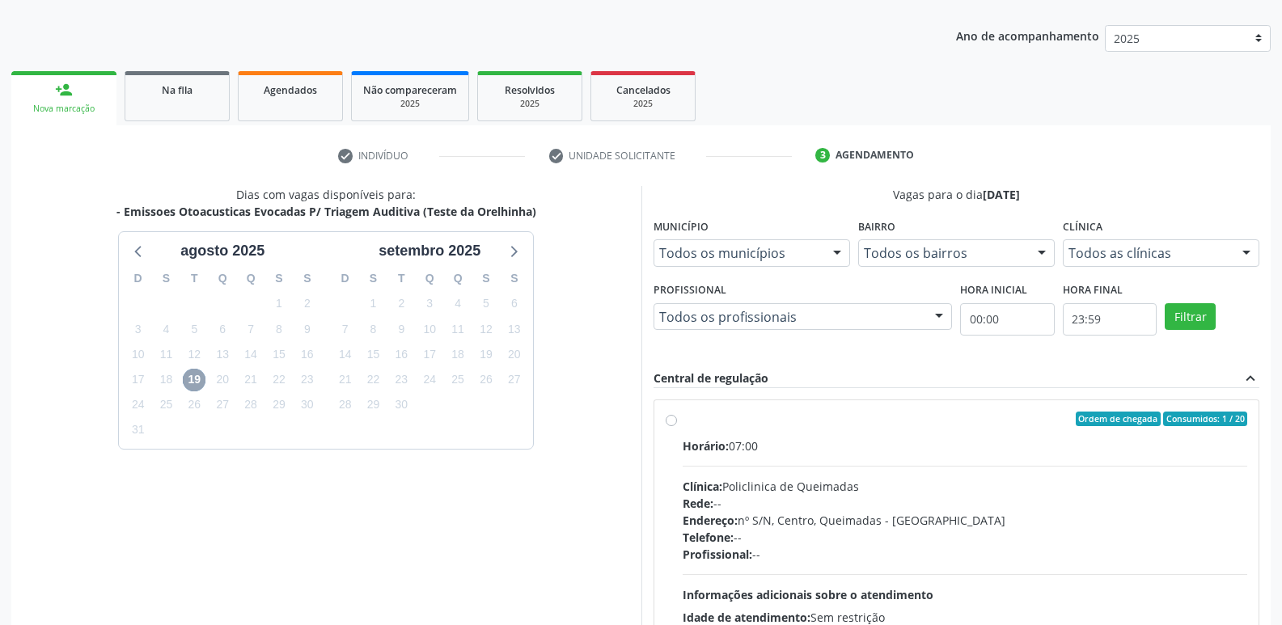
scroll to position [312, 0]
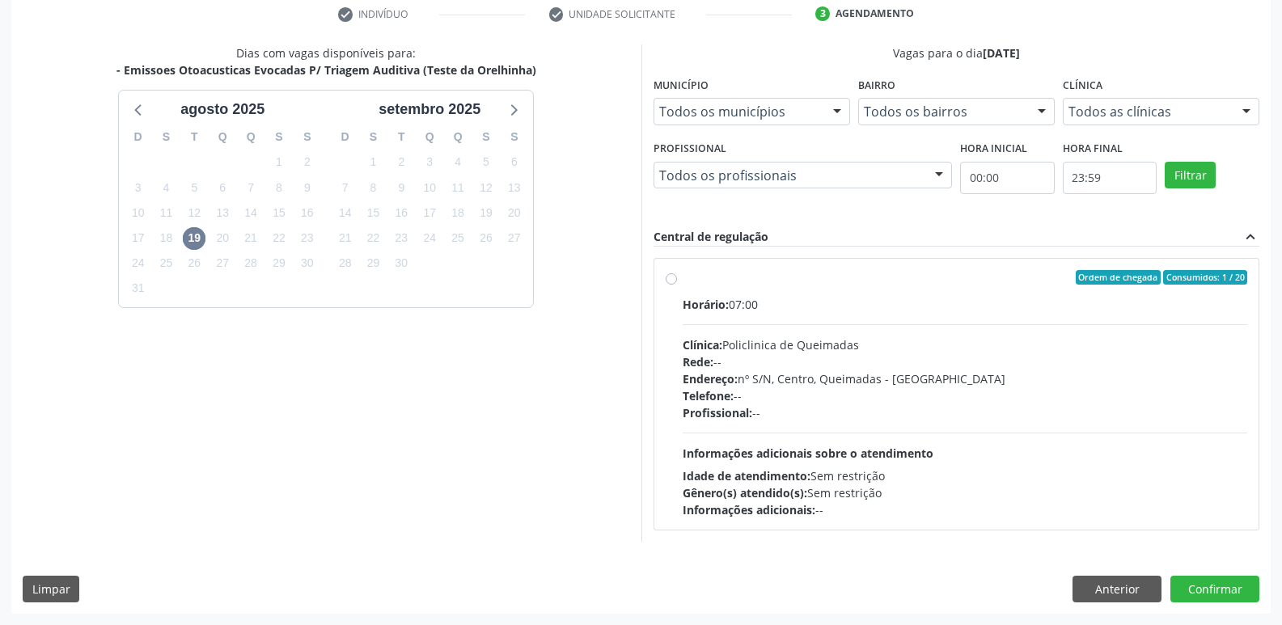
click at [1055, 385] on div "Endereço: nº S/N, Centro, Queimadas - [GEOGRAPHIC_DATA]" at bounding box center [966, 379] width 566 height 17
click at [677, 285] on input "Ordem de chegada Consumidos: 1 / 20 Horário: 07:00 Clínica: Policlinica de Quei…" at bounding box center [671, 277] width 11 height 15
radio input "true"
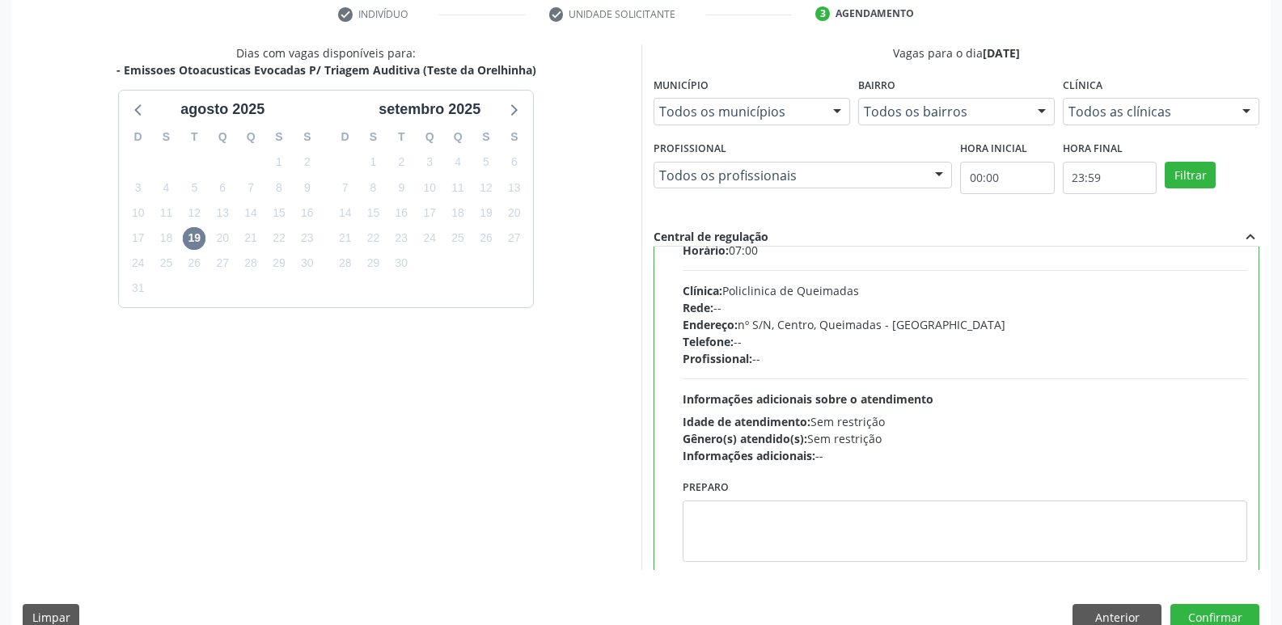
scroll to position [80, 0]
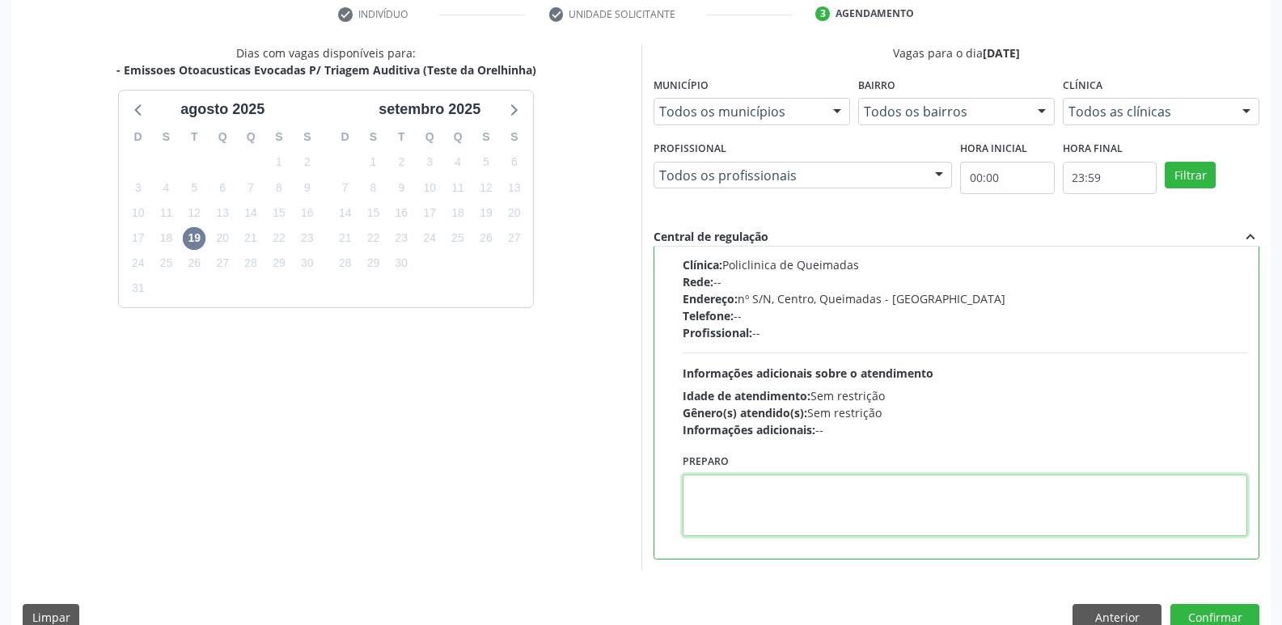
click at [812, 486] on textarea at bounding box center [966, 505] width 566 height 61
paste textarea "LEVAR CADERNETA DE VACINAÇÃO DA CRIANÇA :)"
type textarea "LEVAR CADERNETA DE VACINAÇÃO DA CRIANÇA :)"
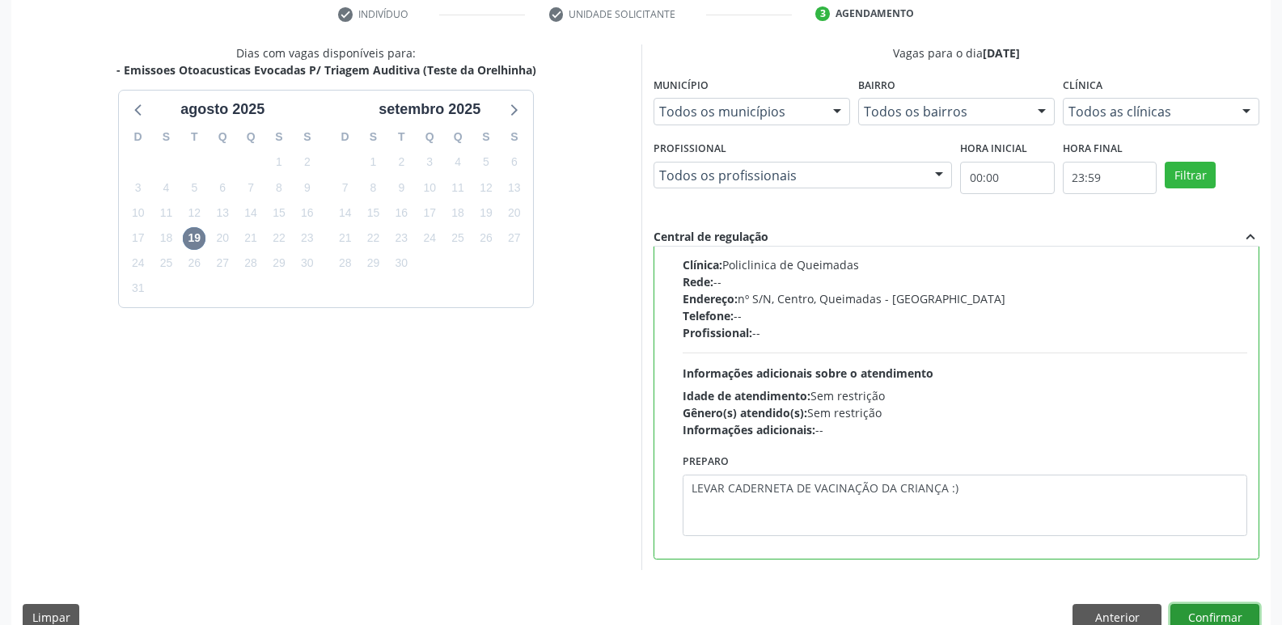
click at [1208, 611] on button "Confirmar" at bounding box center [1215, 618] width 89 height 28
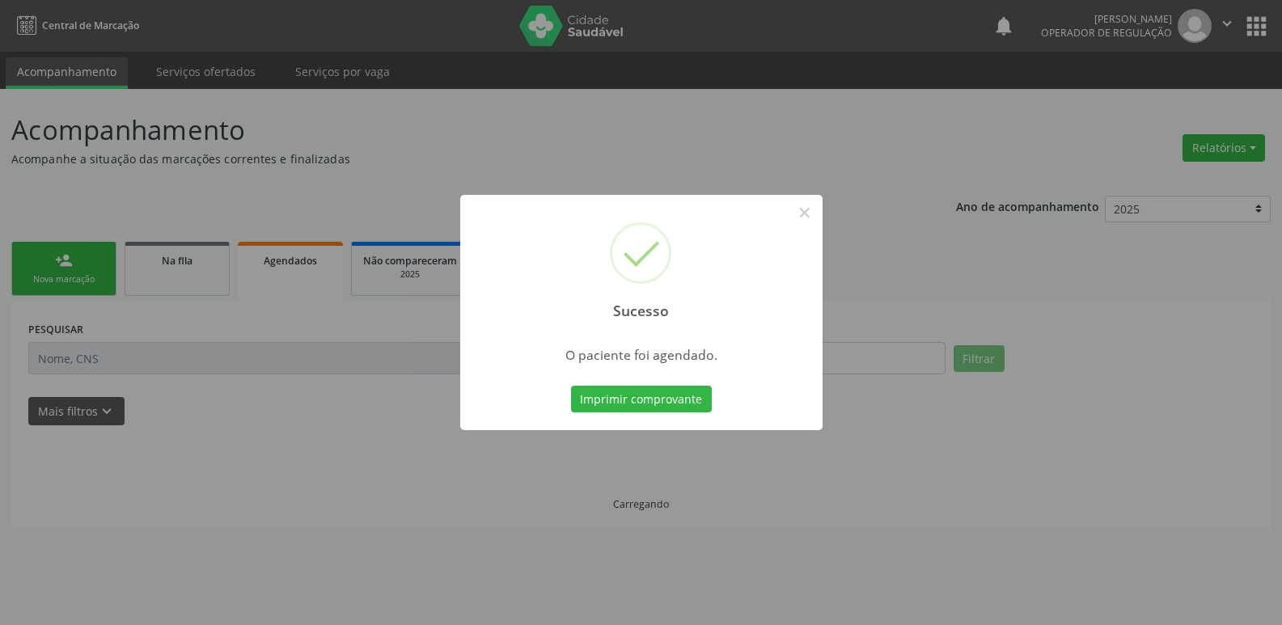
scroll to position [0, 0]
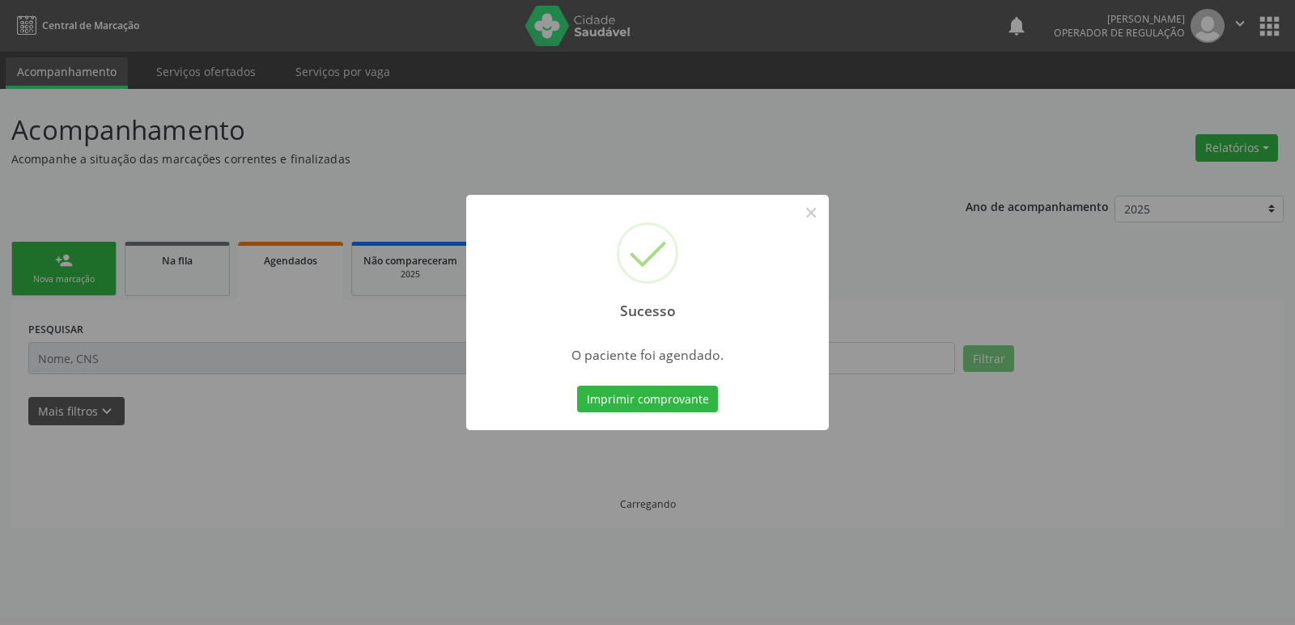
click at [577, 386] on button "Imprimir comprovante" at bounding box center [647, 400] width 141 height 28
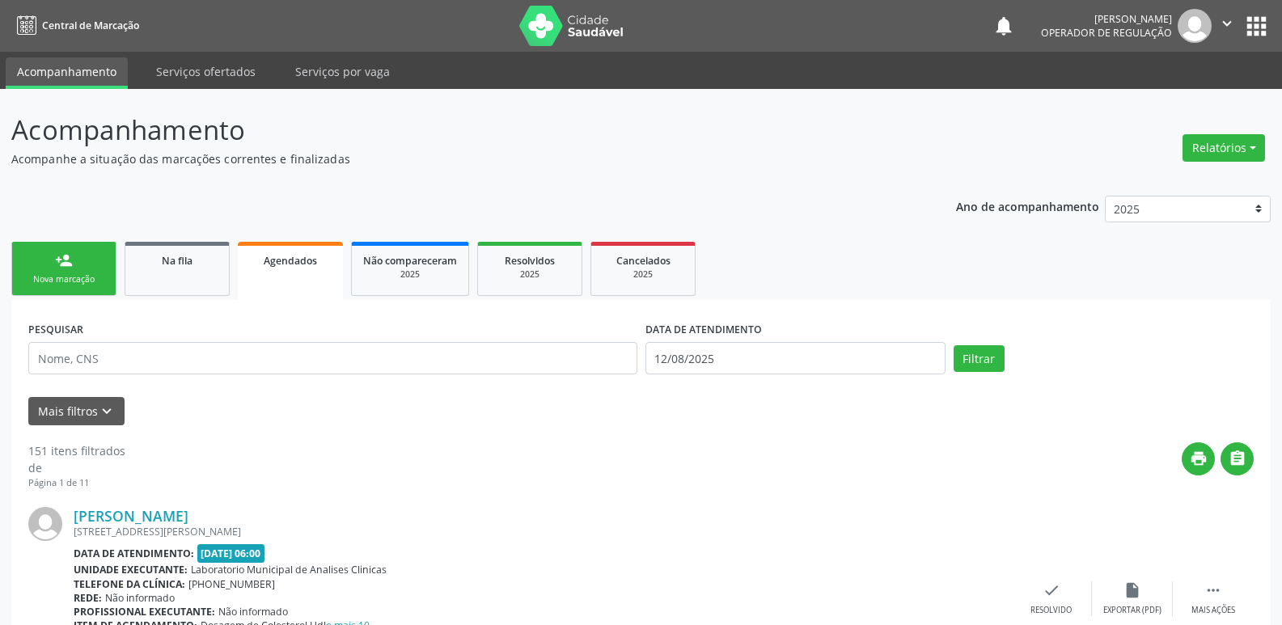
click at [74, 259] on link "person_add Nova marcação" at bounding box center [63, 269] width 105 height 54
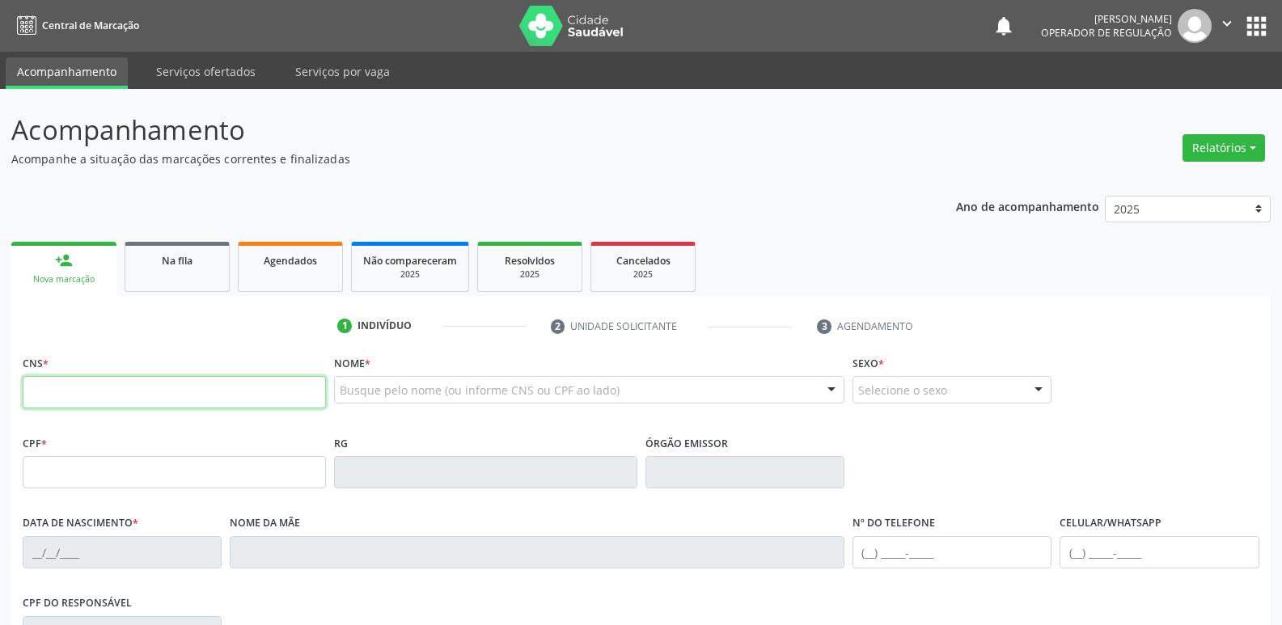
click at [89, 384] on input "text" at bounding box center [174, 392] width 303 height 32
type input "898 0064 0749 8394"
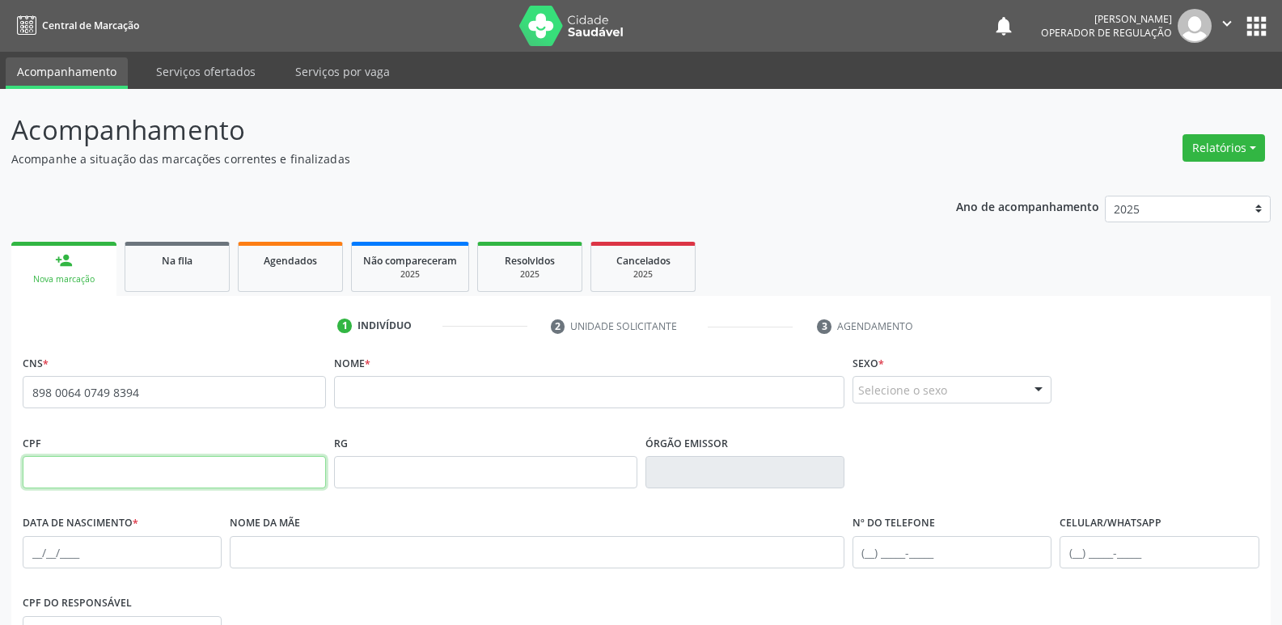
click at [201, 467] on input "text" at bounding box center [174, 472] width 303 height 32
type input "006.475.144-94"
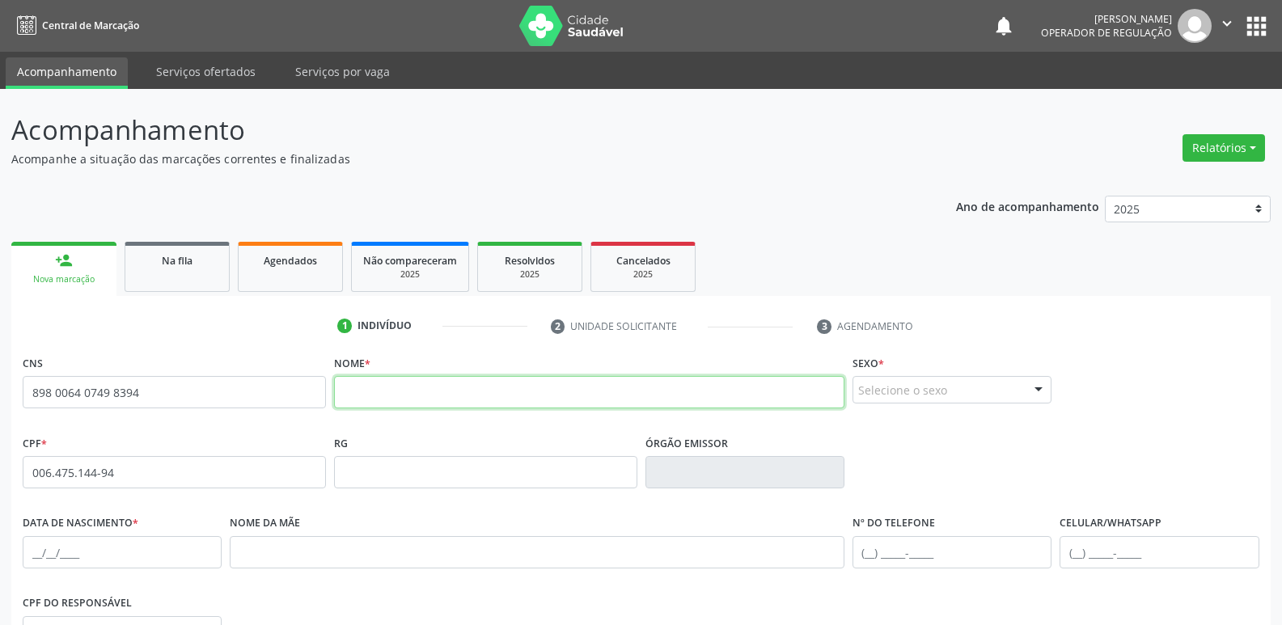
click at [430, 389] on input "text" at bounding box center [589, 392] width 511 height 32
type input "ALANA RAILLA GUEDES DIAS"
click at [884, 394] on div "Selecione o sexo" at bounding box center [952, 390] width 199 height 28
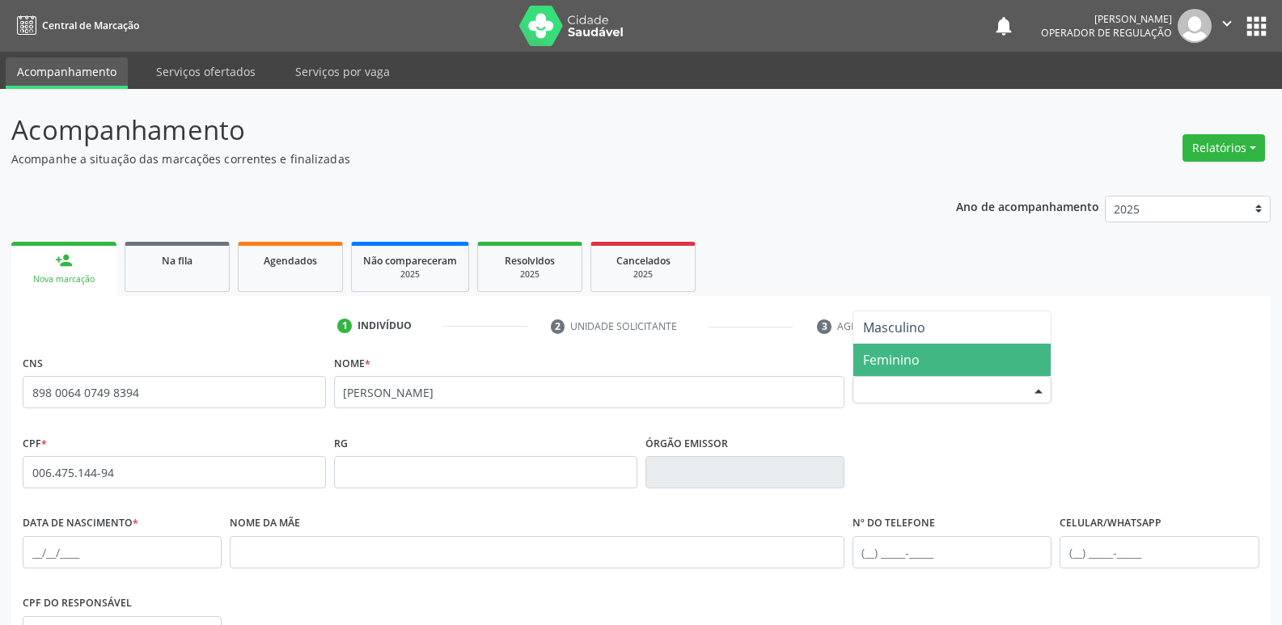
click at [892, 371] on span "Feminino" at bounding box center [952, 360] width 197 height 32
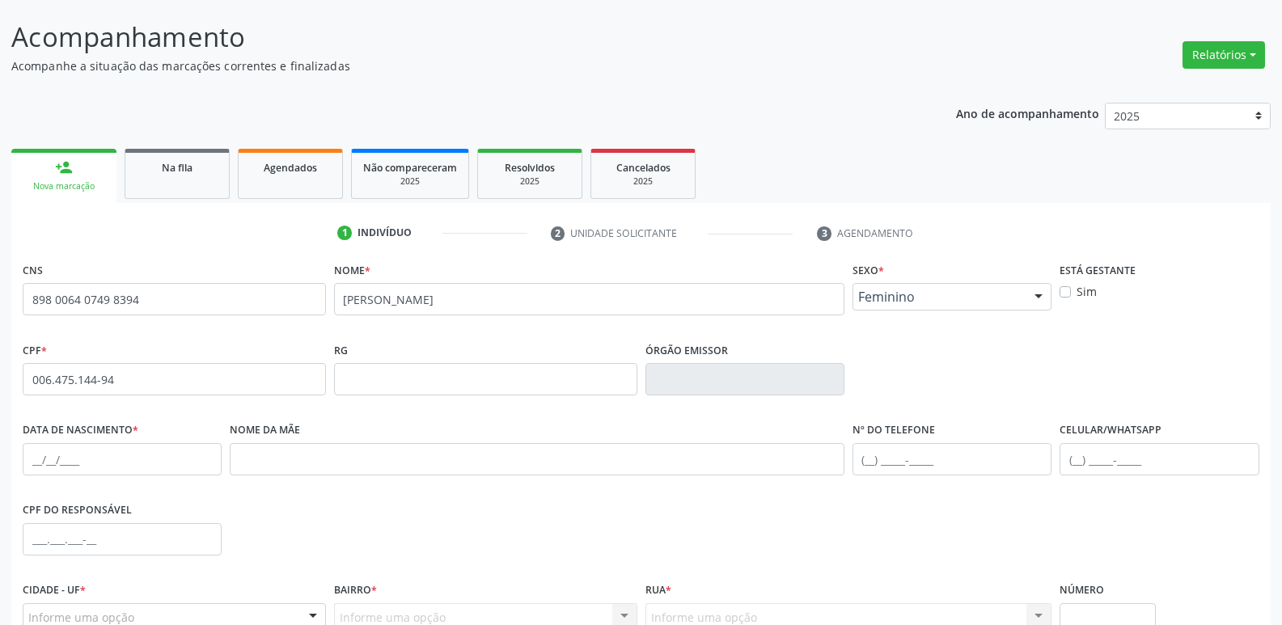
scroll to position [252, 0]
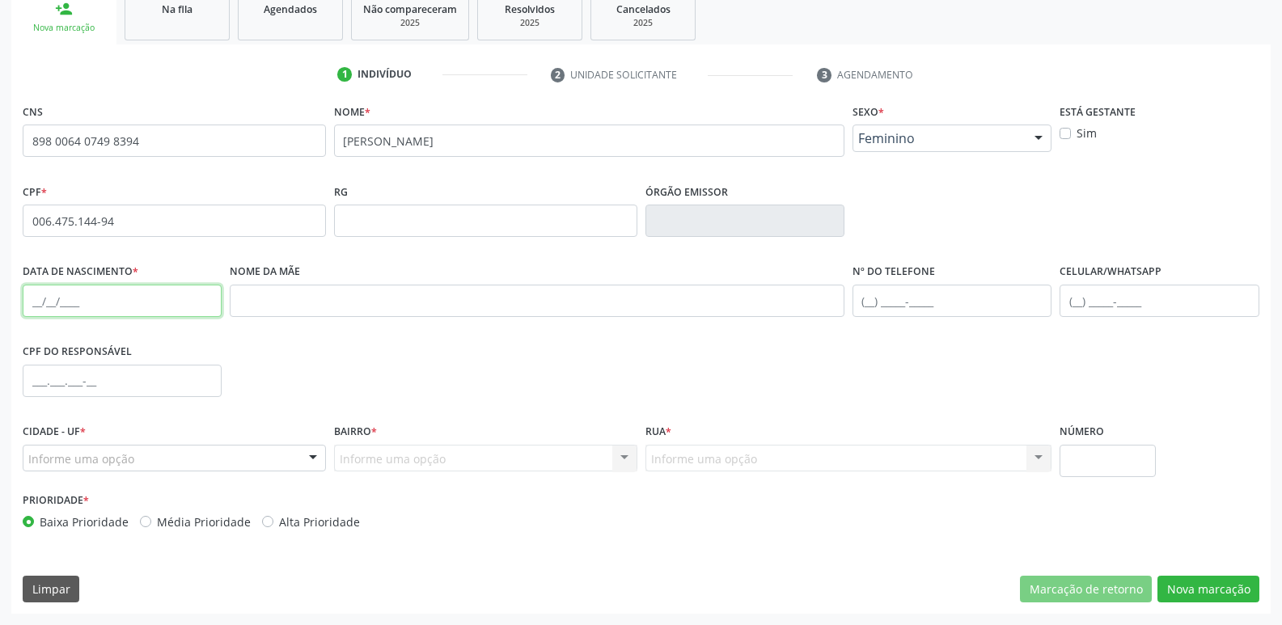
click at [35, 295] on input "text" at bounding box center [122, 301] width 199 height 32
type input "10/06/2025"
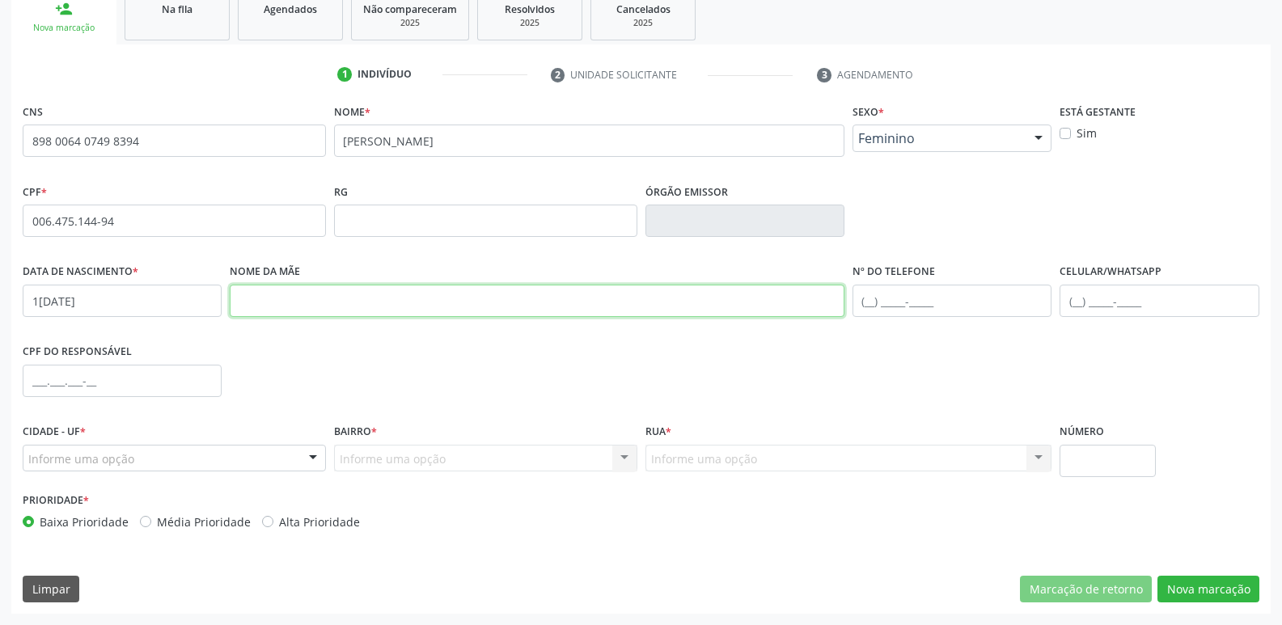
click at [273, 309] on input "text" at bounding box center [537, 301] width 615 height 32
type input "TAMIRIS PEREIRA GUEDES DIAS"
click at [152, 462] on div "Informe uma opção" at bounding box center [174, 459] width 303 height 28
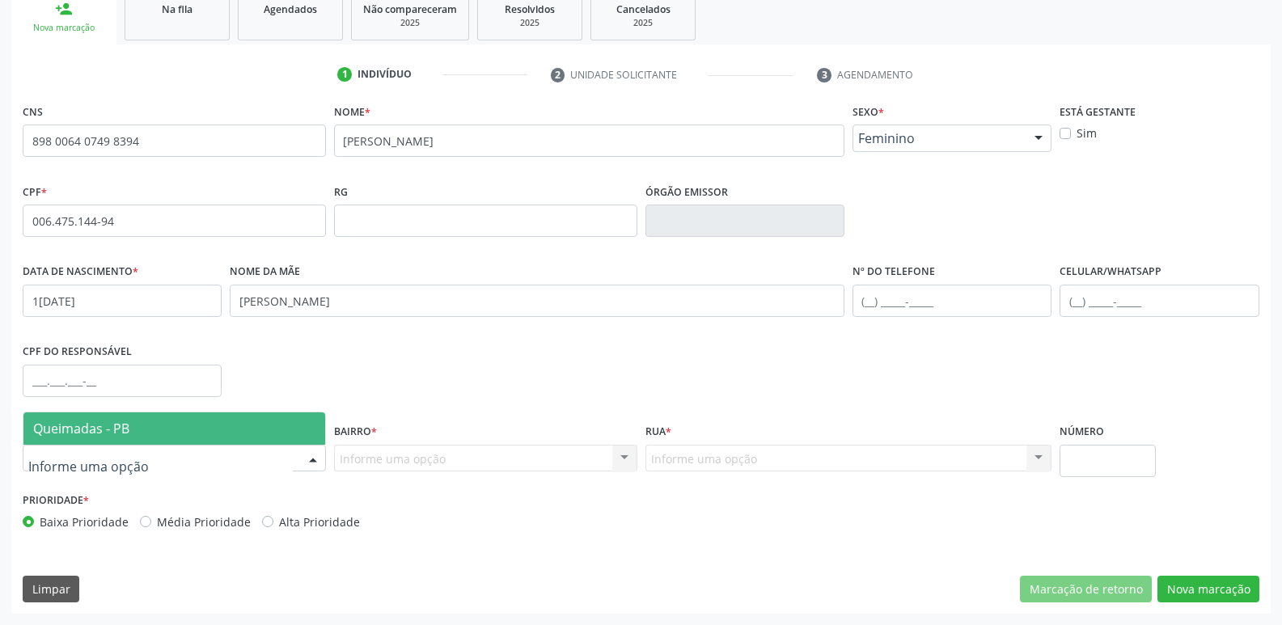
click at [184, 431] on span "Queimadas - PB" at bounding box center [174, 429] width 302 height 32
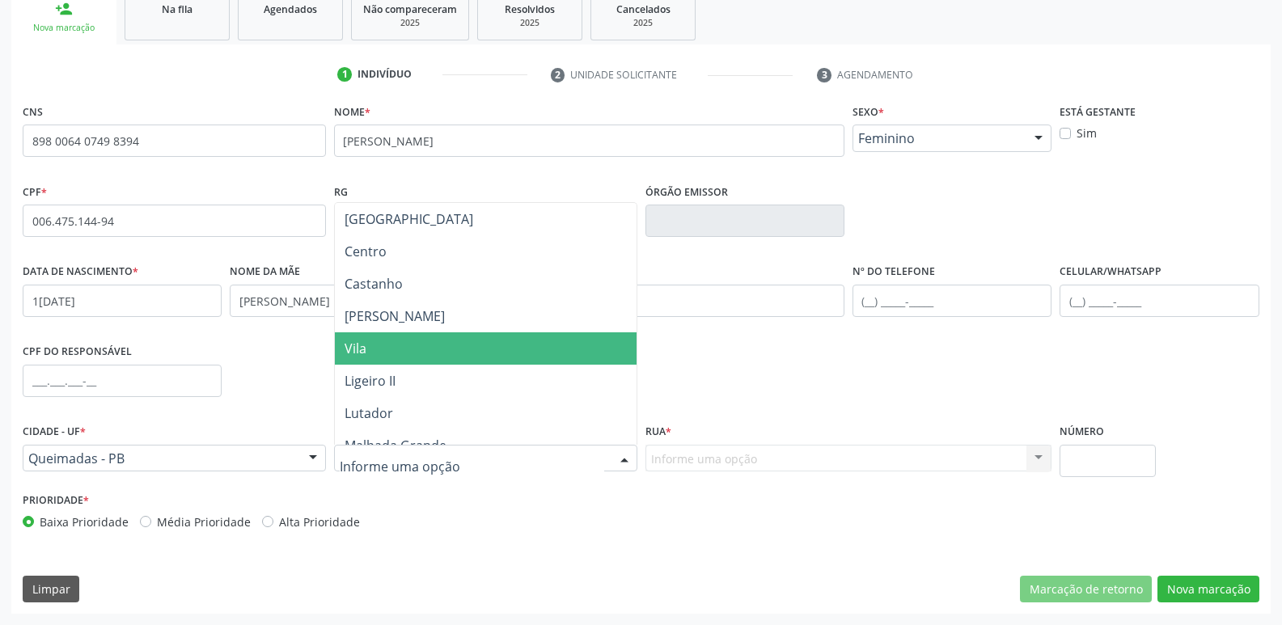
type input "L"
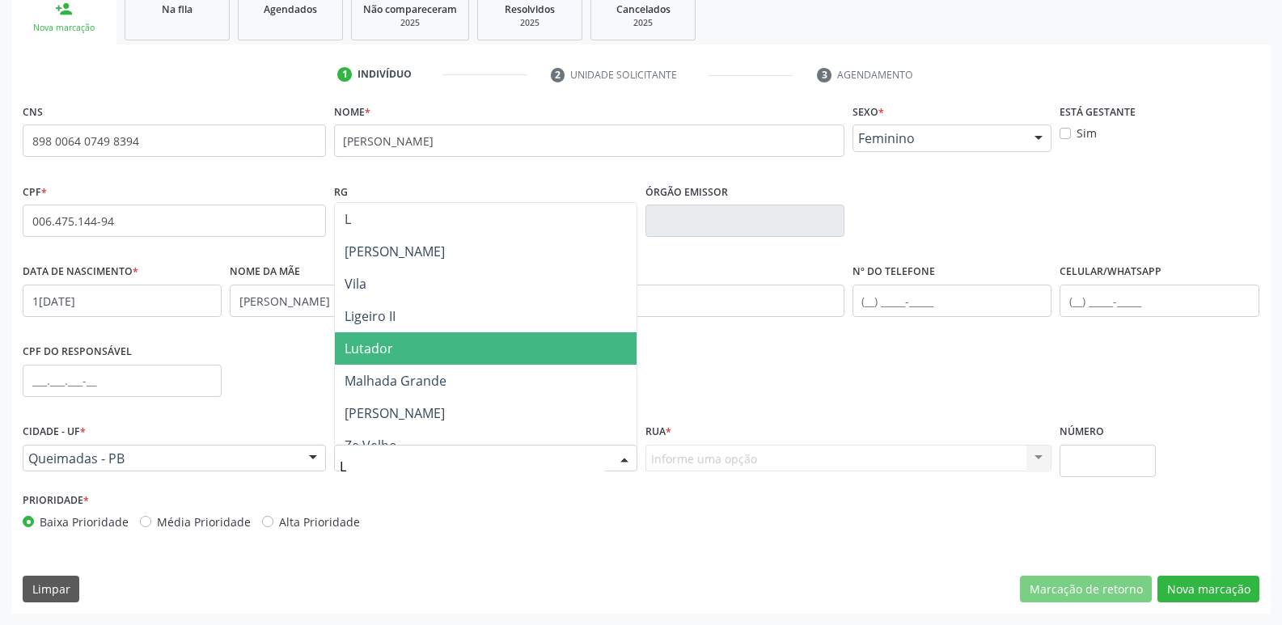
drag, startPoint x: 450, startPoint y: 339, endPoint x: 520, endPoint y: 357, distance: 72.6
click at [450, 338] on span "Lutador" at bounding box center [486, 349] width 302 height 32
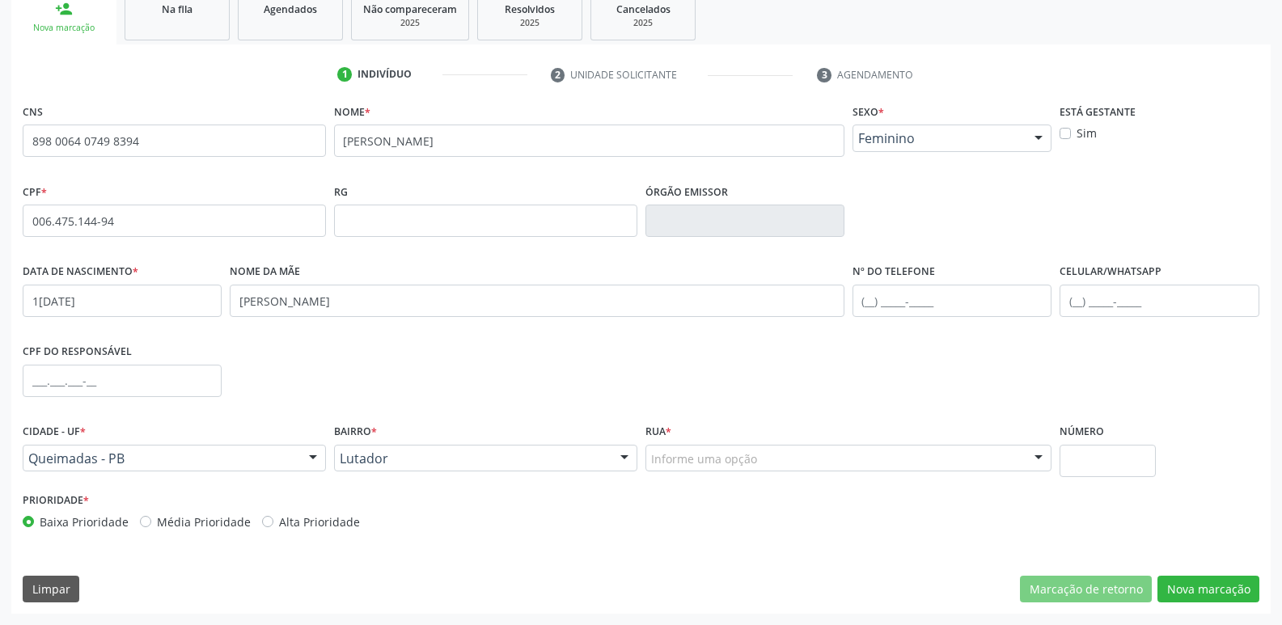
click at [756, 466] on div "Informe uma opção" at bounding box center [849, 459] width 407 height 28
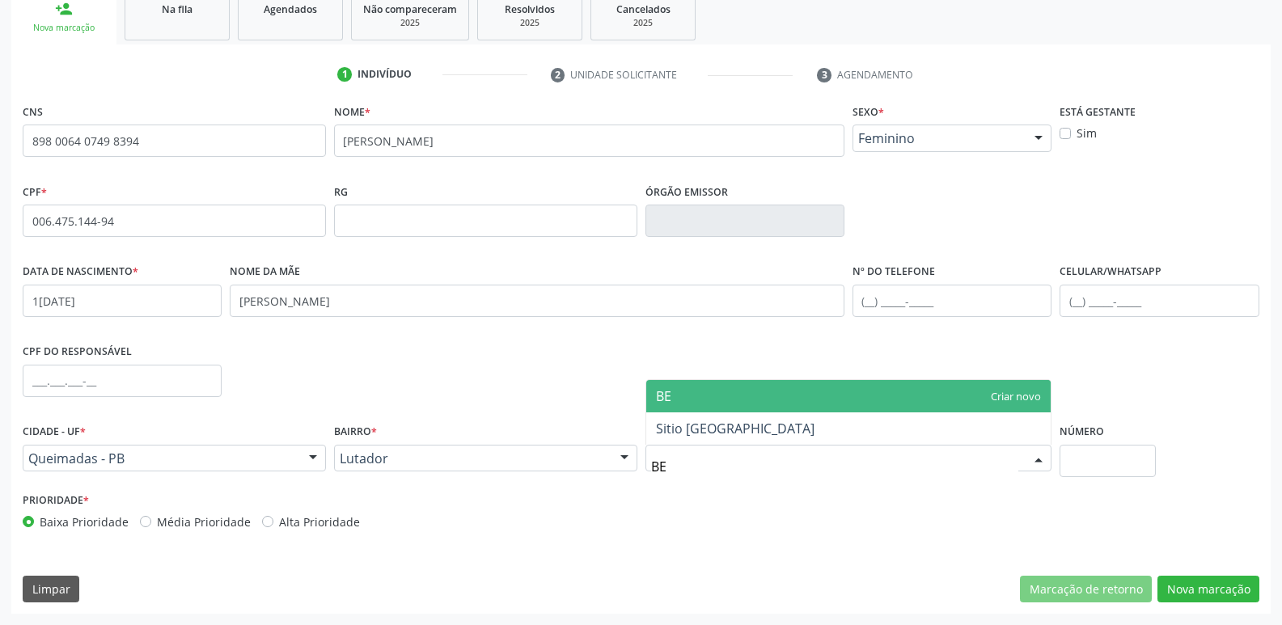
type input "BEL"
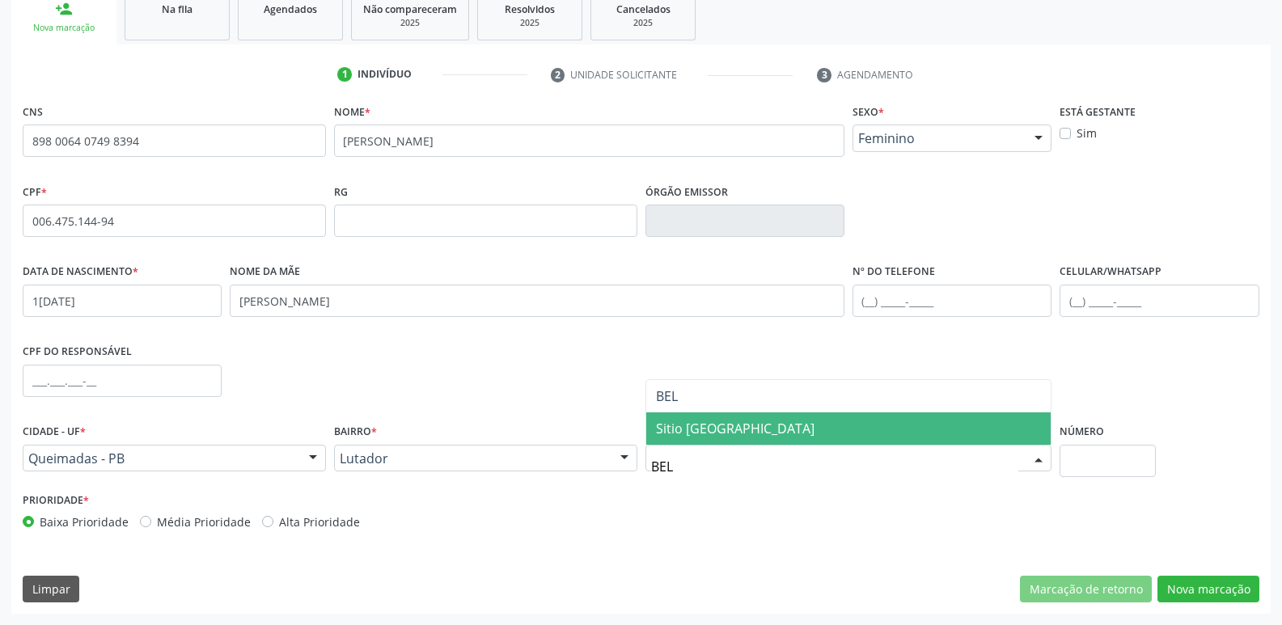
click at [766, 432] on span "Sitio Bela Vista" at bounding box center [848, 429] width 405 height 32
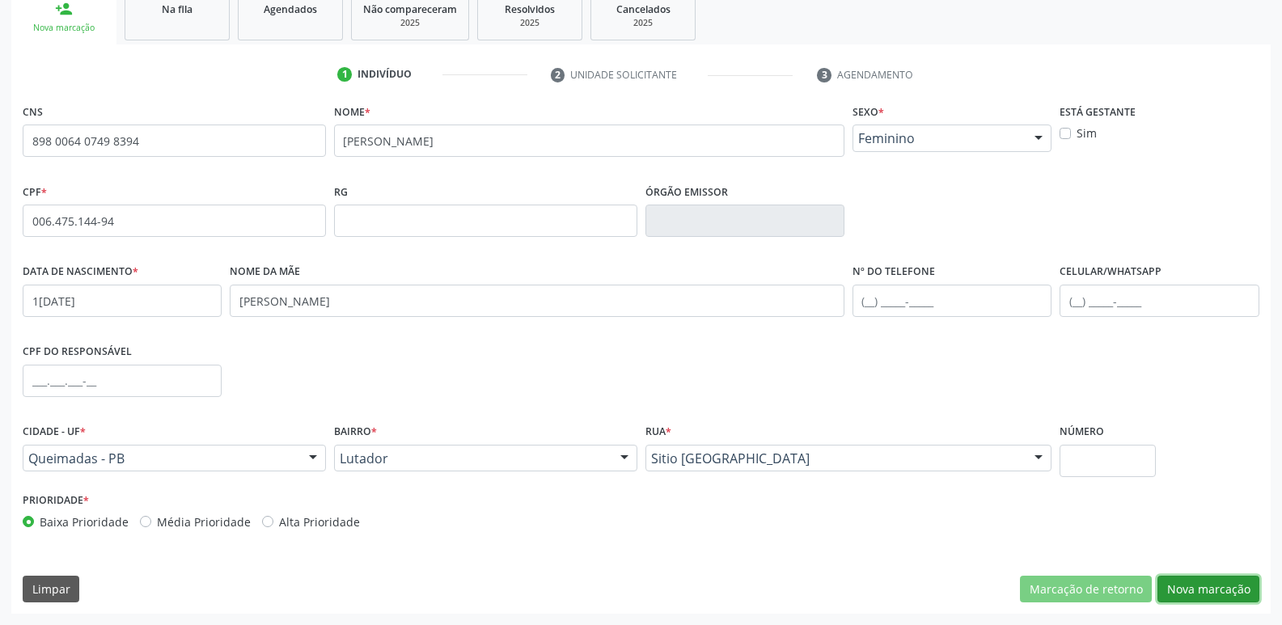
click at [1226, 587] on button "Nova marcação" at bounding box center [1209, 590] width 102 height 28
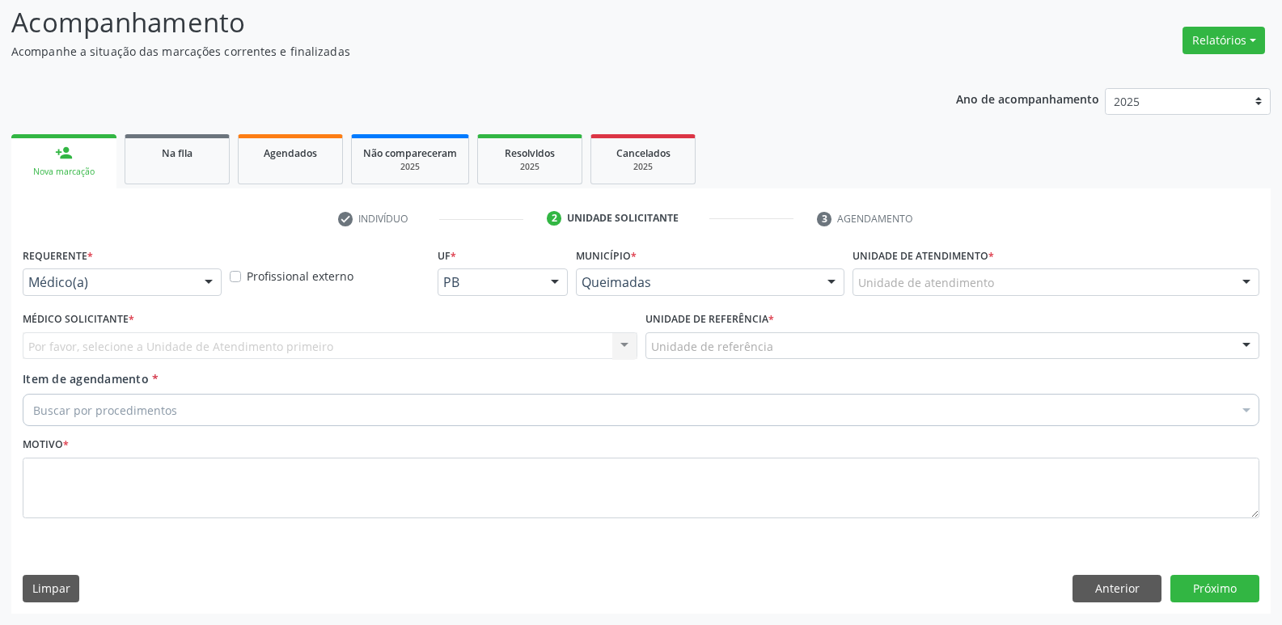
scroll to position [108, 0]
drag, startPoint x: 118, startPoint y: 284, endPoint x: 85, endPoint y: 341, distance: 66.3
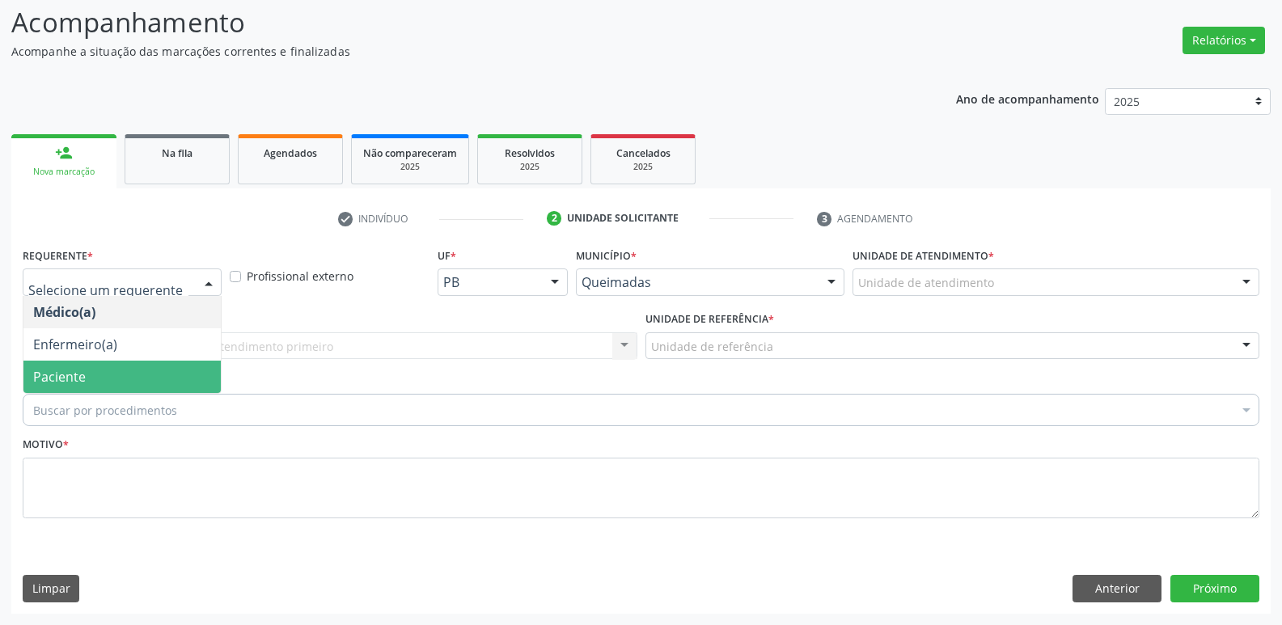
click at [53, 362] on span "Paciente" at bounding box center [121, 377] width 197 height 32
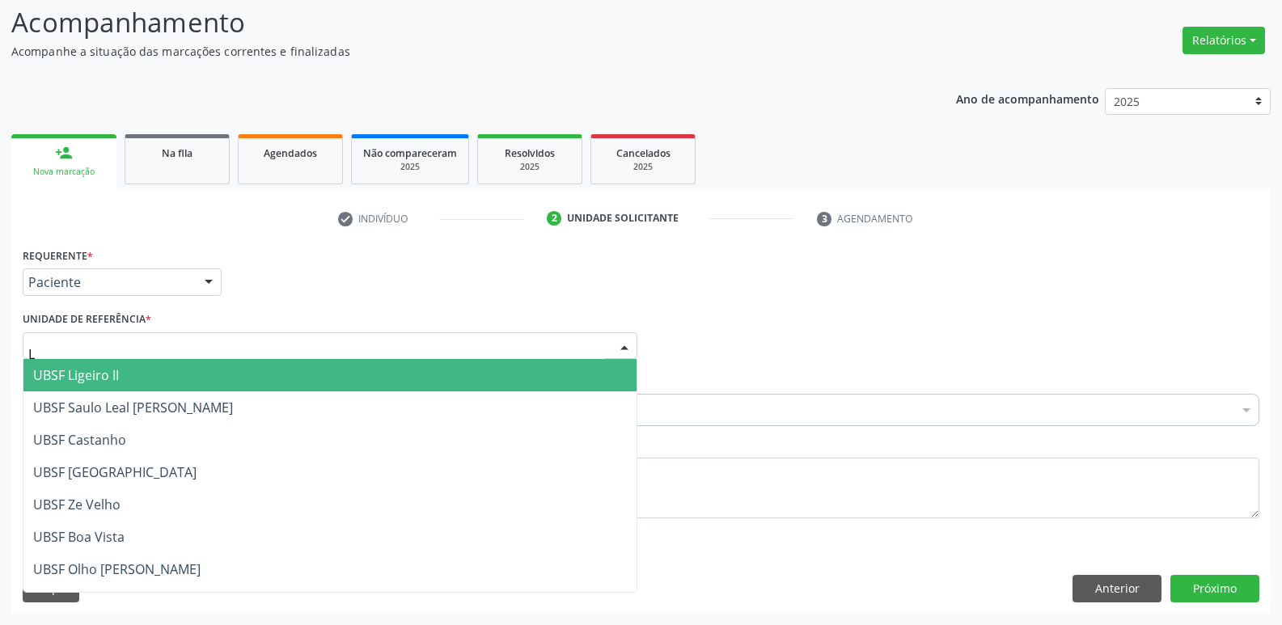
type input "LU"
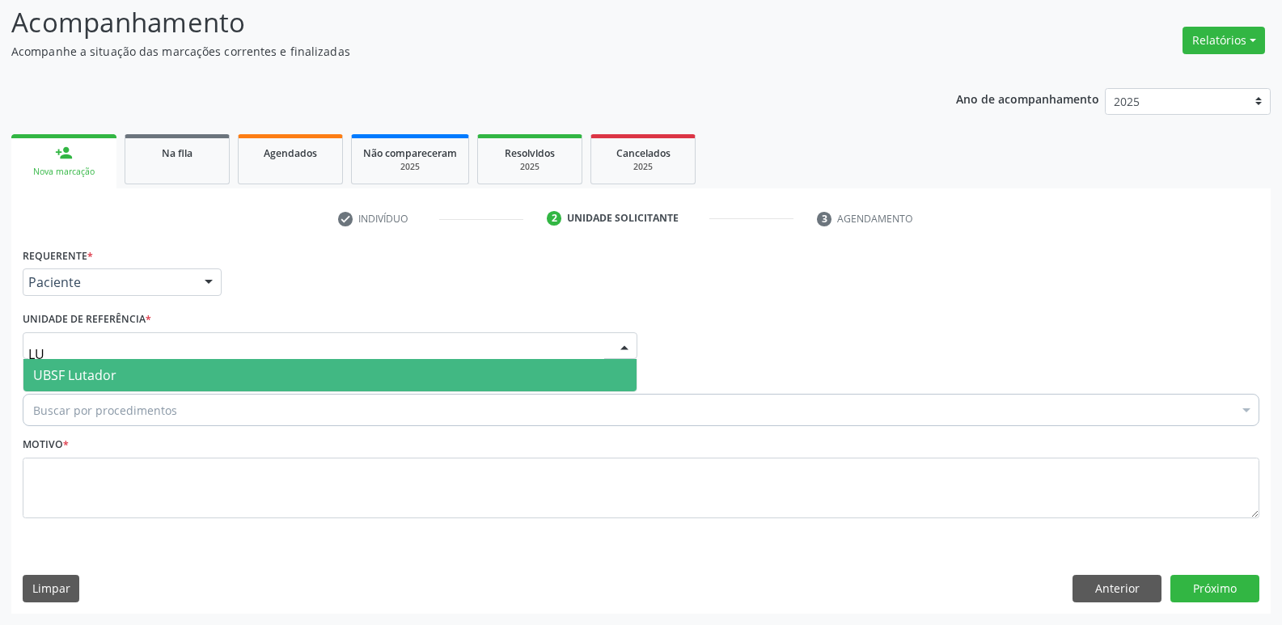
click at [61, 374] on span "UBSF Lutador" at bounding box center [74, 376] width 83 height 18
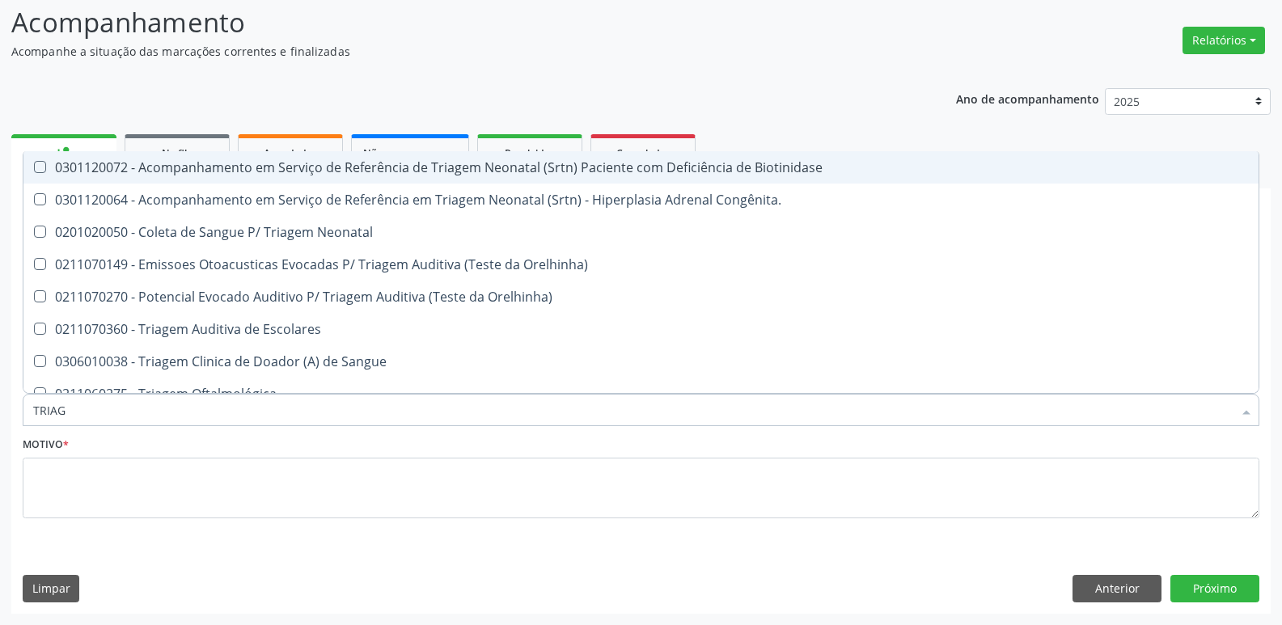
type input "TRIAGE"
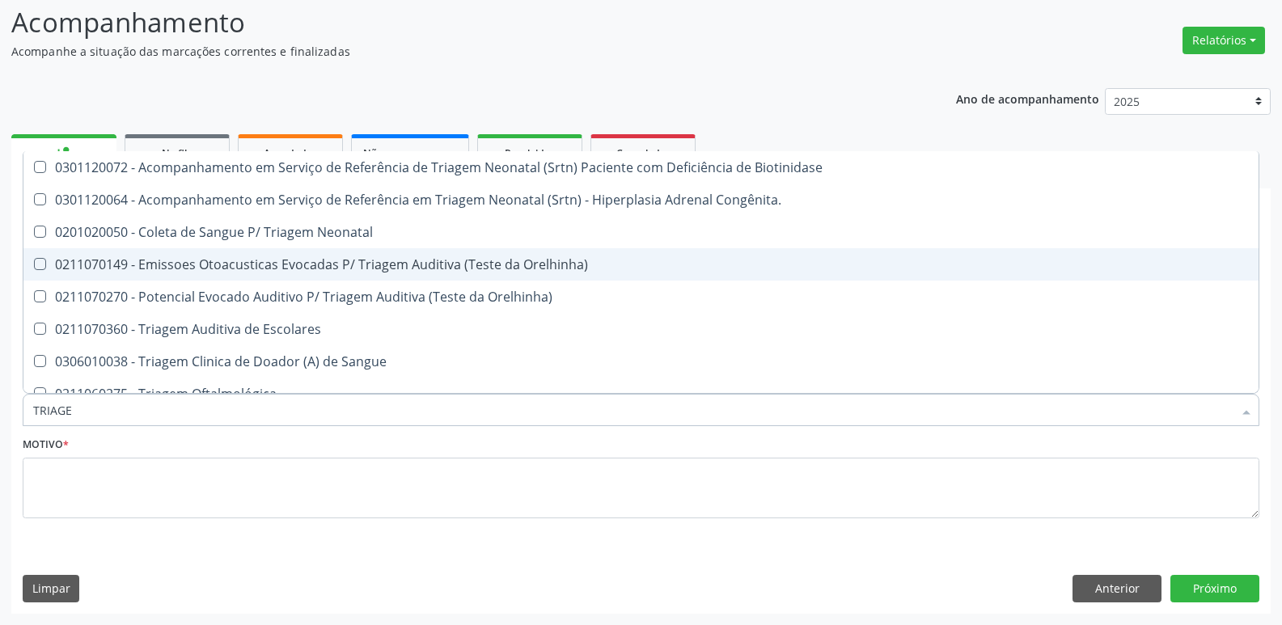
drag, startPoint x: 394, startPoint y: 257, endPoint x: 384, endPoint y: 278, distance: 22.8
click at [393, 258] on div "0211070149 - Emissoes Otoacusticas Evocadas P/ Triagem Auditiva (Teste da Orelh…" at bounding box center [641, 264] width 1216 height 13
checkbox Orelhinha\) "true"
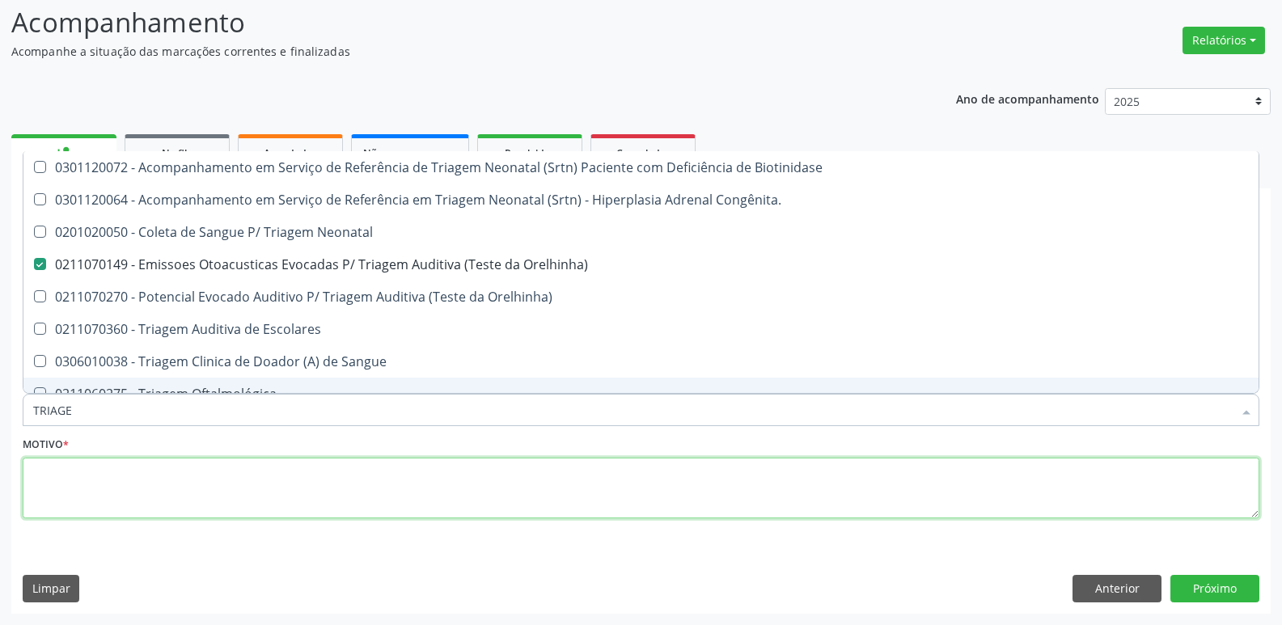
click at [183, 489] on textarea at bounding box center [641, 488] width 1237 height 61
paste textarea "LEVAR CADERNETA DE VACINAÇÃO DA CRIANÇA :)"
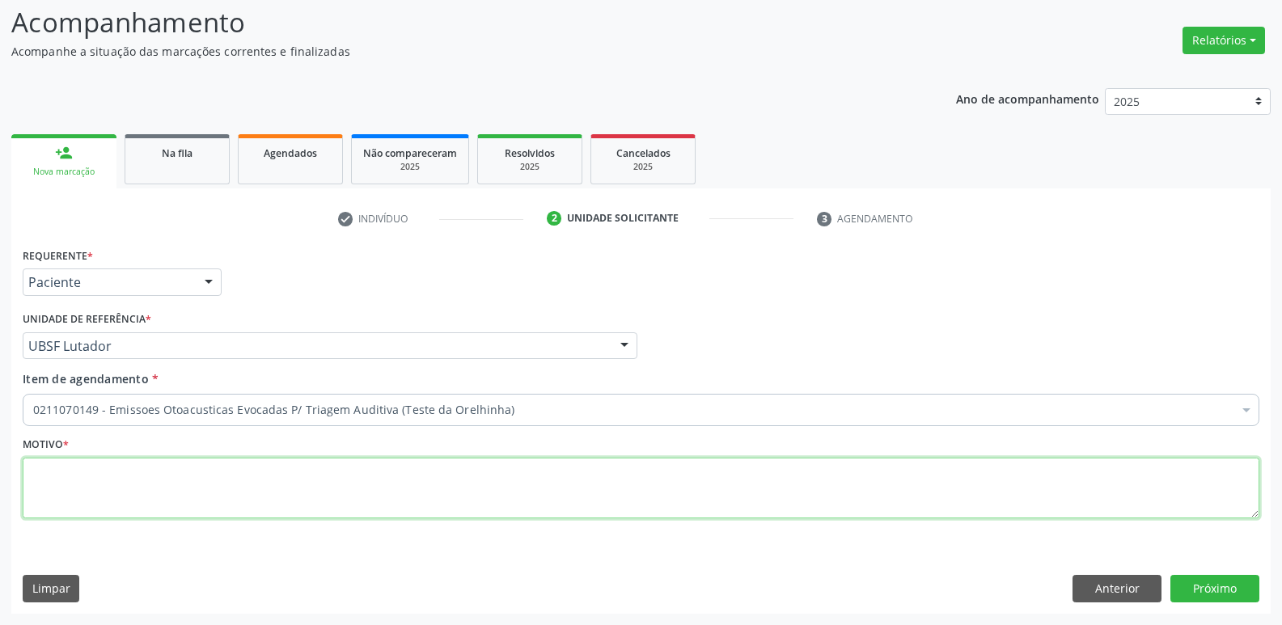
type textarea "LEVAR CADERNETA DE VACINAÇÃO DA CRIANÇA :)"
checkbox Orelhinha\) "true"
checkbox Preenchida\) "false"
drag, startPoint x: 422, startPoint y: 480, endPoint x: 0, endPoint y: 480, distance: 421.5
click at [0, 480] on div "Acompanhamento Acompanhe a situação das marcações correntes e finalizadas Relat…" at bounding box center [641, 303] width 1282 height 644
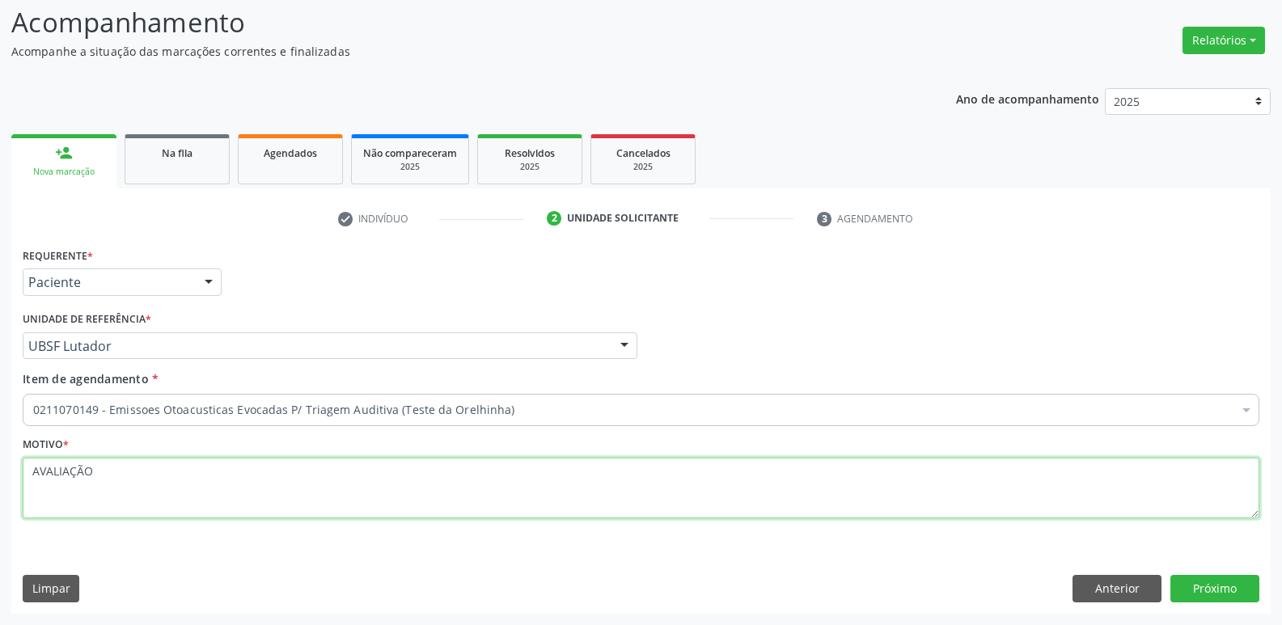
click at [0, 473] on div "Acompanhamento Acompanhe a situação das marcações correntes e finalizadas Relat…" at bounding box center [641, 303] width 1282 height 644
type textarea "AVALIAÇÃO"
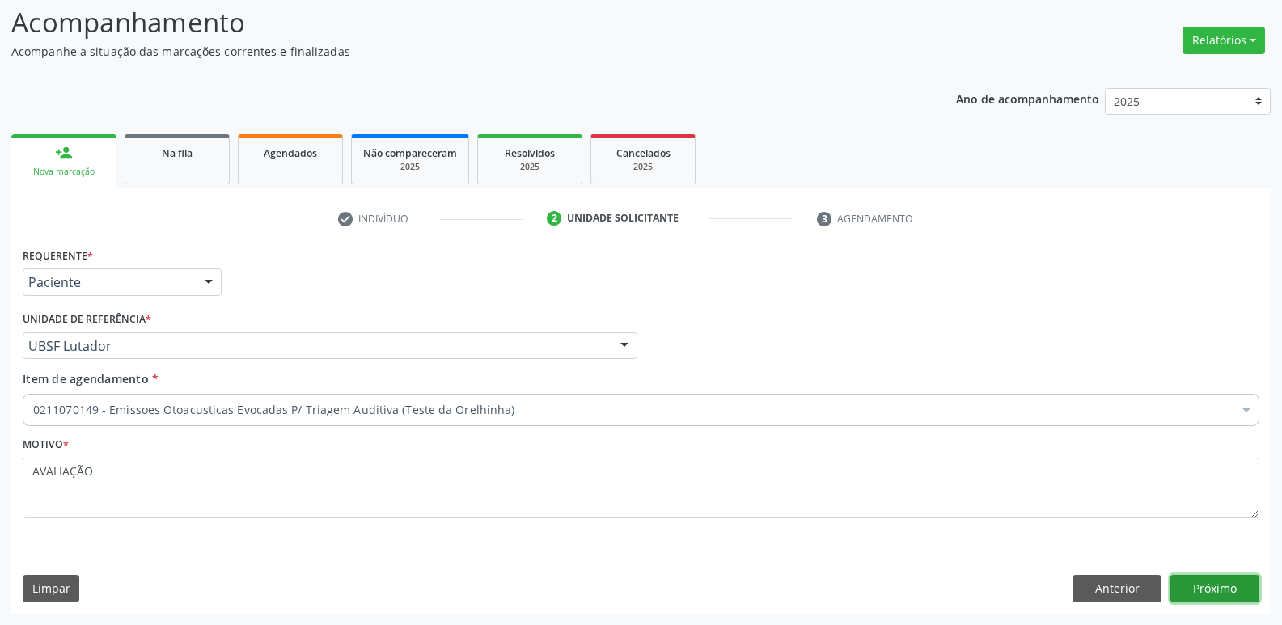
click at [1202, 587] on button "Próximo" at bounding box center [1215, 589] width 89 height 28
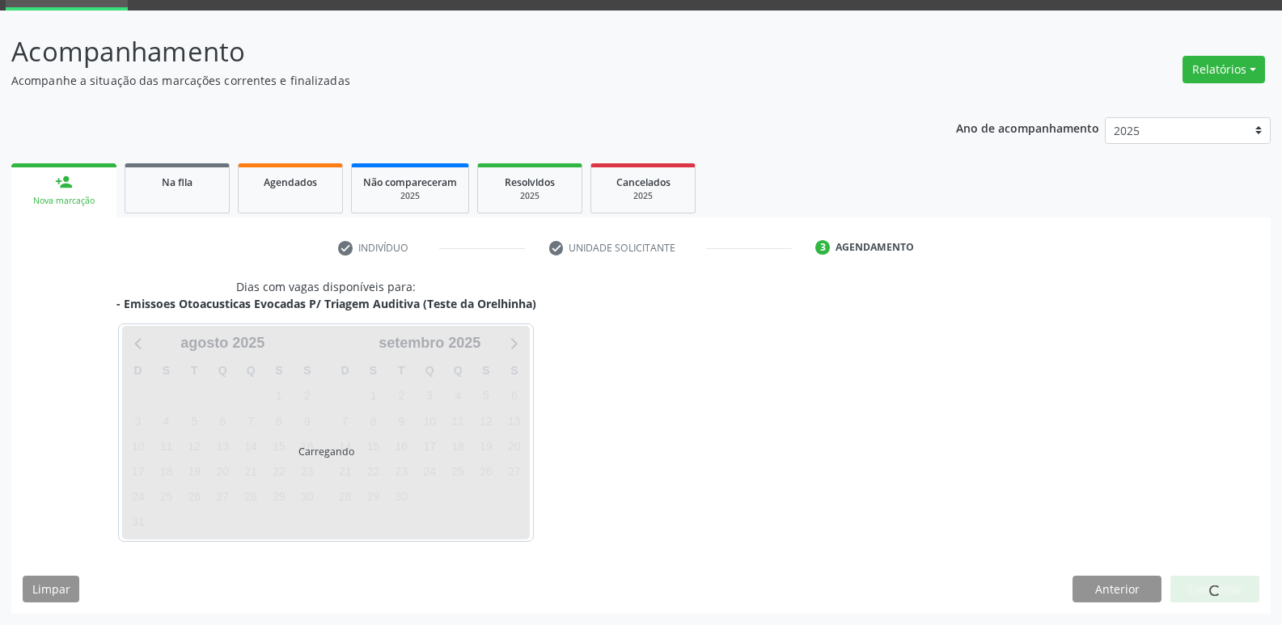
scroll to position [78, 0]
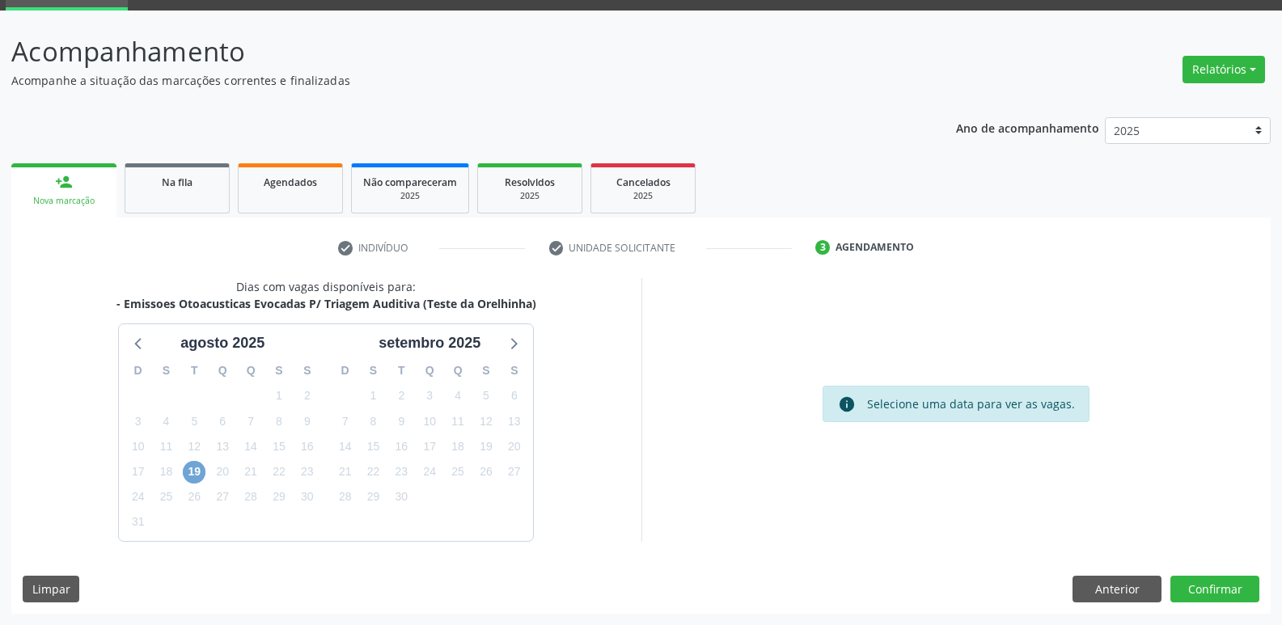
click at [194, 478] on span "19" at bounding box center [194, 472] width 23 height 23
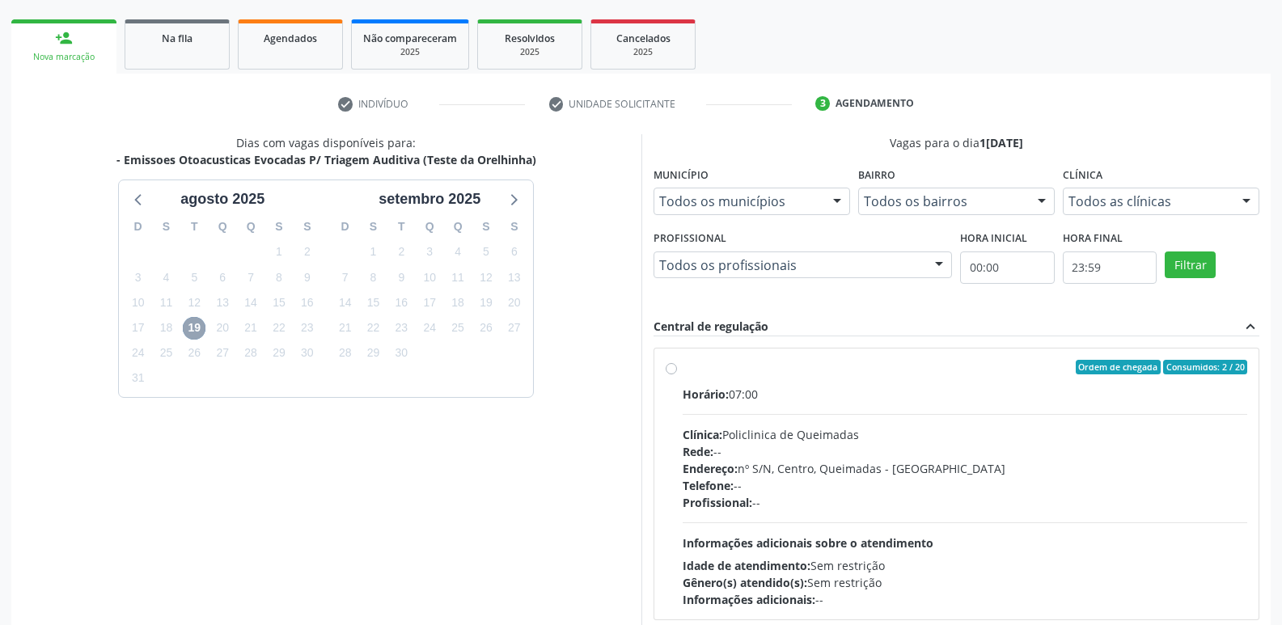
scroll to position [312, 0]
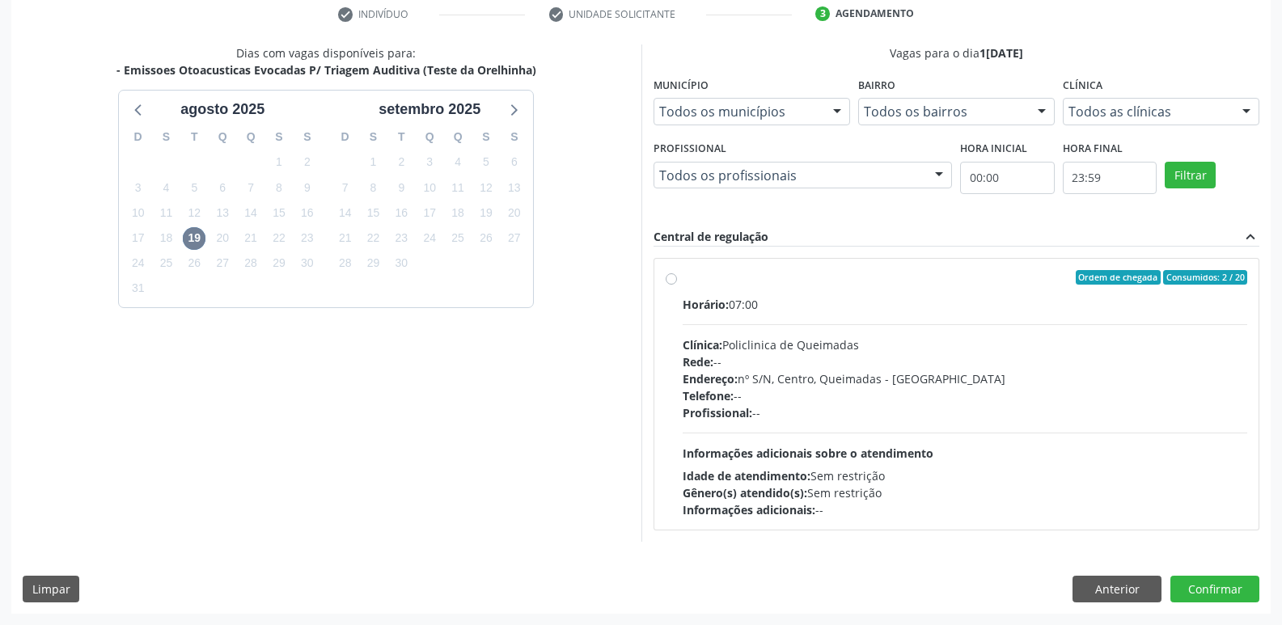
click at [1028, 460] on div "Horário: 07:00 Clínica: Policlinica de Queimadas Rede: -- Endereço: nº S/N, Cen…" at bounding box center [966, 407] width 566 height 223
click at [677, 285] on input "Ordem de chegada Consumidos: 2 / 20 Horário: 07:00 Clínica: Policlinica de Quei…" at bounding box center [671, 277] width 11 height 15
radio input "true"
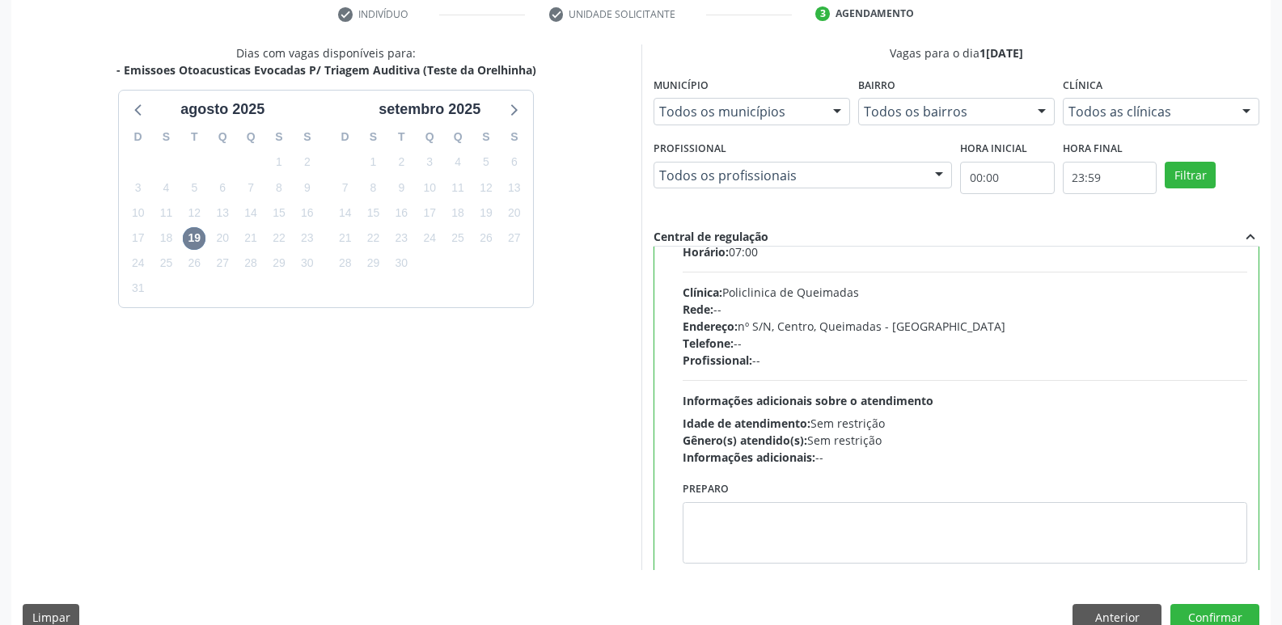
scroll to position [80, 0]
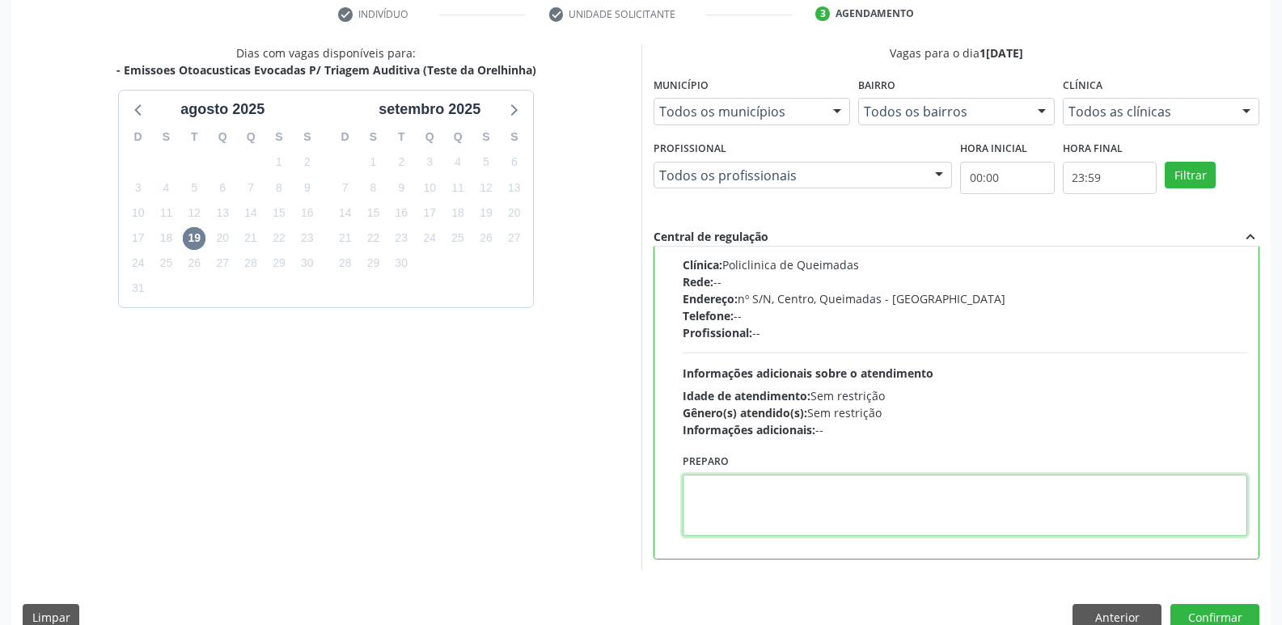
click at [778, 519] on textarea at bounding box center [966, 505] width 566 height 61
paste textarea "LEVAR CADERNETA DE VACINAÇÃO DA CRIANÇA :)"
type textarea "LEVAR CADERNETA DE VACINAÇÃO DA CRIANÇA :)"
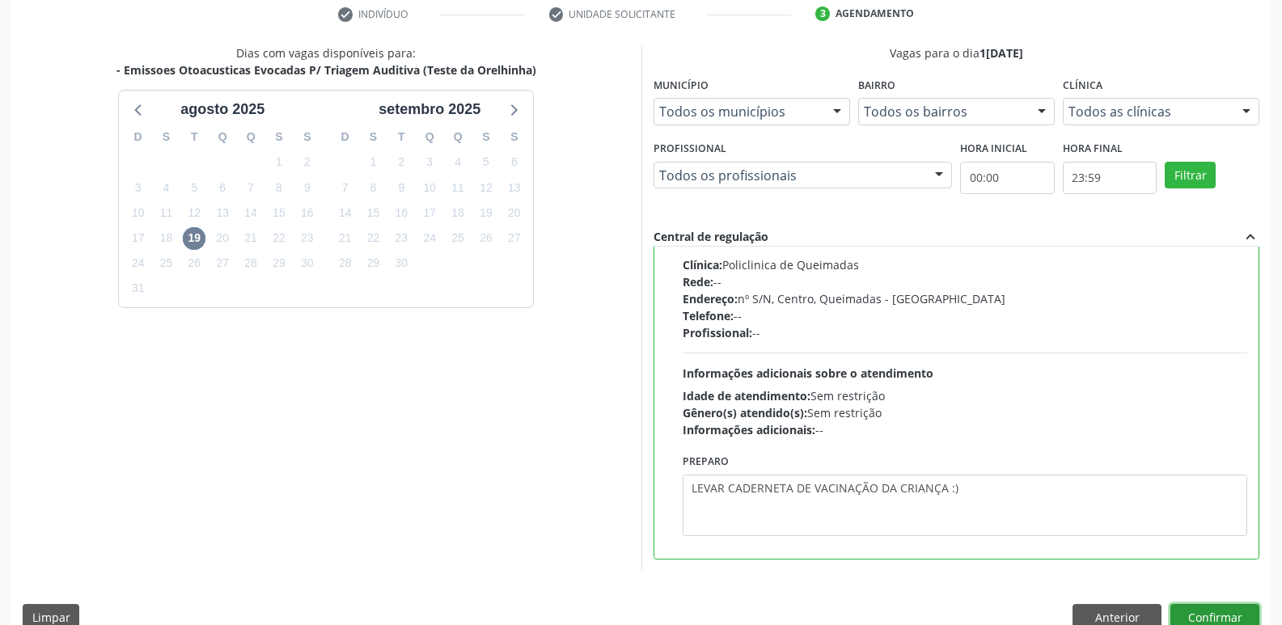
click at [1185, 607] on button "Confirmar" at bounding box center [1215, 618] width 89 height 28
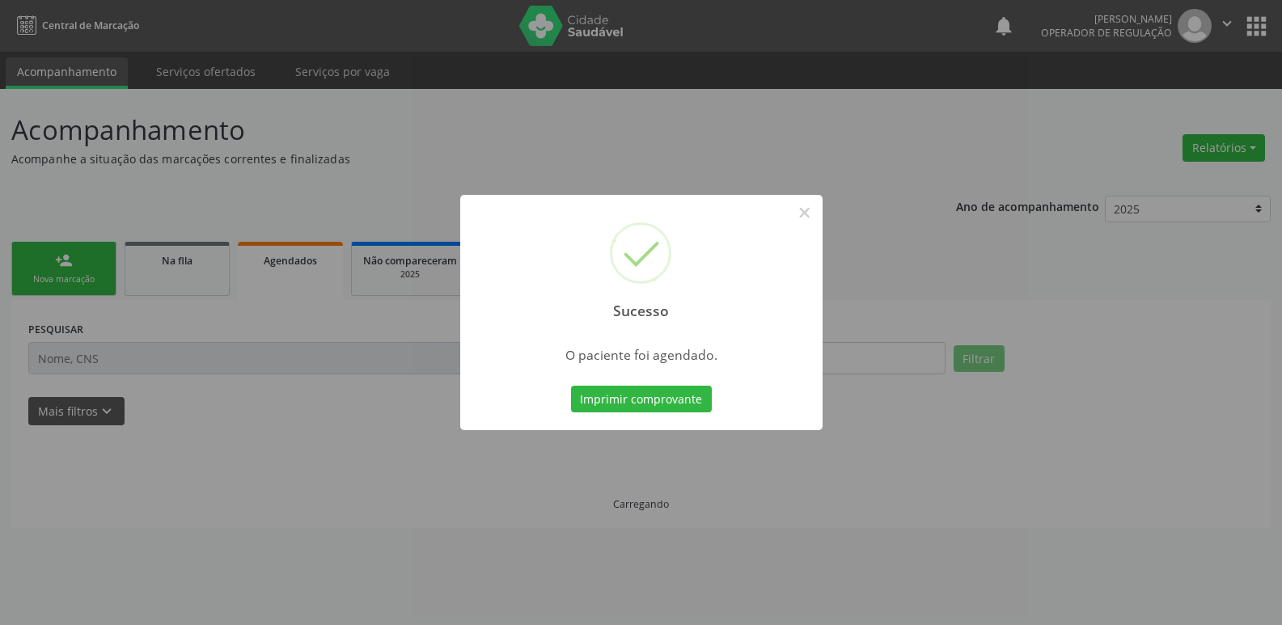
scroll to position [0, 0]
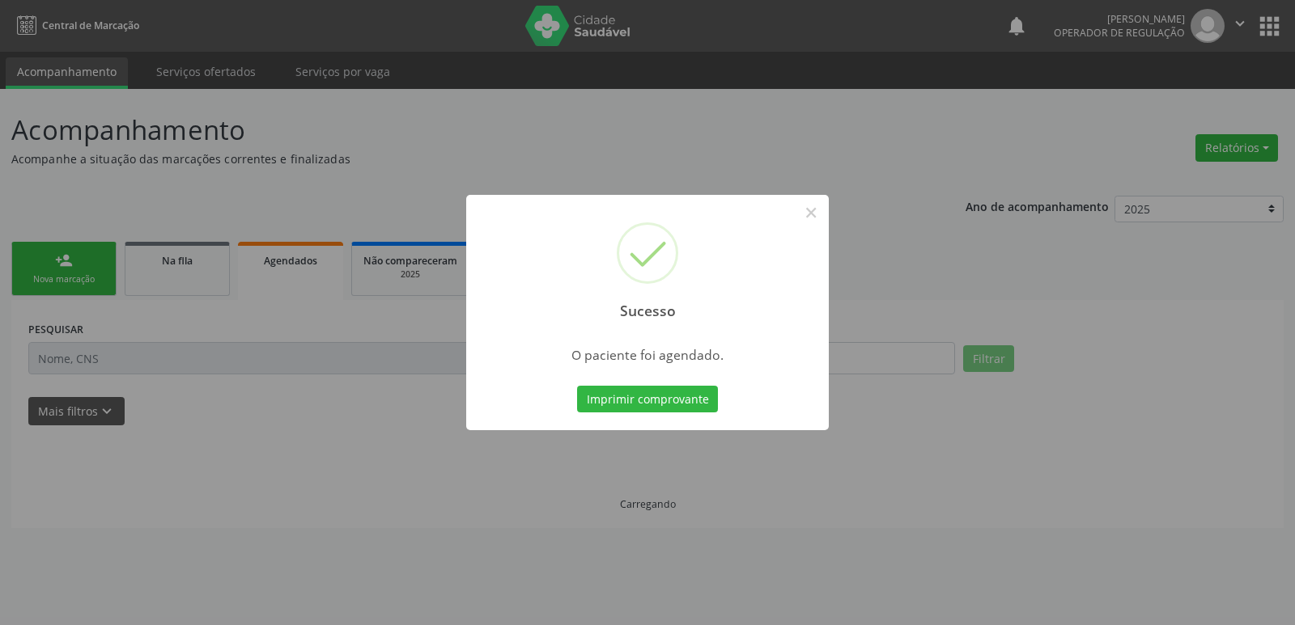
click at [577, 386] on button "Imprimir comprovante" at bounding box center [647, 400] width 141 height 28
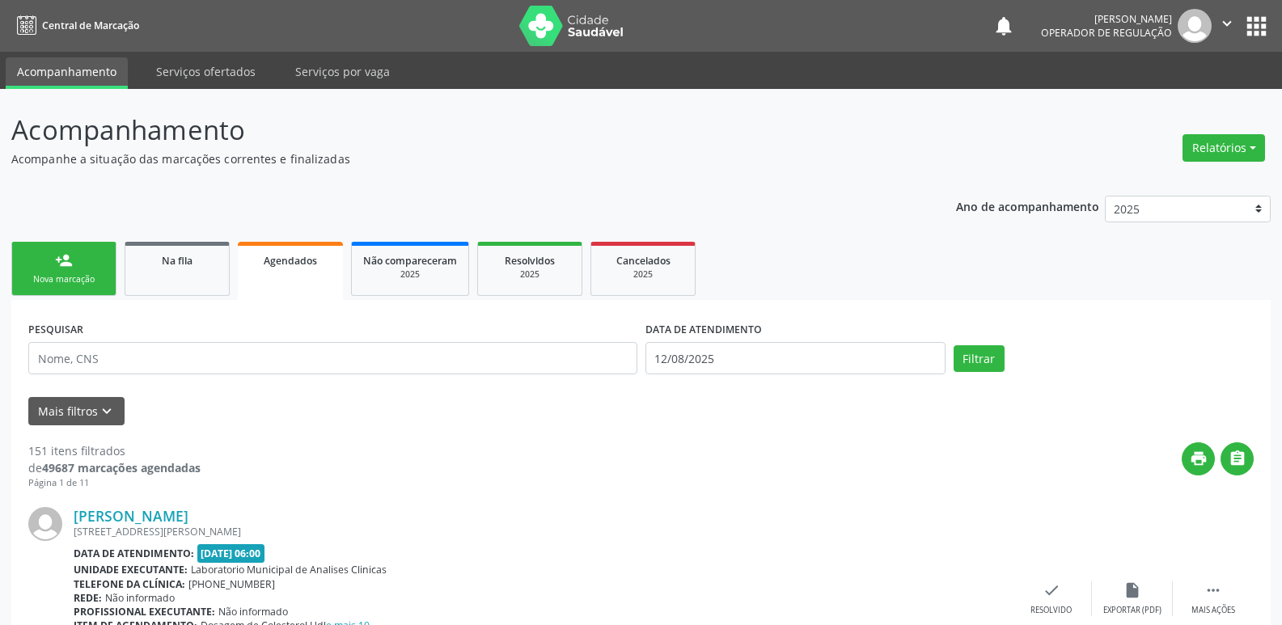
click at [98, 265] on link "person_add Nova marcação" at bounding box center [63, 269] width 105 height 54
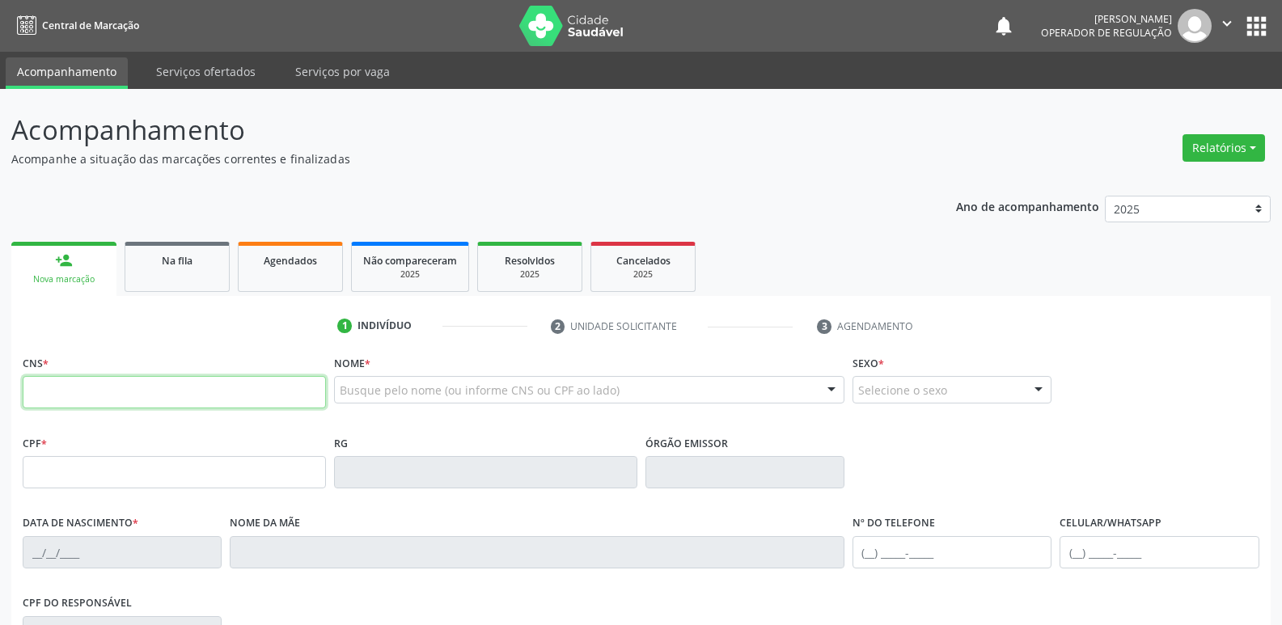
click at [111, 383] on input "text" at bounding box center [174, 392] width 303 height 32
type input "898 0064 0716 6375"
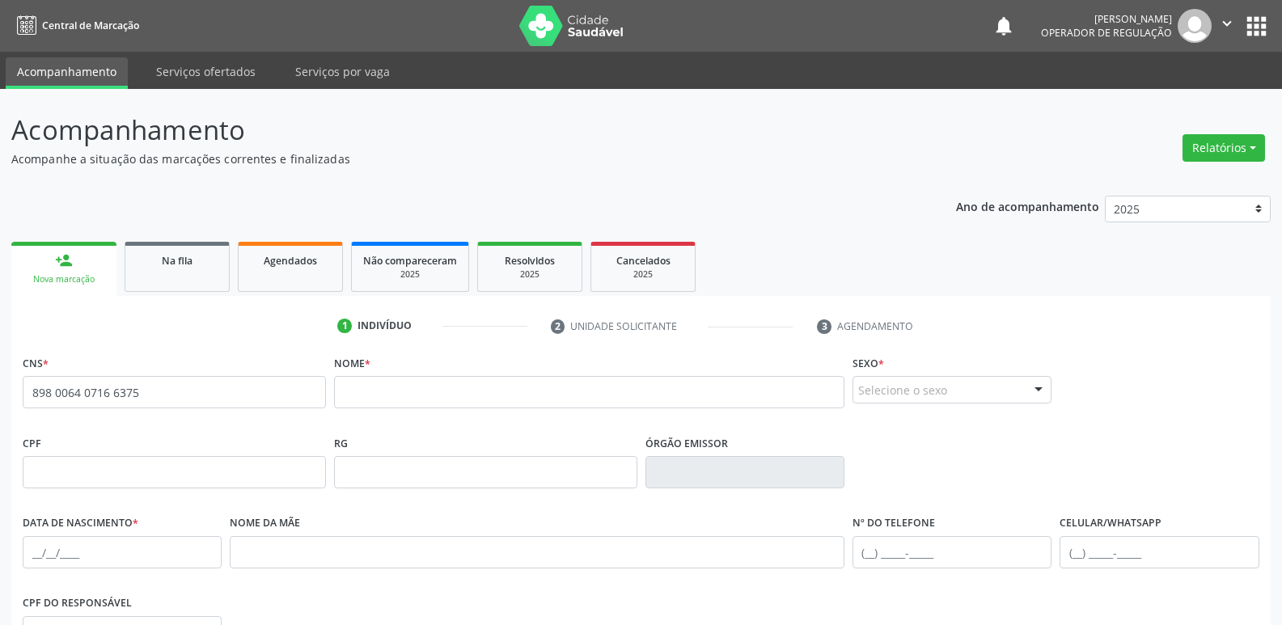
drag, startPoint x: 194, startPoint y: 362, endPoint x: 146, endPoint y: 377, distance: 50.7
click at [146, 376] on div "CNS * 898 0064 0716 6375 none" at bounding box center [174, 379] width 303 height 57
drag, startPoint x: 173, startPoint y: 394, endPoint x: 0, endPoint y: 418, distance: 174.8
click at [0, 418] on div "Acompanhamento Acompanhe a situação das marcações correntes e finalizadas Relat…" at bounding box center [641, 483] width 1282 height 788
click at [507, 401] on input "text" at bounding box center [589, 392] width 511 height 32
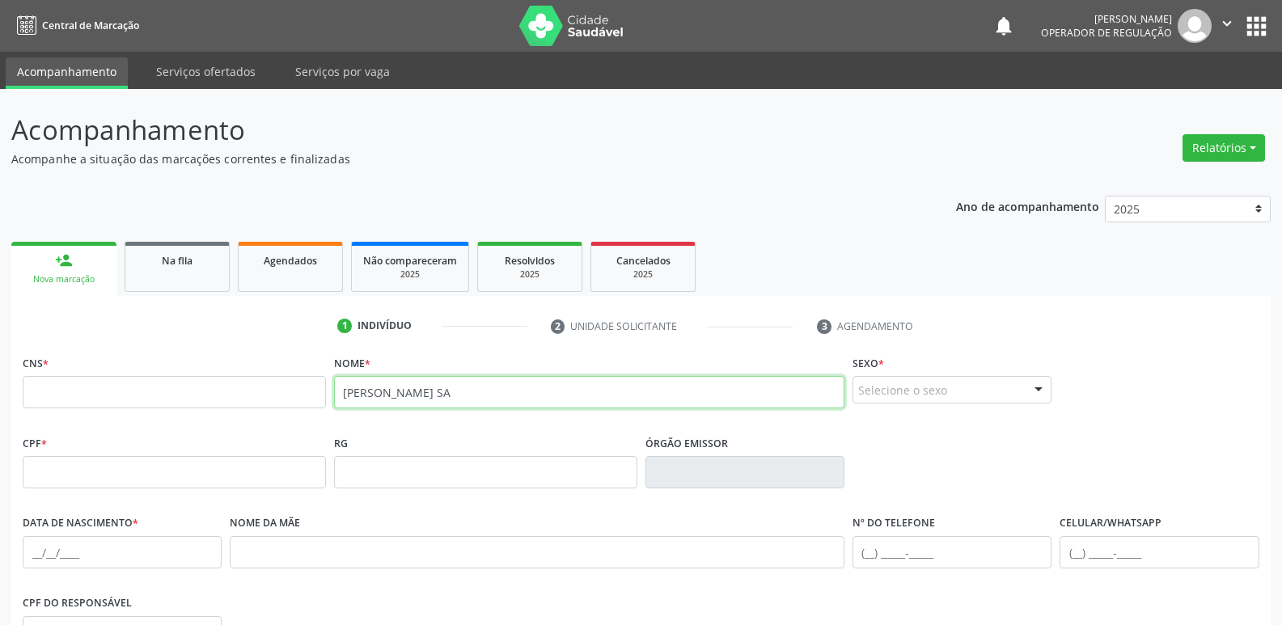
type input "LUIS LEVI SA"
click at [1255, 30] on button "apps" at bounding box center [1257, 26] width 28 height 28
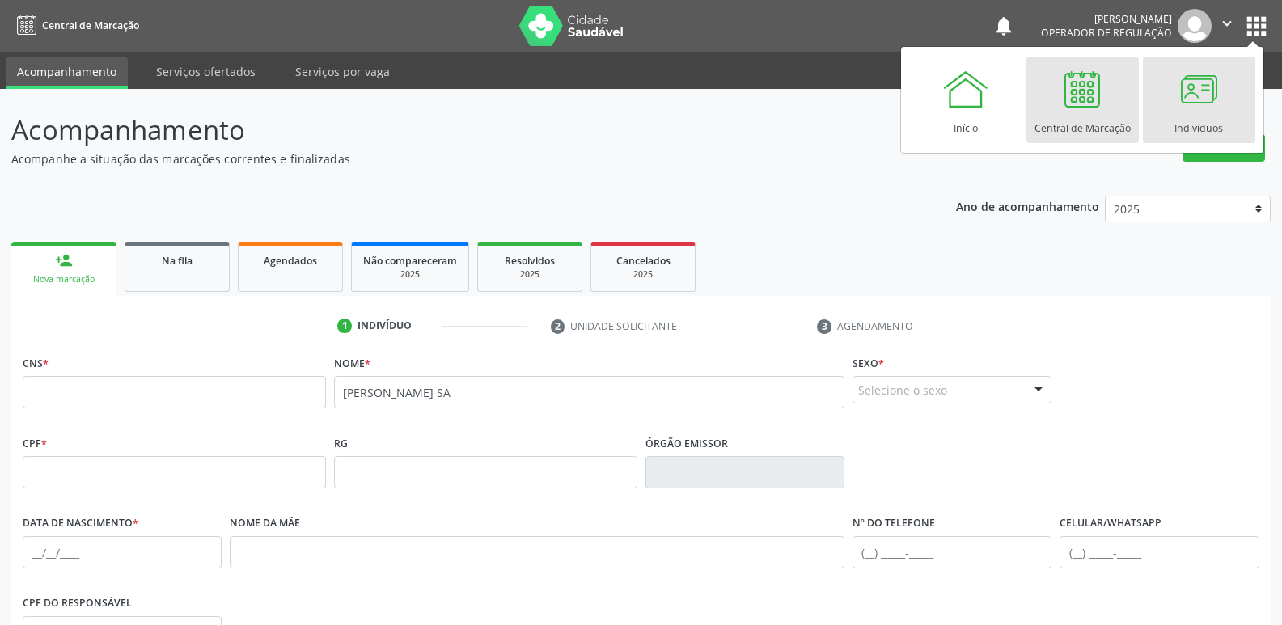
click at [1201, 119] on div "Indivíduos" at bounding box center [1199, 124] width 49 height 22
